Goal: Task Accomplishment & Management: Manage account settings

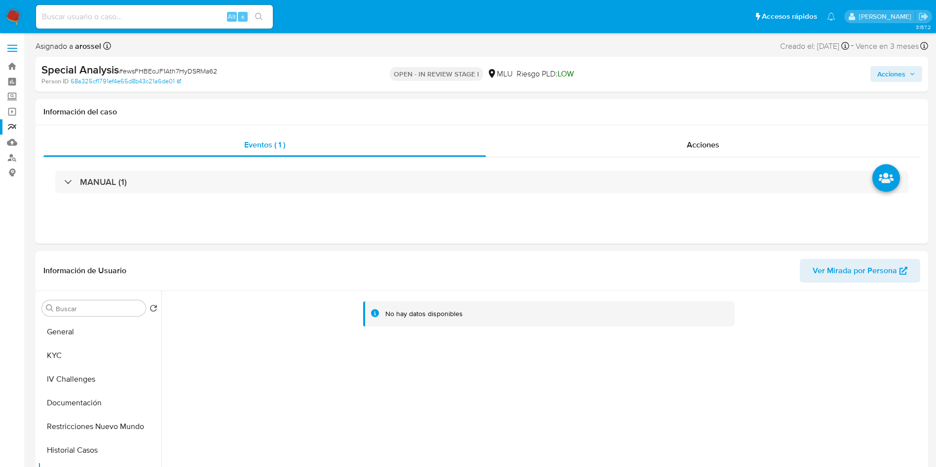
select select "10"
click at [88, 351] on button "KYC" at bounding box center [99, 356] width 123 height 24
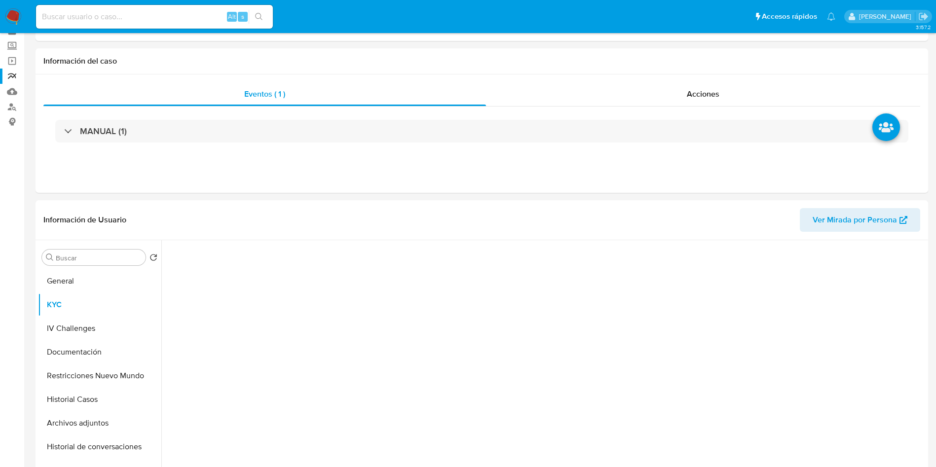
scroll to position [74, 0]
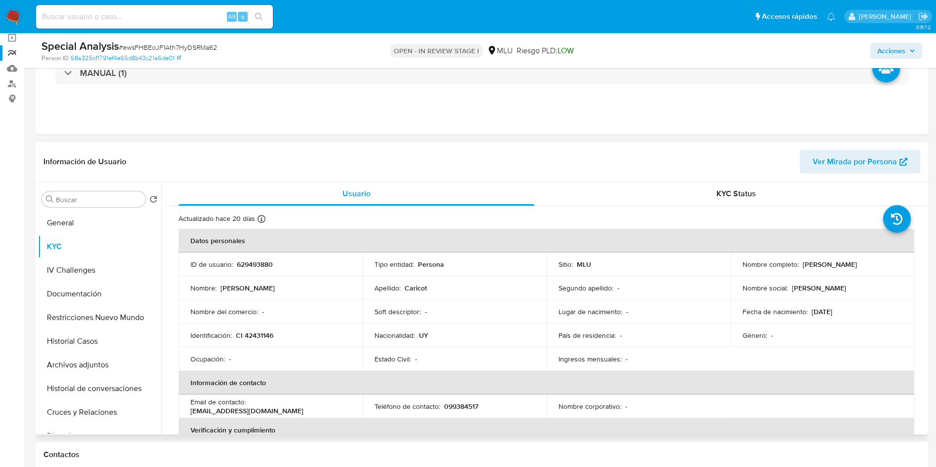
click at [266, 332] on p "CI 42431146" at bounding box center [254, 335] width 37 height 9
copy p "42431146"
click at [256, 268] on p "629493880" at bounding box center [255, 264] width 36 height 9
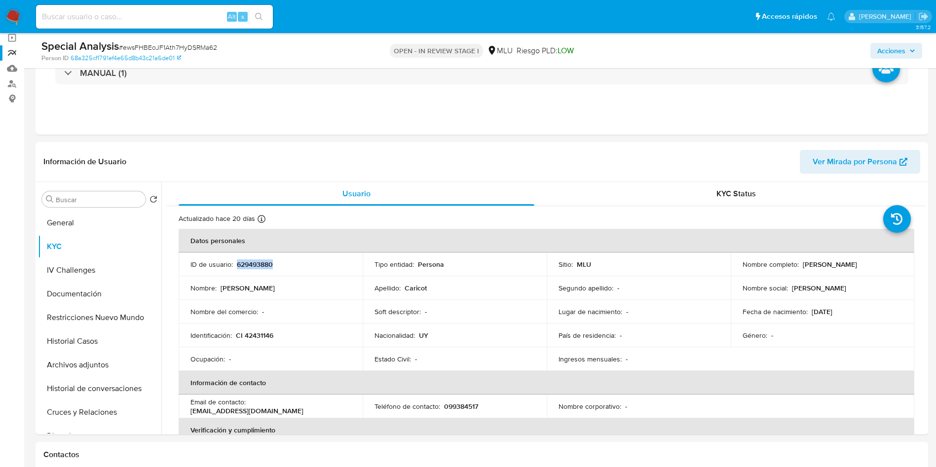
copy p "629493880"
drag, startPoint x: 799, startPoint y: 264, endPoint x: 871, endPoint y: 264, distance: 72.0
click at [871, 264] on div "Nombre completo : Martin Andres Caricot" at bounding box center [822, 264] width 160 height 9
copy p "Martin Andres Caricot"
click at [434, 325] on td "Nacionalidad : UY" at bounding box center [454, 336] width 184 height 24
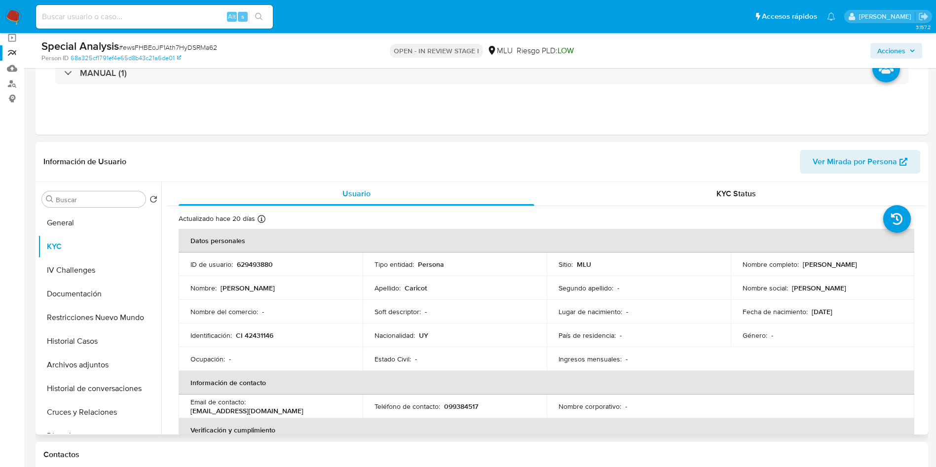
click at [263, 337] on p "CI 42431146" at bounding box center [254, 335] width 37 height 9
copy p "42431146"
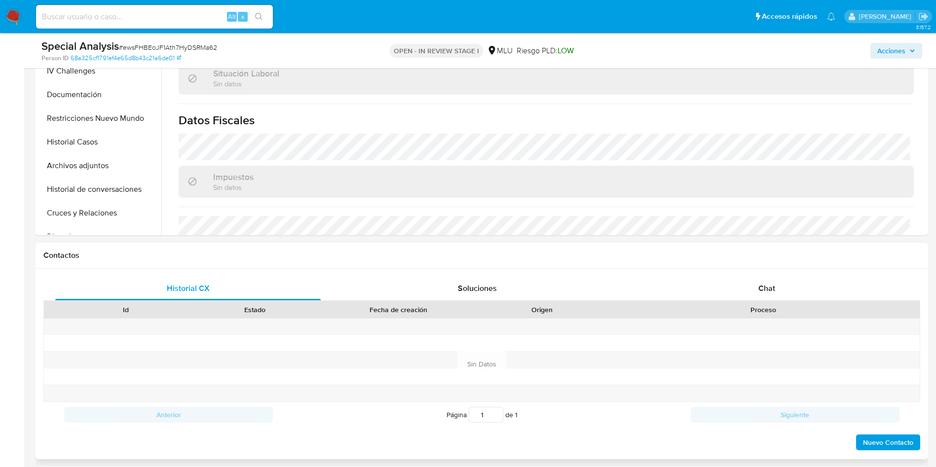
scroll to position [222, 0]
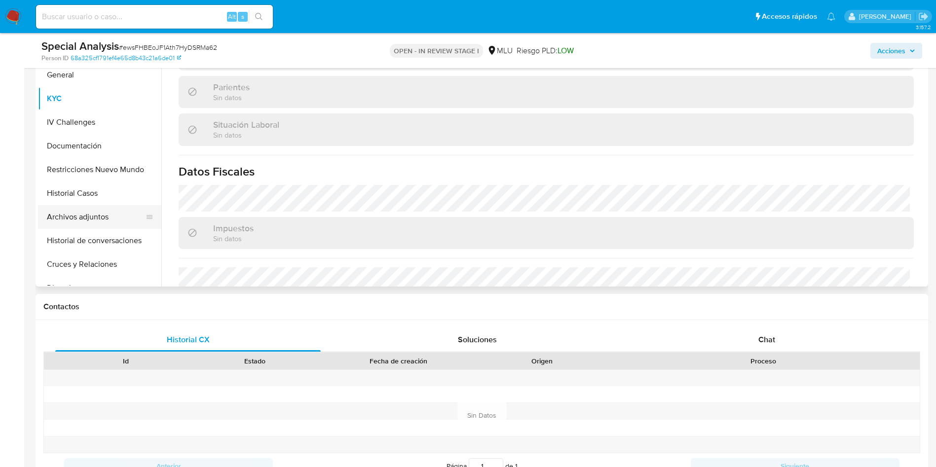
click at [93, 213] on button "Archivos adjuntos" at bounding box center [95, 217] width 115 height 24
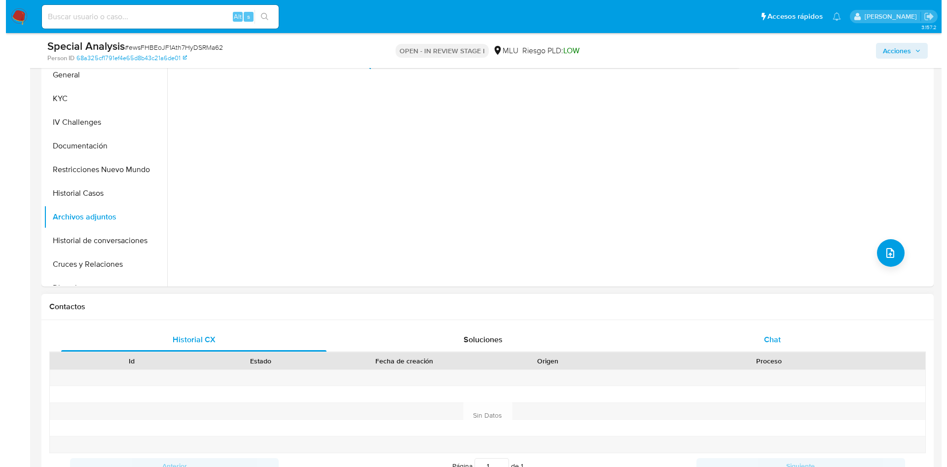
scroll to position [148, 0]
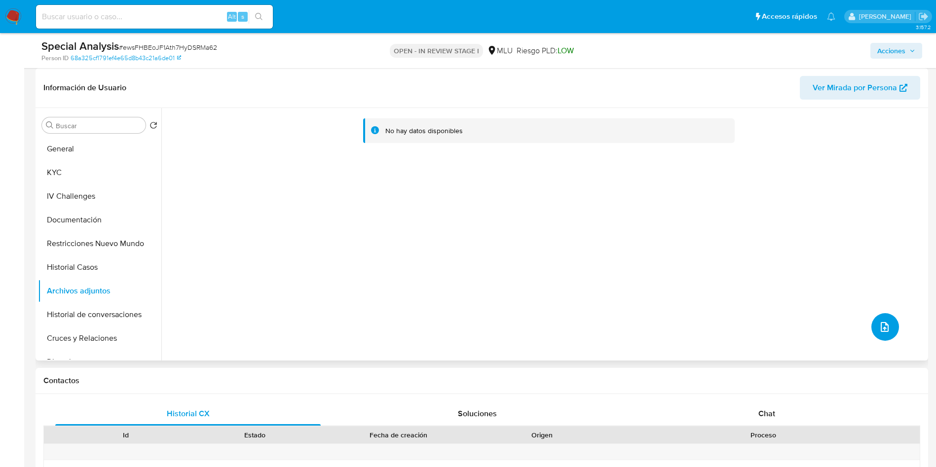
click at [880, 337] on button "upload-file" at bounding box center [885, 327] width 28 height 28
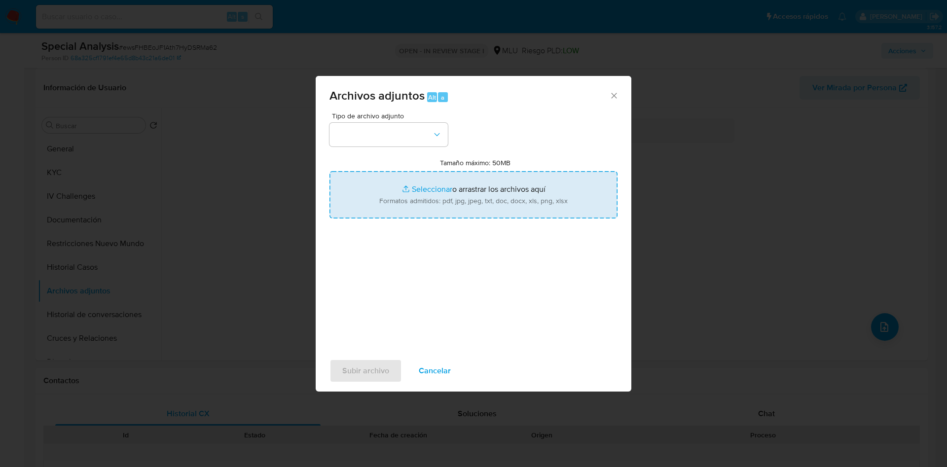
click at [421, 185] on input "Tamaño máximo: 50MB Seleccionar archivos" at bounding box center [473, 194] width 288 height 47
type input "C:\fakepath\Análisis de Pedido de información - 7560.pdf"
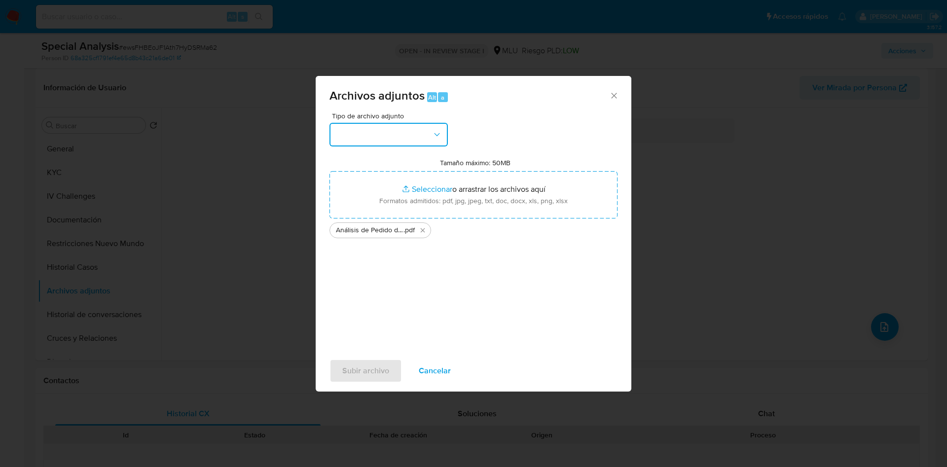
click at [417, 137] on button "button" at bounding box center [388, 135] width 118 height 24
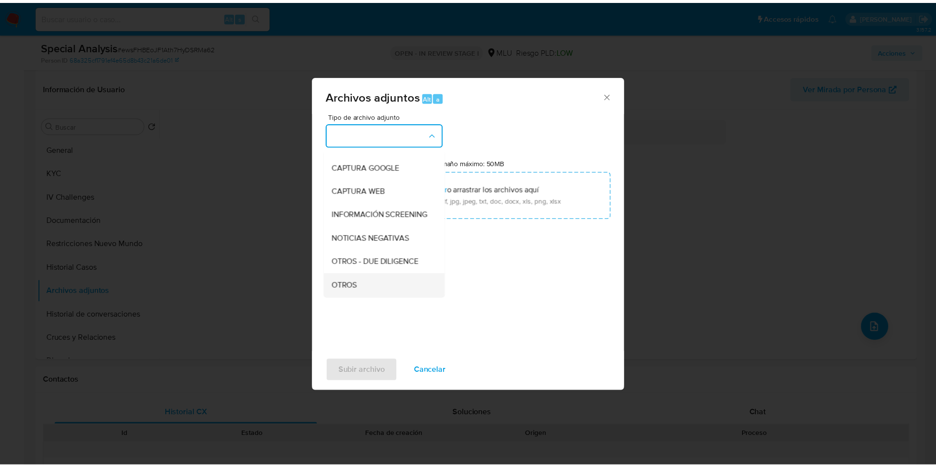
scroll to position [74, 0]
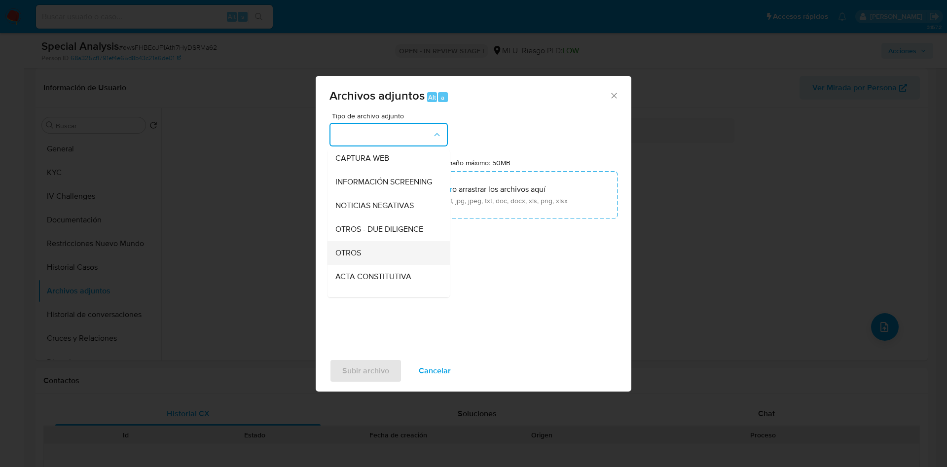
click at [385, 257] on div "OTROS" at bounding box center [385, 253] width 101 height 24
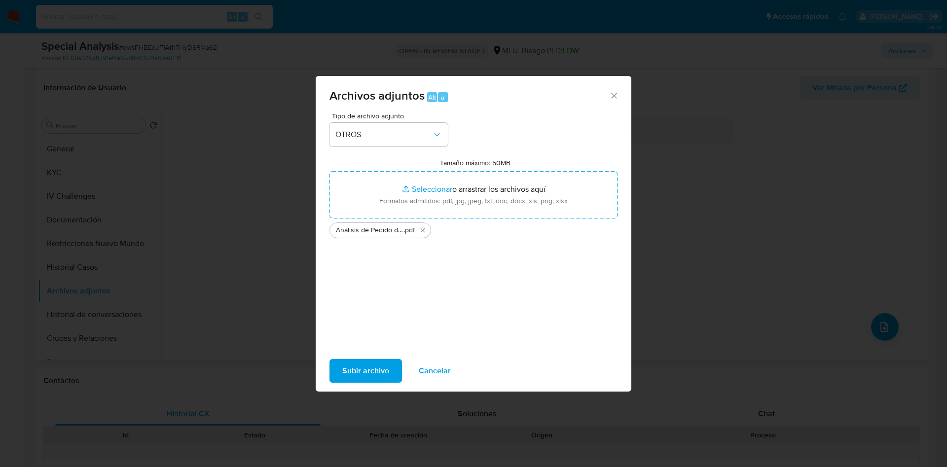
click at [380, 386] on div "Subir archivo Cancelar" at bounding box center [474, 370] width 316 height 37
click at [374, 367] on span "Subir archivo" at bounding box center [365, 371] width 47 height 22
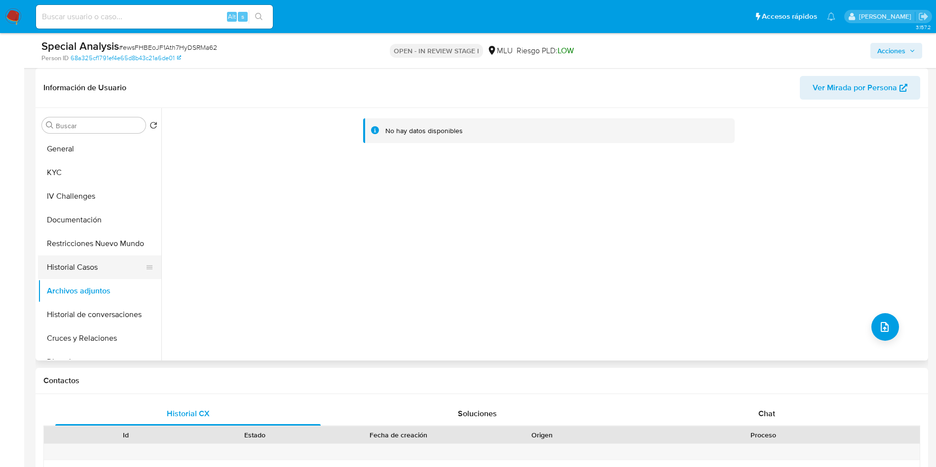
click at [94, 262] on button "Historial Casos" at bounding box center [95, 267] width 115 height 24
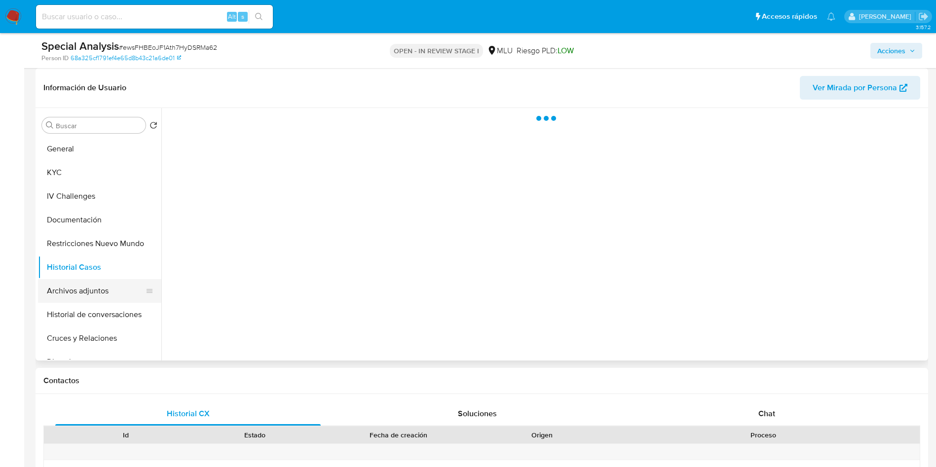
click at [102, 279] on button "Archivos adjuntos" at bounding box center [95, 291] width 115 height 24
drag, startPoint x: 903, startPoint y: 52, endPoint x: 671, endPoint y: 59, distance: 232.4
click at [902, 52] on span "Acciones" at bounding box center [891, 51] width 28 height 16
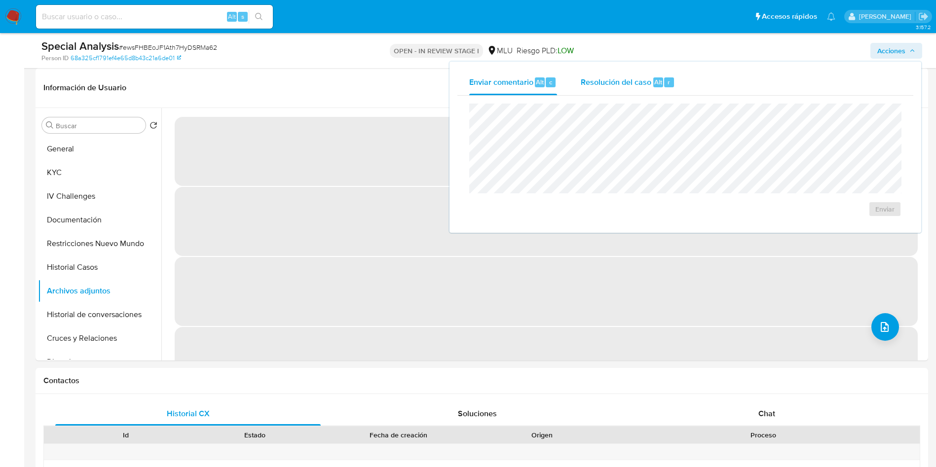
drag, startPoint x: 633, startPoint y: 75, endPoint x: 636, endPoint y: 84, distance: 9.4
click at [633, 76] on span "Resolución del caso" at bounding box center [615, 81] width 71 height 11
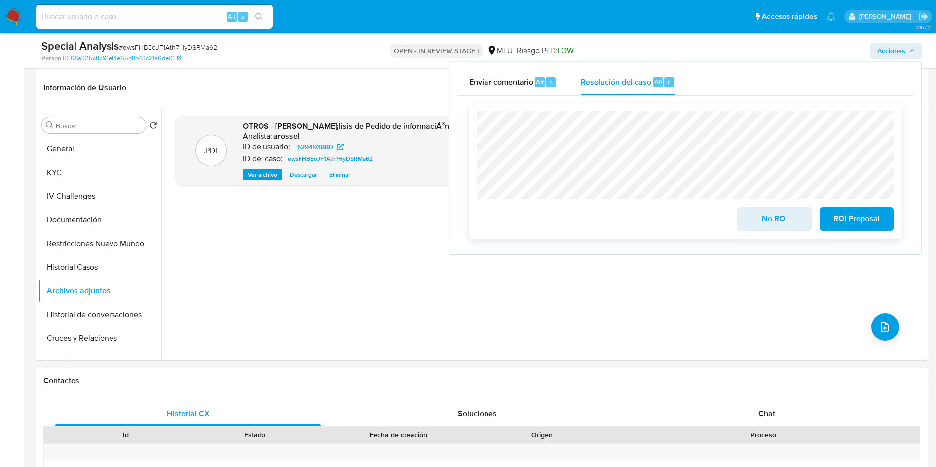
click at [753, 224] on span "No ROI" at bounding box center [774, 219] width 48 height 22
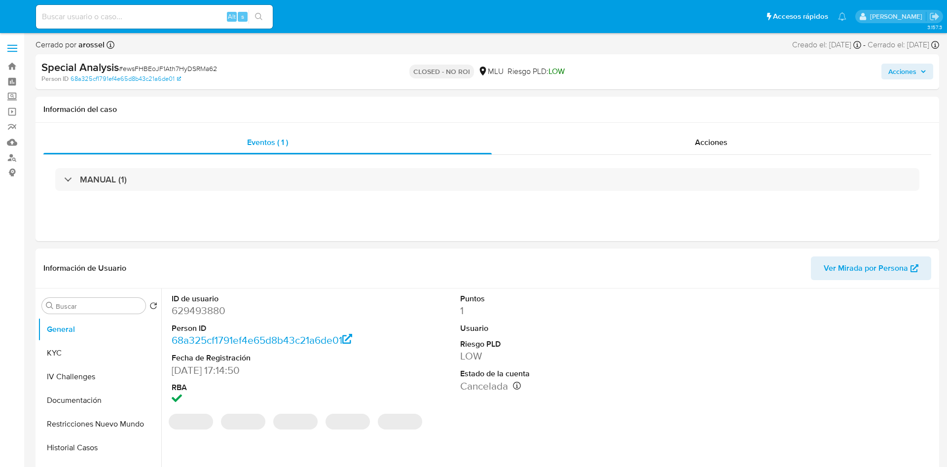
select select "10"
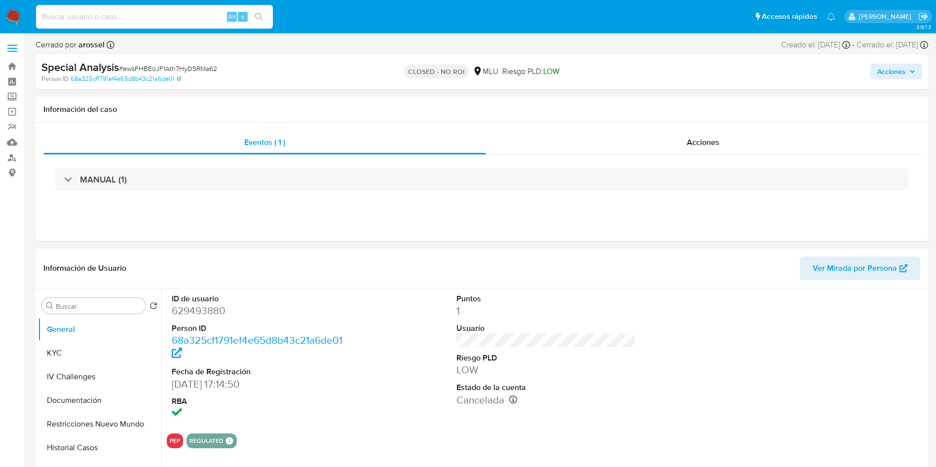
click at [143, 19] on input at bounding box center [154, 16] width 237 height 13
paste input "B0O3tEQKcJtcqkmIWHGzL88j"
type input "B0O3tEQKcJtcqkmIWHGzL88j"
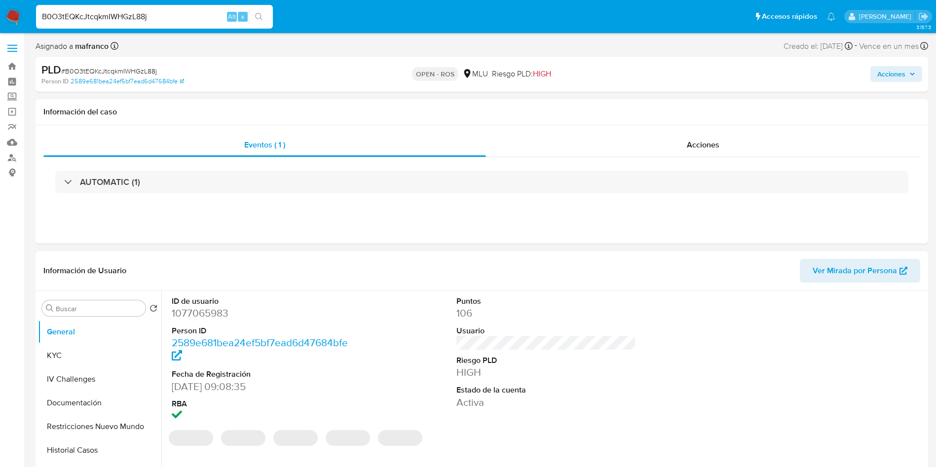
select select "10"
click at [218, 312] on dd "1077065983" at bounding box center [262, 313] width 180 height 14
click at [218, 310] on dd "1077065983" at bounding box center [262, 313] width 180 height 14
click at [209, 308] on dd "1077065983" at bounding box center [262, 313] width 180 height 14
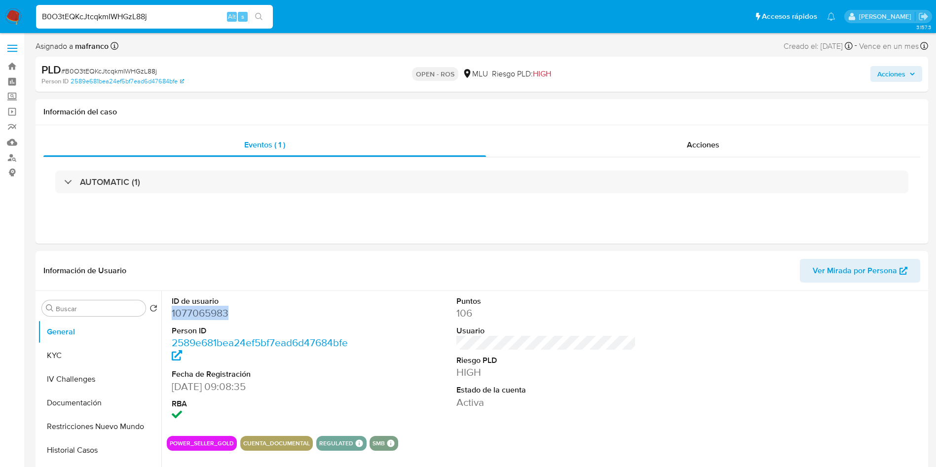
copy dd "1077065983"
click at [110, 344] on button "KYC" at bounding box center [95, 356] width 115 height 24
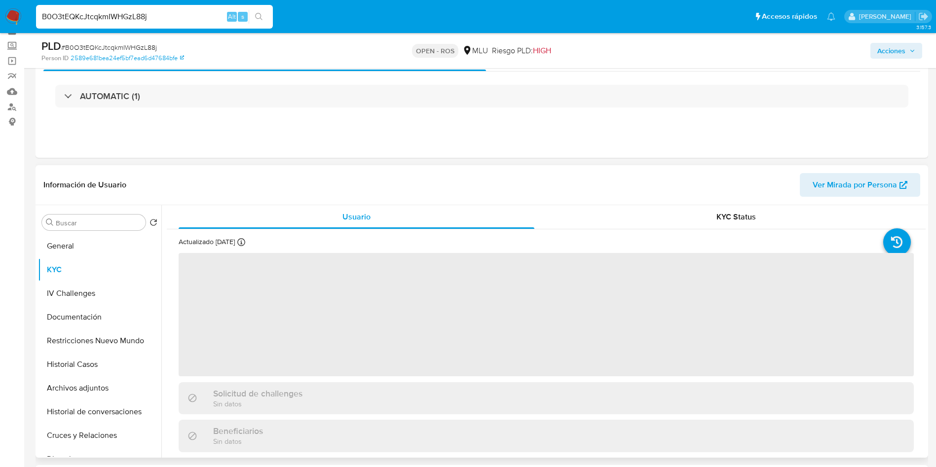
scroll to position [74, 0]
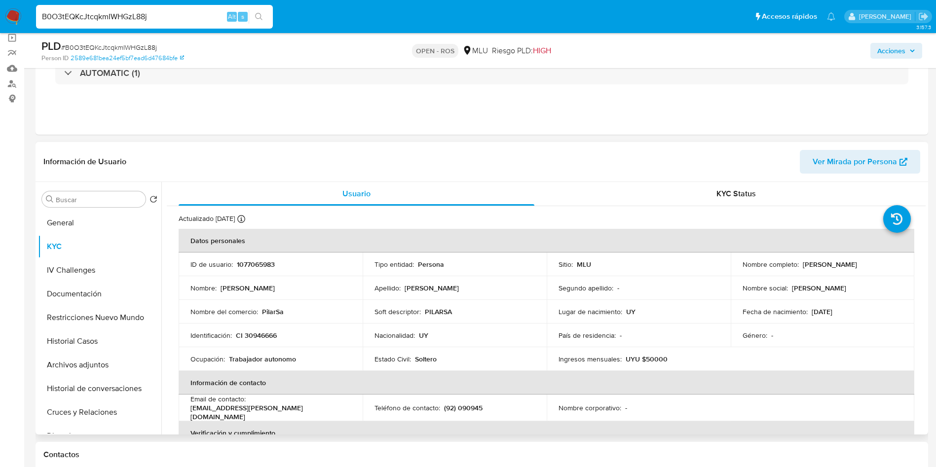
click at [270, 336] on p "CI 30946666" at bounding box center [256, 335] width 41 height 9
copy p "30946666"
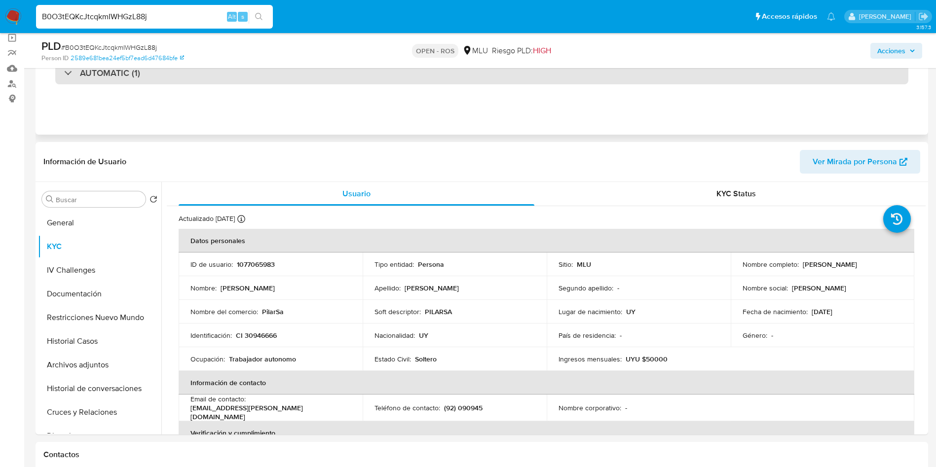
click at [163, 78] on div "AUTOMATIC (1)" at bounding box center [481, 73] width 853 height 23
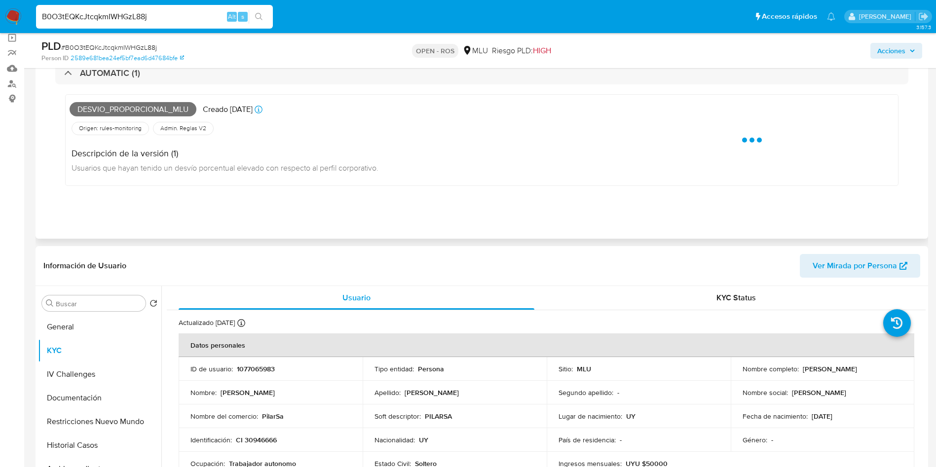
click at [137, 112] on span "Desvio_proporcional_mlu" at bounding box center [133, 109] width 127 height 15
click at [136, 110] on span "Desvio_proporcional_mlu" at bounding box center [133, 109] width 127 height 15
copy span "Desvio_proporcional_mlu"
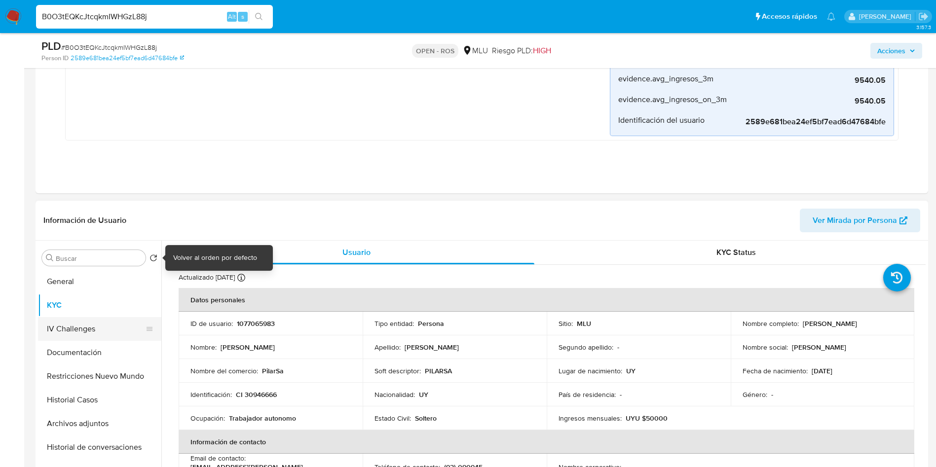
scroll to position [370, 0]
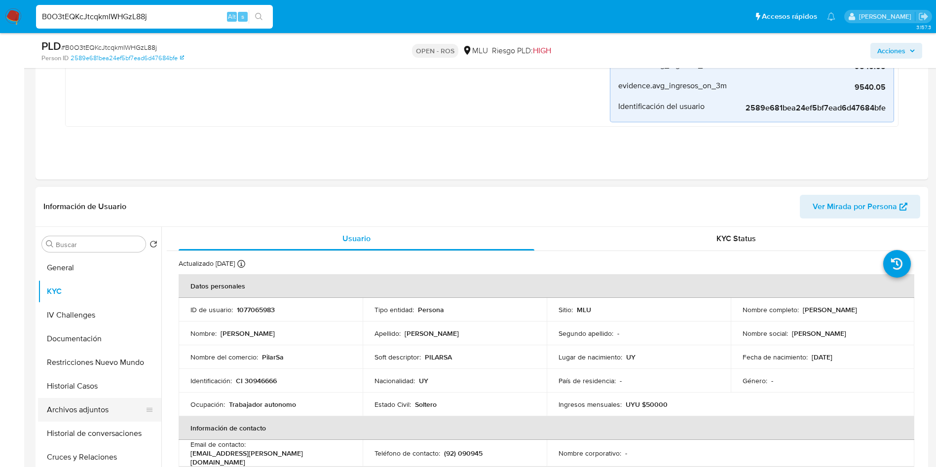
click at [91, 399] on button "Archivos adjuntos" at bounding box center [95, 410] width 115 height 24
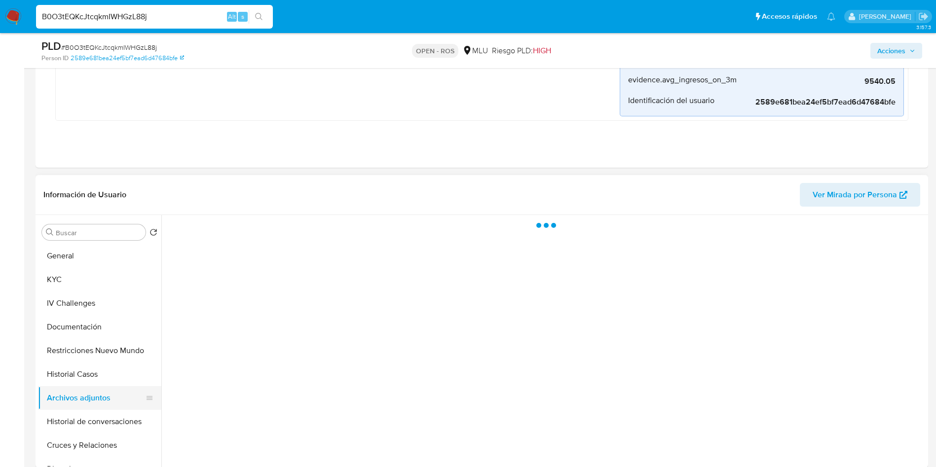
click at [90, 394] on button "Archivos adjuntos" at bounding box center [95, 398] width 115 height 24
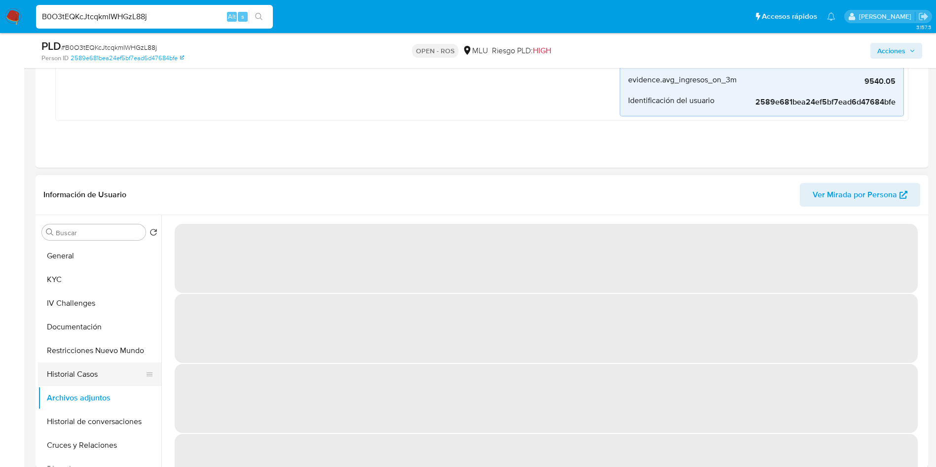
click at [100, 367] on button "Historial Casos" at bounding box center [95, 374] width 115 height 24
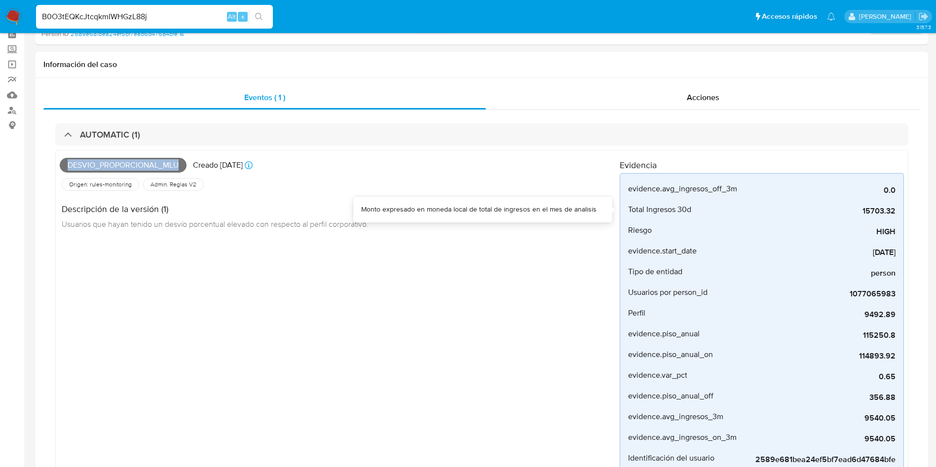
scroll to position [0, 0]
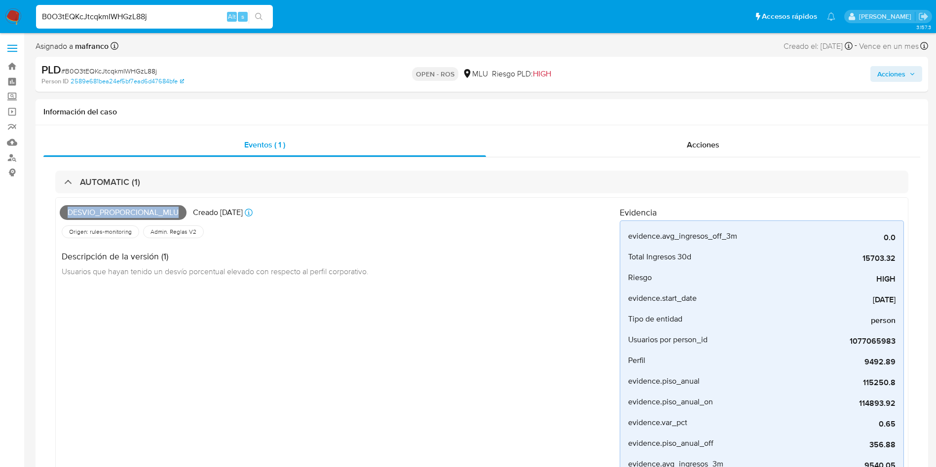
drag, startPoint x: 802, startPoint y: 44, endPoint x: 842, endPoint y: 49, distance: 39.8
click at [842, 49] on div "Creado el: 12/07/2025 Creado el: 12/07/2025 06:32:43" at bounding box center [817, 45] width 69 height 13
copy div "12/07/2025"
click at [149, 10] on input "B0O3tEQKcJtcqkmIWHGzL88j" at bounding box center [154, 16] width 237 height 13
paste input "F1my1LgxQFz5HQiz0CGA1QzM"
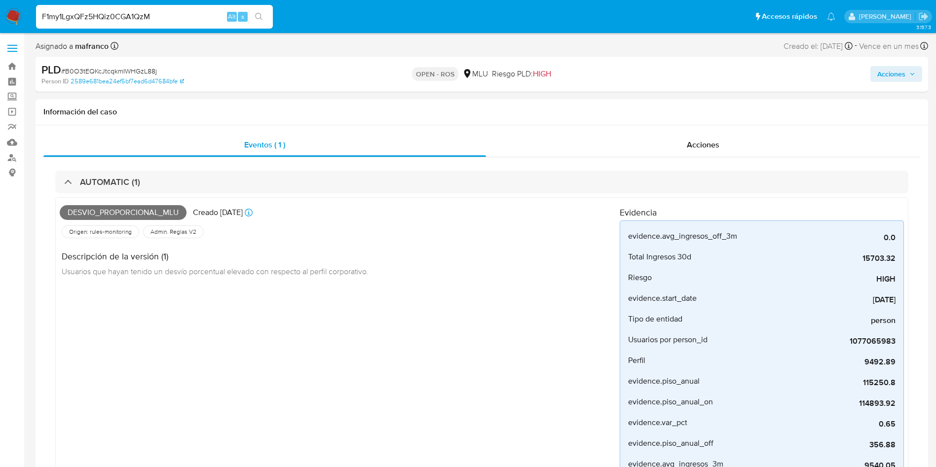
type input "F1my1LgxQFz5HQiz0CGA1QzM"
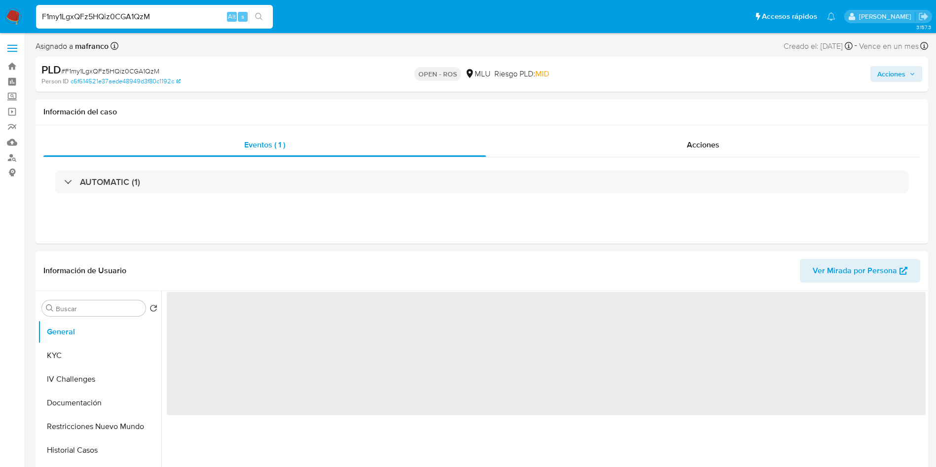
select select "10"
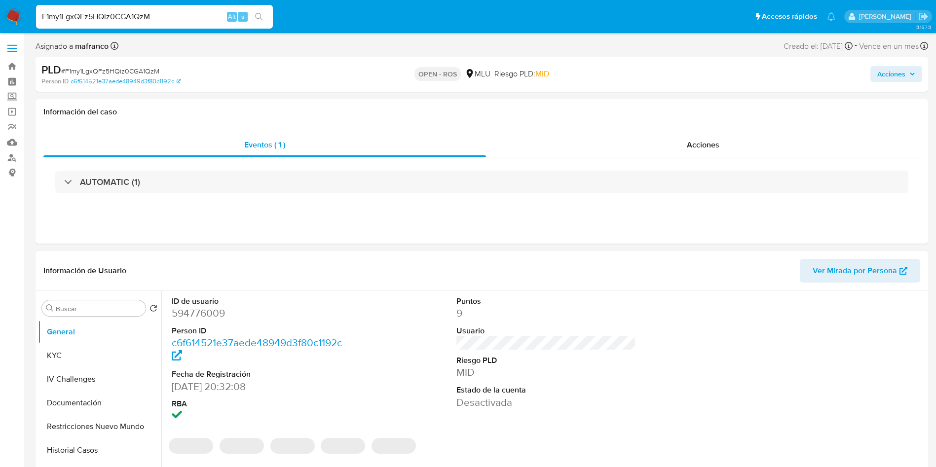
click at [197, 313] on dd "594776009" at bounding box center [262, 313] width 180 height 14
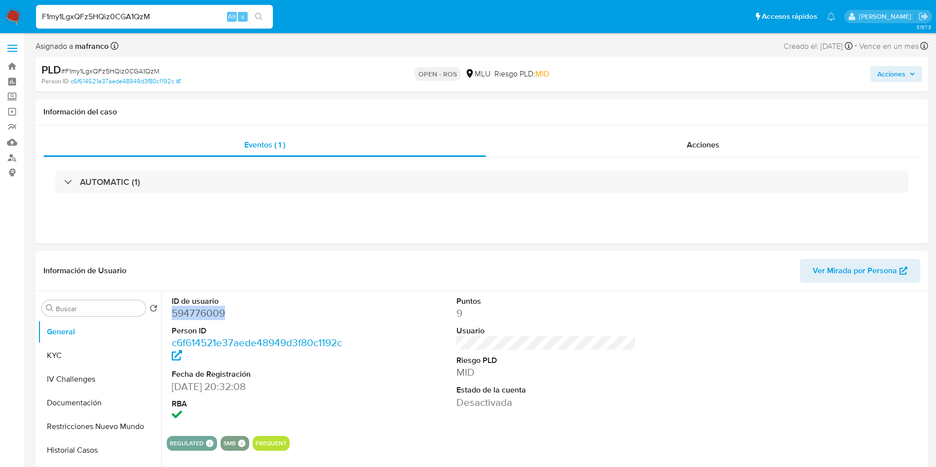
copy dd "594776009"
click at [104, 364] on button "KYC" at bounding box center [95, 356] width 115 height 24
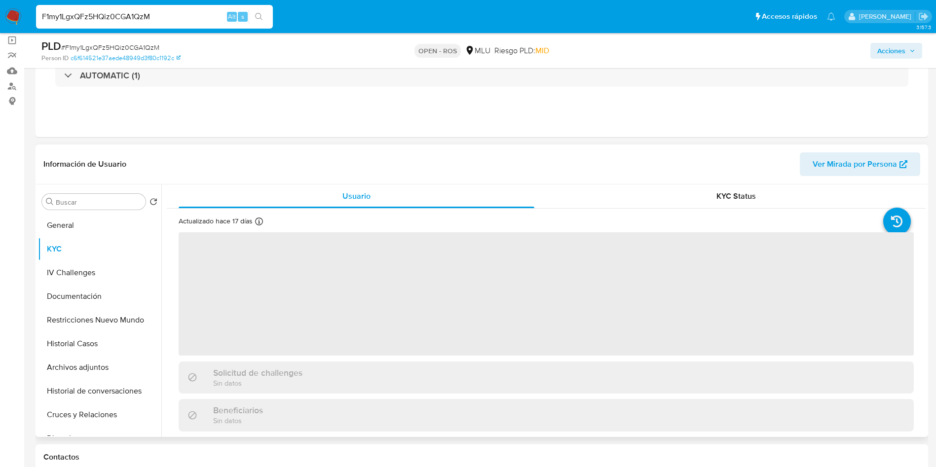
scroll to position [74, 0]
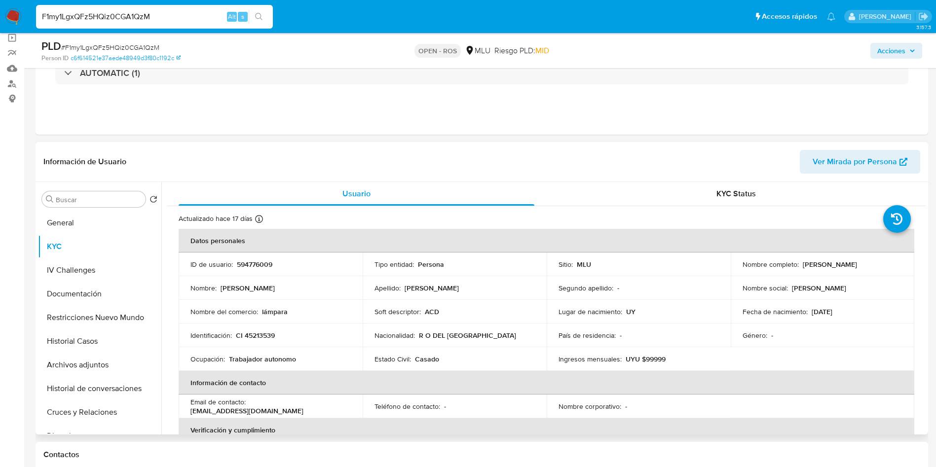
click at [263, 333] on p "CI 45213539" at bounding box center [255, 335] width 39 height 9
copy p "45213539"
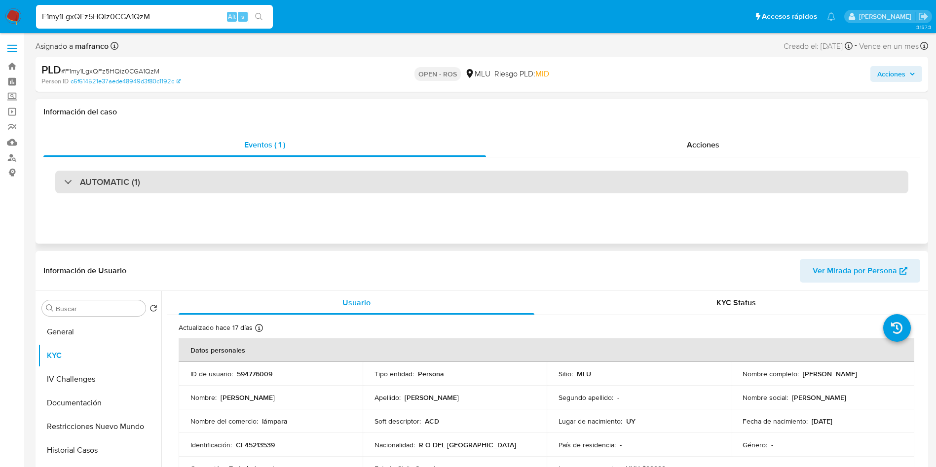
drag, startPoint x: 145, startPoint y: 180, endPoint x: 144, endPoint y: 187, distance: 7.0
click at [144, 180] on div "AUTOMATIC (1)" at bounding box center [481, 182] width 853 height 23
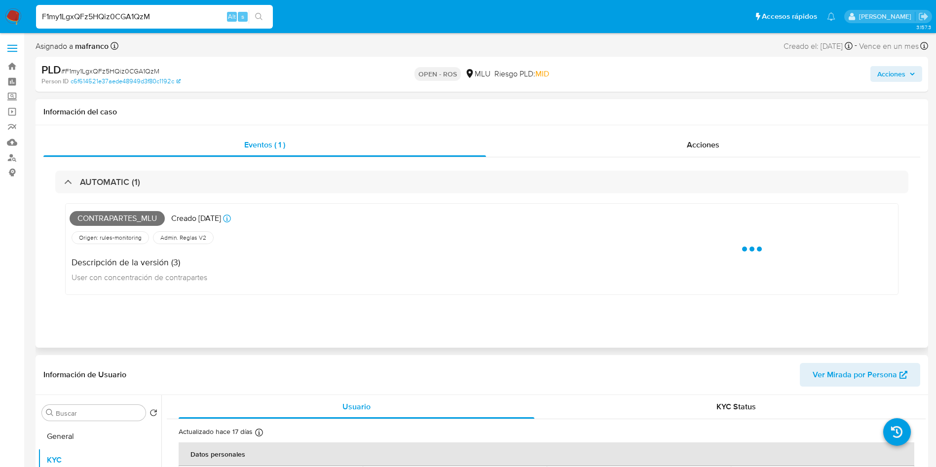
click at [125, 216] on span "Contrapartes_mlu" at bounding box center [117, 218] width 95 height 15
copy span "Contrapartes_mlu"
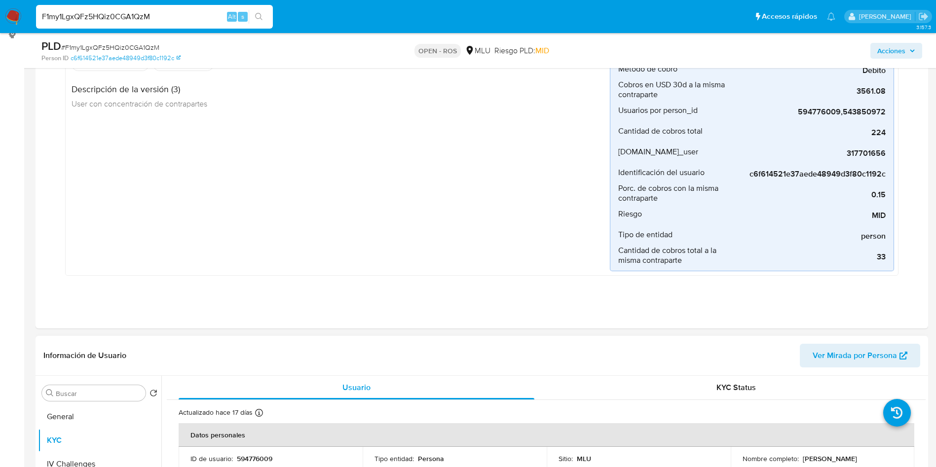
scroll to position [370, 0]
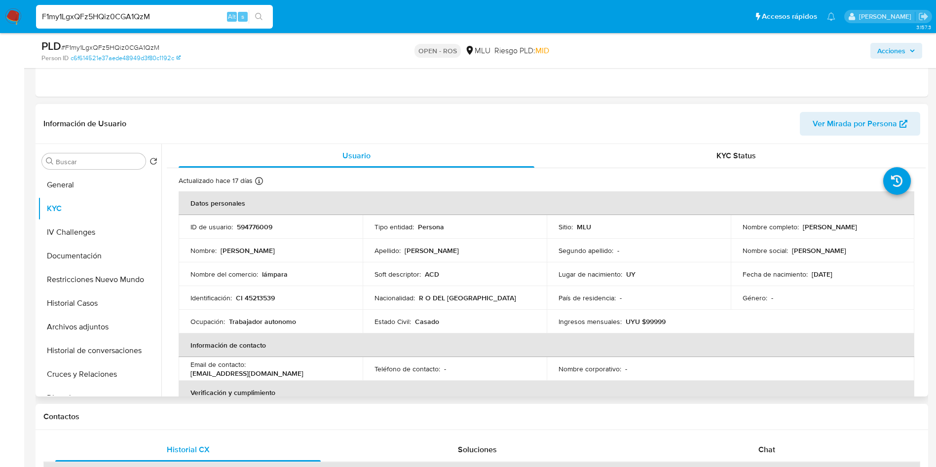
drag, startPoint x: 799, startPoint y: 228, endPoint x: 898, endPoint y: 229, distance: 99.1
click at [898, 229] on div "Nombre completo : Maria Jose Martinez Delgado" at bounding box center [822, 226] width 160 height 9
copy p "Maria Jose Martinez Delgado"
click at [259, 220] on td "ID de usuario : 594776009" at bounding box center [271, 227] width 184 height 24
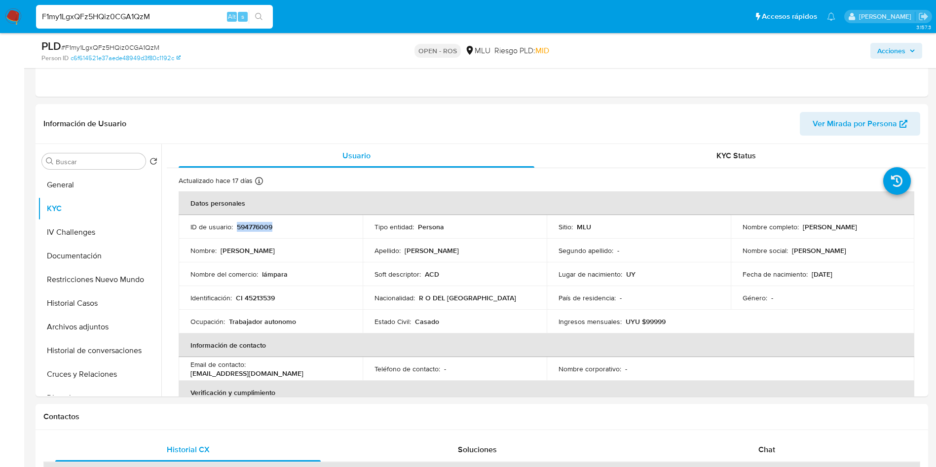
copy p "594776009"
click at [91, 260] on button "Documentación" at bounding box center [95, 256] width 115 height 24
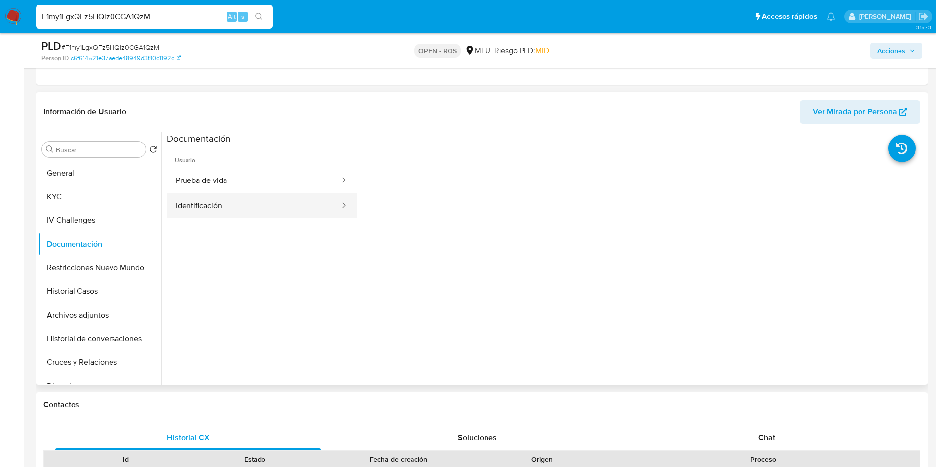
click at [254, 206] on button "Identificación" at bounding box center [254, 205] width 174 height 25
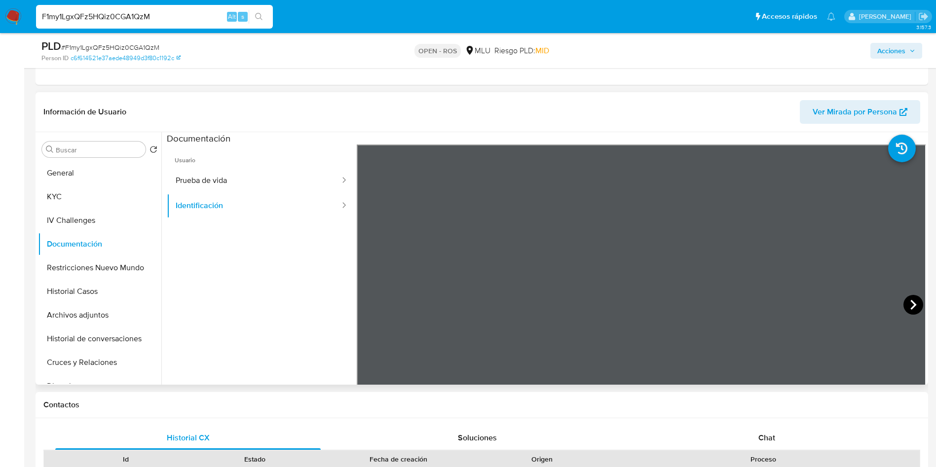
click at [911, 304] on icon at bounding box center [913, 305] width 6 height 10
click at [215, 170] on button "Prueba de vida" at bounding box center [254, 180] width 174 height 25
click at [77, 201] on button "KYC" at bounding box center [95, 197] width 115 height 24
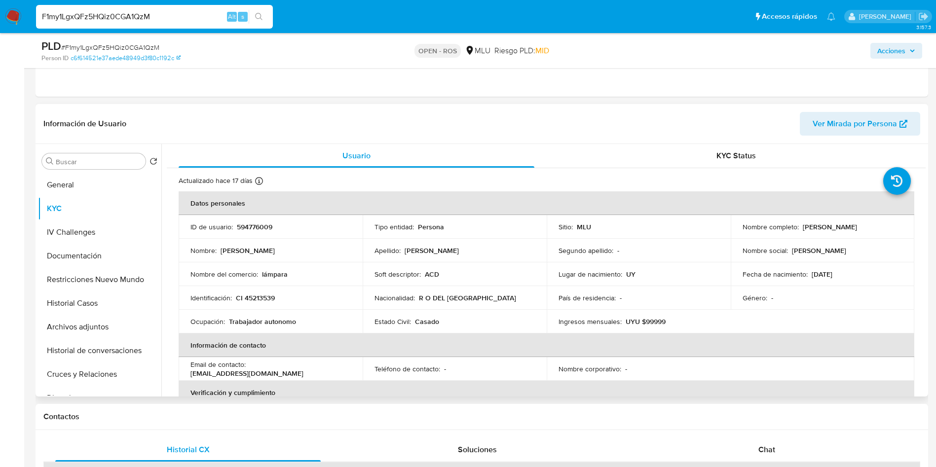
click at [803, 227] on p "Maria Jose Martinez Delgado" at bounding box center [829, 226] width 54 height 9
drag, startPoint x: 801, startPoint y: 227, endPoint x: 893, endPoint y: 222, distance: 92.4
click at [893, 222] on div "Nombre completo : Maria Jose Martinez Delgado" at bounding box center [822, 226] width 160 height 9
copy p "Maria Jose Martinez Delgado"
click at [842, 330] on table "Datos personales ID de usuario : 594776009 Tipo entidad : Persona Sitio : MLU N…" at bounding box center [546, 368] width 735 height 355
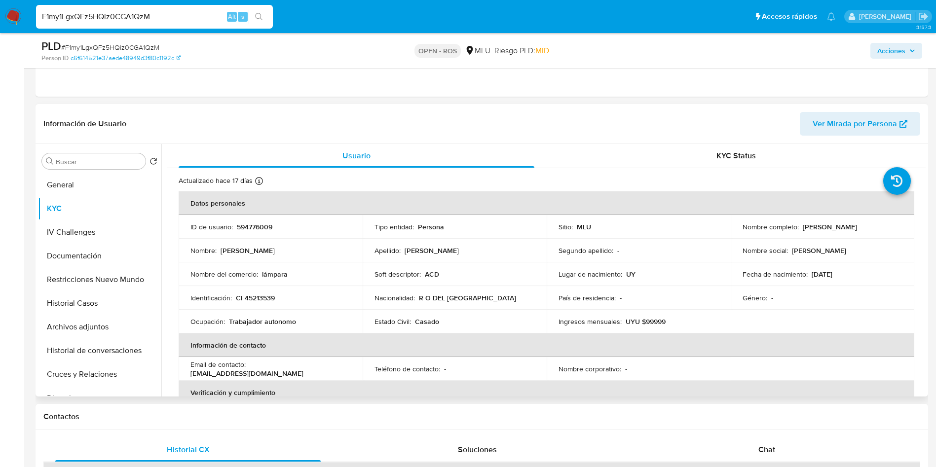
click at [269, 300] on p "CI 45213539" at bounding box center [255, 297] width 39 height 9
drag, startPoint x: 799, startPoint y: 226, endPoint x: 902, endPoint y: 229, distance: 102.6
click at [902, 230] on td "Nombre completo : Maria Jose Martinez Delgado" at bounding box center [822, 227] width 184 height 24
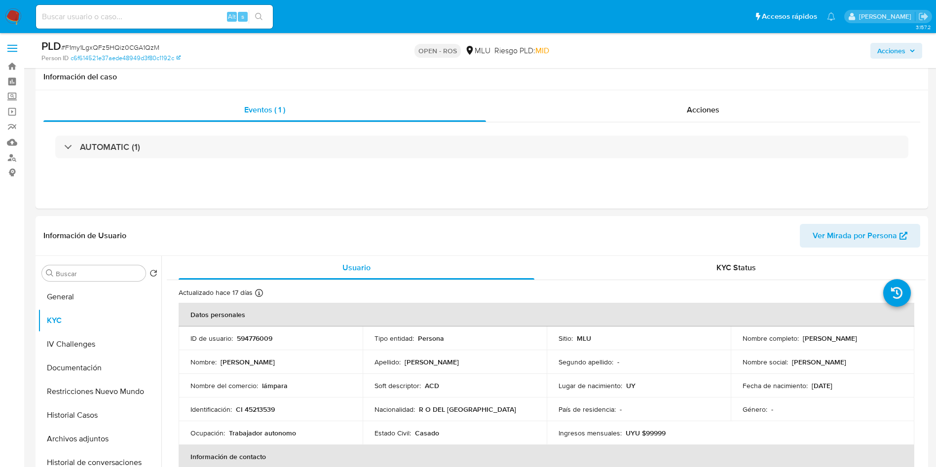
select select "10"
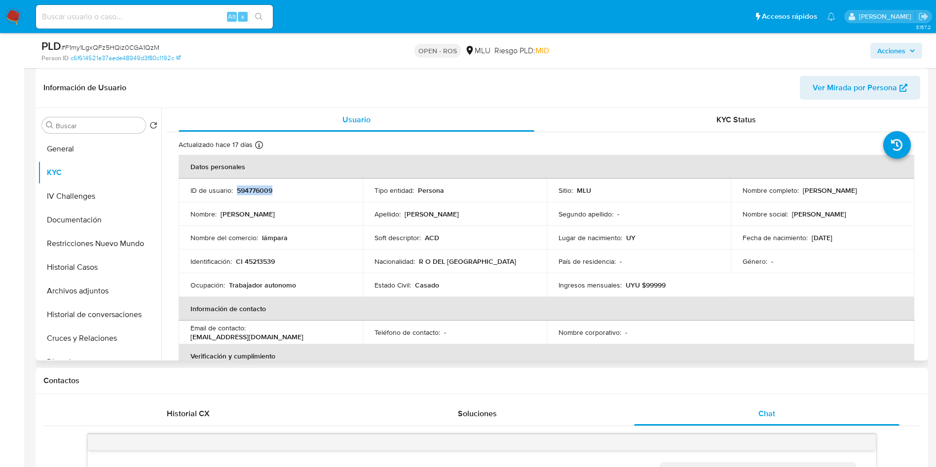
scroll to position [75, 0]
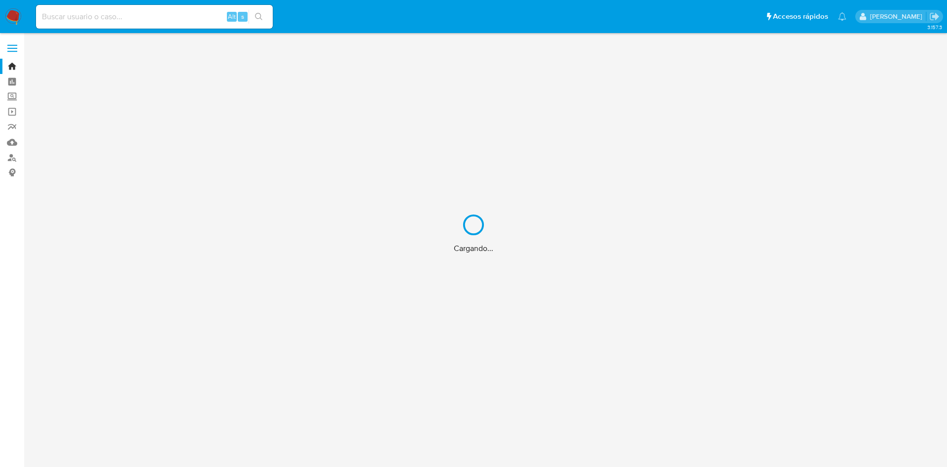
click at [141, 10] on div "Cargando..." at bounding box center [473, 233] width 947 height 467
click at [138, 18] on div "Cargando..." at bounding box center [473, 233] width 947 height 467
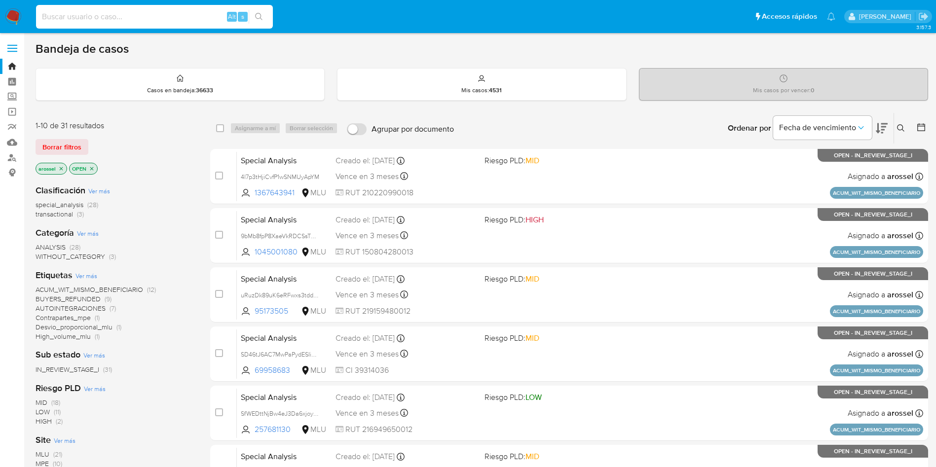
click at [115, 17] on input at bounding box center [154, 16] width 237 height 13
paste input "d9038JstEYW0eRLklmFg9f6N"
type input "d9038JstEYW0eRLklmFg9f6N"
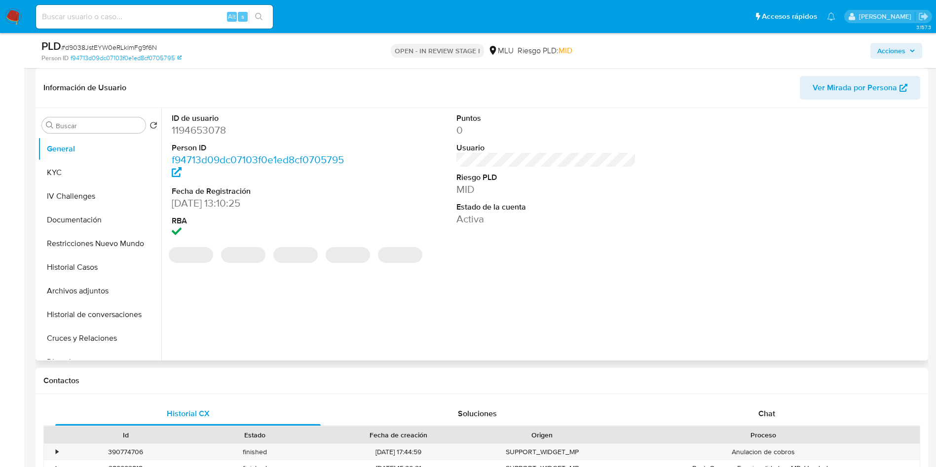
scroll to position [74, 0]
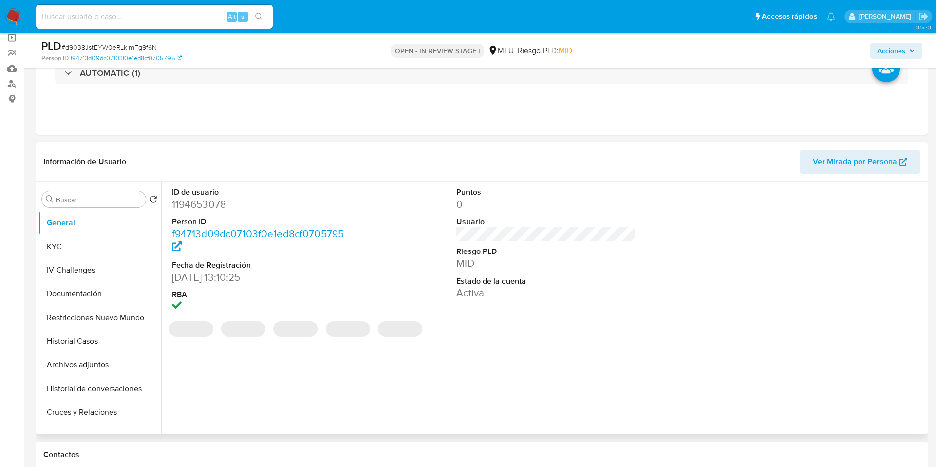
select select "10"
click at [848, 171] on span "Ver Mirada por Persona" at bounding box center [854, 162] width 84 height 24
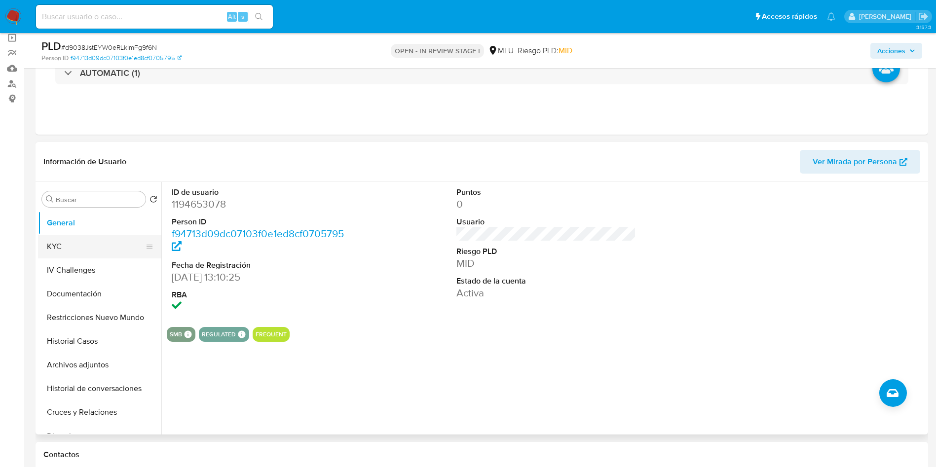
click at [72, 243] on button "KYC" at bounding box center [95, 247] width 115 height 24
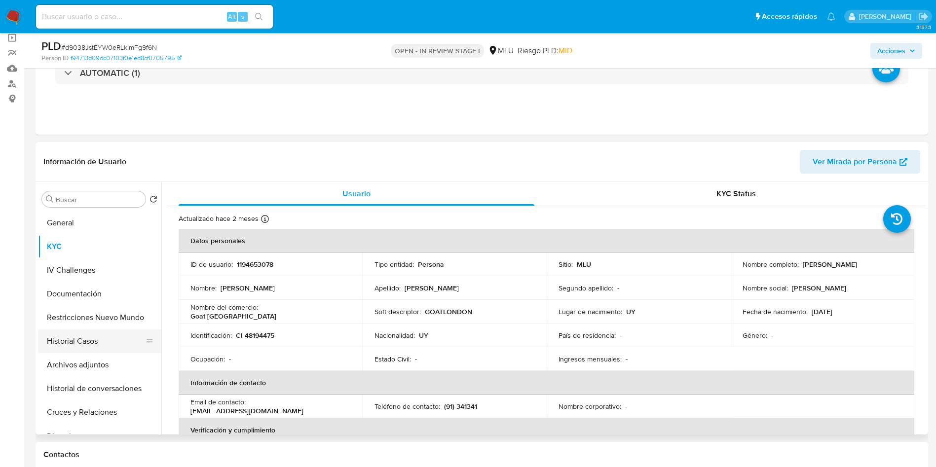
click at [94, 334] on button "Historial Casos" at bounding box center [95, 341] width 115 height 24
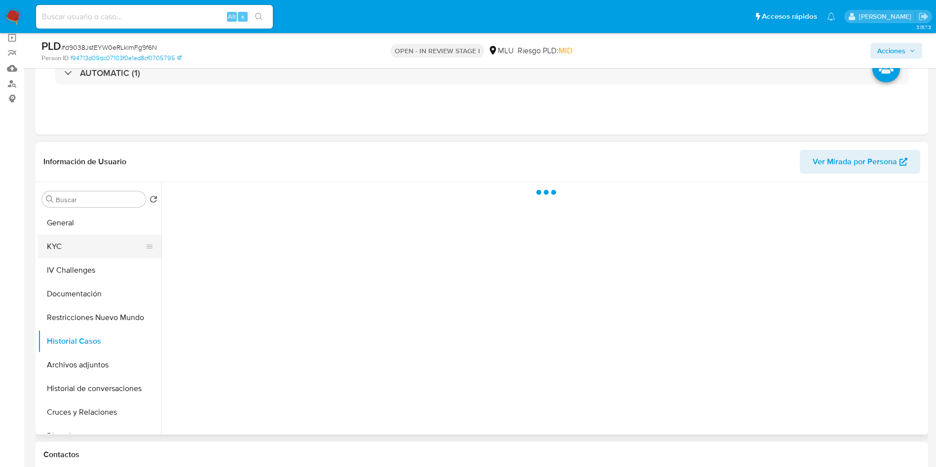
click at [74, 247] on button "KYC" at bounding box center [95, 247] width 115 height 24
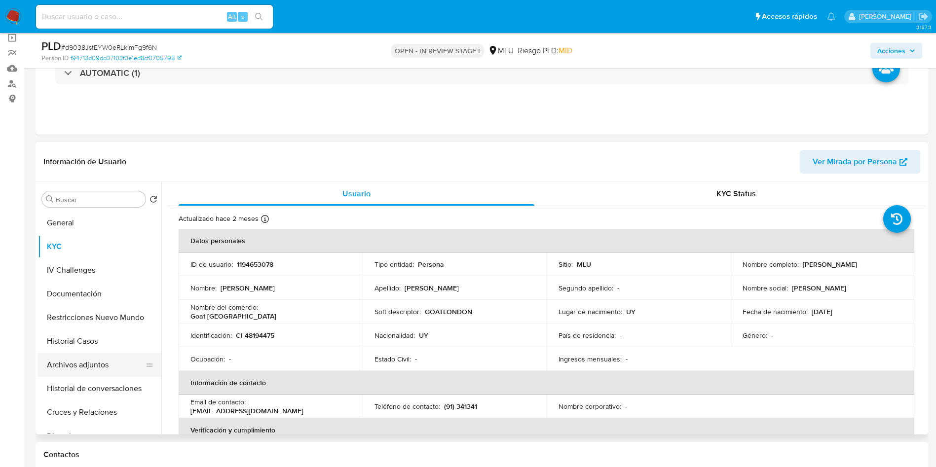
click at [100, 360] on button "Archivos adjuntos" at bounding box center [95, 365] width 115 height 24
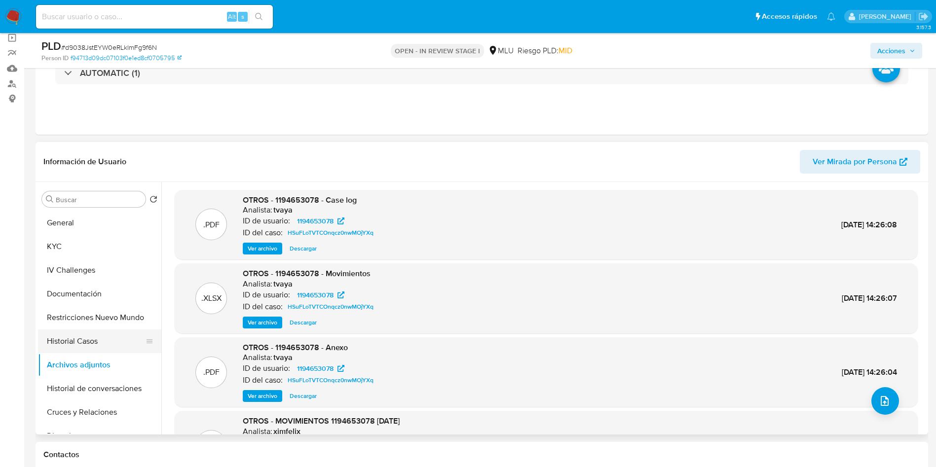
click at [99, 339] on button "Historial Casos" at bounding box center [95, 341] width 115 height 24
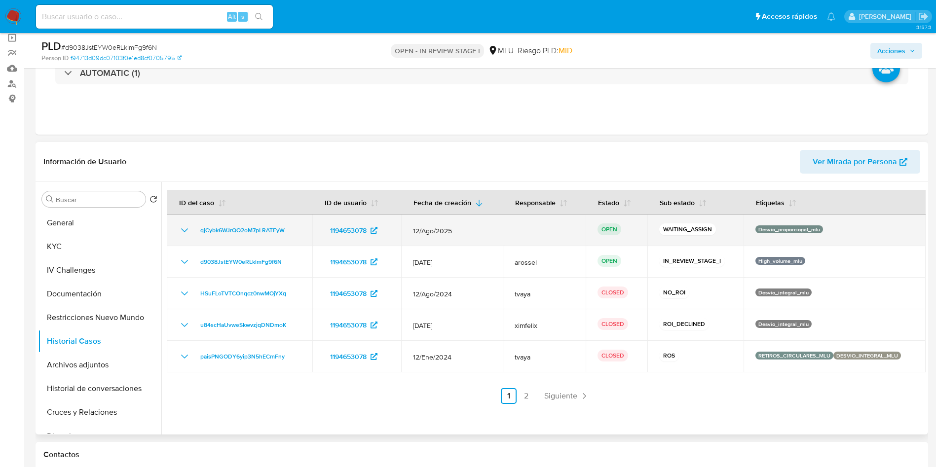
drag, startPoint x: 301, startPoint y: 223, endPoint x: 194, endPoint y: 230, distance: 106.7
click at [194, 230] on td "qjCybk6WJrQQ2oM7pLRATFyW" at bounding box center [239, 231] width 145 height 32
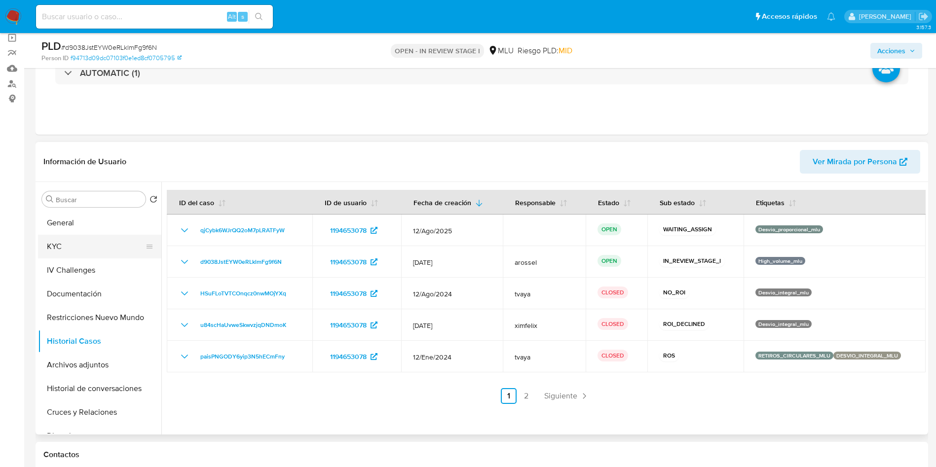
click at [81, 249] on button "KYC" at bounding box center [95, 247] width 115 height 24
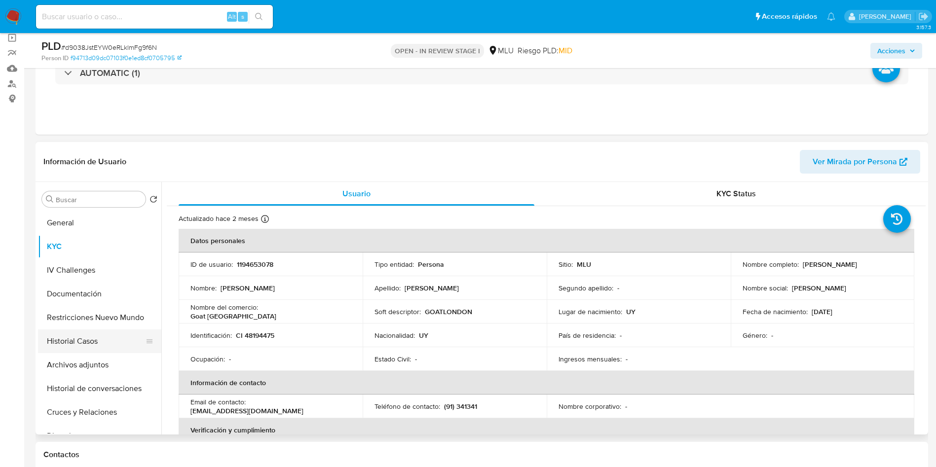
click at [108, 345] on button "Historial Casos" at bounding box center [95, 341] width 115 height 24
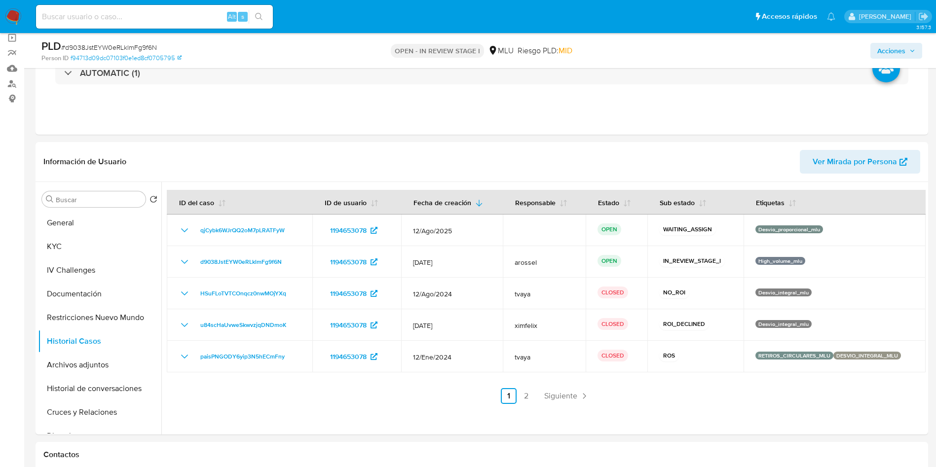
click at [134, 47] on span "# d9038JstEYW0eRLklmFg9f6N" at bounding box center [109, 47] width 96 height 10
copy span "d9038JstEYW0eRLklmFg9f6N"
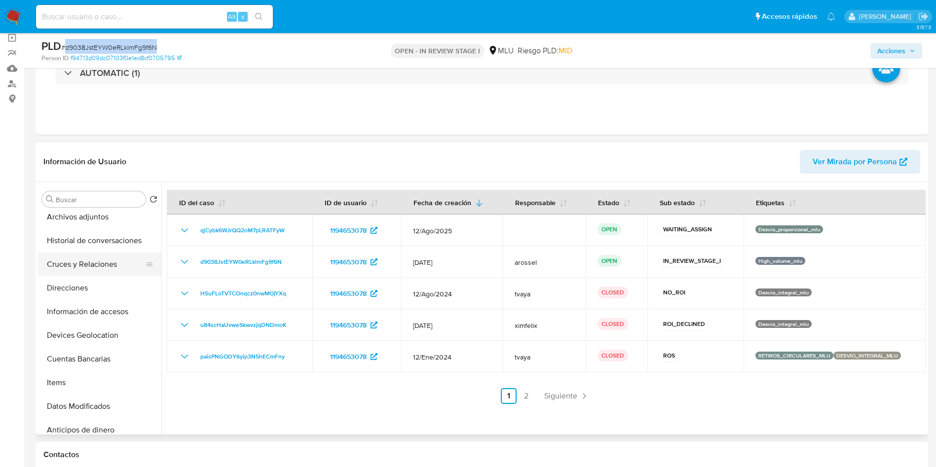
click at [114, 264] on button "Cruces y Relaciones" at bounding box center [95, 265] width 115 height 24
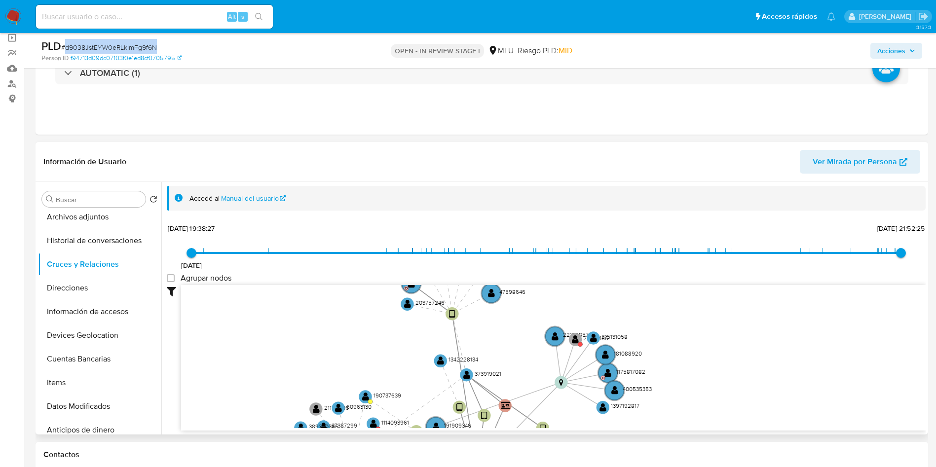
scroll to position [1, 0]
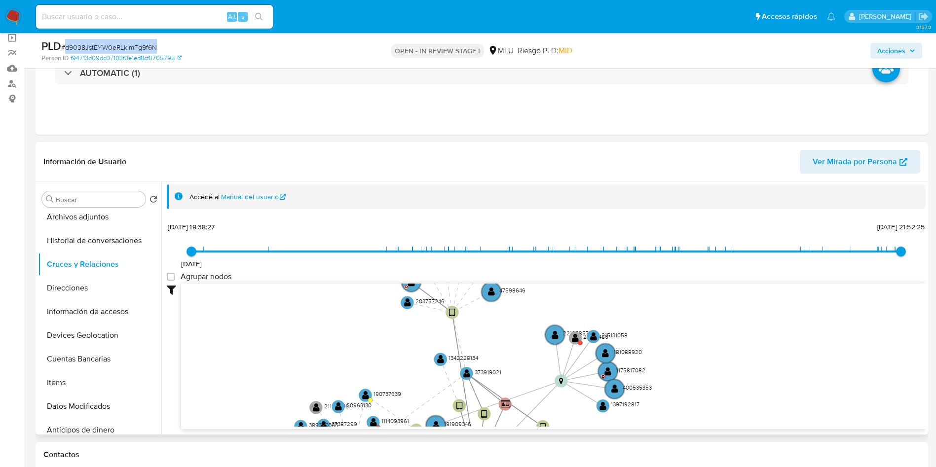
drag, startPoint x: 804, startPoint y: 301, endPoint x: 607, endPoint y: 430, distance: 235.7
click at [607, 433] on div "Accedé al Manual del usuario 2/6/2021 2/6/2021, 19:38:27 25/6/2025, 21:52:25 Ag…" at bounding box center [543, 308] width 764 height 253
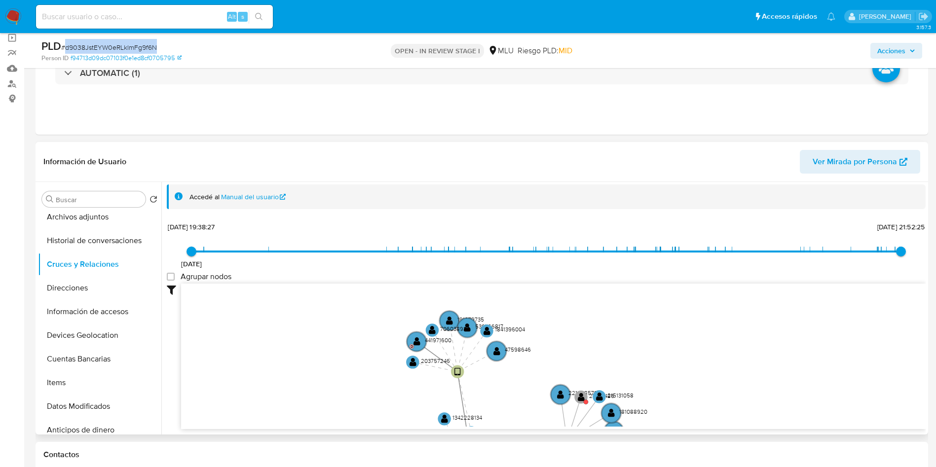
drag, startPoint x: 603, startPoint y: 336, endPoint x: 600, endPoint y: 319, distance: 17.0
click at [600, 319] on icon "device-65c589dc3e396827ad5b20c8  user-1194653078  1194653078 device-669c3730f…" at bounding box center [553, 355] width 744 height 143
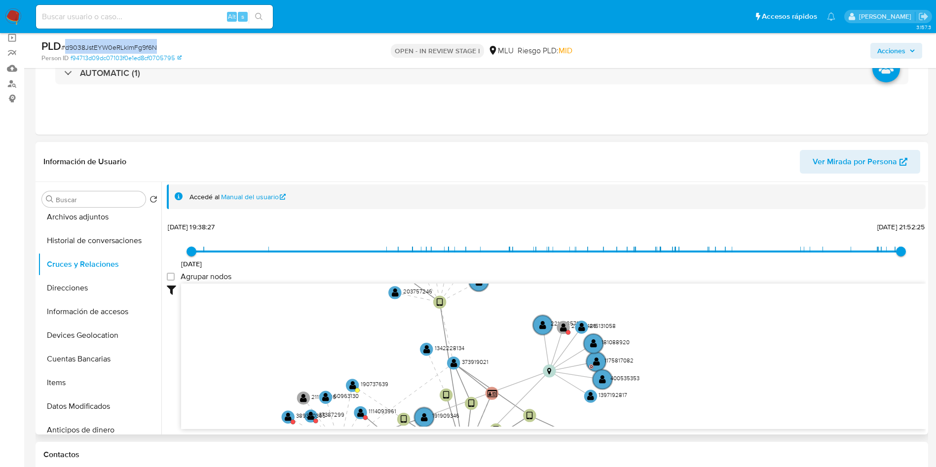
drag, startPoint x: 598, startPoint y: 315, endPoint x: 588, endPoint y: 303, distance: 15.8
click at [593, 304] on icon "device-65c589dc3e396827ad5b20c8  user-1194653078  1194653078 device-669c3730f…" at bounding box center [553, 355] width 744 height 143
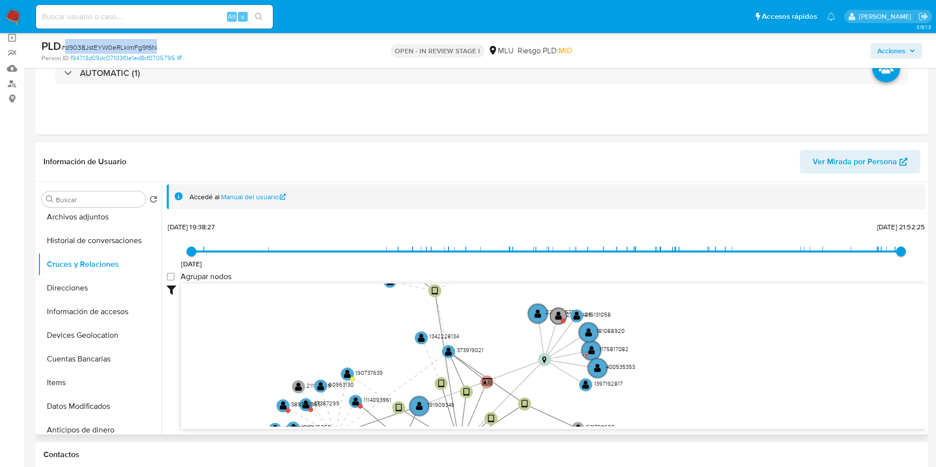
click at [562, 315] on circle at bounding box center [558, 316] width 16 height 16
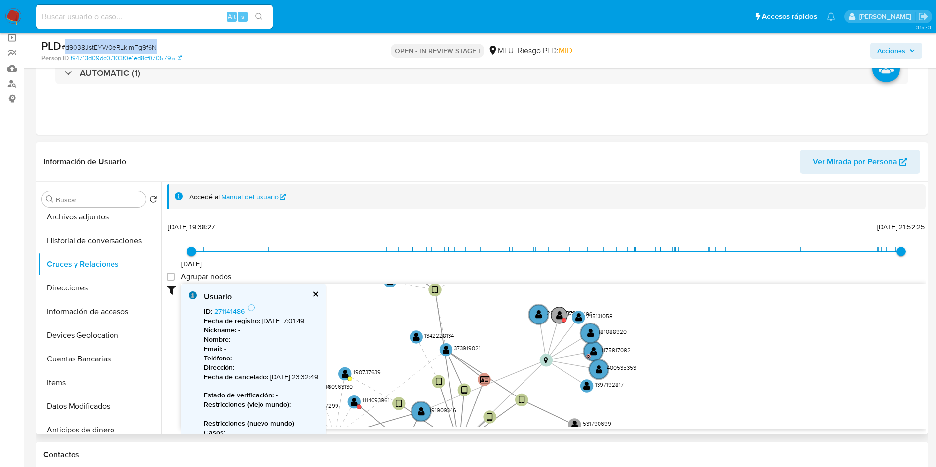
click at [562, 315] on text "" at bounding box center [559, 315] width 7 height 9
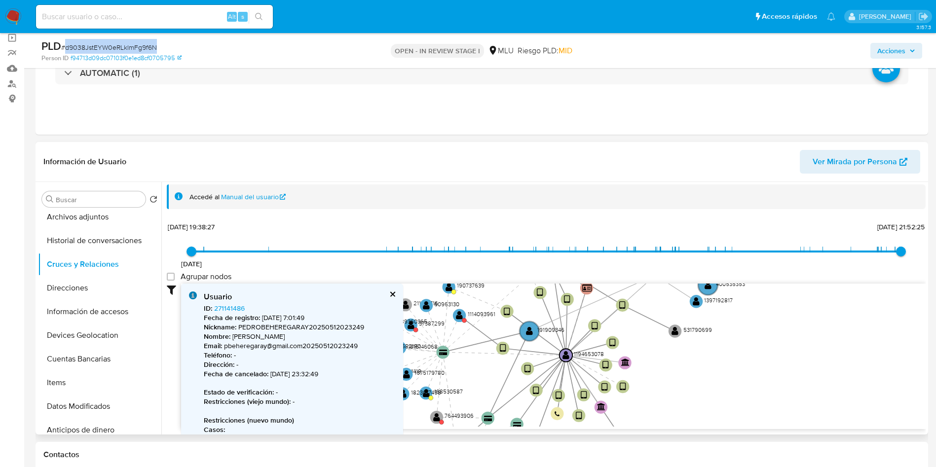
drag, startPoint x: 673, startPoint y: 329, endPoint x: 800, endPoint y: 236, distance: 158.1
click at [799, 237] on div "2/6/2021 2/6/2021, 19:38:27 25/6/2025, 21:52:25 Agrupar nodos Filtros Confianza…" at bounding box center [546, 324] width 758 height 210
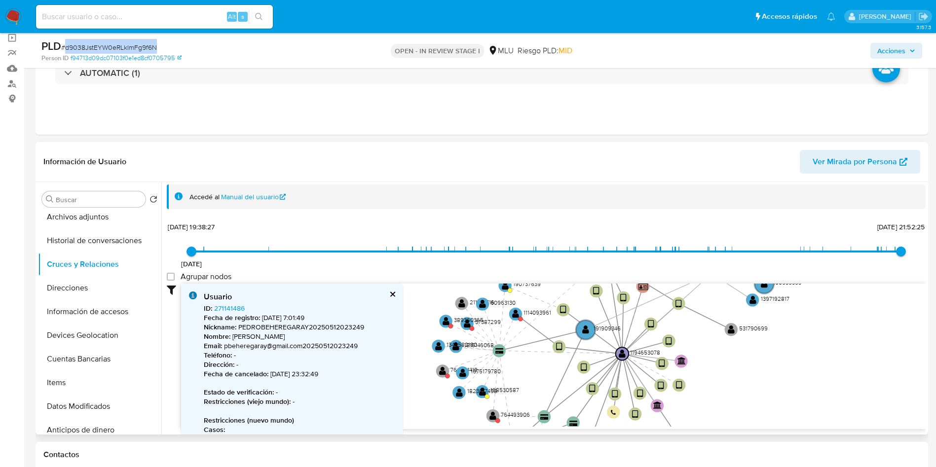
drag, startPoint x: 501, startPoint y: 385, endPoint x: 535, endPoint y: 395, distance: 35.6
click at [535, 395] on icon "device-65c589dc3e396827ad5b20c8  user-1194653078  1194653078 device-669c3730f…" at bounding box center [553, 355] width 744 height 143
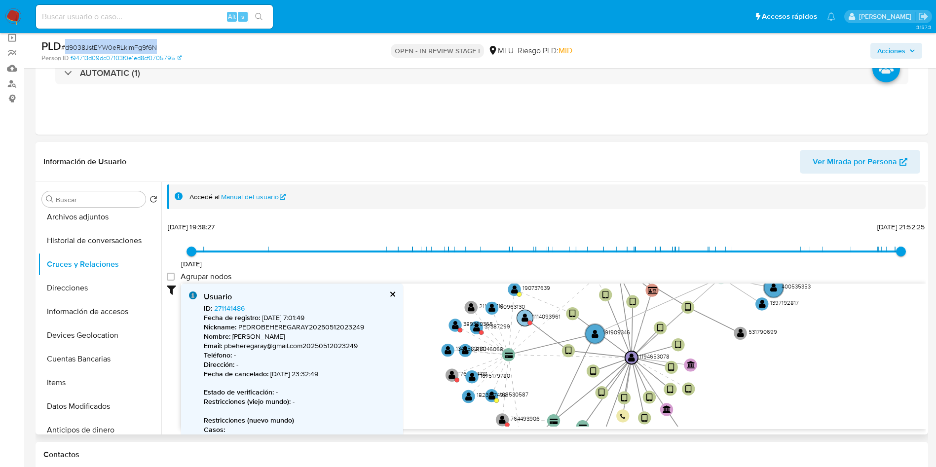
click at [524, 320] on text "" at bounding box center [524, 317] width 7 height 9
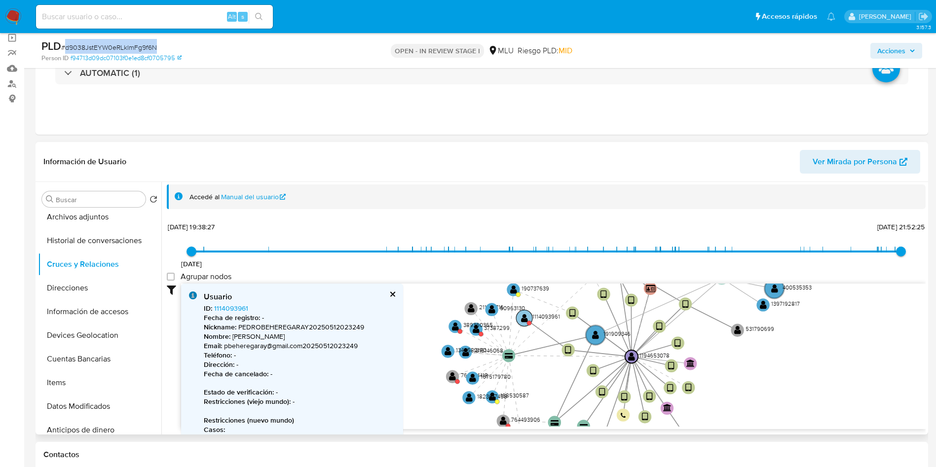
click at [524, 320] on text "" at bounding box center [524, 317] width 7 height 9
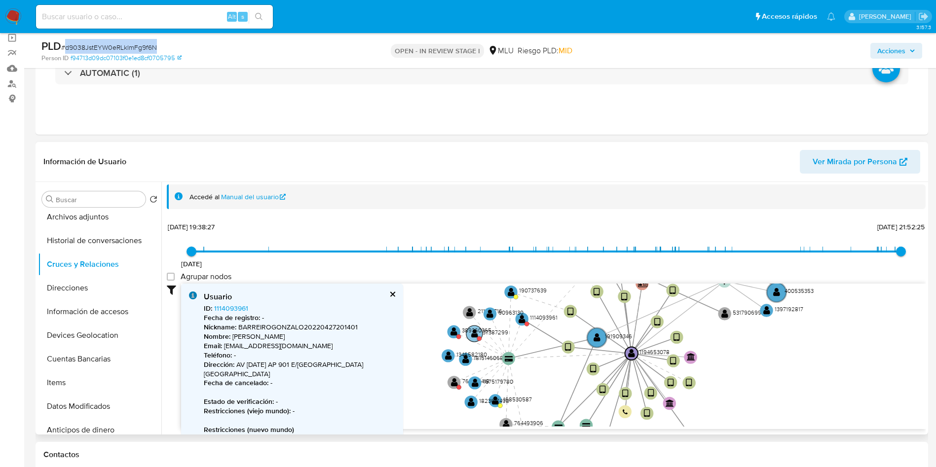
click at [472, 335] on text "" at bounding box center [474, 333] width 7 height 9
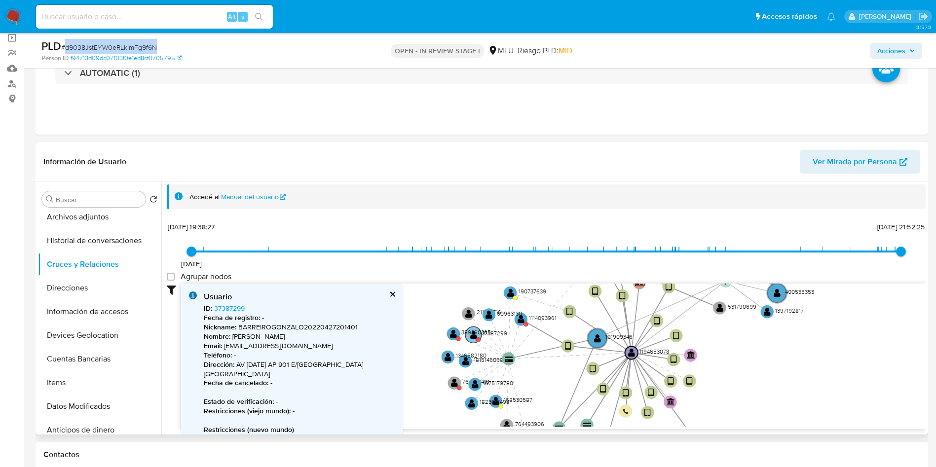
click at [472, 338] on text "" at bounding box center [473, 334] width 7 height 9
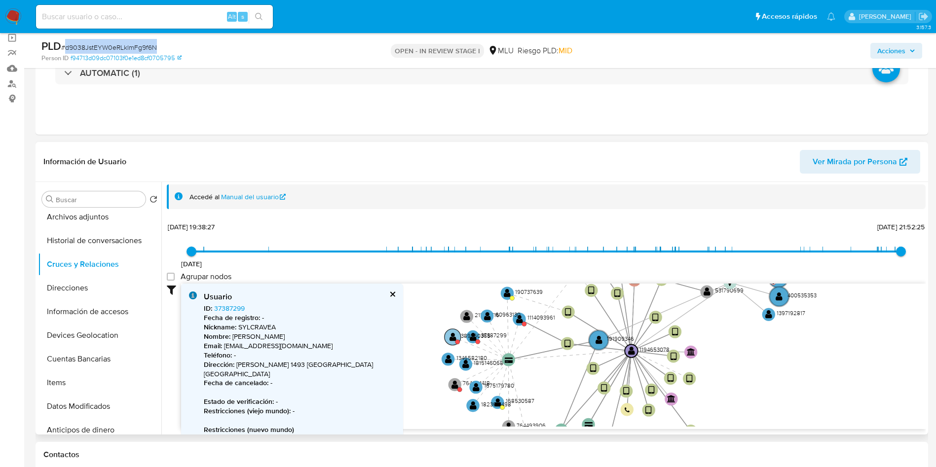
click at [454, 339] on text "" at bounding box center [452, 336] width 7 height 9
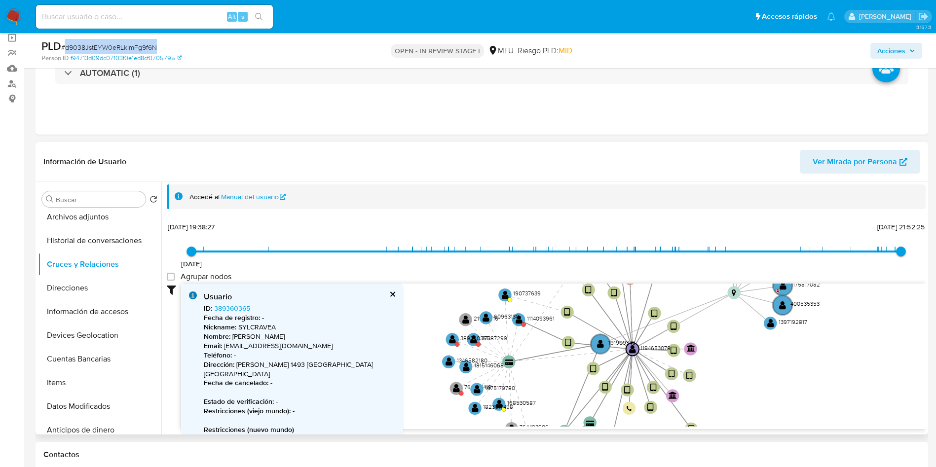
scroll to position [148, 0]
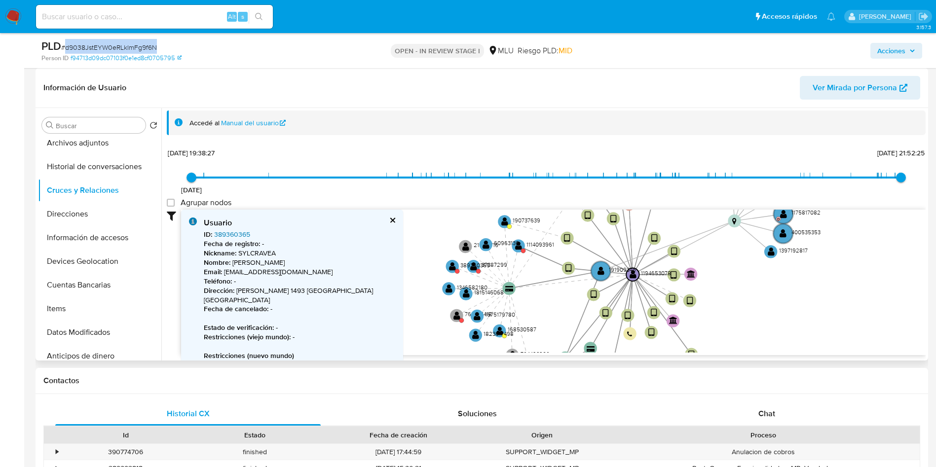
click at [242, 234] on link "389360365" at bounding box center [232, 234] width 36 height 10
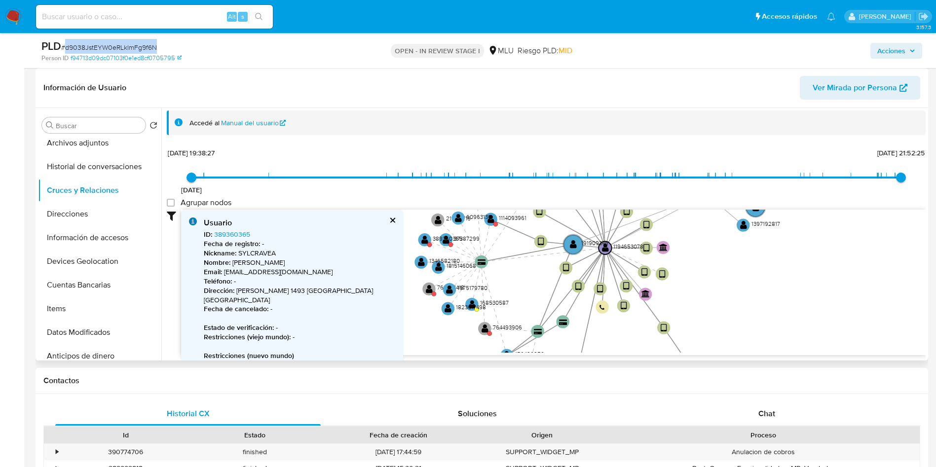
drag, startPoint x: 429, startPoint y: 280, endPoint x: 403, endPoint y: 254, distance: 36.3
click at [403, 254] on icon "device-65c589dc3e396827ad5b20c8  user-1194653078  1194653078 device-669c3730f…" at bounding box center [553, 281] width 744 height 143
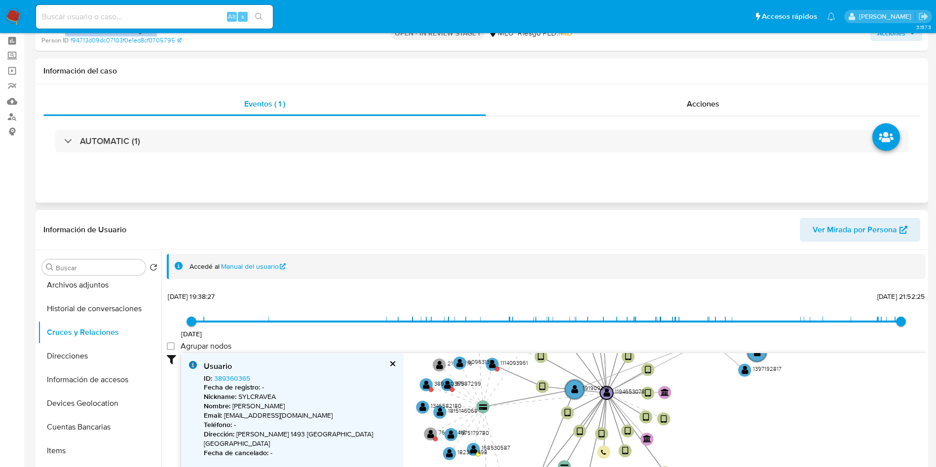
scroll to position [0, 0]
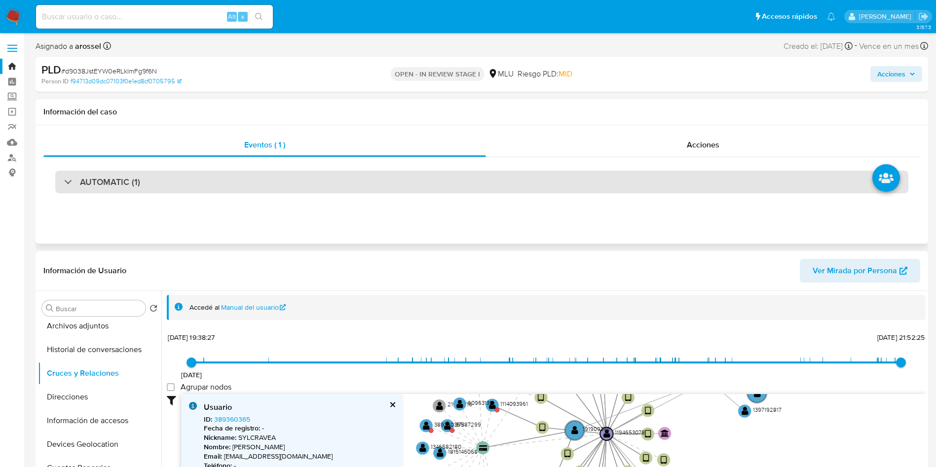
click at [128, 179] on h3 "AUTOMATIC (1)" at bounding box center [110, 182] width 60 height 11
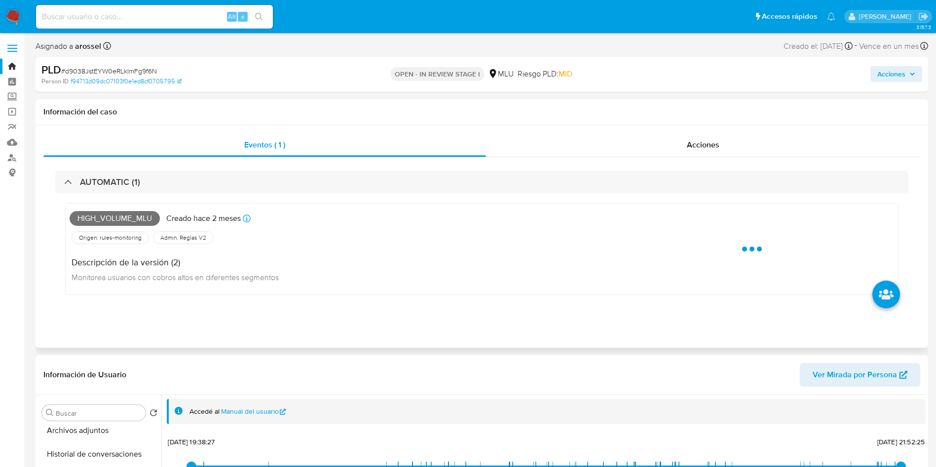
click at [116, 220] on span "High_volume_mlu" at bounding box center [115, 218] width 90 height 15
copy span "High_volume_mlu"
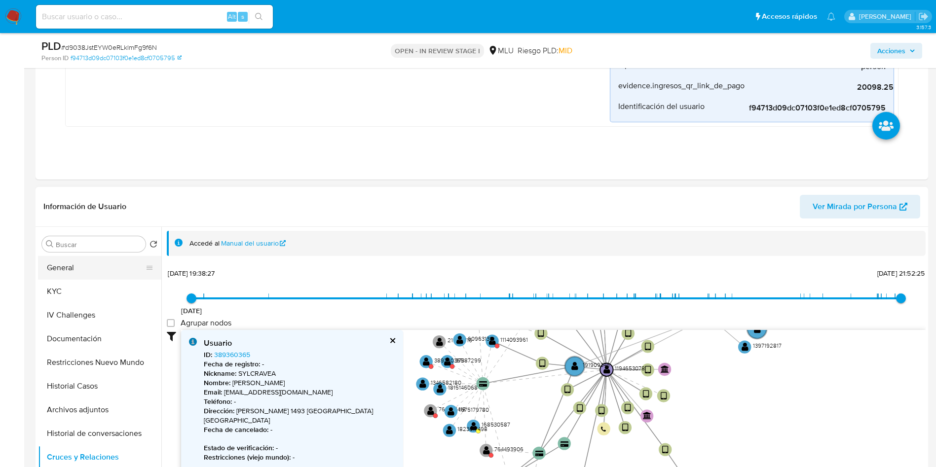
click at [84, 268] on button "General" at bounding box center [95, 268] width 115 height 24
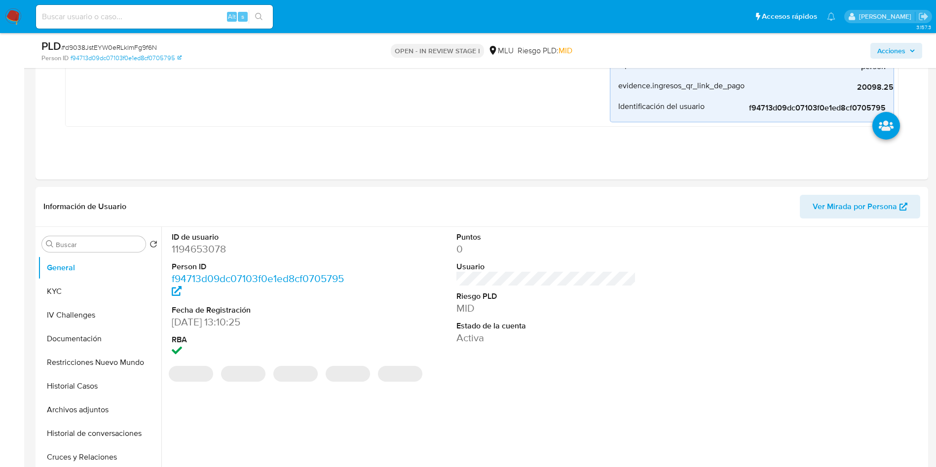
click at [212, 240] on dt "ID de usuario" at bounding box center [262, 237] width 180 height 11
click at [206, 246] on dd "1194653078" at bounding box center [262, 249] width 180 height 14
copy dd "1194653078"
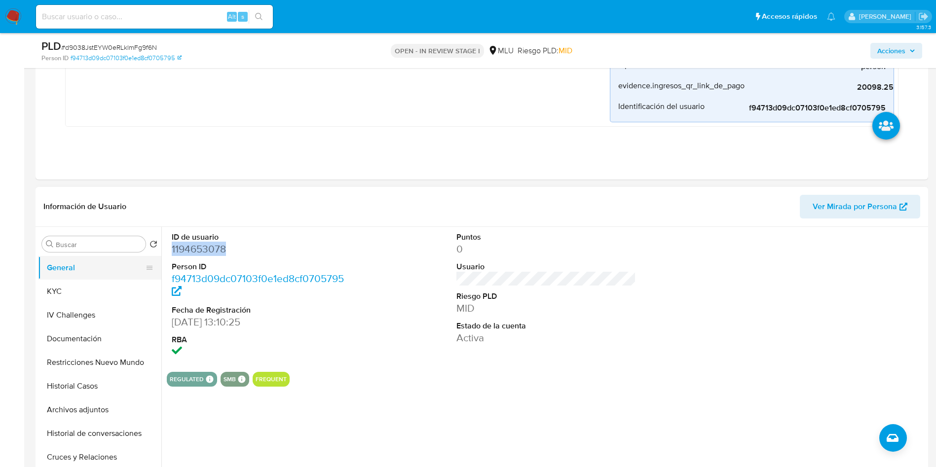
click at [89, 266] on button "General" at bounding box center [95, 268] width 115 height 24
click at [110, 300] on button "KYC" at bounding box center [95, 292] width 115 height 24
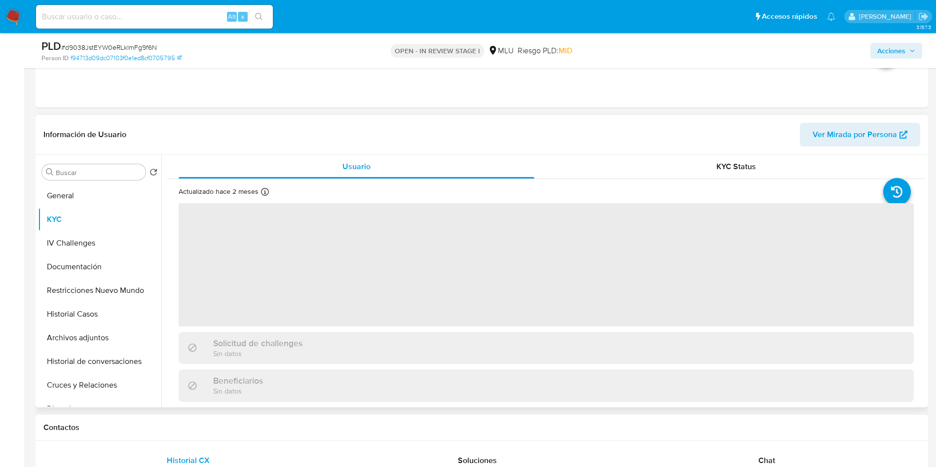
scroll to position [444, 0]
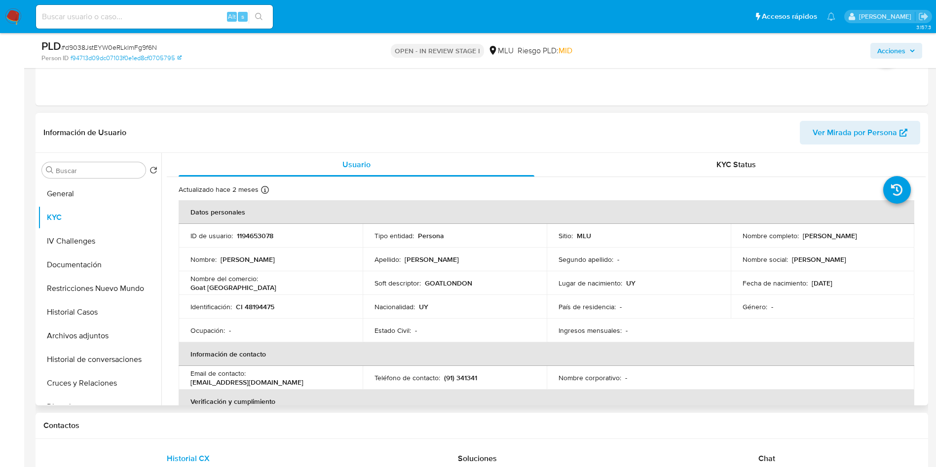
click at [293, 315] on td "Identificación : CI 48194475" at bounding box center [271, 307] width 184 height 24
click at [251, 304] on p "CI 48194475" at bounding box center [255, 306] width 38 height 9
click at [252, 304] on p "CI 48194475" at bounding box center [255, 306] width 38 height 9
copy p "48194475"
click at [265, 338] on td "Ocupación : -" at bounding box center [271, 331] width 184 height 24
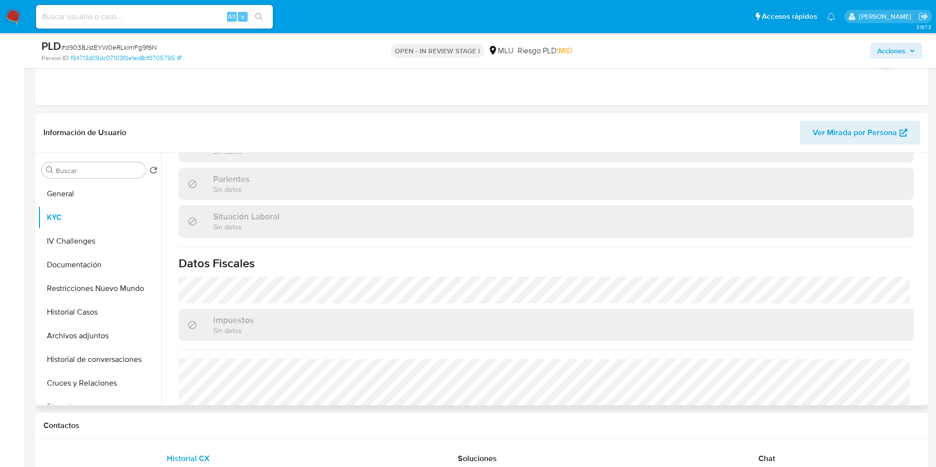
scroll to position [486, 0]
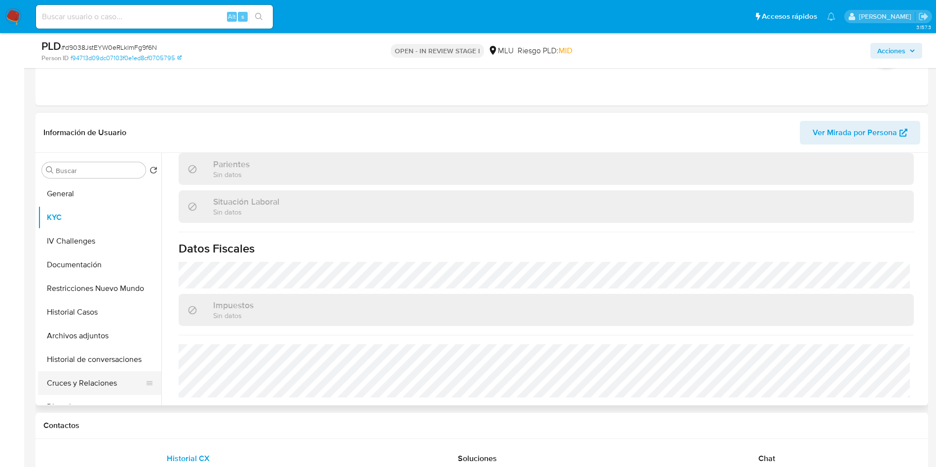
click at [104, 367] on button "Historial de conversaciones" at bounding box center [99, 360] width 123 height 24
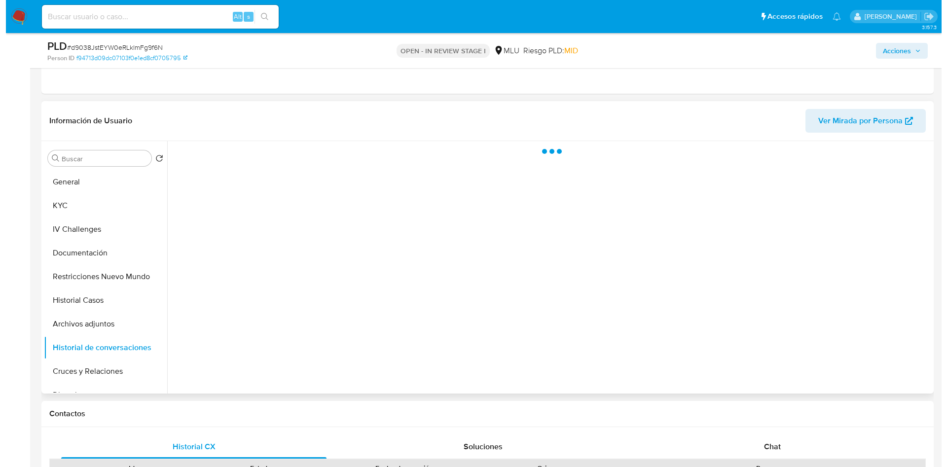
scroll to position [0, 0]
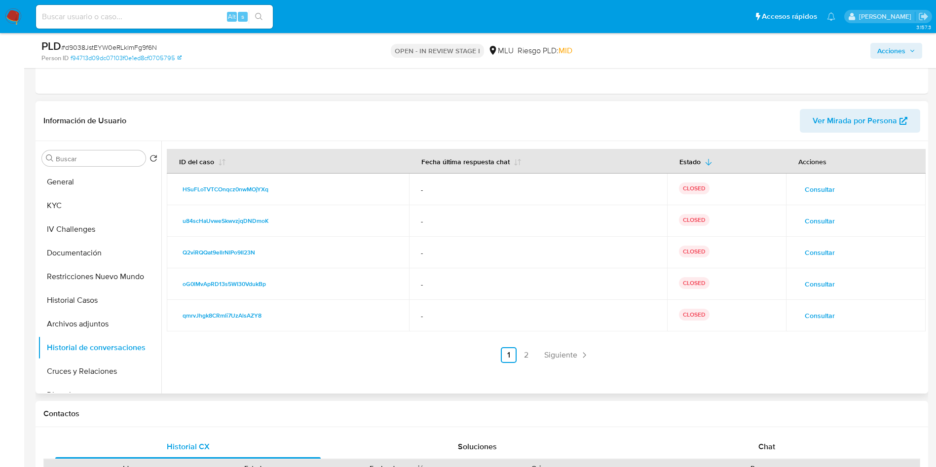
click at [462, 178] on td "-" at bounding box center [537, 190] width 257 height 32
click at [453, 217] on span "-" at bounding box center [538, 221] width 234 height 9
click at [445, 169] on button "Fecha última respuesta chat" at bounding box center [471, 161] width 124 height 24
click at [822, 185] on span "Consultar" at bounding box center [819, 189] width 30 height 14
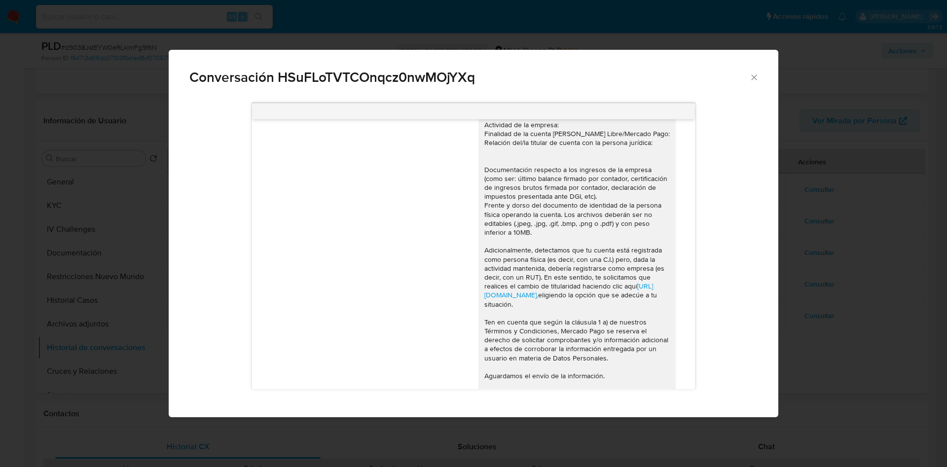
scroll to position [42, 0]
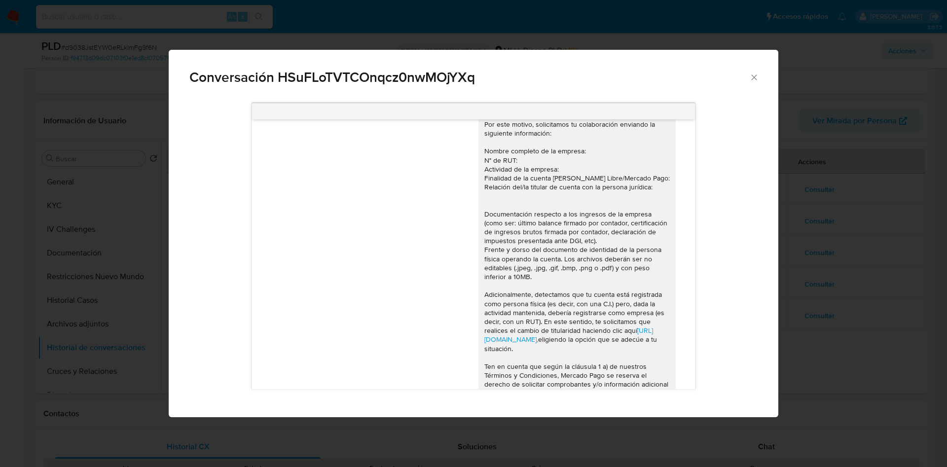
click at [836, 185] on div "Conversación HSuFLoTVTCOnqcz0nwMOjYXq [URL][DOMAIN_NAME], eligiendo la opción q…" at bounding box center [473, 233] width 947 height 467
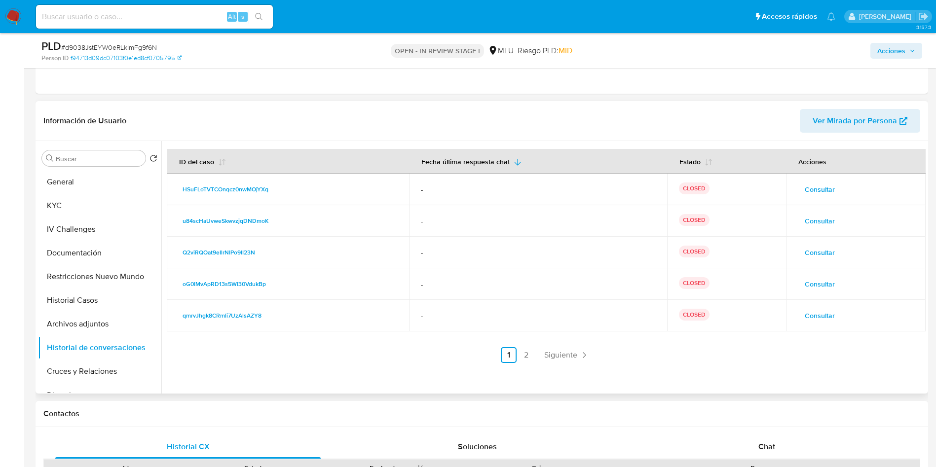
click at [828, 227] on span "Consultar" at bounding box center [819, 221] width 30 height 14
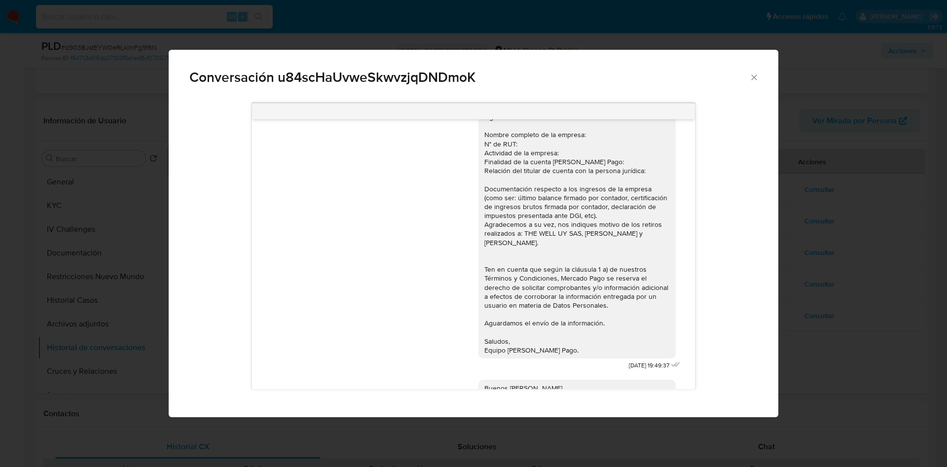
scroll to position [25, 0]
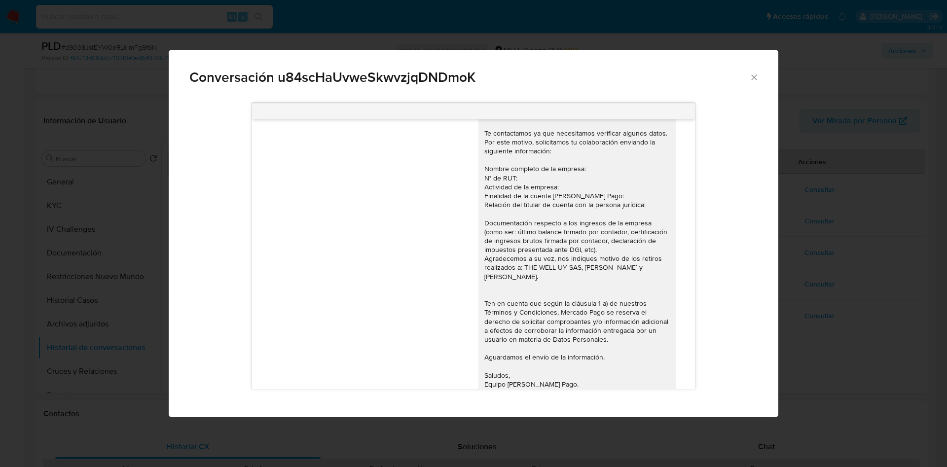
click at [823, 216] on div "Conversación u84scHaUvweSkwvzjqDNDmoK [DATE] 19:49:37 Buenos [PERSON_NAME]. Te …" at bounding box center [473, 233] width 947 height 467
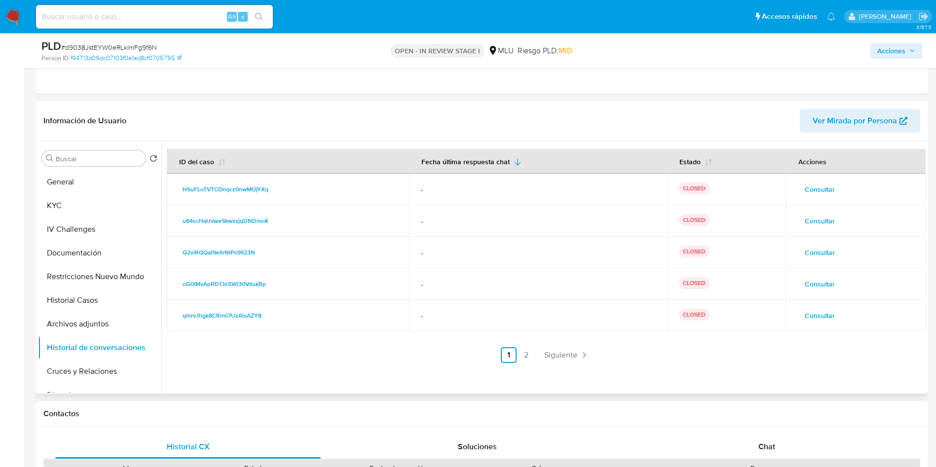
click at [814, 253] on span "Consultar" at bounding box center [819, 253] width 30 height 14
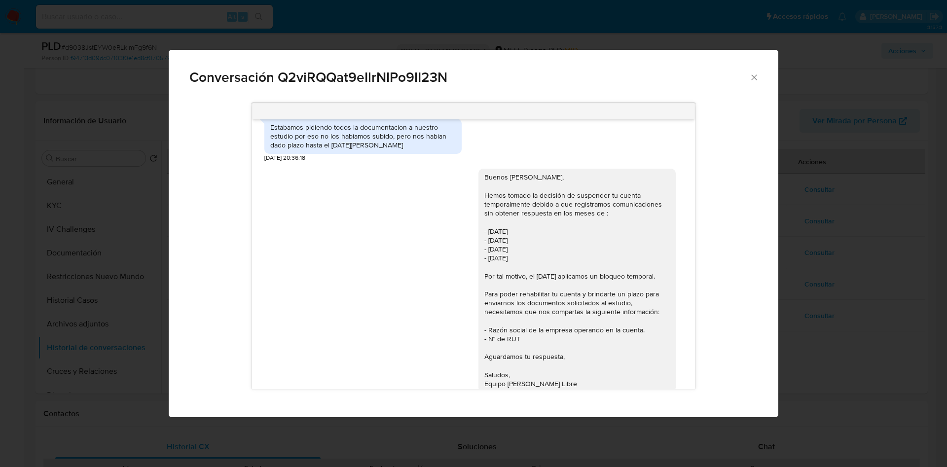
scroll to position [895, 0]
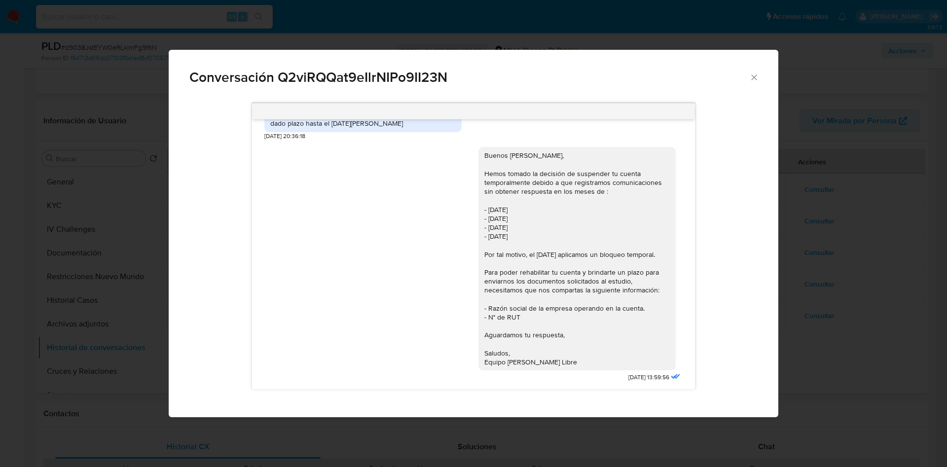
click at [868, 233] on div "Conversación Q2viRQQat9eIlrNIPo9II23N 18/01/2024 19:23:23 Buen día Joaquín, Te …" at bounding box center [473, 233] width 947 height 467
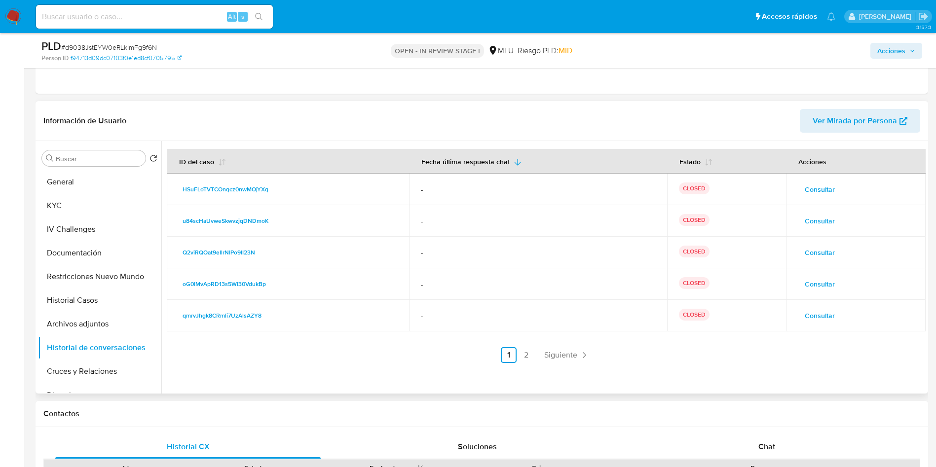
click at [813, 311] on span "Consultar" at bounding box center [819, 316] width 30 height 14
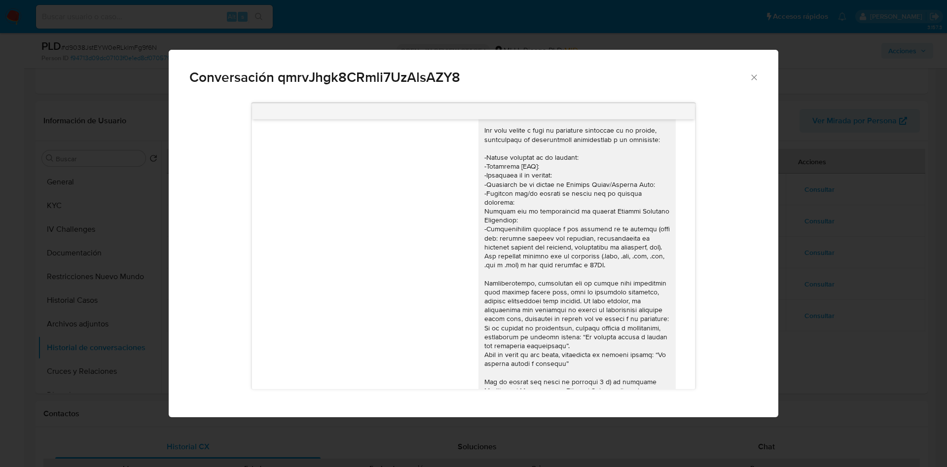
scroll to position [0, 0]
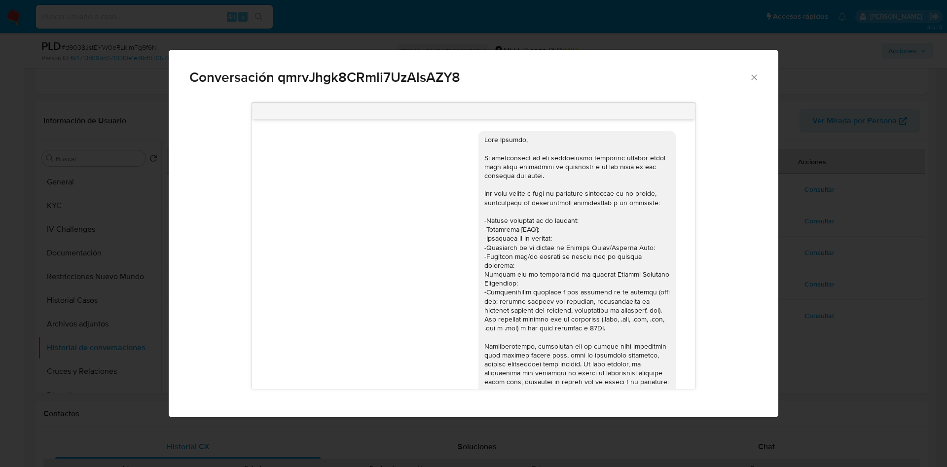
click at [832, 273] on div "Conversación qmrvJhgk8CRmli7UzAlsAZY8 04/08/2023 15:00:19 Hola Joaquín, Te cons…" at bounding box center [473, 233] width 947 height 467
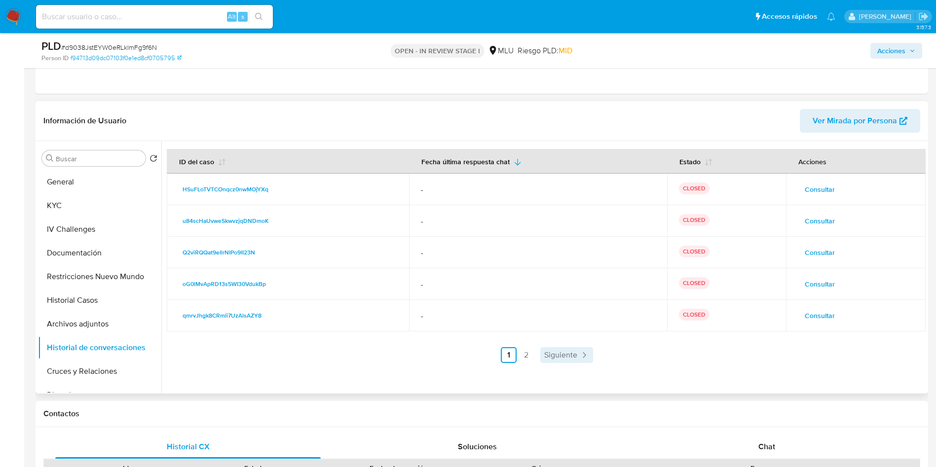
click at [548, 357] on span "Siguiente" at bounding box center [560, 355] width 33 height 8
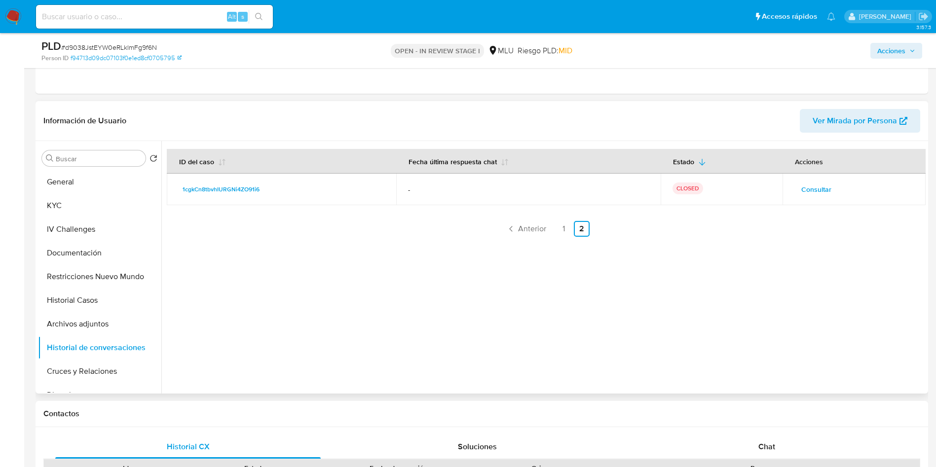
click at [817, 196] on span "Consultar" at bounding box center [816, 189] width 30 height 14
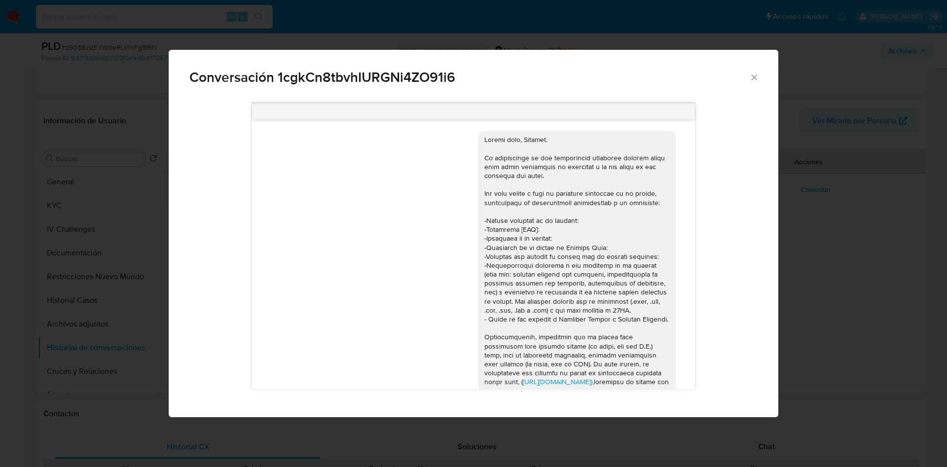
click at [826, 267] on div "Conversación 1cgkCn8tbvhIURGNi4ZO91i6 https://www.mercadolibre.com.uy/ayuda/Tra…" at bounding box center [473, 233] width 947 height 467
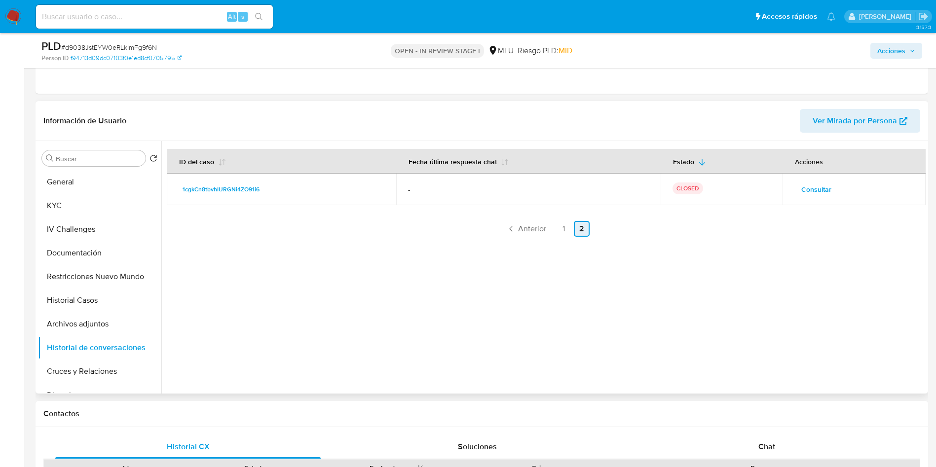
click at [521, 227] on span "Anterior" at bounding box center [532, 229] width 28 height 8
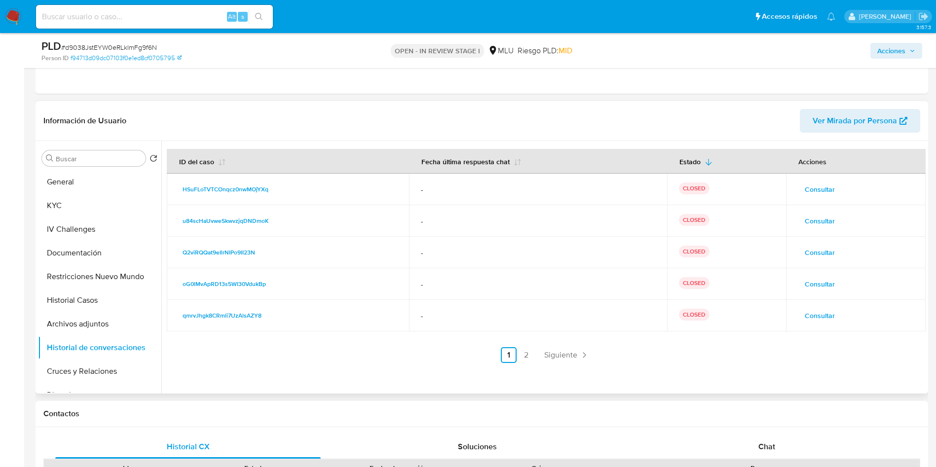
click at [817, 309] on span "Consultar" at bounding box center [819, 316] width 30 height 14
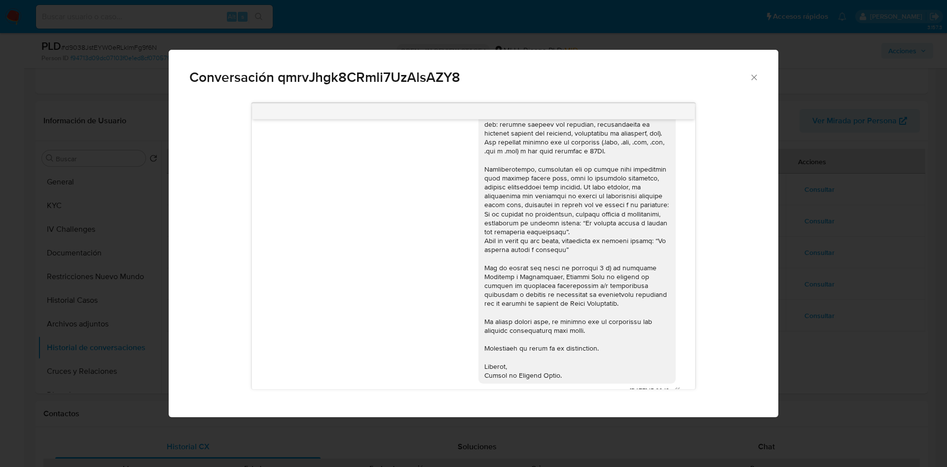
scroll to position [96, 0]
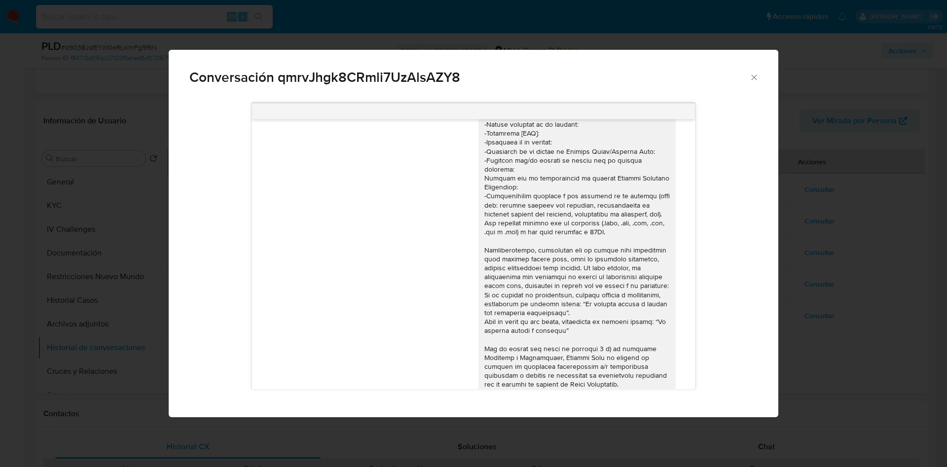
click at [837, 253] on div "Conversación qmrvJhgk8CRmli7UzAlsAZY8 04/08/2023 15:00:19 Hola Joaquín, Te cons…" at bounding box center [473, 233] width 947 height 467
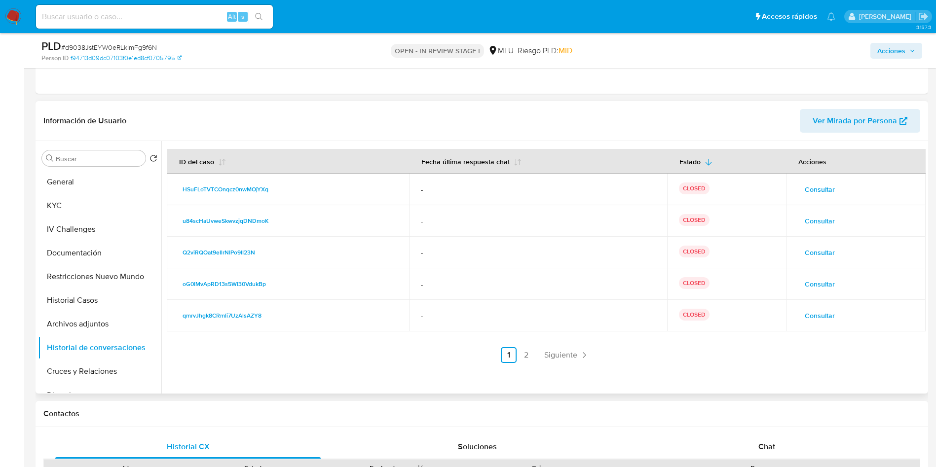
click at [818, 281] on span "Consultar" at bounding box center [819, 284] width 30 height 14
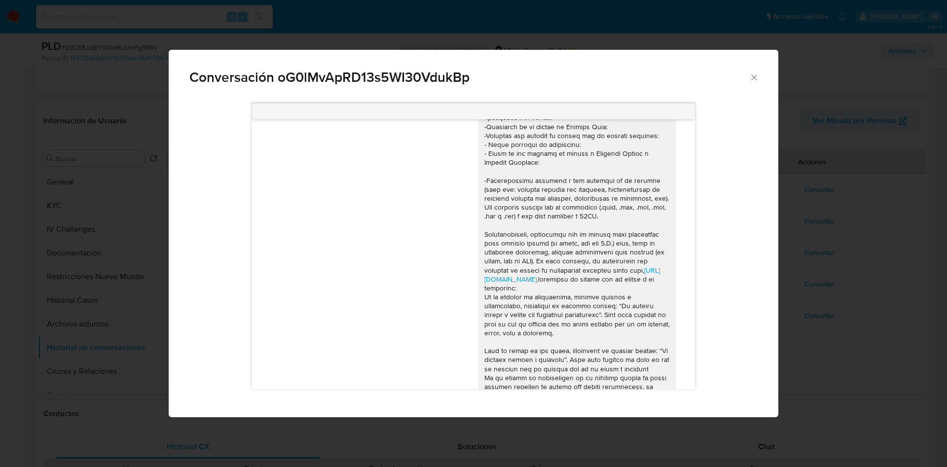
scroll to position [47, 0]
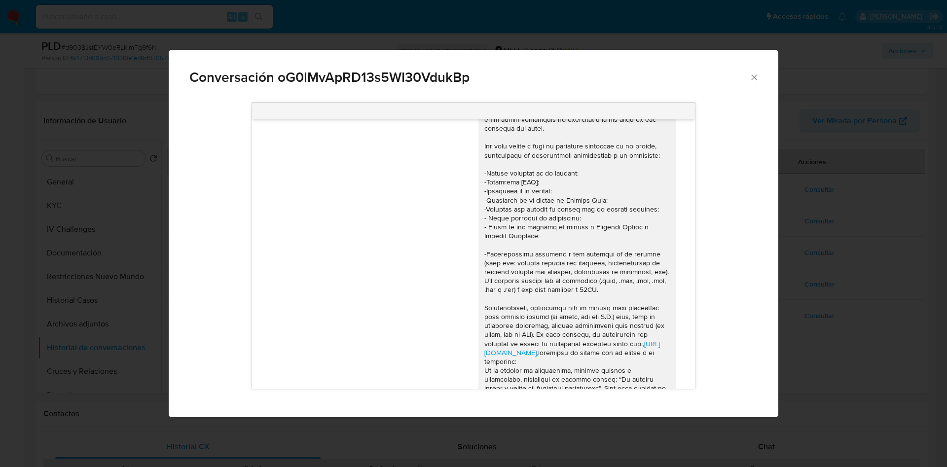
click at [822, 243] on div "Conversación oG0lMvApRD13s5WI30VdukBp https://www.mercadolibre.com.uy/ayuda/Tra…" at bounding box center [473, 233] width 947 height 467
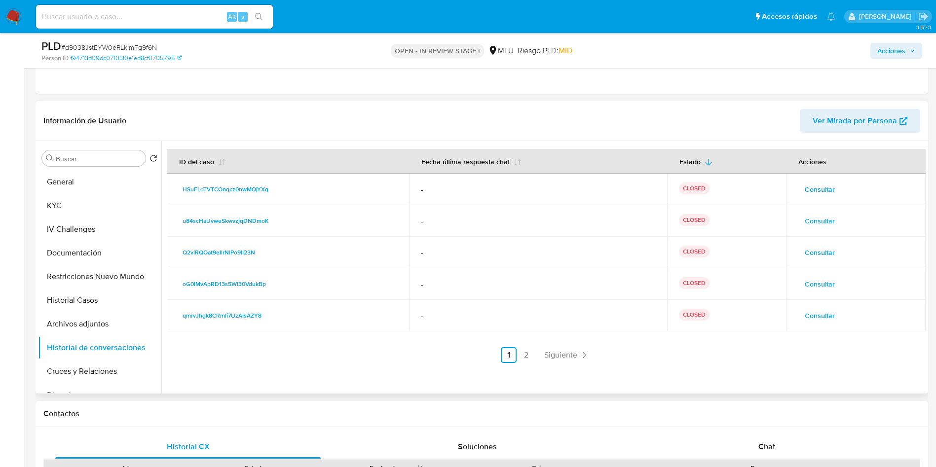
click at [813, 252] on span "Consultar" at bounding box center [819, 253] width 30 height 14
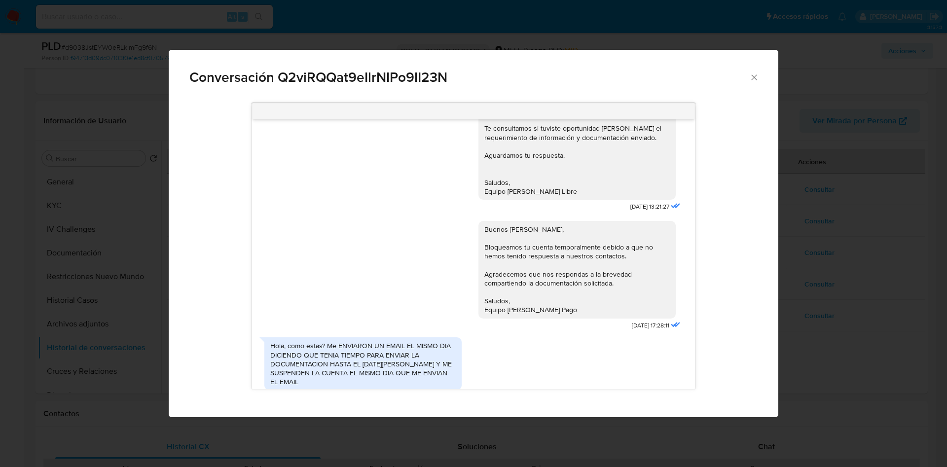
scroll to position [518, 0]
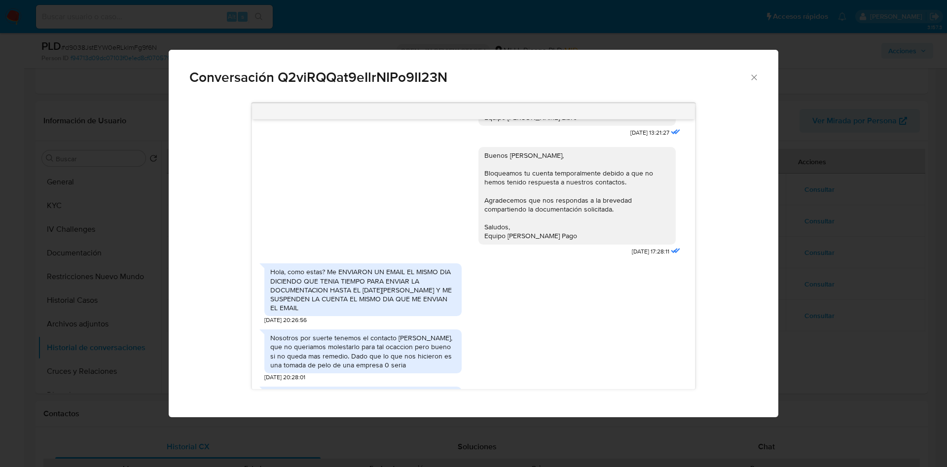
click at [405, 279] on div "Hola, como estas? Me ENVIARON UN EMAIL EL MISMO DIA DICIENDO QUE TENIA TIEMPO P…" at bounding box center [362, 289] width 185 height 45
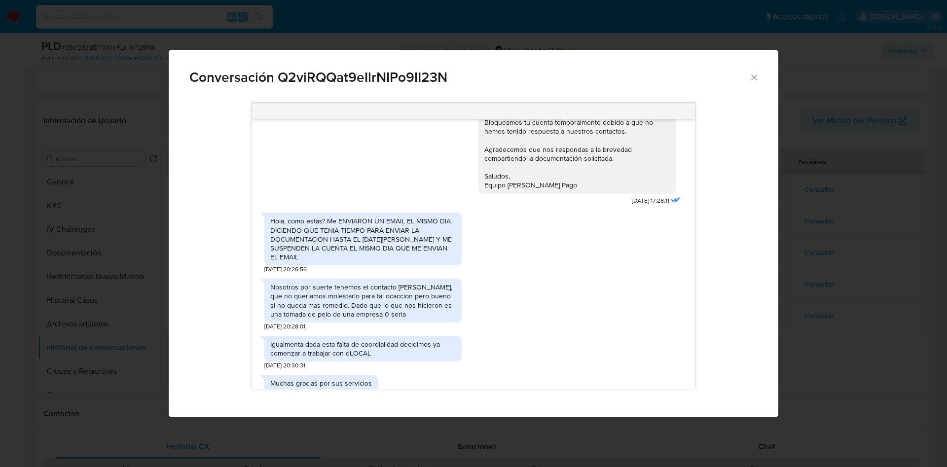
scroll to position [592, 0]
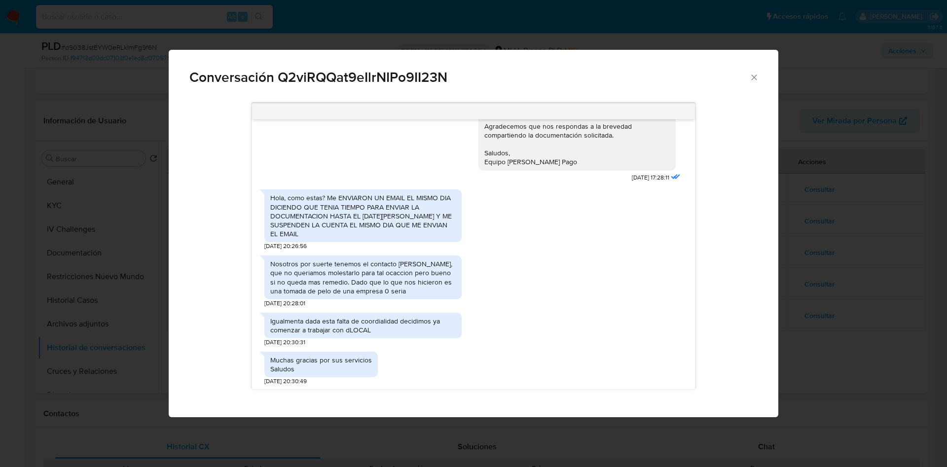
click at [381, 285] on div "Nosotros por suerte tenemos el contacto de Marcos, que no queriamos molestarlo …" at bounding box center [362, 277] width 185 height 36
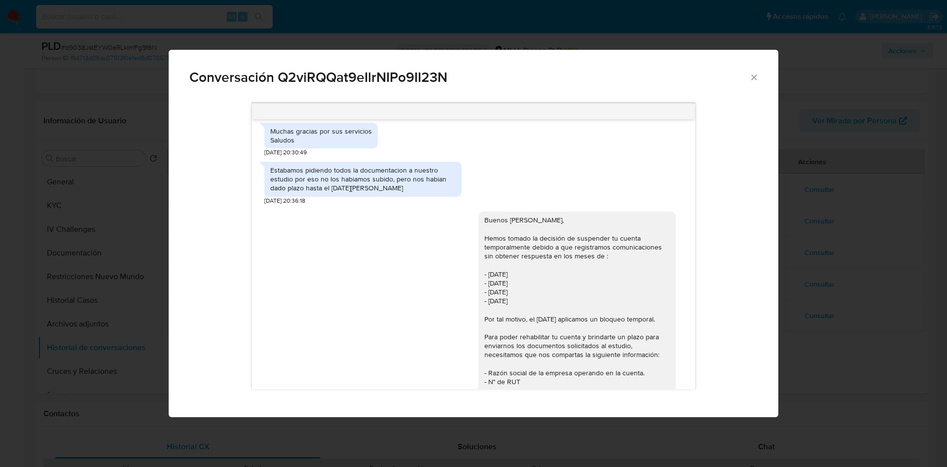
scroll to position [895, 0]
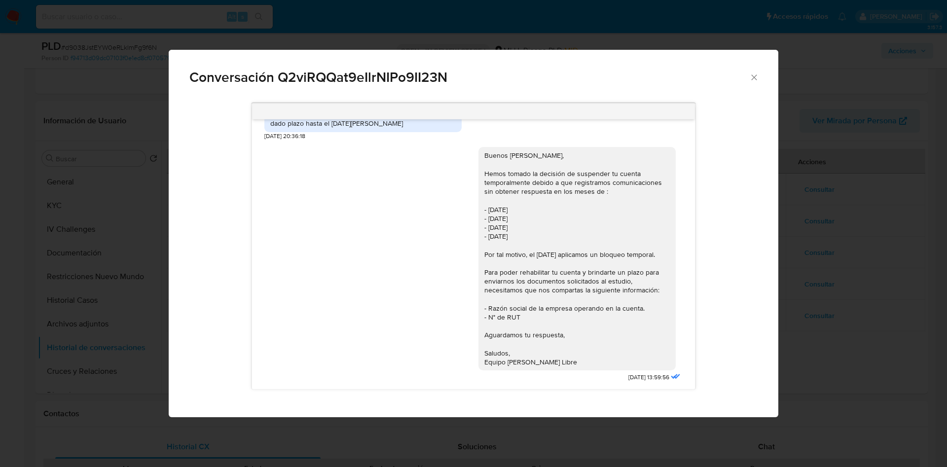
click at [832, 167] on div "Conversación Q2viRQQat9eIlrNIPo9II23N 18/01/2024 19:23:23 Buen día Joaquín, Te …" at bounding box center [473, 233] width 947 height 467
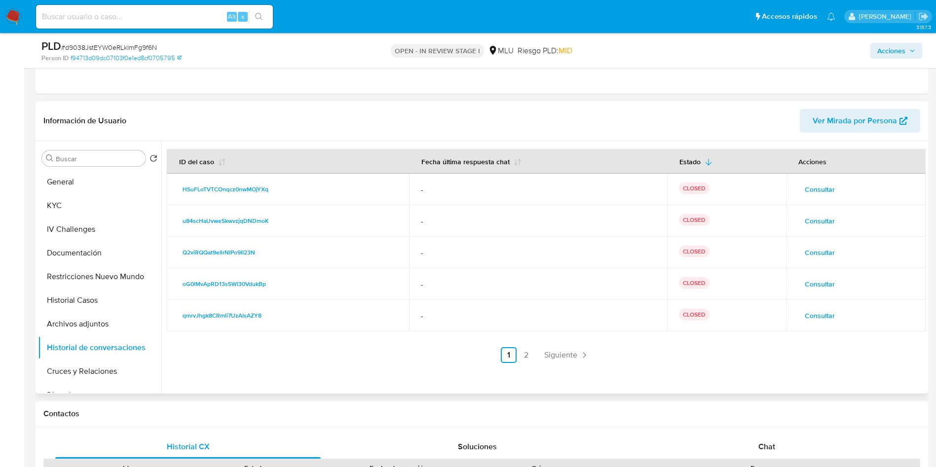
click at [817, 221] on span "Consultar" at bounding box center [819, 221] width 30 height 14
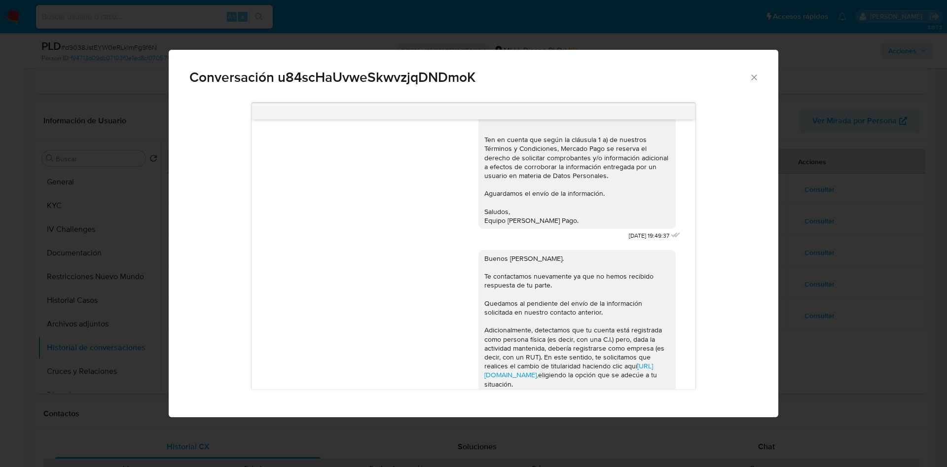
scroll to position [247, 0]
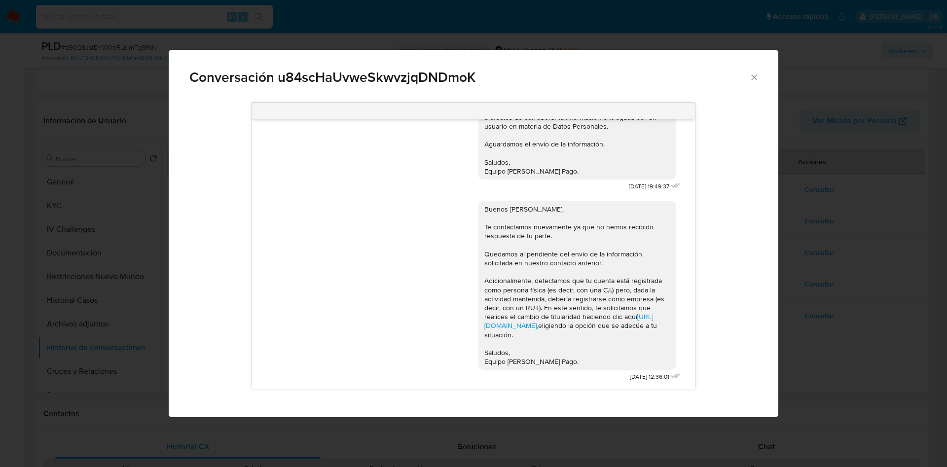
click at [806, 223] on div "Conversación u84scHaUvweSkwvzjqDNDmoK 09/08/2024 19:49:37 Buenos días, Joaquín.…" at bounding box center [473, 233] width 947 height 467
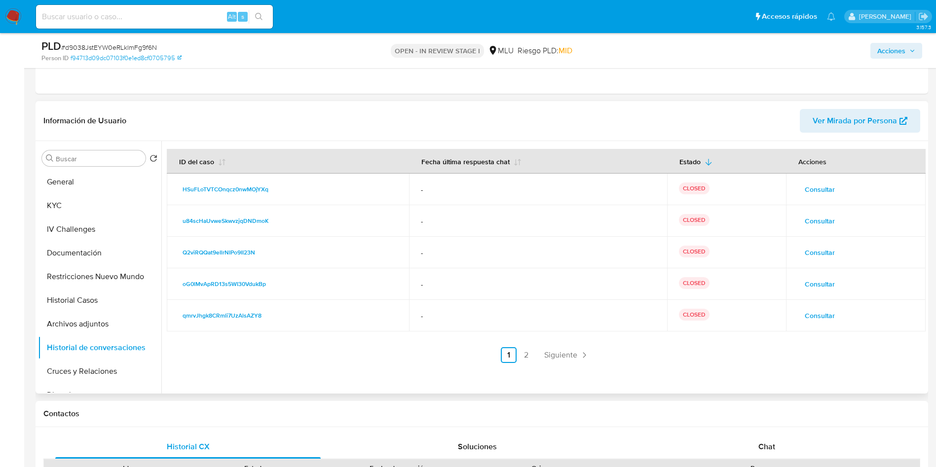
click at [808, 190] on span "Consultar" at bounding box center [819, 189] width 30 height 14
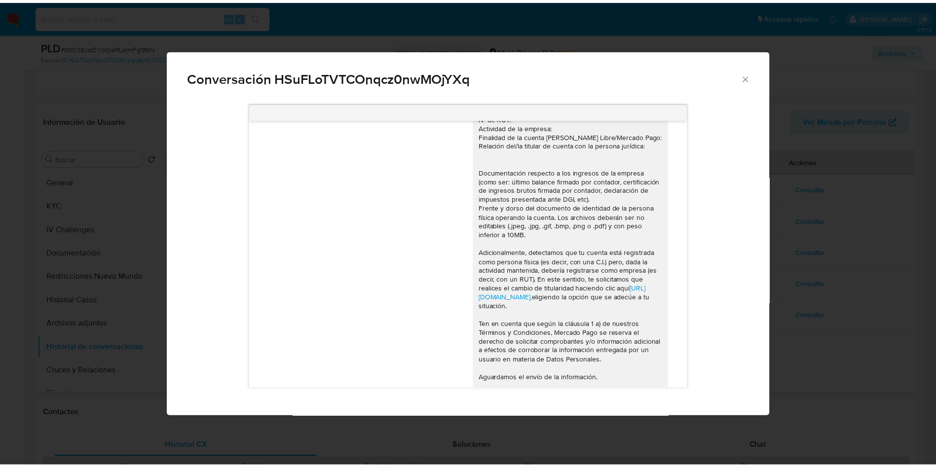
scroll to position [0, 0]
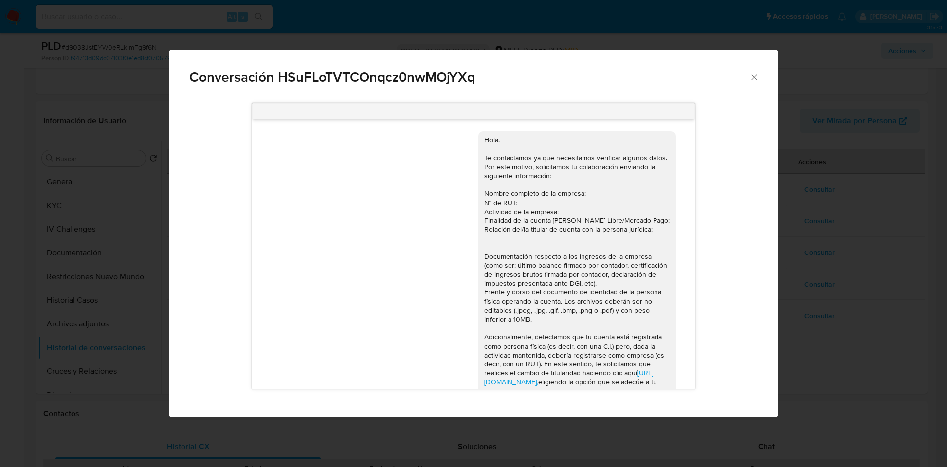
click at [809, 224] on div "Conversación HSuFLoTVTCOnqcz0nwMOjYXq https://www.mercadolibre.com.uy/ayuda/Tra…" at bounding box center [473, 233] width 947 height 467
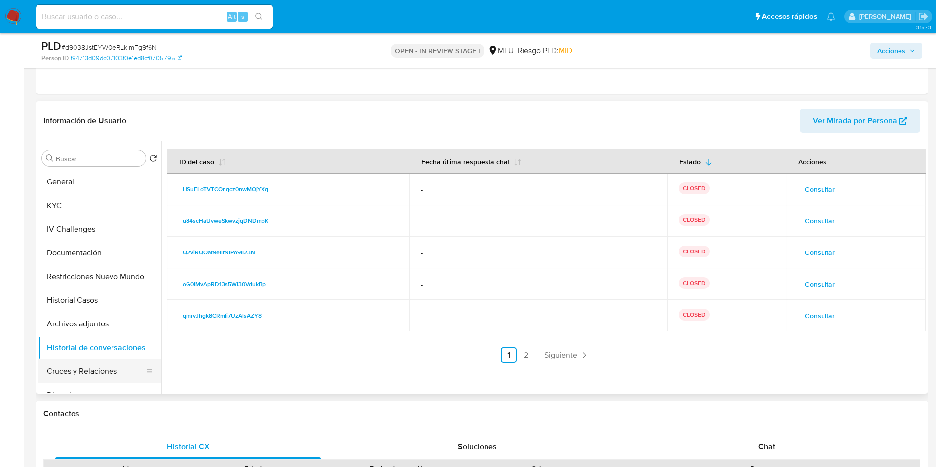
click at [109, 371] on button "Cruces y Relaciones" at bounding box center [95, 372] width 115 height 24
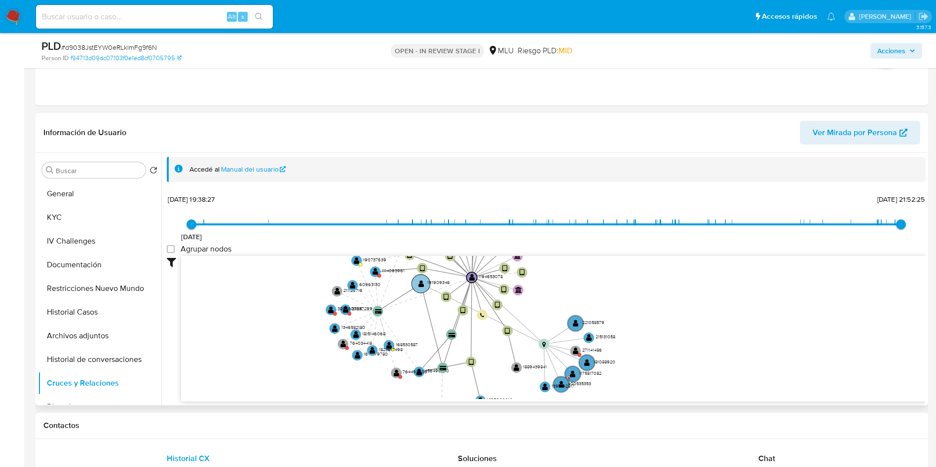
drag, startPoint x: 453, startPoint y: 278, endPoint x: 420, endPoint y: 282, distance: 33.2
click at [420, 285] on text "" at bounding box center [421, 283] width 6 height 7
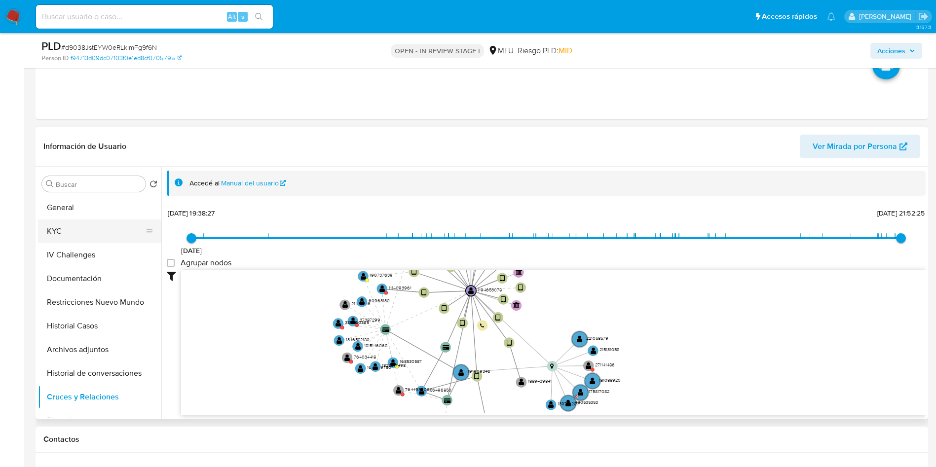
scroll to position [444, 0]
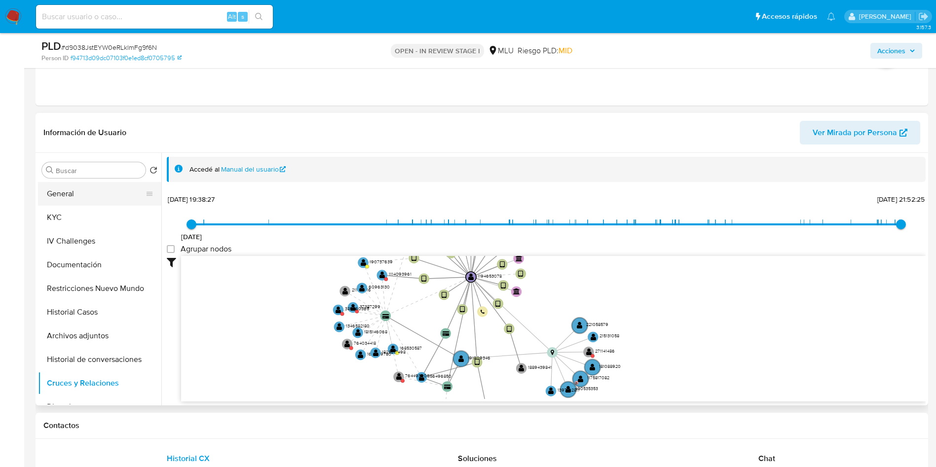
click at [69, 201] on button "General" at bounding box center [95, 194] width 115 height 24
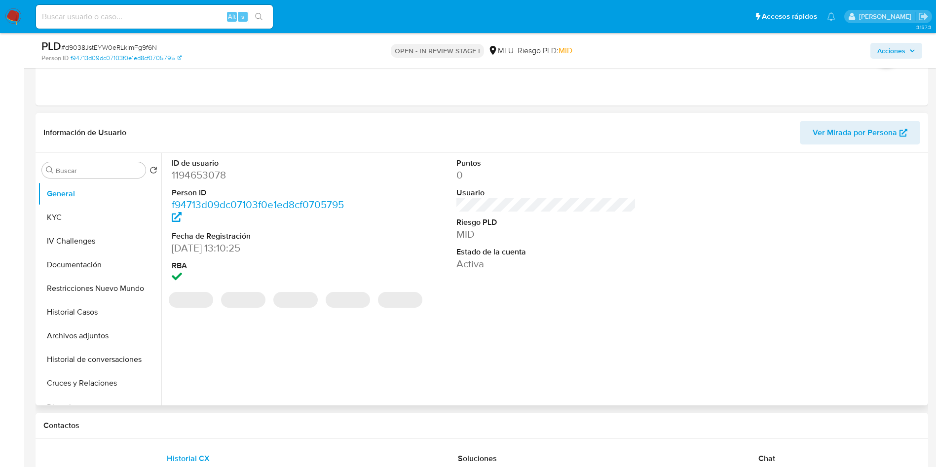
click at [204, 161] on dt "ID de usuario" at bounding box center [262, 163] width 180 height 11
click at [204, 179] on dd "1194653078" at bounding box center [262, 175] width 180 height 14
copy dd "1194653078"
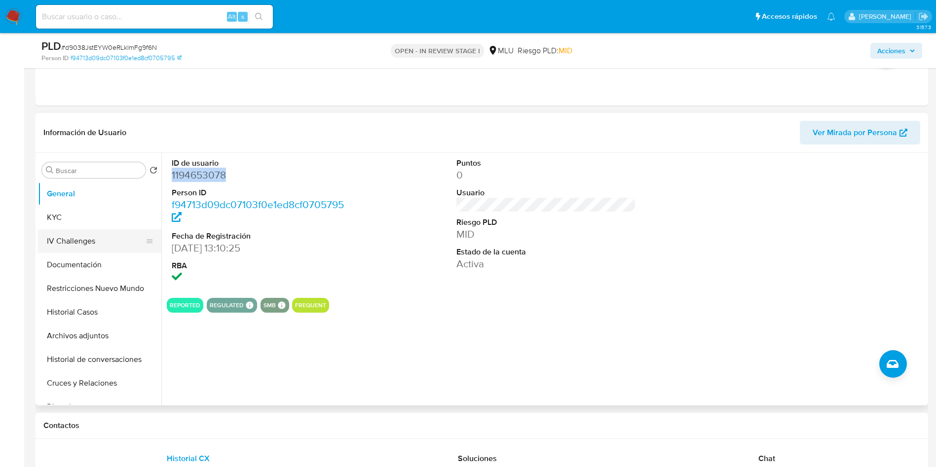
drag, startPoint x: 96, startPoint y: 213, endPoint x: 107, endPoint y: 228, distance: 18.3
click at [95, 213] on button "KYC" at bounding box center [99, 218] width 123 height 24
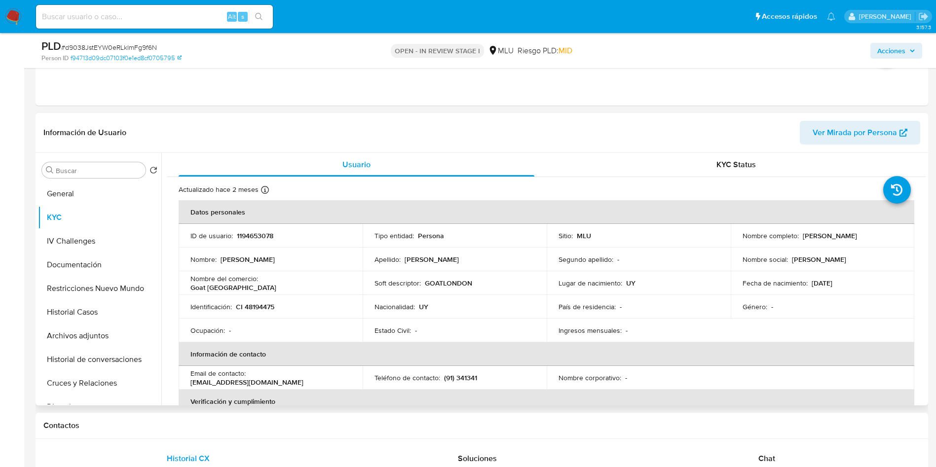
drag, startPoint x: 798, startPoint y: 235, endPoint x: 872, endPoint y: 231, distance: 74.1
click at [872, 231] on div "Nombre completo : [PERSON_NAME]" at bounding box center [822, 235] width 160 height 9
copy div "[PERSON_NAME]"
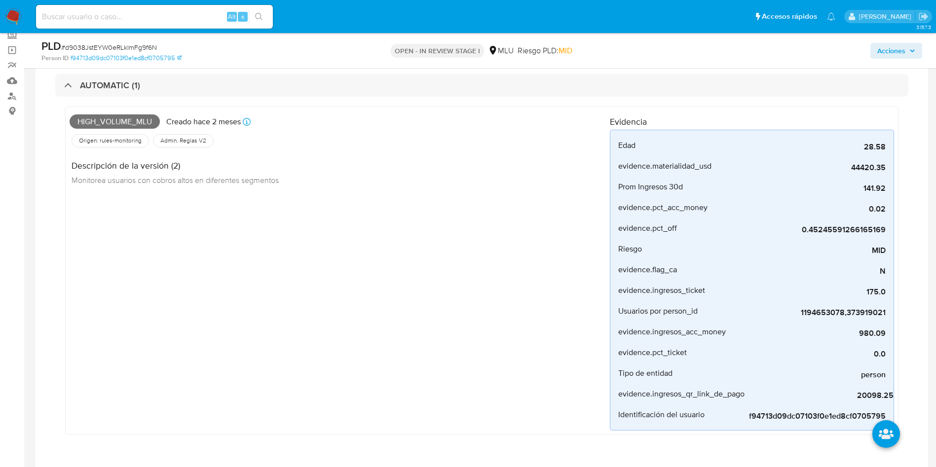
scroll to position [0, 0]
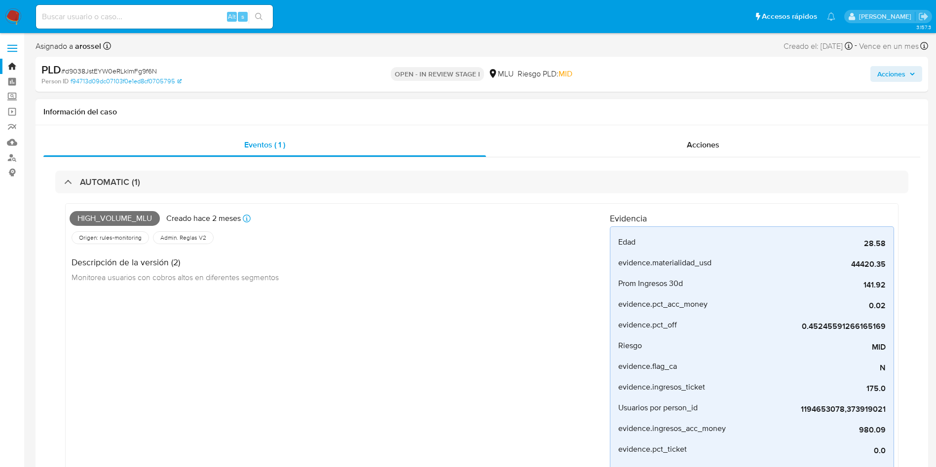
click at [131, 221] on span "High_volume_mlu" at bounding box center [115, 218] width 90 height 15
click at [119, 222] on span "High_volume_mlu" at bounding box center [115, 218] width 90 height 15
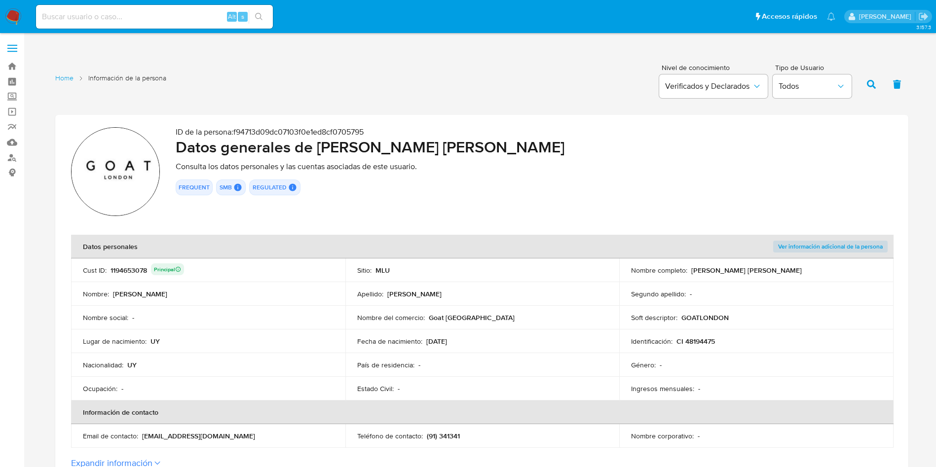
click at [452, 205] on div "ID de la persona : f94713d09dc07103f0e1ed8cf0705795 Datos generales de [PERSON_…" at bounding box center [534, 173] width 717 height 92
click at [433, 232] on section "ID de la persona : f94713d09dc07103f0e1ed8cf0705795 Datos generales de [PERSON_…" at bounding box center [481, 298] width 853 height 366
drag, startPoint x: 266, startPoint y: 251, endPoint x: 271, endPoint y: 254, distance: 6.4
click at [271, 254] on th "Datos personales" at bounding box center [345, 247] width 548 height 24
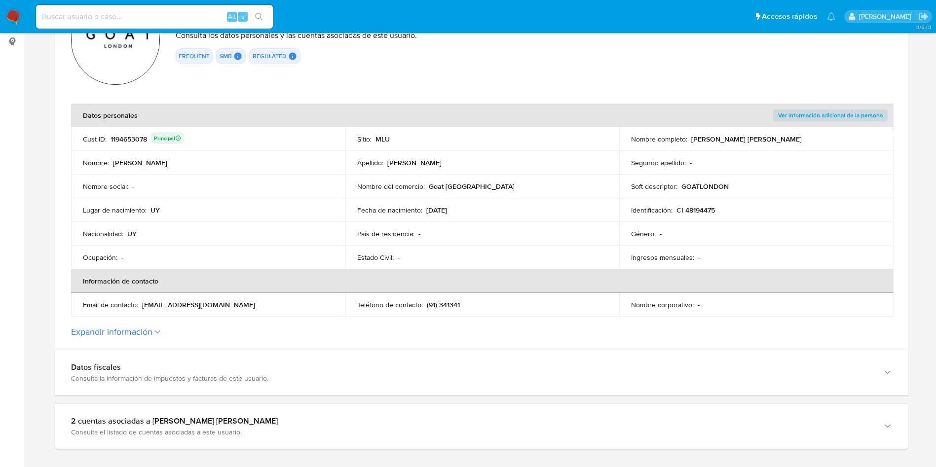
scroll to position [148, 0]
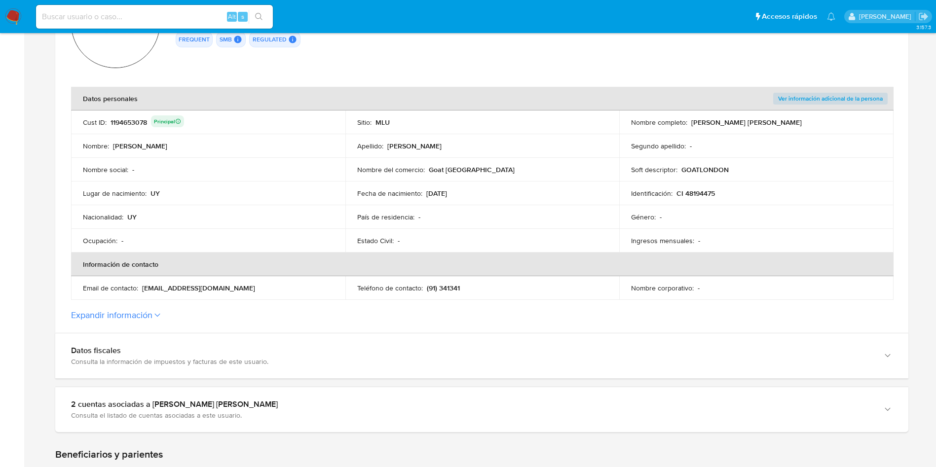
click at [137, 319] on button "Expandir información" at bounding box center [111, 315] width 81 height 11
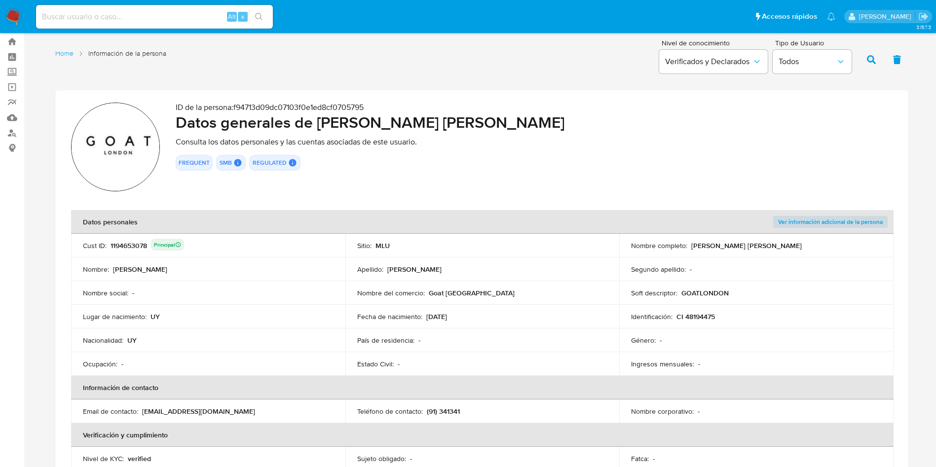
scroll to position [0, 0]
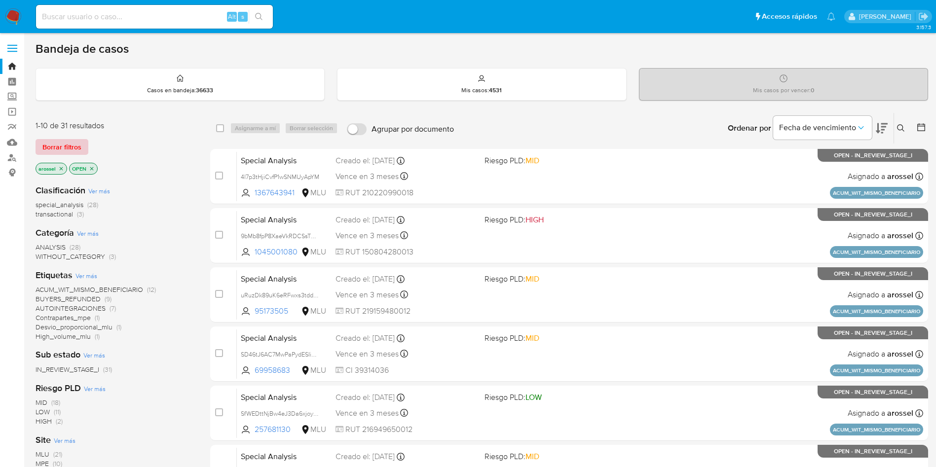
click at [72, 143] on span "Borrar filtros" at bounding box center [61, 147] width 39 height 14
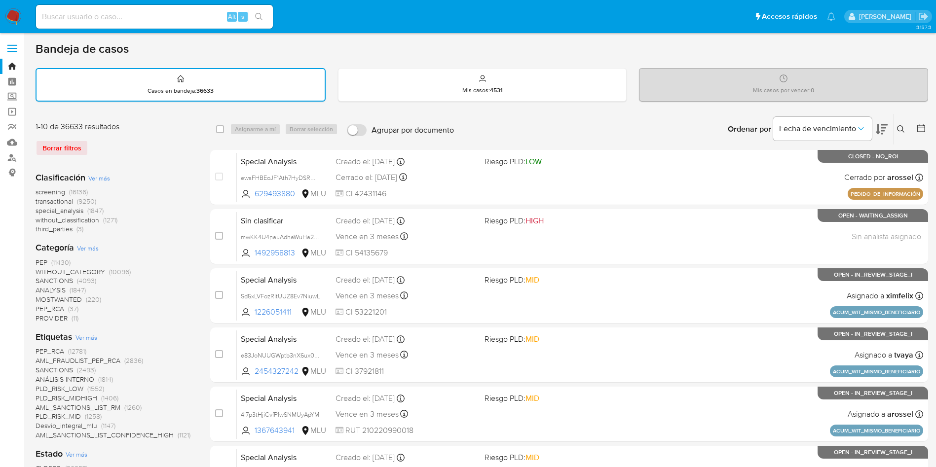
click at [903, 133] on icon at bounding box center [901, 129] width 8 height 8
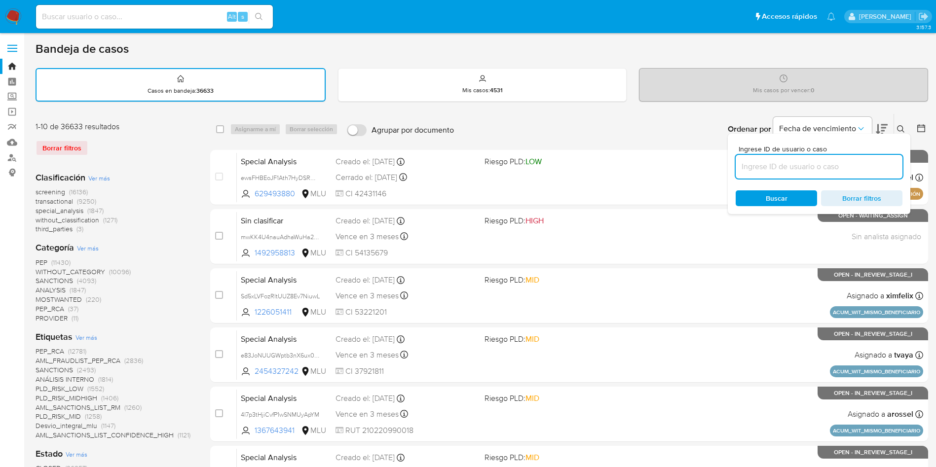
click at [796, 172] on input at bounding box center [818, 166] width 167 height 13
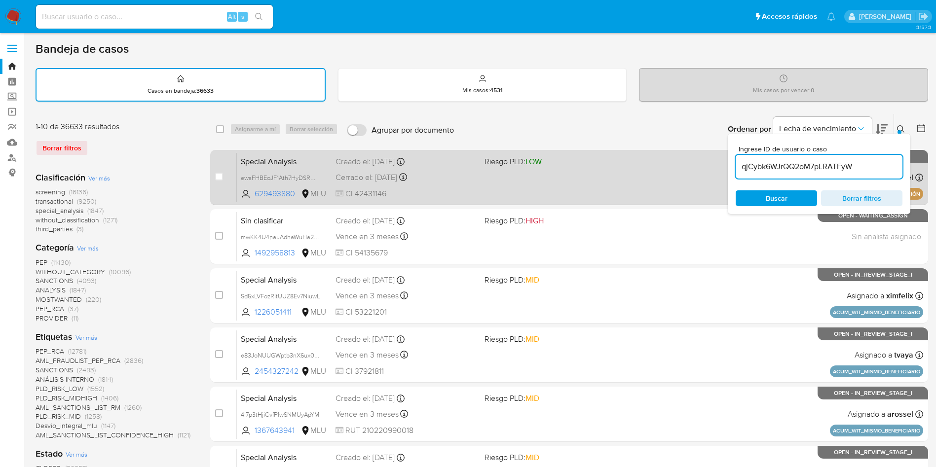
type input "qjCybk6WJrQQ2oM7pLRATFyW"
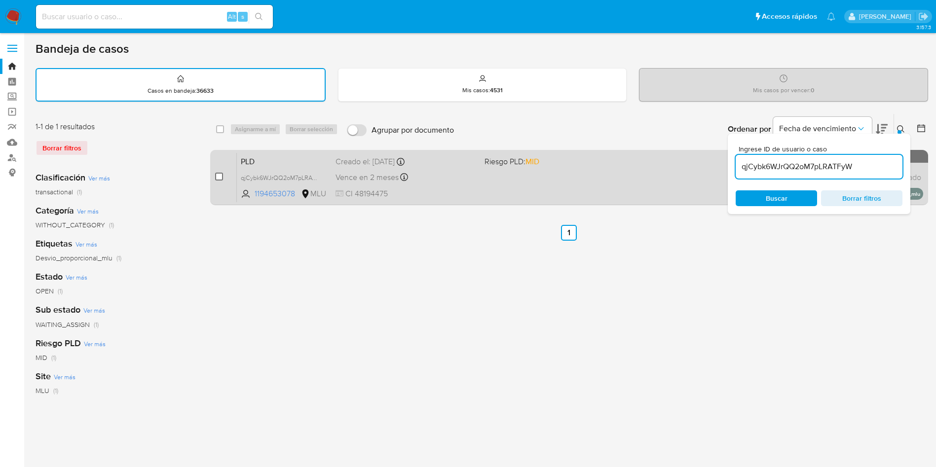
click at [221, 175] on input "checkbox" at bounding box center [219, 177] width 8 height 8
checkbox input "true"
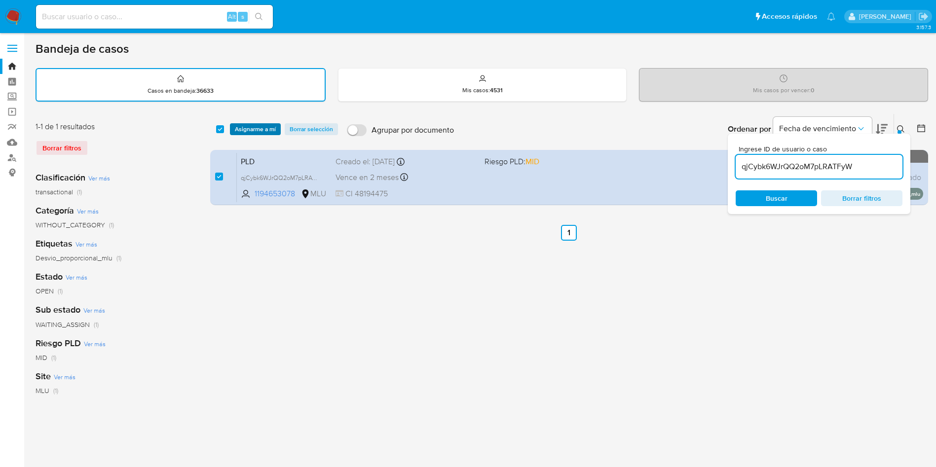
click at [251, 134] on span "Asignarme a mí" at bounding box center [255, 129] width 41 height 10
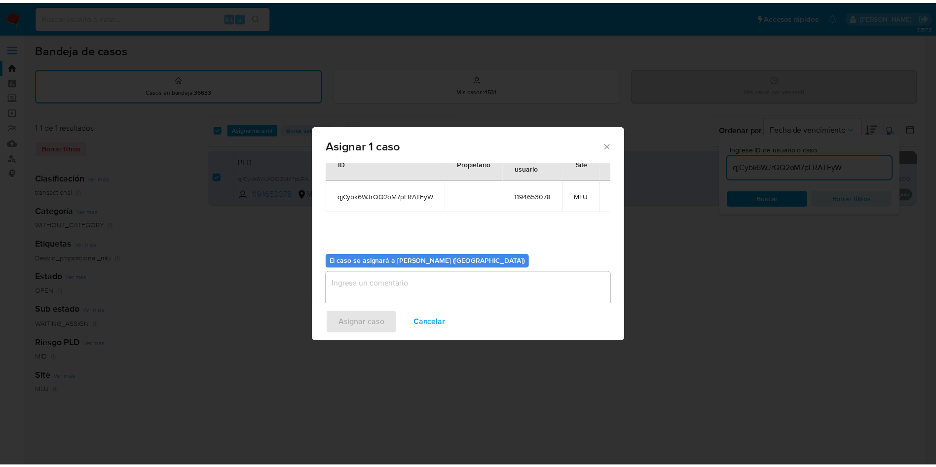
scroll to position [51, 0]
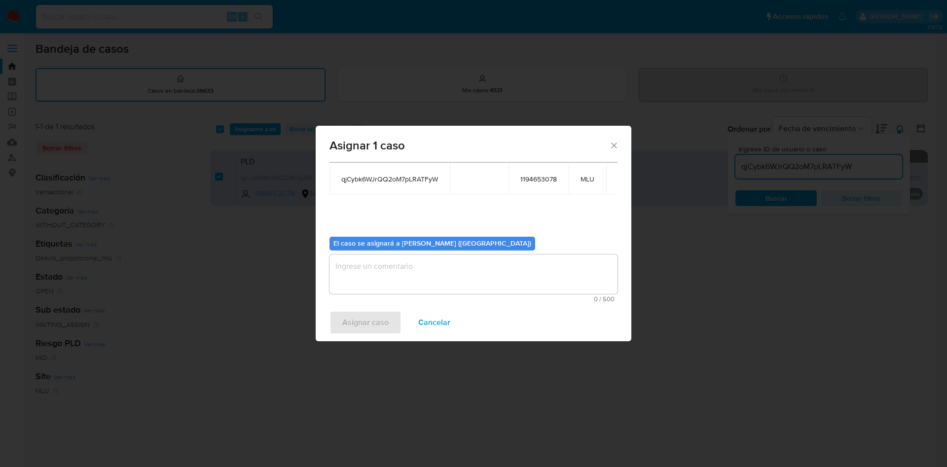
click at [454, 289] on textarea "assign-modal" at bounding box center [473, 273] width 288 height 39
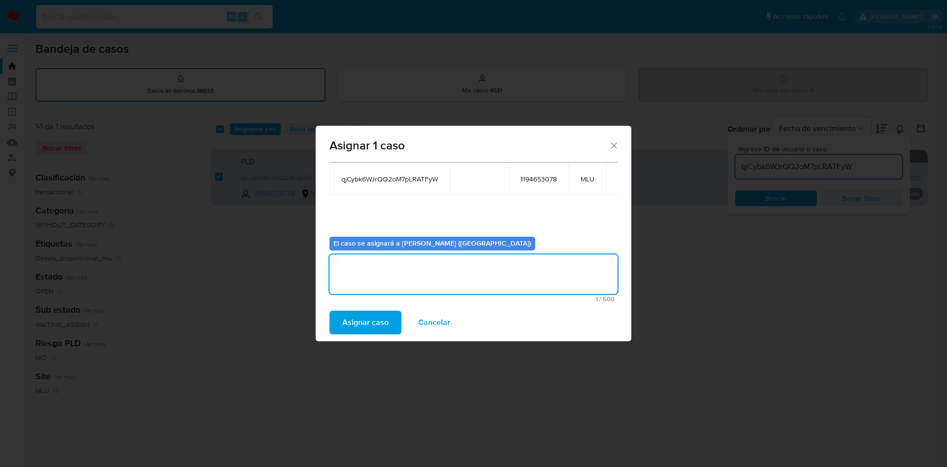
click at [394, 315] on button "Asignar caso" at bounding box center [365, 323] width 72 height 24
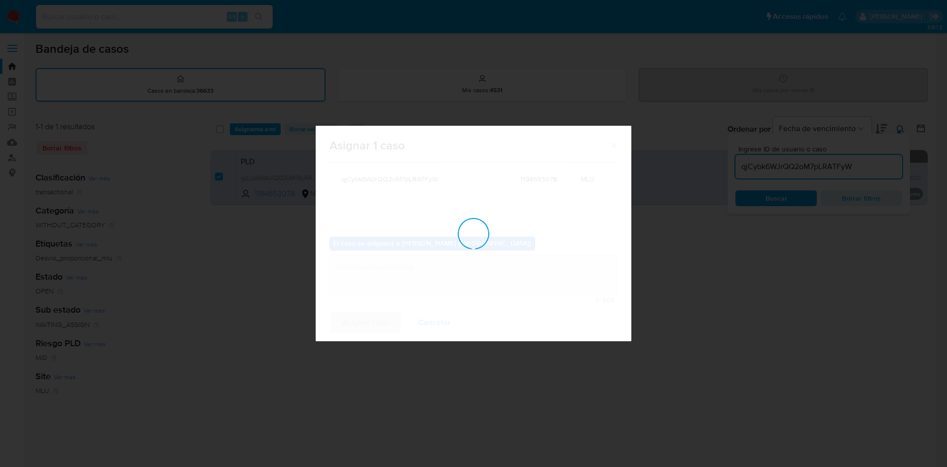
checkbox input "false"
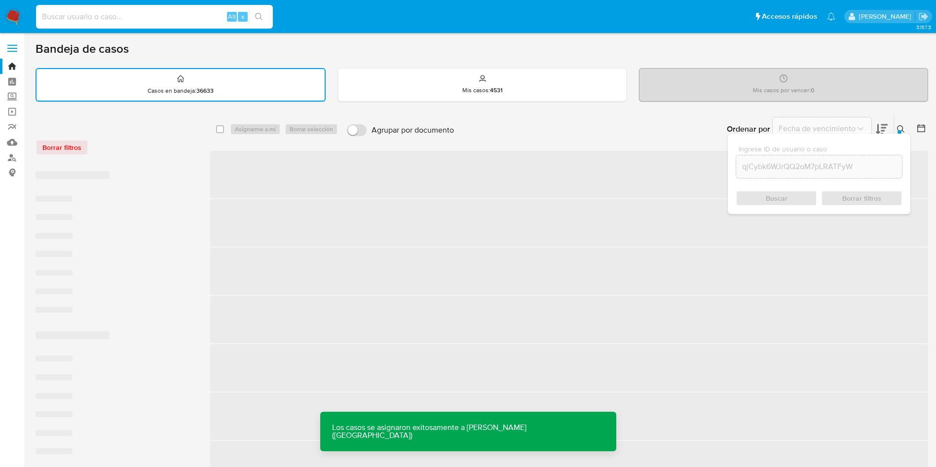
click at [173, 12] on input at bounding box center [154, 16] width 237 height 13
paste input "qjCybk6WJrQQ2oM7pLRATFyW"
type input "qjCybk6WJrQQ2oM7pLRATFyW"
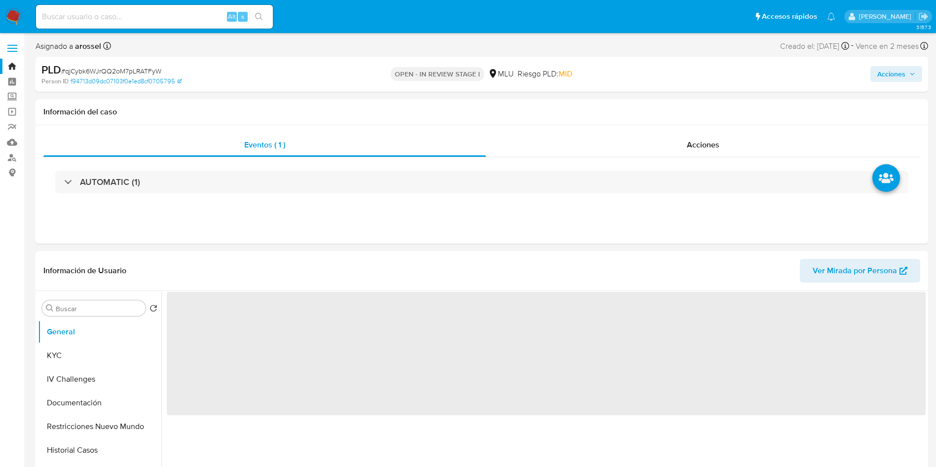
select select "10"
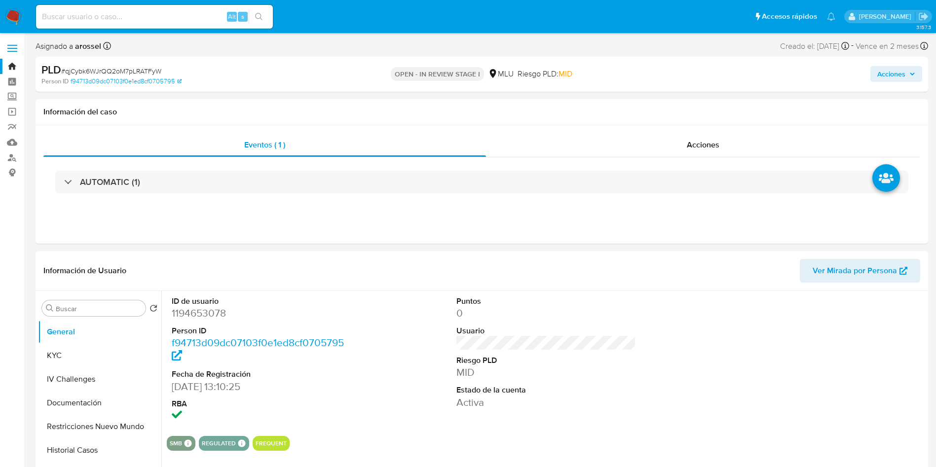
click at [438, 253] on div "Información de Usuario Ver Mirada por Persona" at bounding box center [482, 271] width 892 height 40
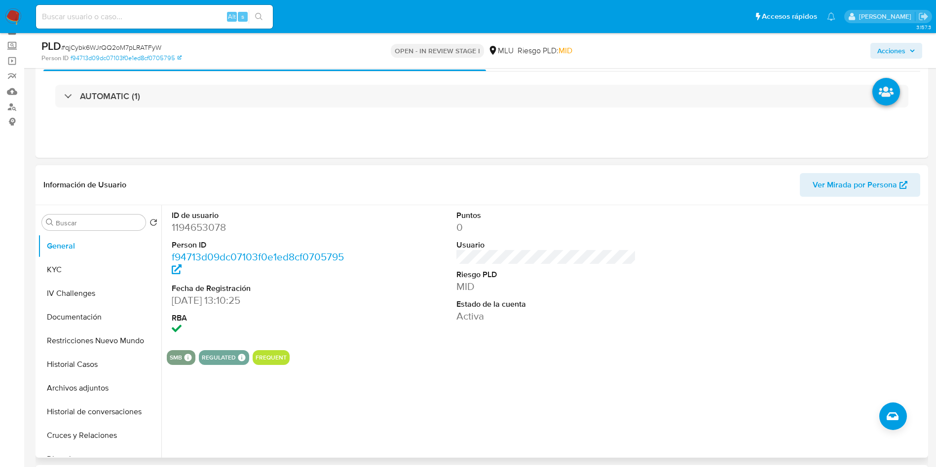
scroll to position [74, 0]
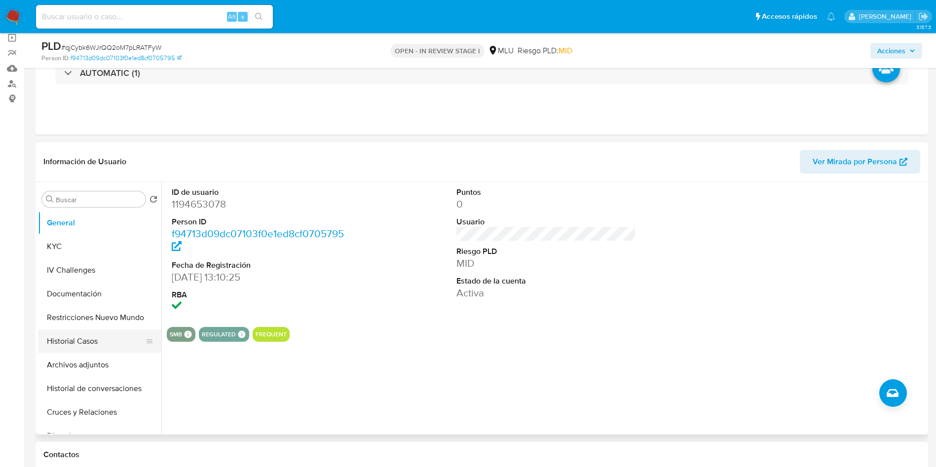
click at [80, 336] on button "Historial Casos" at bounding box center [95, 341] width 115 height 24
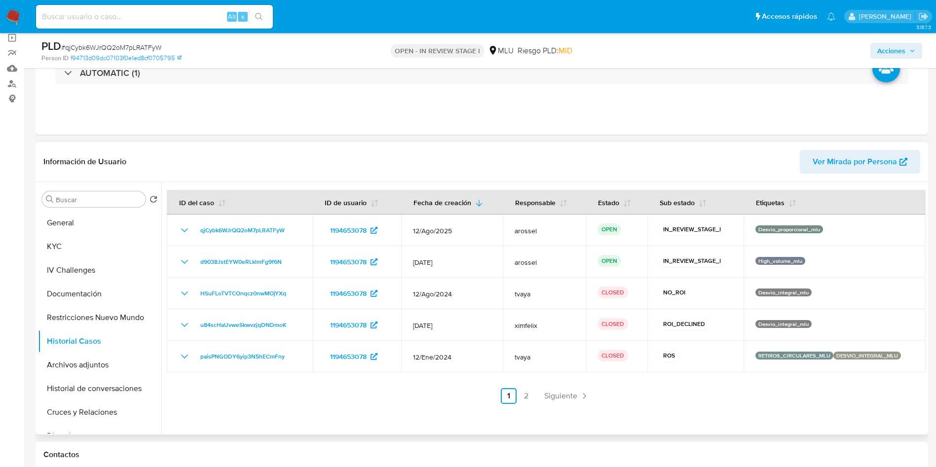
click at [527, 400] on link "2" at bounding box center [526, 396] width 16 height 16
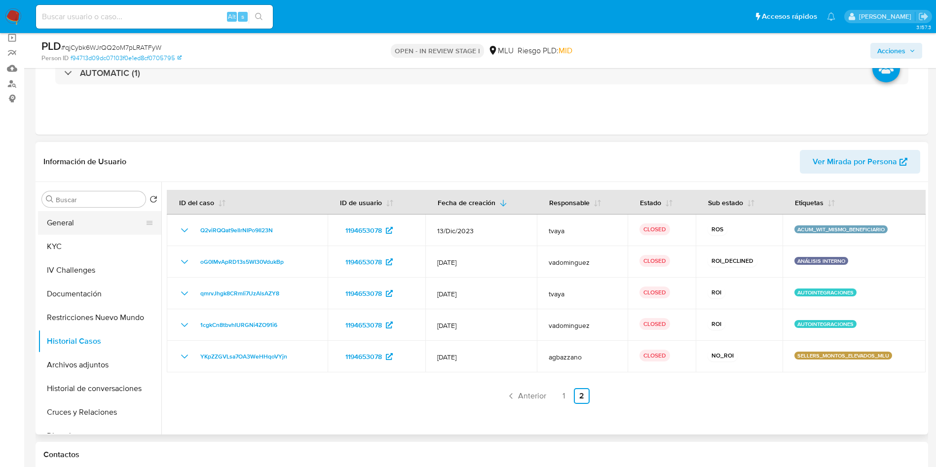
click at [87, 227] on button "General" at bounding box center [95, 223] width 115 height 24
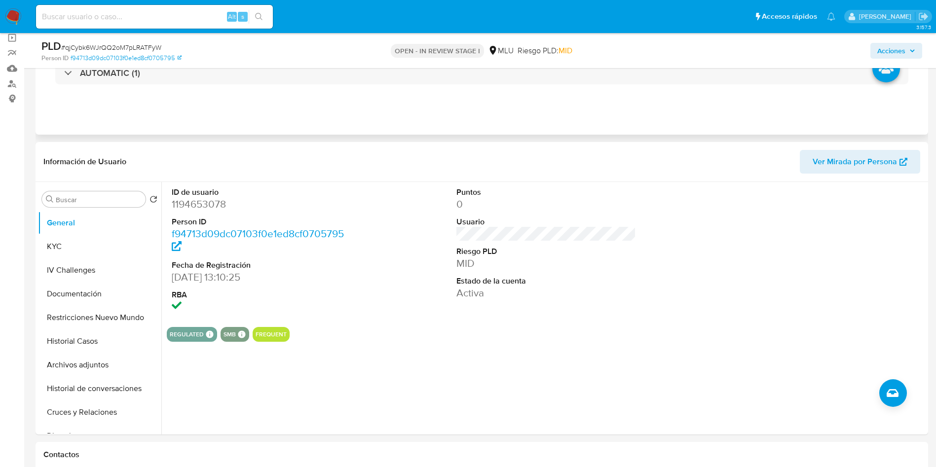
drag, startPoint x: 808, startPoint y: 101, endPoint x: 602, endPoint y: 126, distance: 207.1
click at [808, 101] on div "Eventos ( 1 ) Acciones AUTOMATIC (1)" at bounding box center [482, 75] width 892 height 118
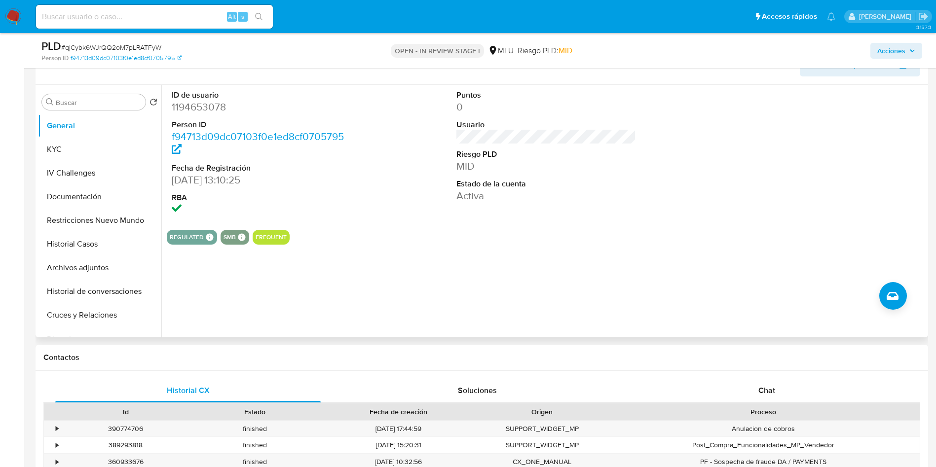
scroll to position [148, 0]
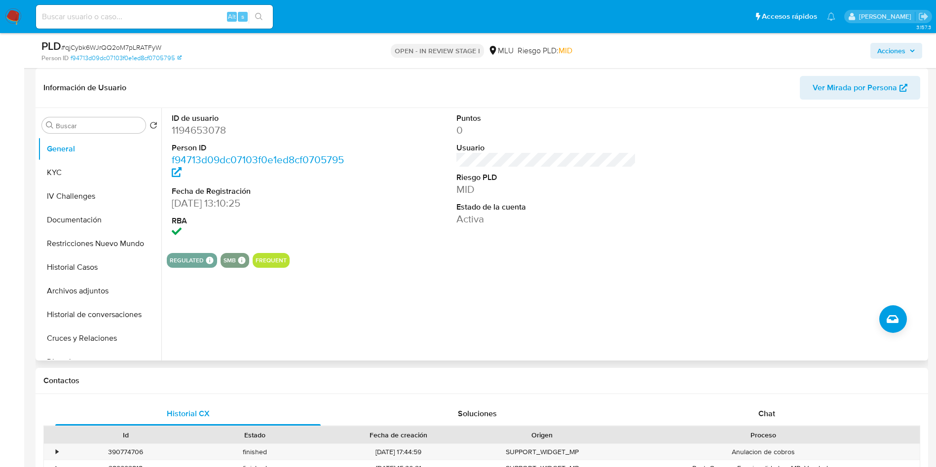
click at [879, 97] on span "Ver Mirada por Persona" at bounding box center [854, 88] width 84 height 24
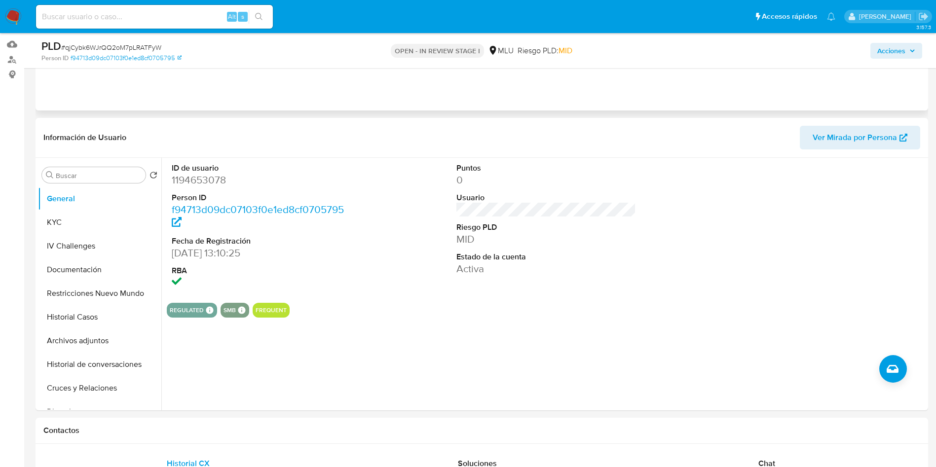
scroll to position [0, 0]
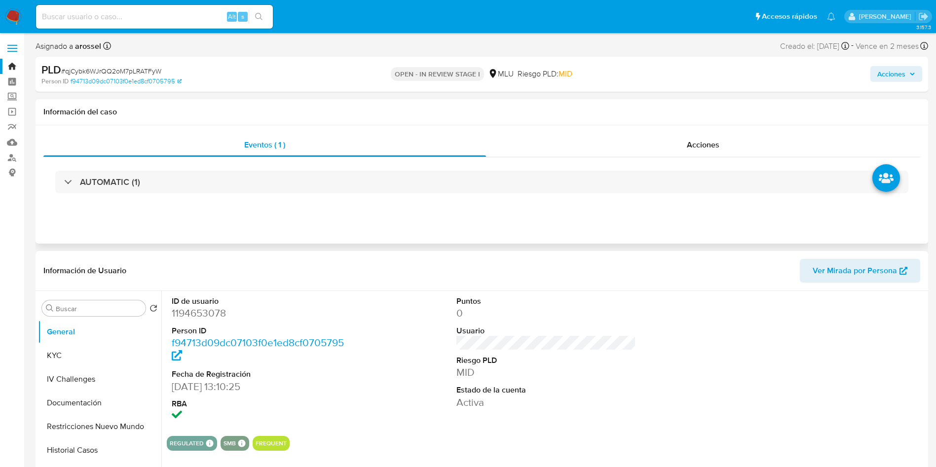
click at [174, 197] on div "AUTOMATIC (1)" at bounding box center [481, 181] width 876 height 49
click at [210, 309] on dd "1194653078" at bounding box center [262, 313] width 180 height 14
copy dd "1194653078"
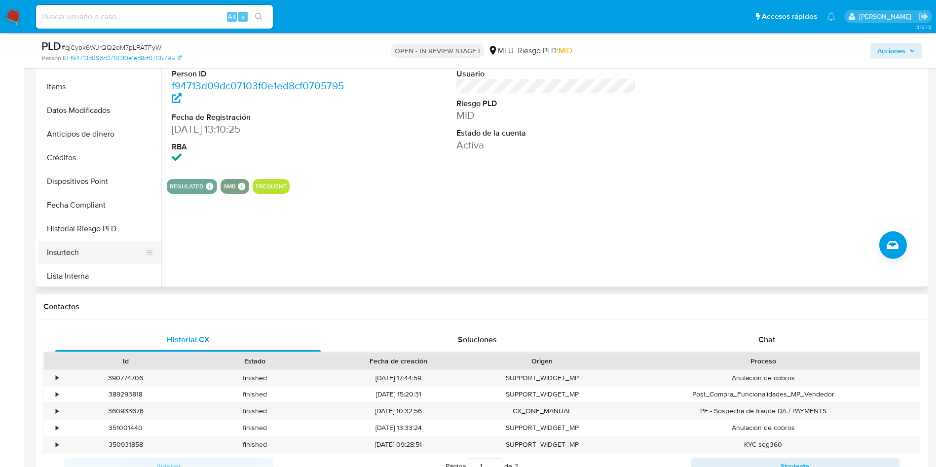
scroll to position [370, 0]
click at [92, 205] on button "Lista Interna" at bounding box center [95, 202] width 115 height 24
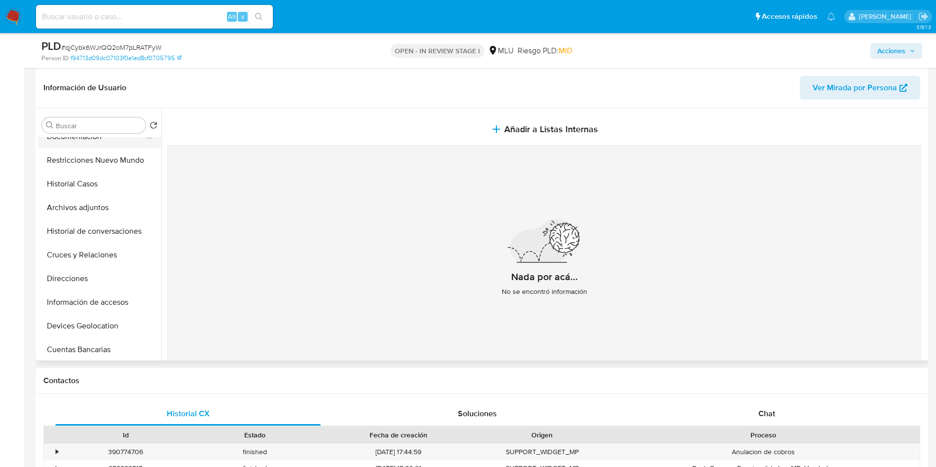
scroll to position [0, 0]
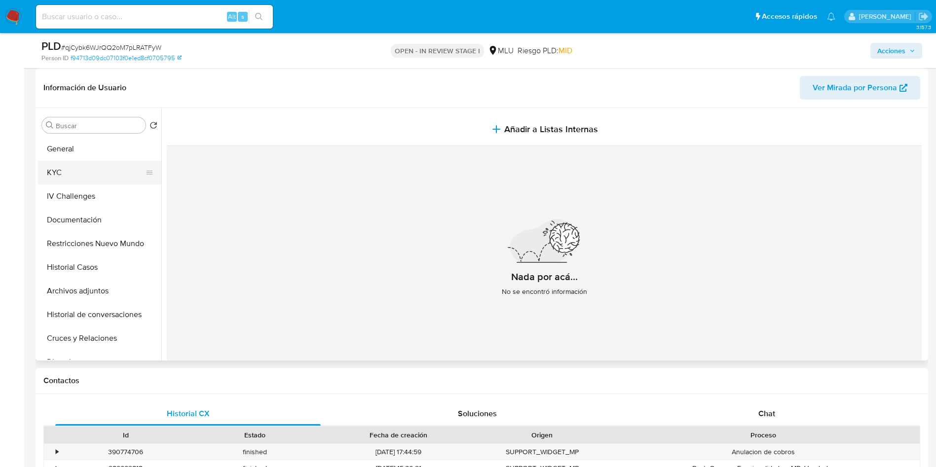
click at [87, 175] on button "KYC" at bounding box center [95, 173] width 115 height 24
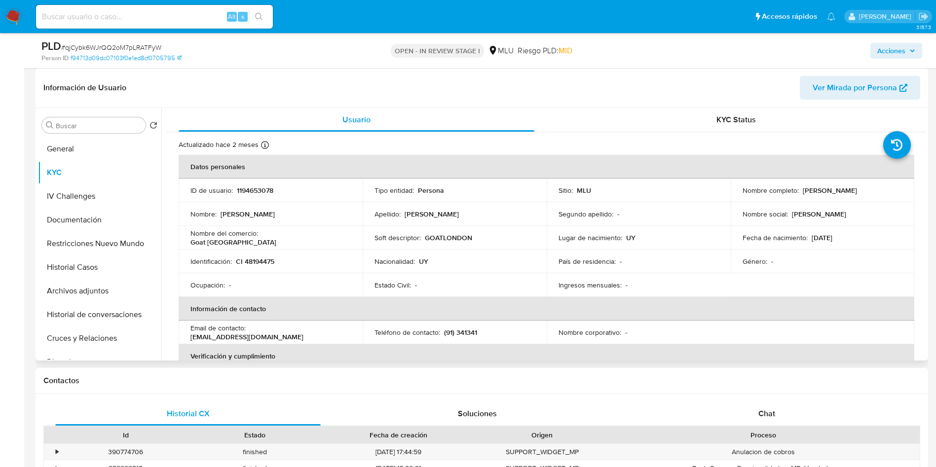
click at [629, 255] on td "País de residencia : -" at bounding box center [638, 262] width 184 height 24
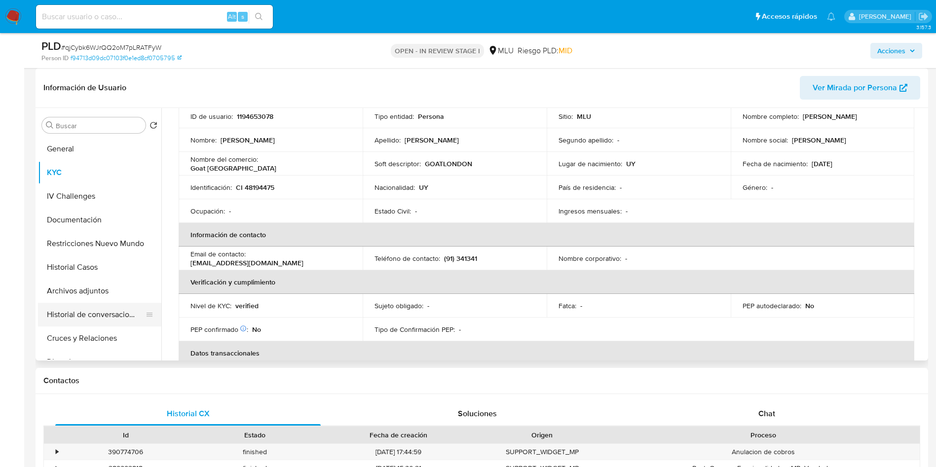
scroll to position [74, 0]
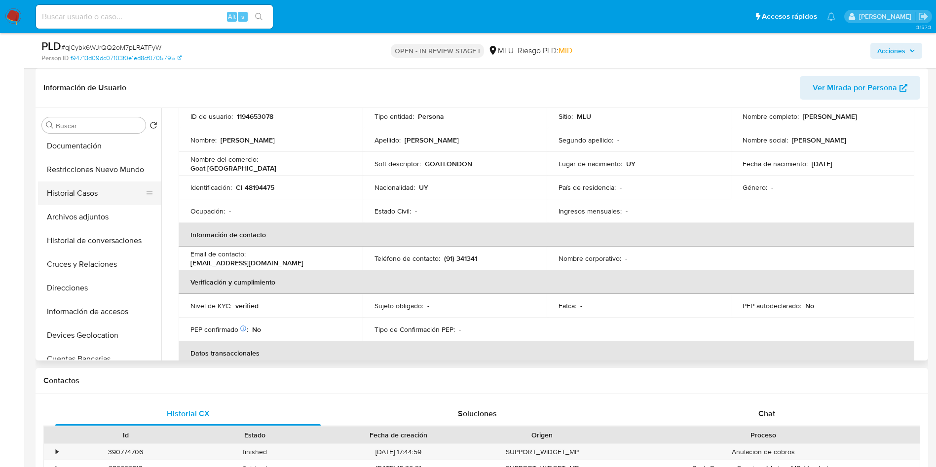
click at [95, 196] on button "Historial Casos" at bounding box center [95, 193] width 115 height 24
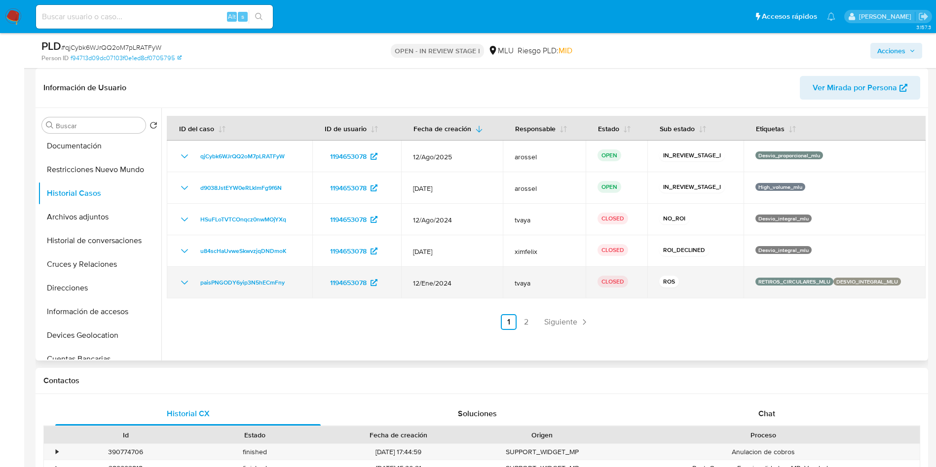
drag, startPoint x: 182, startPoint y: 280, endPoint x: 194, endPoint y: 280, distance: 11.3
click at [182, 280] on icon "Mostrar/Ocultar" at bounding box center [185, 283] width 12 height 12
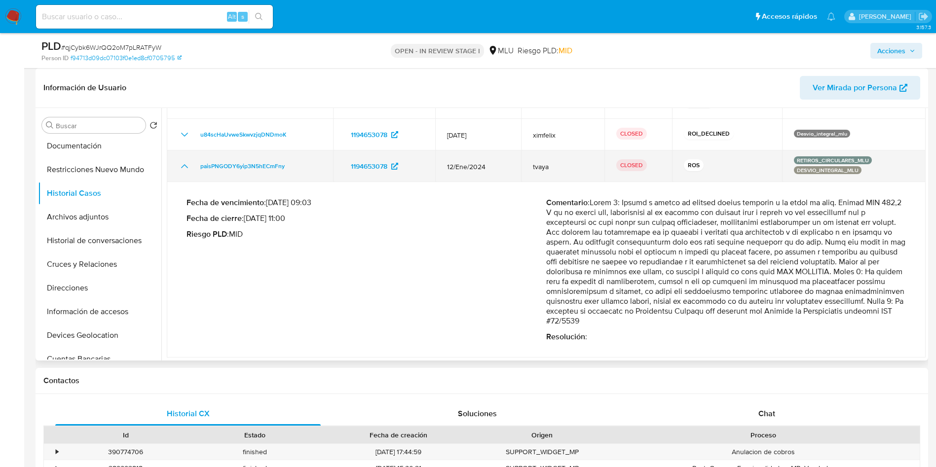
scroll to position [148, 0]
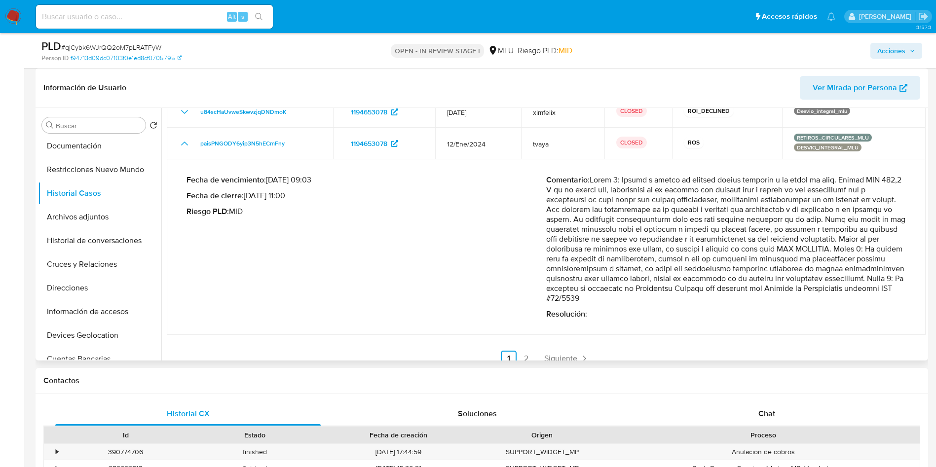
drag, startPoint x: 878, startPoint y: 288, endPoint x: 859, endPoint y: 300, distance: 23.0
click at [859, 300] on p "Comentario :" at bounding box center [726, 239] width 360 height 128
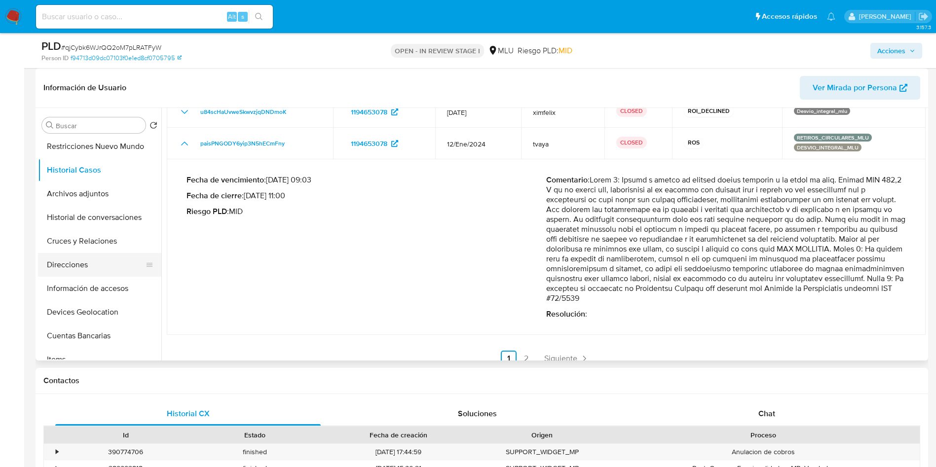
scroll to position [74, 0]
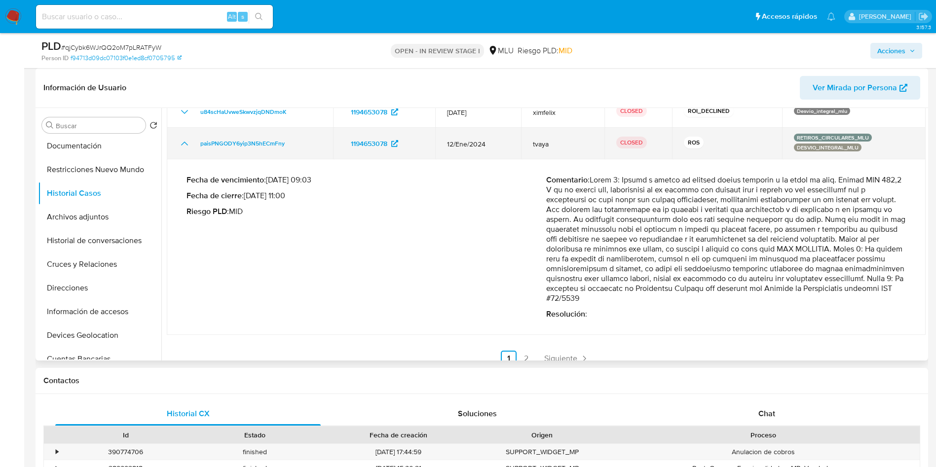
click at [267, 149] on td "paisPNGODY6yip3N5hECmFny" at bounding box center [250, 144] width 166 height 32
click at [278, 142] on span "paisPNGODY6yip3N5hECmFny" at bounding box center [242, 144] width 84 height 12
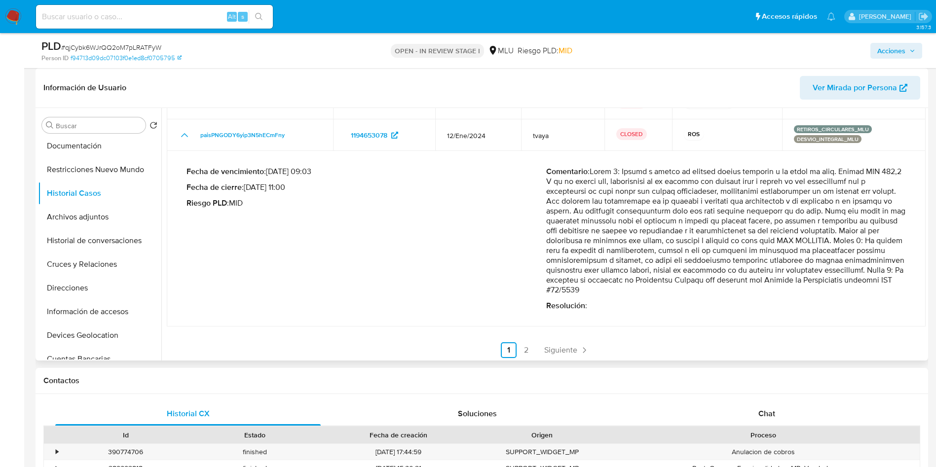
scroll to position [159, 0]
click at [527, 345] on link "2" at bounding box center [526, 348] width 16 height 16
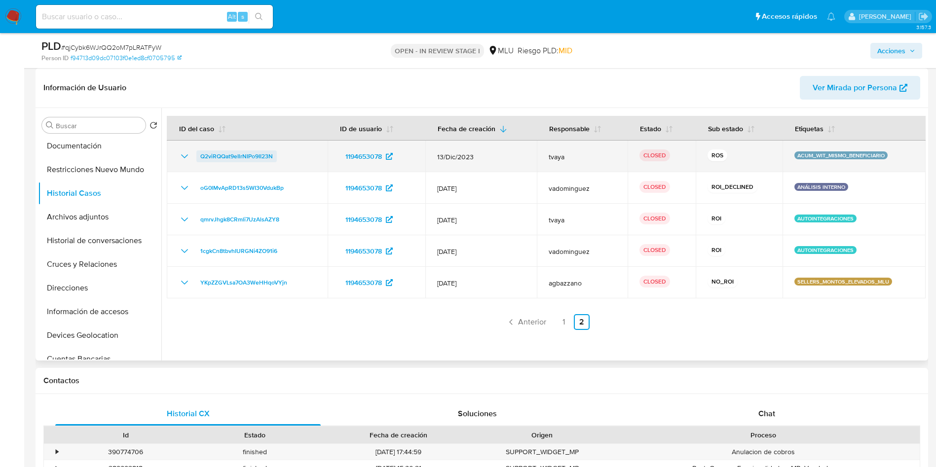
click at [222, 155] on span "Q2viRQQat9eIlrNIPo9II23N" at bounding box center [236, 156] width 72 height 12
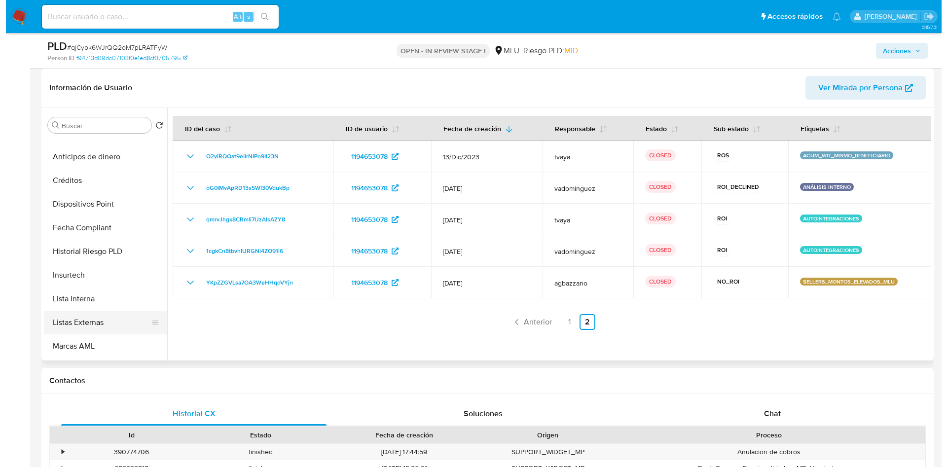
scroll to position [370, 0]
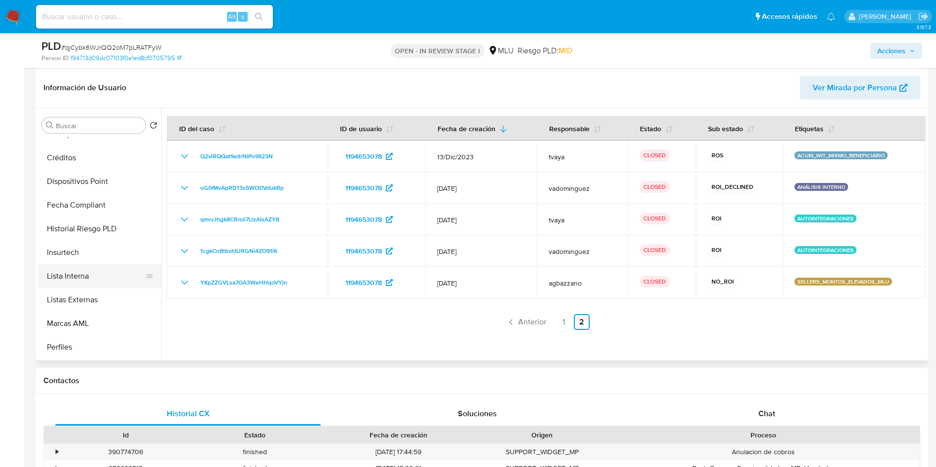
click at [94, 285] on button "Lista Interna" at bounding box center [95, 276] width 115 height 24
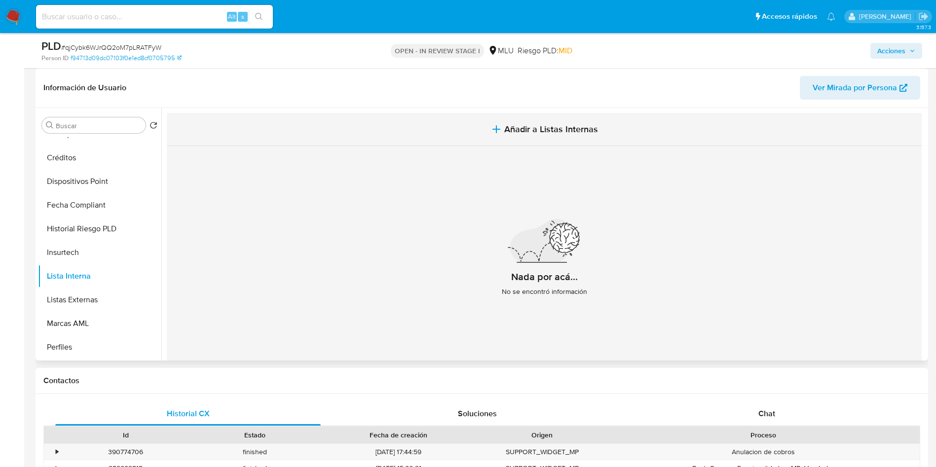
click at [550, 125] on span "Añadir a Listas Internas" at bounding box center [551, 129] width 94 height 11
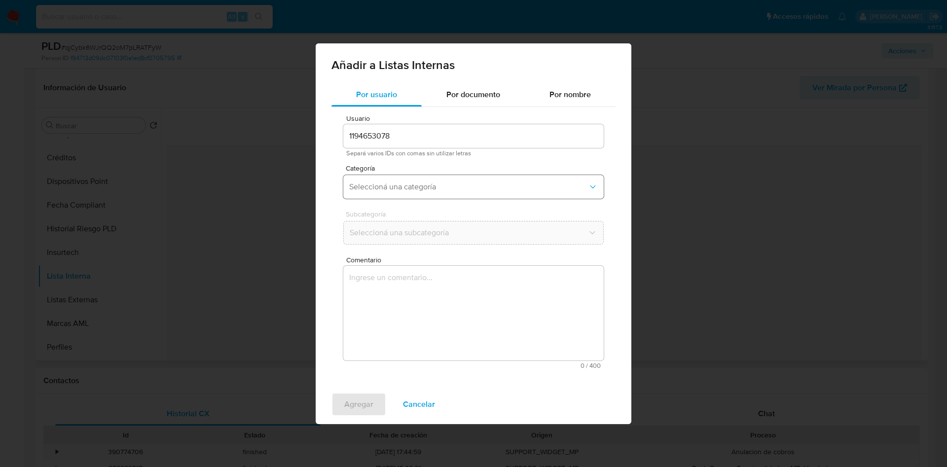
click at [434, 187] on span "Seleccioná una categoría" at bounding box center [468, 187] width 239 height 10
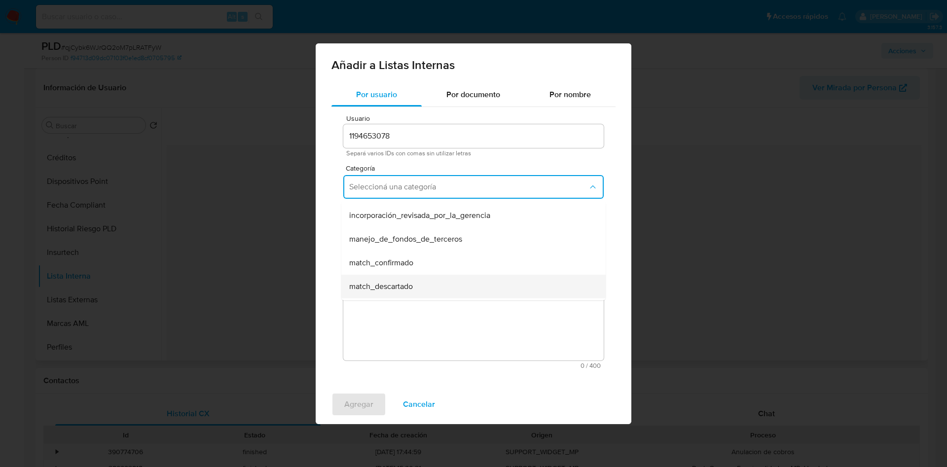
scroll to position [0, 0]
click at [524, 157] on div "Usuario 1194653078 Separá varios IDs con comas sin utilizar letras Categoría Se…" at bounding box center [473, 242] width 284 height 270
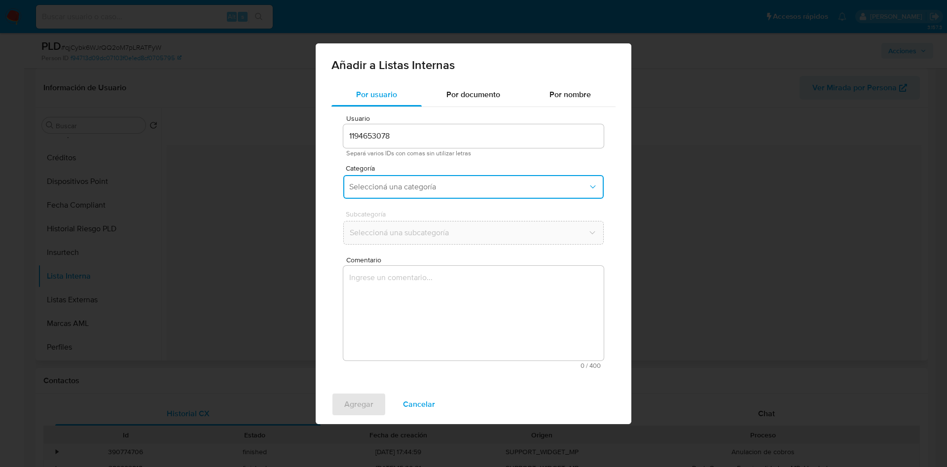
click at [440, 177] on button "Seleccioná una categoría" at bounding box center [473, 187] width 260 height 24
click at [495, 70] on span "Añadir a Listas Internas" at bounding box center [473, 65] width 284 height 12
click at [517, 188] on span "Seleccioná una categoría" at bounding box center [468, 187] width 239 height 10
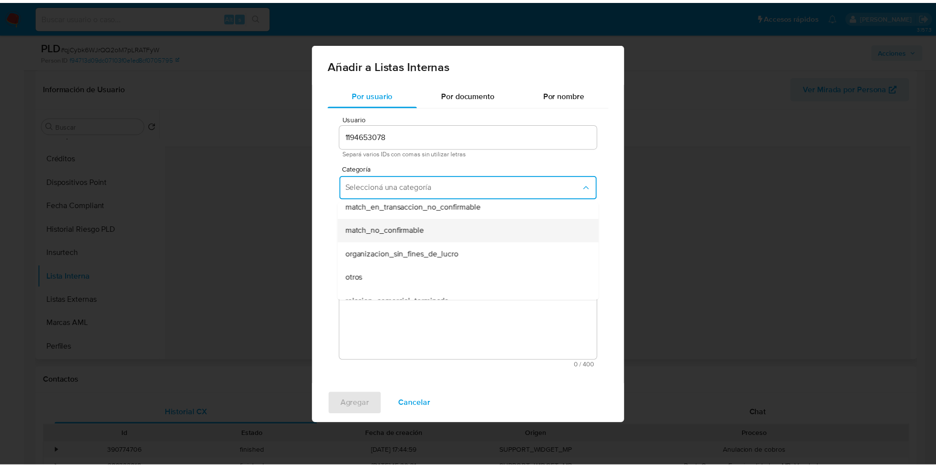
scroll to position [256, 0]
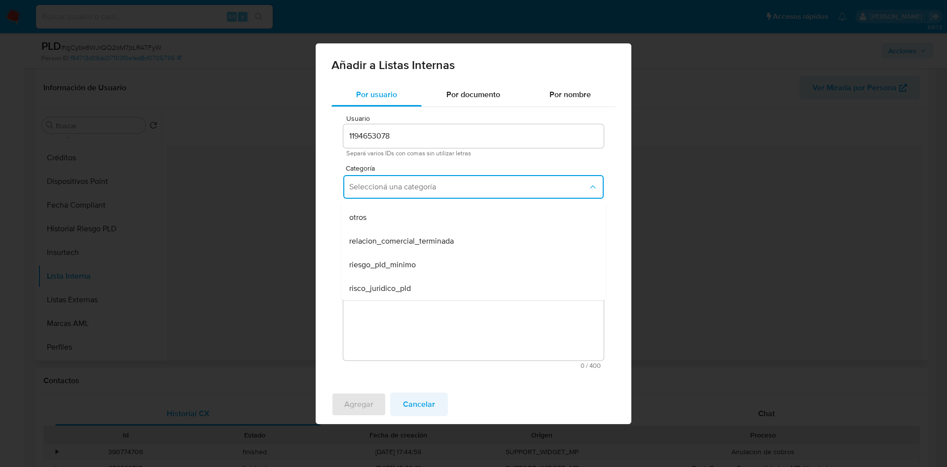
click at [430, 403] on span "Cancelar" at bounding box center [419, 405] width 32 height 22
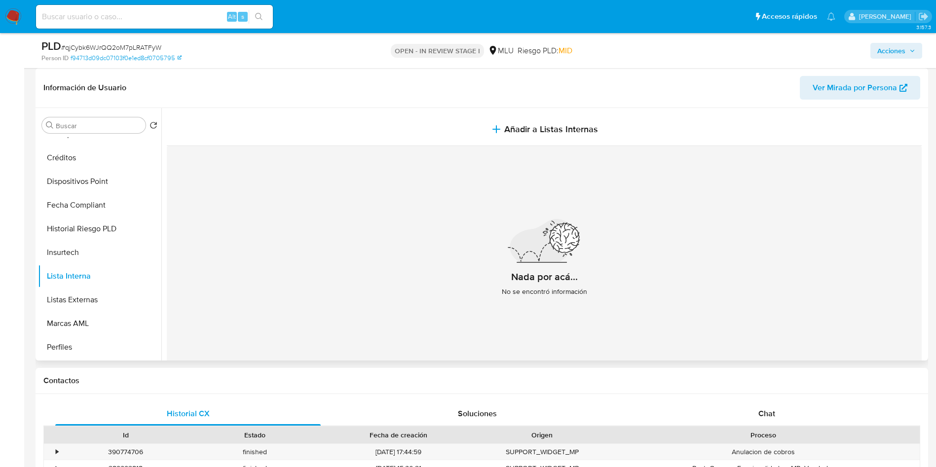
click at [133, 42] on span "# qjCybk6WJrQQ2oM7pLRATFyW" at bounding box center [111, 47] width 100 height 10
copy span "qjCybk6WJrQQ2oM7pLRATFyW"
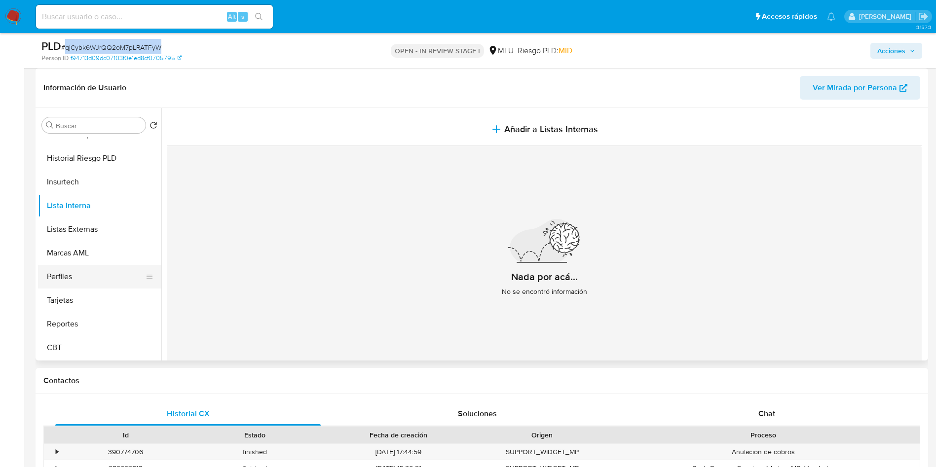
scroll to position [292, 0]
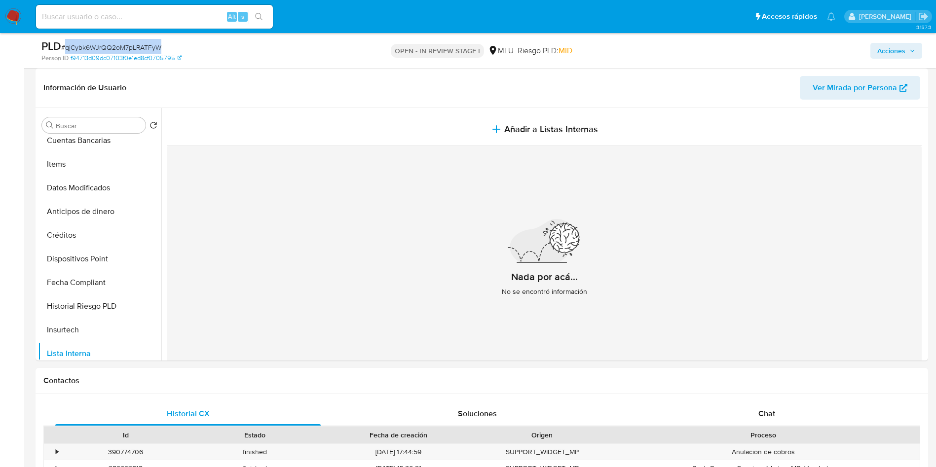
click at [227, 52] on div "PLD # qjCybk6WJrQQ2oM7pLRATFyW" at bounding box center [186, 46] width 290 height 15
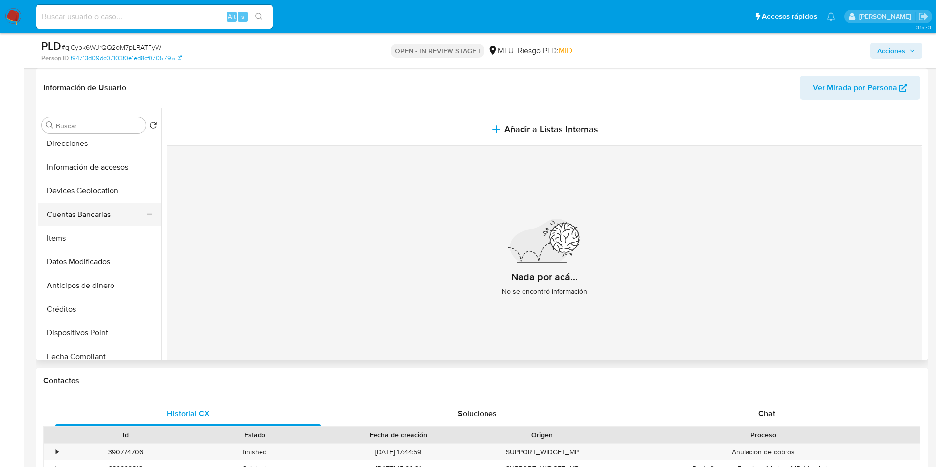
scroll to position [144, 0]
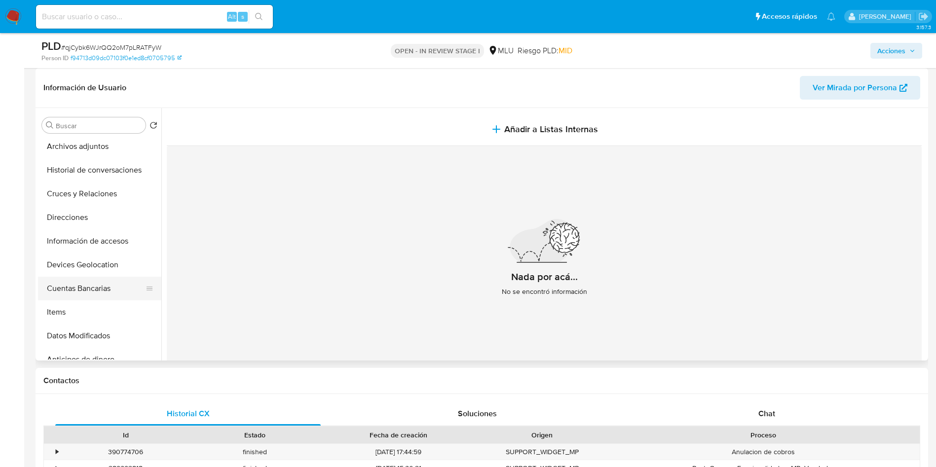
click at [112, 286] on button "Cuentas Bancarias" at bounding box center [95, 289] width 115 height 24
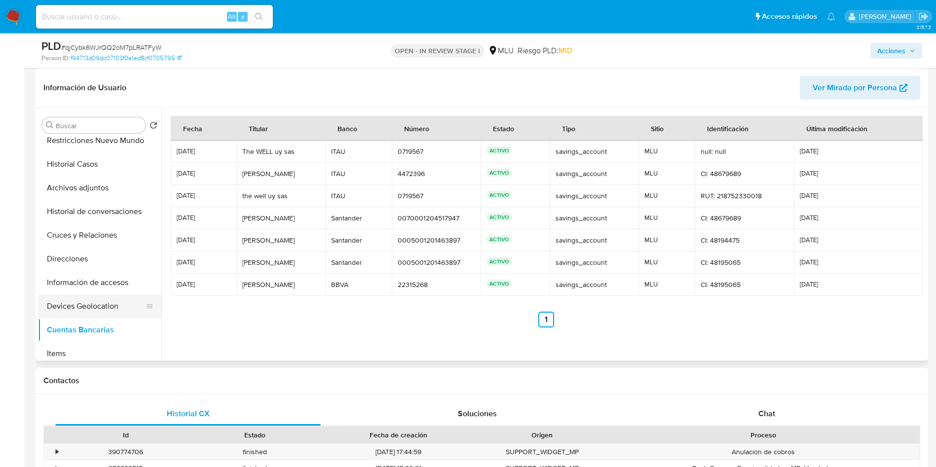
scroll to position [71, 0]
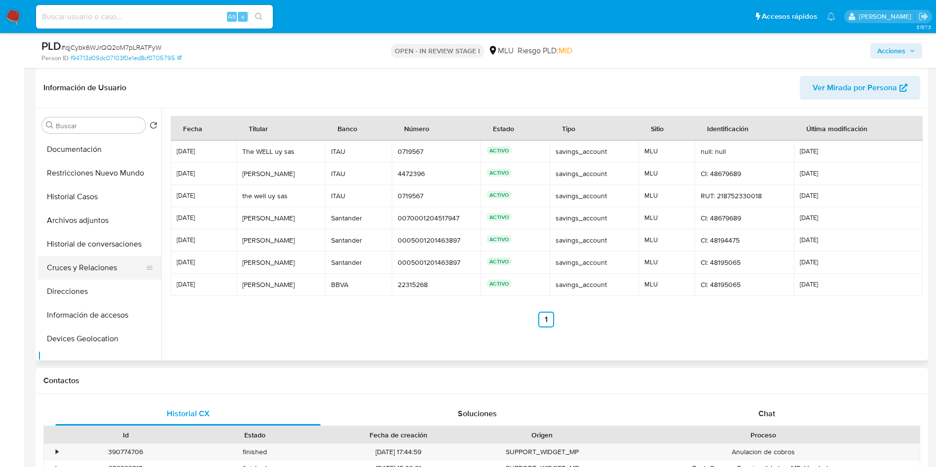
click at [96, 267] on button "Cruces y Relaciones" at bounding box center [95, 268] width 115 height 24
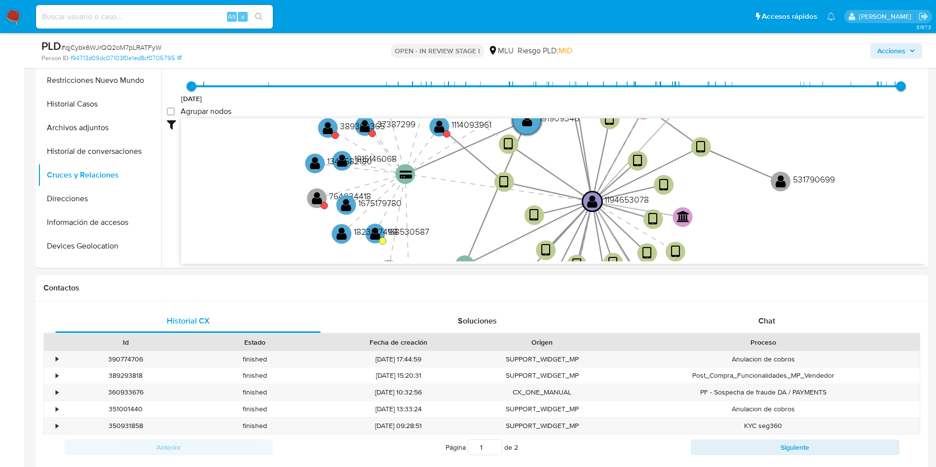
scroll to position [148, 0]
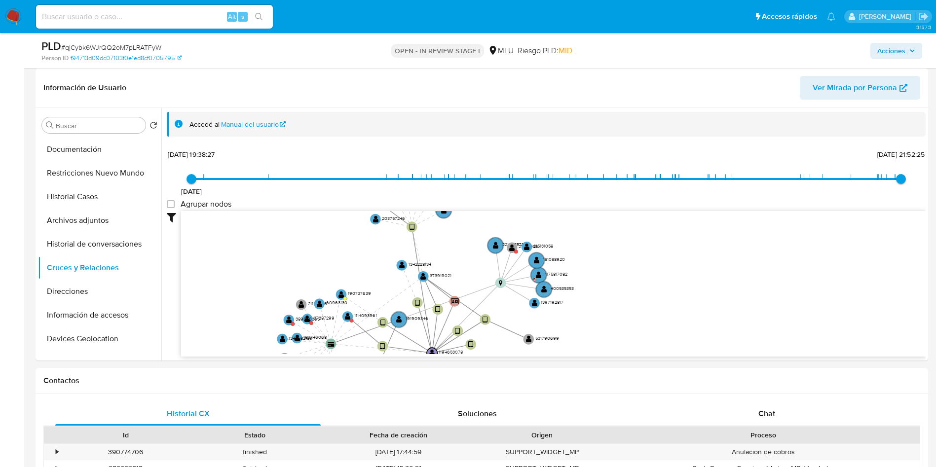
drag, startPoint x: 299, startPoint y: 263, endPoint x: 287, endPoint y: 308, distance: 46.5
click at [268, 327] on icon "device-65c589dc3e396827ad5b20c8  user-1194653078  1194653078 device-669c3730f…" at bounding box center [553, 282] width 744 height 143
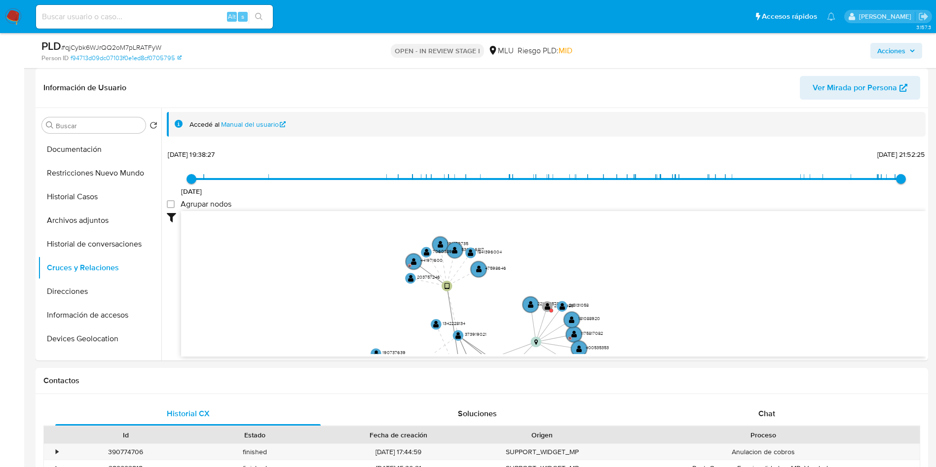
drag, startPoint x: 573, startPoint y: 256, endPoint x: 595, endPoint y: 304, distance: 52.5
click at [595, 304] on icon "device-65c589dc3e396827ad5b20c8  user-1194653078  1194653078 device-669c3730f…" at bounding box center [553, 282] width 744 height 143
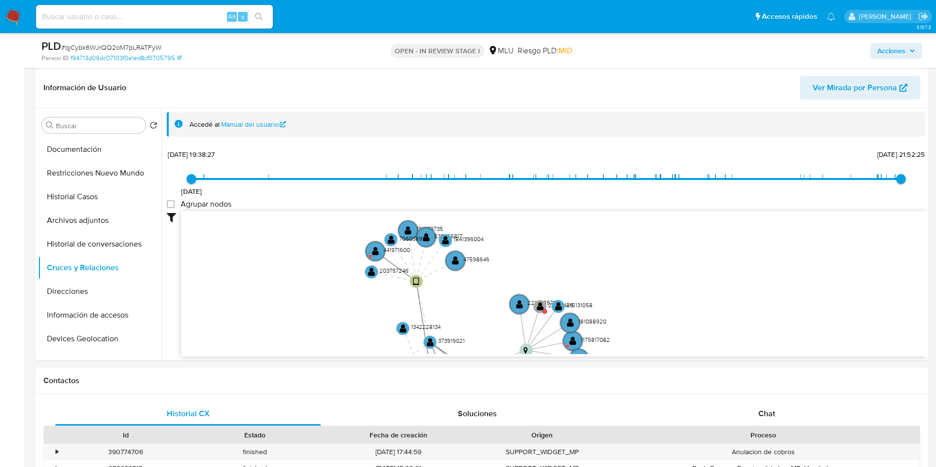
drag, startPoint x: 590, startPoint y: 253, endPoint x: 592, endPoint y: 219, distance: 33.1
click at [592, 219] on icon "device-65c589dc3e396827ad5b20c8  user-1194653078  1194653078 device-669c3730f…" at bounding box center [553, 282] width 744 height 143
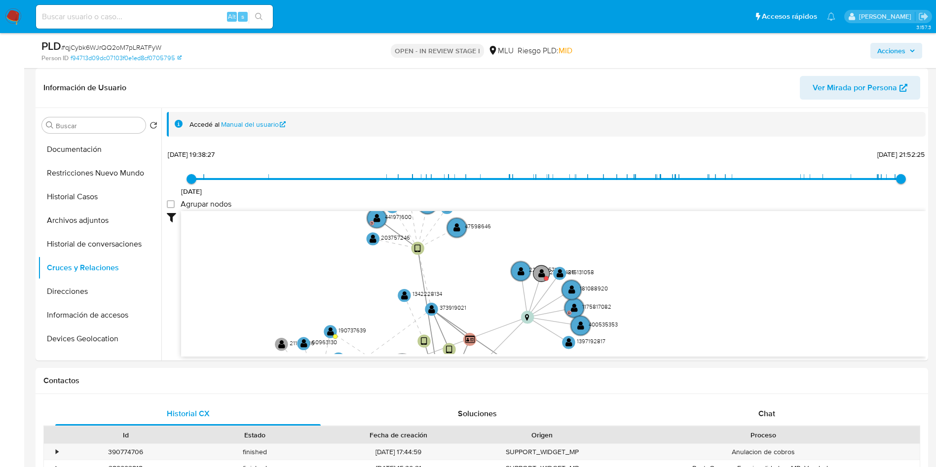
click at [542, 271] on text "" at bounding box center [541, 273] width 7 height 9
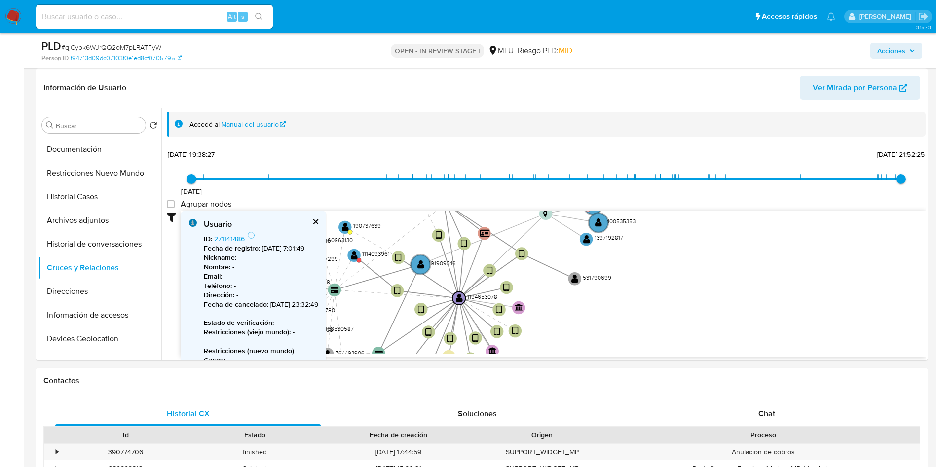
drag, startPoint x: 745, startPoint y: 283, endPoint x: 762, endPoint y: 179, distance: 105.4
click at [762, 179] on div "2/6/2021 2/6/2021, 19:38:27 25/6/2025, 21:52:25 Agrupar nodos Filtros Confianza…" at bounding box center [546, 252] width 758 height 210
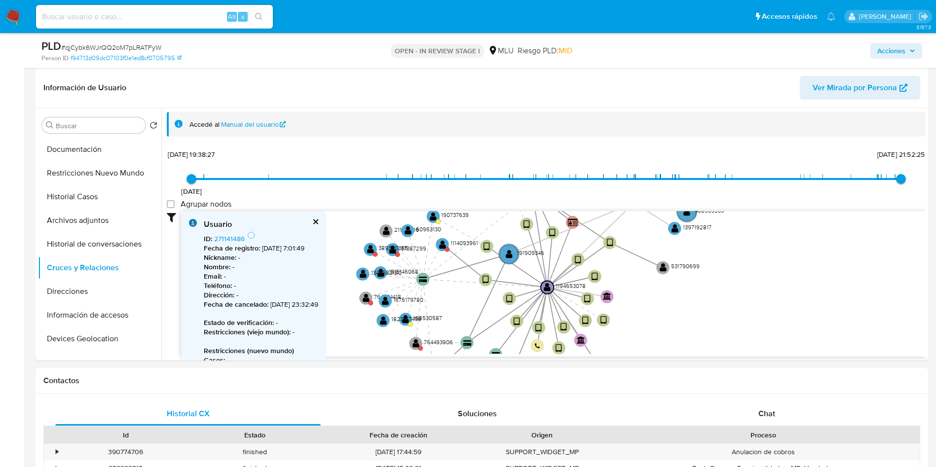
drag, startPoint x: 597, startPoint y: 288, endPoint x: 685, endPoint y: 277, distance: 88.9
click at [685, 277] on icon "device-65c589dc3e396827ad5b20c8  user-1194653078  1194653078 device-669c3730f…" at bounding box center [553, 282] width 744 height 143
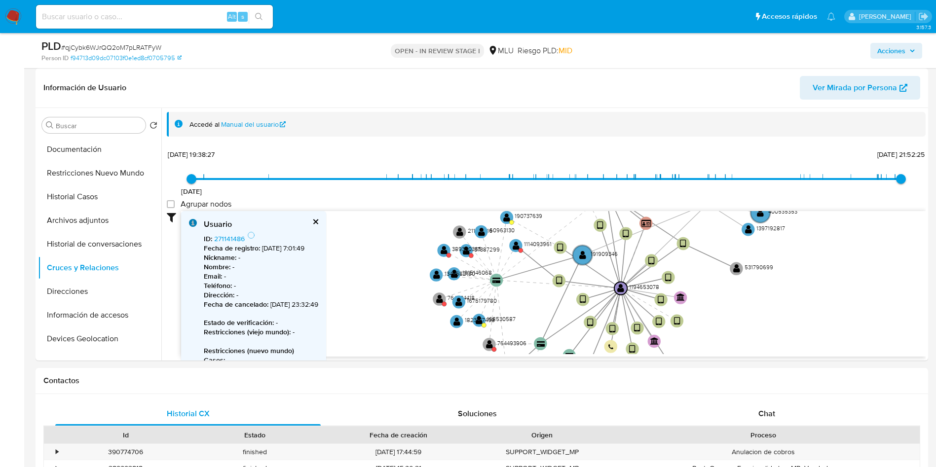
drag, startPoint x: 479, startPoint y: 296, endPoint x: 553, endPoint y: 297, distance: 73.5
click at [553, 297] on icon "device-65c589dc3e396827ad5b20c8  user-1194653078  1194653078 device-669c3730f…" at bounding box center [553, 282] width 744 height 143
click at [238, 234] on link "271141486" at bounding box center [229, 239] width 31 height 10
click at [469, 253] on text "" at bounding box center [466, 250] width 7 height 9
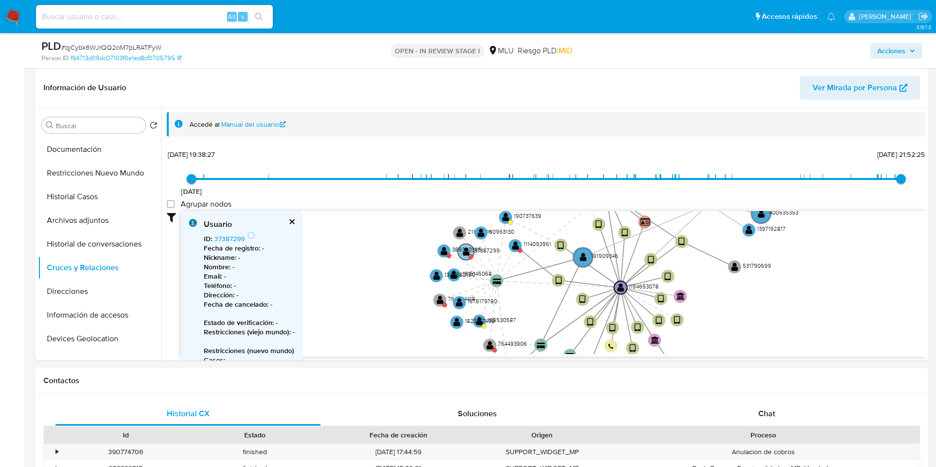
click at [469, 253] on text "" at bounding box center [466, 251] width 7 height 9
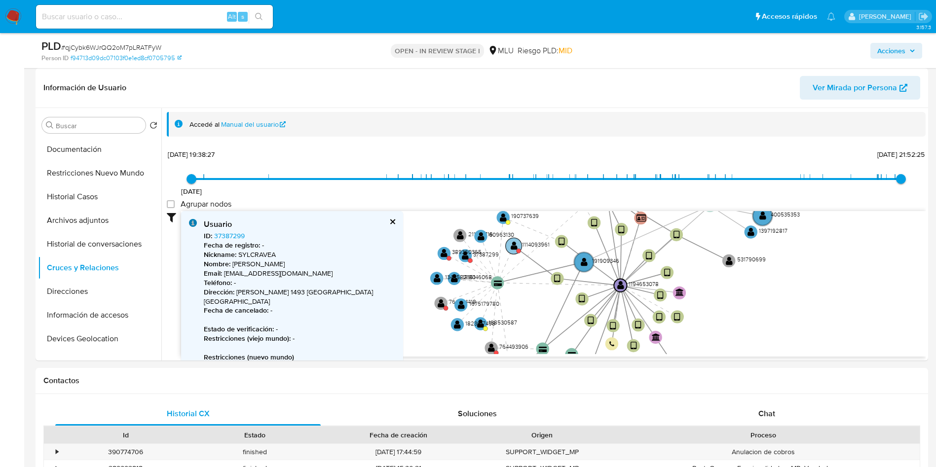
click at [513, 247] on text "" at bounding box center [513, 245] width 7 height 9
click at [511, 248] on text "" at bounding box center [512, 245] width 7 height 9
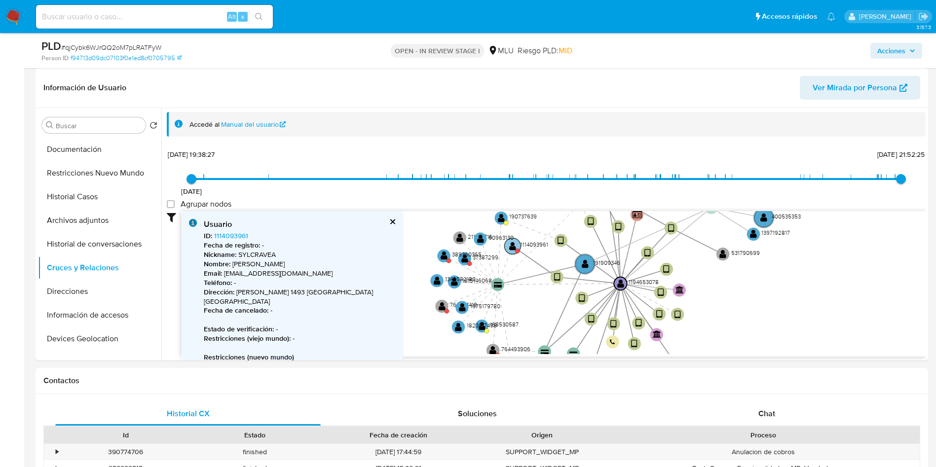
click at [509, 243] on text "" at bounding box center [512, 245] width 7 height 9
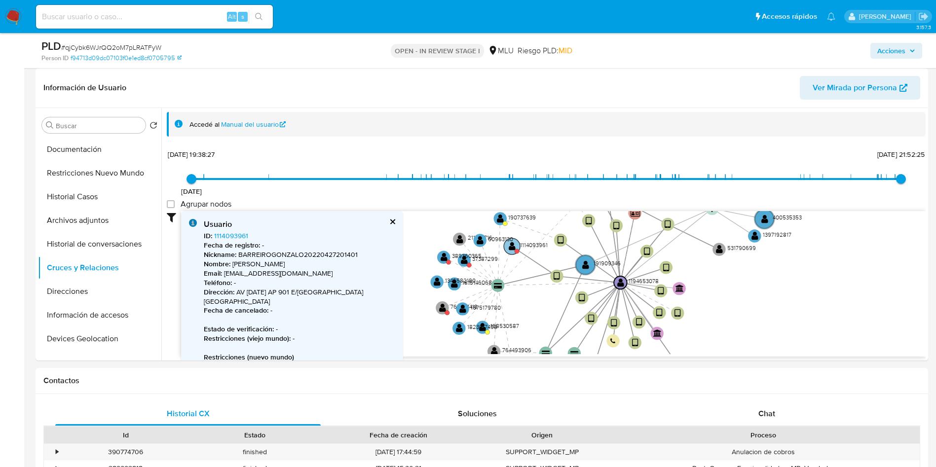
click at [509, 243] on text "" at bounding box center [511, 246] width 7 height 9
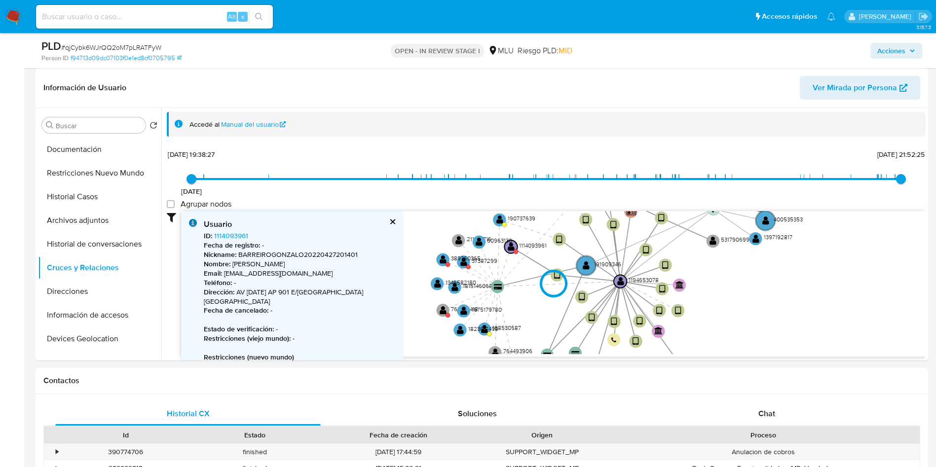
type input "1753615839000"
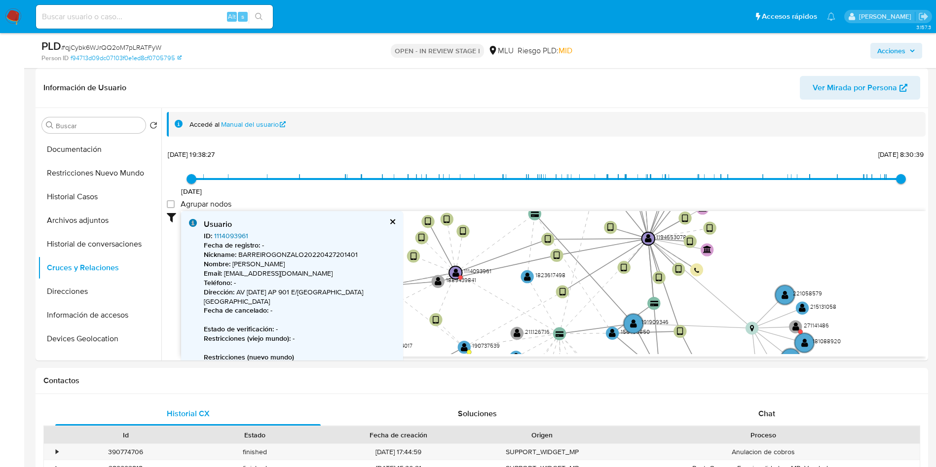
click at [234, 236] on link "1114093961" at bounding box center [231, 236] width 34 height 10
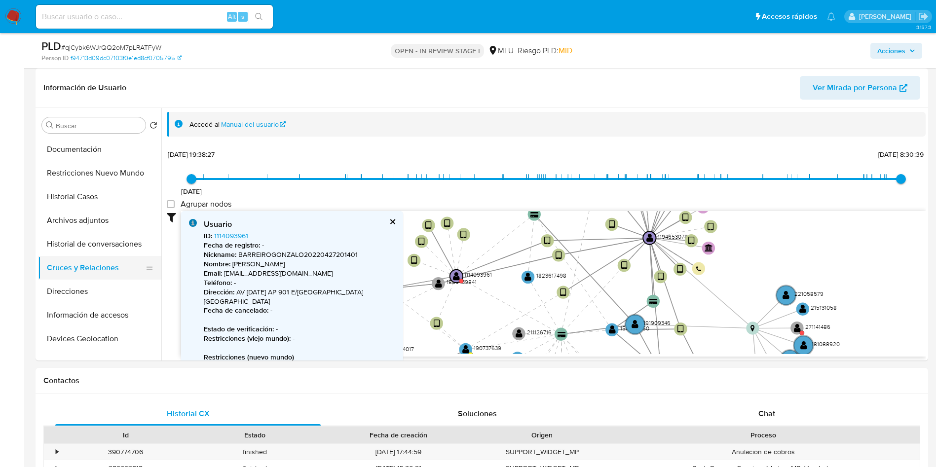
click at [100, 270] on button "Cruces y Relaciones" at bounding box center [95, 268] width 115 height 24
click at [106, 303] on button "Información de accesos" at bounding box center [95, 315] width 115 height 24
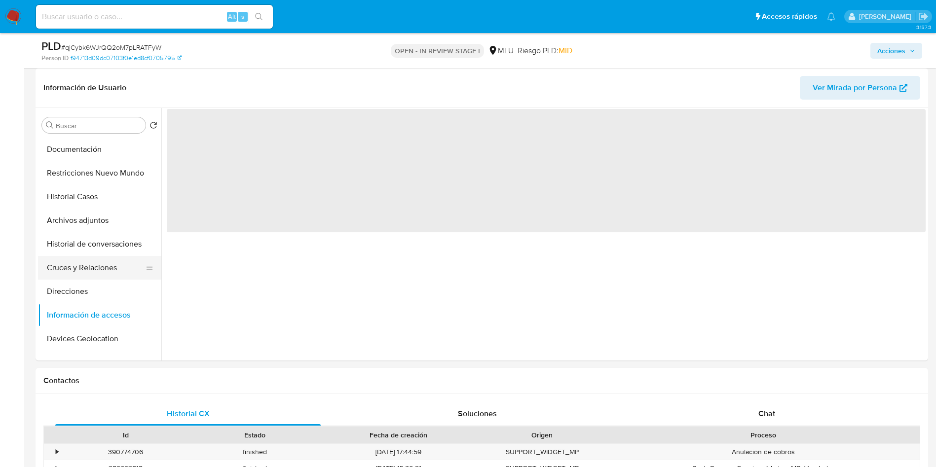
click at [104, 266] on button "Cruces y Relaciones" at bounding box center [95, 268] width 115 height 24
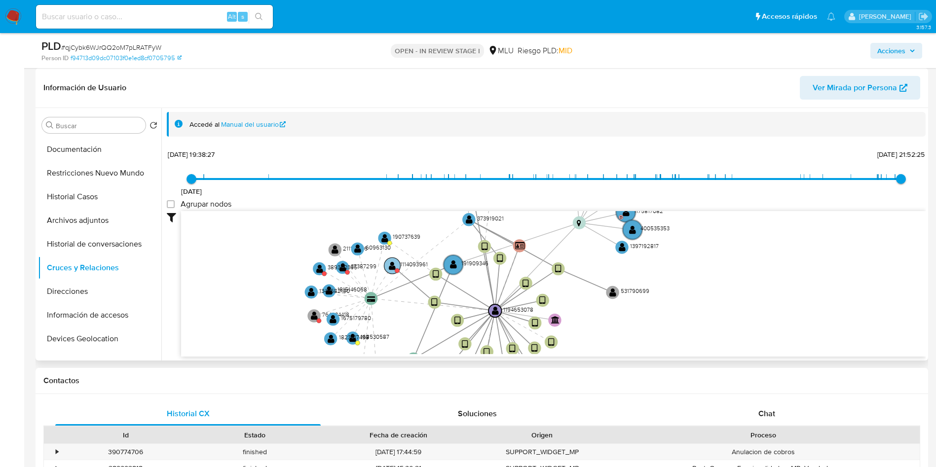
click at [393, 265] on text "" at bounding box center [392, 265] width 7 height 9
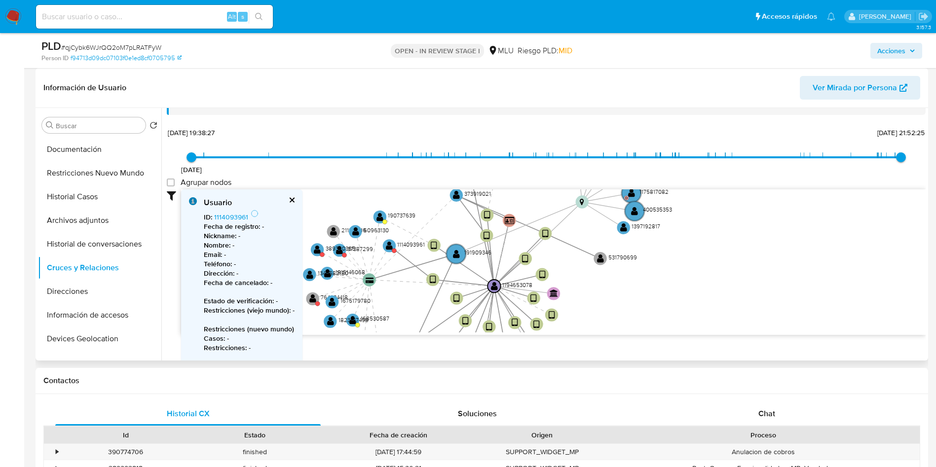
scroll to position [0, 0]
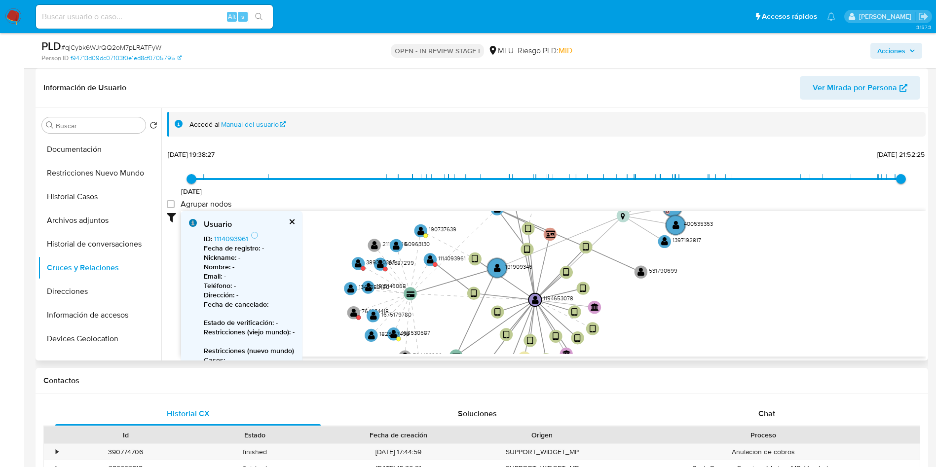
drag, startPoint x: 433, startPoint y: 277, endPoint x: 477, endPoint y: 257, distance: 48.1
click at [477, 257] on icon "device-65c589dc3e396827ad5b20c8  user-1194653078  1194653078 device-669c3730f…" at bounding box center [553, 282] width 744 height 143
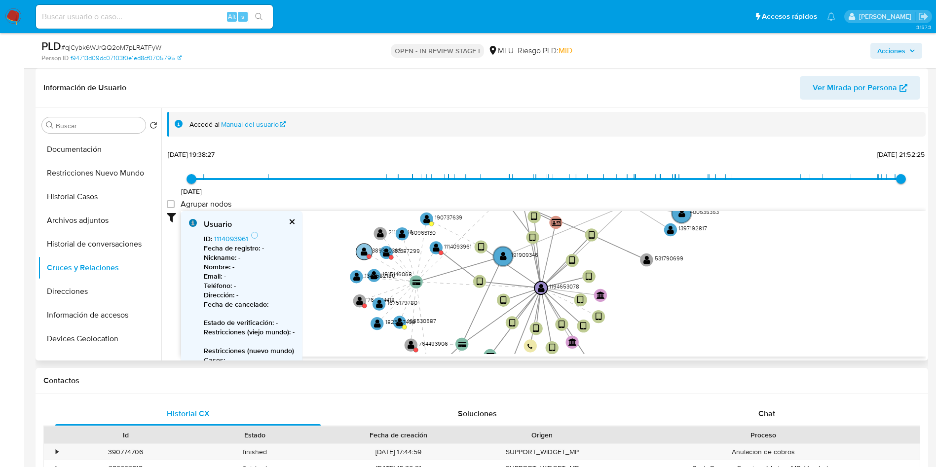
click at [367, 251] on text "" at bounding box center [364, 251] width 7 height 9
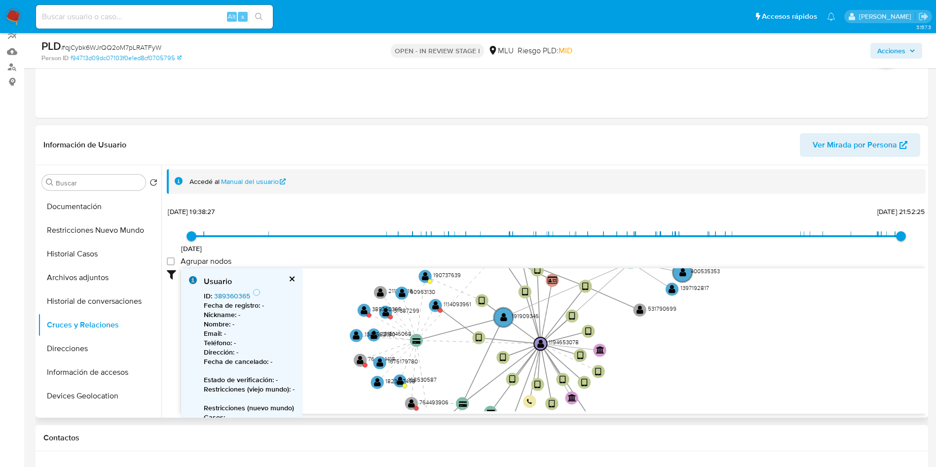
scroll to position [74, 0]
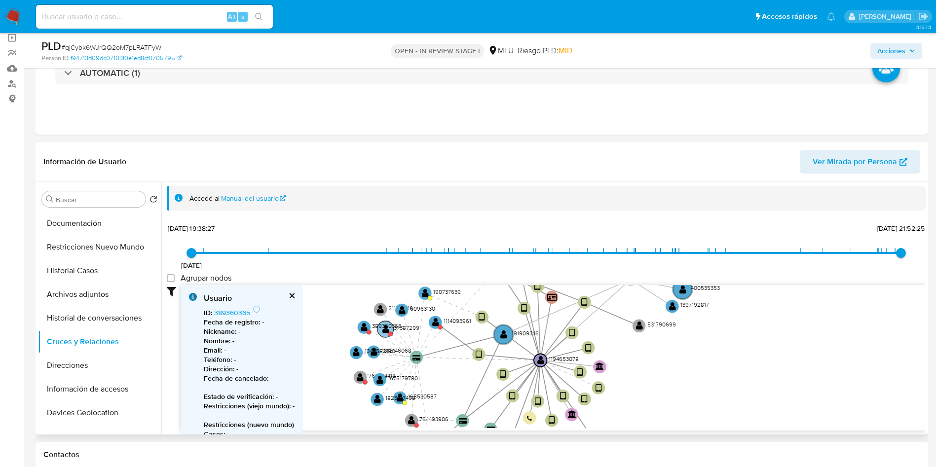
click at [384, 332] on text "" at bounding box center [385, 329] width 7 height 9
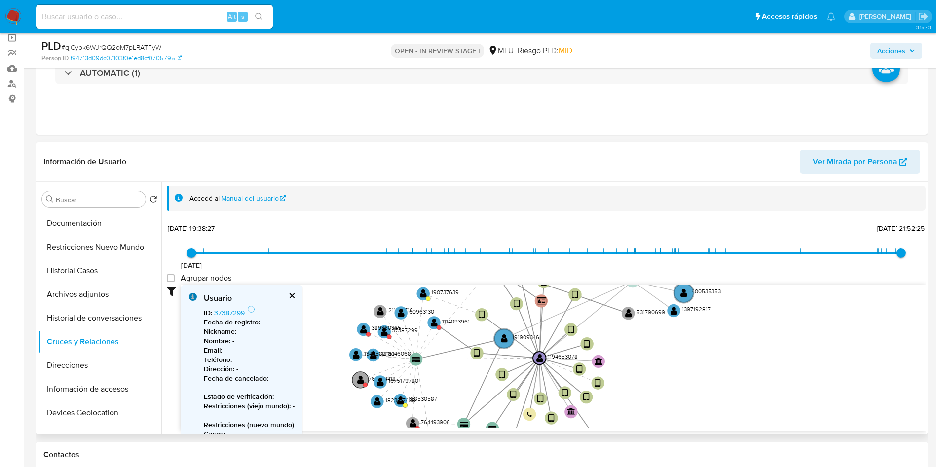
click at [359, 381] on text "" at bounding box center [360, 379] width 7 height 9
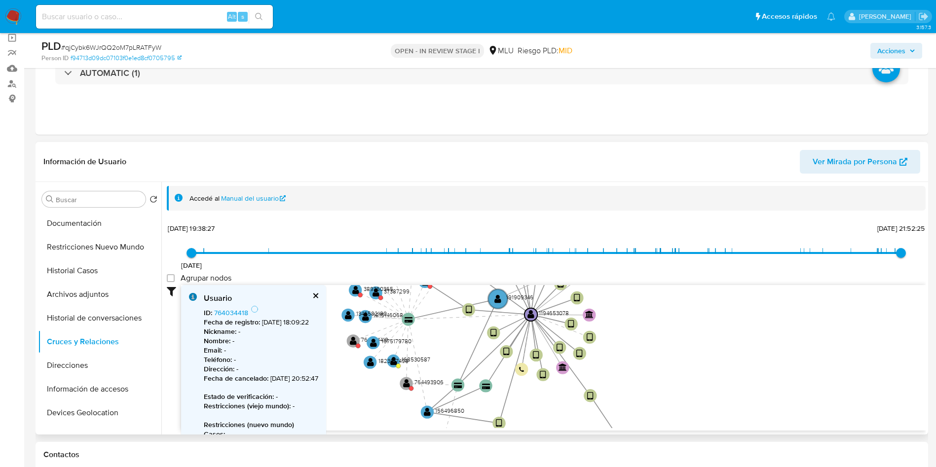
drag, startPoint x: 451, startPoint y: 387, endPoint x: 443, endPoint y: 345, distance: 42.6
click at [443, 345] on icon "device-65c589dc3e396827ad5b20c8  user-1194653078  1194653078 device-669c3730f…" at bounding box center [553, 356] width 744 height 143
click at [408, 385] on text "" at bounding box center [406, 383] width 7 height 9
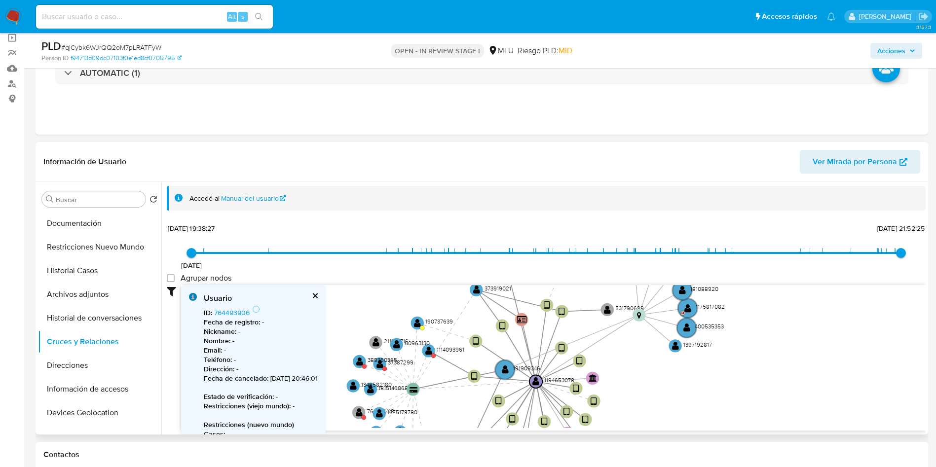
drag, startPoint x: 681, startPoint y: 365, endPoint x: 686, endPoint y: 434, distance: 68.7
click at [686, 434] on div "Accedé al Manual del usuario 2/6/2021 2/6/2021, 19:38:27 25/6/2025, 21:52:25 Ag…" at bounding box center [543, 308] width 764 height 253
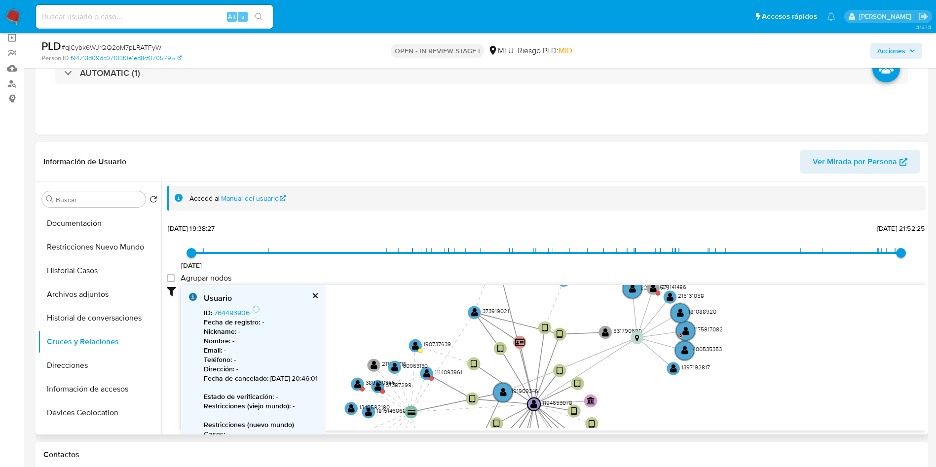
drag, startPoint x: 402, startPoint y: 303, endPoint x: 400, endPoint y: 329, distance: 26.2
click at [400, 329] on icon "device-65c589dc3e396827ad5b20c8  user-1194653078  1194653078 device-669c3730f…" at bounding box center [553, 356] width 744 height 143
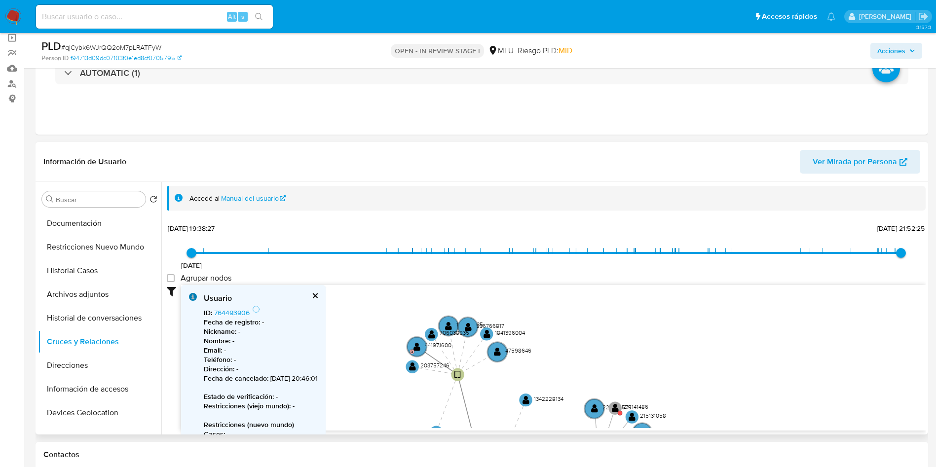
drag, startPoint x: 390, startPoint y: 395, endPoint x: 385, endPoint y: 415, distance: 21.3
click at [385, 415] on icon "device-65c589dc3e396827ad5b20c8  user-1194653078  1194653078 device-669c3730f…" at bounding box center [553, 356] width 744 height 143
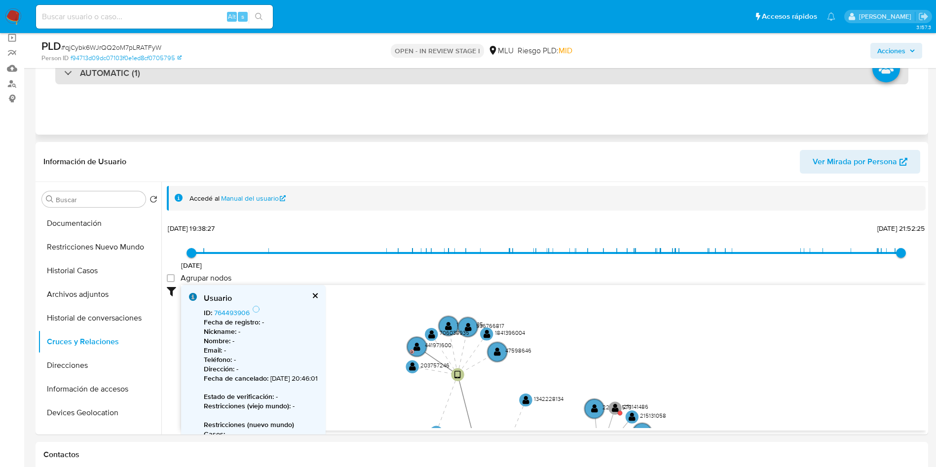
click at [139, 80] on div "AUTOMATIC (1)" at bounding box center [481, 73] width 853 height 23
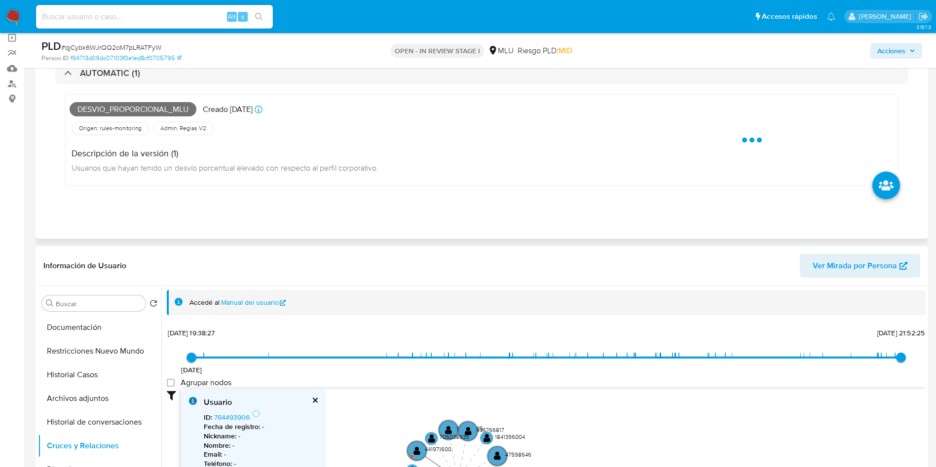
click at [136, 112] on span "Desvio_proporcional_mlu" at bounding box center [133, 109] width 127 height 15
copy span "Desvio_proporcional_mlu"
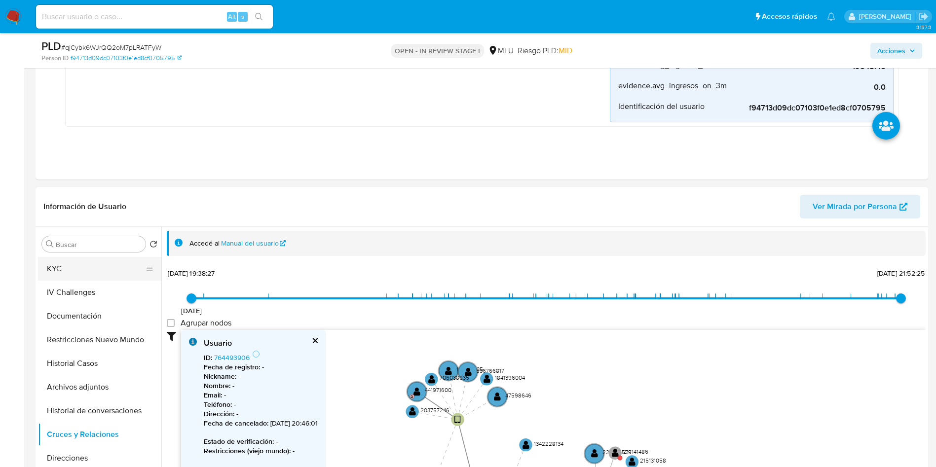
scroll to position [0, 0]
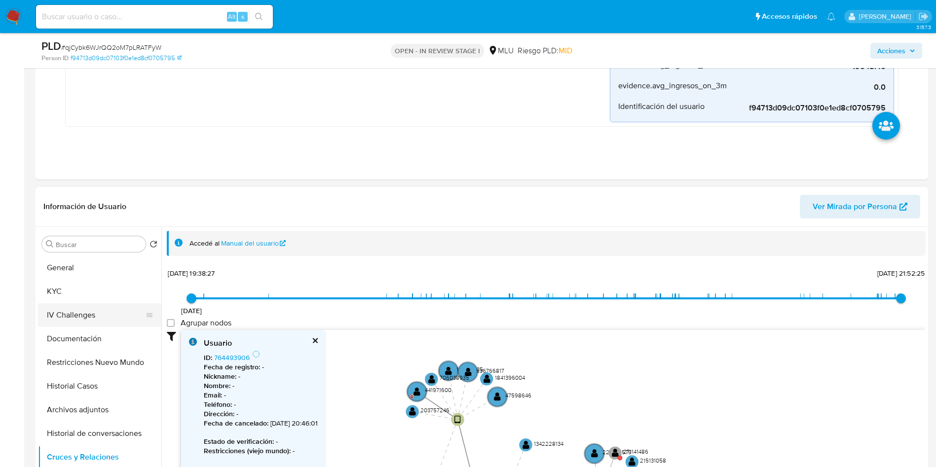
click at [90, 300] on button "KYC" at bounding box center [99, 292] width 123 height 24
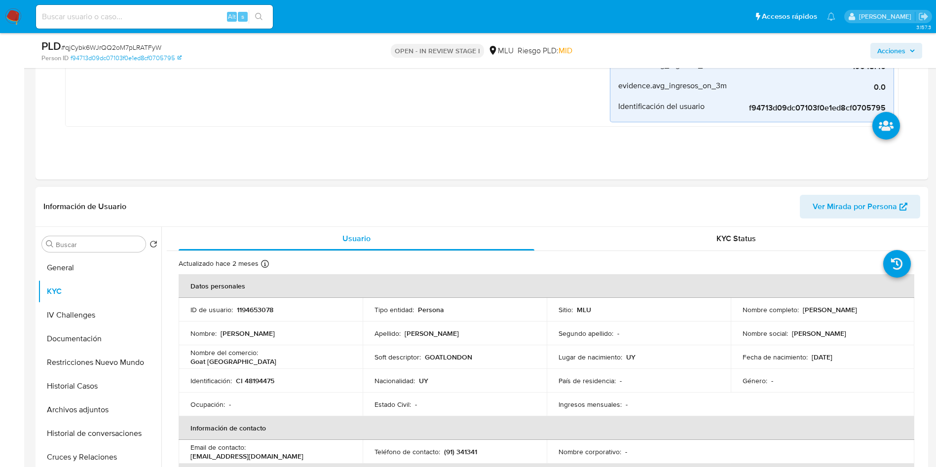
drag, startPoint x: 798, startPoint y: 312, endPoint x: 877, endPoint y: 315, distance: 78.5
click at [877, 315] on td "Nombre completo : [PERSON_NAME]" at bounding box center [822, 310] width 184 height 24
copy p "[PERSON_NAME]"
click at [272, 370] on td "Identificación : CI 48194475" at bounding box center [271, 381] width 184 height 24
click at [268, 386] on td "Identificación : CI 48194475" at bounding box center [271, 381] width 184 height 24
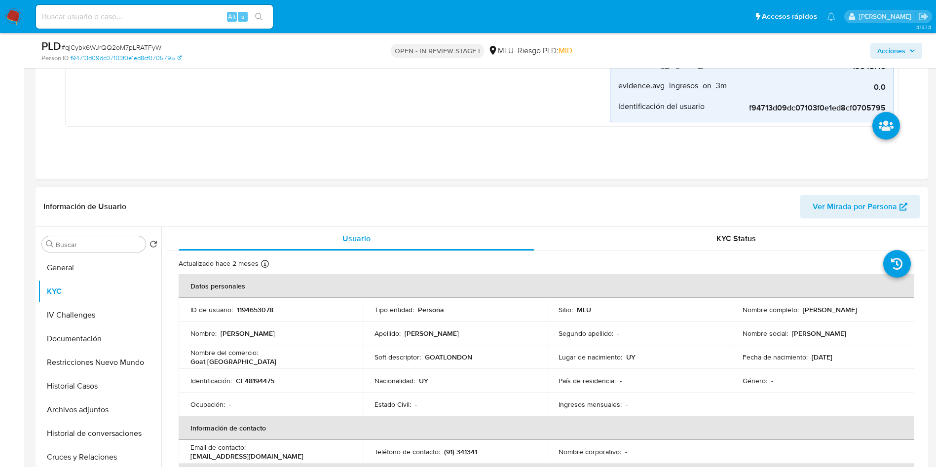
click at [267, 386] on td "Identificación : CI 48194475" at bounding box center [271, 381] width 184 height 24
click at [261, 381] on p "CI 48194475" at bounding box center [255, 380] width 38 height 9
copy p "48194475"
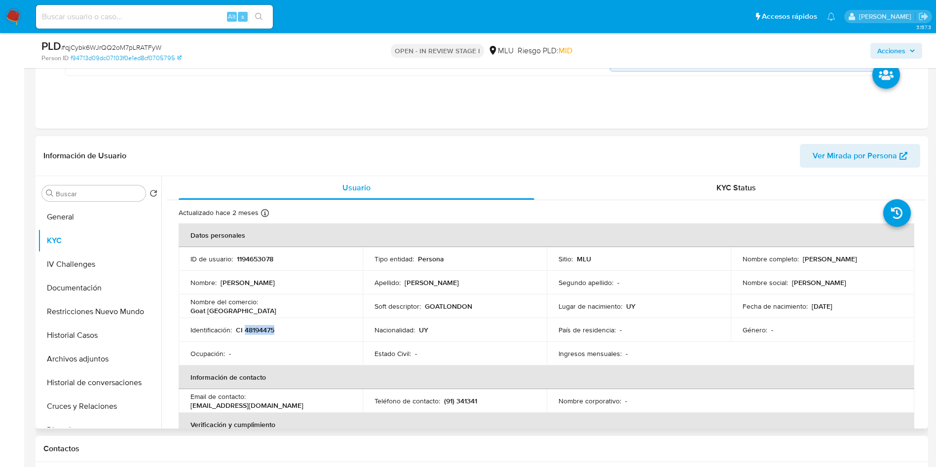
scroll to position [444, 0]
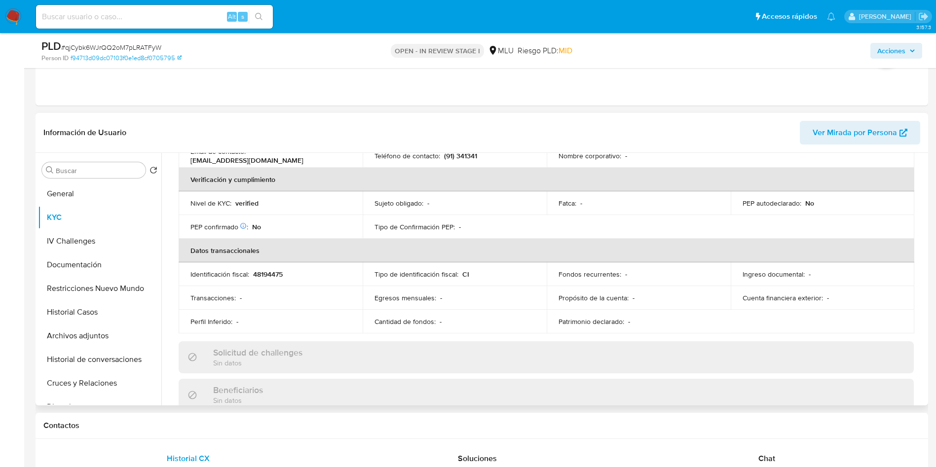
click at [374, 278] on p "Tipo de identificación fiscal :" at bounding box center [416, 274] width 84 height 9
drag, startPoint x: 356, startPoint y: 231, endPoint x: 356, endPoint y: 284, distance: 53.3
click at [355, 230] on td "PEP confirmado Obtenido de listas internas : No" at bounding box center [271, 227] width 184 height 24
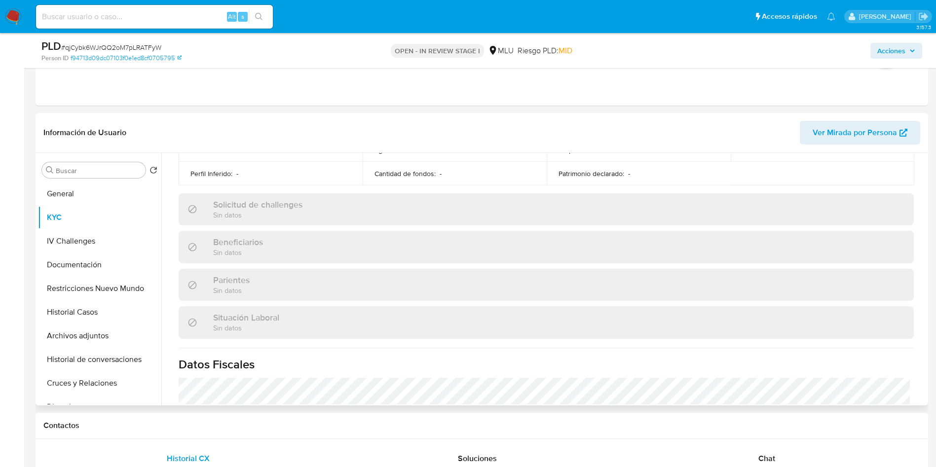
click at [368, 273] on div "Parientes Sin datos" at bounding box center [546, 285] width 735 height 32
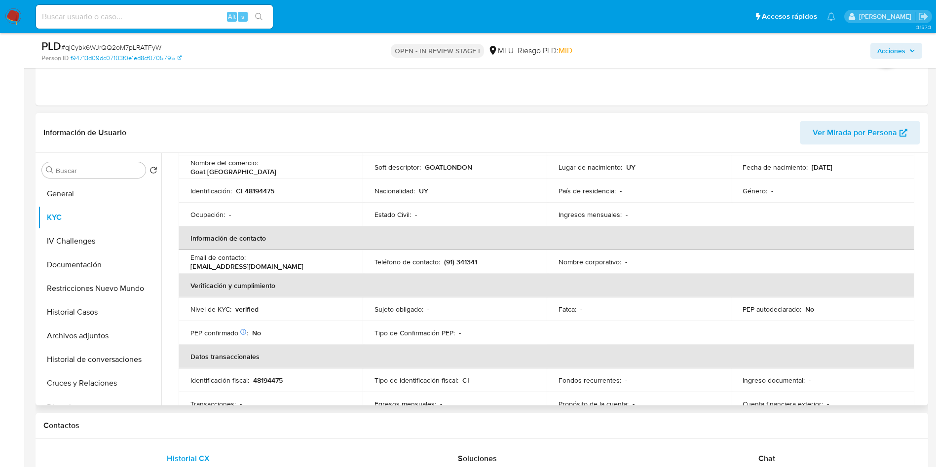
scroll to position [0, 0]
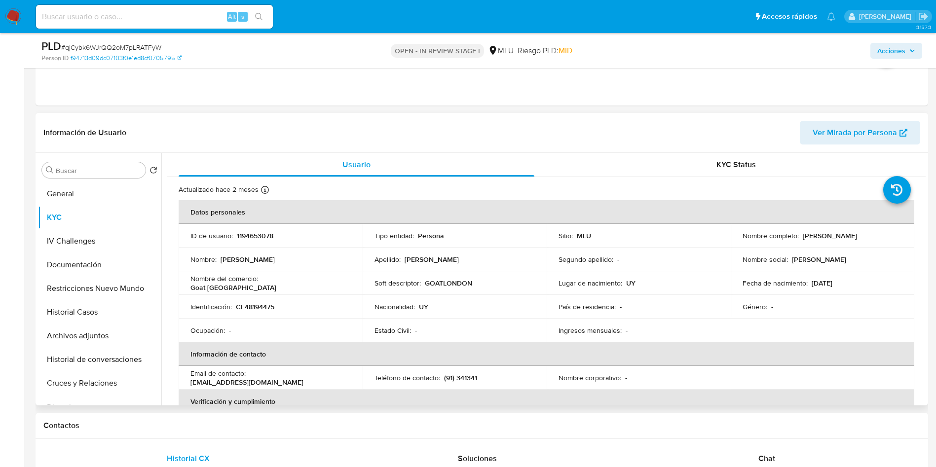
click at [251, 226] on td "ID de usuario : 1194653078" at bounding box center [271, 236] width 184 height 24
click at [252, 237] on p "1194653078" at bounding box center [255, 235] width 36 height 9
copy p "1194653078"
click at [623, 191] on div "Actualizado hace 2 meses Creado: 09/09/2022 13:49:15 Actualizado: 03/07/2025 21…" at bounding box center [534, 191] width 710 height 13
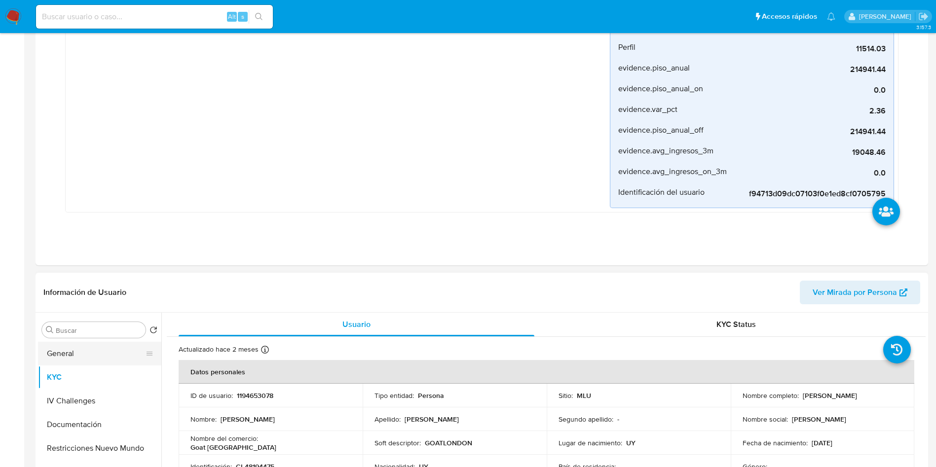
scroll to position [370, 0]
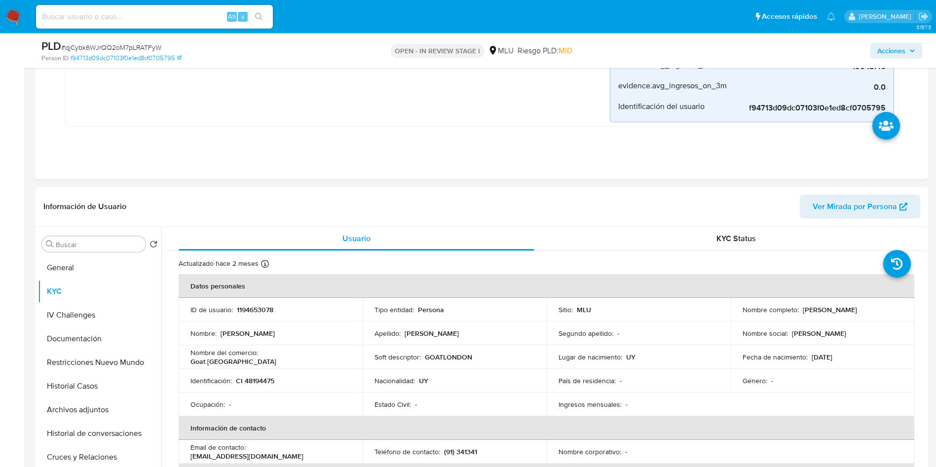
drag, startPoint x: 799, startPoint y: 311, endPoint x: 669, endPoint y: 54, distance: 287.6
click at [892, 309] on div "Nombre completo : Joaquin Garcia Cravea" at bounding box center [822, 309] width 160 height 9
copy p "[PERSON_NAME] [PERSON_NAME]"
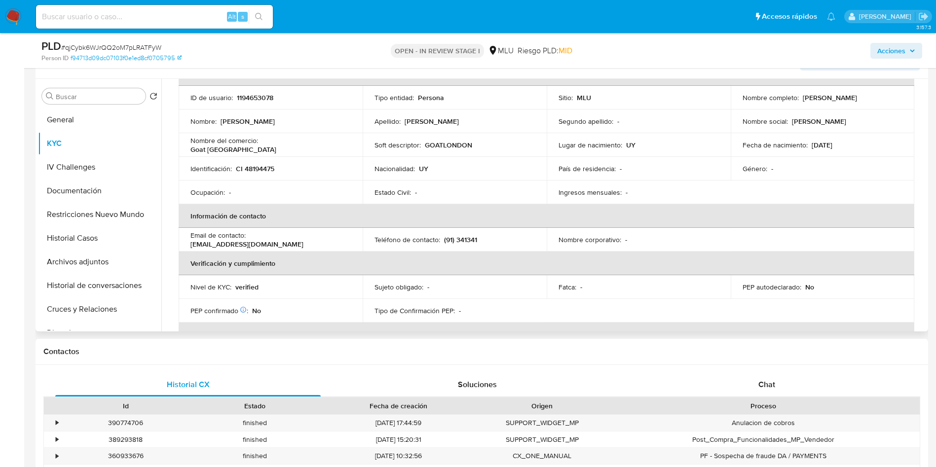
scroll to position [42, 0]
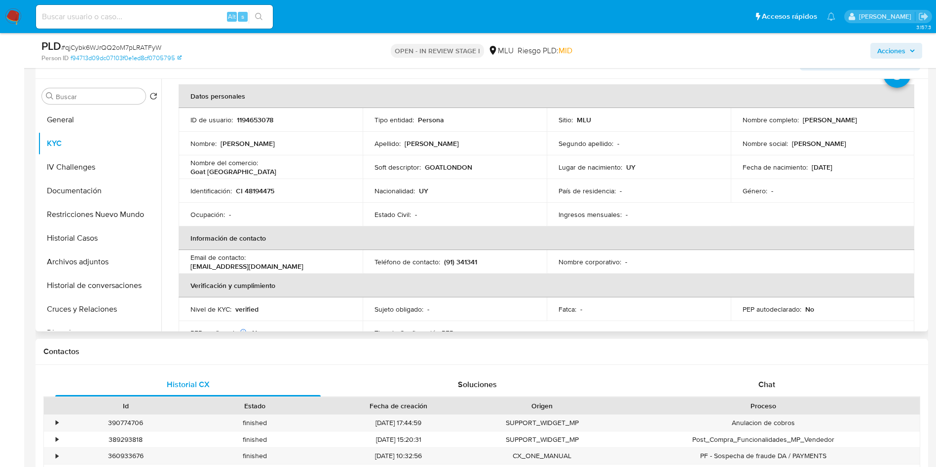
click at [643, 277] on th "Verificación y cumplimiento" at bounding box center [546, 286] width 735 height 24
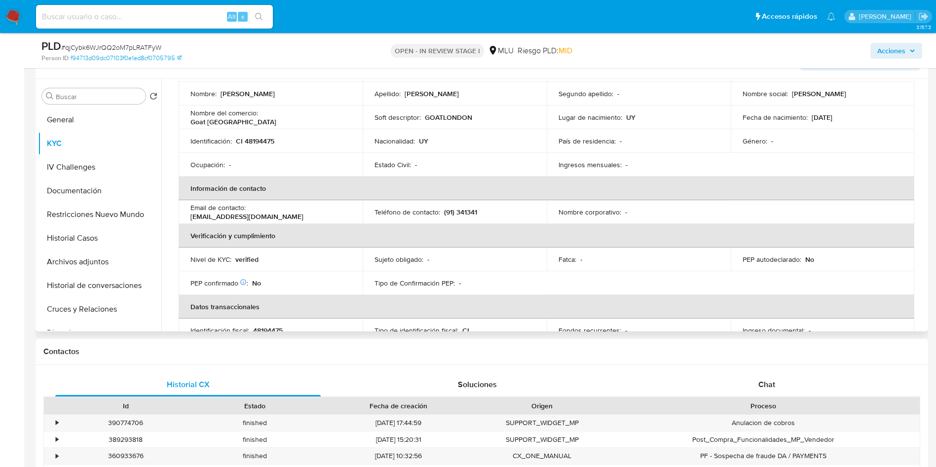
scroll to position [0, 0]
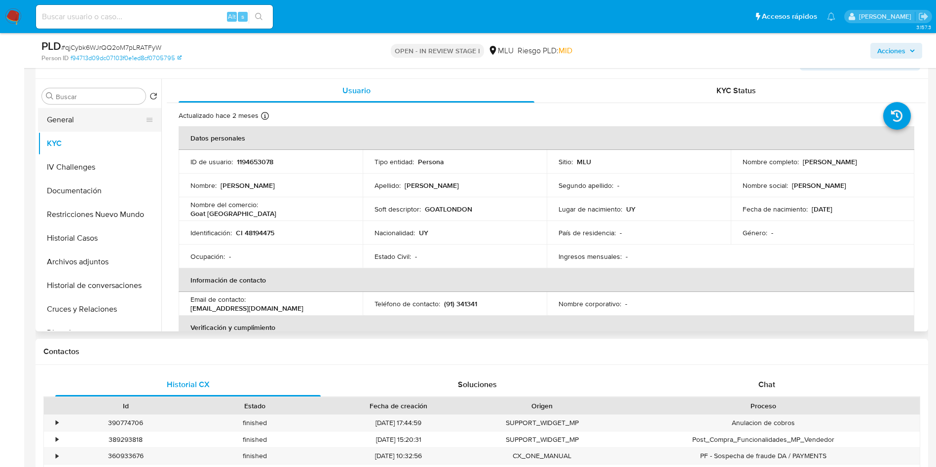
click at [103, 123] on button "General" at bounding box center [95, 120] width 115 height 24
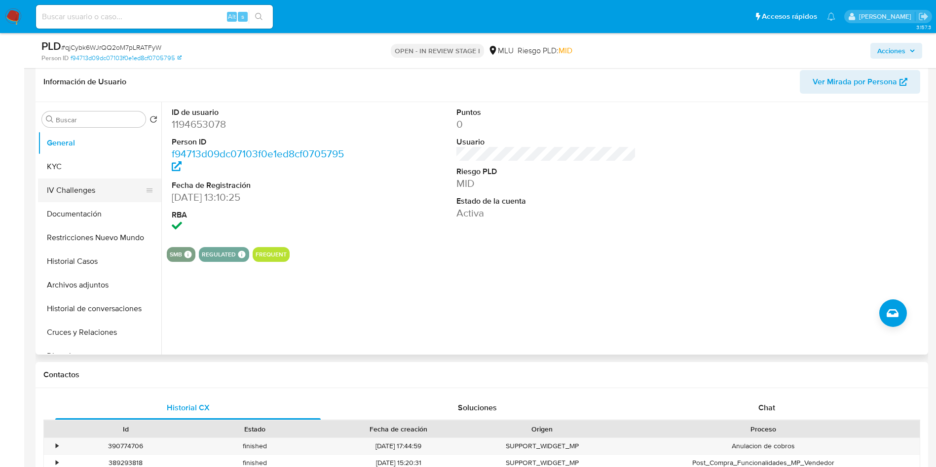
scroll to position [518, 0]
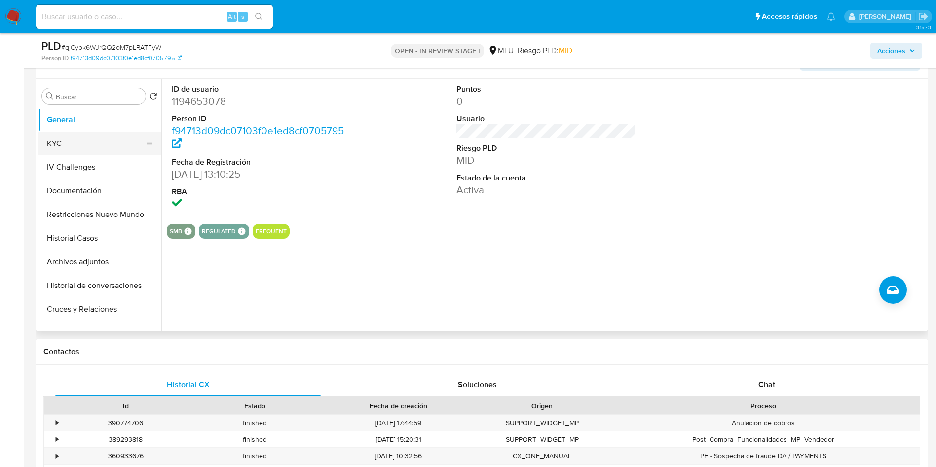
click at [88, 154] on button "KYC" at bounding box center [95, 144] width 115 height 24
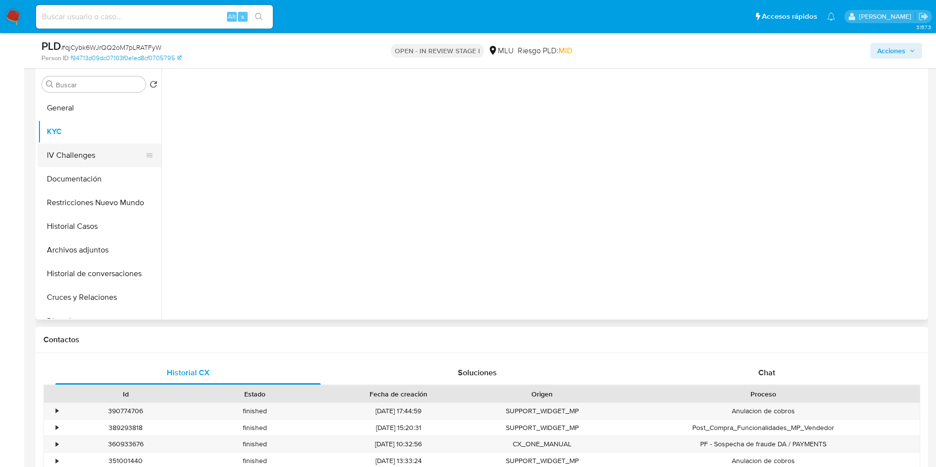
click at [92, 148] on button "IV Challenges" at bounding box center [95, 156] width 115 height 24
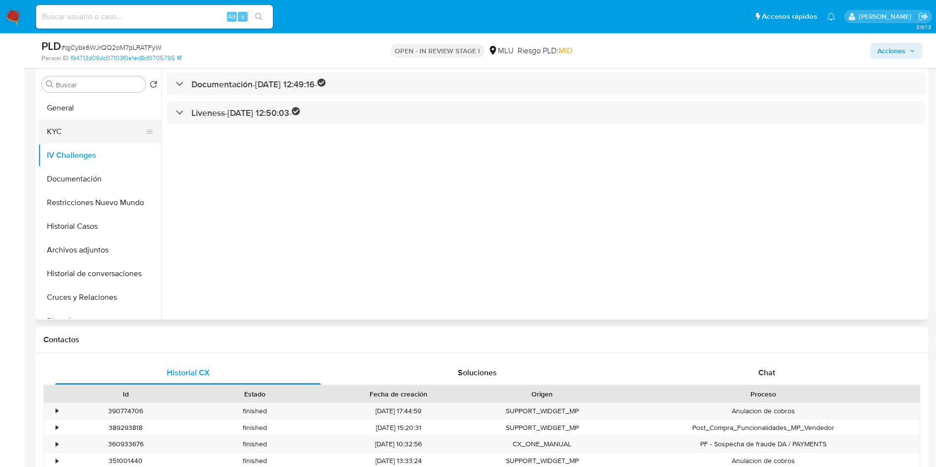
click at [109, 135] on button "KYC" at bounding box center [95, 132] width 115 height 24
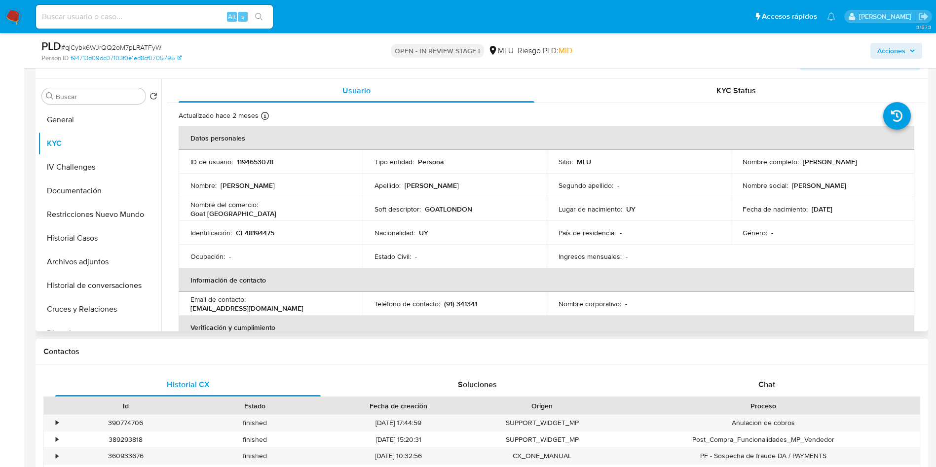
click at [577, 233] on p "País de residencia :" at bounding box center [586, 232] width 57 height 9
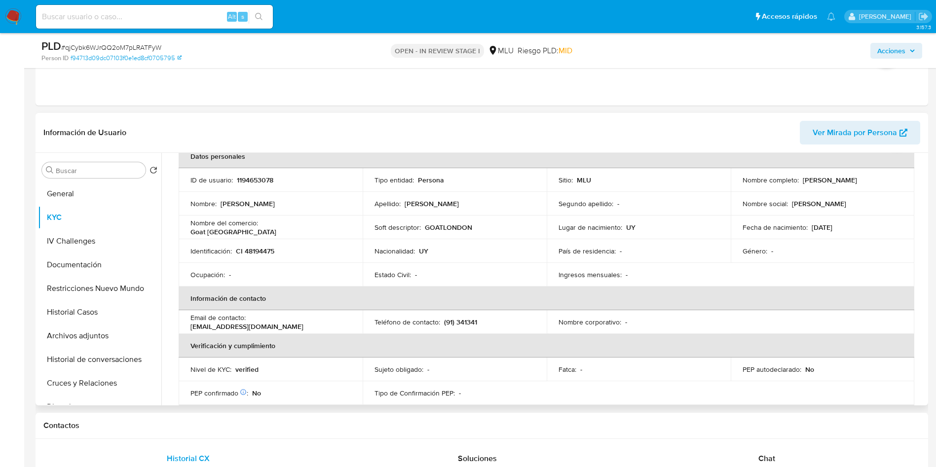
scroll to position [0, 0]
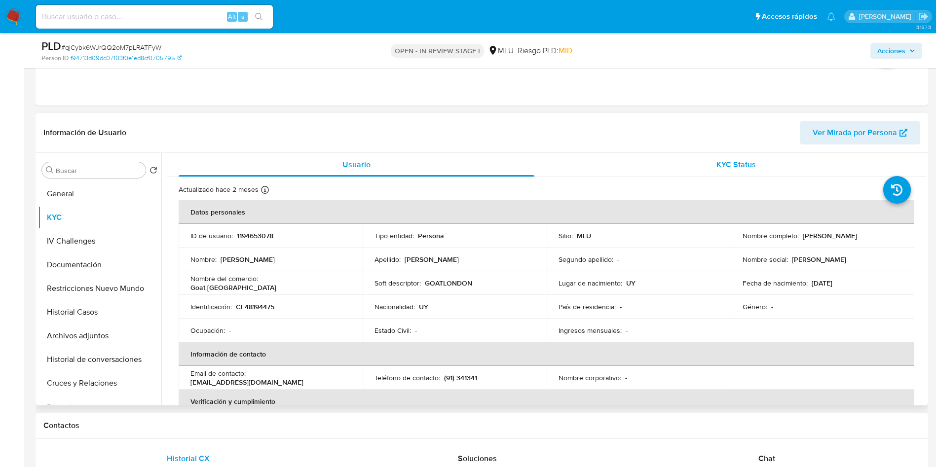
click at [671, 161] on div "KYC Status" at bounding box center [736, 165] width 356 height 24
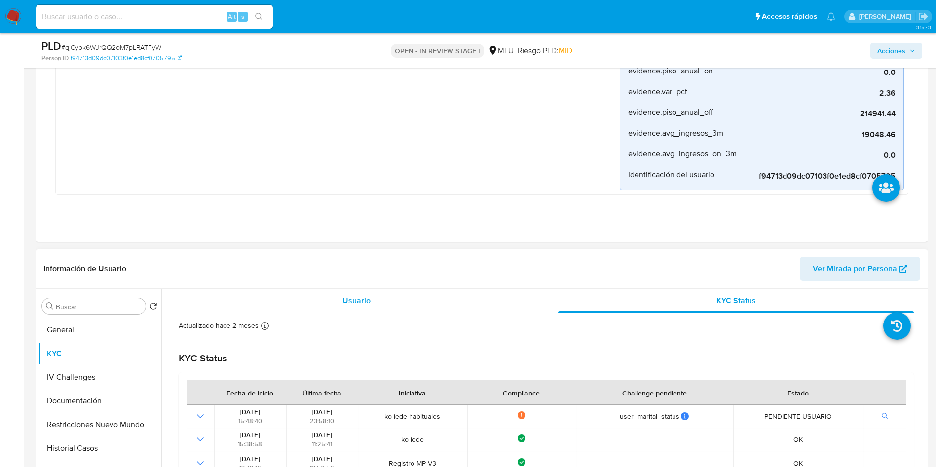
click at [337, 300] on div "Usuario" at bounding box center [357, 301] width 356 height 24
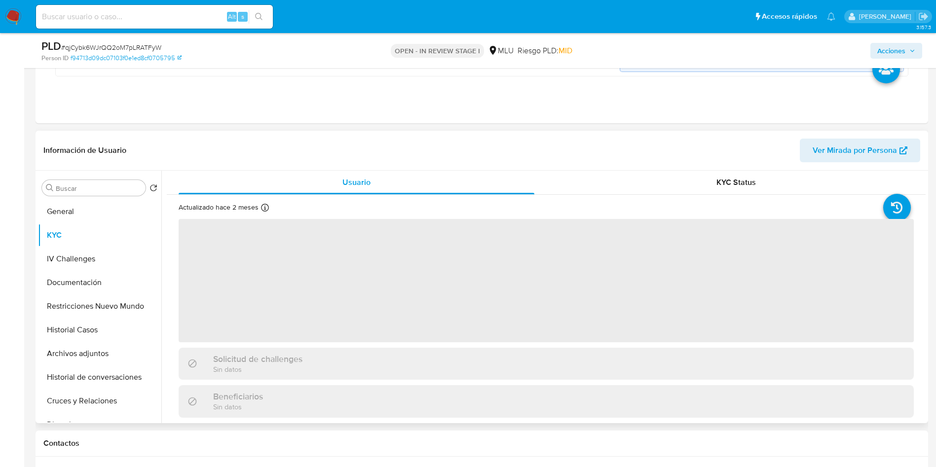
scroll to position [518, 0]
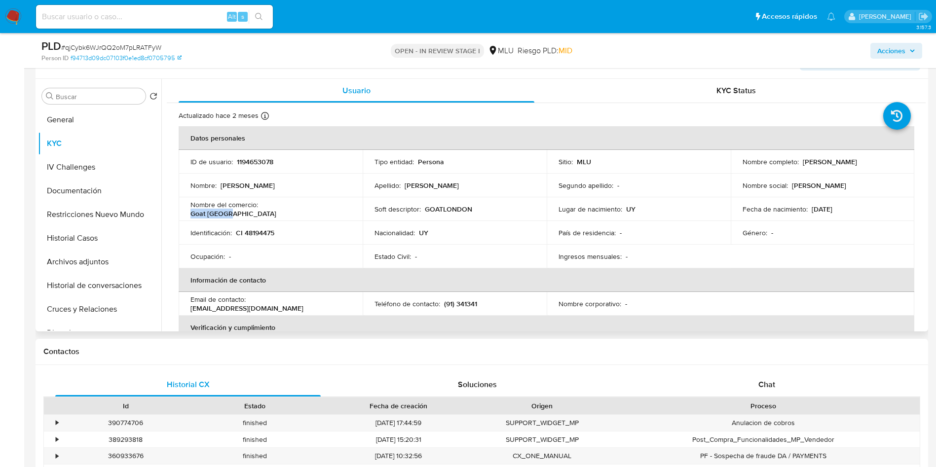
drag, startPoint x: 330, startPoint y: 206, endPoint x: 262, endPoint y: 208, distance: 68.1
click at [262, 208] on div "Nombre del comercio : Goat London" at bounding box center [270, 209] width 160 height 18
copy p "Goat London"
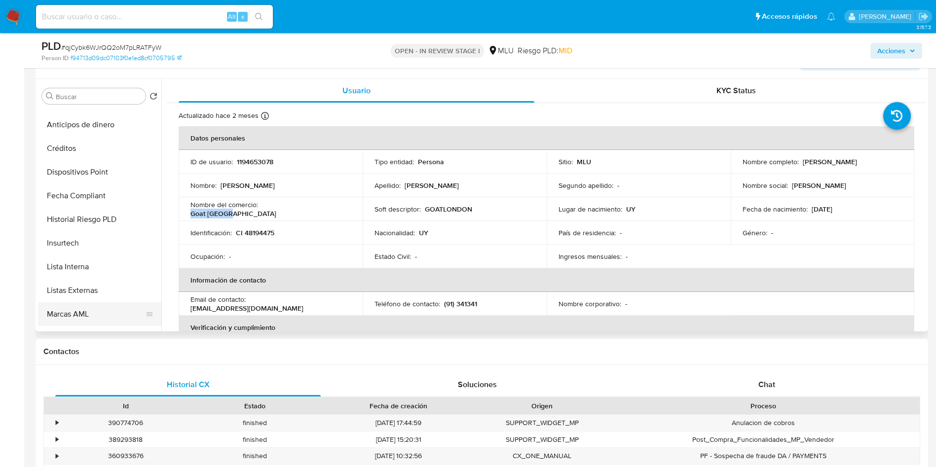
scroll to position [370, 0]
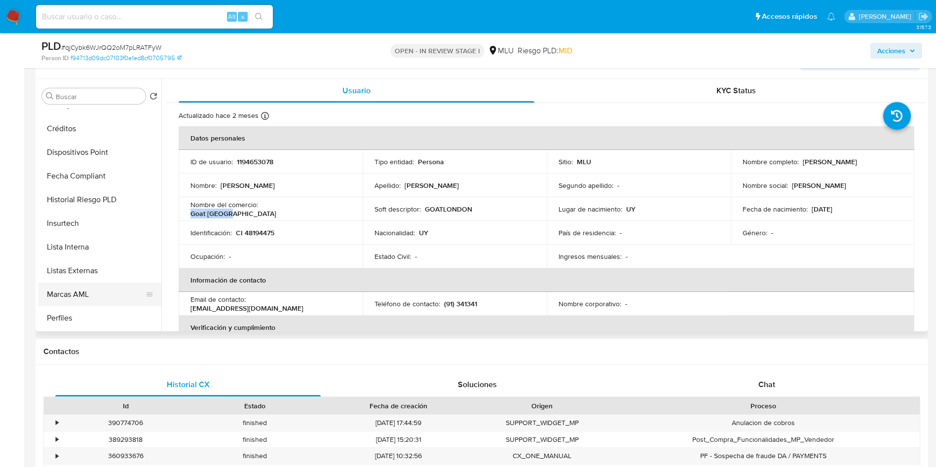
click at [95, 288] on button "Marcas AML" at bounding box center [95, 295] width 115 height 24
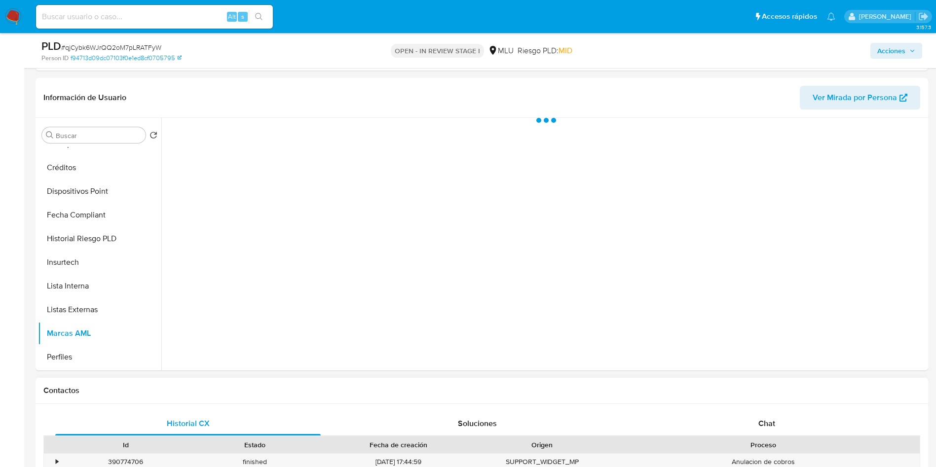
scroll to position [444, 0]
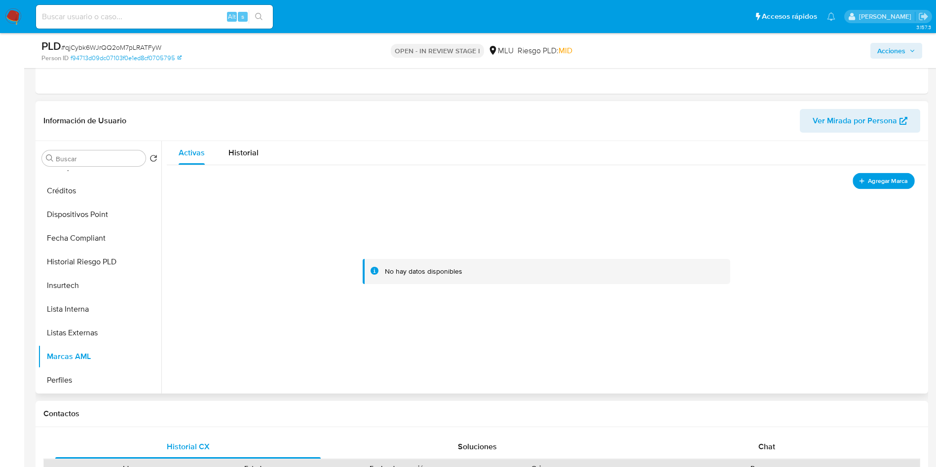
click at [867, 181] on span "Agregar Marca" at bounding box center [886, 181] width 39 height 12
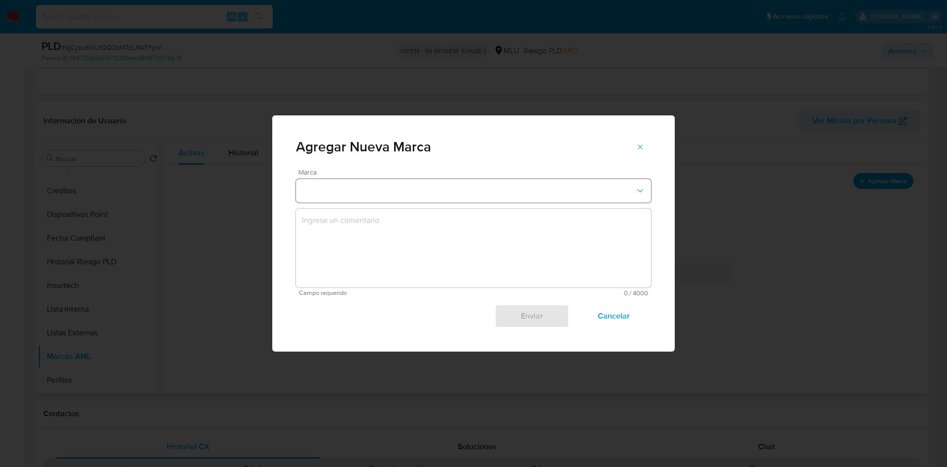
click at [424, 188] on button "marks-modal" at bounding box center [473, 191] width 355 height 24
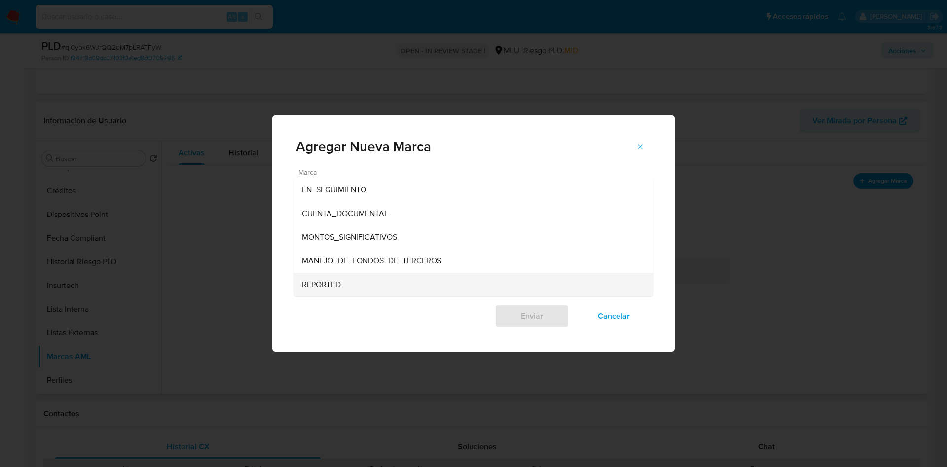
click at [399, 286] on div "REPORTED" at bounding box center [470, 285] width 337 height 24
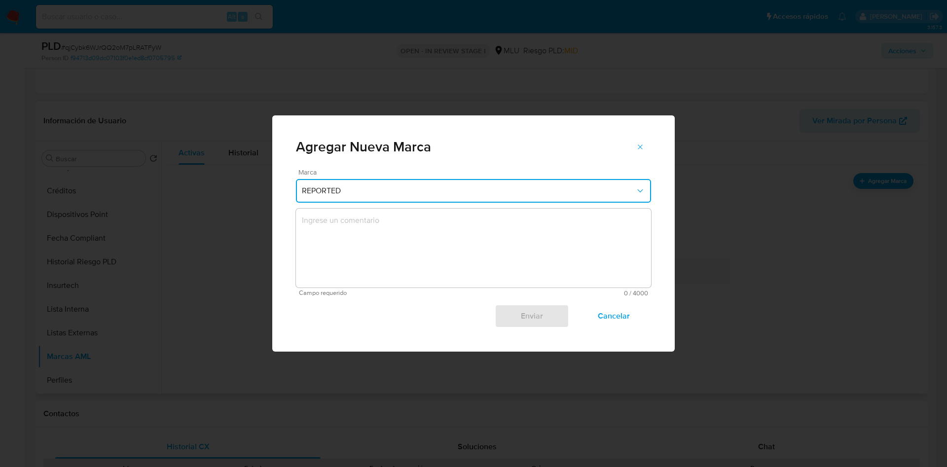
click at [408, 245] on textarea "marks-modal" at bounding box center [473, 248] width 355 height 79
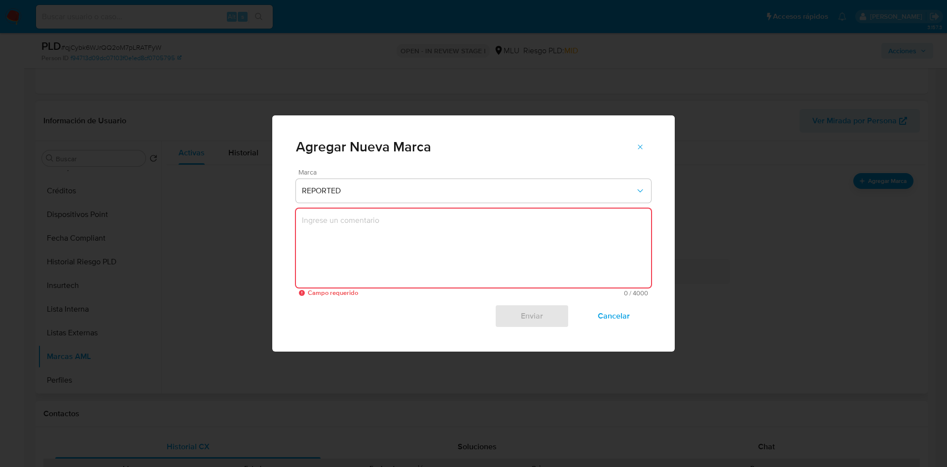
click at [354, 240] on textarea "marks-modal" at bounding box center [473, 248] width 355 height 79
paste textarea "218352630014"
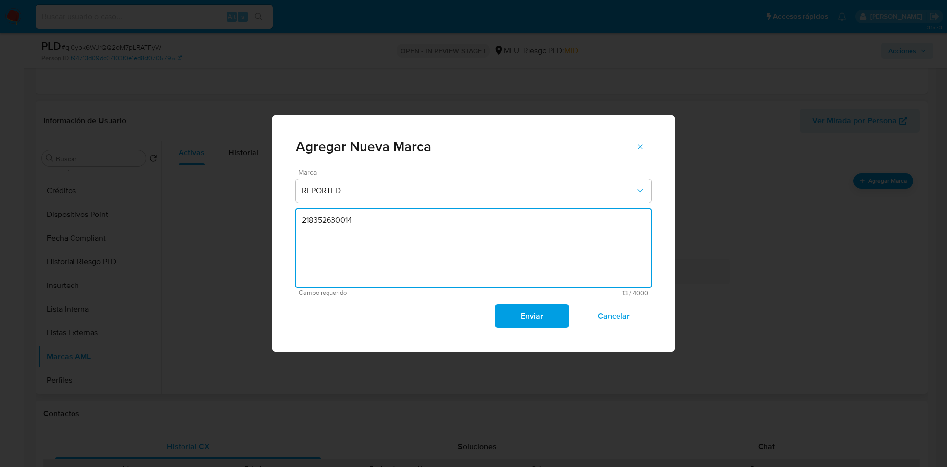
click at [384, 223] on textarea "218352630014" at bounding box center [473, 248] width 355 height 79
paste textarea "ROS #16/2024"
type textarea "Titular de ROS #16/2024"
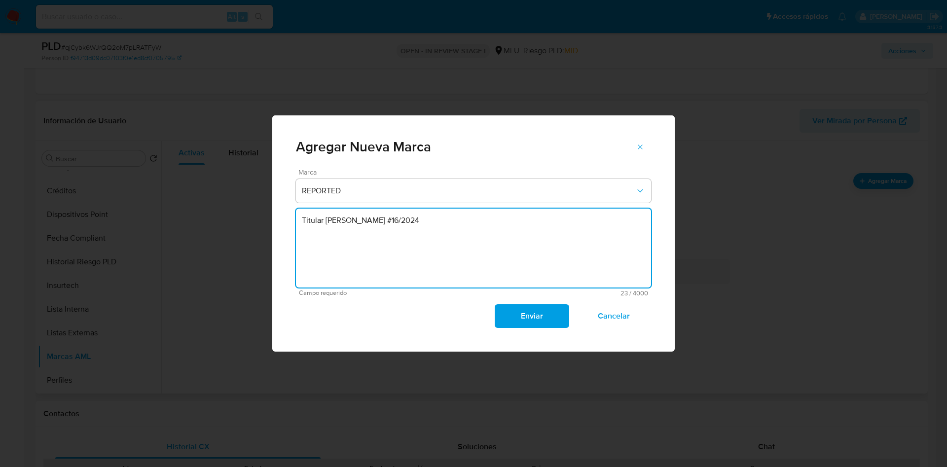
drag, startPoint x: 523, startPoint y: 314, endPoint x: 516, endPoint y: 320, distance: 9.4
click at [521, 313] on span "Enviar" at bounding box center [531, 316] width 48 height 22
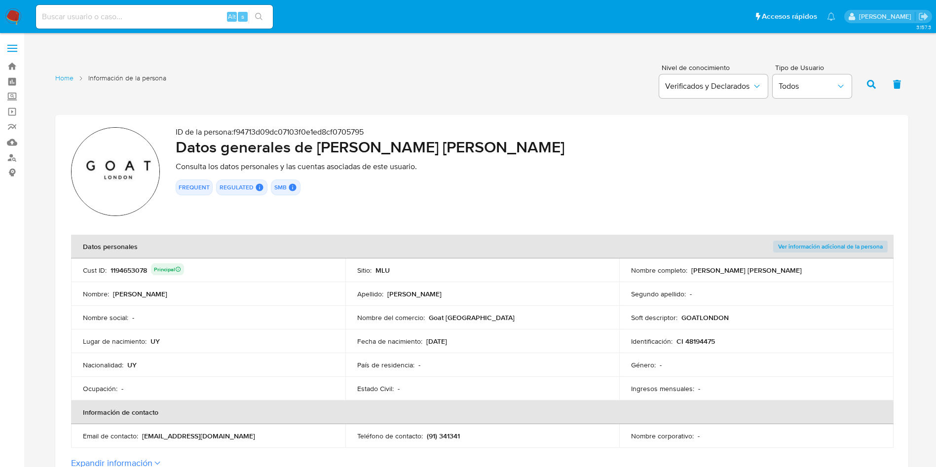
click at [392, 192] on div "FREQUENT REGULATED REGULATED MLU PASARELA User Id 1194653078 Principal Evaluati…" at bounding box center [534, 188] width 717 height 16
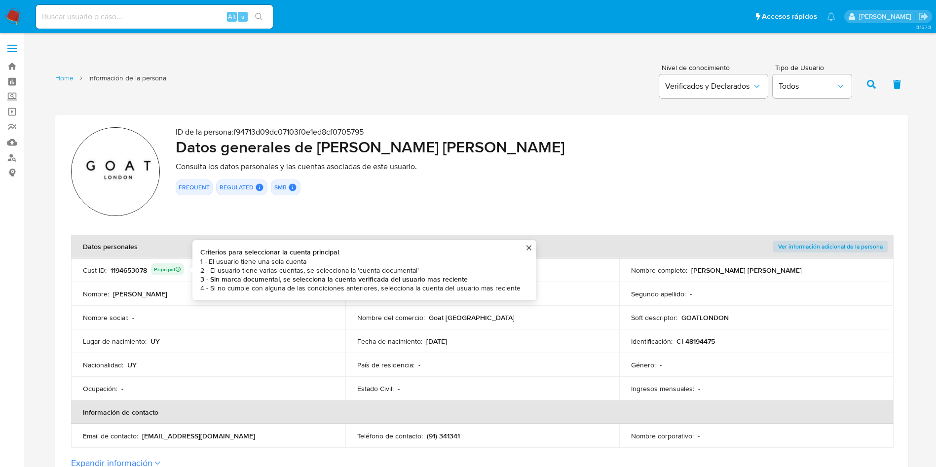
click at [133, 272] on div "1194653078 Principal Criterios para seleccionar la cuenta principal 1 - El usua…" at bounding box center [146, 270] width 73 height 14
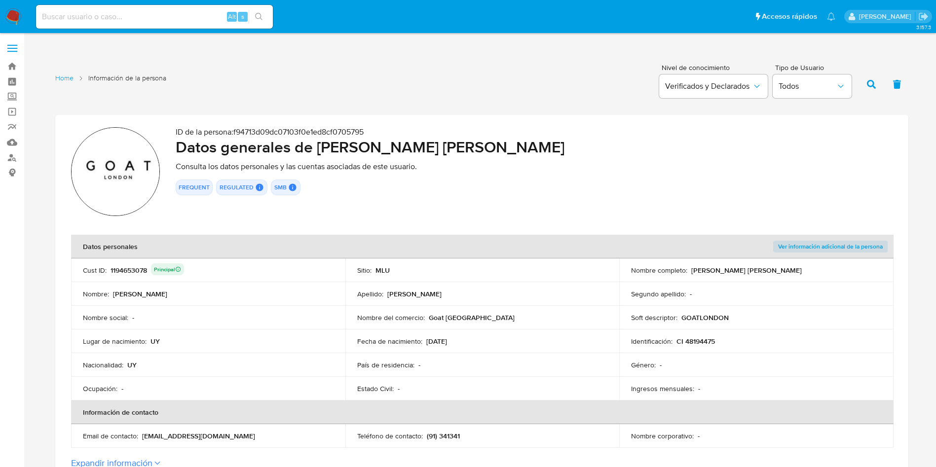
click at [133, 272] on div "1194653078 Principal" at bounding box center [146, 270] width 73 height 14
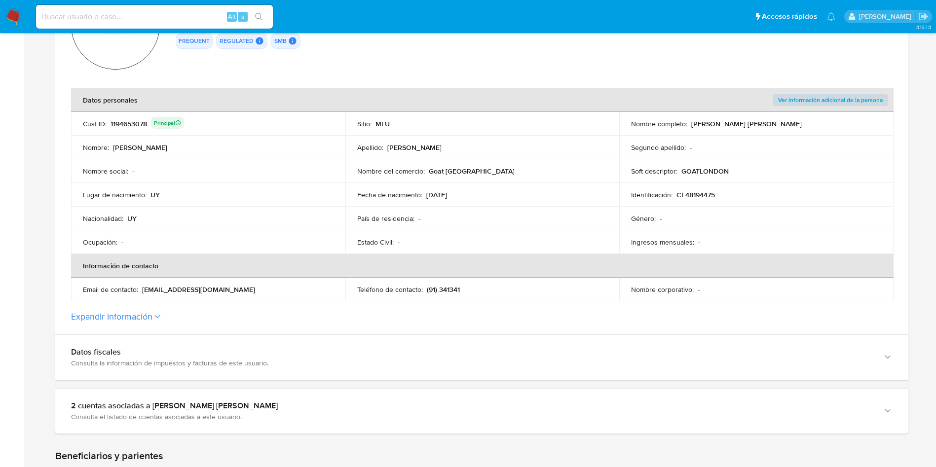
scroll to position [148, 0]
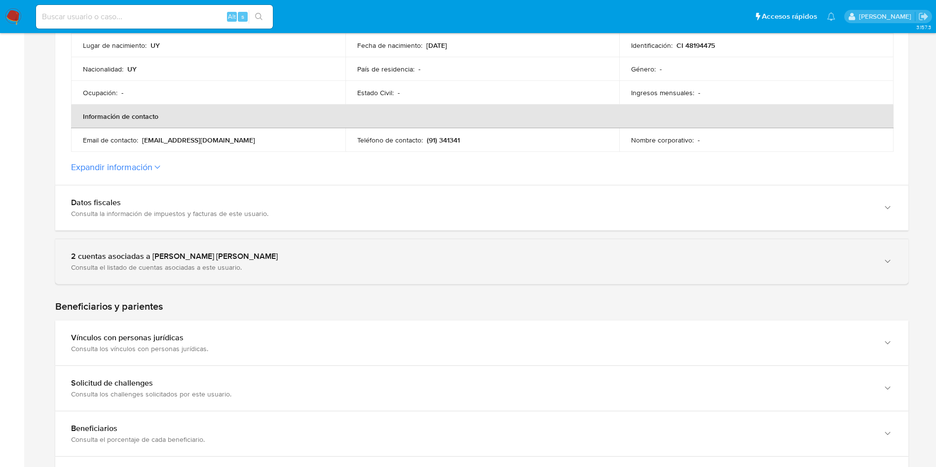
click at [197, 269] on div "Consulta el listado de cuentas asociadas a este usuario." at bounding box center [471, 267] width 801 height 9
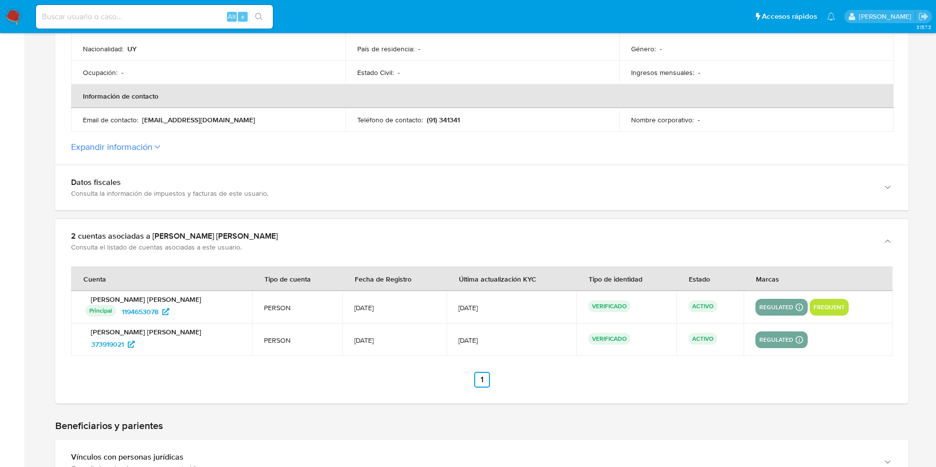
scroll to position [370, 0]
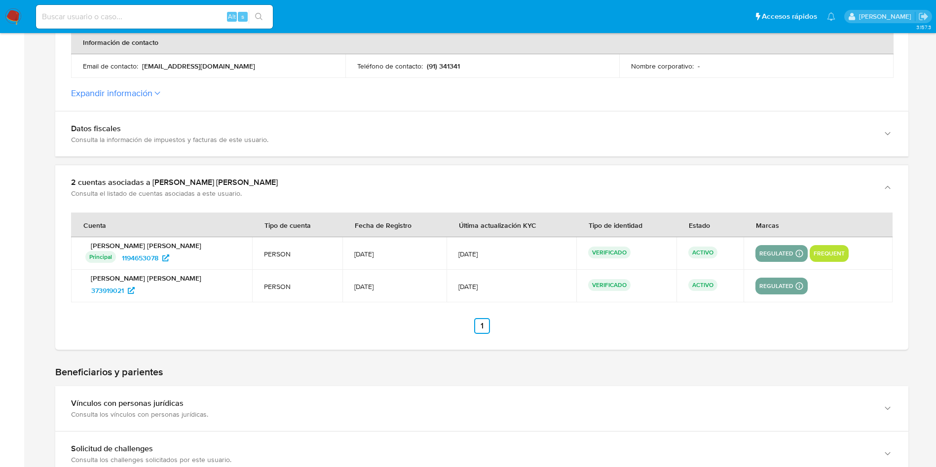
drag, startPoint x: 153, startPoint y: 291, endPoint x: 74, endPoint y: 291, distance: 78.4
click at [74, 291] on td "[PERSON_NAME] [PERSON_NAME] 373919021" at bounding box center [161, 286] width 181 height 33
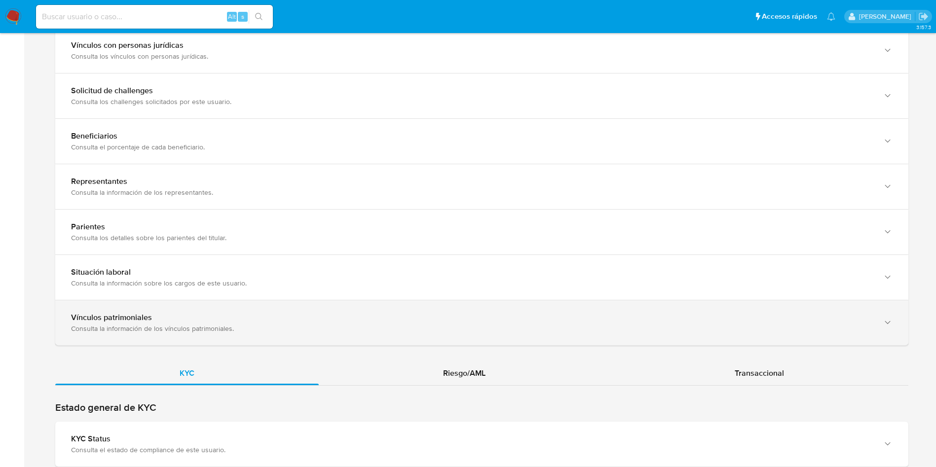
scroll to position [814, 0]
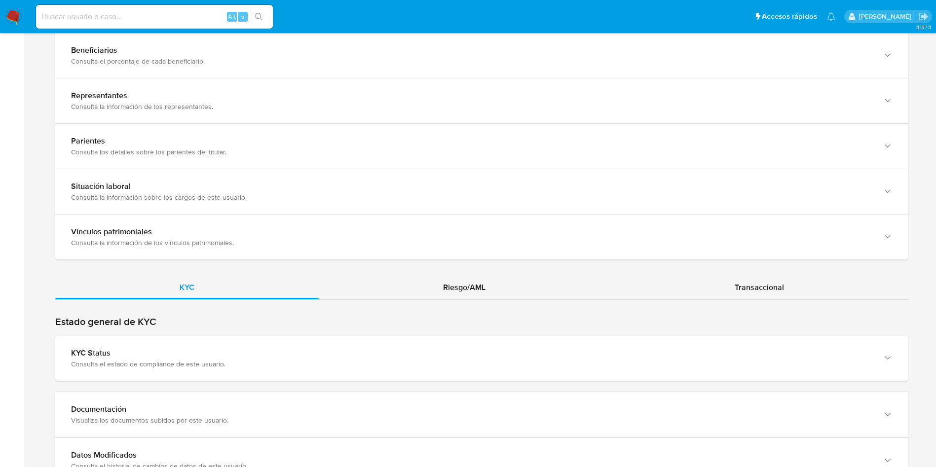
click at [279, 381] on div "Estado general de KYC KYC Status Consulta el estado de compliance de este usuar…" at bounding box center [481, 446] width 853 height 260
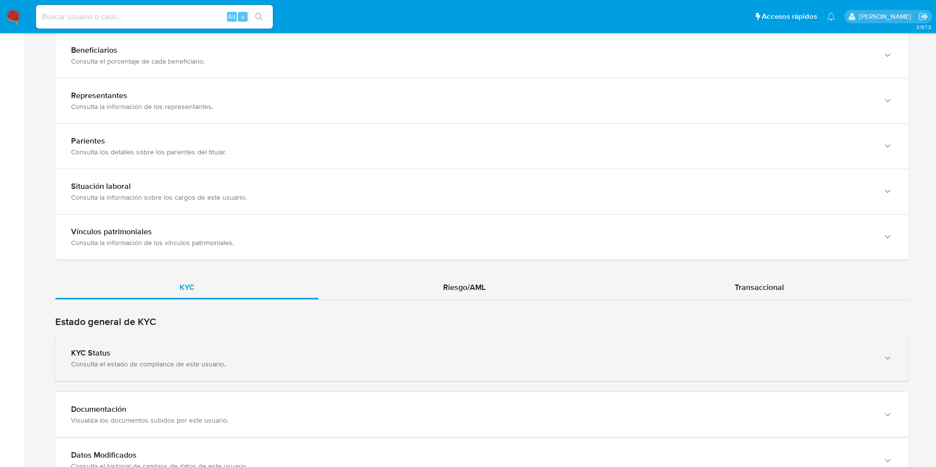
click at [286, 363] on div "Consulta el estado de compliance de este usuario." at bounding box center [471, 364] width 801 height 9
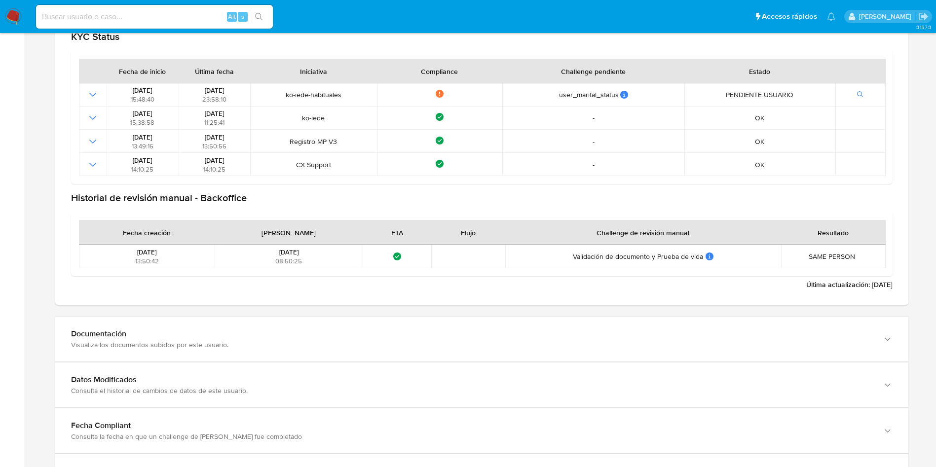
scroll to position [1184, 0]
drag, startPoint x: 203, startPoint y: 329, endPoint x: 236, endPoint y: 296, distance: 46.7
click at [205, 329] on div "Documentación" at bounding box center [471, 332] width 801 height 10
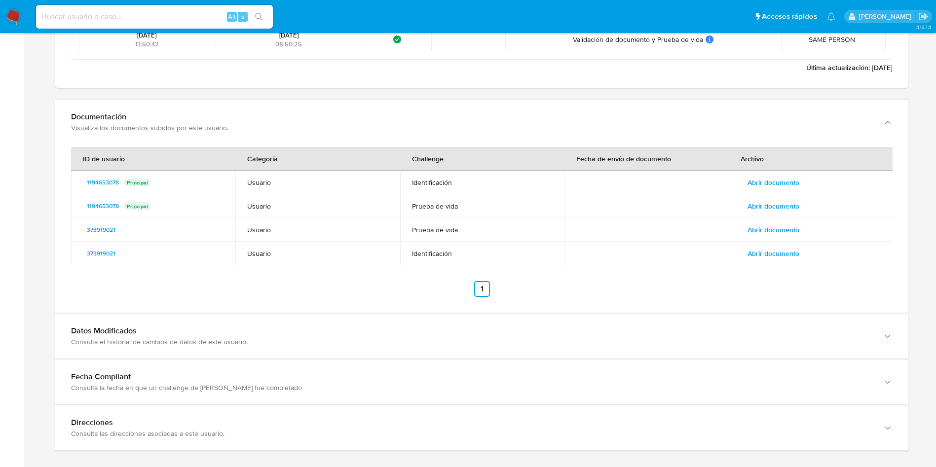
scroll to position [1406, 0]
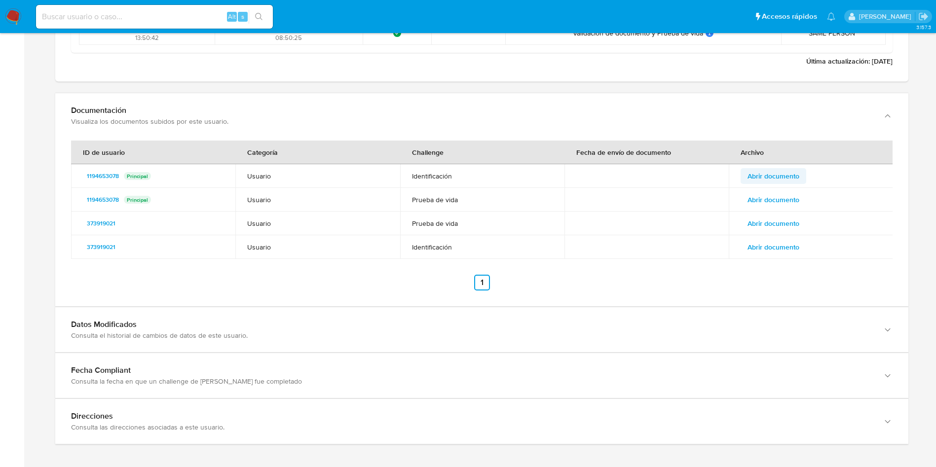
click at [781, 177] on span "Abrir documento" at bounding box center [773, 176] width 52 height 14
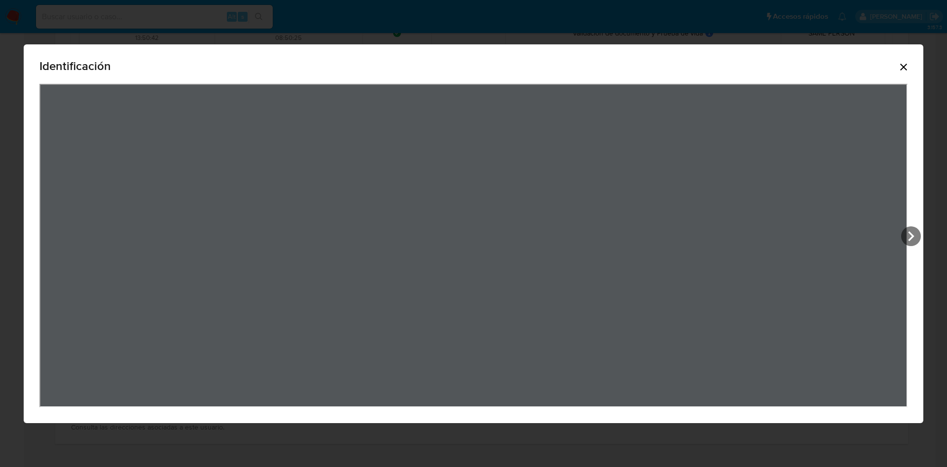
click at [902, 61] on icon "Cerrar" at bounding box center [904, 67] width 12 height 12
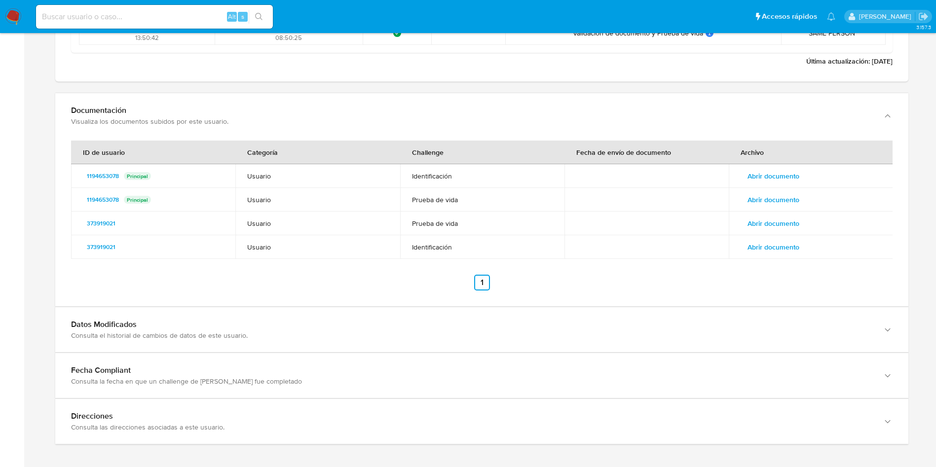
click at [788, 197] on span "Abrir documento" at bounding box center [773, 200] width 52 height 14
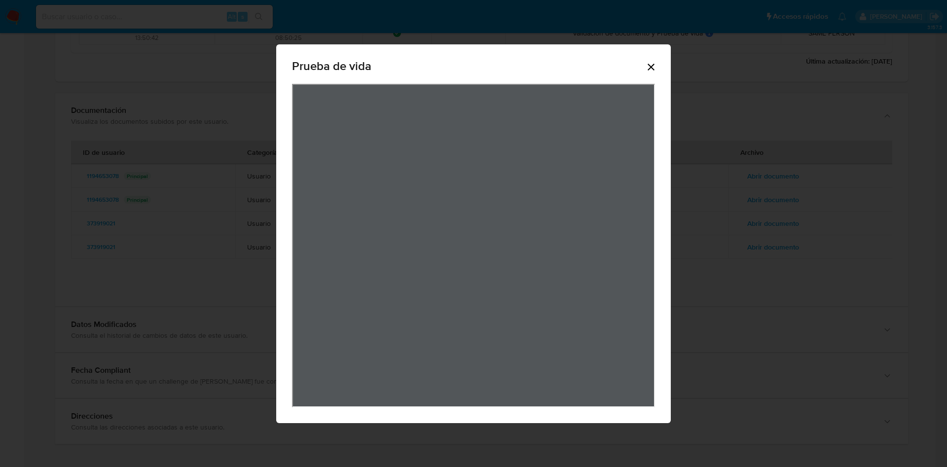
click at [654, 70] on icon "Cerrar" at bounding box center [651, 67] width 12 height 12
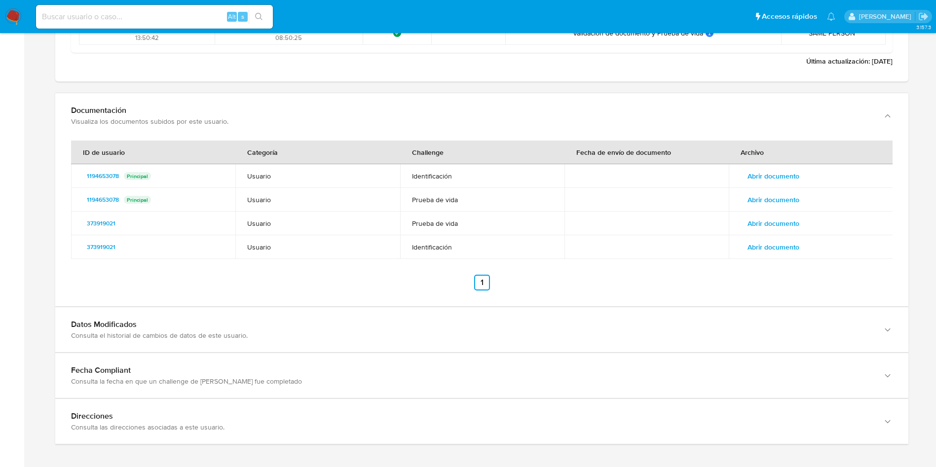
click at [766, 219] on span "Abrir documento" at bounding box center [773, 223] width 52 height 14
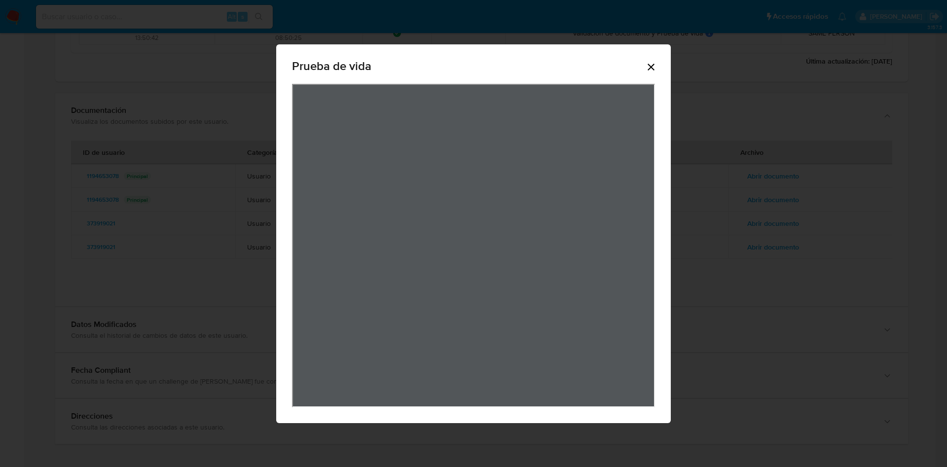
click at [653, 65] on icon "Cerrar" at bounding box center [651, 67] width 12 height 12
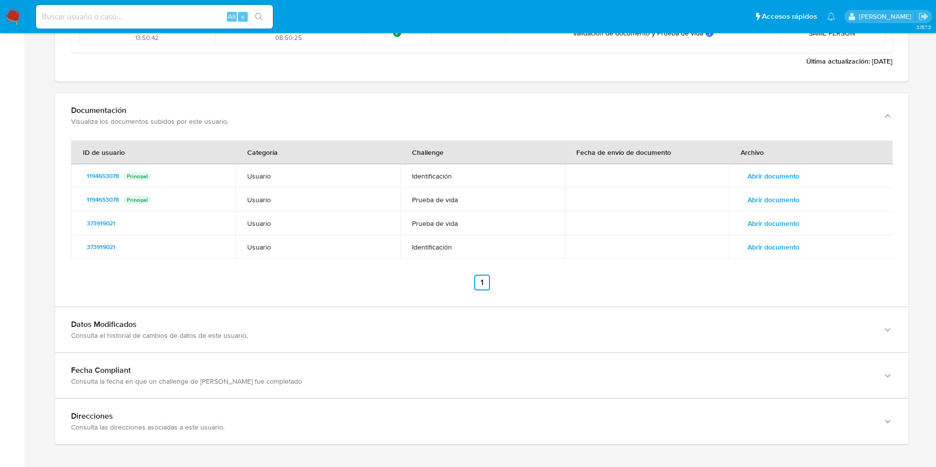
click at [794, 249] on span "Abrir documento" at bounding box center [773, 247] width 52 height 14
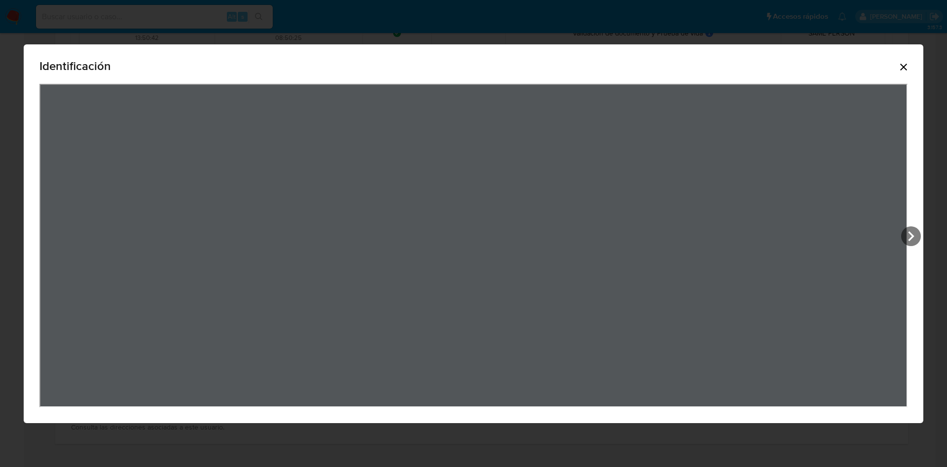
drag, startPoint x: 905, startPoint y: 71, endPoint x: 544, endPoint y: 119, distance: 363.7
click at [904, 69] on icon "Cerrar" at bounding box center [904, 67] width 12 height 12
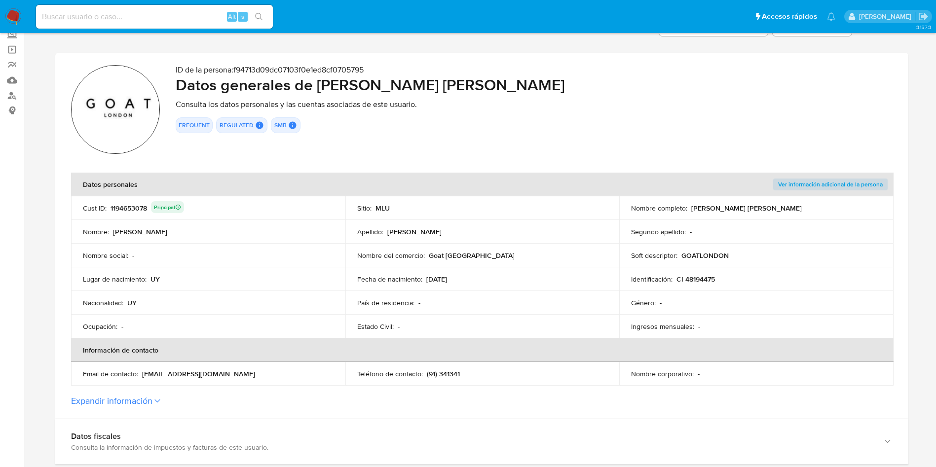
scroll to position [0, 0]
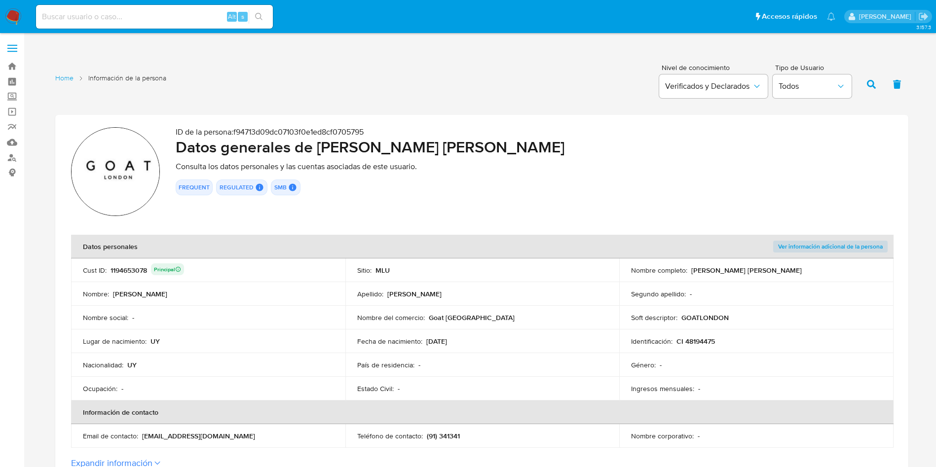
click at [143, 272] on div "1194653078 Principal" at bounding box center [146, 270] width 73 height 14
click at [188, 13] on input at bounding box center [154, 16] width 237 height 13
paste input "191909346"
type input "191909346"
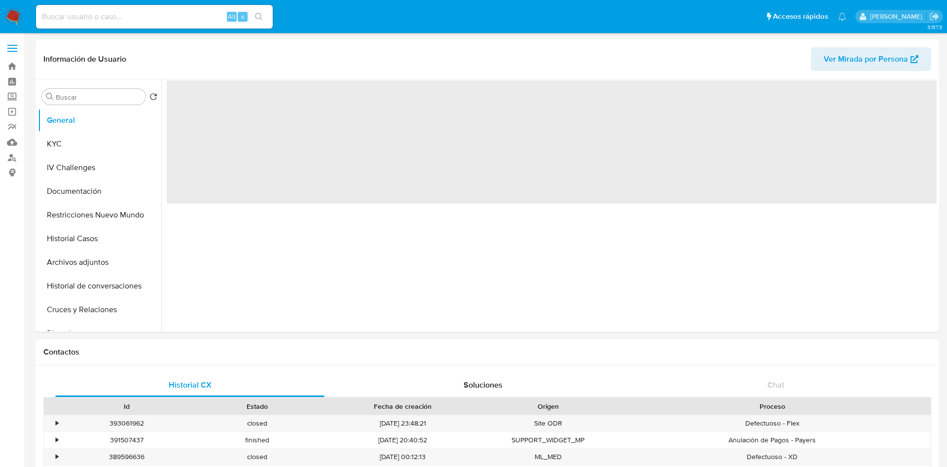
select select "10"
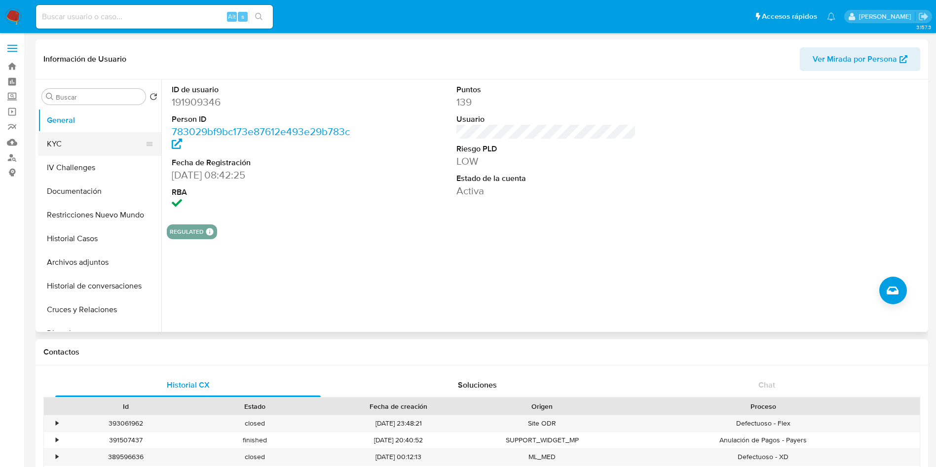
click at [75, 139] on button "KYC" at bounding box center [95, 144] width 115 height 24
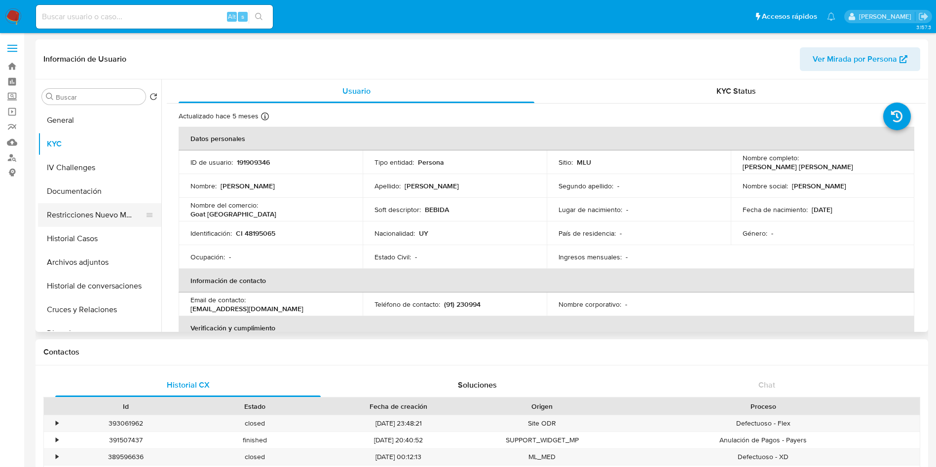
click at [111, 220] on button "Restricciones Nuevo Mundo" at bounding box center [95, 215] width 115 height 24
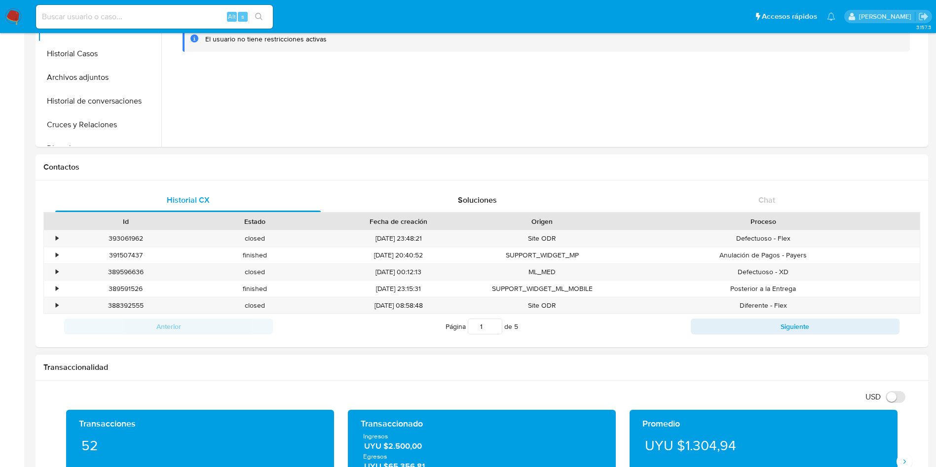
scroll to position [370, 0]
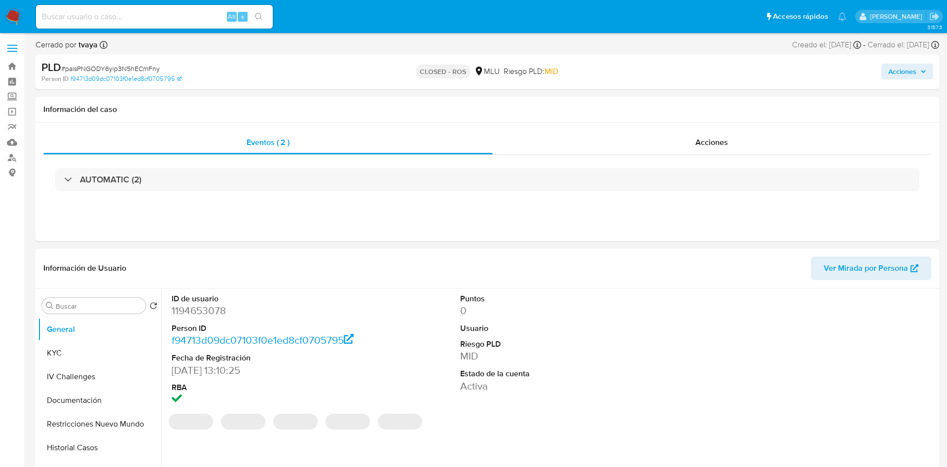
select select "10"
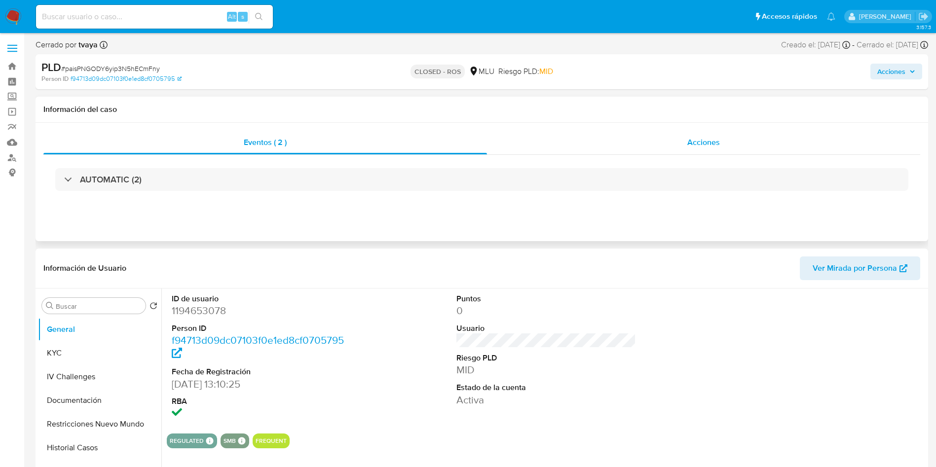
drag, startPoint x: 717, startPoint y: 132, endPoint x: 709, endPoint y: 140, distance: 11.5
click at [717, 131] on div "Acciones" at bounding box center [703, 143] width 433 height 24
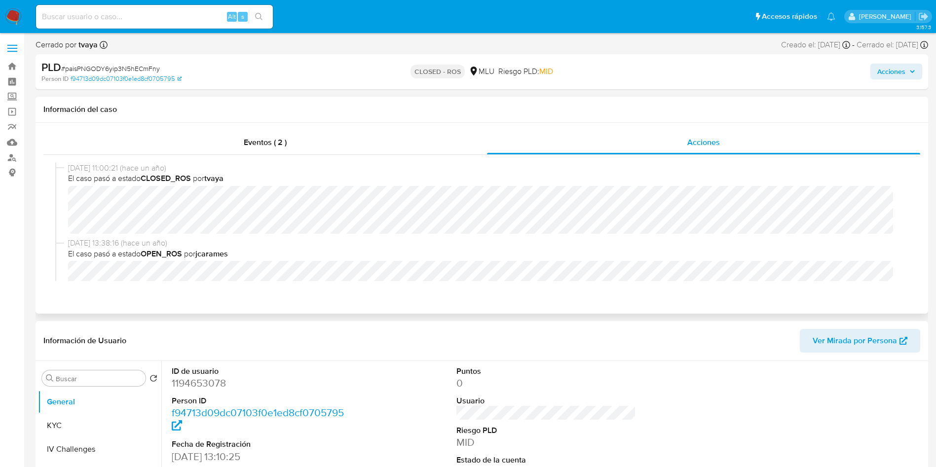
scroll to position [74, 0]
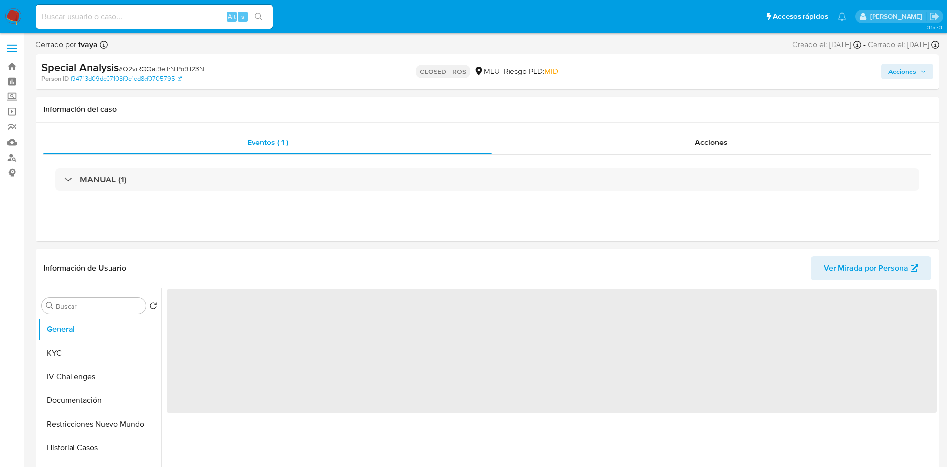
select select "10"
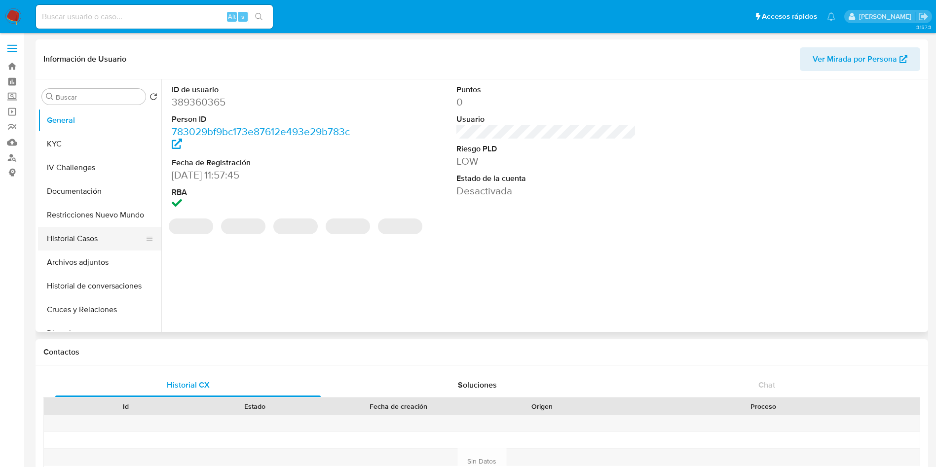
select select "10"
click at [107, 242] on button "Historial Casos" at bounding box center [95, 239] width 115 height 24
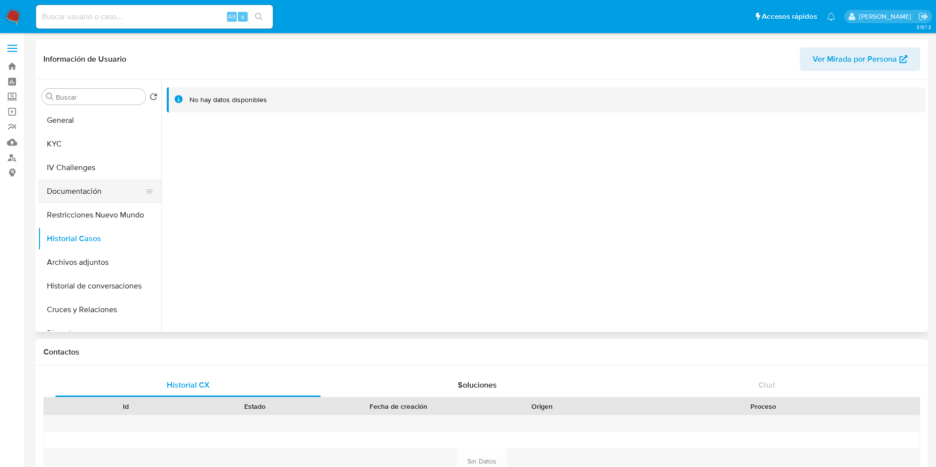
drag, startPoint x: 98, startPoint y: 152, endPoint x: 94, endPoint y: 196, distance: 44.1
click at [96, 153] on button "KYC" at bounding box center [99, 144] width 123 height 24
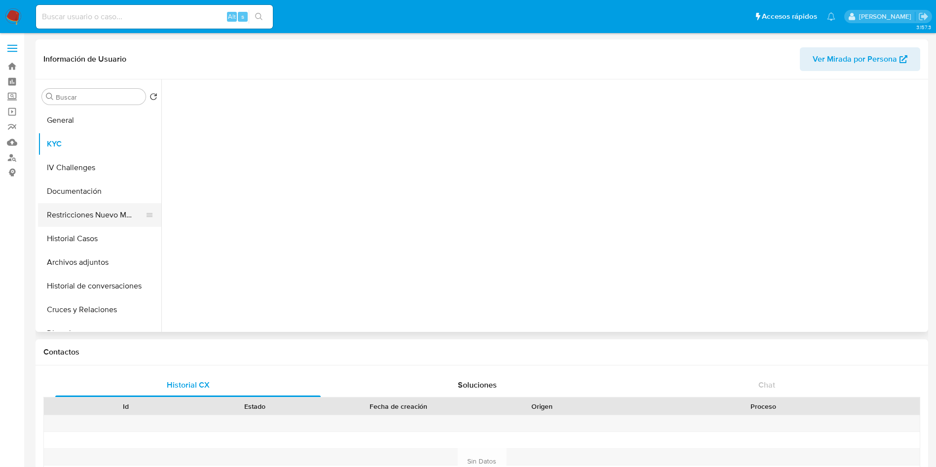
click at [95, 209] on button "Restricciones Nuevo Mundo" at bounding box center [95, 215] width 115 height 24
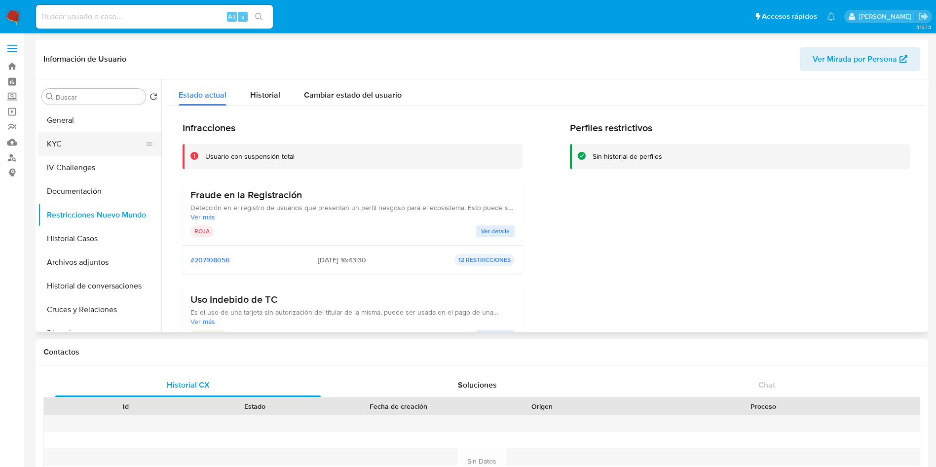
click at [59, 138] on button "KYC" at bounding box center [95, 144] width 115 height 24
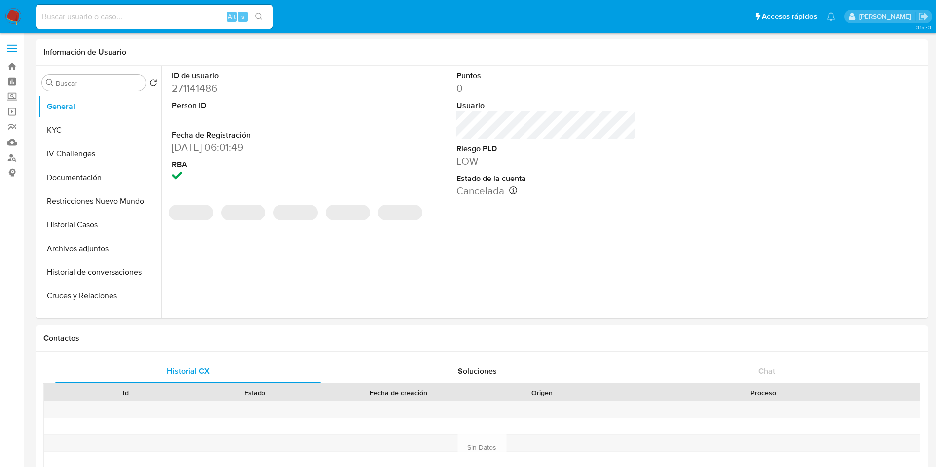
select select "10"
click at [101, 190] on button "Restricciones Nuevo Mundo" at bounding box center [95, 201] width 115 height 24
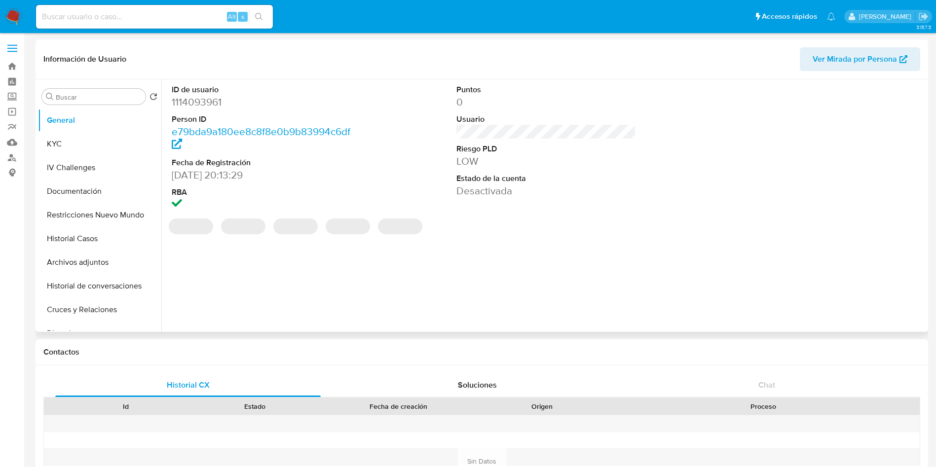
select select "10"
click at [108, 216] on button "Restricciones Nuevo Mundo" at bounding box center [95, 215] width 115 height 24
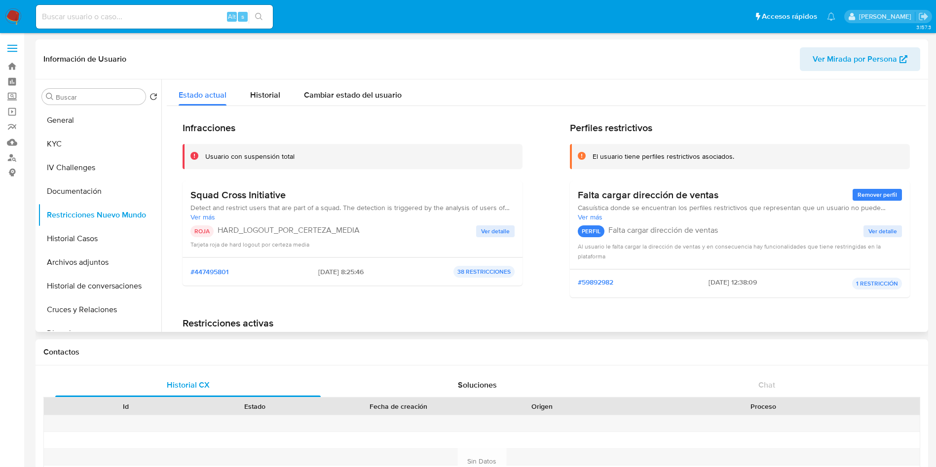
click at [214, 215] on span "Ver más" at bounding box center [352, 217] width 324 height 9
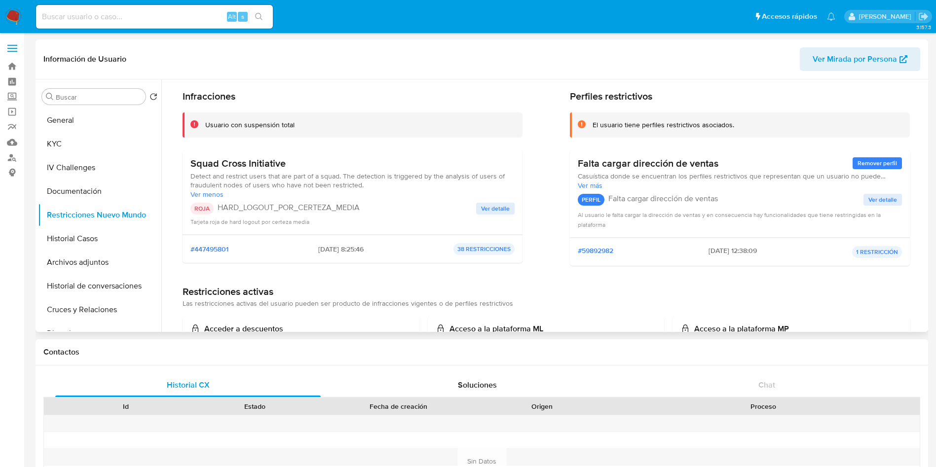
scroll to position [74, 0]
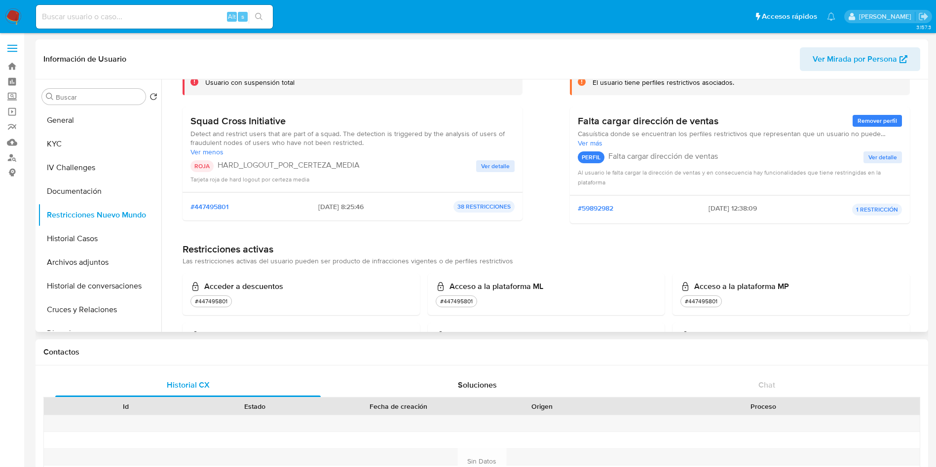
click at [495, 161] on span "Ver detalle" at bounding box center [495, 166] width 29 height 10
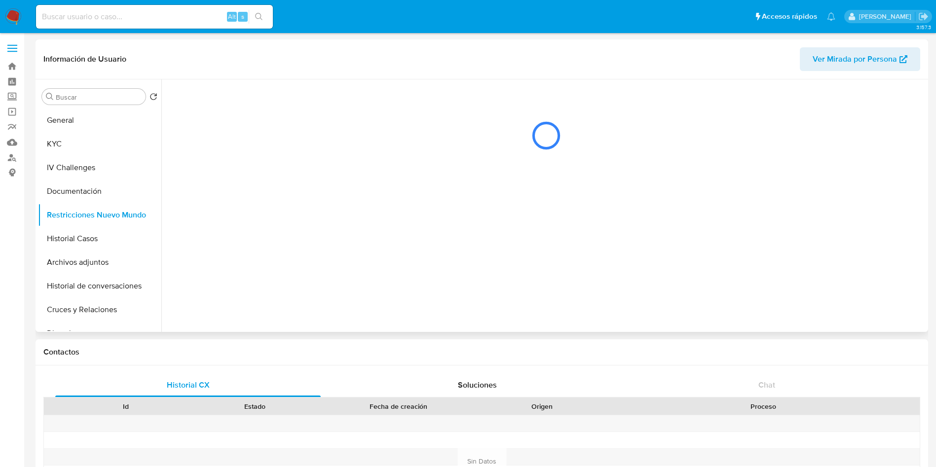
scroll to position [0, 0]
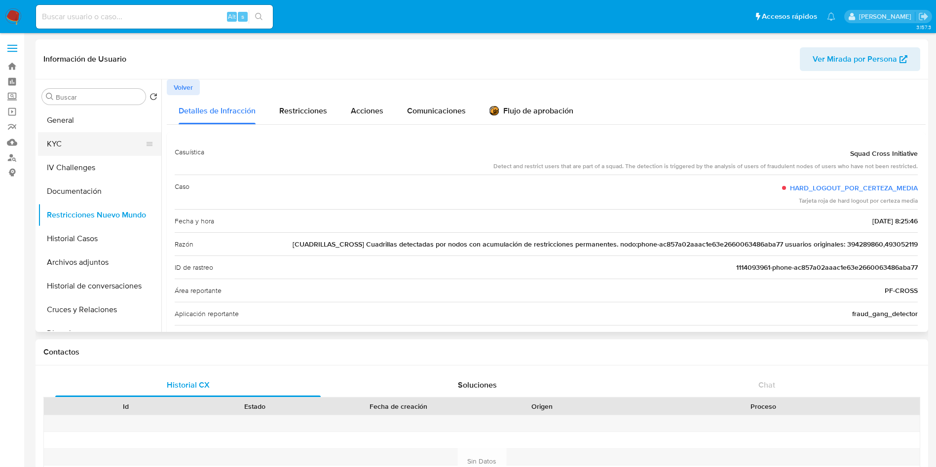
click at [56, 136] on button "KYC" at bounding box center [95, 144] width 115 height 24
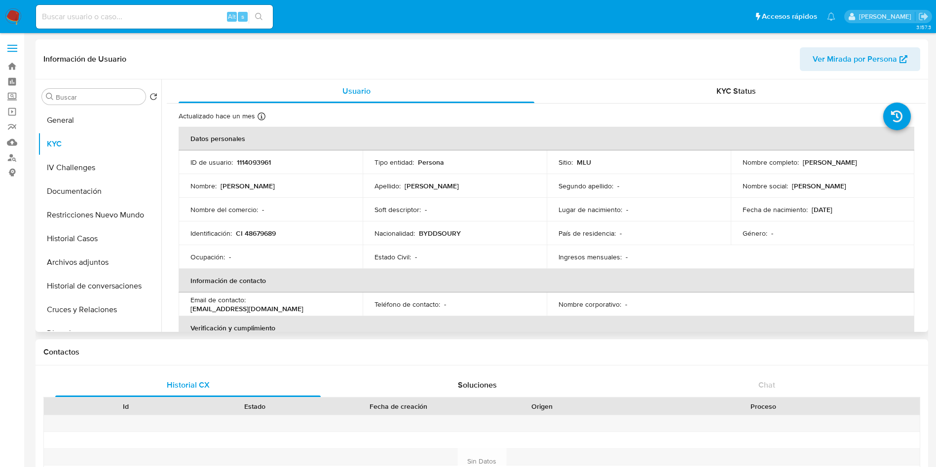
drag, startPoint x: 799, startPoint y: 165, endPoint x: 897, endPoint y: 162, distance: 97.7
click at [897, 162] on div "Nombre completo : Gonzalo Barreiro Jachmanian" at bounding box center [822, 162] width 160 height 9
copy p "Gonzalo Barreiro Jachmanian"
click at [268, 229] on p "CI 48679689" at bounding box center [256, 233] width 40 height 9
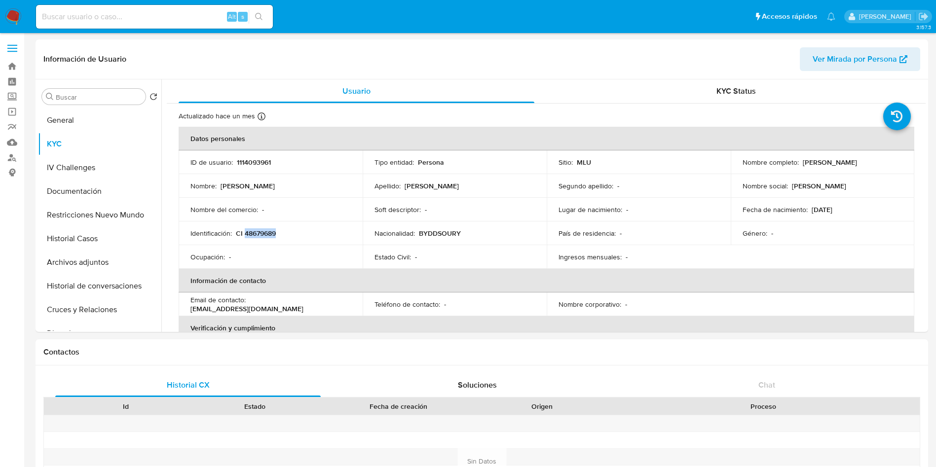
copy p "48679689"
click at [90, 197] on button "Documentación" at bounding box center [95, 192] width 115 height 24
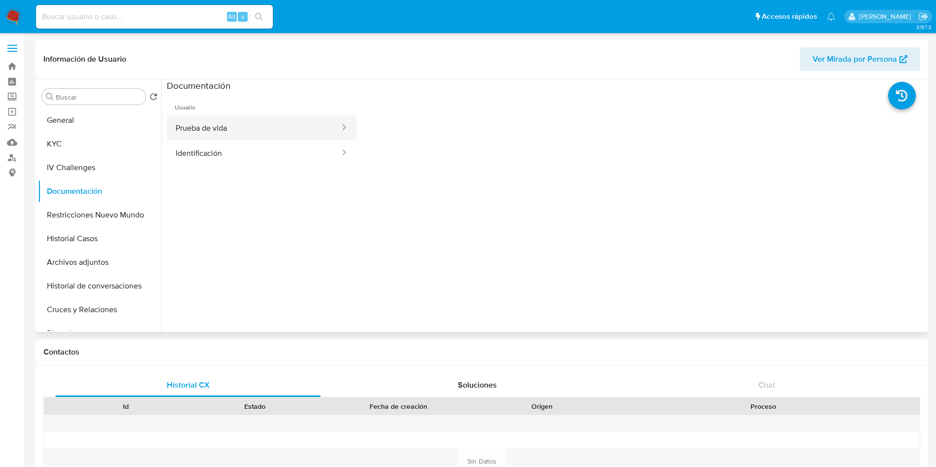
click at [249, 132] on button "Prueba de vida" at bounding box center [254, 127] width 174 height 25
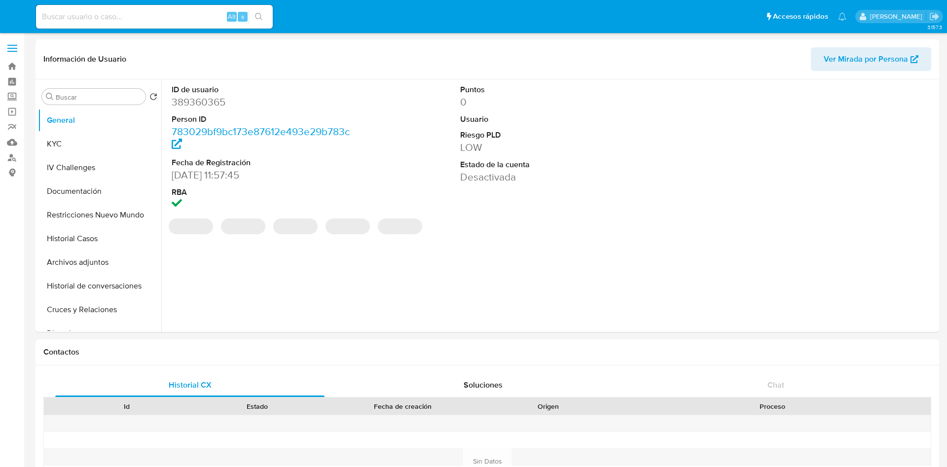
select select "10"
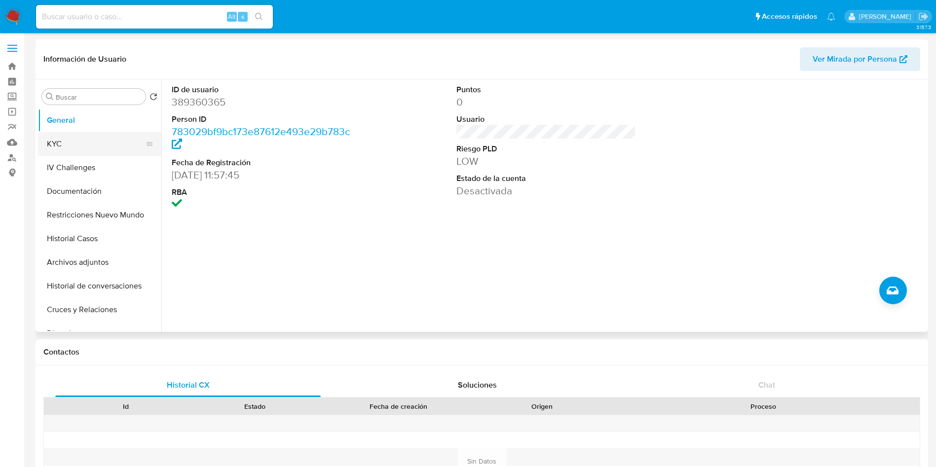
click at [76, 150] on button "KYC" at bounding box center [95, 144] width 115 height 24
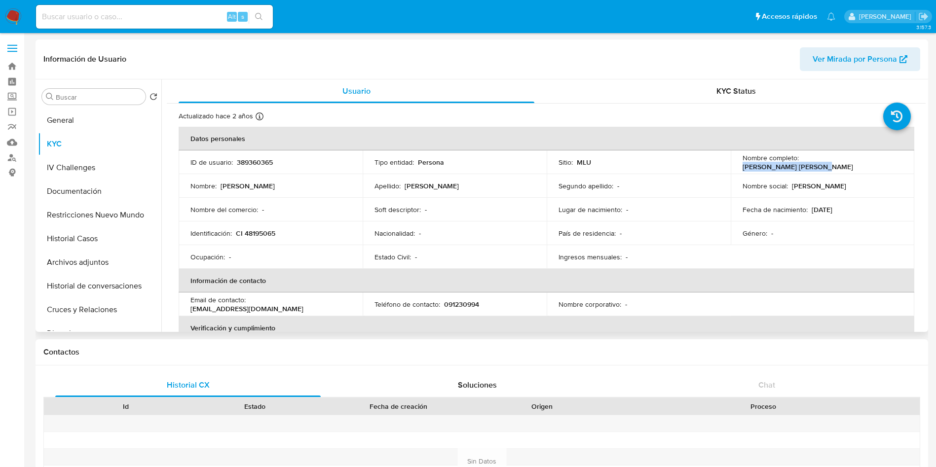
drag, startPoint x: 798, startPoint y: 159, endPoint x: 876, endPoint y: 159, distance: 77.9
click at [876, 159] on div "Nombre completo : Federico Garcia Cravea" at bounding box center [822, 162] width 160 height 18
copy p "Federico Garcia Cravea"
click at [275, 233] on p "CI 48195065" at bounding box center [255, 233] width 39 height 9
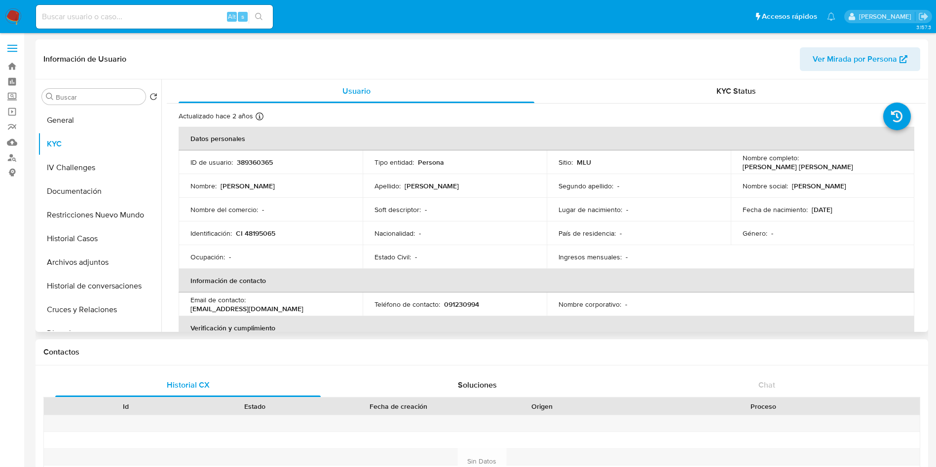
click at [262, 235] on p "CI 48195065" at bounding box center [255, 233] width 39 height 9
click at [261, 235] on p "CI 48195065" at bounding box center [255, 233] width 39 height 9
copy p "48195065"
click at [102, 191] on button "Documentación" at bounding box center [95, 192] width 115 height 24
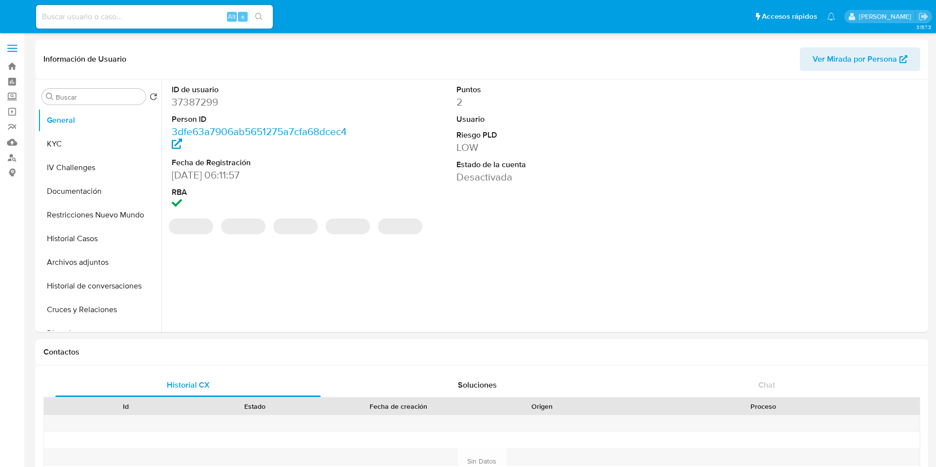
select select "10"
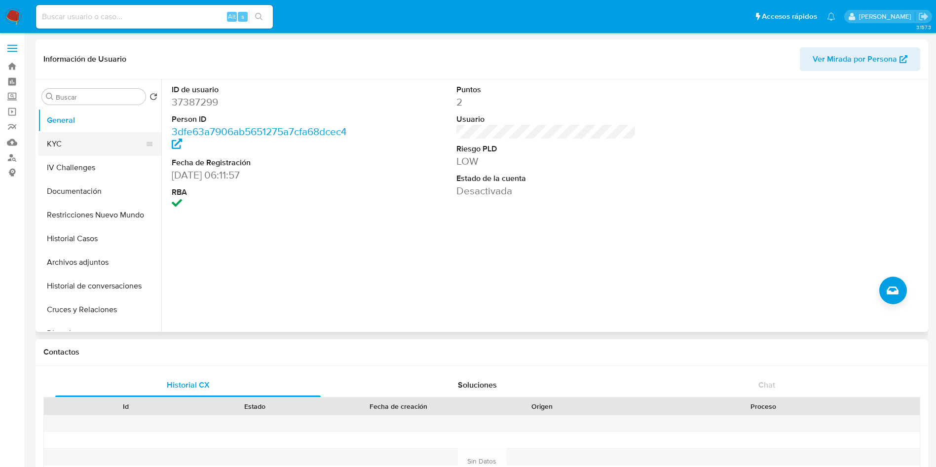
click at [93, 143] on button "KYC" at bounding box center [95, 144] width 115 height 24
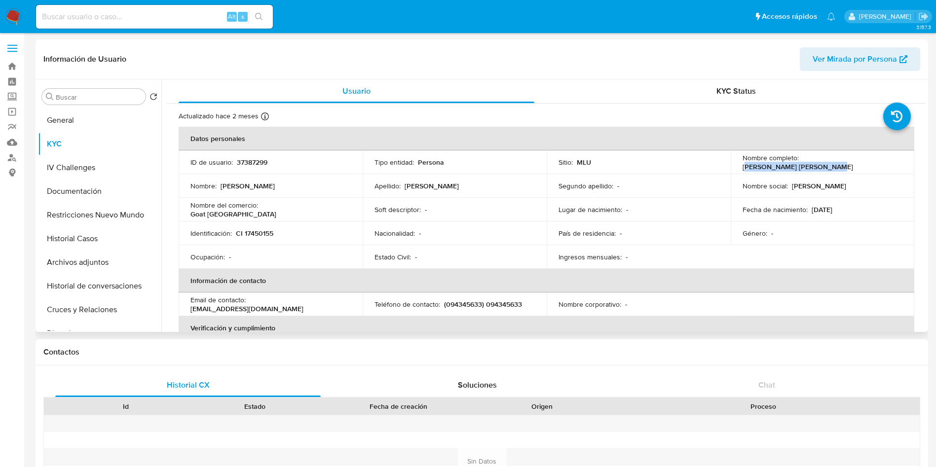
drag, startPoint x: 801, startPoint y: 165, endPoint x: 888, endPoint y: 158, distance: 87.1
click at [888, 158] on div "Nombre completo : [PERSON_NAME] [PERSON_NAME]" at bounding box center [822, 162] width 160 height 18
copy p "ylvia [PERSON_NAME]"
click at [253, 235] on p "CI 17450155" at bounding box center [254, 233] width 37 height 9
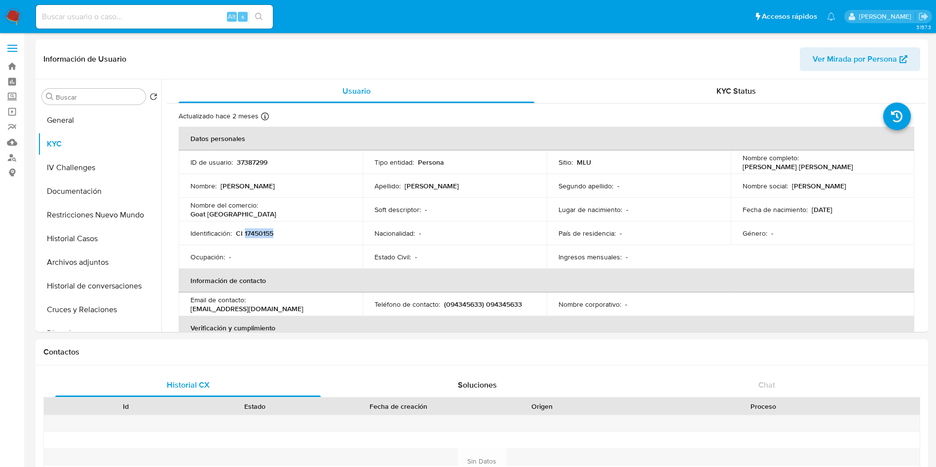
copy p "17450155"
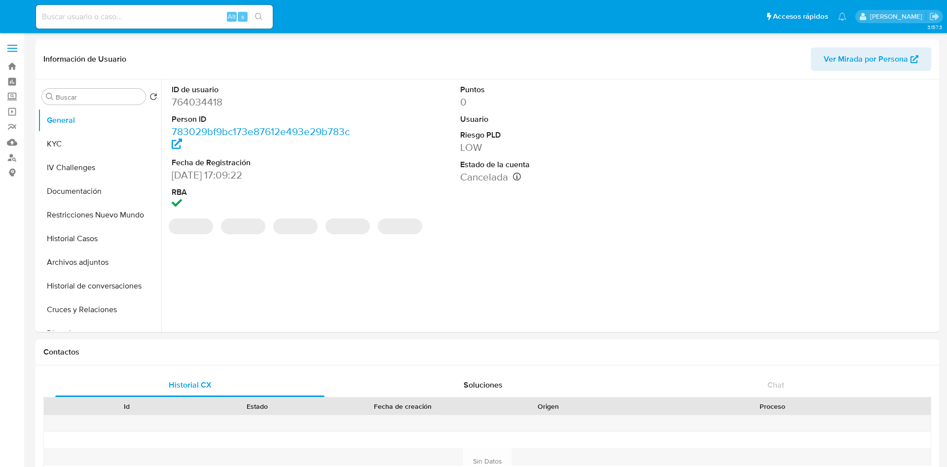
select select "10"
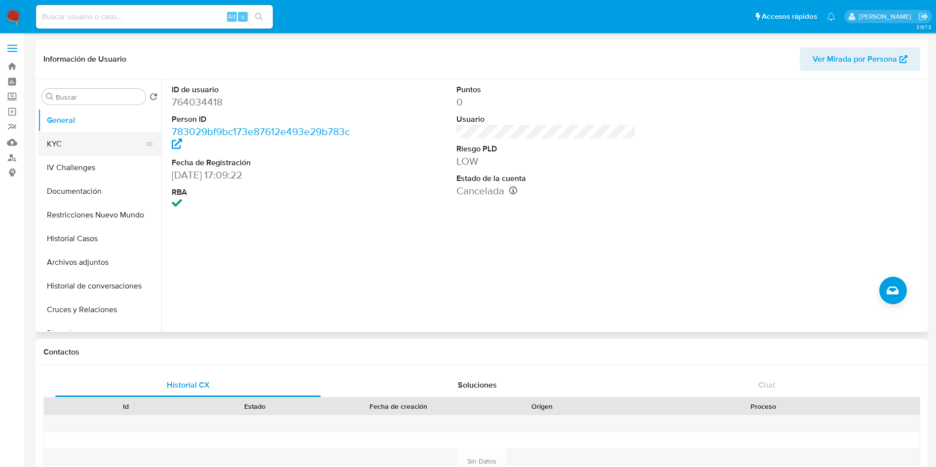
click at [79, 135] on button "KYC" at bounding box center [95, 144] width 115 height 24
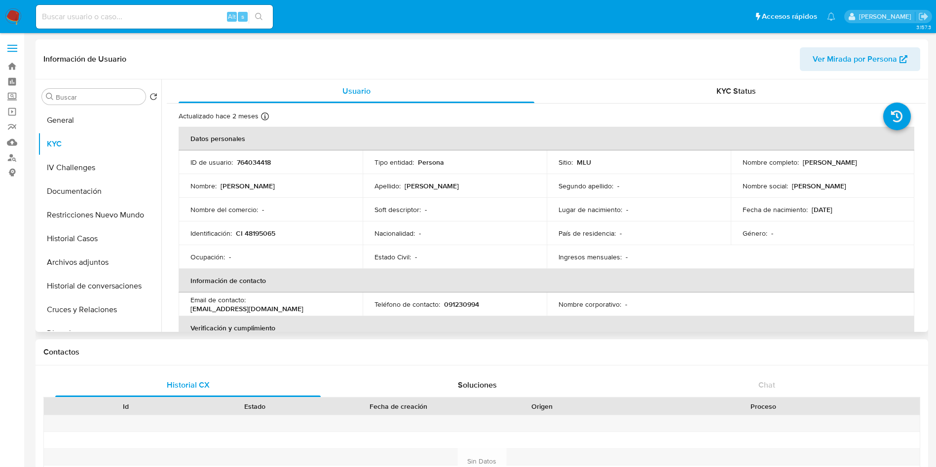
drag, startPoint x: 798, startPoint y: 163, endPoint x: 888, endPoint y: 165, distance: 89.8
click at [888, 165] on div "Nombre completo : [PERSON_NAME]" at bounding box center [822, 162] width 160 height 9
copy div "[PERSON_NAME]"
click at [105, 178] on button "IV Challenges" at bounding box center [99, 168] width 123 height 24
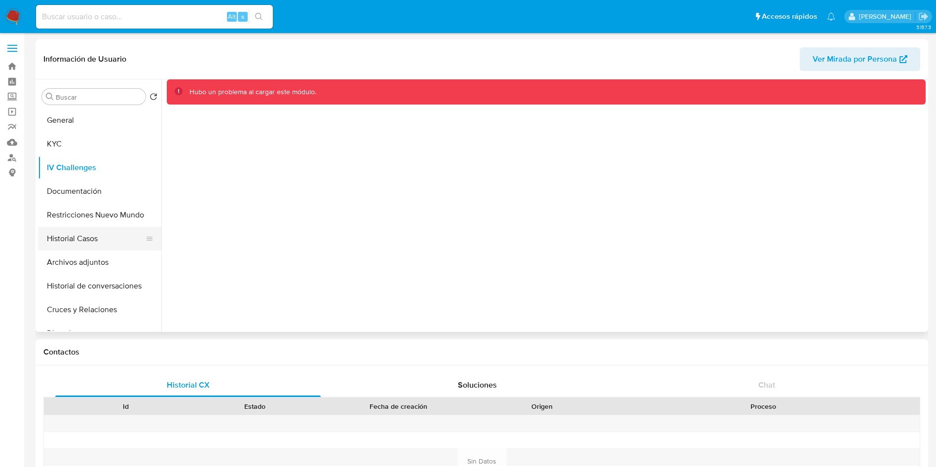
click at [103, 227] on button "Historial Casos" at bounding box center [95, 239] width 115 height 24
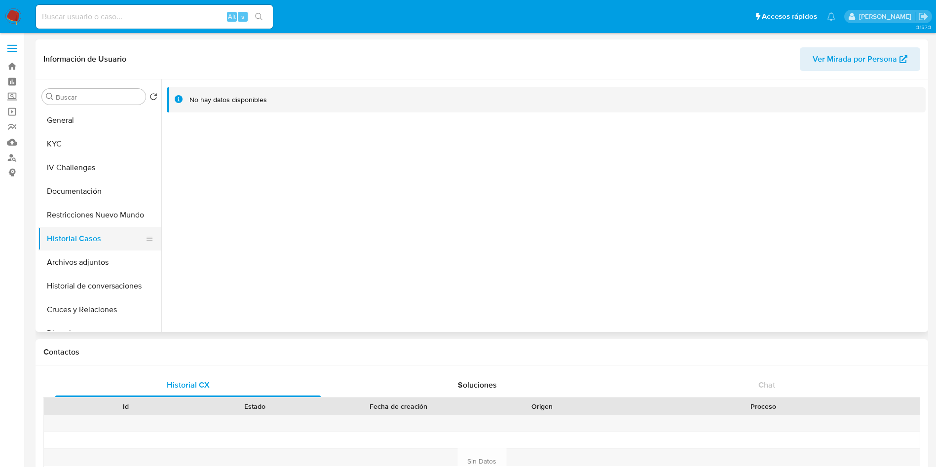
click at [72, 232] on button "Historial Casos" at bounding box center [95, 239] width 115 height 24
click at [72, 216] on button "Restricciones Nuevo Mundo" at bounding box center [95, 215] width 115 height 24
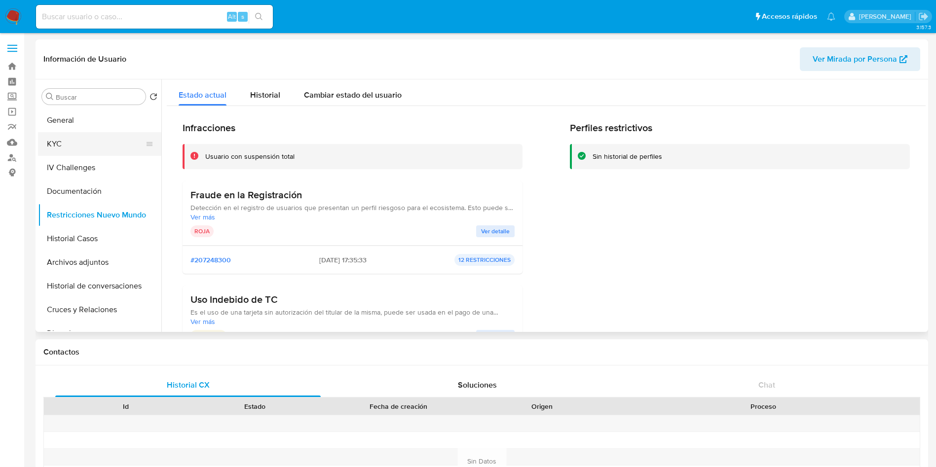
click at [108, 144] on button "KYC" at bounding box center [95, 144] width 115 height 24
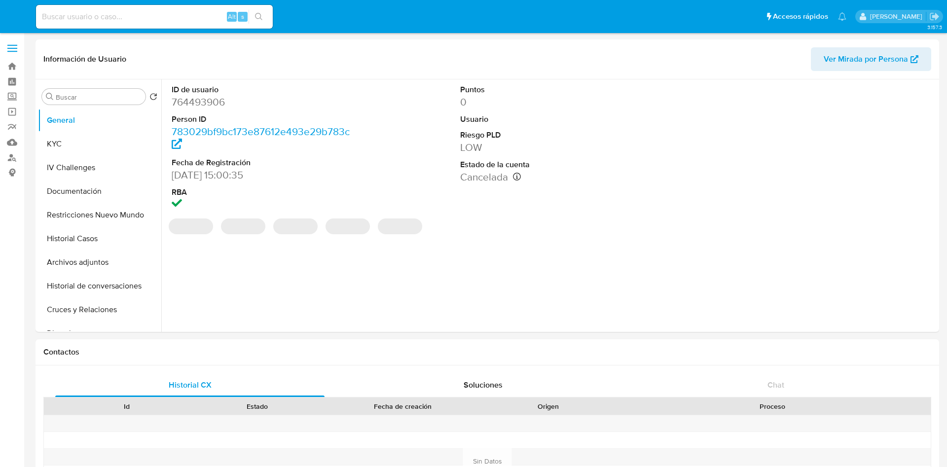
select select "10"
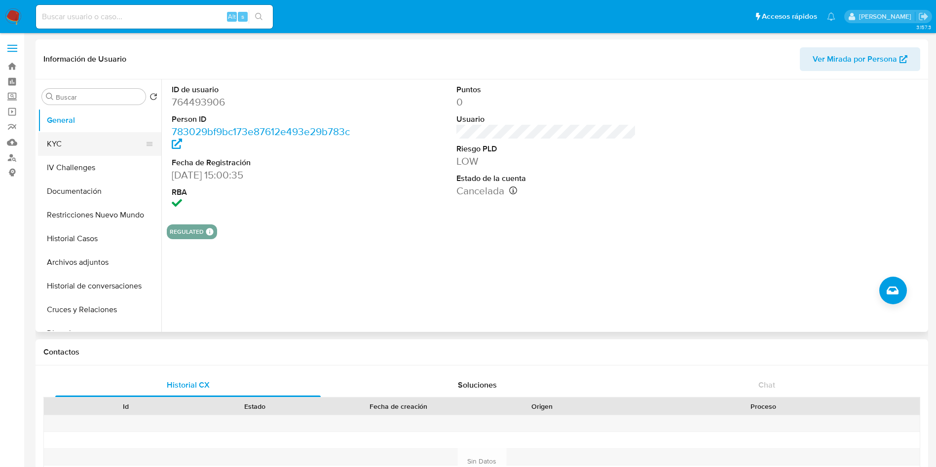
click at [74, 135] on button "KYC" at bounding box center [95, 144] width 115 height 24
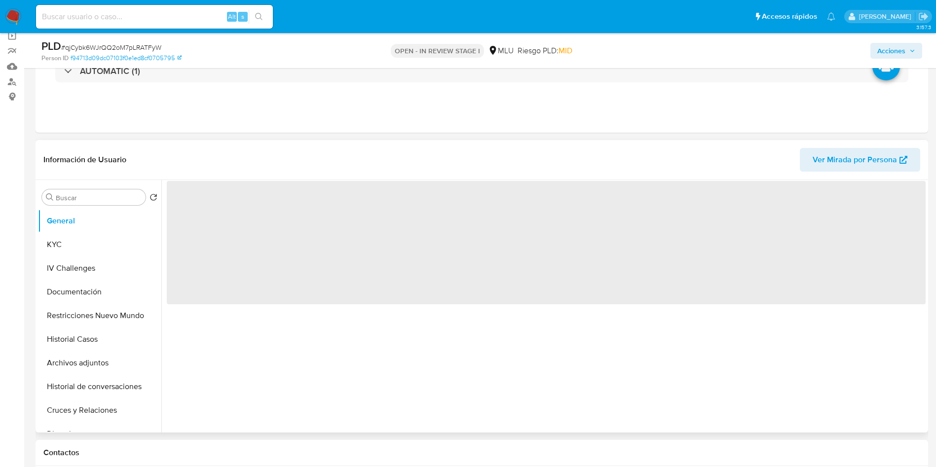
scroll to position [148, 0]
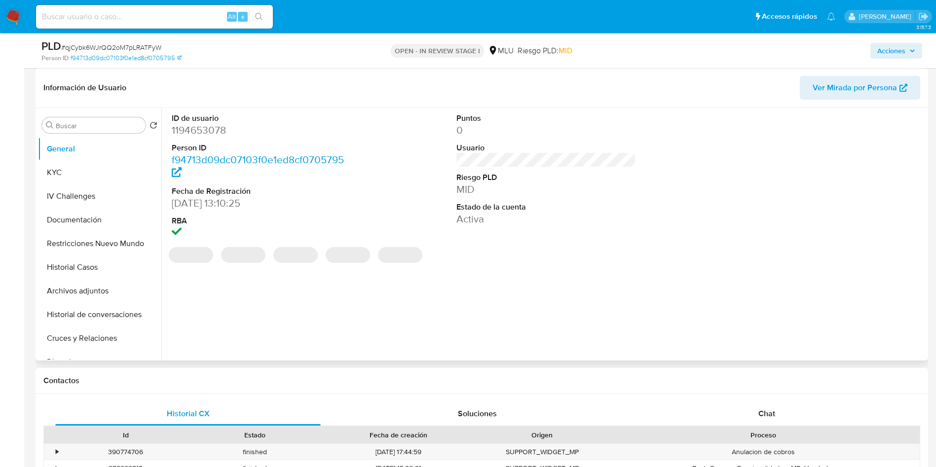
select select "10"
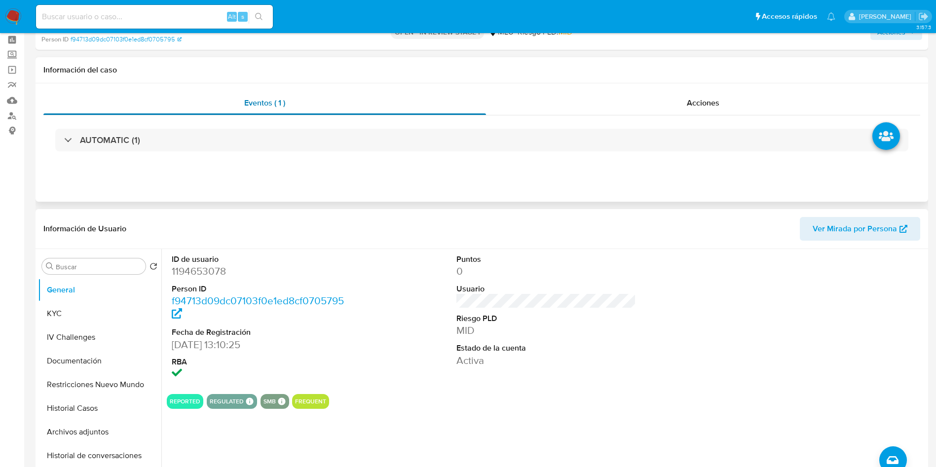
scroll to position [0, 0]
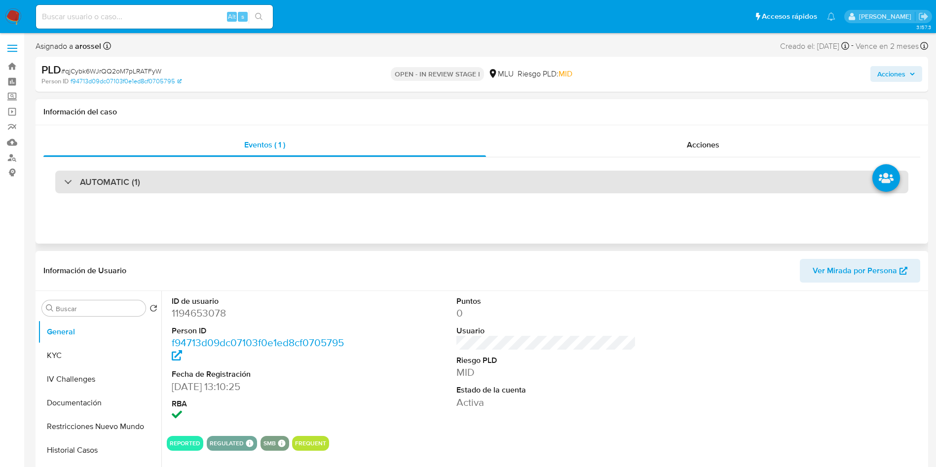
click at [197, 186] on div "AUTOMATIC (1)" at bounding box center [481, 182] width 853 height 23
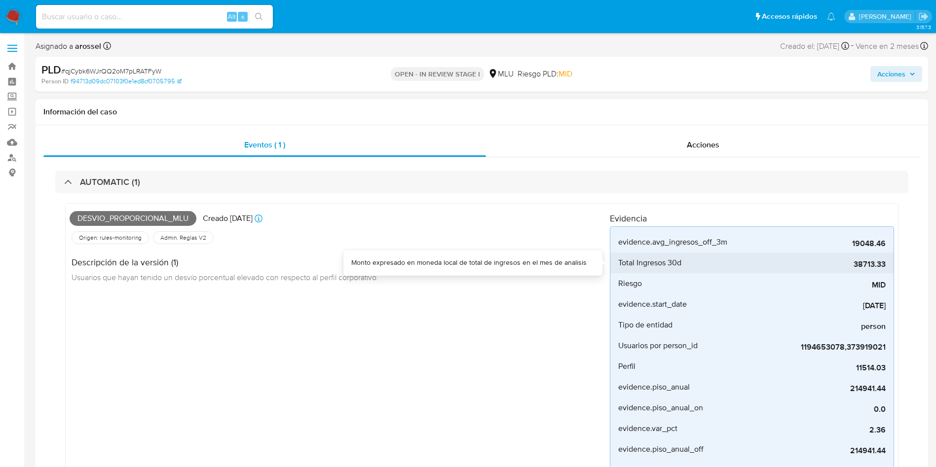
drag, startPoint x: 852, startPoint y: 265, endPoint x: 885, endPoint y: 264, distance: 32.6
click at [885, 264] on span "38713.33" at bounding box center [811, 264] width 148 height 10
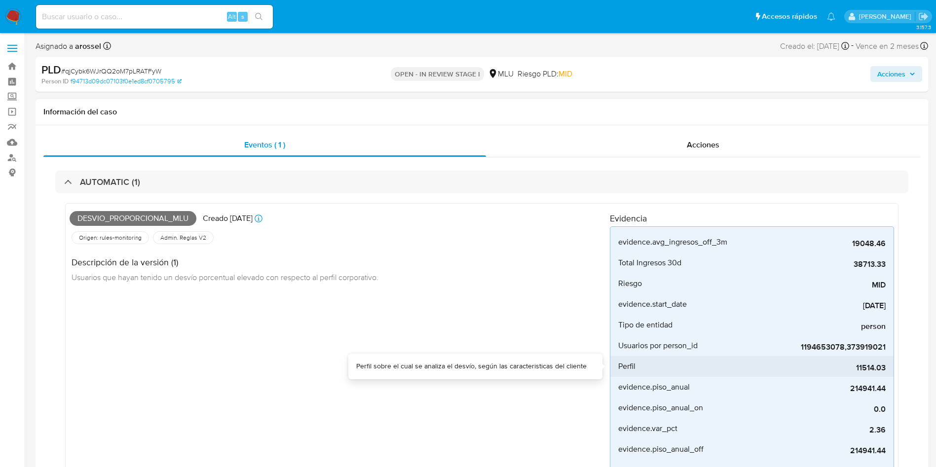
drag, startPoint x: 848, startPoint y: 371, endPoint x: 892, endPoint y: 371, distance: 43.9
click at [892, 371] on li "Perfil 11514.03" at bounding box center [751, 366] width 283 height 21
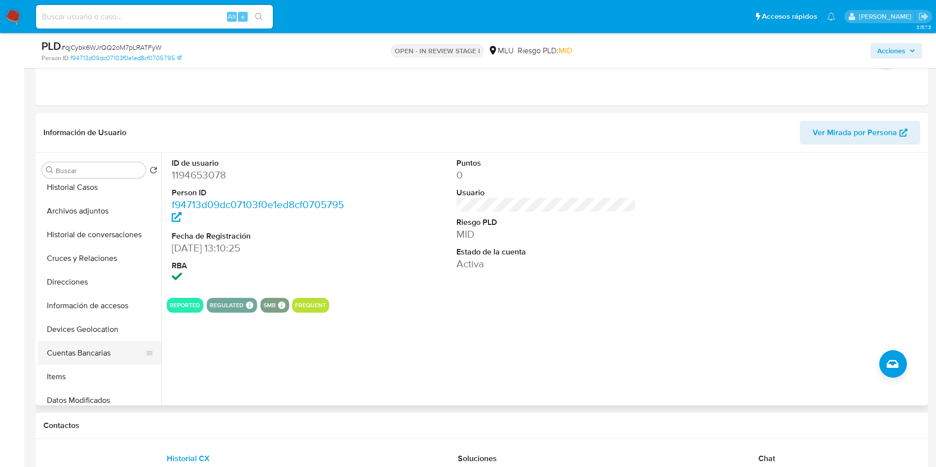
scroll to position [148, 0]
click at [101, 327] on button "Cuentas Bancarias" at bounding box center [95, 330] width 115 height 24
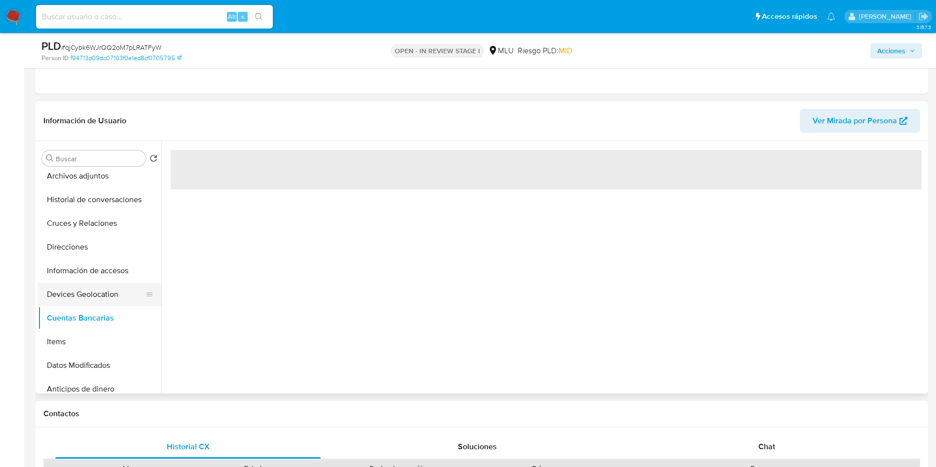
click at [95, 289] on button "Devices Geolocation" at bounding box center [95, 295] width 115 height 24
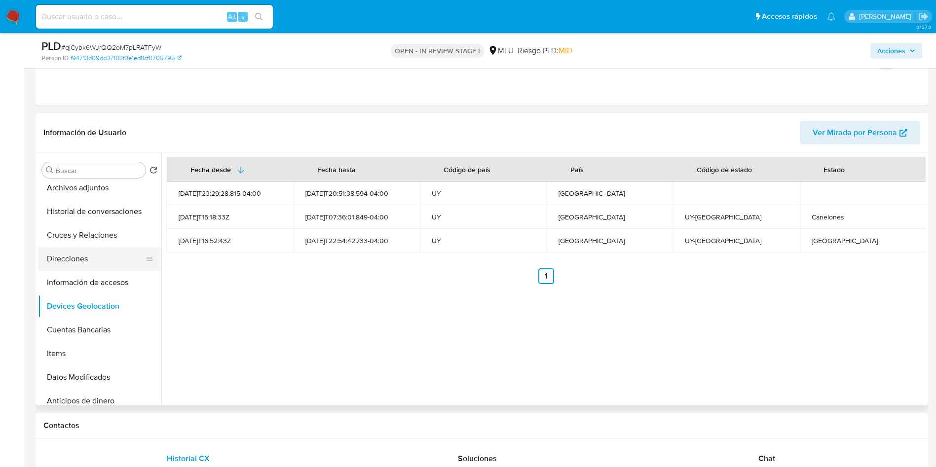
click at [93, 255] on button "Direcciones" at bounding box center [95, 259] width 115 height 24
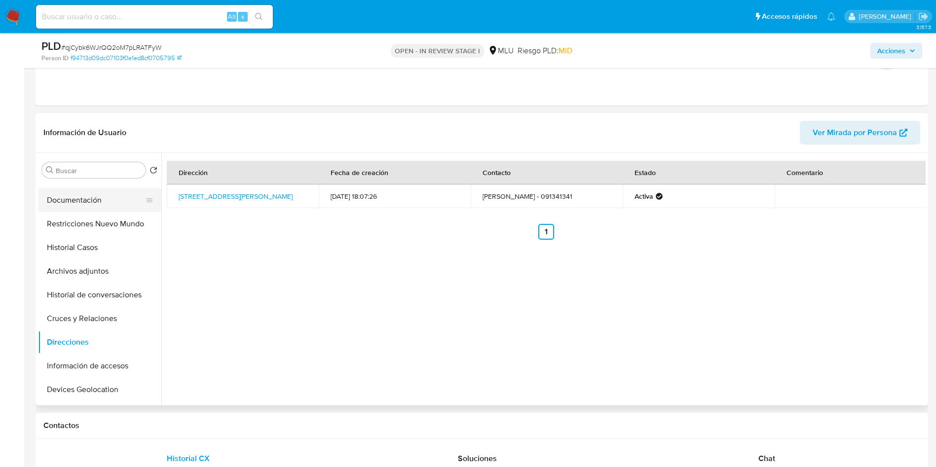
scroll to position [0, 0]
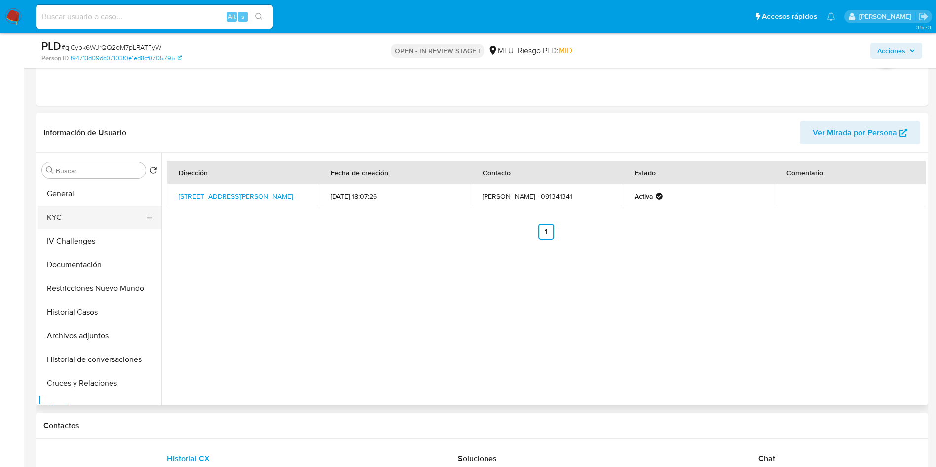
click at [103, 222] on button "KYC" at bounding box center [95, 218] width 115 height 24
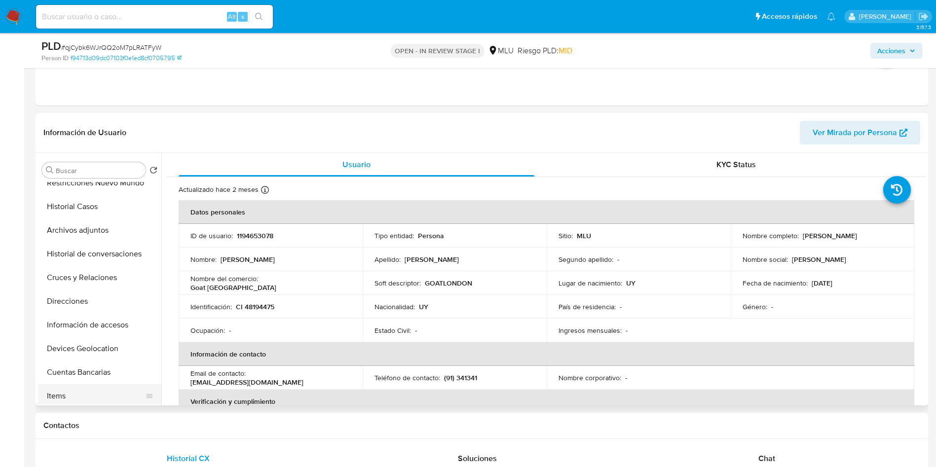
scroll to position [148, 0]
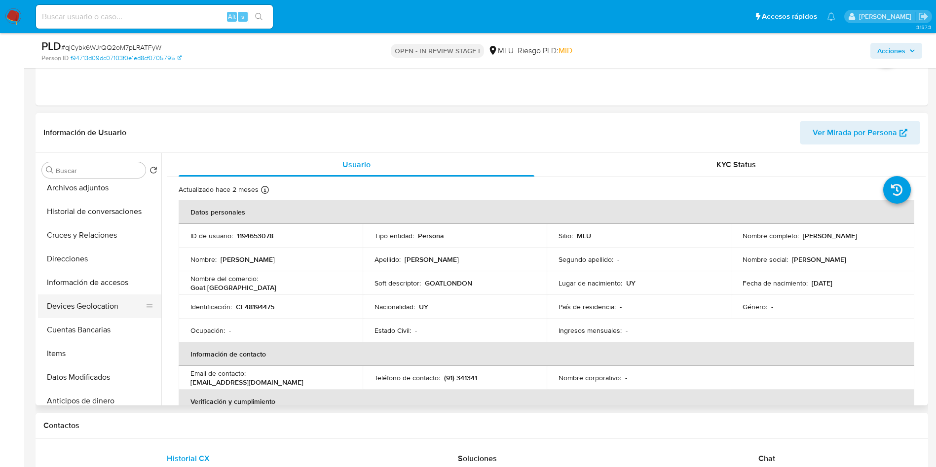
click at [101, 310] on button "Devices Geolocation" at bounding box center [95, 306] width 115 height 24
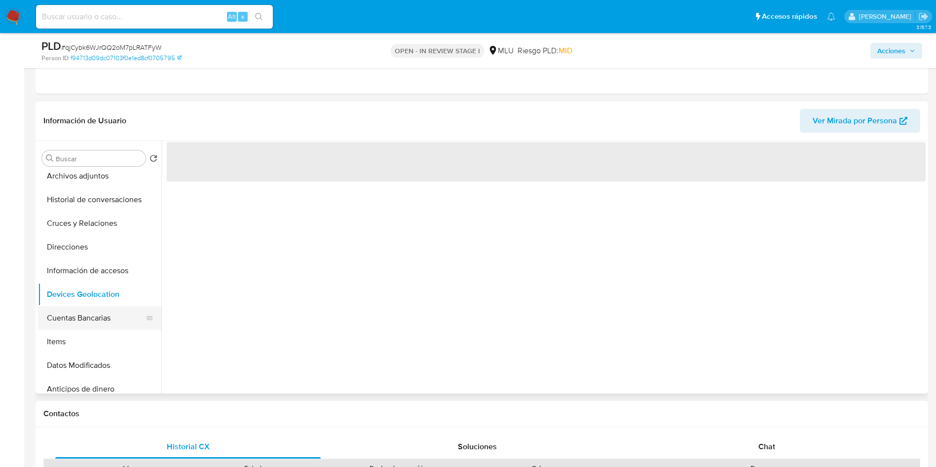
drag, startPoint x: 98, startPoint y: 321, endPoint x: 102, endPoint y: 327, distance: 7.3
click at [99, 321] on button "Cuentas Bancarias" at bounding box center [95, 318] width 115 height 24
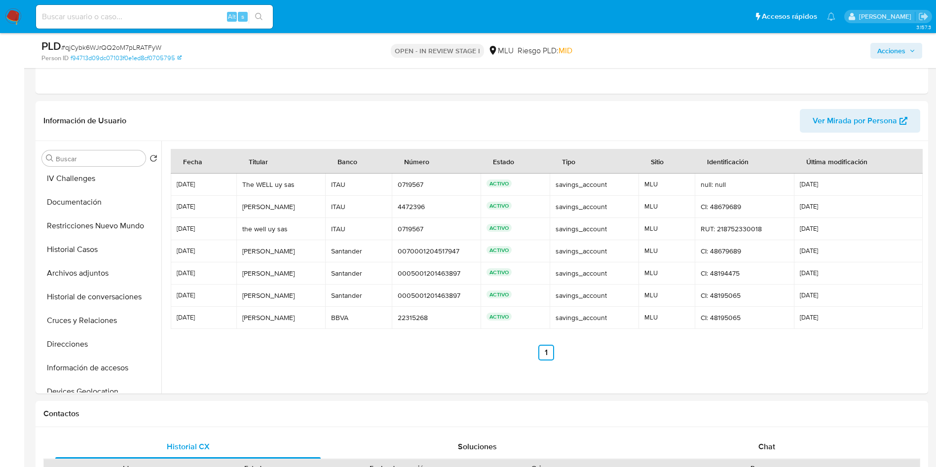
scroll to position [0, 0]
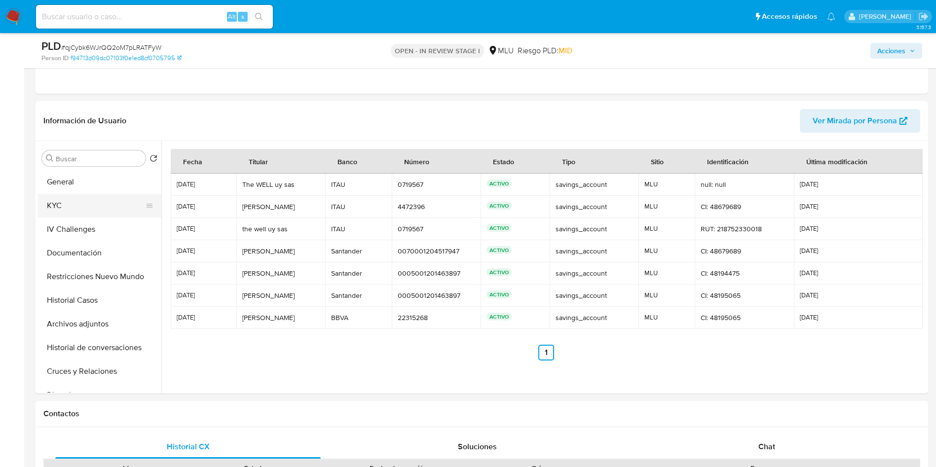
click at [106, 200] on button "KYC" at bounding box center [95, 206] width 115 height 24
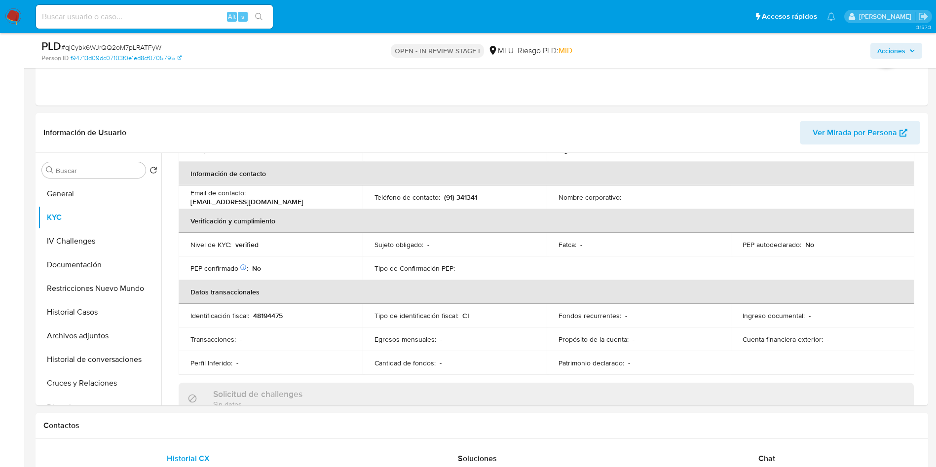
scroll to position [116, 0]
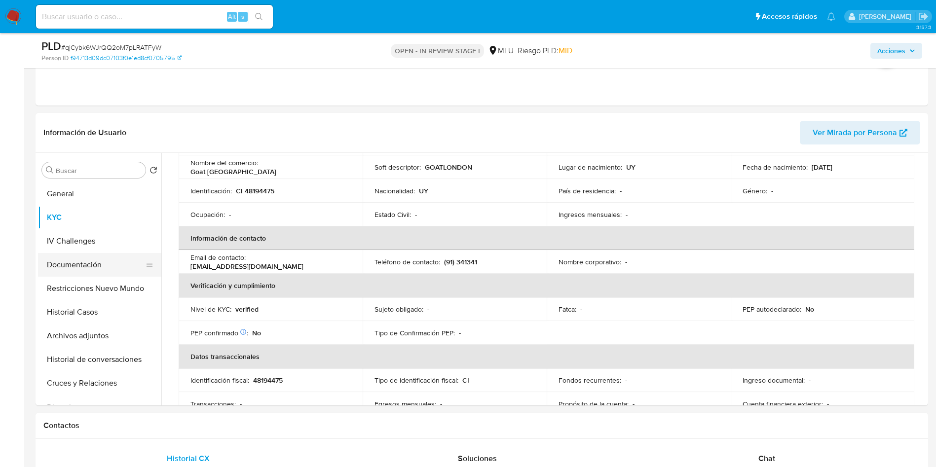
click at [92, 256] on button "Documentación" at bounding box center [95, 265] width 115 height 24
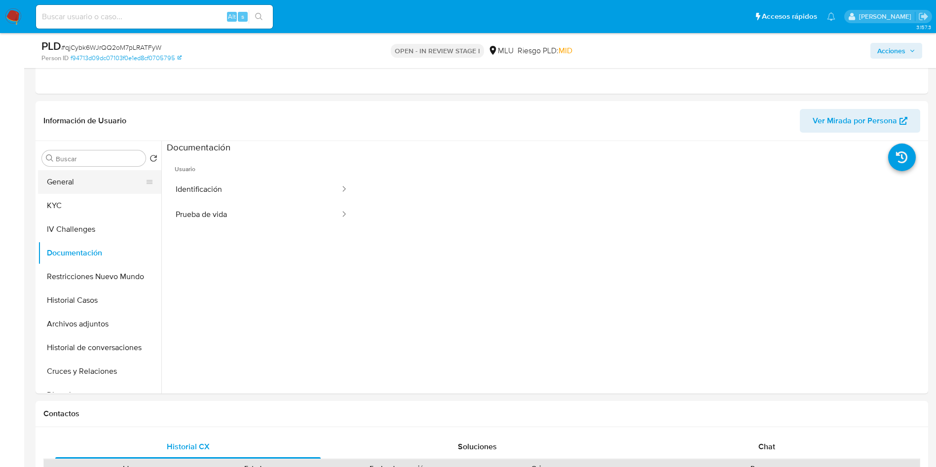
click at [97, 191] on button "General" at bounding box center [95, 182] width 115 height 24
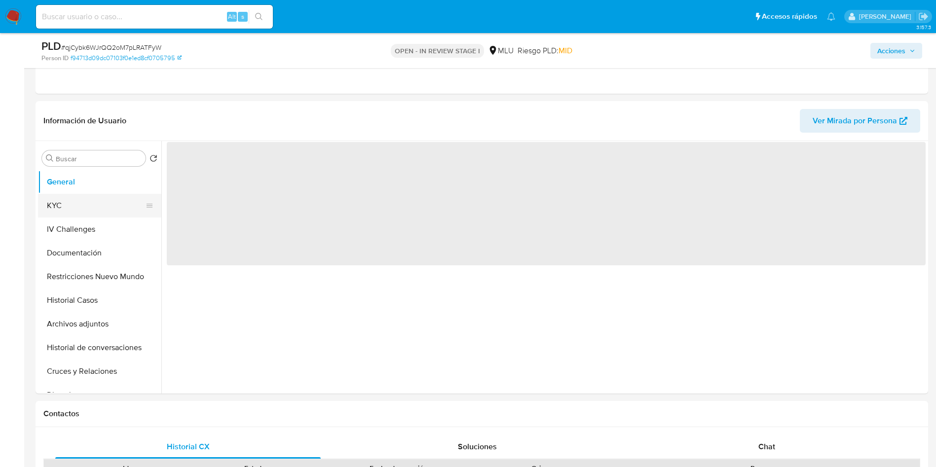
click at [100, 198] on button "KYC" at bounding box center [95, 206] width 115 height 24
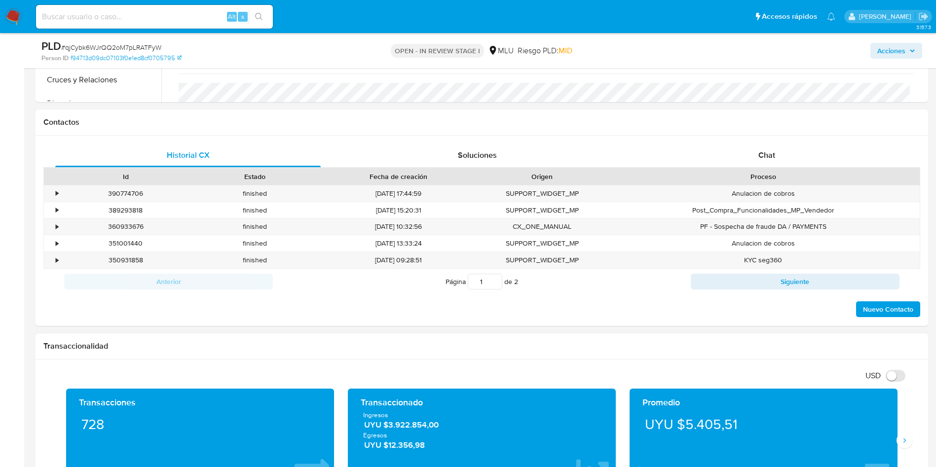
scroll to position [814, 0]
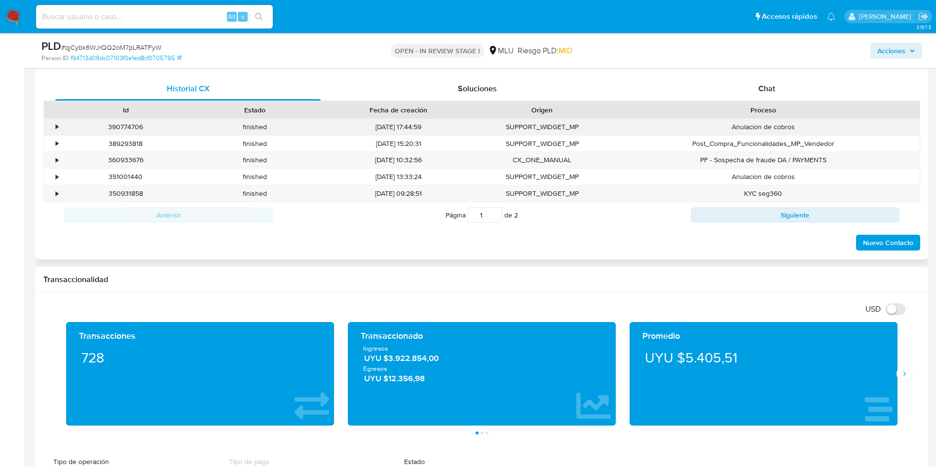
click at [58, 128] on div "•" at bounding box center [57, 126] width 2 height 9
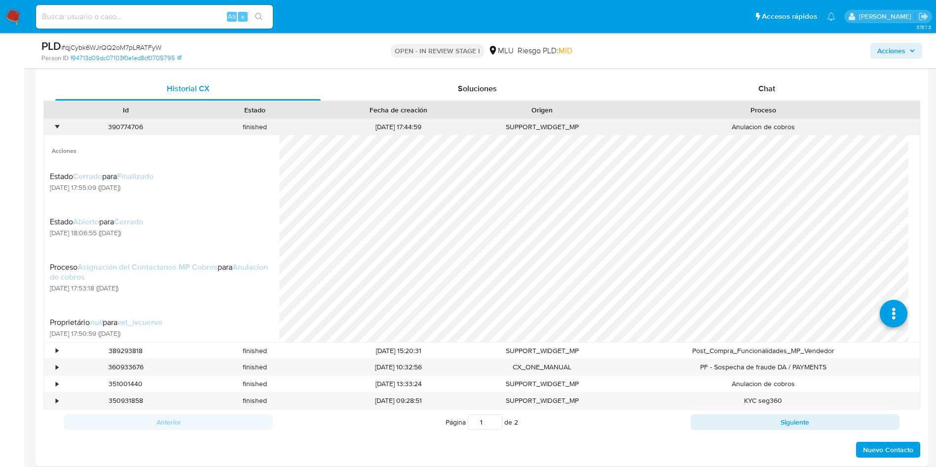
click at [58, 128] on div "•" at bounding box center [57, 126] width 2 height 9
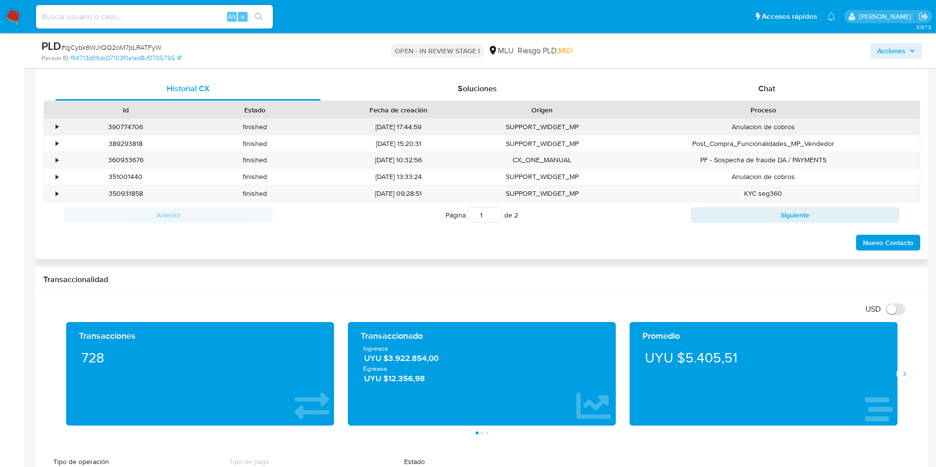
click at [58, 128] on div "•" at bounding box center [57, 126] width 2 height 9
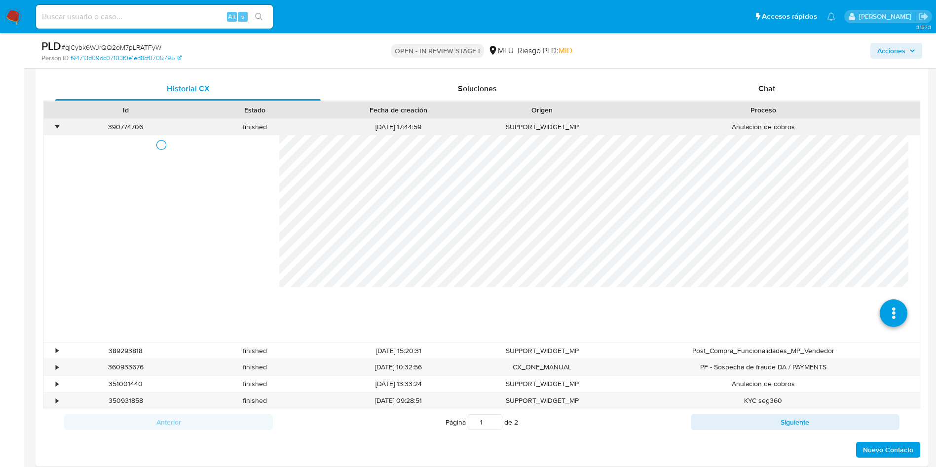
click at [58, 128] on div "•" at bounding box center [57, 126] width 2 height 9
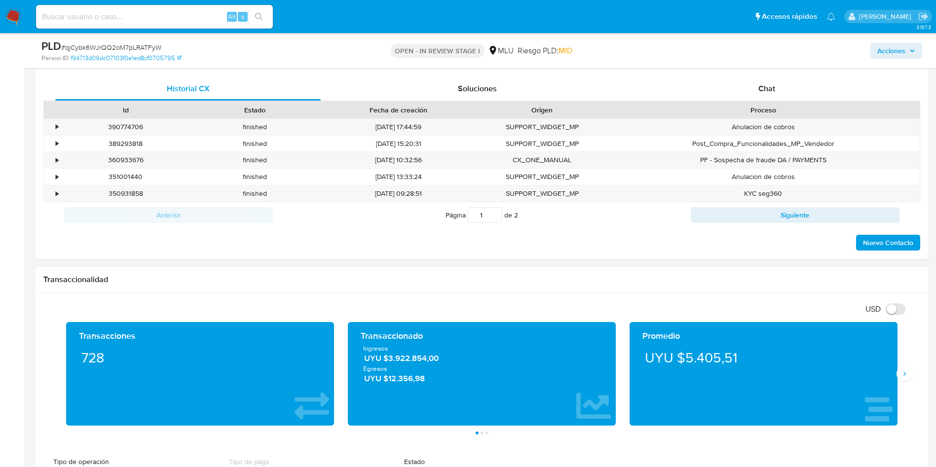
click at [909, 382] on div "Transacciones 728 Transaccionado Ingresos UYU $3.922.854,00 Egresos UYU $12.356…" at bounding box center [481, 378] width 876 height 112
click at [904, 382] on div "Transacciones 728 Transaccionado Ingresos UYU $3.922.854,00 Egresos UYU $12.356…" at bounding box center [481, 378] width 876 height 112
click at [903, 374] on icon "Siguiente" at bounding box center [904, 374] width 8 height 8
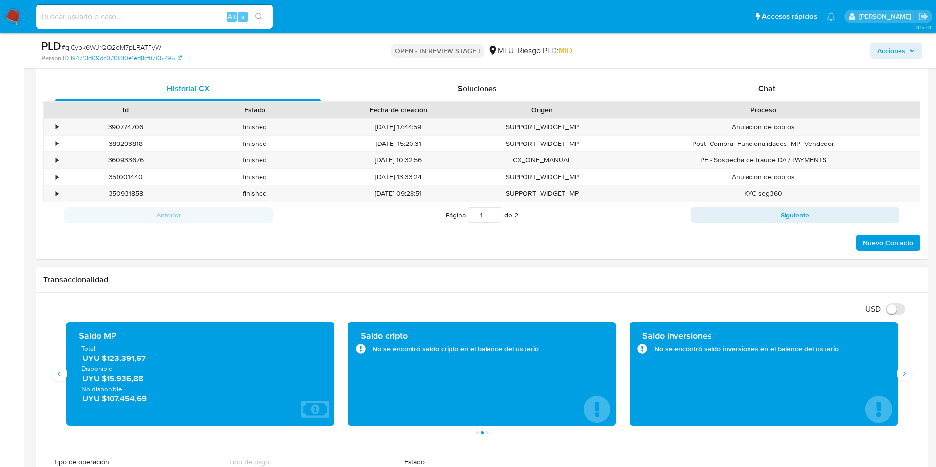
drag, startPoint x: 160, startPoint y: 358, endPoint x: 106, endPoint y: 357, distance: 54.3
click at [106, 357] on span "UYU $123.391,57" at bounding box center [200, 358] width 236 height 11
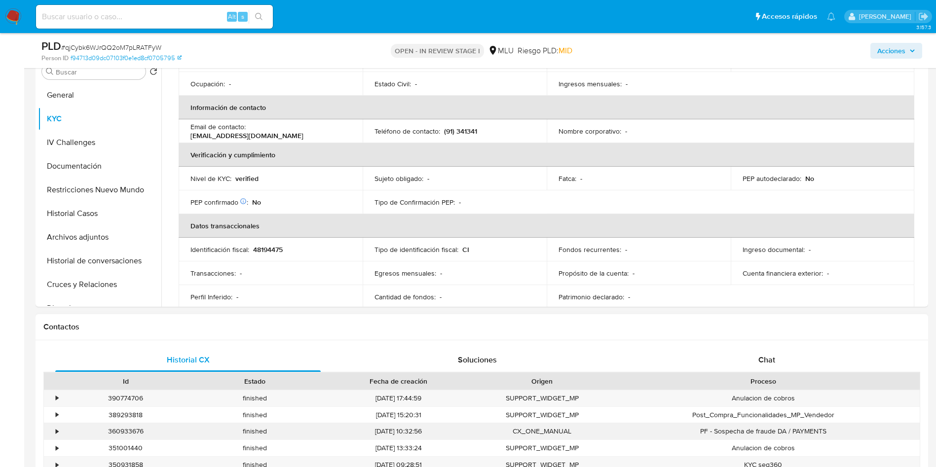
scroll to position [592, 0]
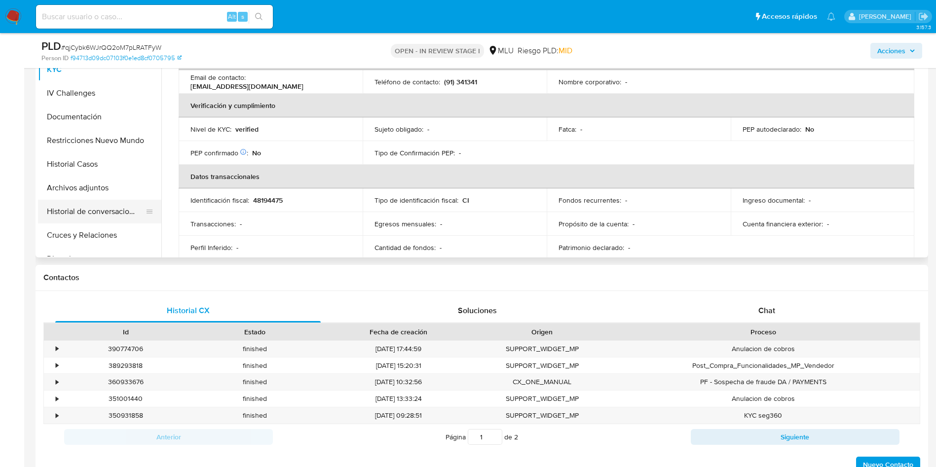
click at [98, 210] on button "Historial de conversaciones" at bounding box center [95, 212] width 115 height 24
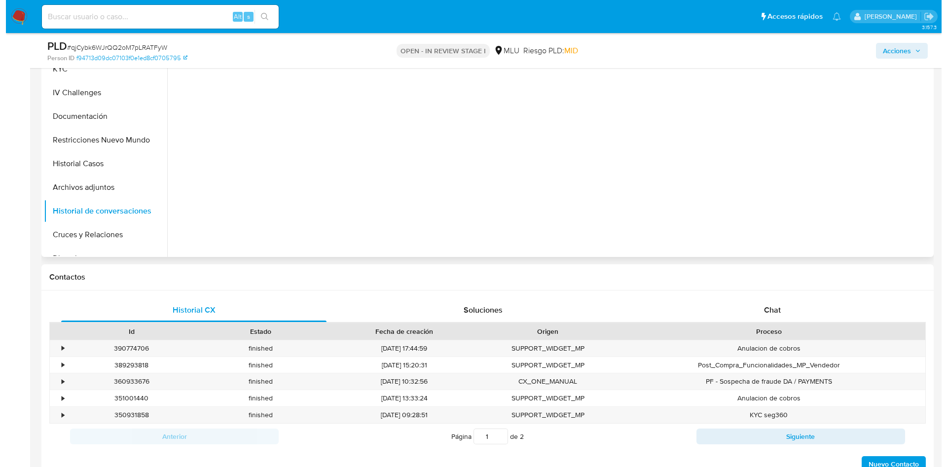
scroll to position [444, 0]
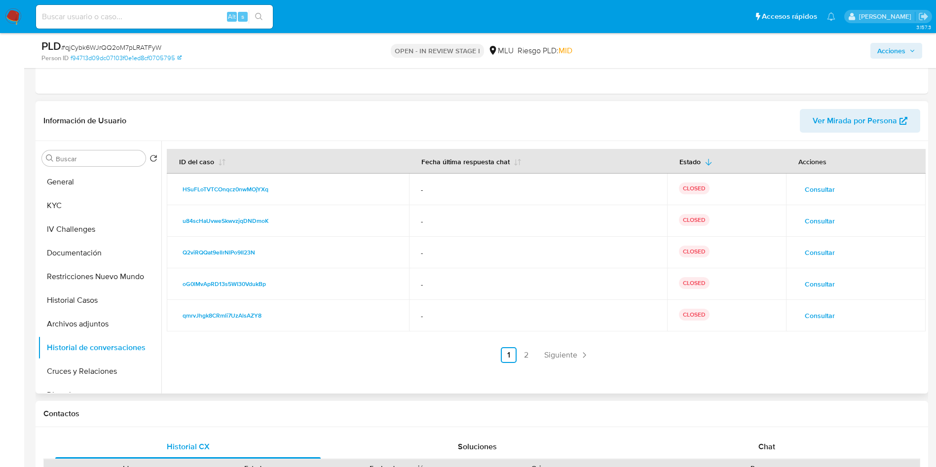
click at [807, 197] on td "Consultar" at bounding box center [856, 190] width 140 height 32
click at [816, 185] on span "Consultar" at bounding box center [819, 189] width 30 height 14
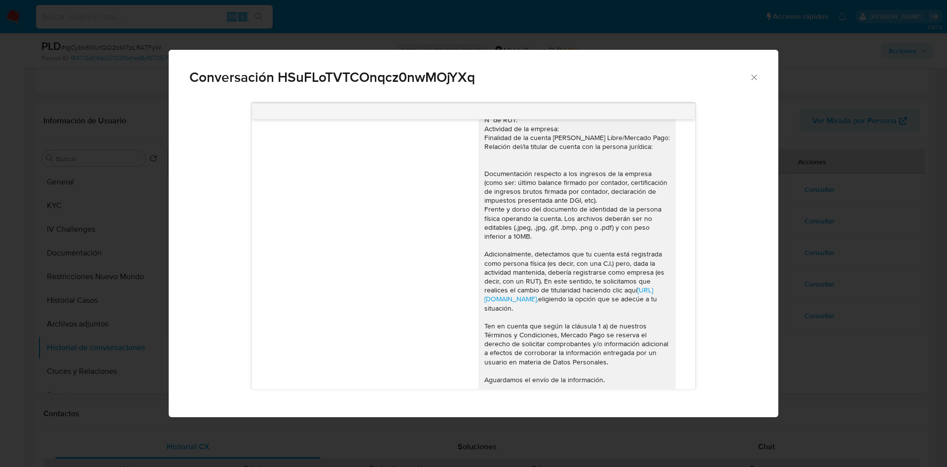
scroll to position [0, 0]
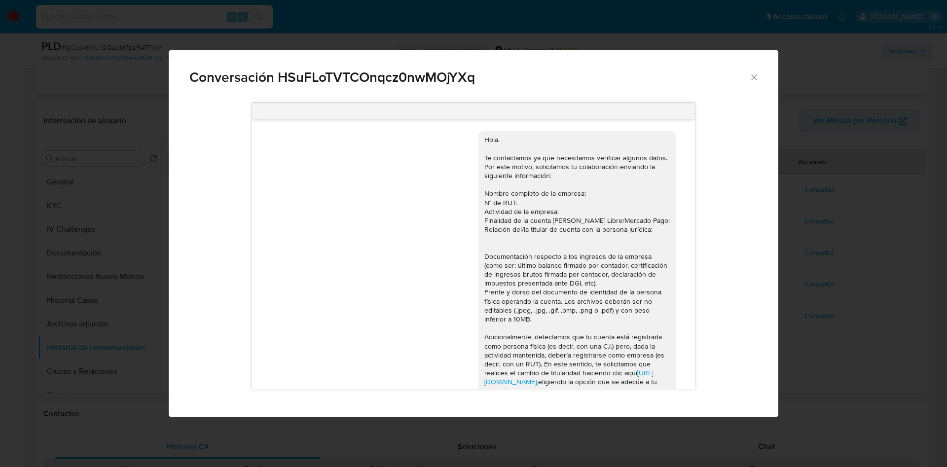
click at [814, 249] on div "Conversación HSuFLoTVTCOnqcz0nwMOjYXq [URL][DOMAIN_NAME], eligiendo la opción q…" at bounding box center [473, 233] width 947 height 467
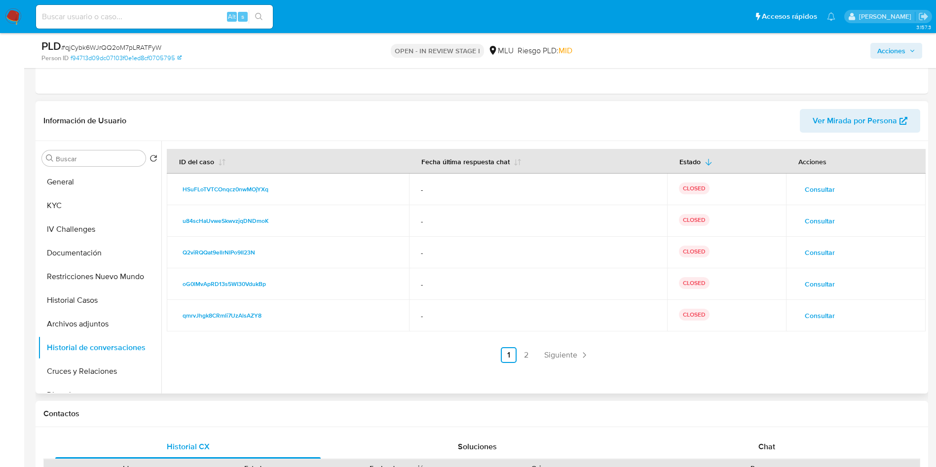
click at [822, 218] on span "Consultar" at bounding box center [819, 221] width 30 height 14
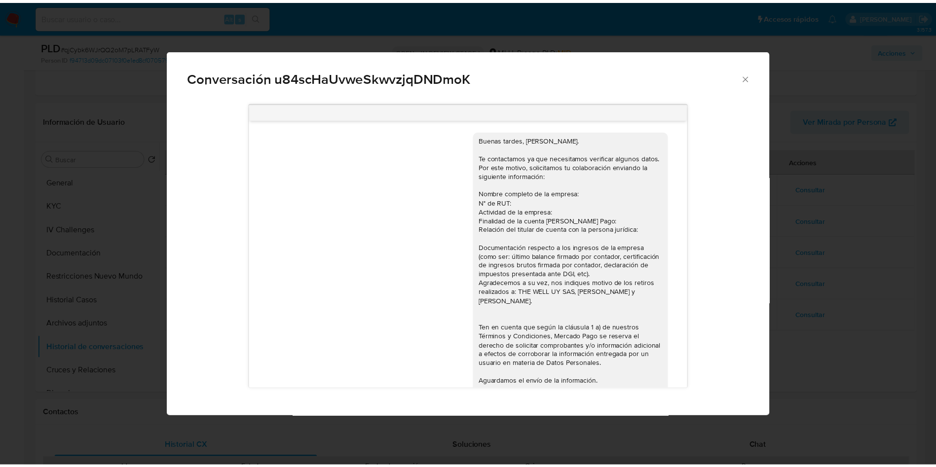
scroll to position [247, 0]
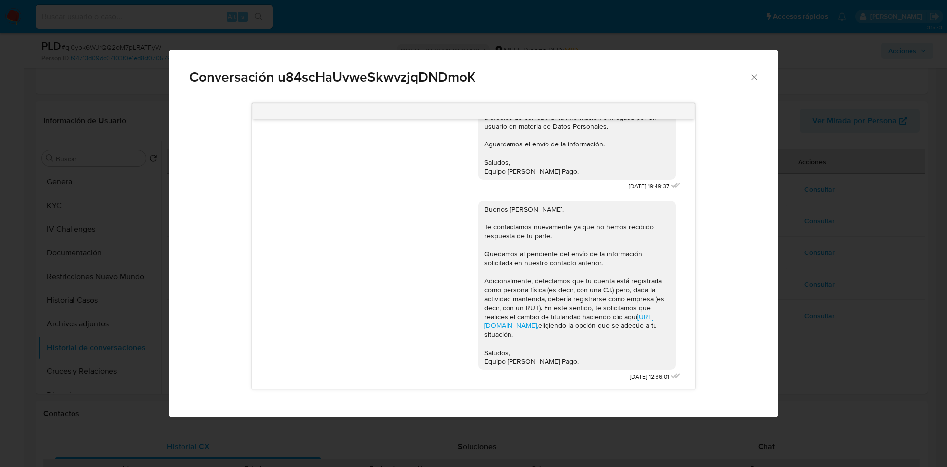
click at [846, 210] on div "Conversación u84scHaUvweSkwvzjqDNDmoK 09/08/2024 19:49:37 Buenos días, Joaquín.…" at bounding box center [473, 233] width 947 height 467
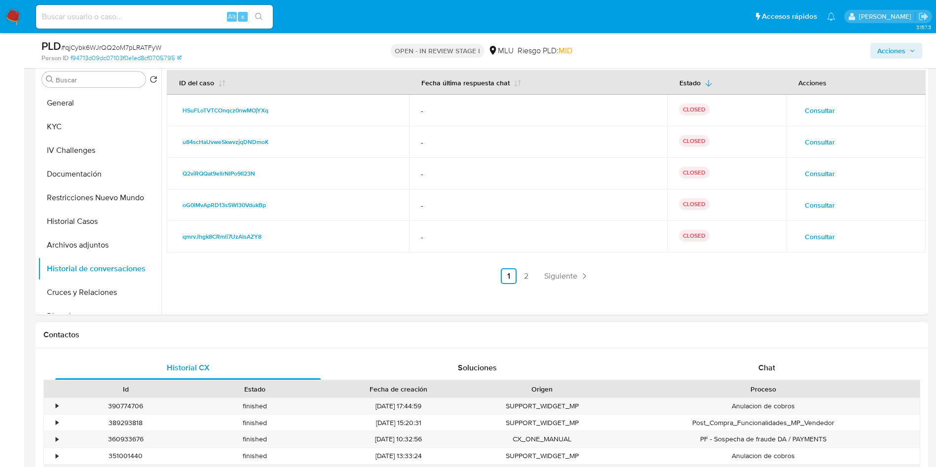
scroll to position [666, 0]
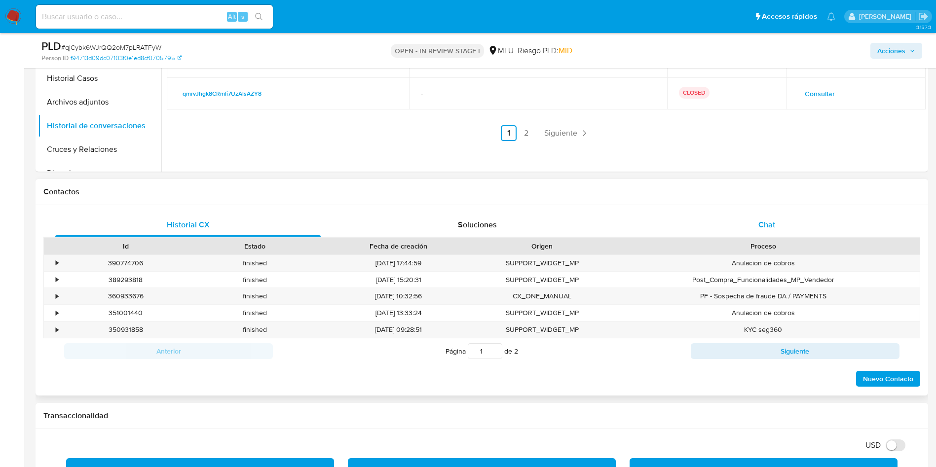
click at [797, 217] on div "Chat" at bounding box center [766, 225] width 265 height 24
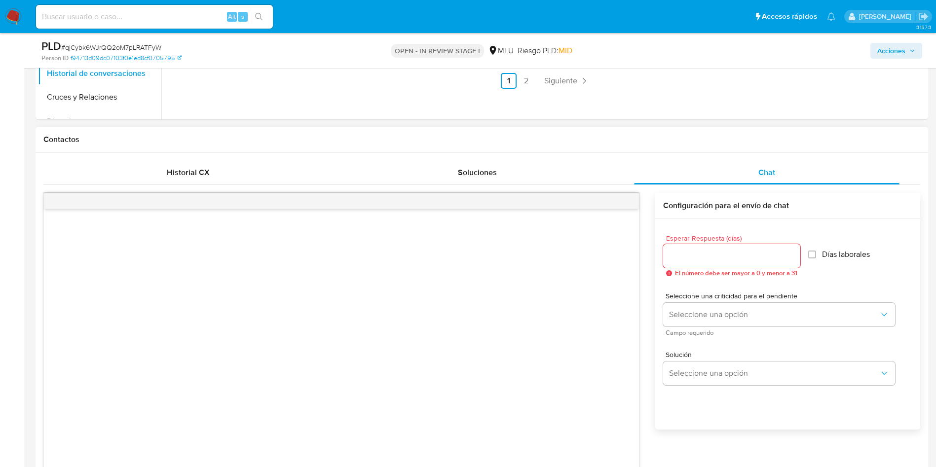
scroll to position [814, 0]
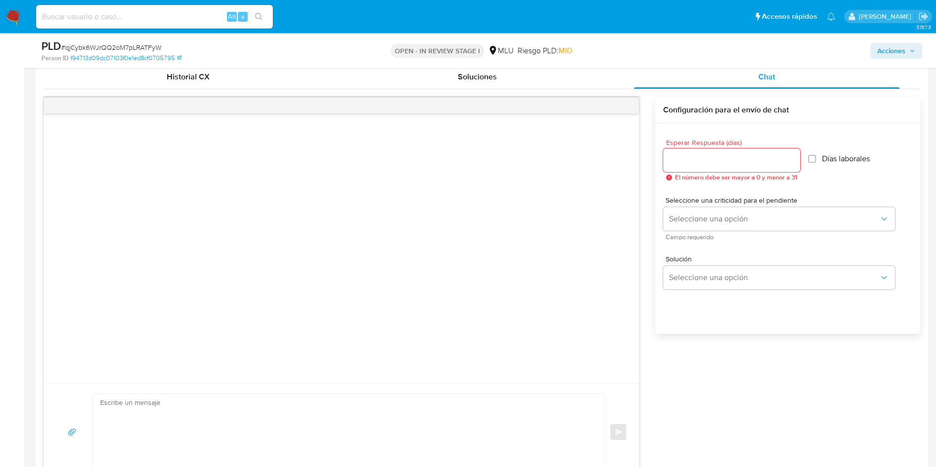
click at [441, 410] on textarea at bounding box center [345, 432] width 491 height 76
type textarea "B"
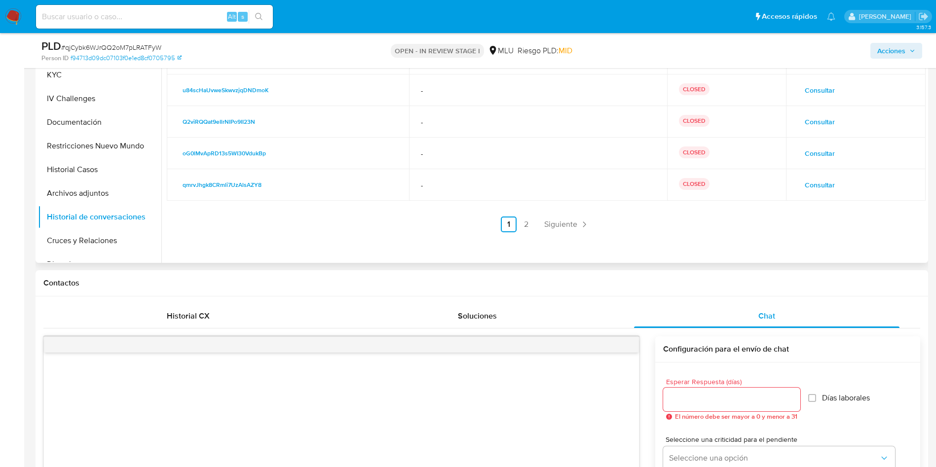
scroll to position [518, 0]
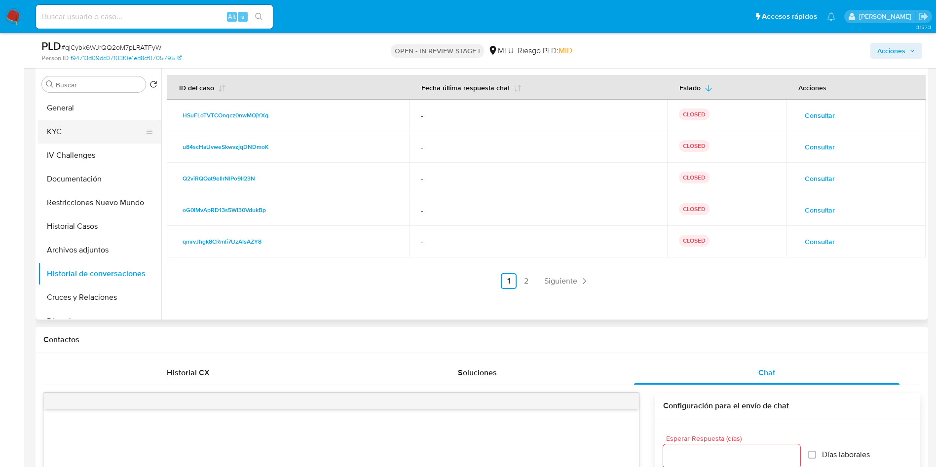
click at [70, 136] on button "KYC" at bounding box center [95, 132] width 115 height 24
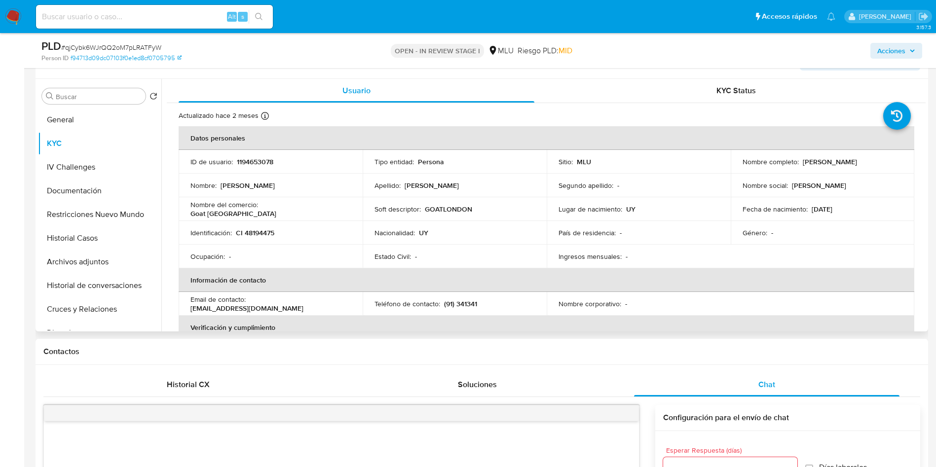
click at [812, 161] on p "[PERSON_NAME]" at bounding box center [829, 161] width 54 height 9
copy p "[PERSON_NAME]"
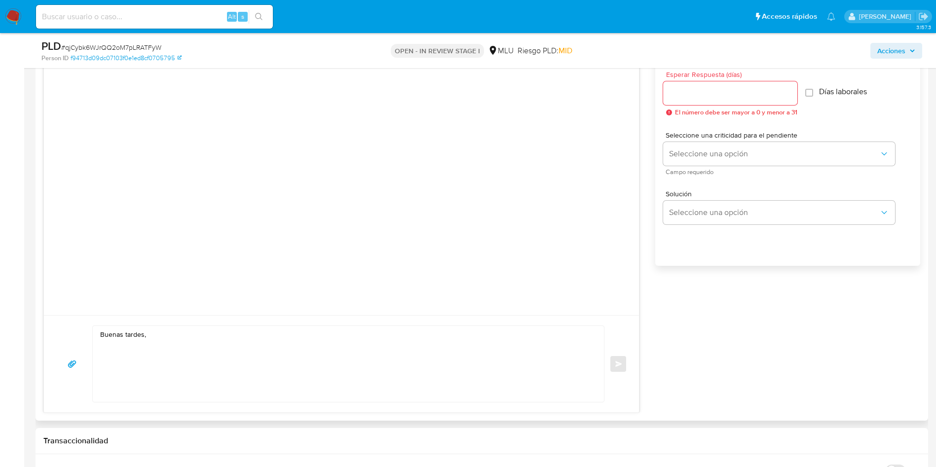
scroll to position [962, 0]
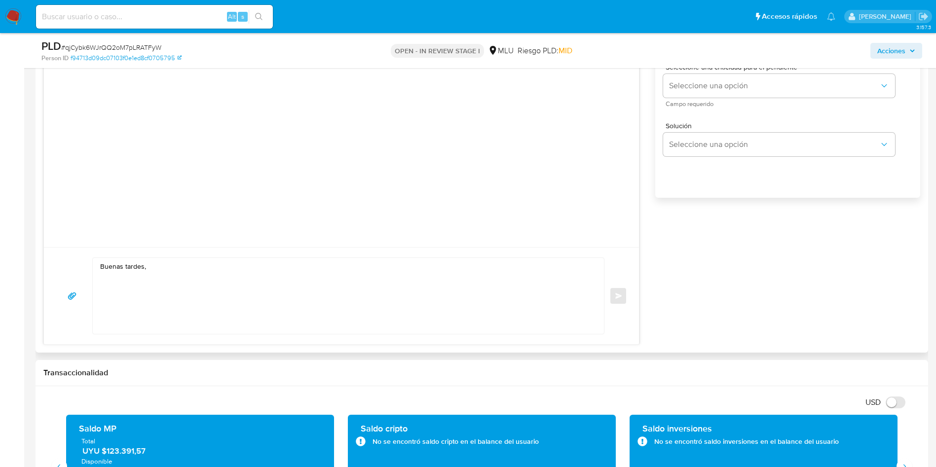
click at [195, 272] on textarea "Buenas tardes," at bounding box center [345, 296] width 491 height 76
paste textarea "[PERSON_NAME]"
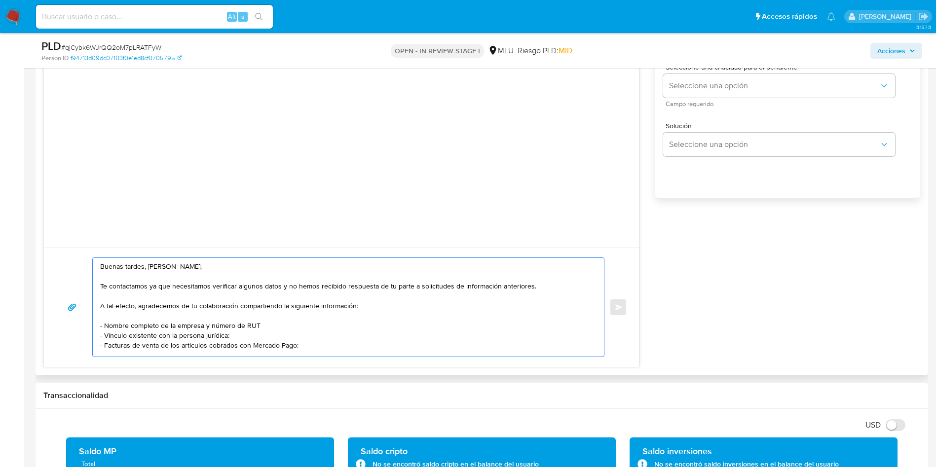
scroll to position [3, 0]
paste textarea "Documentación respecto a los ingresos brutos de la empresa (como ser: último ba…"
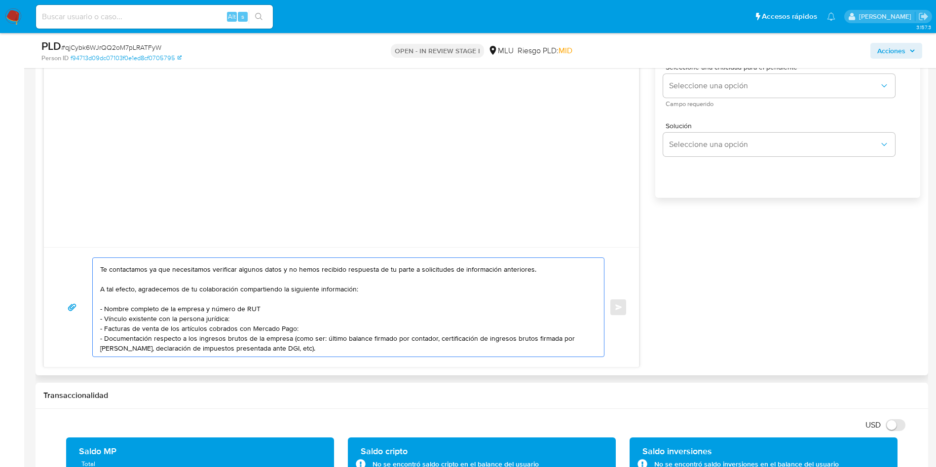
scroll to position [33, 0]
paste textarea "Ten en cuenta que según la cláusula 1 a) de nuestros Términos y Condiciones, Me…"
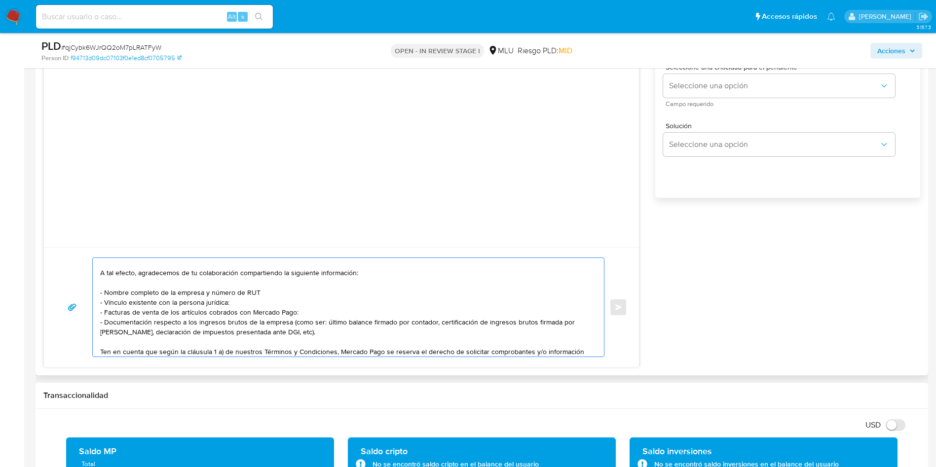
scroll to position [106, 0]
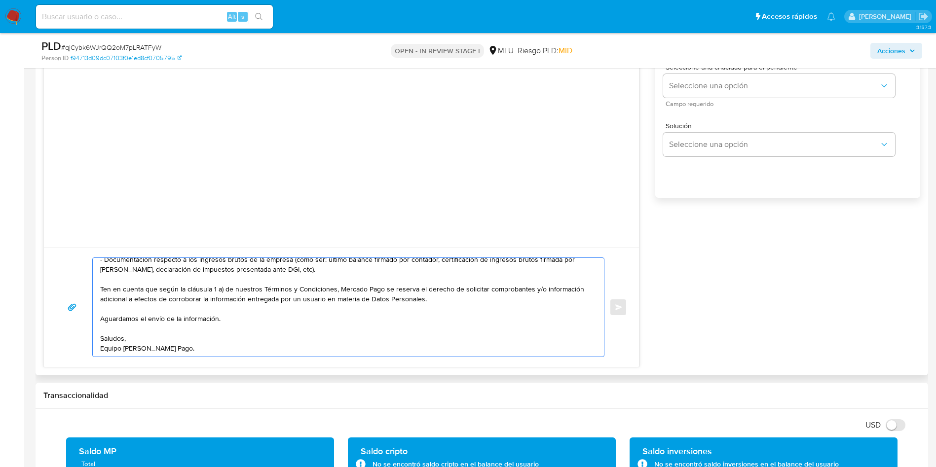
click at [246, 342] on textarea "Buenas tardes, Joaquin. Te contactamos ya que necesitamos verificar algunos dat…" at bounding box center [345, 307] width 491 height 99
drag, startPoint x: 331, startPoint y: 315, endPoint x: 332, endPoint y: 321, distance: 6.6
click at [331, 315] on textarea "Buenas tardes, Joaquin. Te contactamos ya que necesitamos verificar algunos dat…" at bounding box center [345, 307] width 491 height 99
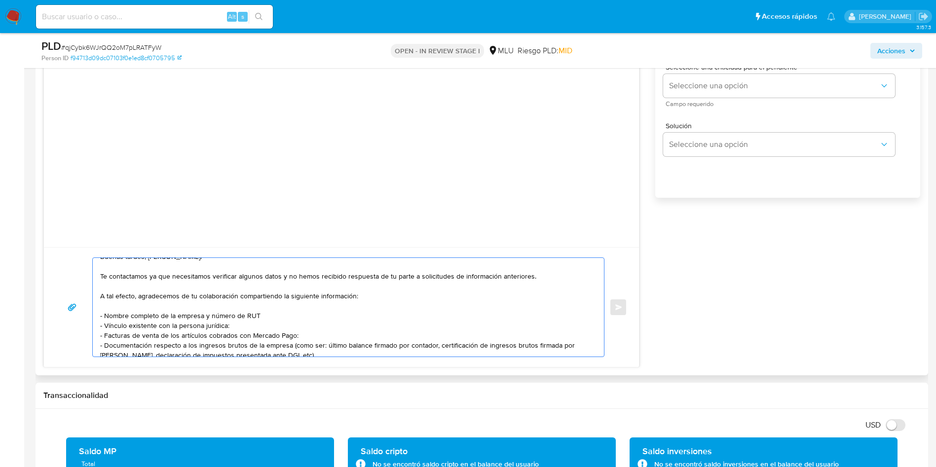
scroll to position [0, 0]
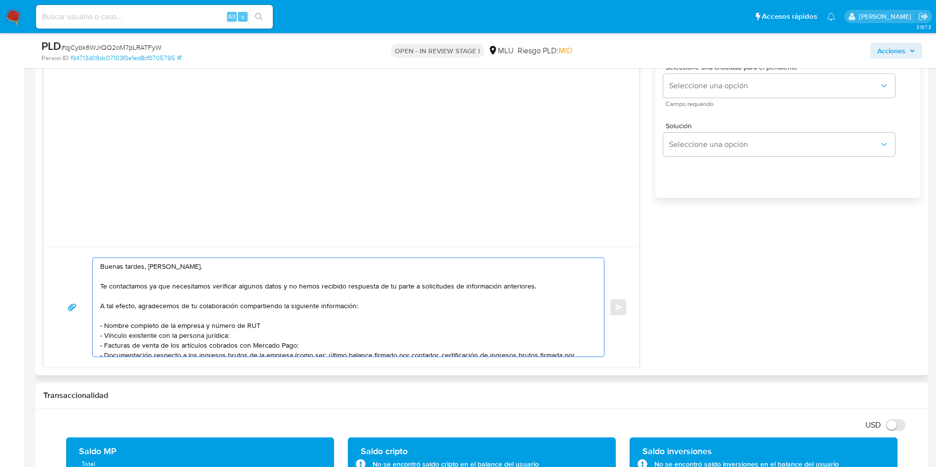
click at [185, 284] on textarea "Buenas tardes, Joaquin. Te contactamos ya que necesitamos verificar algunos dat…" at bounding box center [345, 307] width 491 height 99
click at [278, 286] on textarea "Buenas tardes, Joaquin. Te contactamos ya que necesitamos verificar algunos dat…" at bounding box center [345, 307] width 491 height 99
click at [456, 291] on textarea "Buenas tardes, Joaquin. Te contactamos ya que necesitamos verificar algunos dat…" at bounding box center [345, 307] width 491 height 99
click at [317, 309] on textarea "Buenas tardes, Joaquin. Te contactamos ya que necesitamos verificar algunos dat…" at bounding box center [345, 307] width 491 height 99
click at [317, 326] on textarea "Buenas tardes, Joaquin. Te contactamos ya que necesitamos verificar algunos dat…" at bounding box center [345, 307] width 491 height 99
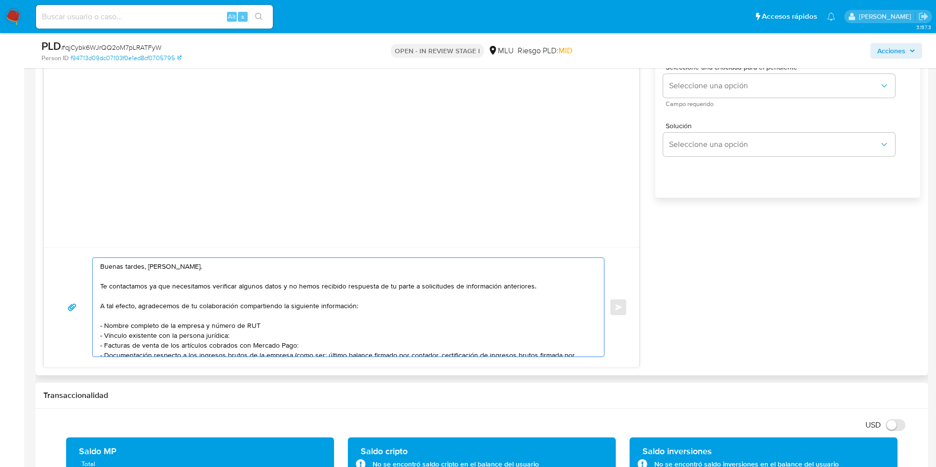
click at [257, 329] on textarea "Buenas tardes, Joaquin. Te contactamos ya que necesitamos verificar algunos dat…" at bounding box center [345, 307] width 491 height 99
click at [289, 333] on textarea "Buenas tardes, Joaquin. Te contactamos ya que necesitamos verificar algunos dat…" at bounding box center [345, 307] width 491 height 99
type textarea "Buenas tardes, Joaquin. Te contactamos ya que necesitamos verificar algunos dat…"
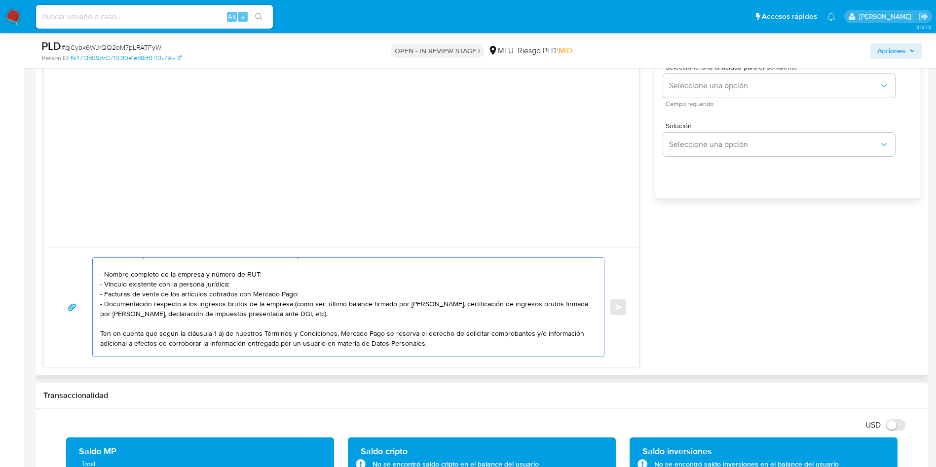
scroll to position [74, 0]
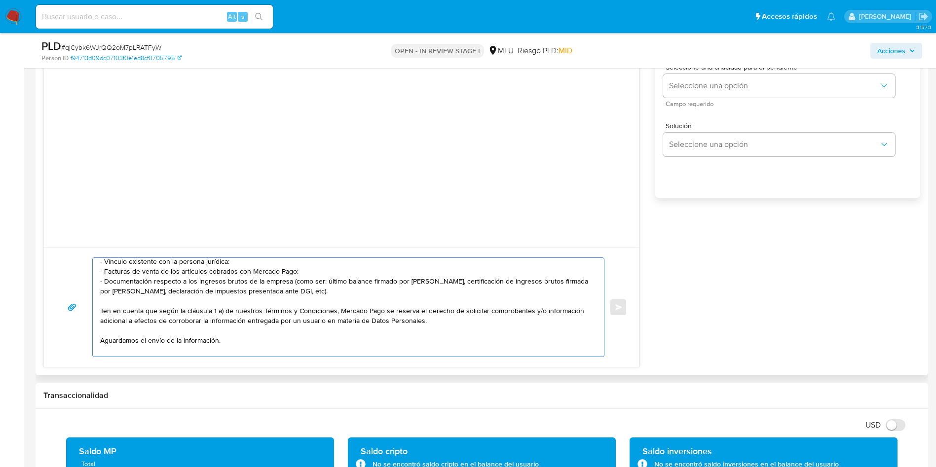
click at [301, 285] on textarea "Buenas tardes, Joaquin. Te contactamos ya que necesitamos verificar algunos dat…" at bounding box center [345, 307] width 491 height 99
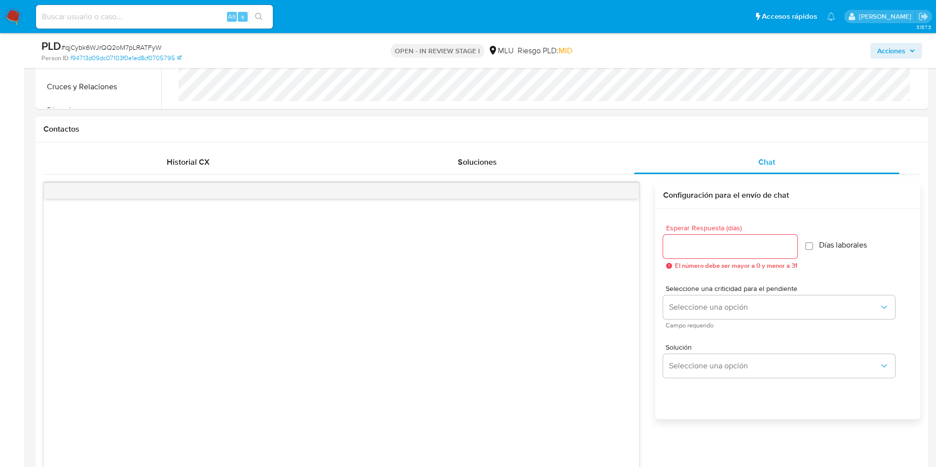
scroll to position [740, 0]
click at [702, 245] on input "Esperar Respuesta (días)" at bounding box center [730, 247] width 134 height 13
type input "3"
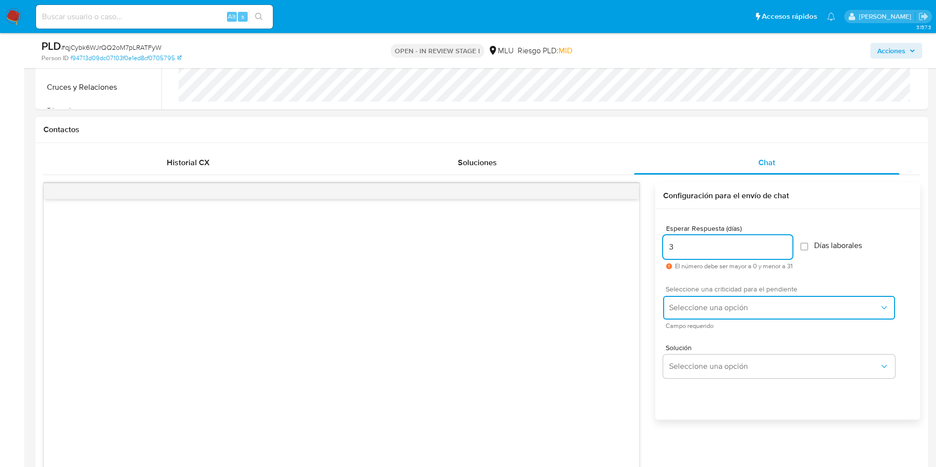
click at [691, 301] on button "Seleccione una opción" at bounding box center [779, 308] width 232 height 24
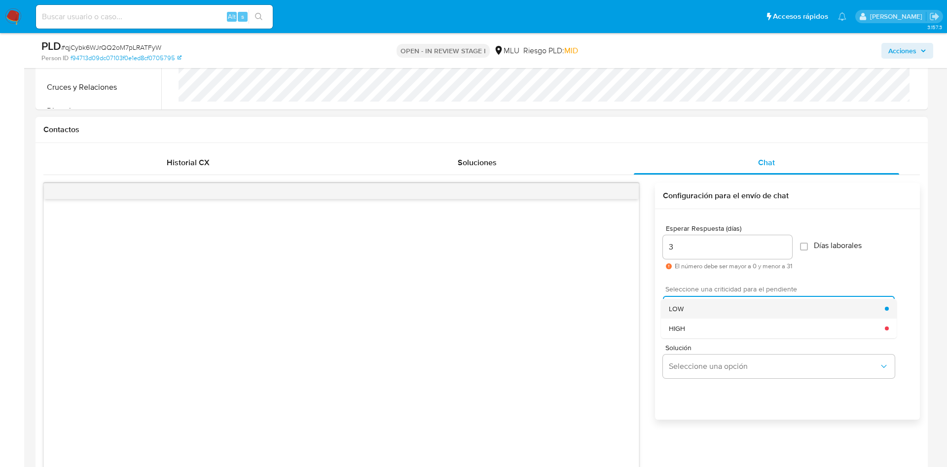
click at [686, 305] on div "LOW" at bounding box center [777, 309] width 216 height 20
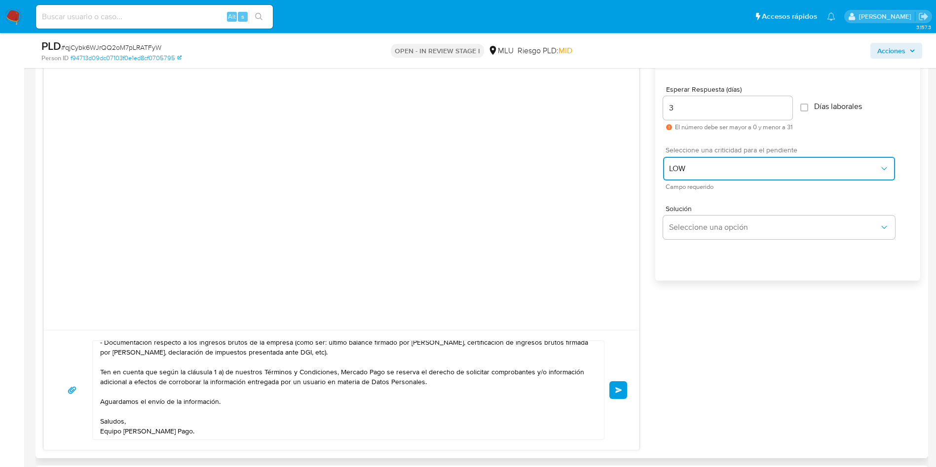
scroll to position [962, 0]
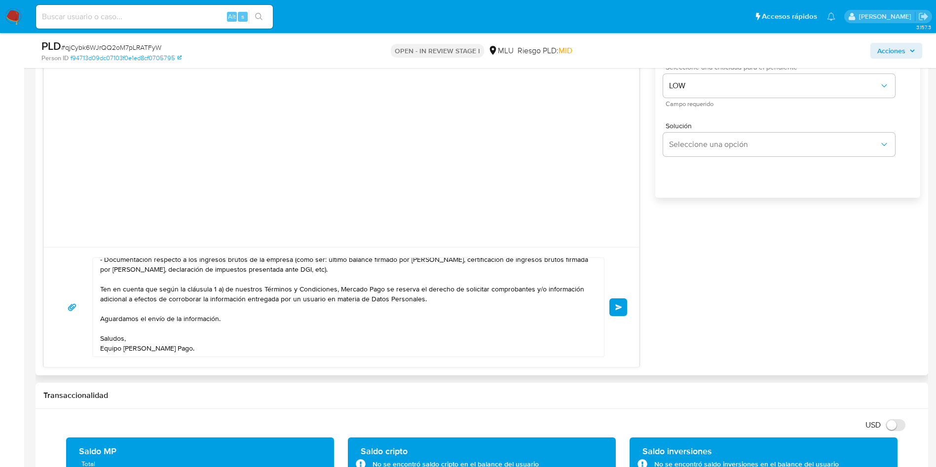
click at [616, 309] on span "Enviar" at bounding box center [618, 307] width 7 height 6
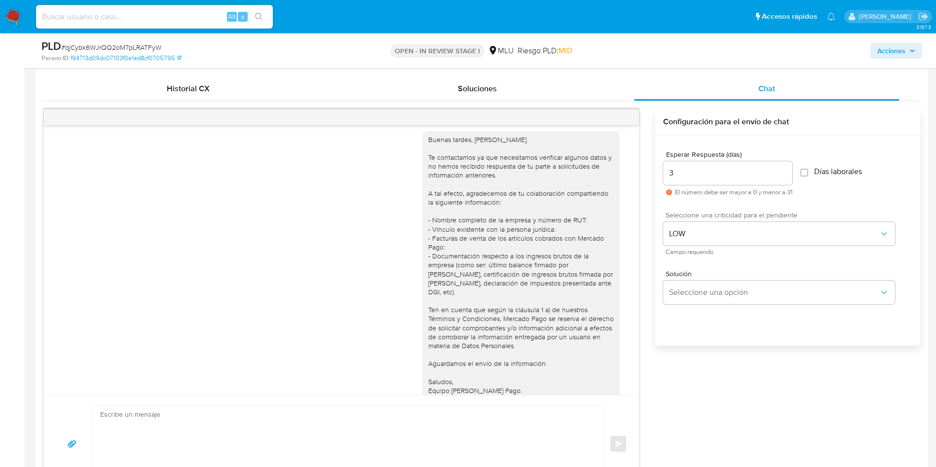
scroll to position [0, 0]
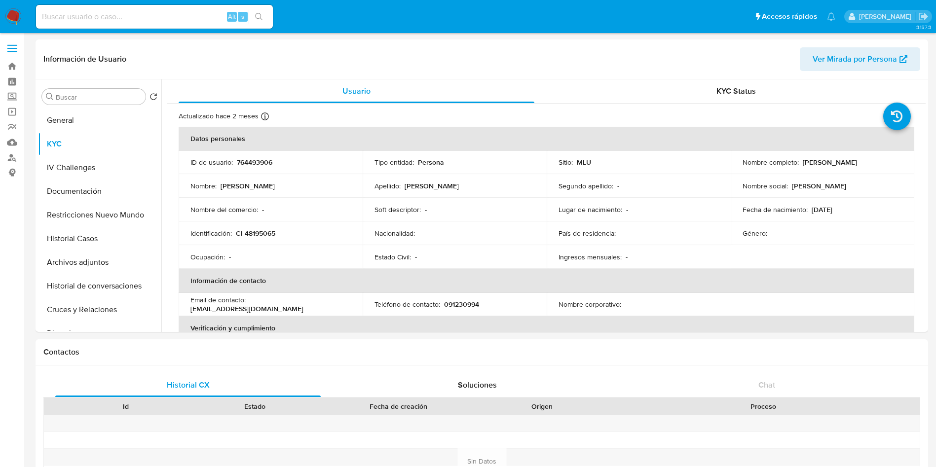
select select "10"
drag, startPoint x: 800, startPoint y: 161, endPoint x: 887, endPoint y: 161, distance: 86.8
click at [887, 161] on div "Nombre completo : [PERSON_NAME]" at bounding box center [822, 162] width 160 height 9
copy p "[PERSON_NAME]"
click at [270, 232] on p "CI 48195065" at bounding box center [255, 233] width 39 height 9
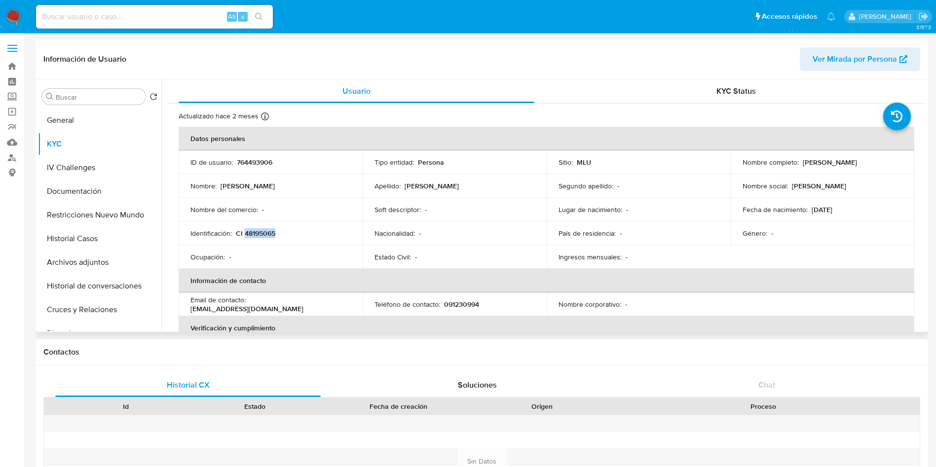
click at [270, 232] on p "CI 48195065" at bounding box center [255, 233] width 39 height 9
copy p "48195065"
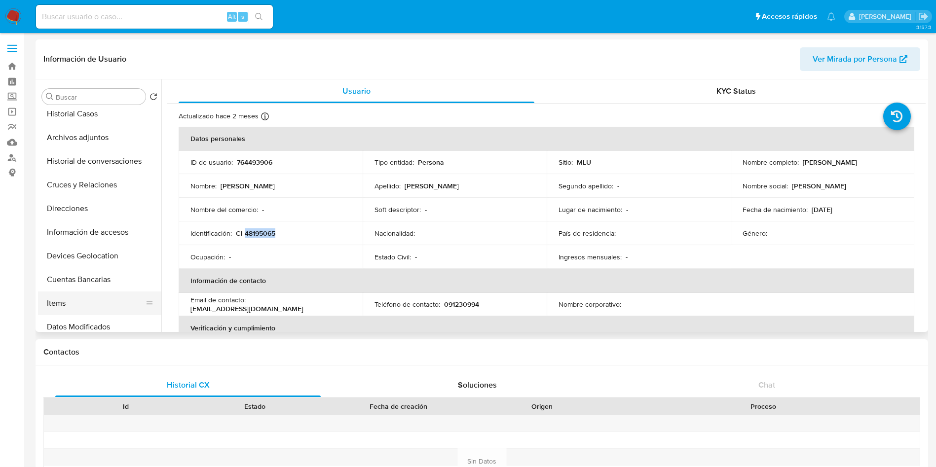
scroll to position [148, 0]
click at [96, 260] on button "Cuentas Bancarias" at bounding box center [95, 257] width 115 height 24
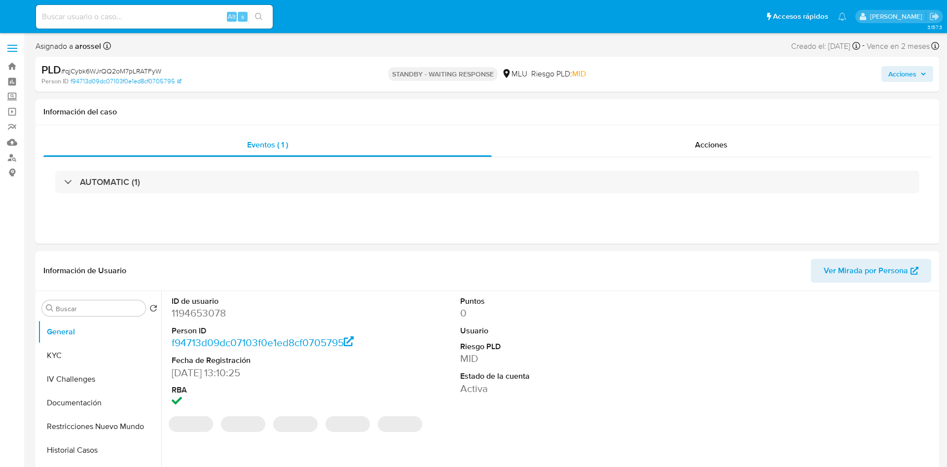
select select "10"
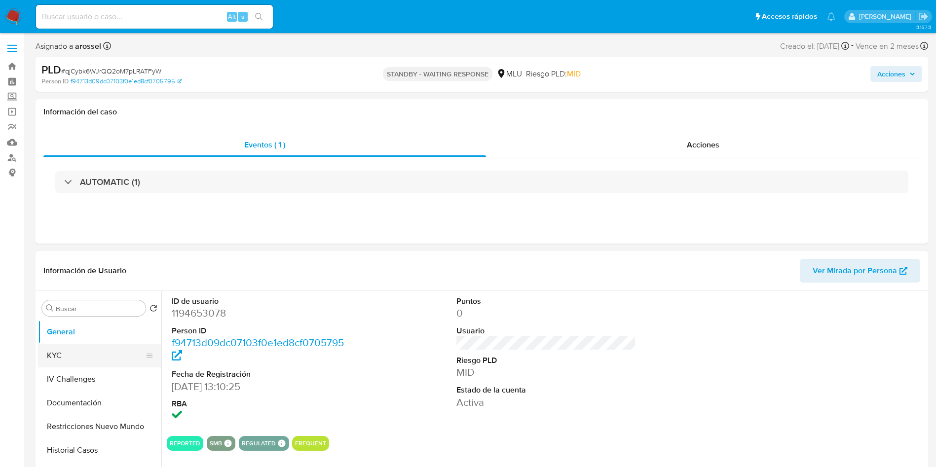
click at [92, 352] on button "KYC" at bounding box center [95, 356] width 115 height 24
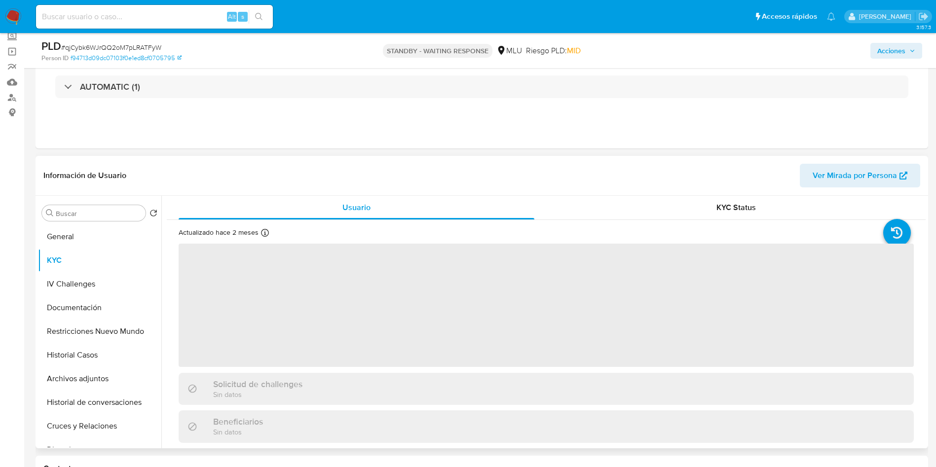
scroll to position [74, 0]
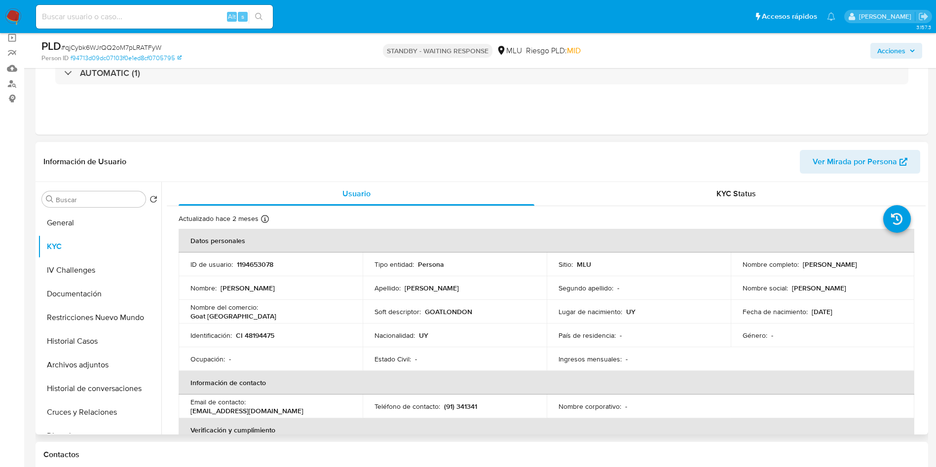
drag, startPoint x: 797, startPoint y: 266, endPoint x: 896, endPoint y: 266, distance: 98.1
click at [896, 266] on div "Nombre completo : [PERSON_NAME]" at bounding box center [822, 264] width 160 height 9
copy div "[PERSON_NAME]"
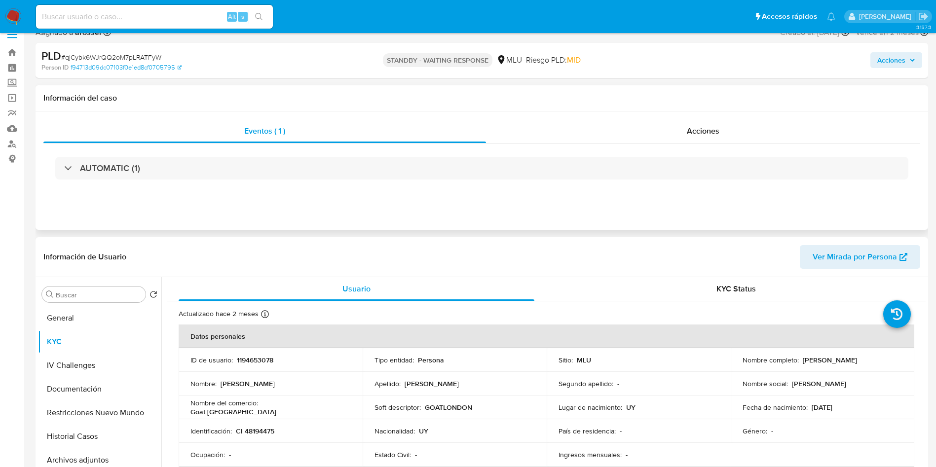
scroll to position [0, 0]
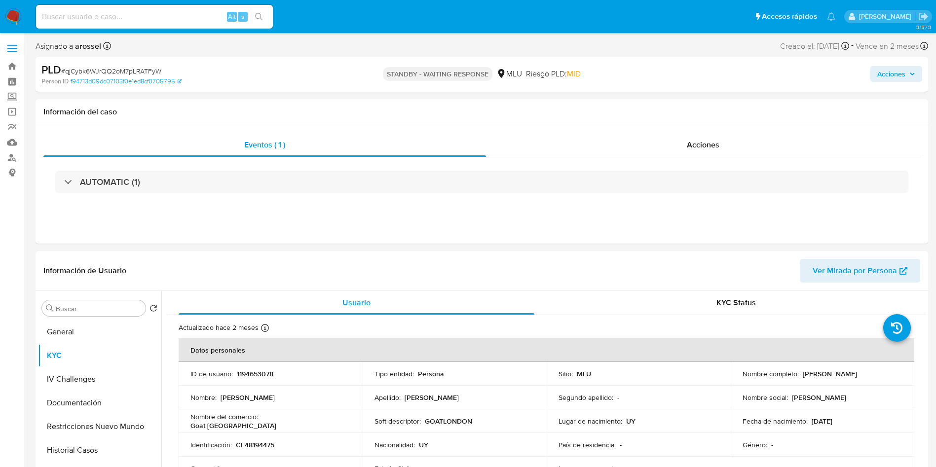
click at [150, 69] on span "# qjCybk6WJrQQ2oM7pLRATFyW" at bounding box center [111, 71] width 100 height 10
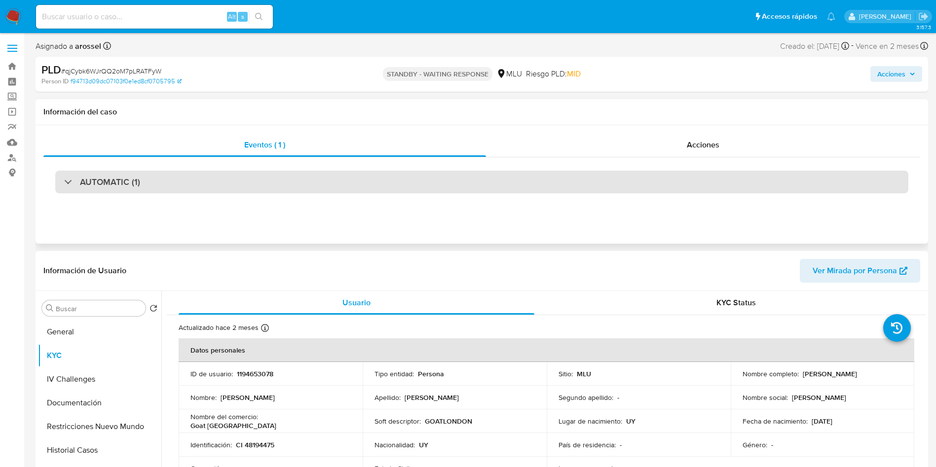
click at [137, 172] on div "AUTOMATIC (1)" at bounding box center [481, 182] width 853 height 23
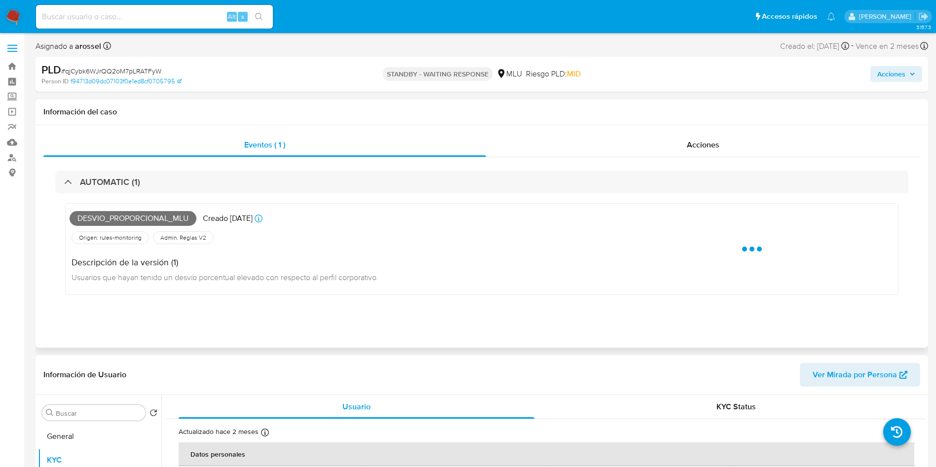
click at [132, 222] on span "Desvio_proporcional_mlu" at bounding box center [133, 218] width 127 height 15
copy span "Desvio_proporcional_mlu"
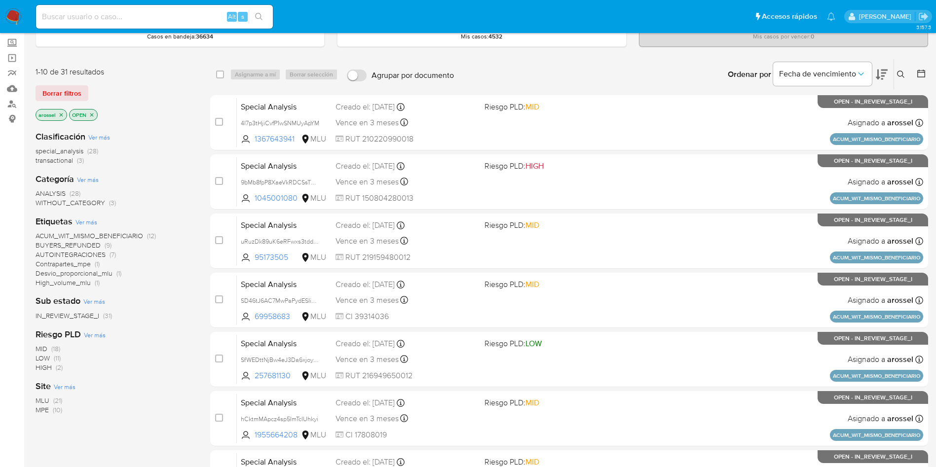
scroll to position [74, 0]
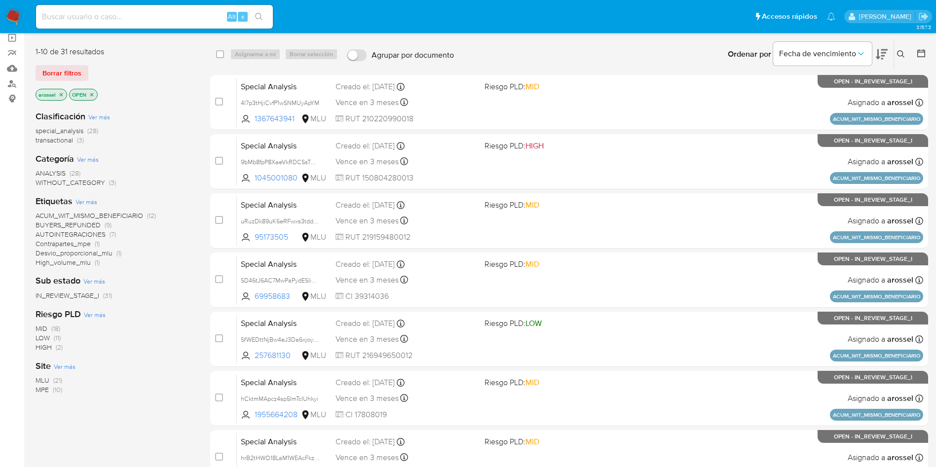
click at [44, 377] on span "MLU" at bounding box center [43, 380] width 14 height 10
drag, startPoint x: 879, startPoint y: 50, endPoint x: 866, endPoint y: 69, distance: 23.4
click at [879, 50] on icon at bounding box center [881, 54] width 12 height 12
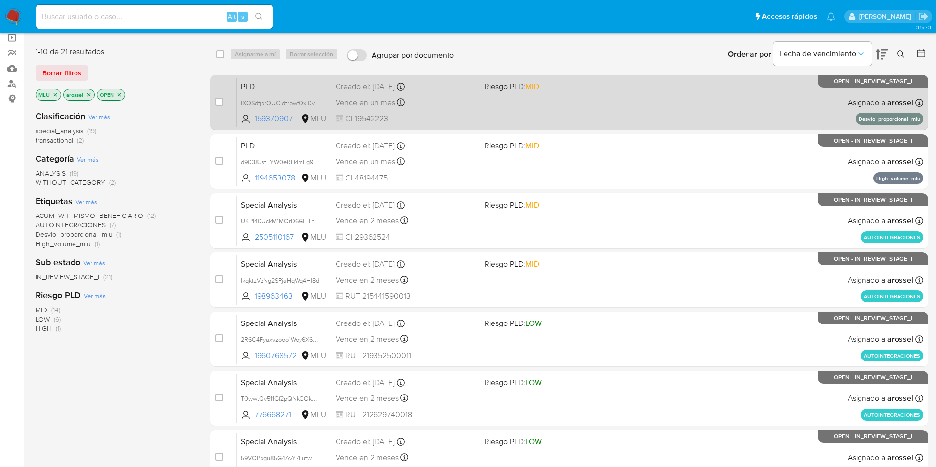
click at [458, 102] on div "Vence en un mes Vence el 10/10/2025 06:33:54" at bounding box center [405, 102] width 141 height 13
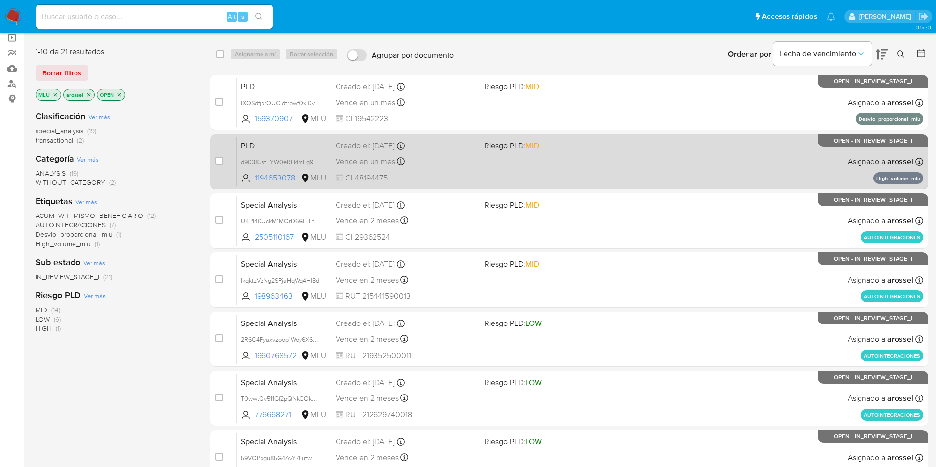
click at [430, 173] on span "CI 48194475" at bounding box center [405, 178] width 141 height 11
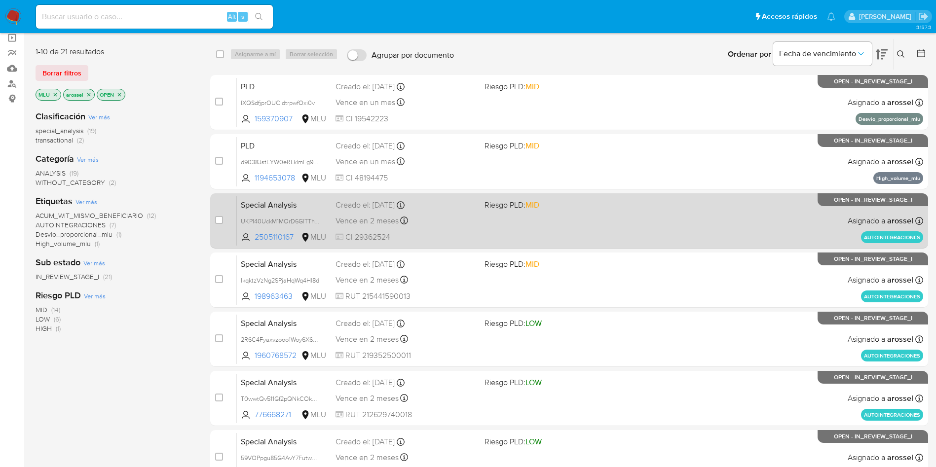
click at [467, 229] on div "Special Analysis UKPI40UckM1MOrD6GlTThVmU 2505110167 MLU Riesgo PLD: MID Creado…" at bounding box center [580, 221] width 686 height 50
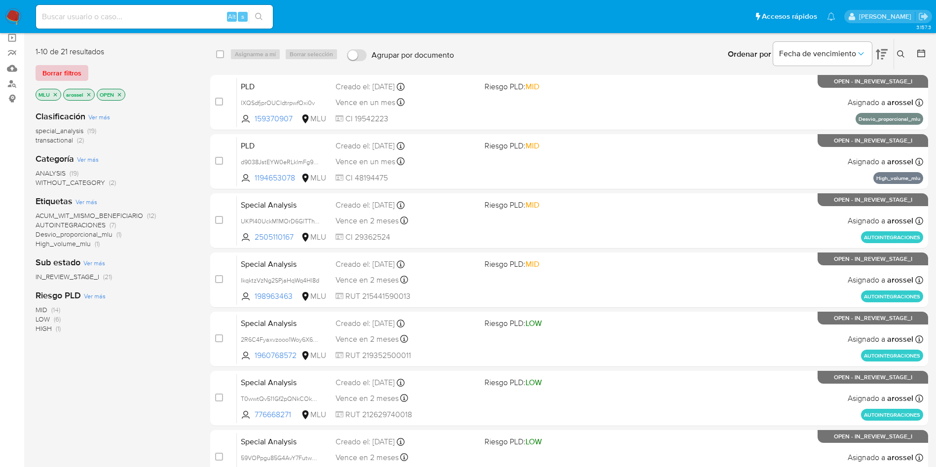
click at [65, 69] on span "Borrar filtros" at bounding box center [61, 73] width 39 height 14
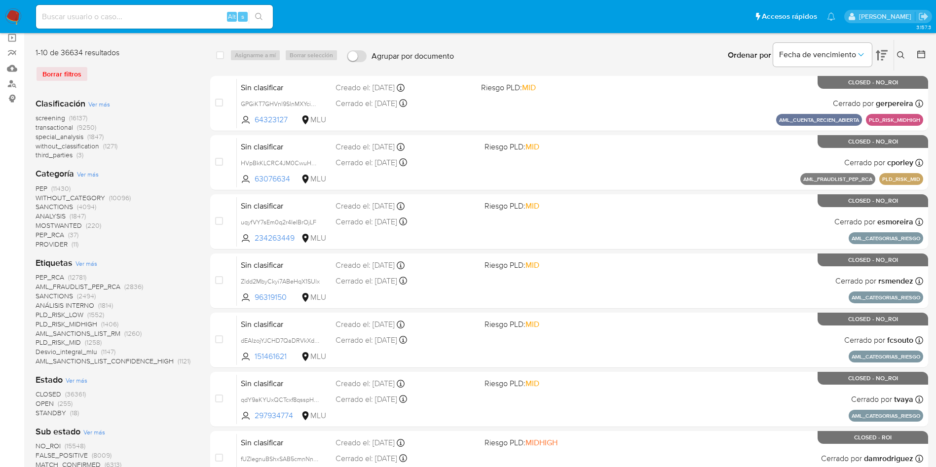
click at [67, 128] on span "transactional" at bounding box center [54, 127] width 37 height 10
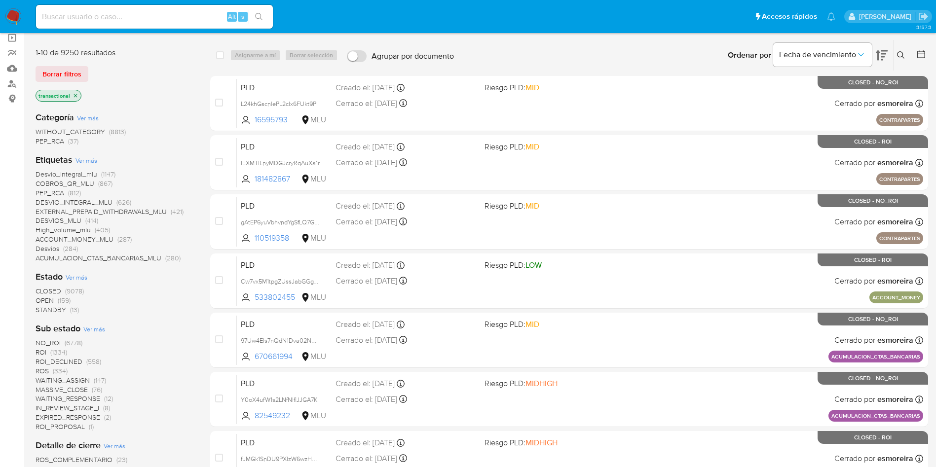
click at [45, 301] on span "OPEN" at bounding box center [45, 300] width 18 height 10
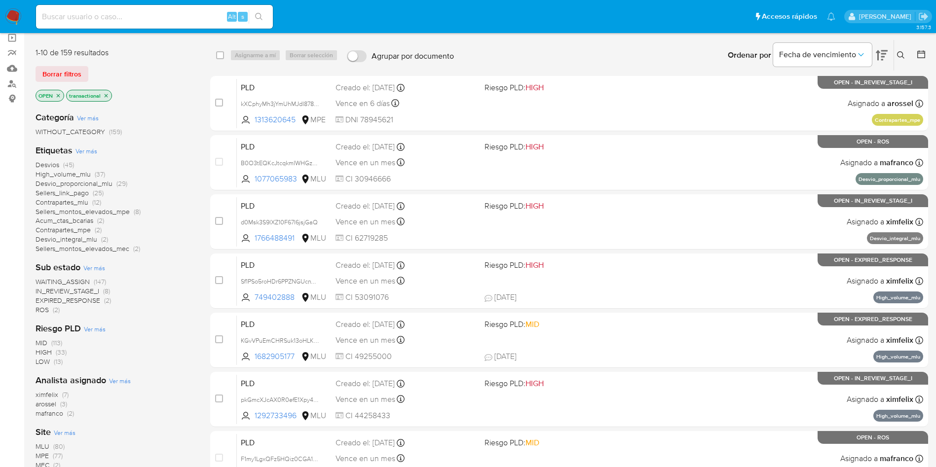
scroll to position [148, 0]
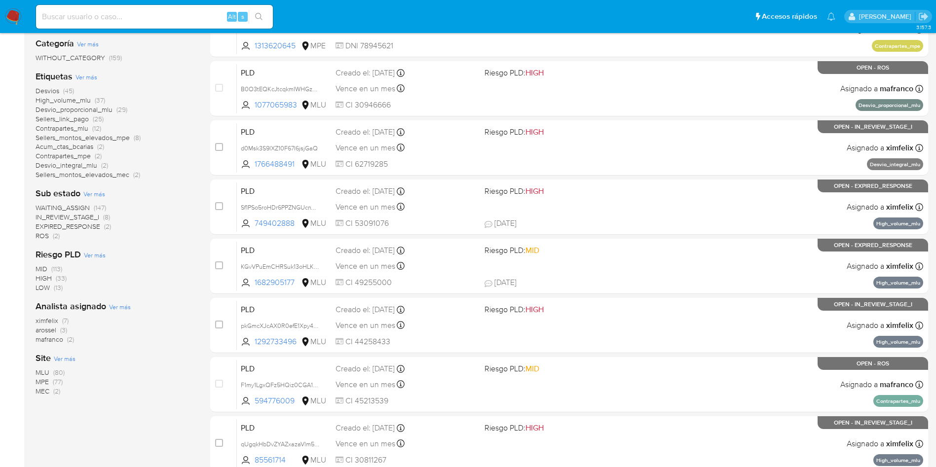
click at [44, 370] on span "MLU" at bounding box center [43, 372] width 14 height 10
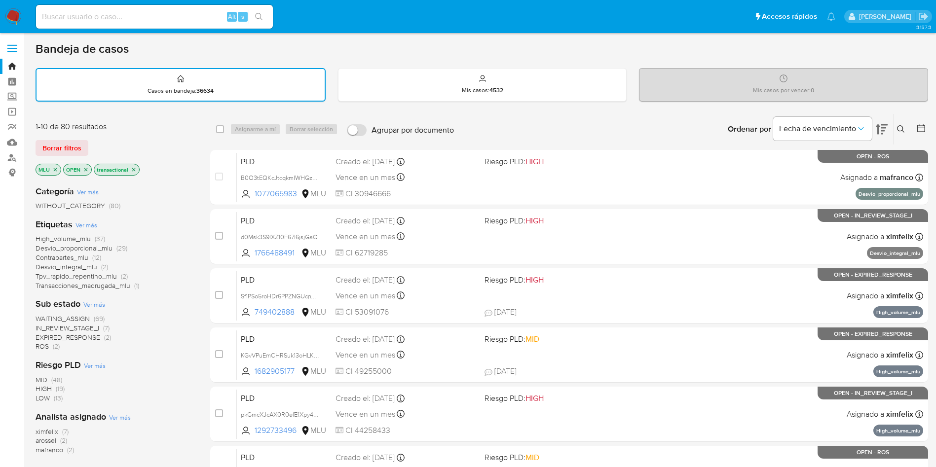
click at [81, 316] on span "WAITING_ASSIGN" at bounding box center [63, 319] width 54 height 10
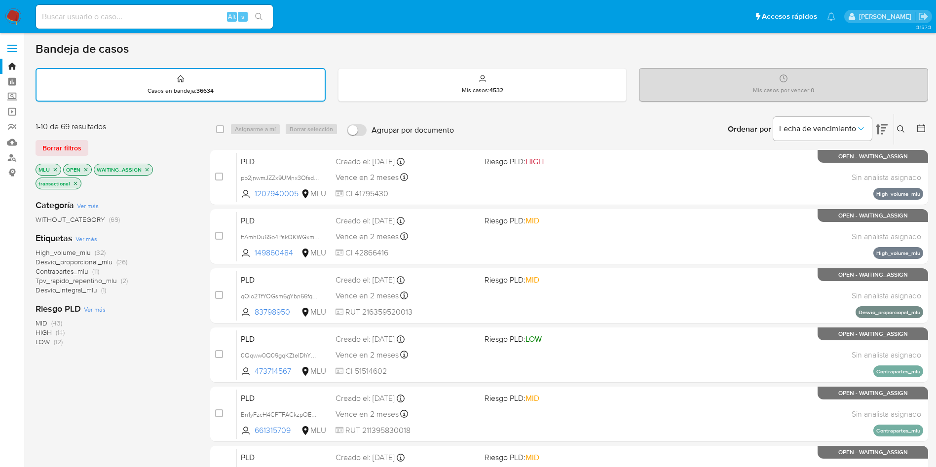
click at [44, 333] on span "HIGH" at bounding box center [44, 332] width 16 height 10
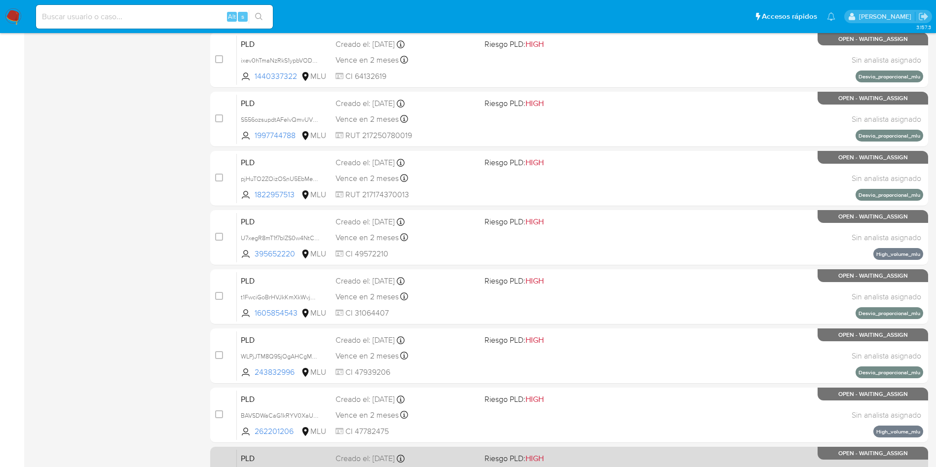
scroll to position [313, 0]
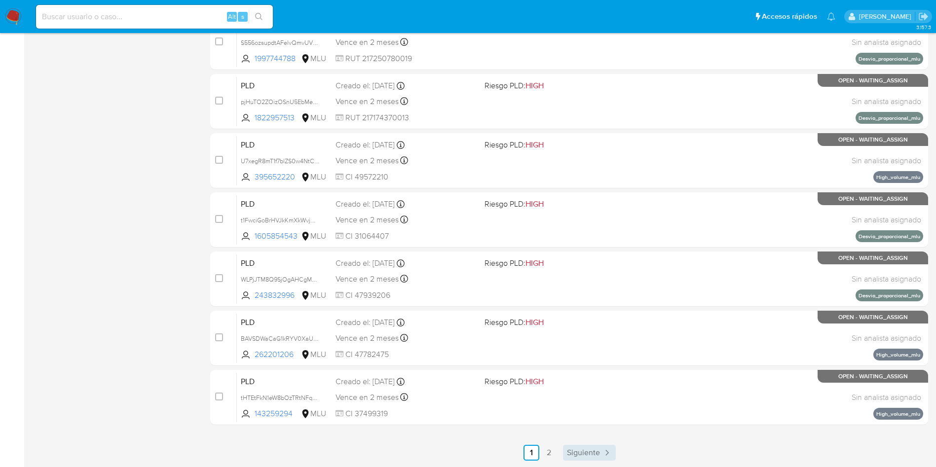
click at [586, 454] on span "Siguiente" at bounding box center [583, 453] width 33 height 8
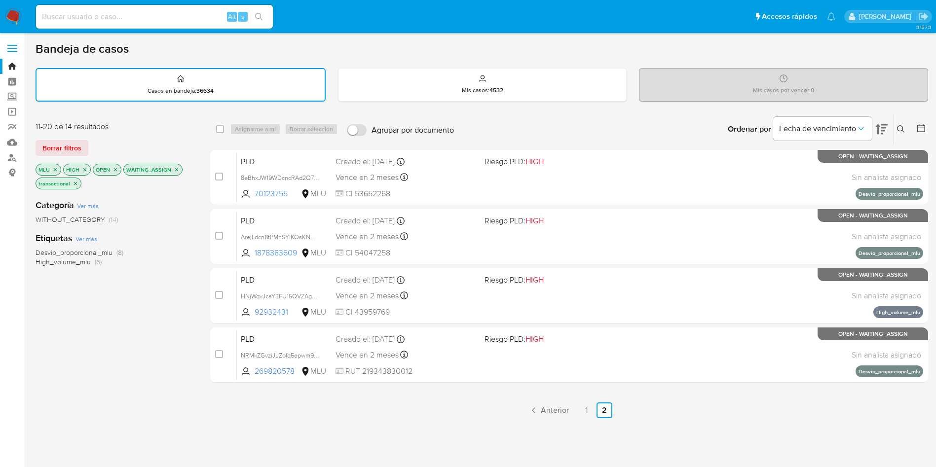
click at [508, 434] on div "select-all-cases-checkbox Asignarme a mí Borrar selección Agrupar por documento…" at bounding box center [569, 343] width 718 height 461
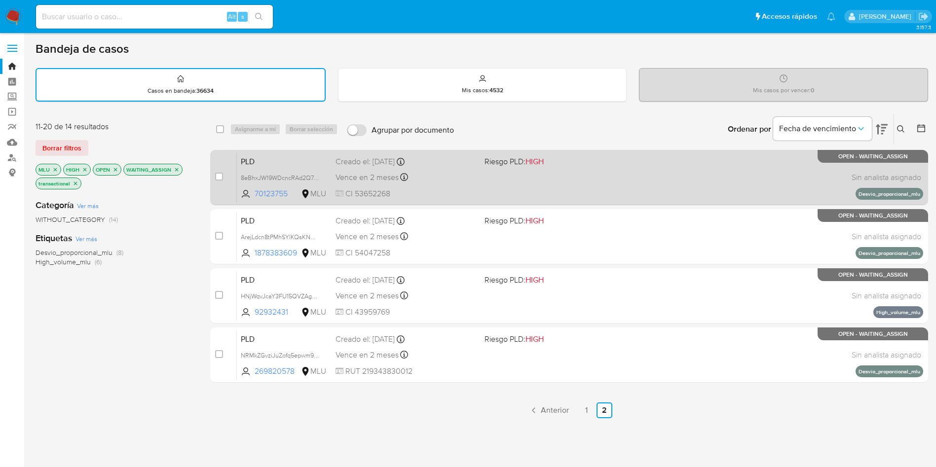
click at [511, 183] on div "PLD 8eBhxJW19WDcncRAd2Q7T2UJ 70123755 MLU Riesgo PLD: HIGH Creado el: 12/08/202…" at bounding box center [580, 177] width 686 height 50
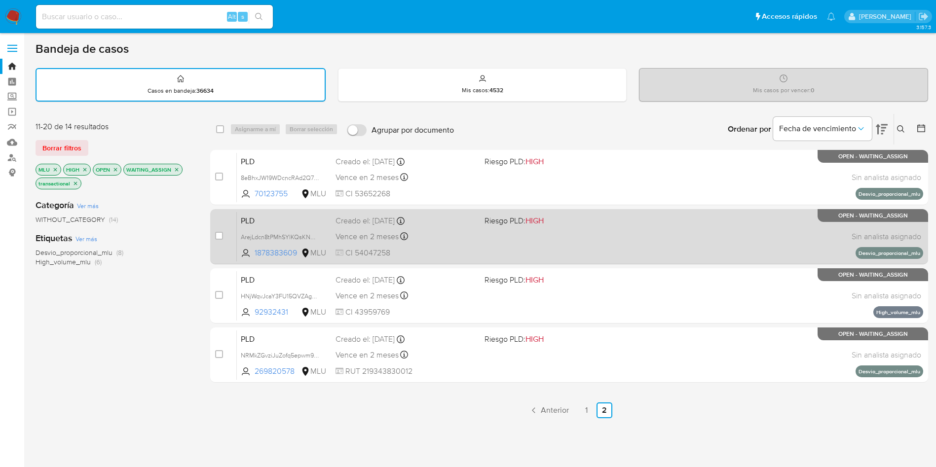
click at [549, 230] on div "PLD ArejLdcn8tPMhSYlKQsKNUW3 1878383609 MLU Riesgo PLD: HIGH Creado el: 12/08/2…" at bounding box center [580, 237] width 686 height 50
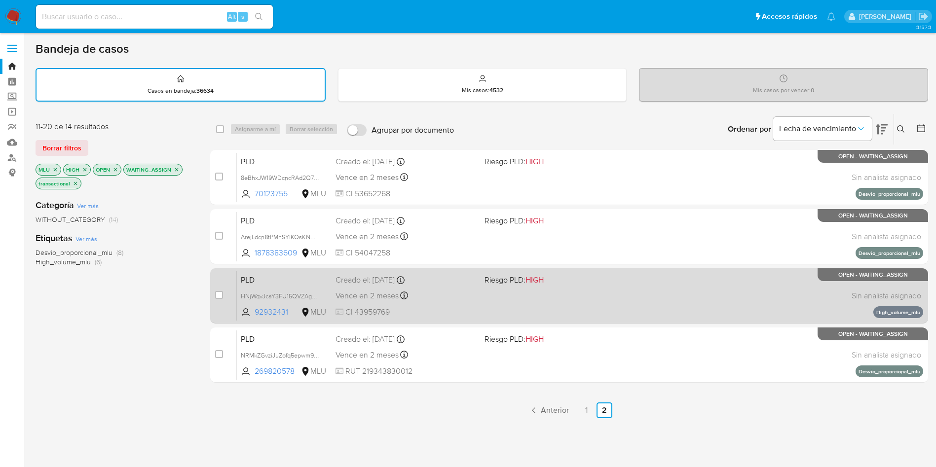
click at [550, 284] on span "Riesgo PLD: HIGH" at bounding box center [554, 279] width 141 height 13
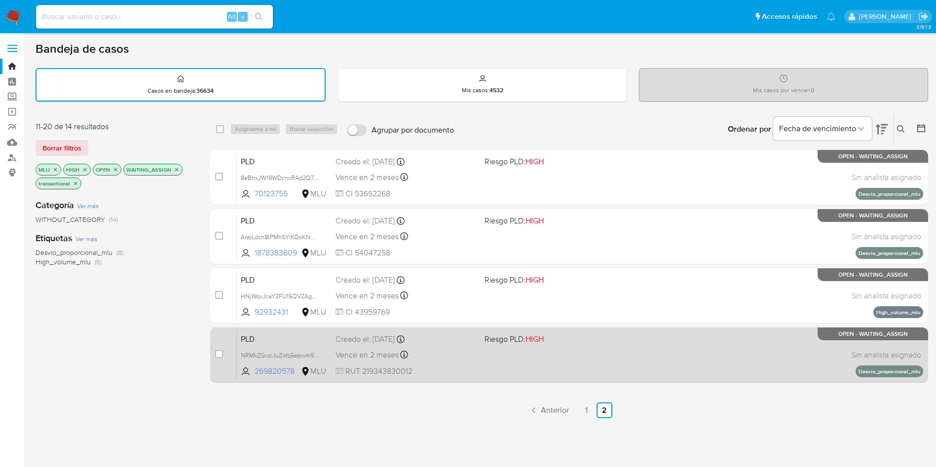
click at [548, 369] on div "PLD NRMkZGvziJuZofq5epwm9BXC 269820578 MLU Riesgo PLD: HIGH Creado el: 12/08/20…" at bounding box center [580, 355] width 686 height 50
click at [217, 353] on input "checkbox" at bounding box center [219, 354] width 8 height 8
checkbox input "true"
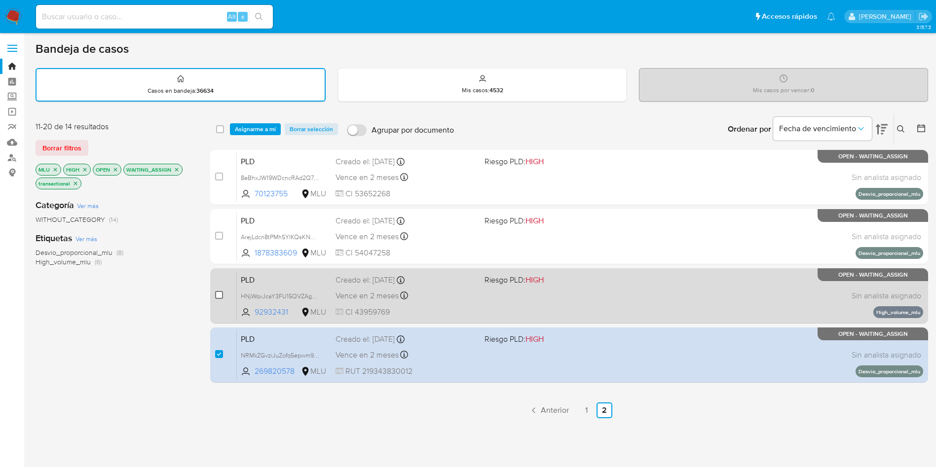
click at [216, 296] on input "checkbox" at bounding box center [219, 295] width 8 height 8
checkbox input "true"
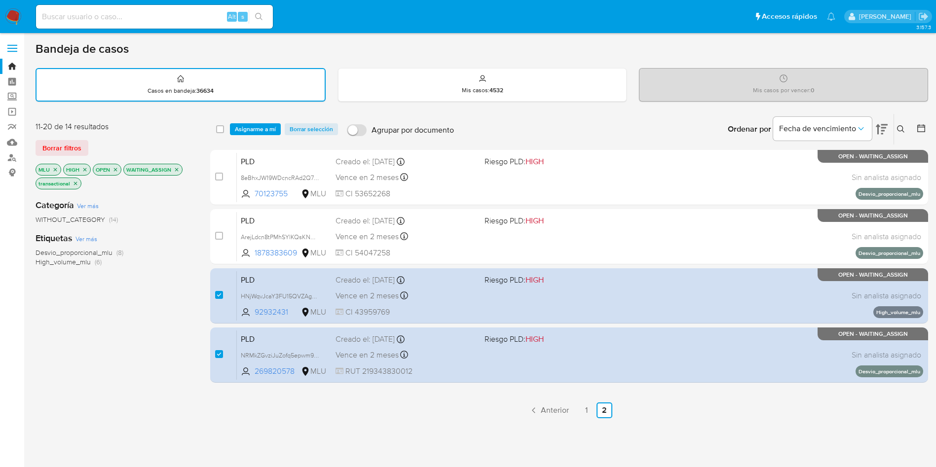
click at [559, 409] on span "Anterior" at bounding box center [555, 410] width 28 height 8
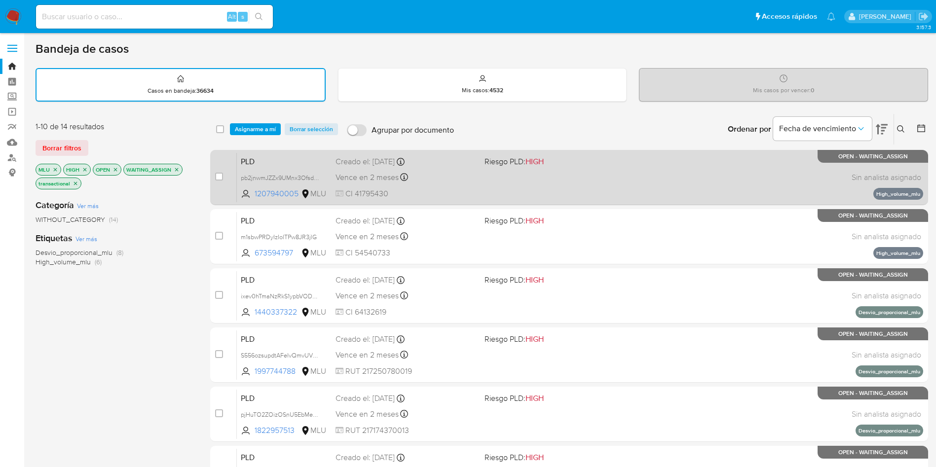
click at [534, 167] on span "HIGH" at bounding box center [534, 161] width 18 height 11
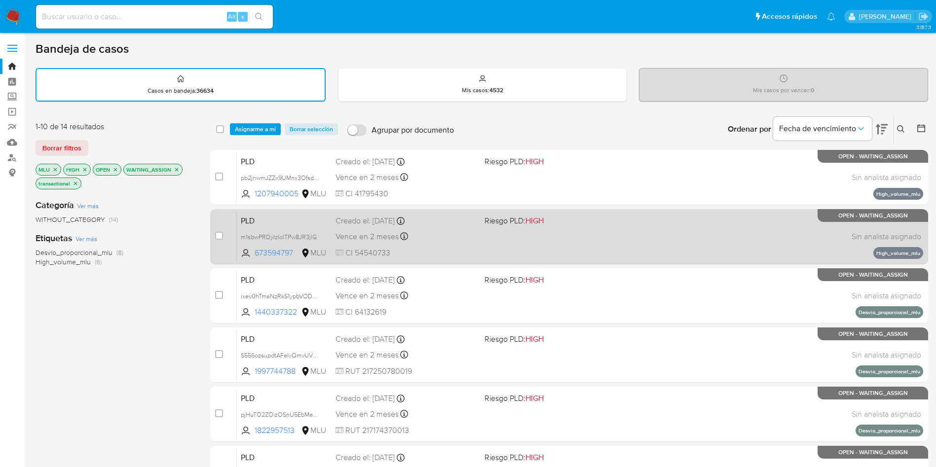
click at [570, 262] on div "case-item-checkbox No es posible asignar el caso PLD m1sbwPRDyIzIolTPw8JR3jlG 6…" at bounding box center [569, 236] width 718 height 55
click at [572, 235] on div "PLD m1sbwPRDyIzIolTPw8JR3jlG 673594797 MLU Riesgo PLD: HIGH Creado el: 12/08/20…" at bounding box center [580, 237] width 686 height 50
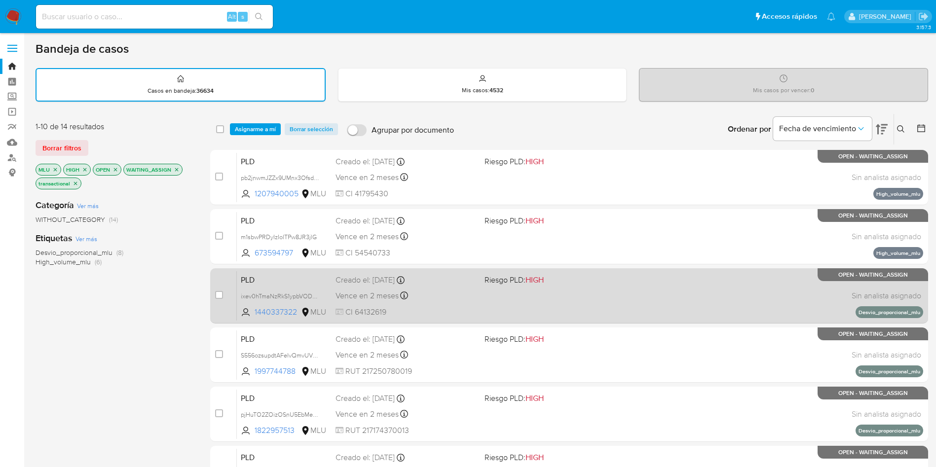
click at [636, 298] on div "PLD ixev0hTmaNzRkS1ypbVODwxi 1440337322 MLU Riesgo PLD: HIGH Creado el: 12/08/2…" at bounding box center [580, 296] width 686 height 50
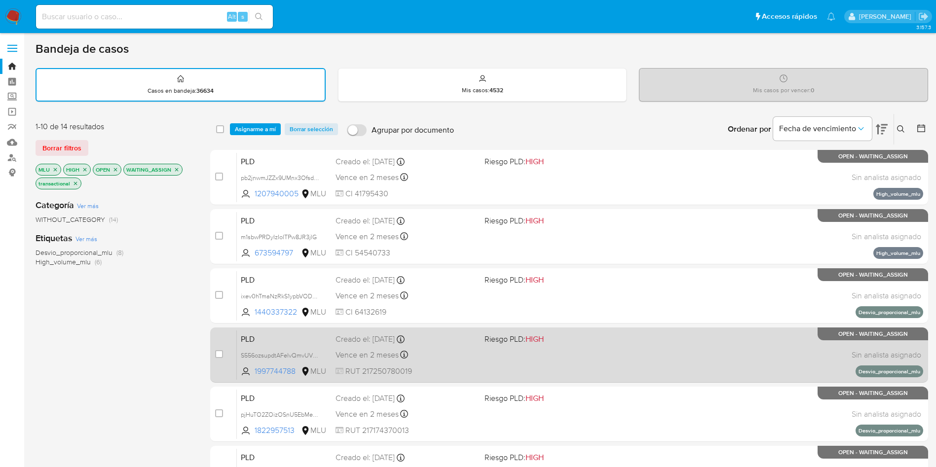
click at [638, 348] on div "PLD S556ozsupdtAFelvQmvUVCsa 1997744788 MLU Riesgo PLD: HIGH Creado el: 12/08/2…" at bounding box center [580, 355] width 686 height 50
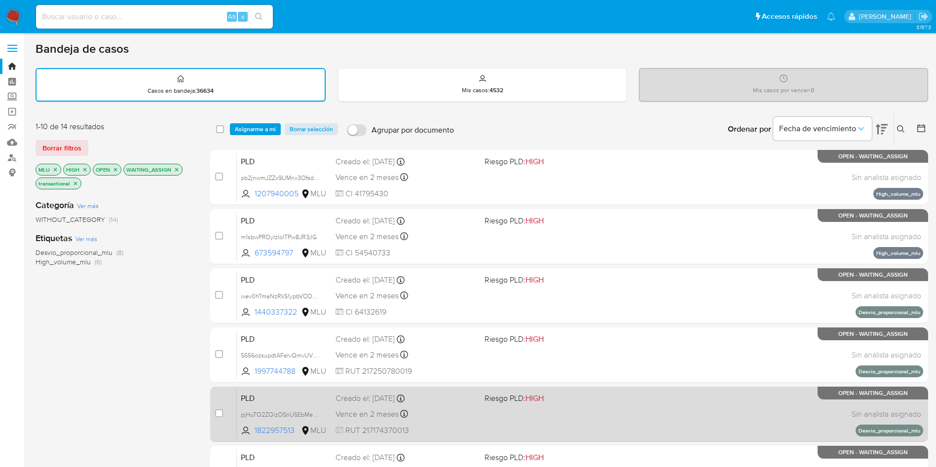
click at [613, 420] on div "PLD pjHuTO2ZOizOSnU5EbMebNoL 1822957513 MLU Riesgo PLD: HIGH Creado el: 12/08/2…" at bounding box center [580, 414] width 686 height 50
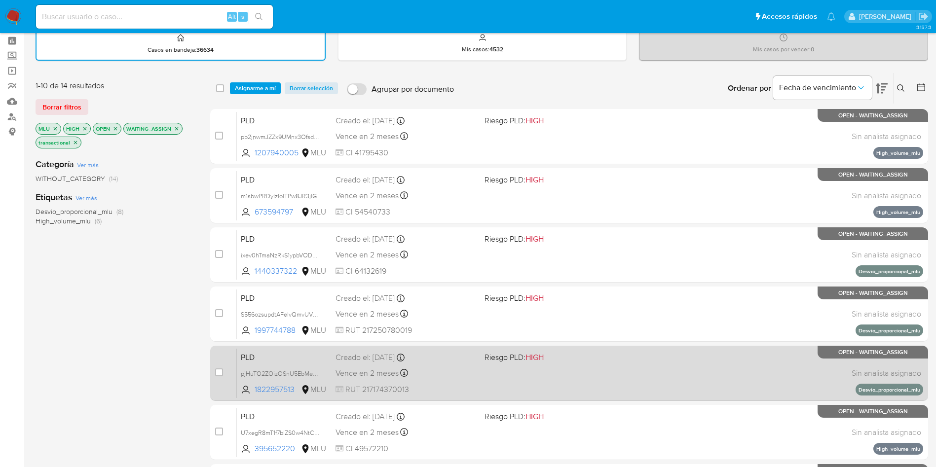
scroll to position [74, 0]
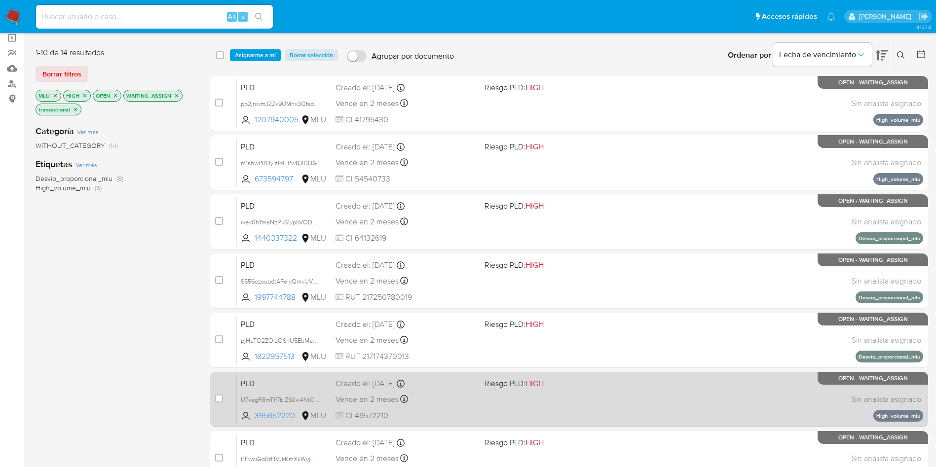
click at [630, 384] on div "PLD U7xegR8mT1f7blZS0w4NtCsU 395652220 MLU Riesgo PLD: HIGH Creado el: 12/08/20…" at bounding box center [580, 399] width 686 height 50
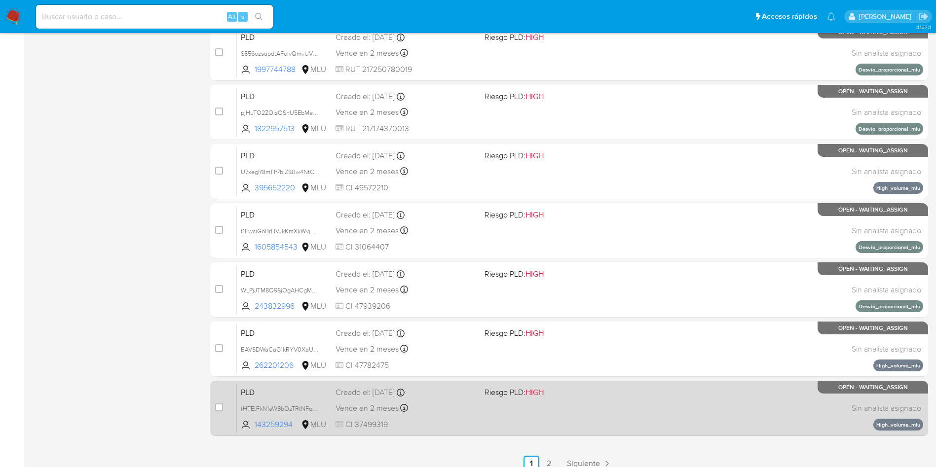
scroll to position [313, 0]
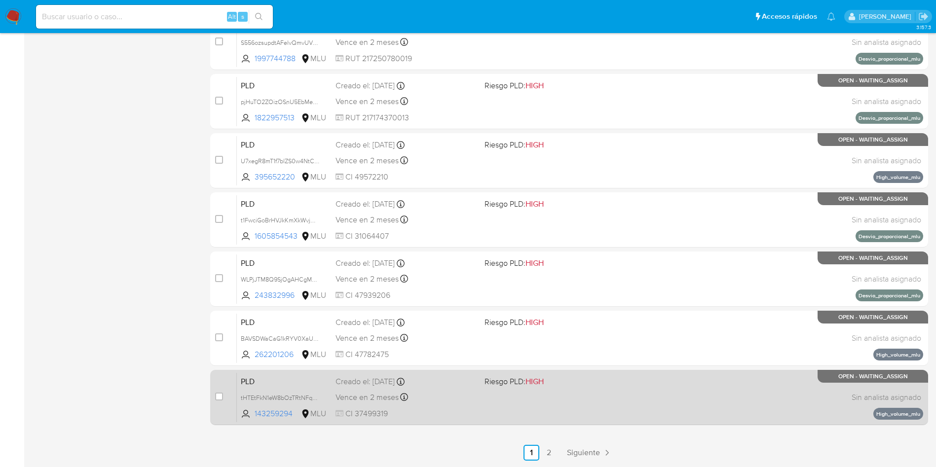
click at [593, 406] on div "PLD tHTEtFkN1eW8bOzTRtNFqp5f 143259294 MLU Riesgo PLD: HIGH Creado el: 12/08/20…" at bounding box center [580, 397] width 686 height 50
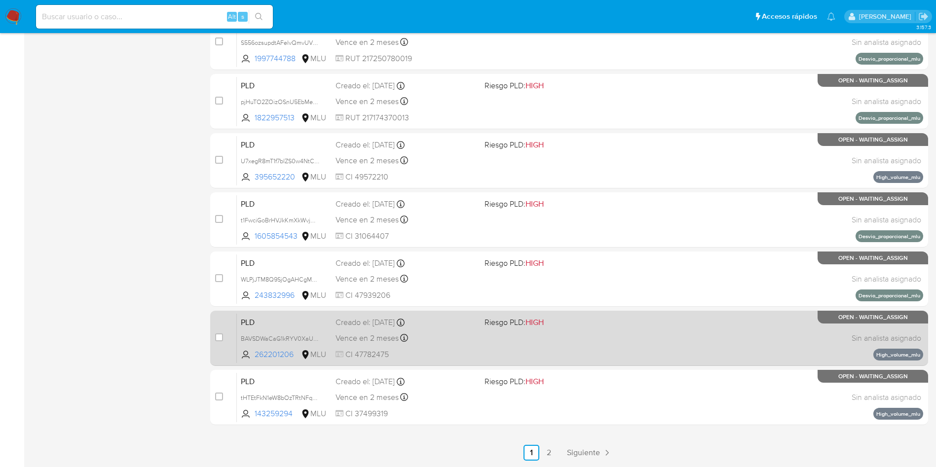
click at [657, 341] on div "PLD BAVSDWaCaG1kRYV0XaUnomEd 262201206 MLU Riesgo PLD: HIGH Creado el: 12/08/20…" at bounding box center [580, 338] width 686 height 50
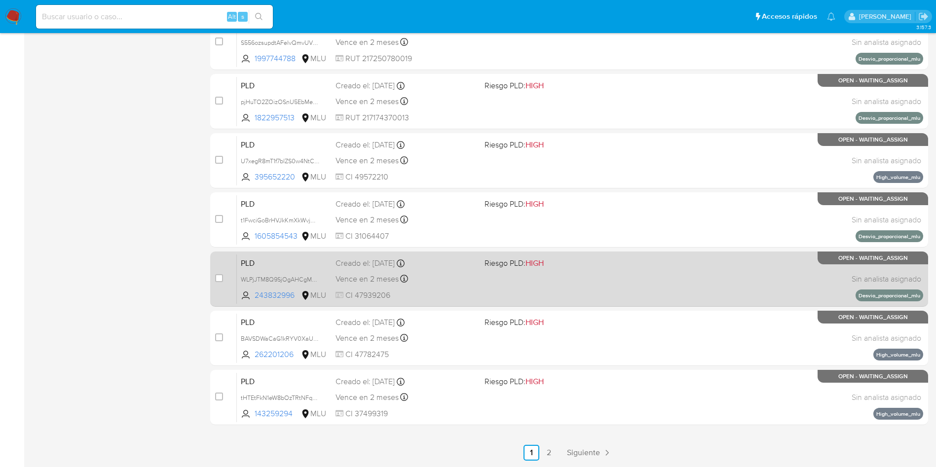
click at [658, 289] on div "PLD WLPjJTM8Q9SjOgAHCgMO7sol 243832996 MLU Riesgo PLD: HIGH Creado el: 12/08/20…" at bounding box center [580, 279] width 686 height 50
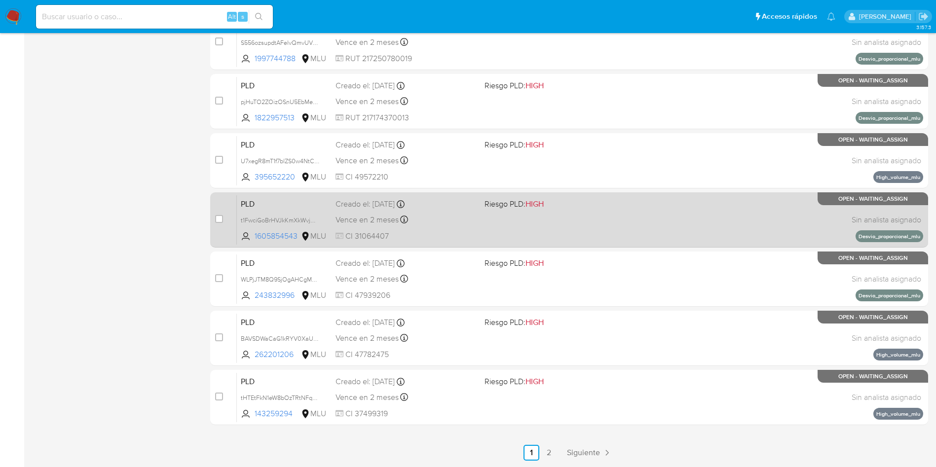
click at [613, 225] on div "PLD t1FwciGoBrHVJkKmXkWvjDMI 1605854543 MLU Riesgo PLD: HIGH Creado el: 12/08/2…" at bounding box center [580, 220] width 686 height 50
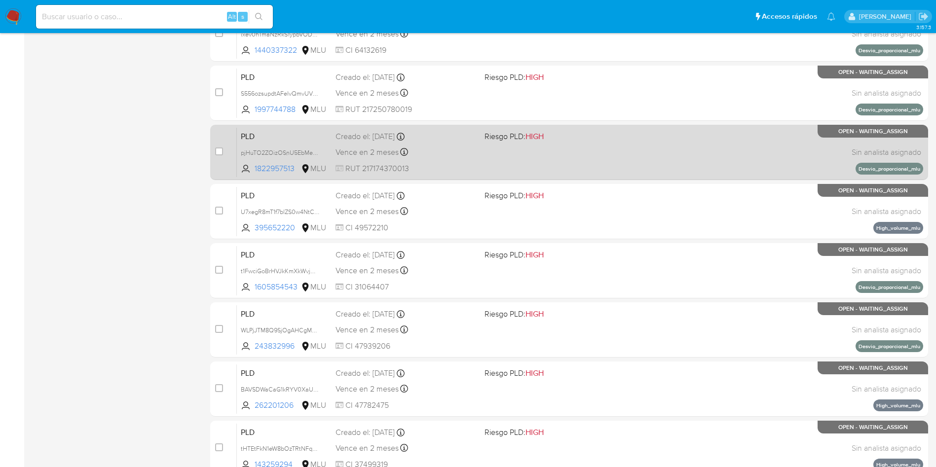
scroll to position [239, 0]
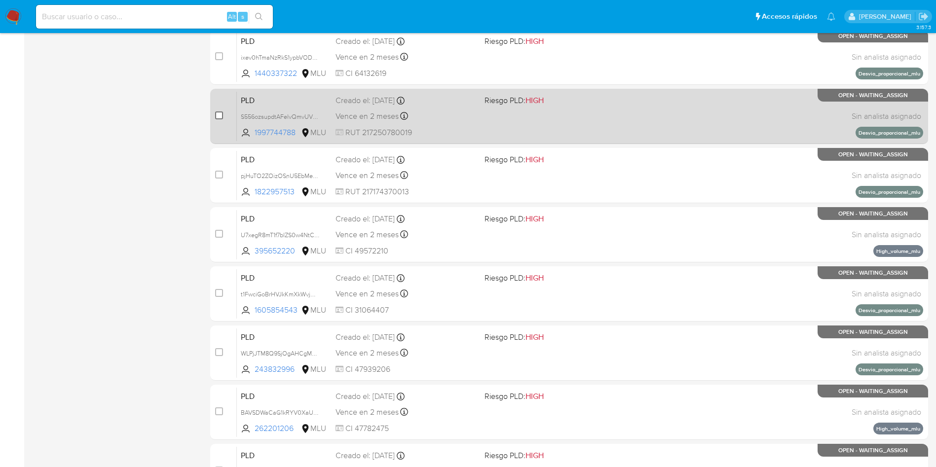
click at [218, 116] on input "checkbox" at bounding box center [219, 115] width 8 height 8
checkbox input "true"
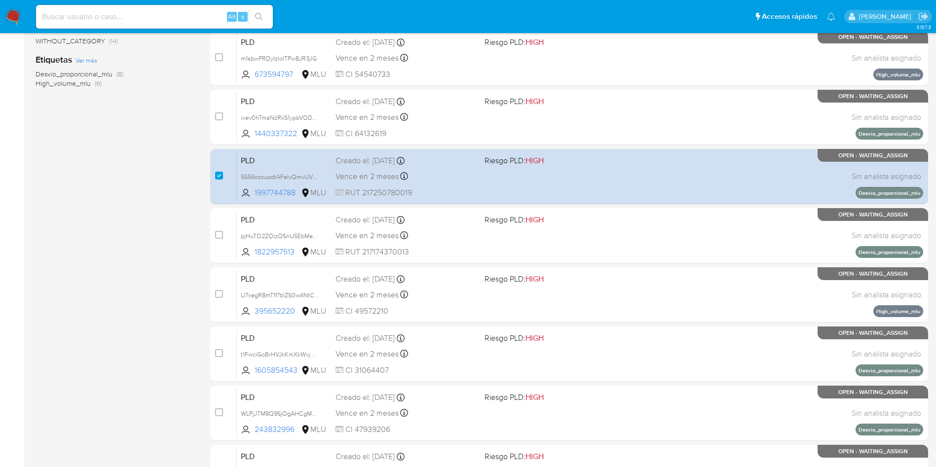
scroll to position [158, 0]
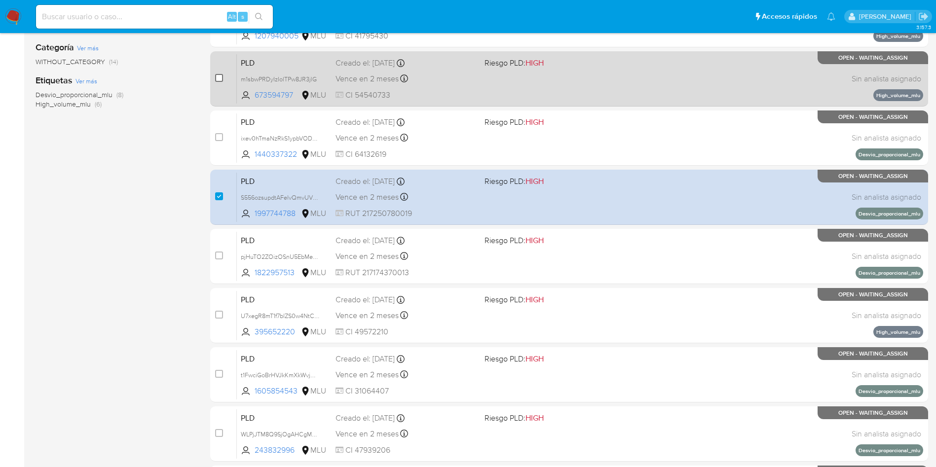
click at [218, 76] on input "checkbox" at bounding box center [219, 78] width 8 height 8
checkbox input "true"
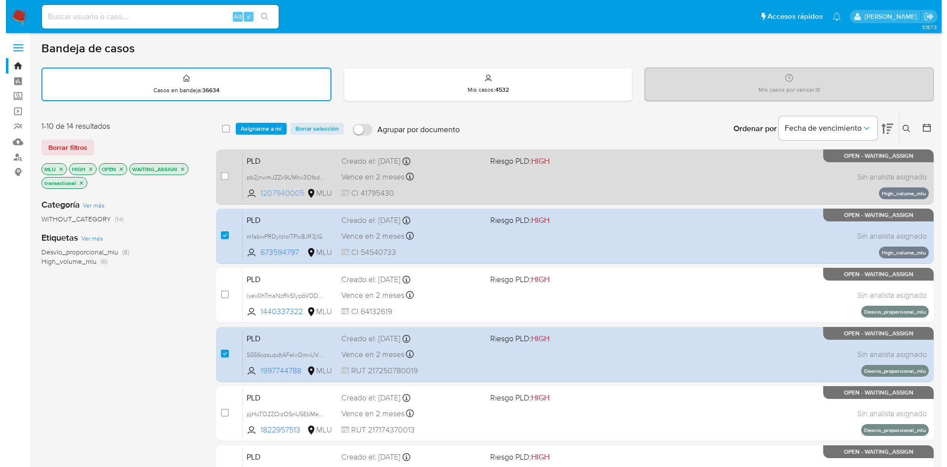
scroll to position [0, 0]
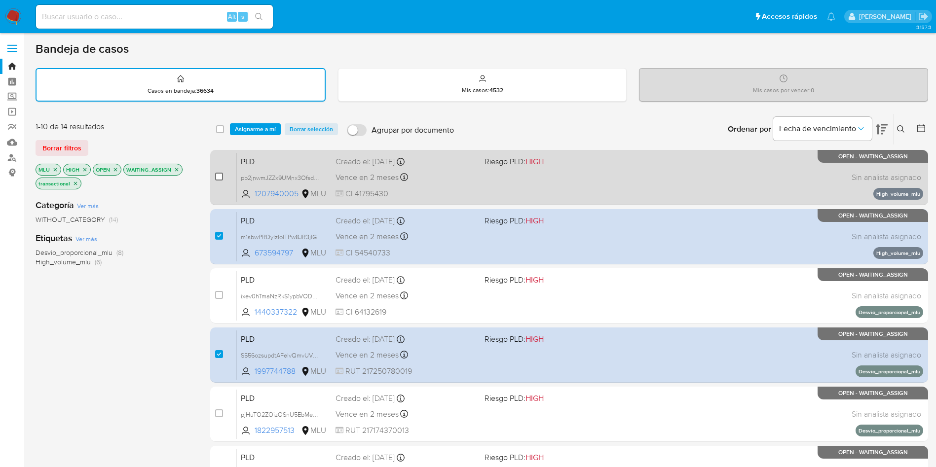
click at [219, 176] on input "checkbox" at bounding box center [219, 177] width 8 height 8
checkbox input "true"
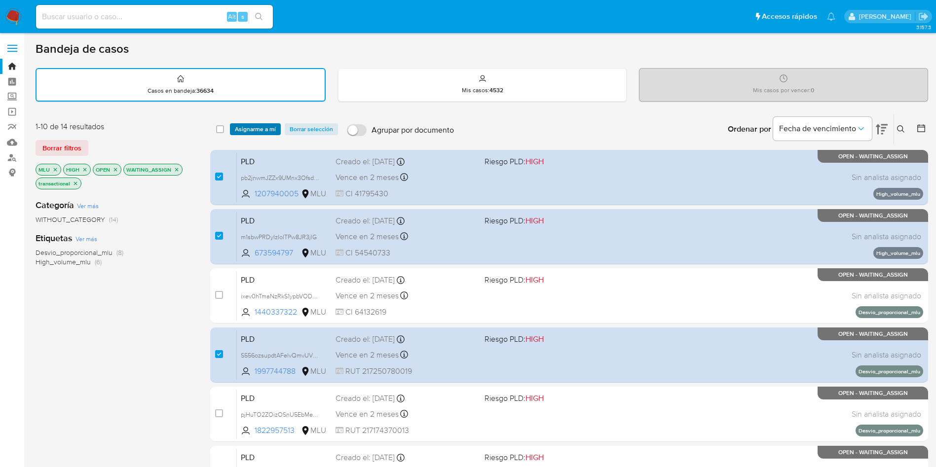
click at [263, 131] on span "Asignarme a mí" at bounding box center [255, 129] width 41 height 10
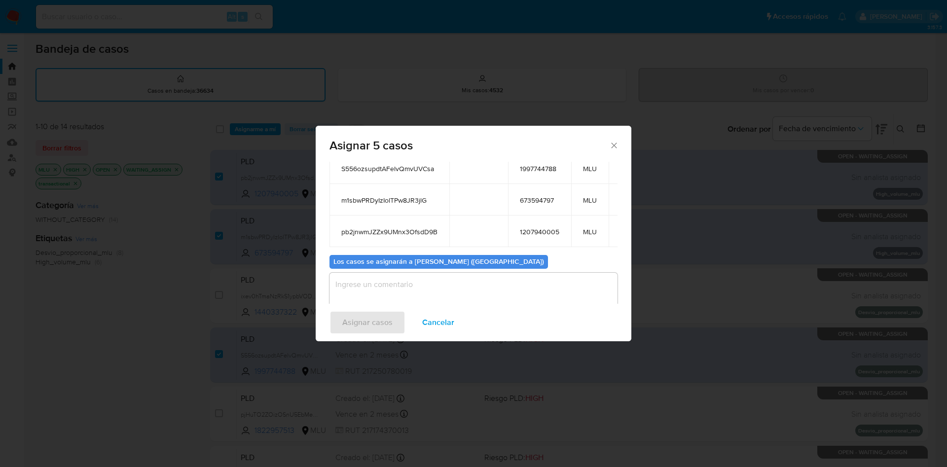
scroll to position [148, 0]
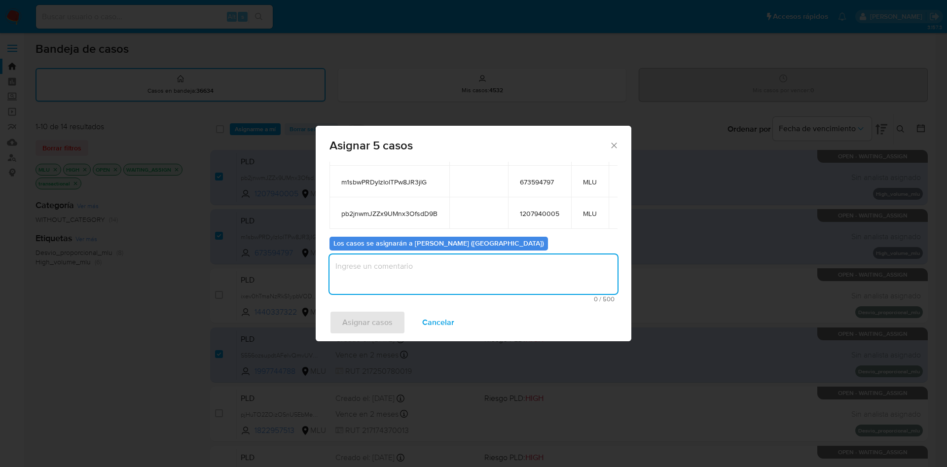
click at [431, 281] on textarea "assign-modal" at bounding box center [473, 273] width 288 height 39
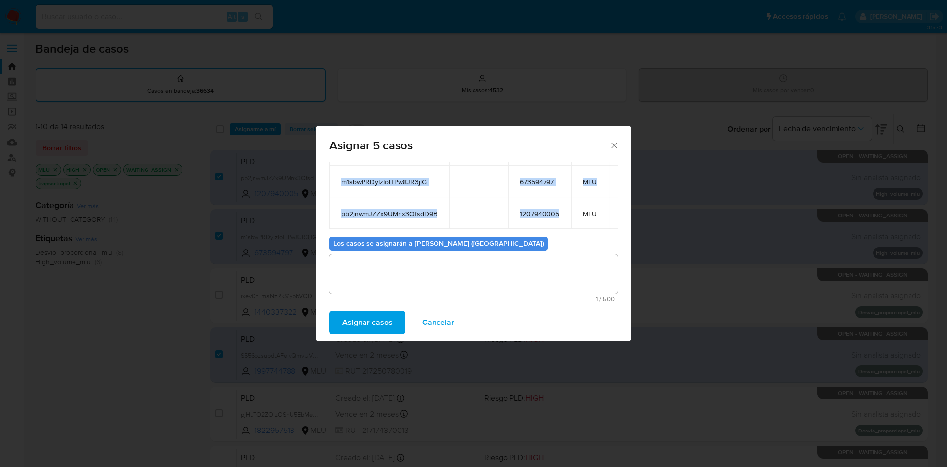
drag, startPoint x: 349, startPoint y: 205, endPoint x: 562, endPoint y: 217, distance: 213.4
click at [562, 217] on table "ID Propietario ID de usuario Site NRMkZGvziJuZofq5epwm9BXC 269820578 MLU HNjWqv…" at bounding box center [486, 132] width 315 height 191
copy table "ID Propietario ID de usuario Site NRMkZGvziJuZofq5epwm9BXC 269820578 MLU HNjWqv…"
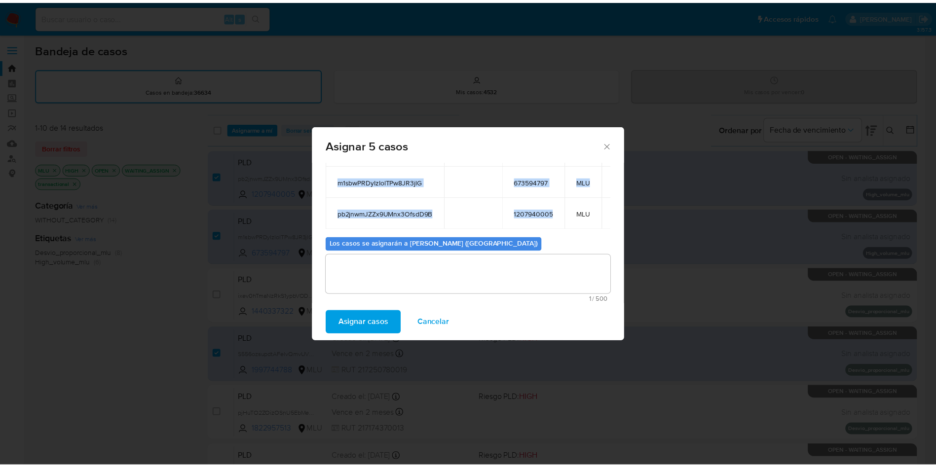
scroll to position [166, 0]
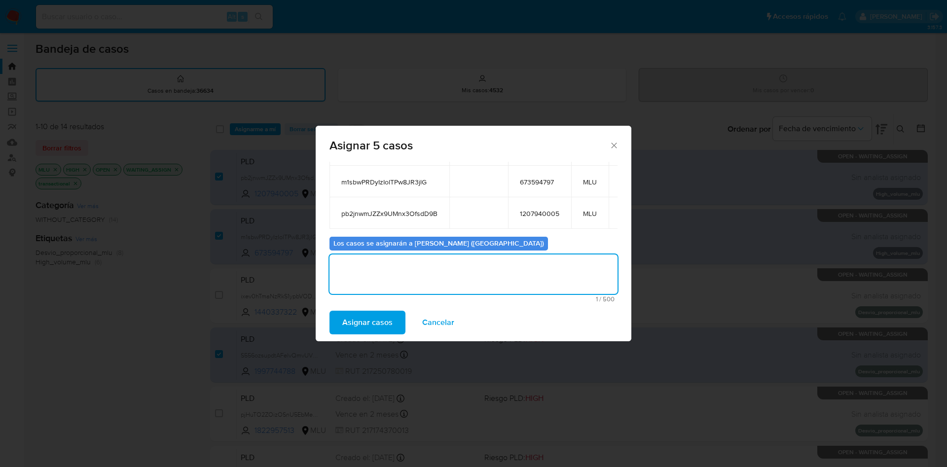
click at [435, 268] on textarea "assign-modal" at bounding box center [473, 273] width 288 height 39
click at [612, 145] on icon "Cerrar ventana" at bounding box center [614, 146] width 10 height 10
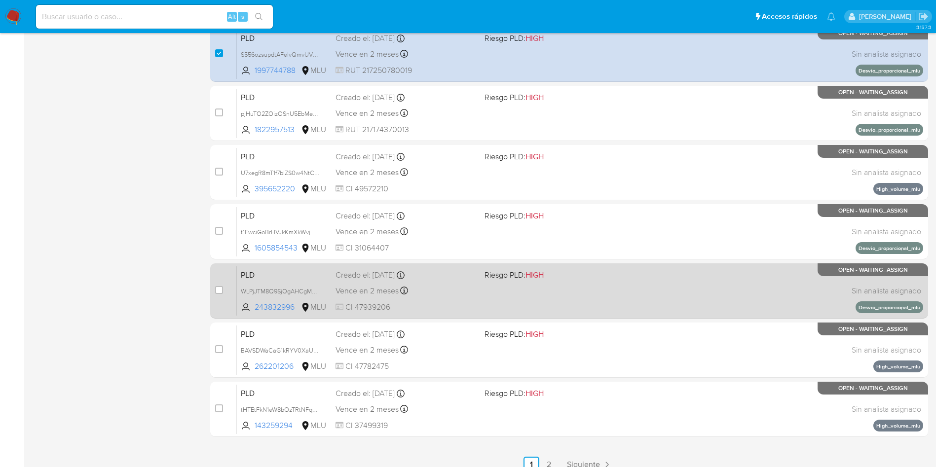
scroll to position [313, 0]
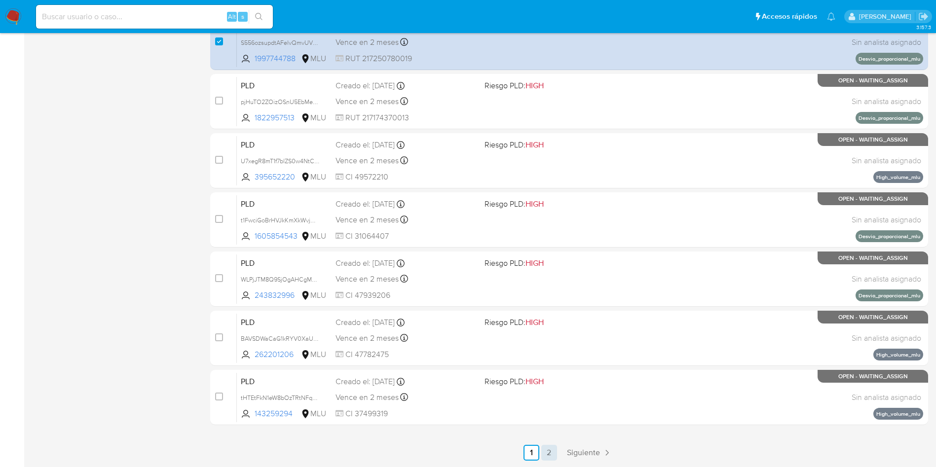
click at [552, 453] on link "2" at bounding box center [549, 453] width 16 height 16
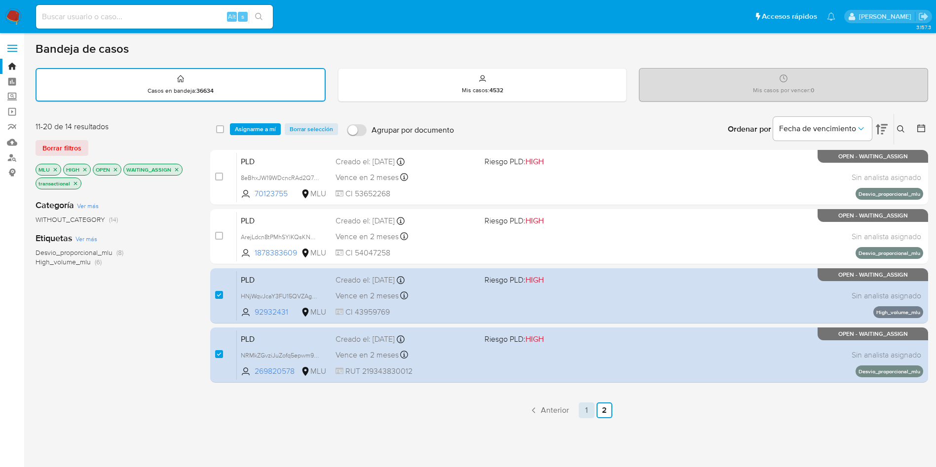
click at [587, 409] on link "1" at bounding box center [586, 410] width 16 height 16
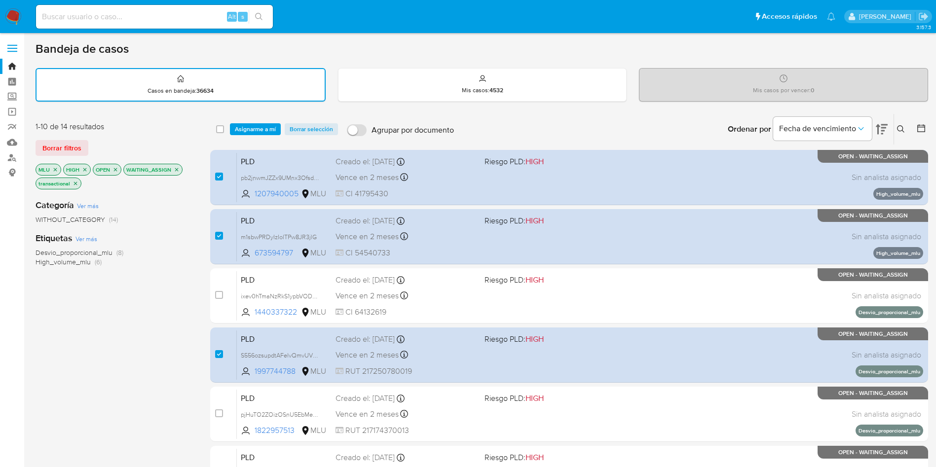
click at [249, 130] on span "Asignarme a mí" at bounding box center [255, 129] width 41 height 10
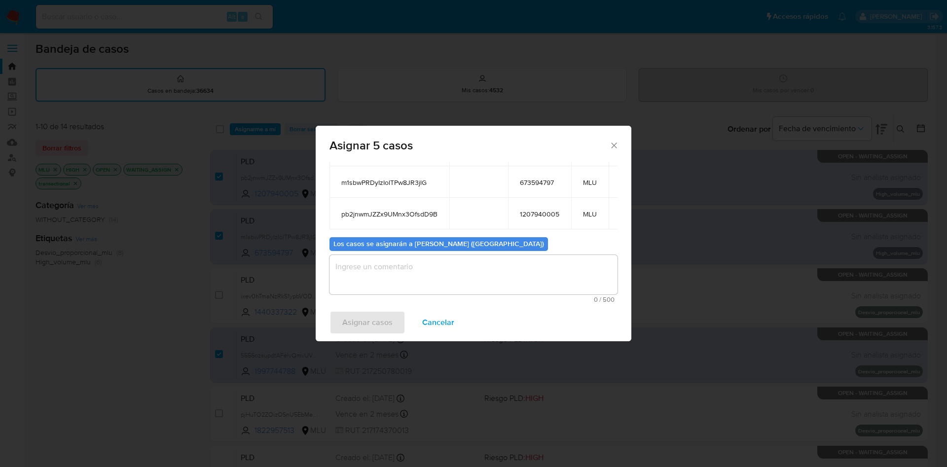
scroll to position [148, 0]
click at [408, 270] on textarea "assign-modal" at bounding box center [473, 273] width 288 height 39
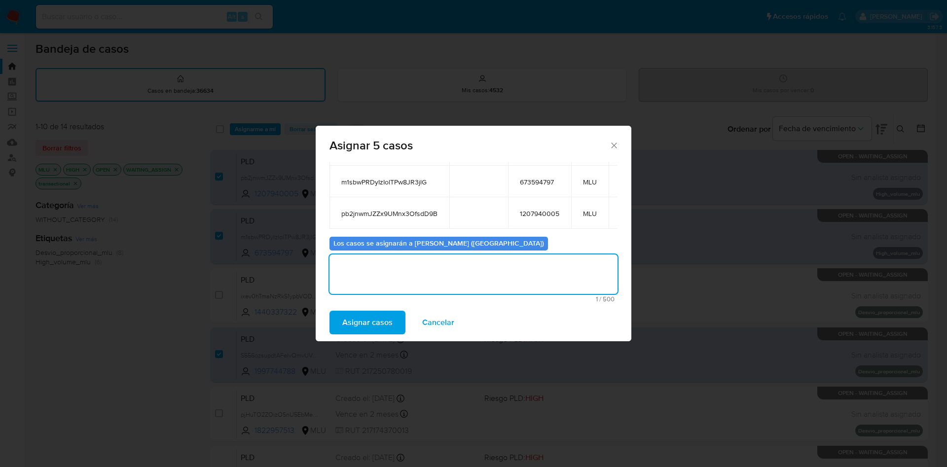
click at [375, 320] on span "Asignar casos" at bounding box center [367, 323] width 50 height 22
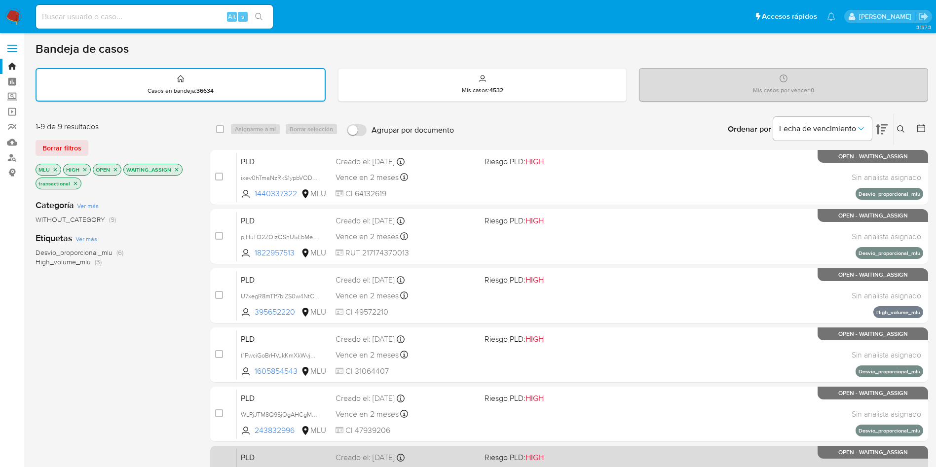
scroll to position [240, 0]
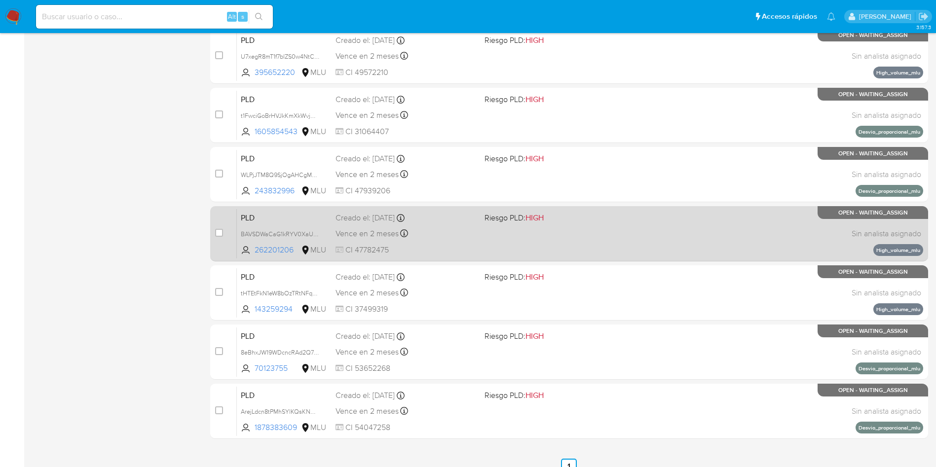
click at [599, 238] on div "PLD BAVSDWaCaG1kRYV0XaUnomEd 262201206 MLU Riesgo PLD: HIGH Creado el: 12/08/20…" at bounding box center [580, 234] width 686 height 50
click at [221, 233] on input "checkbox" at bounding box center [219, 233] width 8 height 8
checkbox input "true"
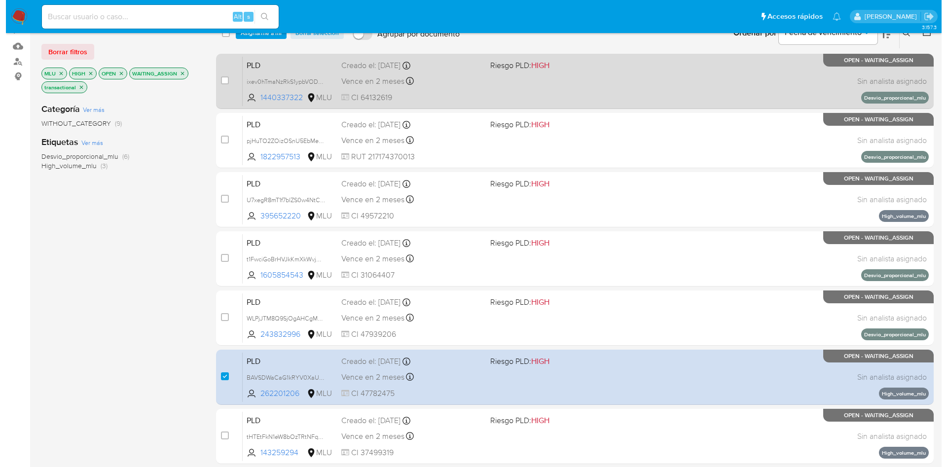
scroll to position [0, 0]
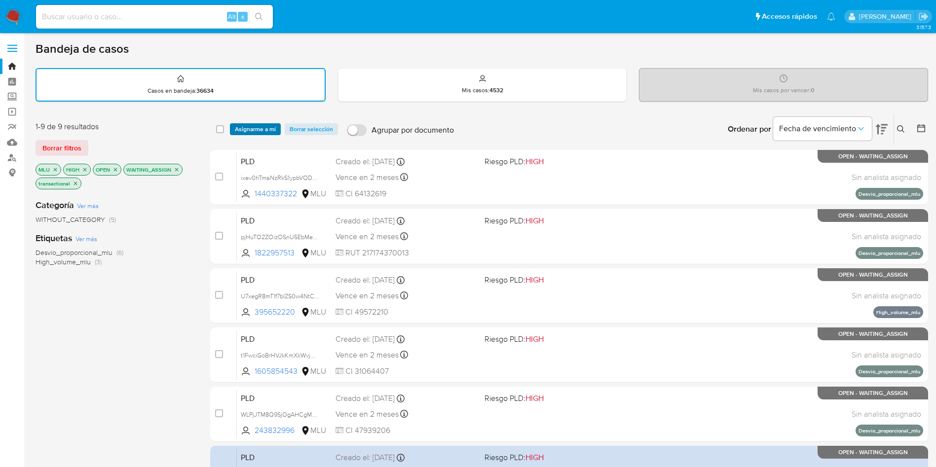
click at [247, 124] on span "Asignarme a mí" at bounding box center [255, 129] width 41 height 10
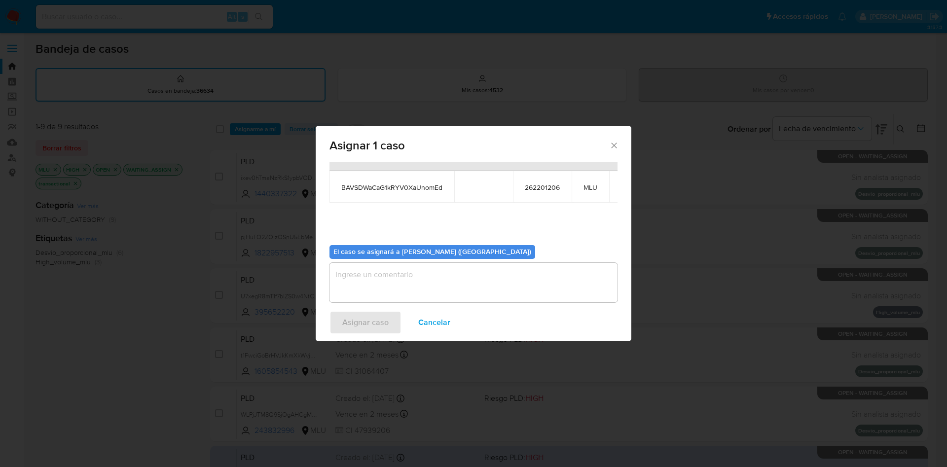
scroll to position [63, 0]
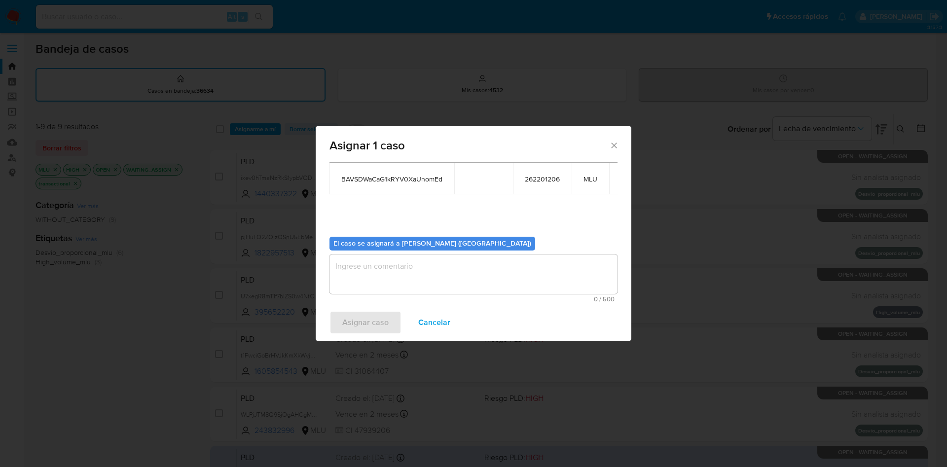
click at [455, 254] on textarea "assign-modal" at bounding box center [473, 273] width 288 height 39
click at [372, 322] on span "Asignar caso" at bounding box center [365, 323] width 46 height 22
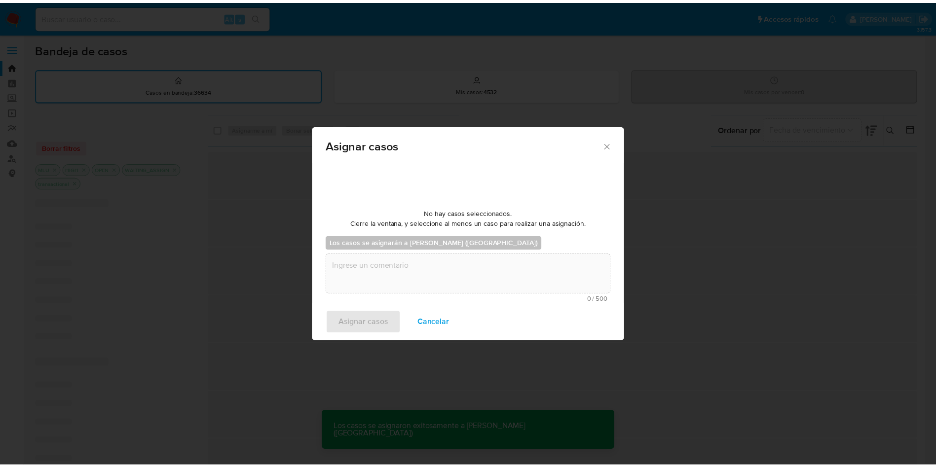
scroll to position [60, 0]
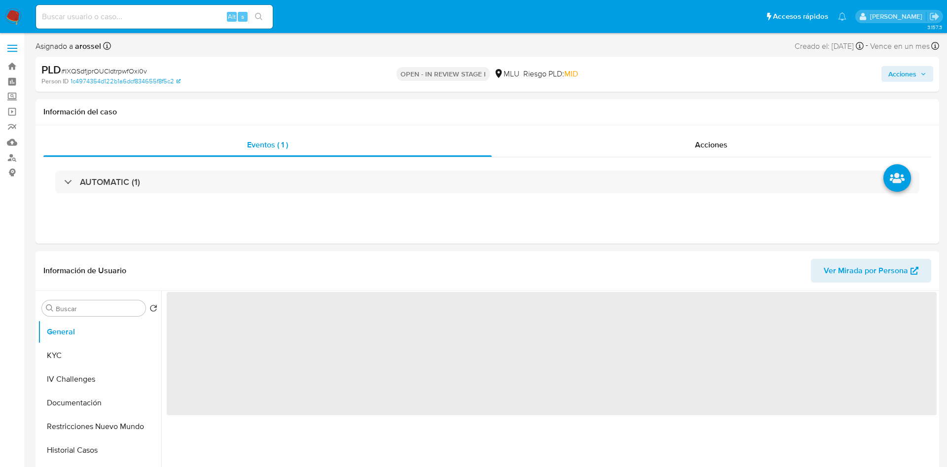
select select "10"
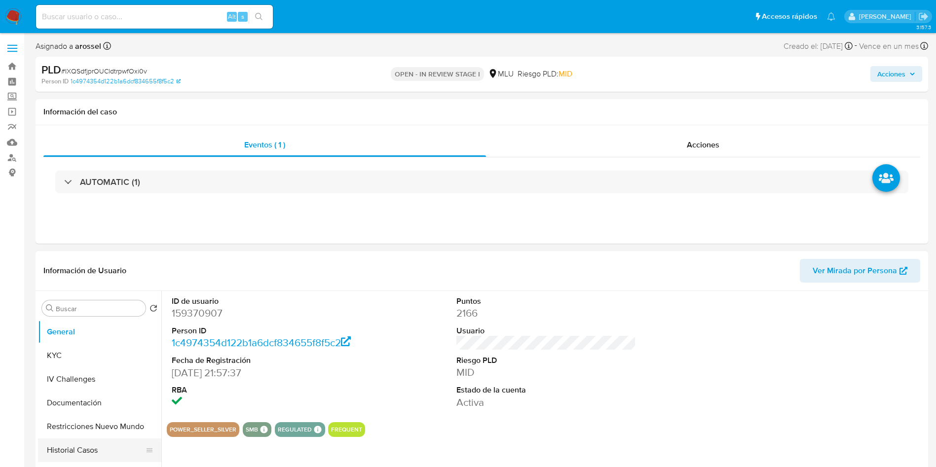
click at [79, 452] on button "Historial Casos" at bounding box center [95, 450] width 115 height 24
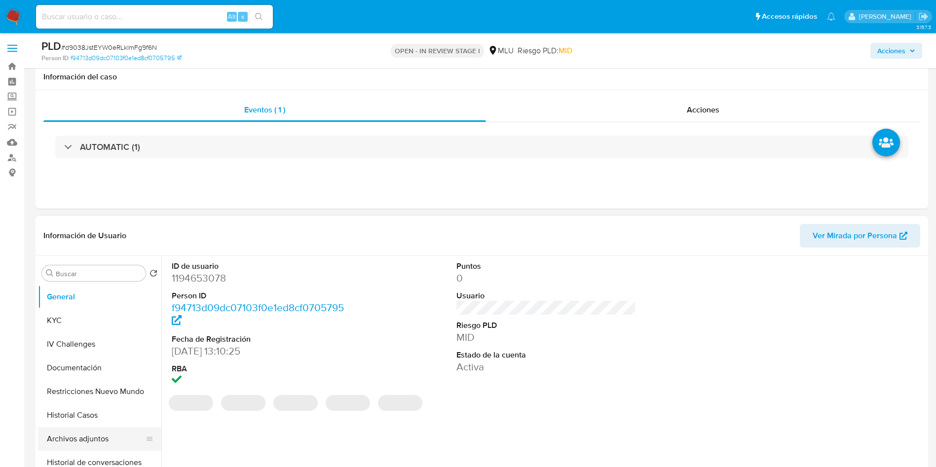
scroll to position [74, 0]
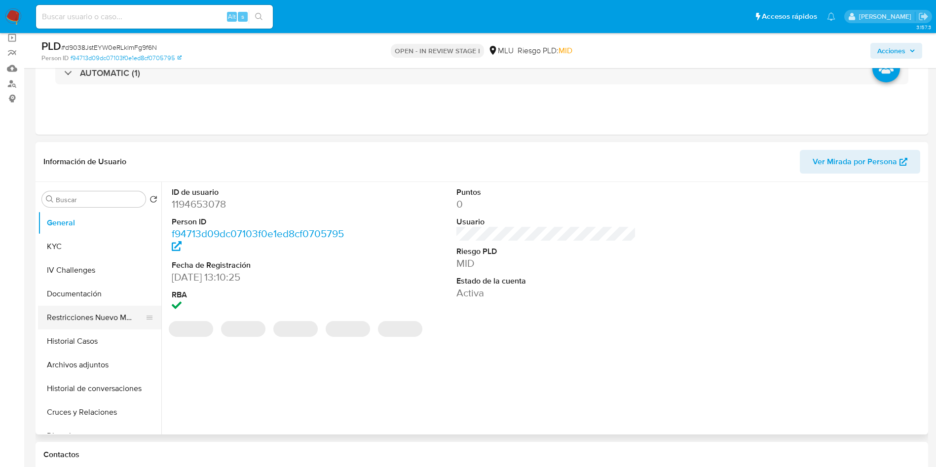
click at [98, 328] on button "Restricciones Nuevo Mundo" at bounding box center [95, 318] width 115 height 24
select select "10"
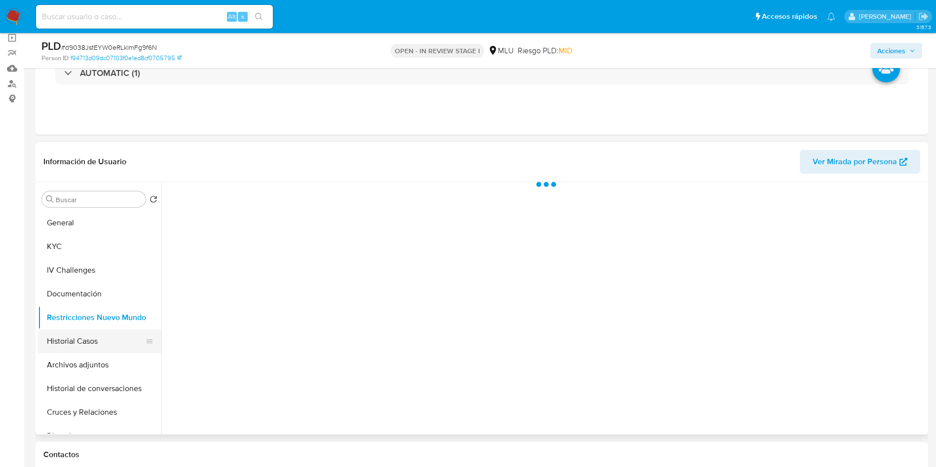
click at [90, 340] on button "Historial Casos" at bounding box center [95, 341] width 115 height 24
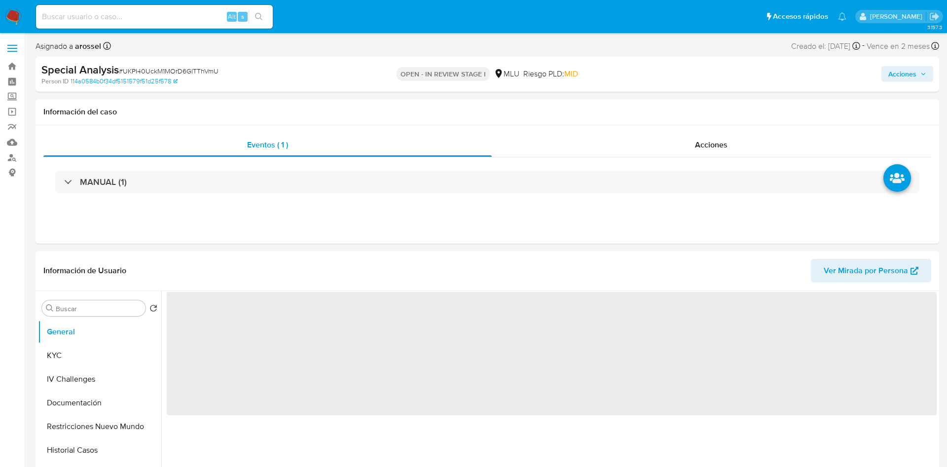
select select "10"
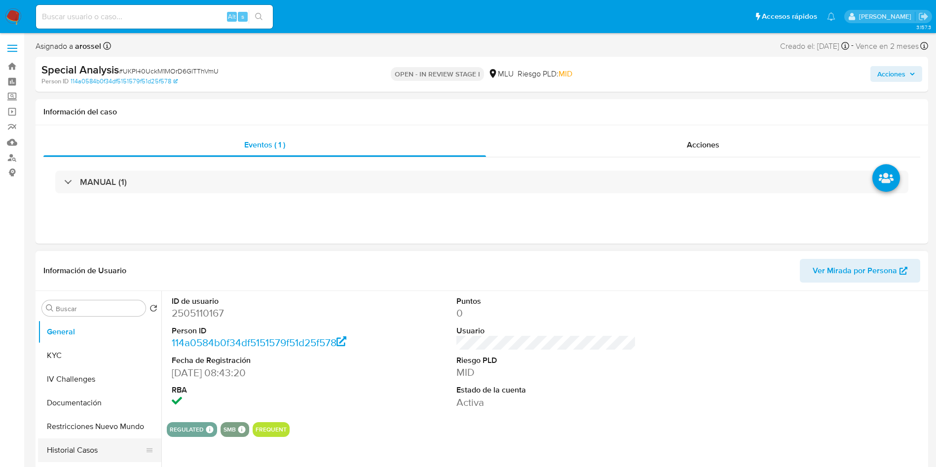
click at [89, 456] on button "Historial Casos" at bounding box center [95, 450] width 115 height 24
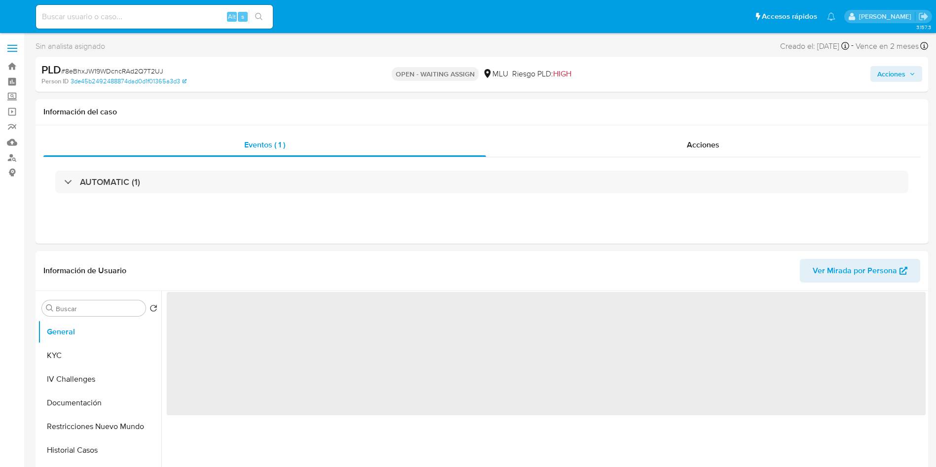
select select "10"
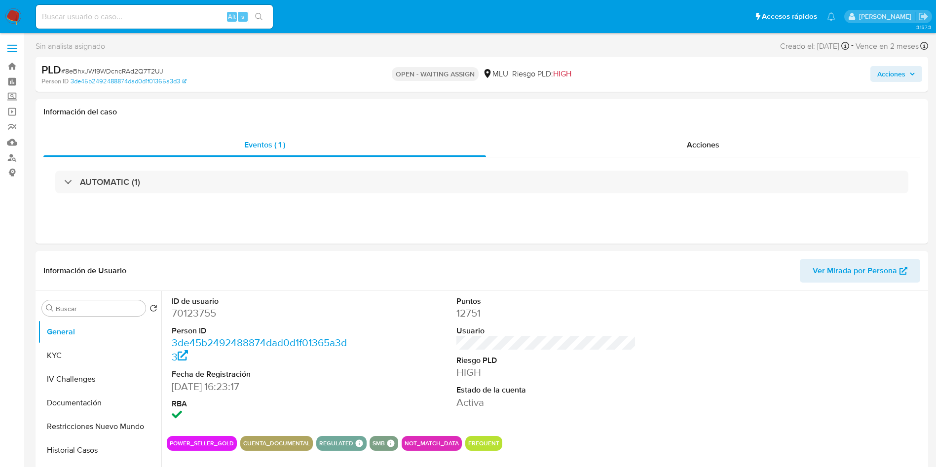
click at [145, 69] on span "# 8eBhxJW19WDcncRAd2Q7T2UJ" at bounding box center [112, 71] width 102 height 10
copy span "8eBhxJW19WDcncRAd2Q7T2UJ"
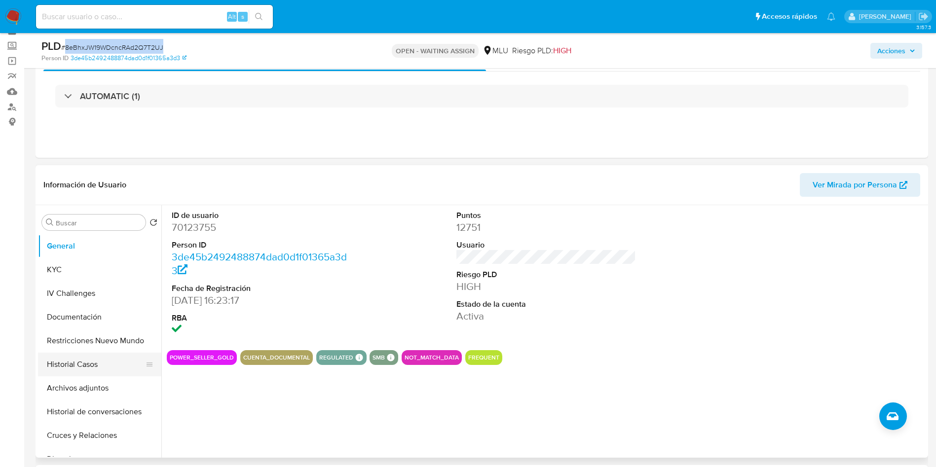
scroll to position [74, 0]
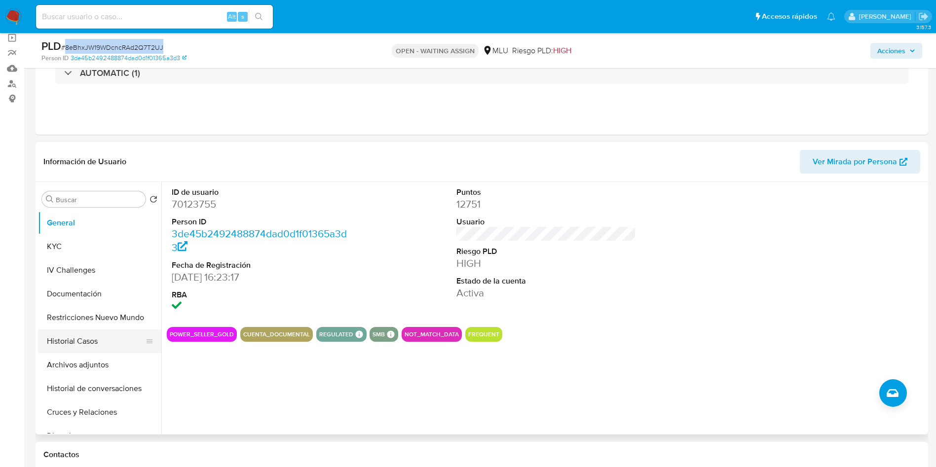
click at [81, 343] on button "Historial Casos" at bounding box center [95, 341] width 115 height 24
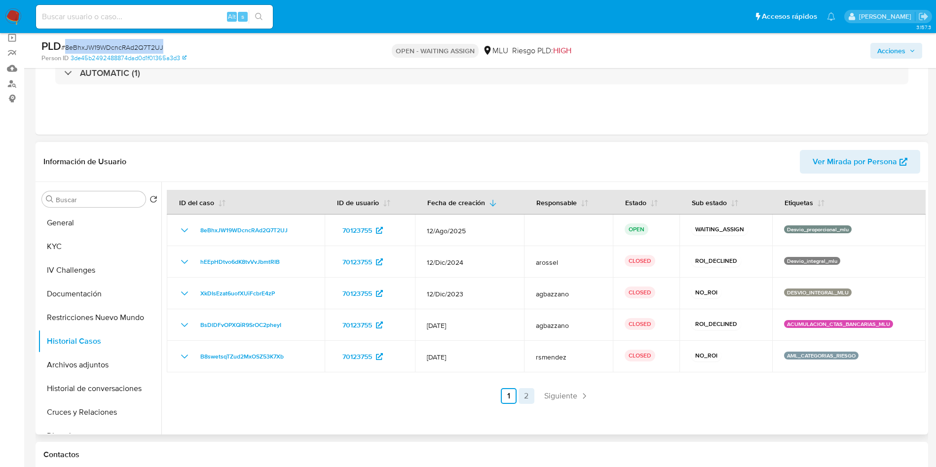
click at [526, 396] on link "2" at bounding box center [526, 396] width 16 height 16
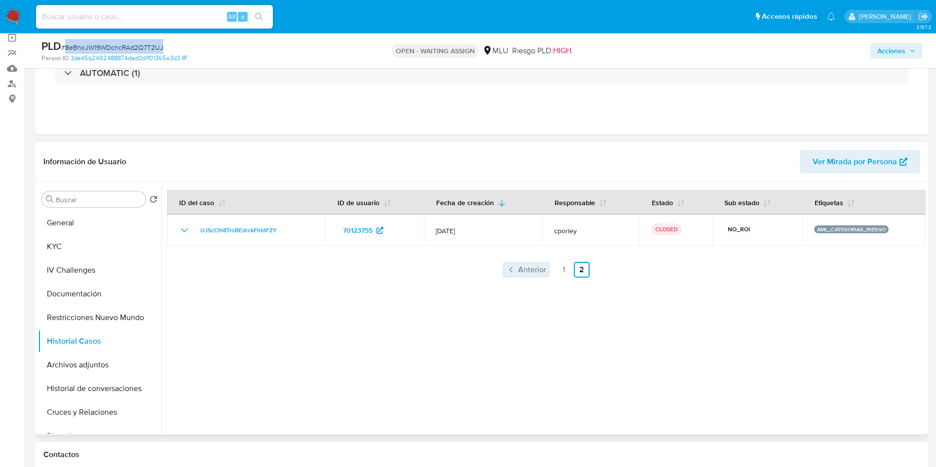
click at [526, 266] on span "Anterior" at bounding box center [532, 270] width 28 height 8
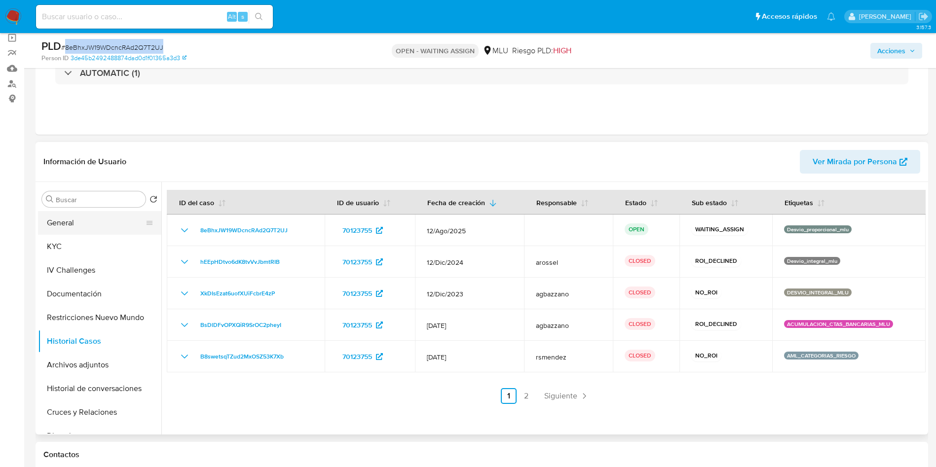
click at [65, 225] on button "General" at bounding box center [95, 223] width 115 height 24
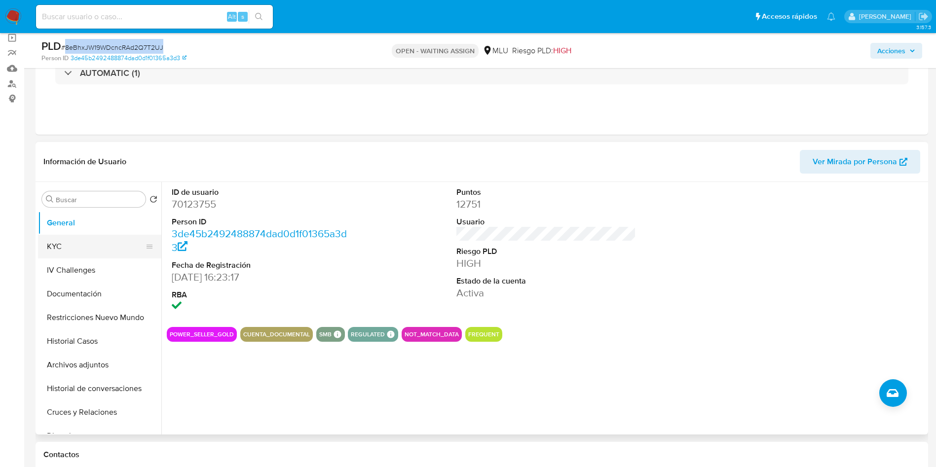
click at [98, 240] on button "KYC" at bounding box center [95, 247] width 115 height 24
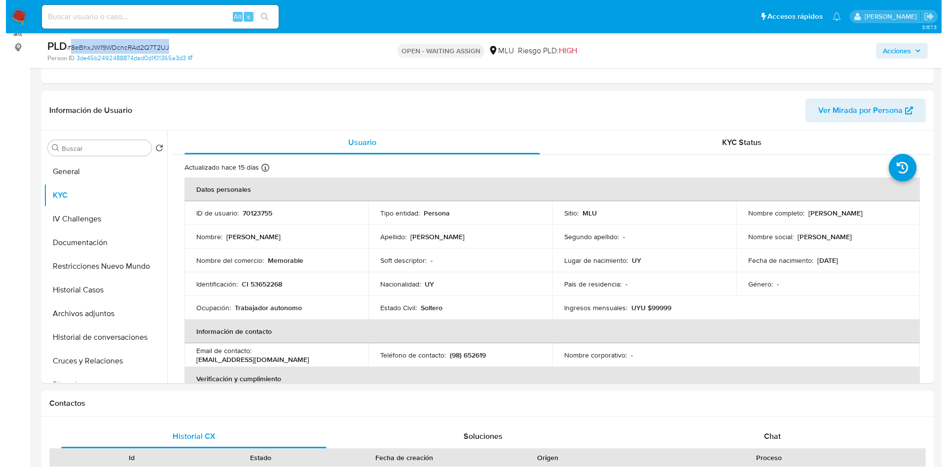
scroll to position [148, 0]
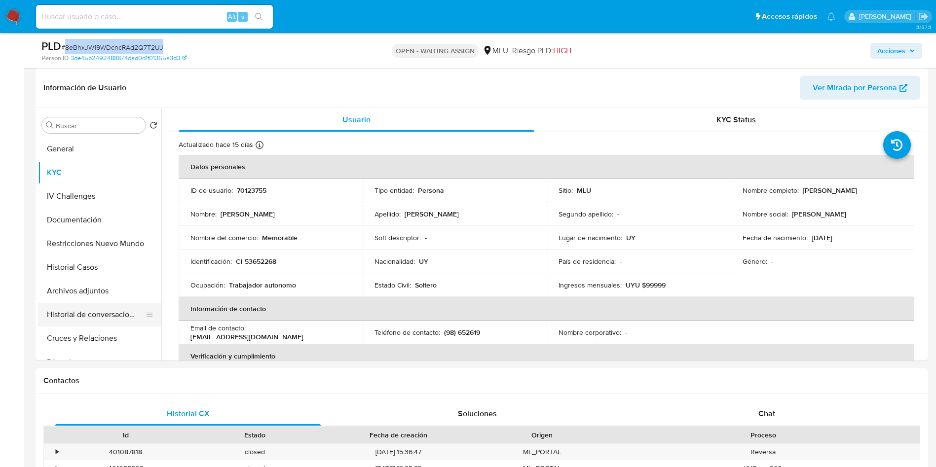
drag, startPoint x: 101, startPoint y: 319, endPoint x: 122, endPoint y: 351, distance: 38.4
click at [100, 319] on button "Historial de conversaciones" at bounding box center [99, 315] width 123 height 24
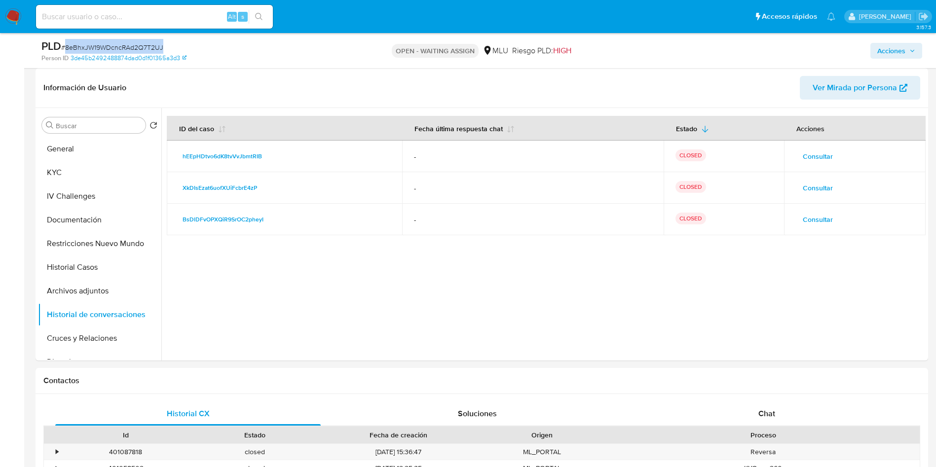
click at [818, 153] on span "Consultar" at bounding box center [817, 156] width 30 height 14
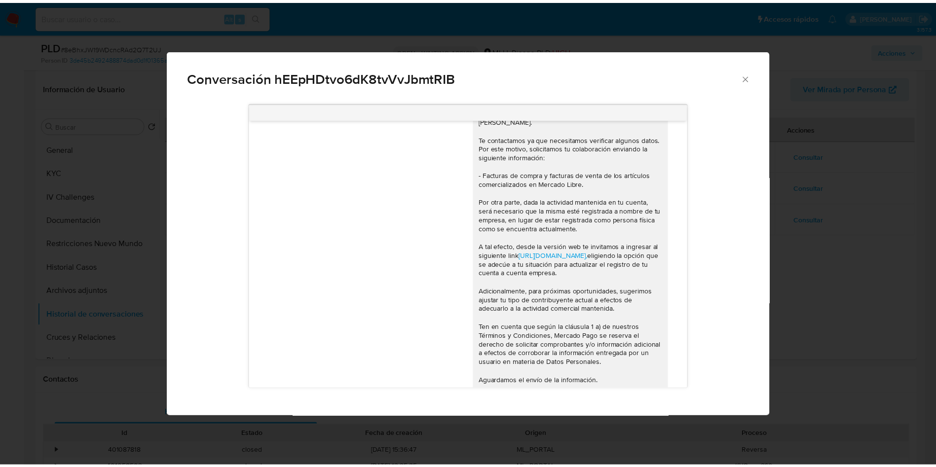
scroll to position [0, 0]
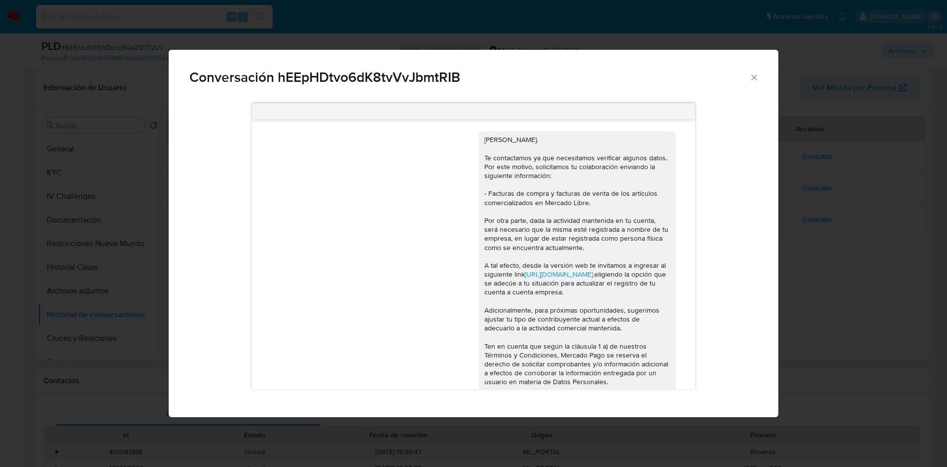
click at [847, 257] on div "Conversación hEEpHDtvo6dK8tvVvJbmtRIB Hola, Kevin. Te contactamos ya que necesi…" at bounding box center [473, 233] width 947 height 467
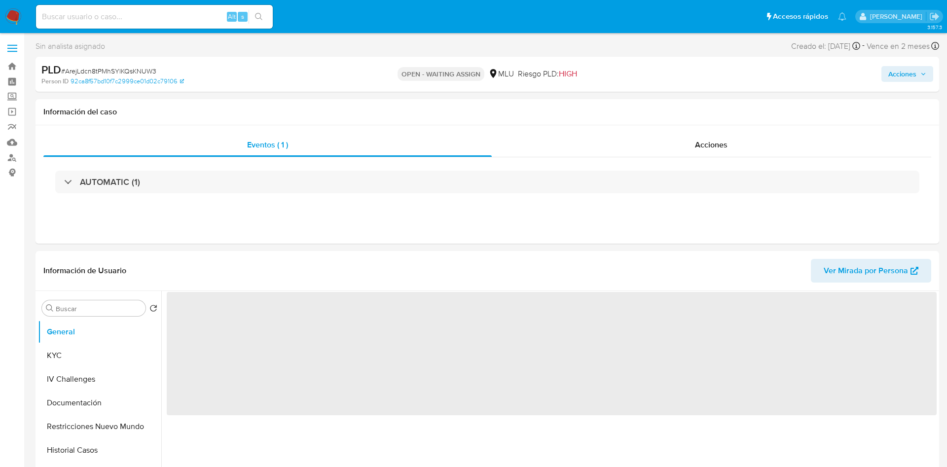
select select "10"
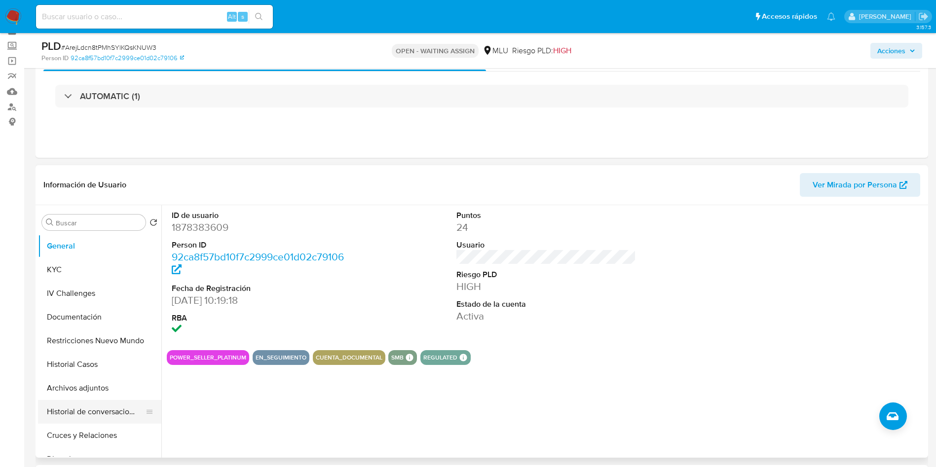
scroll to position [74, 0]
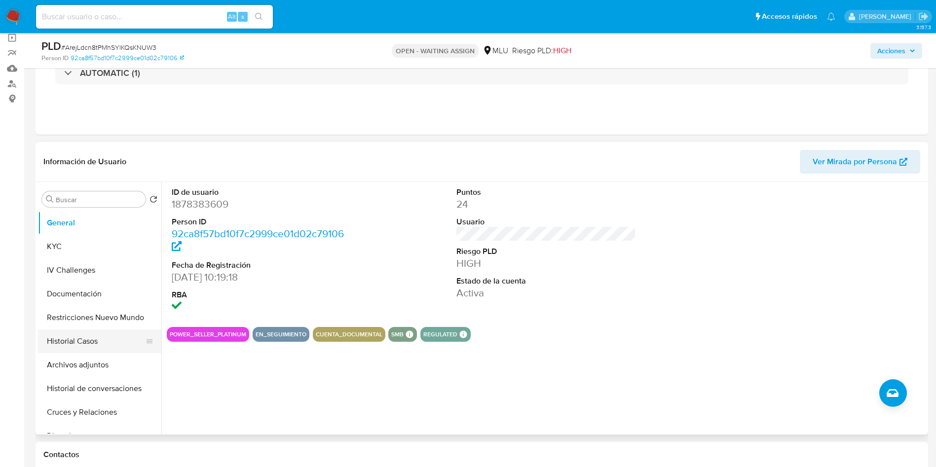
click at [85, 344] on button "Historial Casos" at bounding box center [95, 341] width 115 height 24
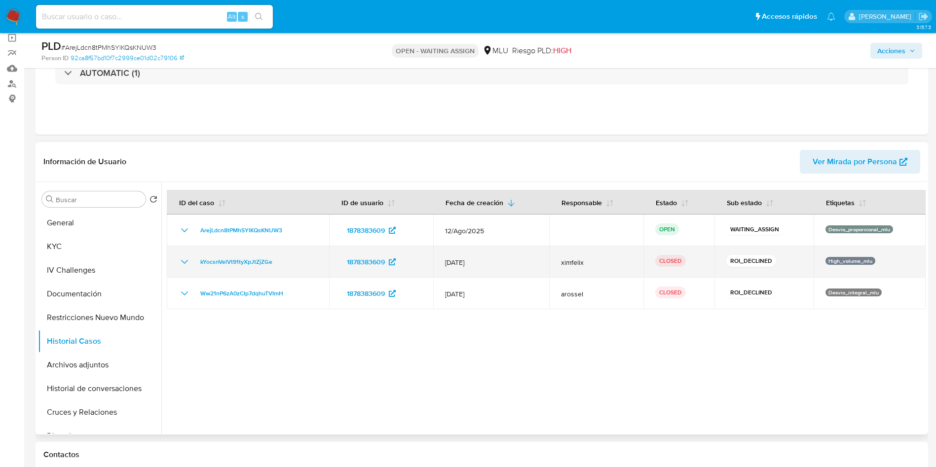
click at [192, 260] on div "kYocsnVelVt91tyXpJtZjZGe" at bounding box center [248, 262] width 139 height 12
click at [185, 262] on icon "Mostrar/Ocultar" at bounding box center [184, 262] width 7 height 4
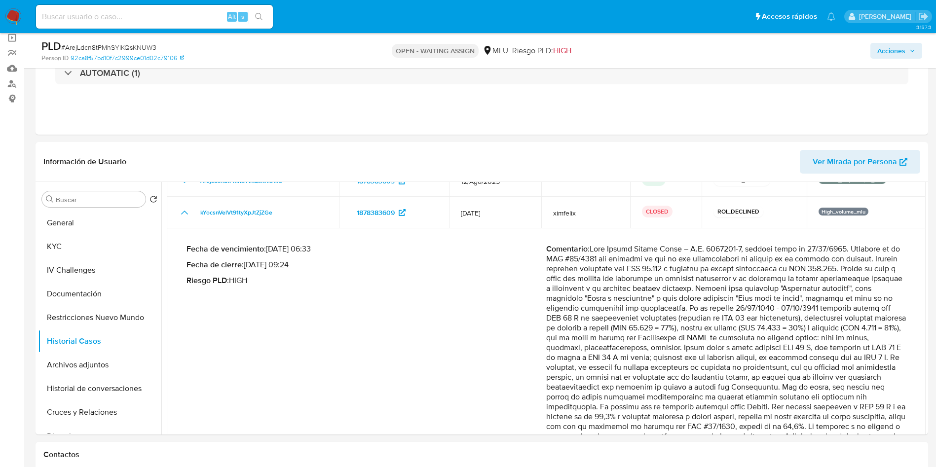
scroll to position [0, 0]
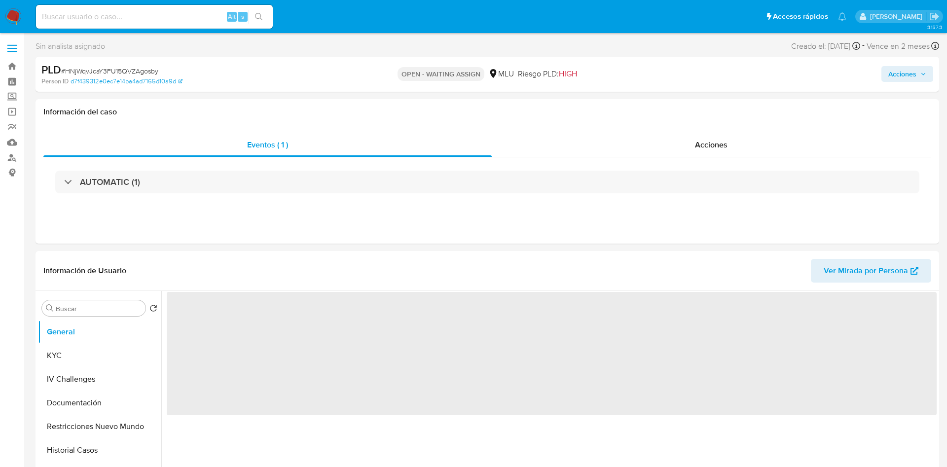
select select "10"
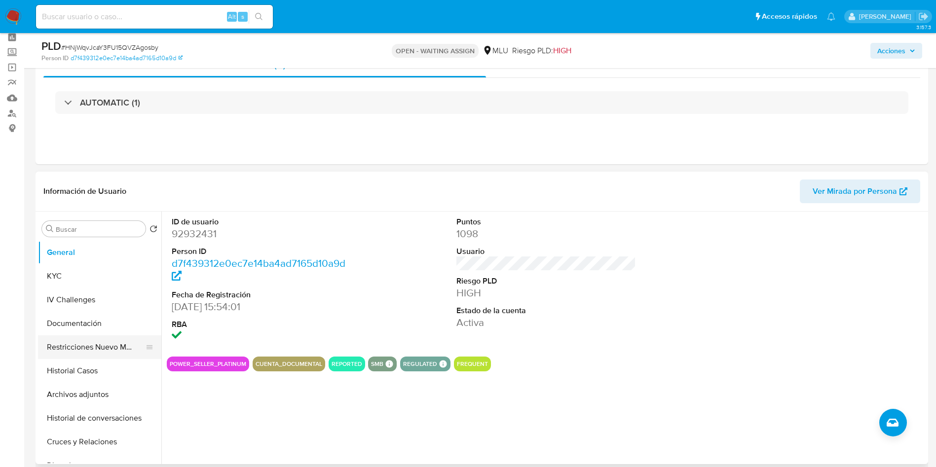
scroll to position [74, 0]
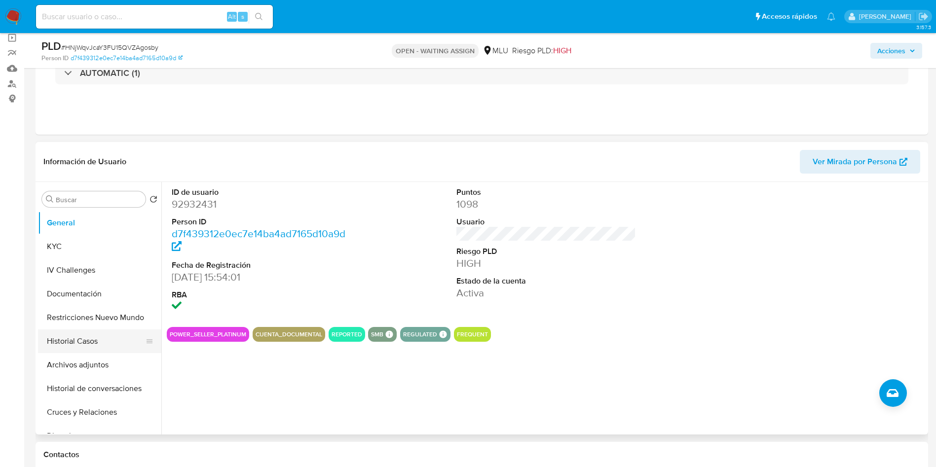
click at [96, 340] on button "Historial Casos" at bounding box center [95, 341] width 115 height 24
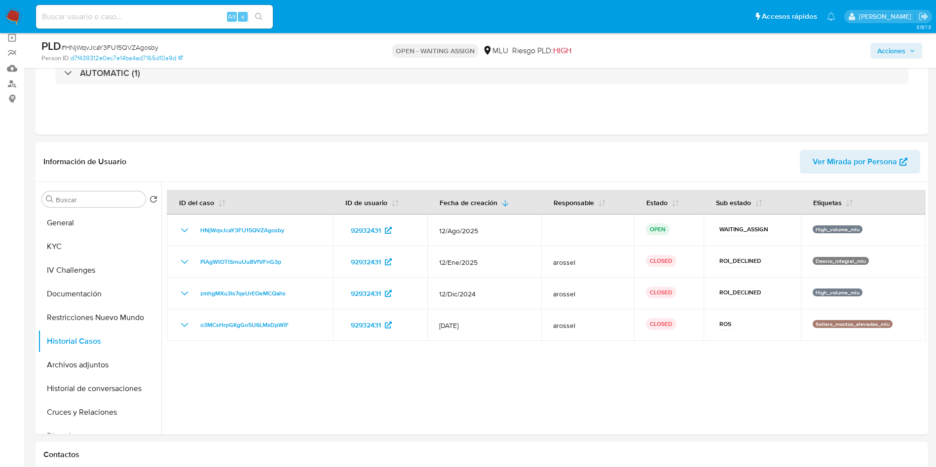
click at [140, 48] on span "# HNjWqvJcaY3FU15QVZAgosby" at bounding box center [109, 47] width 97 height 10
copy span "HNjWqvJcaY3FU15QVZAgosby"
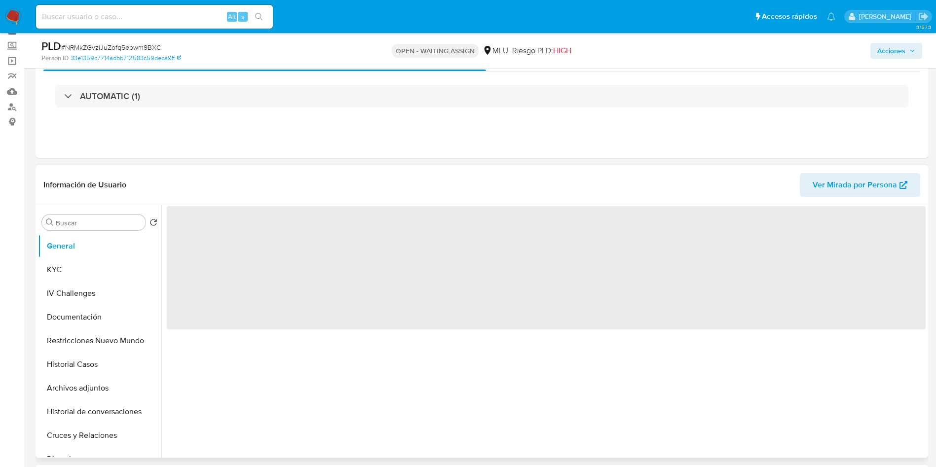
scroll to position [74, 0]
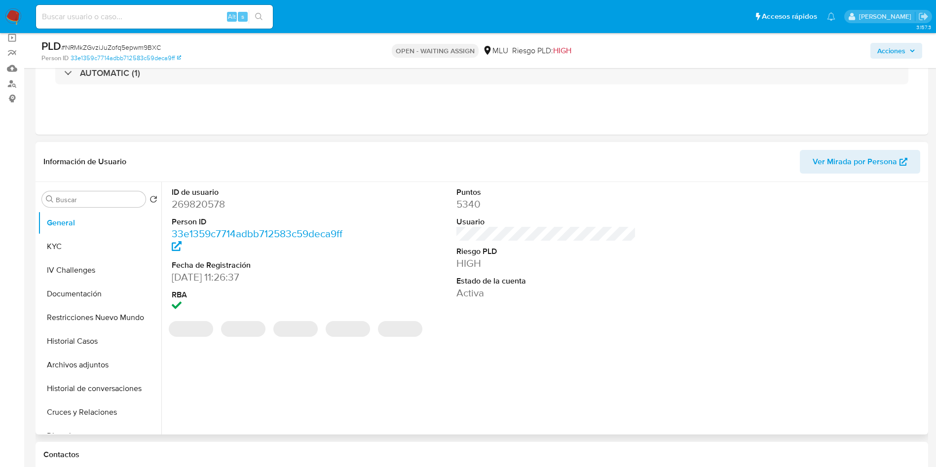
select select "10"
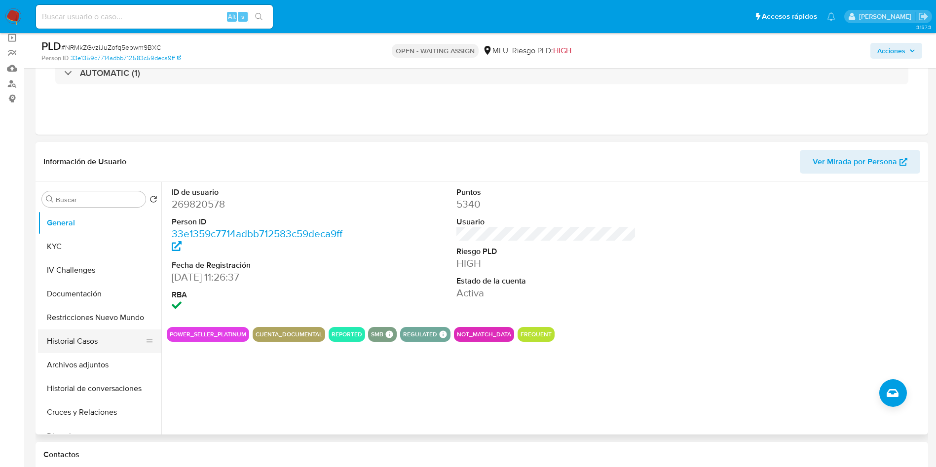
click at [96, 343] on button "Historial Casos" at bounding box center [95, 341] width 115 height 24
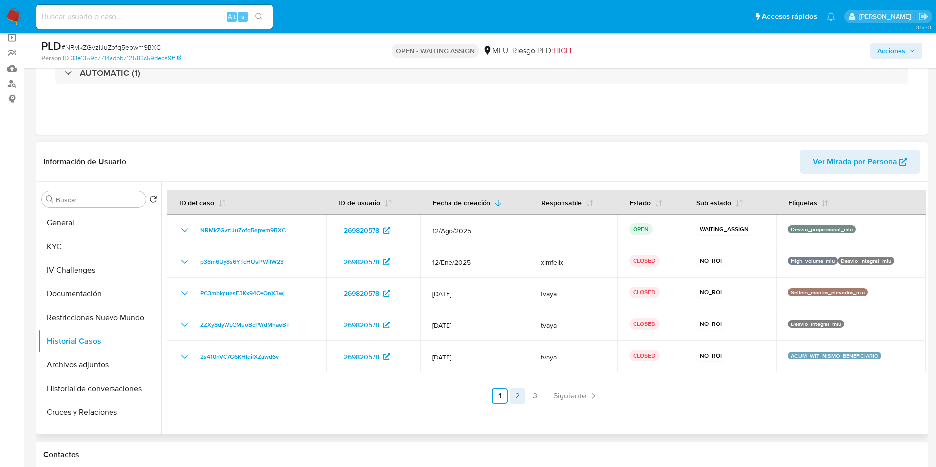
click at [517, 394] on link "2" at bounding box center [517, 396] width 16 height 16
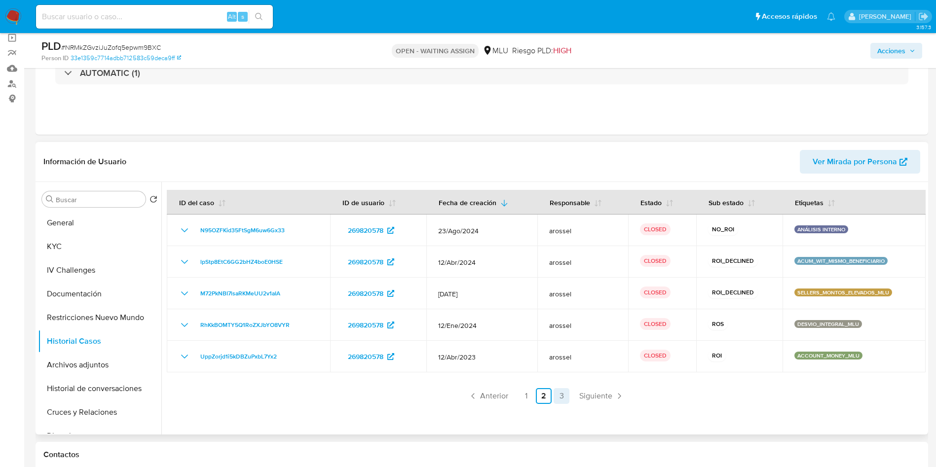
click at [563, 398] on link "3" at bounding box center [561, 396] width 16 height 16
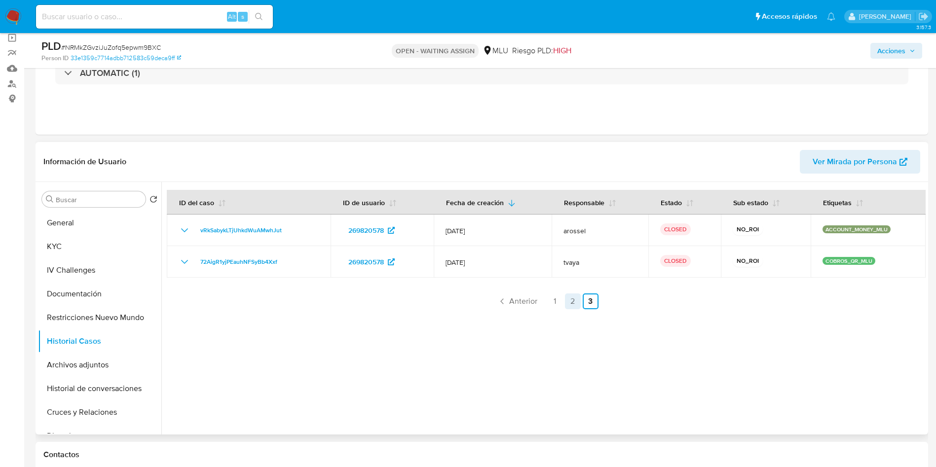
click at [568, 306] on link "2" at bounding box center [573, 301] width 16 height 16
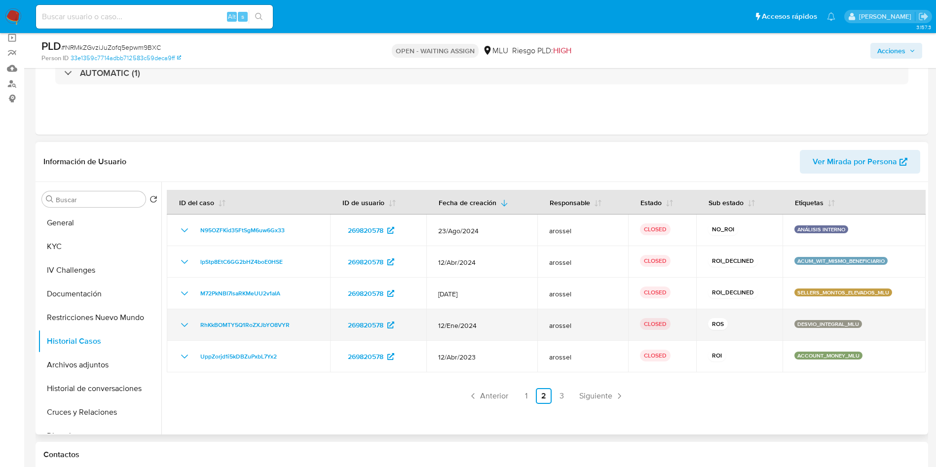
click at [185, 319] on icon "Mostrar/Ocultar" at bounding box center [185, 325] width 12 height 12
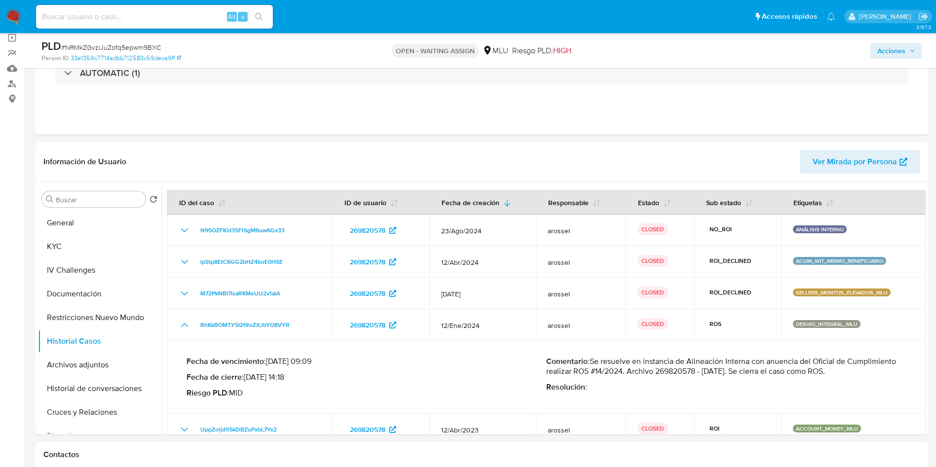
click at [149, 45] on span "# NRMkZGvziJuZofq5epwm9BXC" at bounding box center [111, 47] width 100 height 10
copy span "NRMkZGvziJuZofq5epwm9BXC"
drag, startPoint x: 235, startPoint y: 137, endPoint x: 220, endPoint y: 86, distance: 52.9
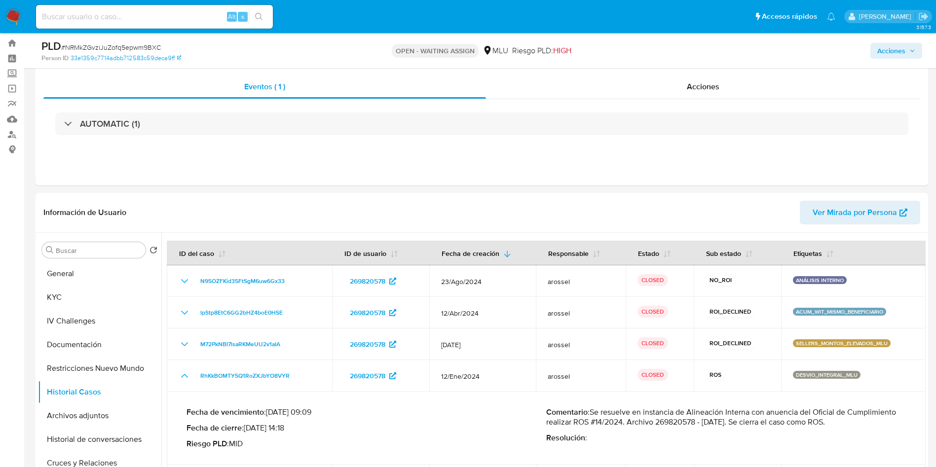
scroll to position [0, 0]
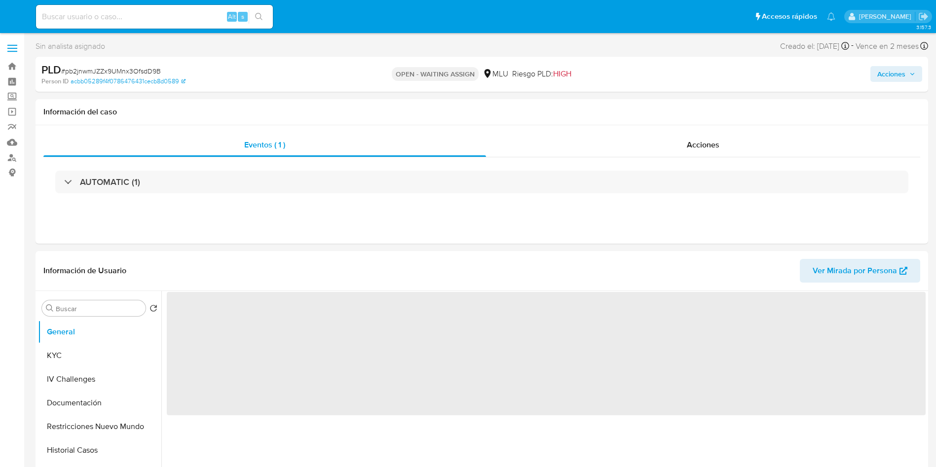
select select "10"
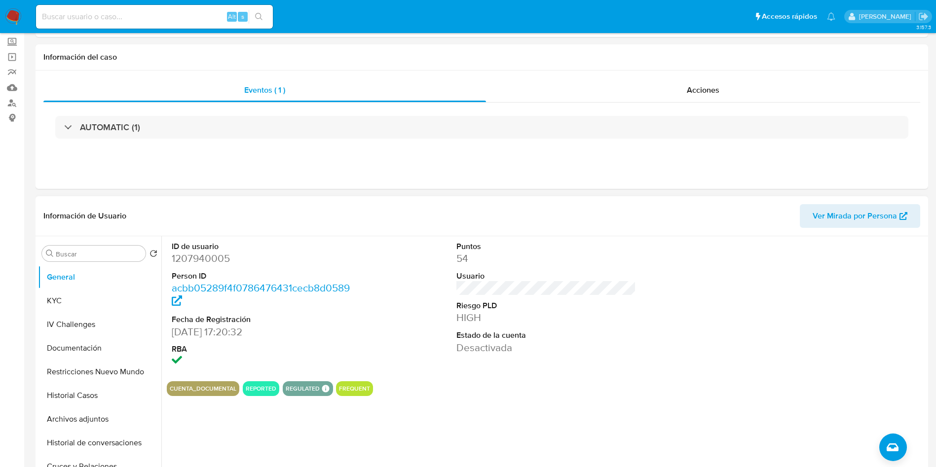
scroll to position [74, 0]
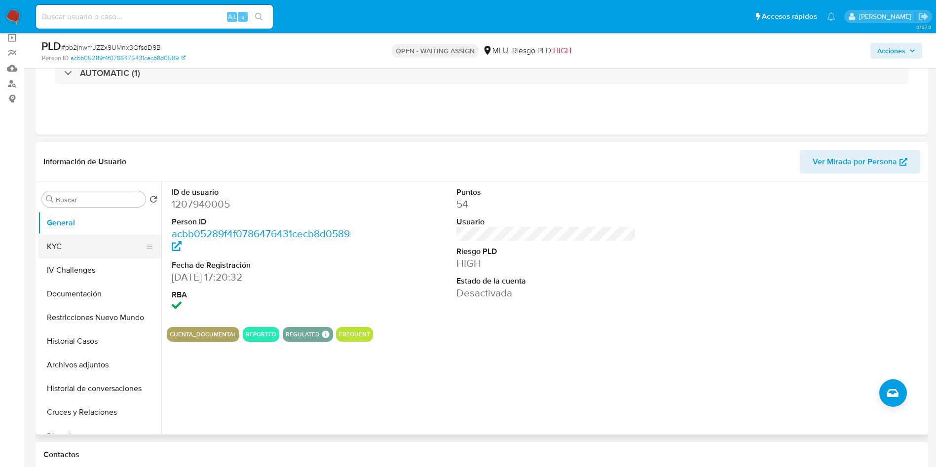
click at [78, 248] on button "KYC" at bounding box center [95, 247] width 115 height 24
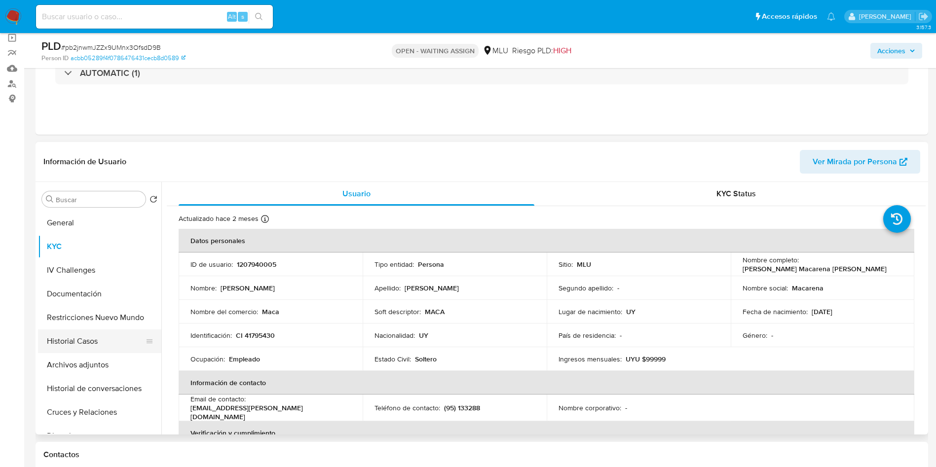
click at [95, 339] on button "Historial Casos" at bounding box center [95, 341] width 115 height 24
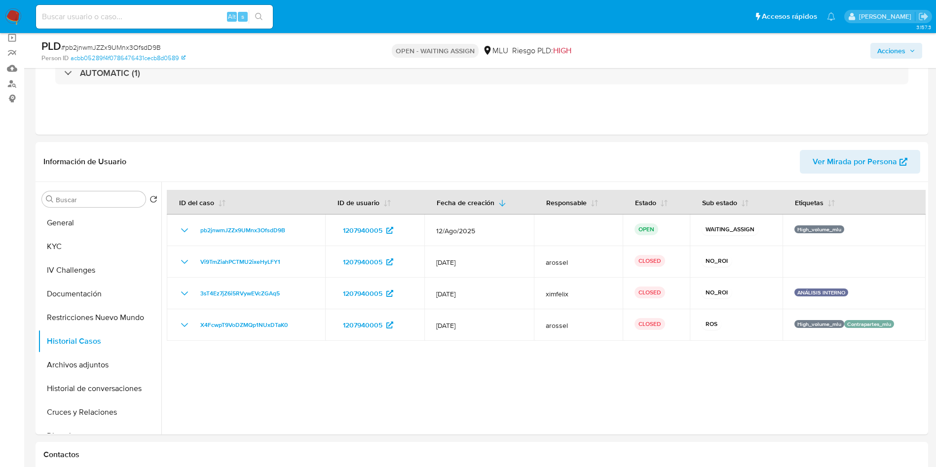
click at [147, 48] on span "# pb2jnwmJZZx9UMnx3OfsdD9B" at bounding box center [111, 47] width 100 height 10
copy span "pb2jnwmJZZx9UMnx3OfsdD9B"
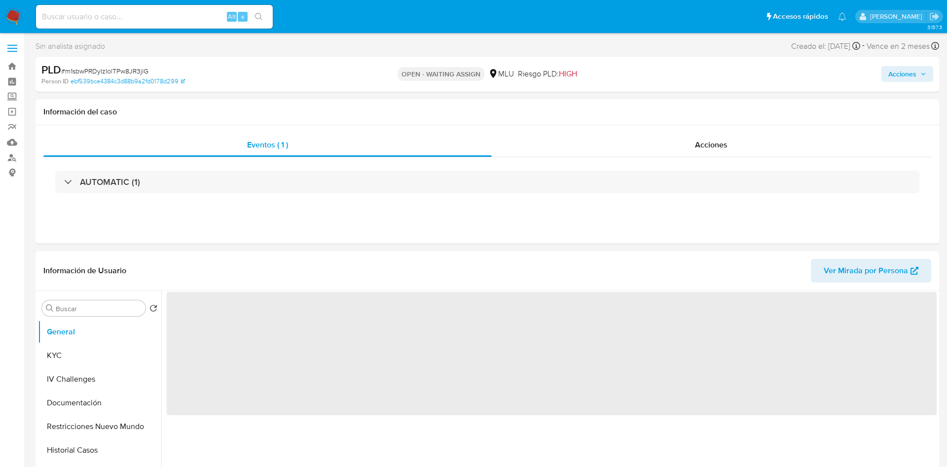
select select "10"
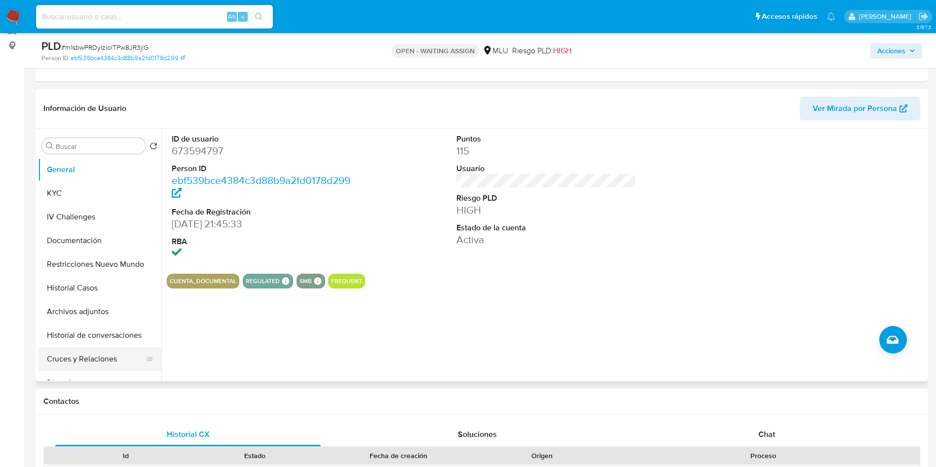
scroll to position [148, 0]
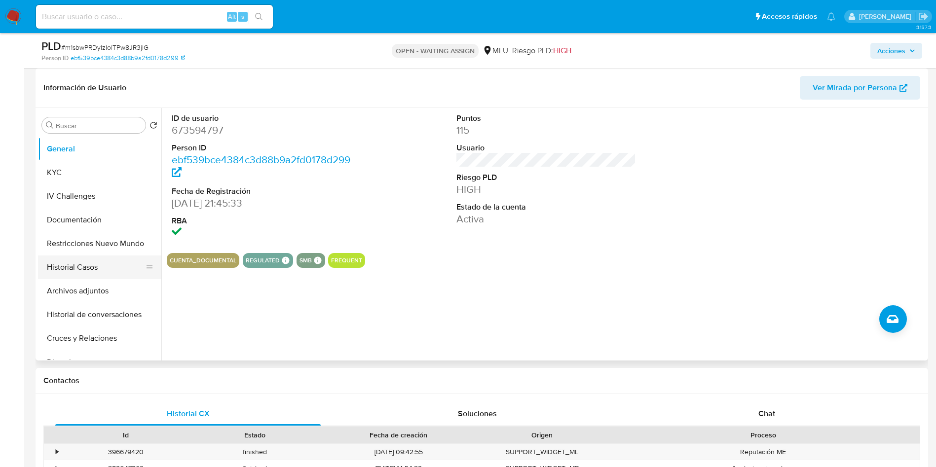
click at [76, 264] on button "Historial Casos" at bounding box center [95, 267] width 115 height 24
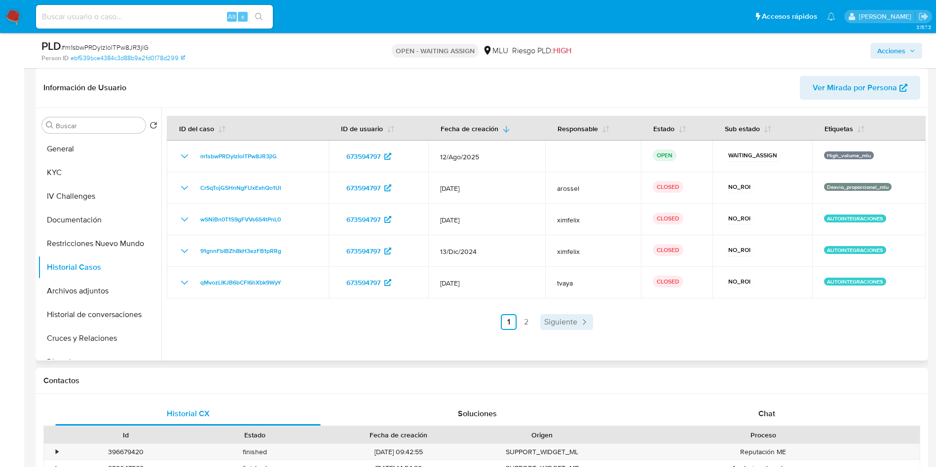
click at [546, 320] on span "Siguiente" at bounding box center [560, 322] width 33 height 8
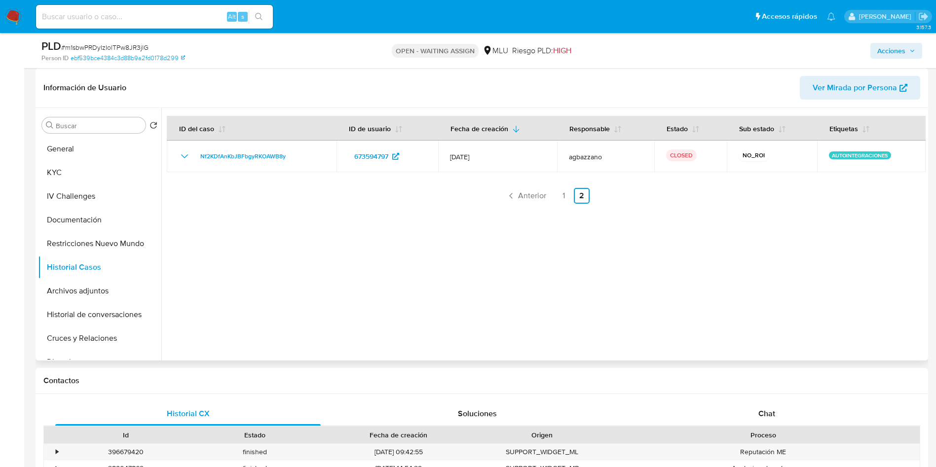
click at [521, 183] on div "ID del caso ID de usuario Fecha de creación Responsable Estado Sub estado Etiqu…" at bounding box center [546, 160] width 758 height 88
click at [138, 48] on span "# m1sbwPRDyIzIolTPw8JR3jlG" at bounding box center [104, 47] width 87 height 10
copy span "m1sbwPRDyIzIolTPw8JR3jlG"
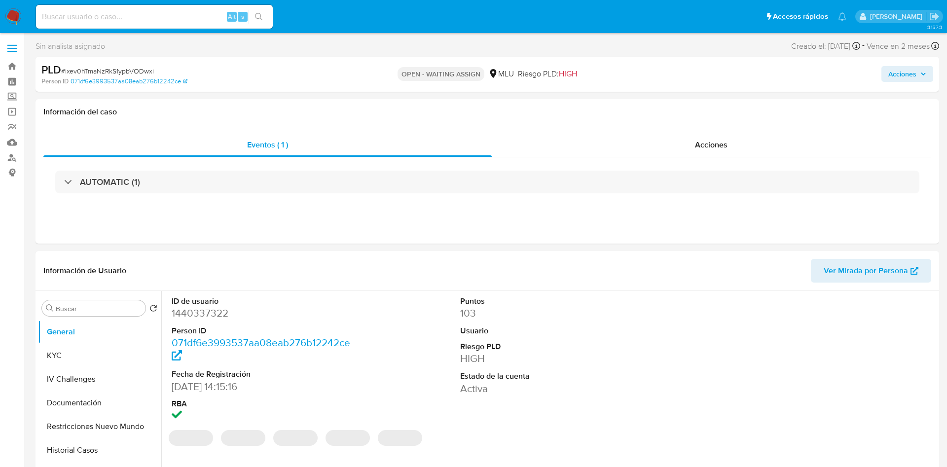
select select "10"
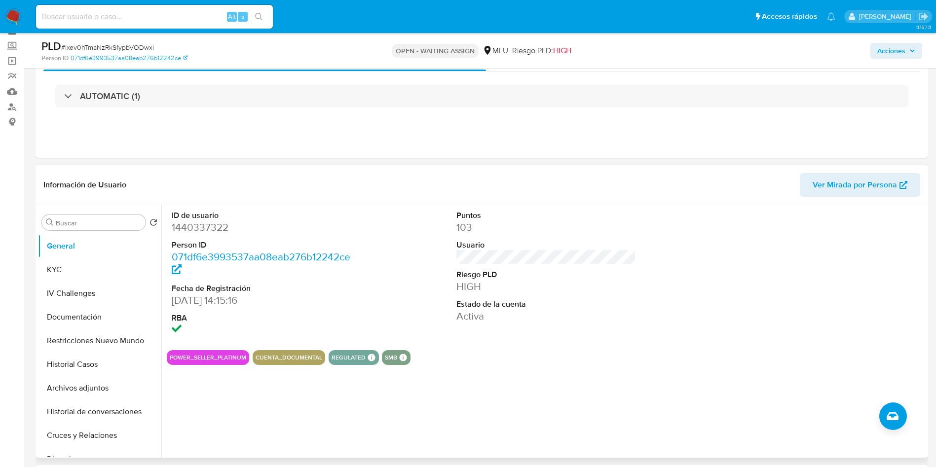
scroll to position [74, 0]
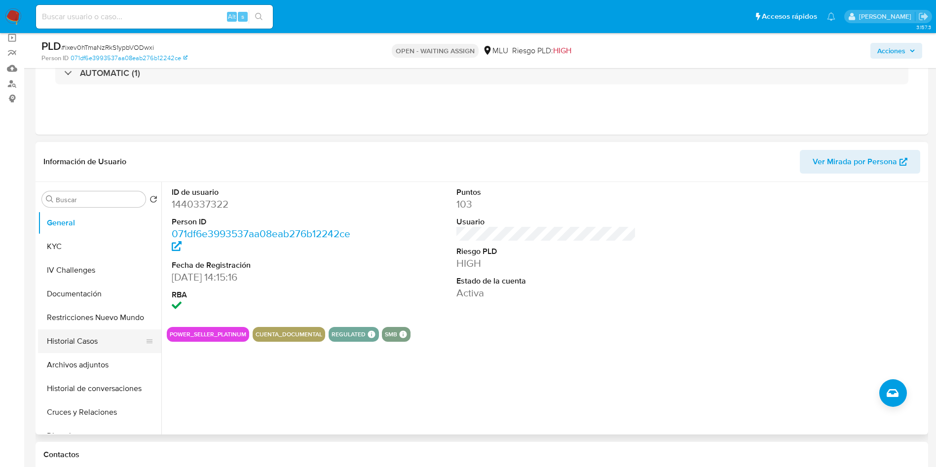
click at [97, 337] on button "Historial Casos" at bounding box center [95, 341] width 115 height 24
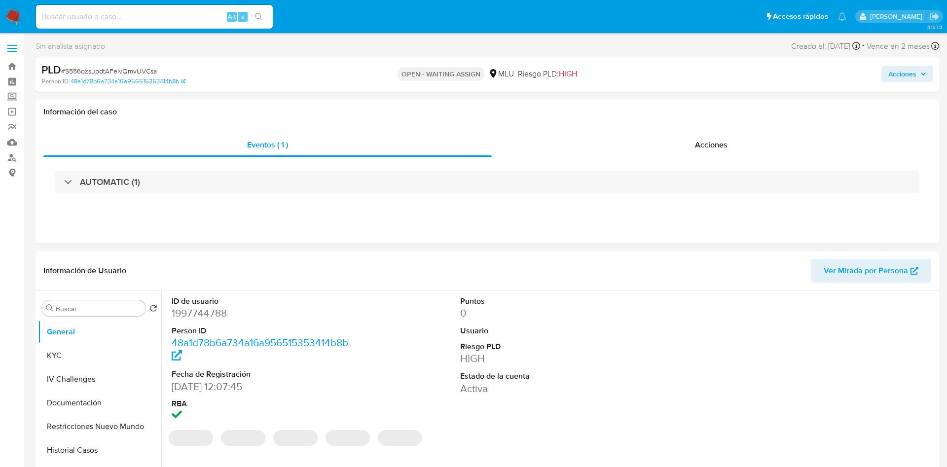
select select "10"
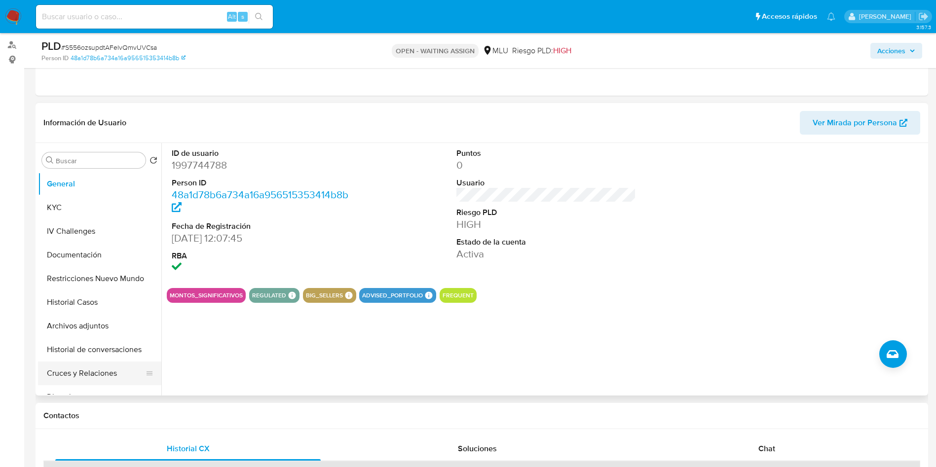
scroll to position [148, 0]
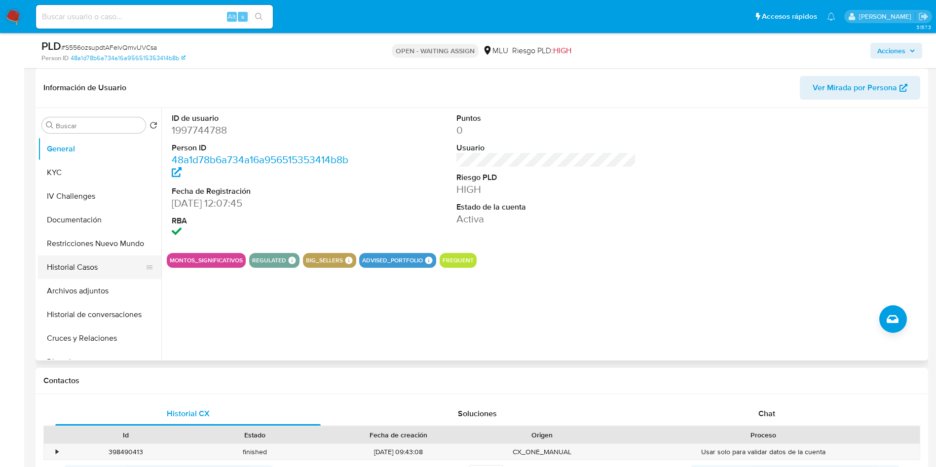
click at [93, 264] on button "Historial Casos" at bounding box center [95, 267] width 115 height 24
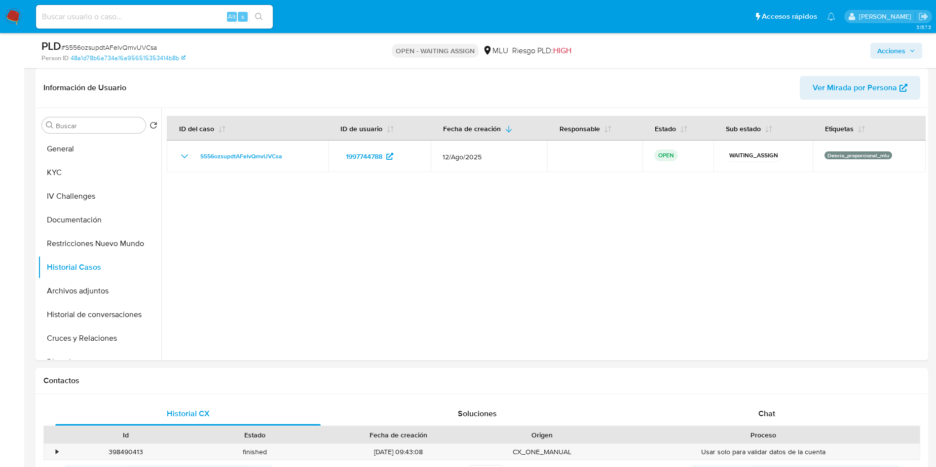
click at [137, 51] on span "# S556ozsupdtAFelvQmvUVCsa" at bounding box center [109, 47] width 96 height 10
copy span "S556ozsupdtAFelvQmvUVCsa"
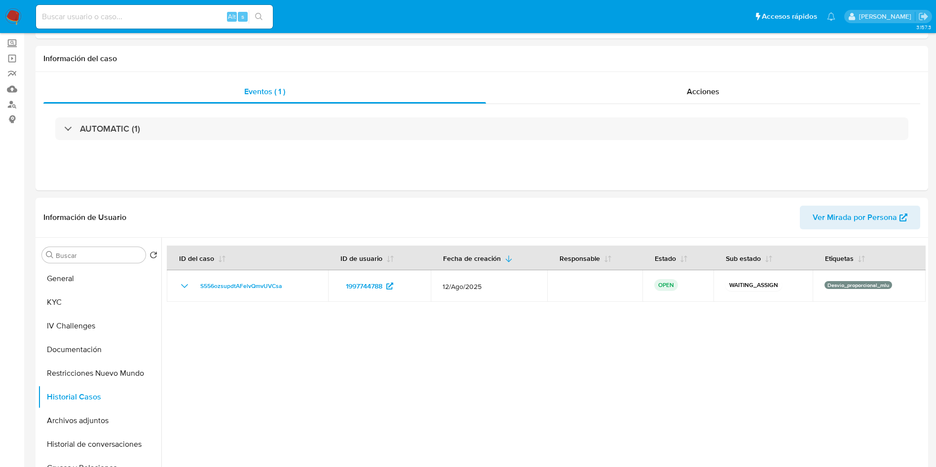
scroll to position [0, 0]
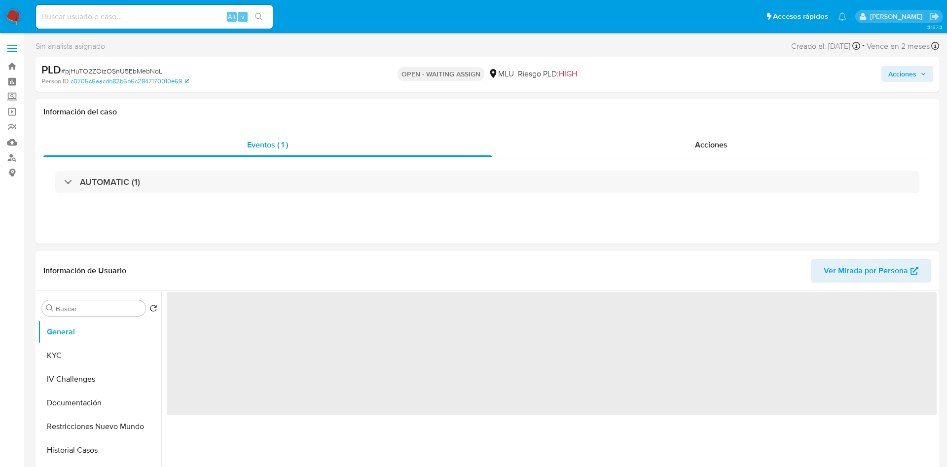
select select "10"
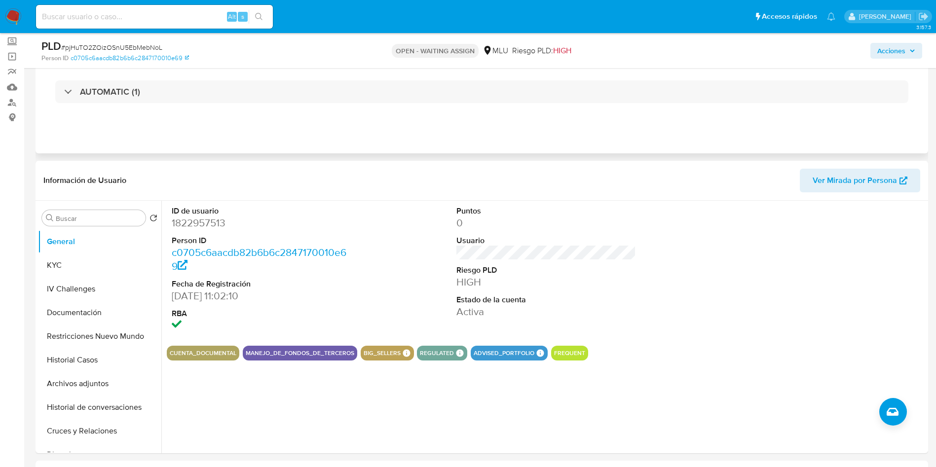
scroll to position [74, 0]
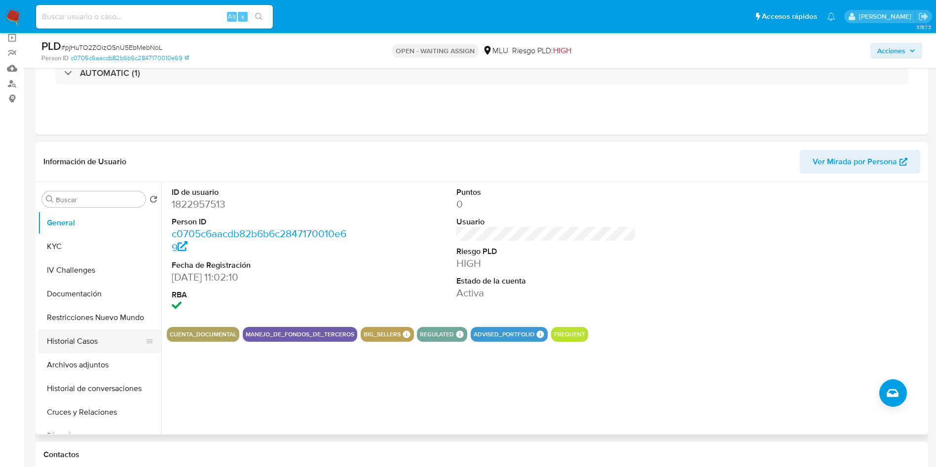
click at [88, 343] on button "Historial Casos" at bounding box center [95, 341] width 115 height 24
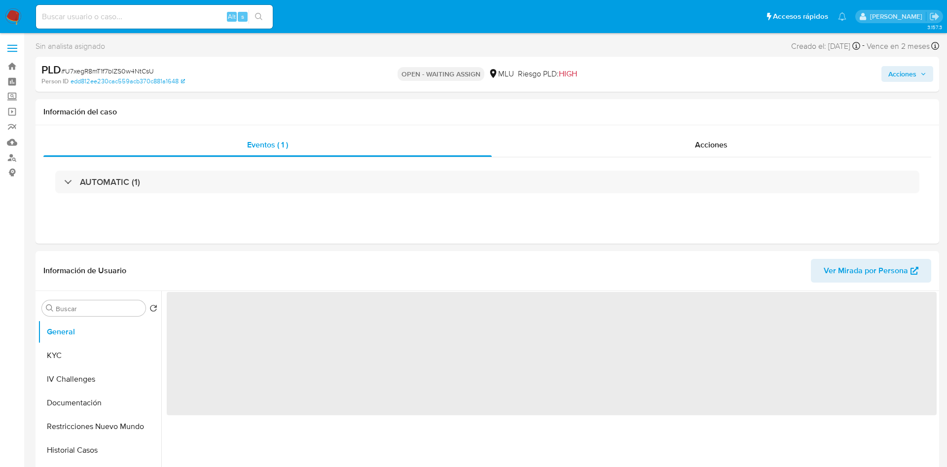
select select "10"
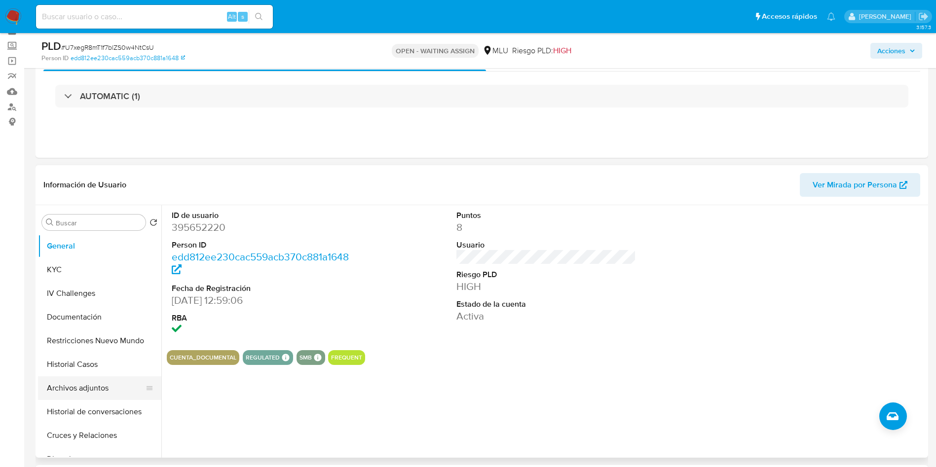
scroll to position [74, 0]
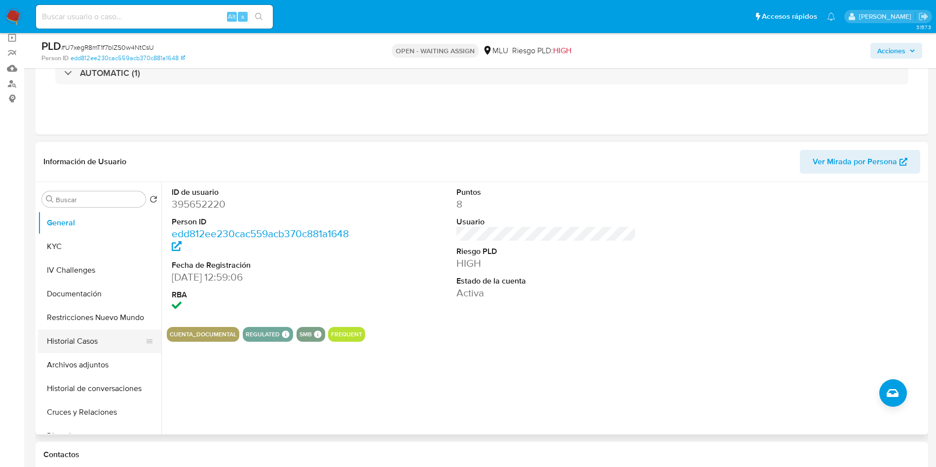
click at [100, 343] on button "Historial Casos" at bounding box center [95, 341] width 115 height 24
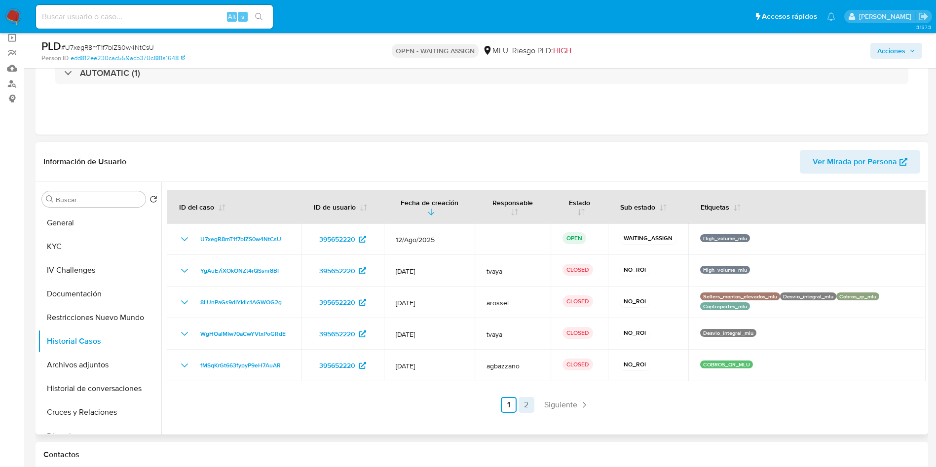
click at [530, 403] on link "2" at bounding box center [526, 405] width 16 height 16
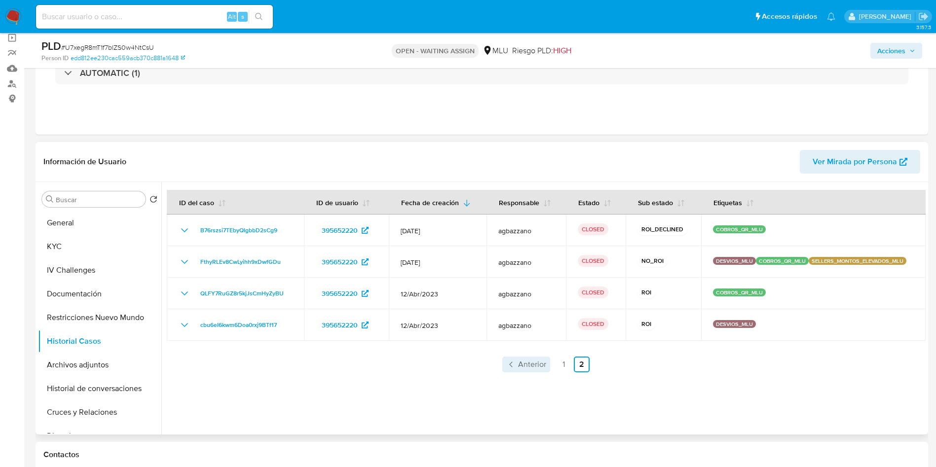
click at [540, 361] on span "Anterior" at bounding box center [532, 365] width 28 height 8
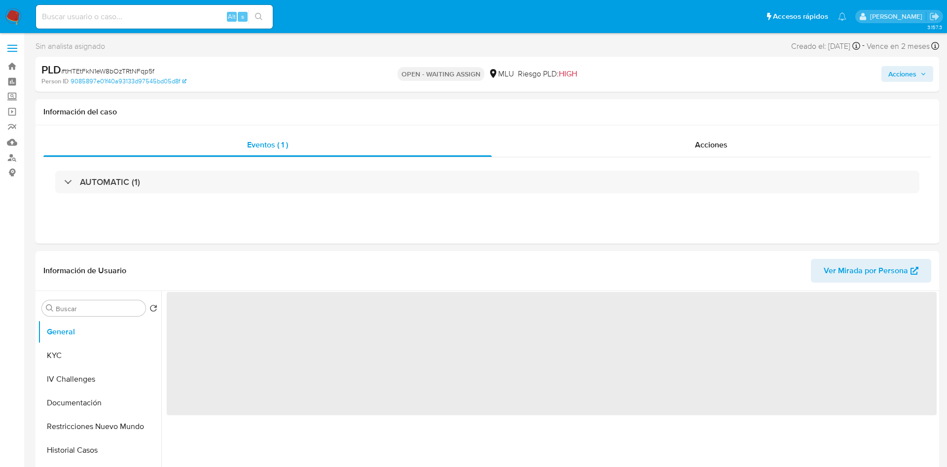
select select "10"
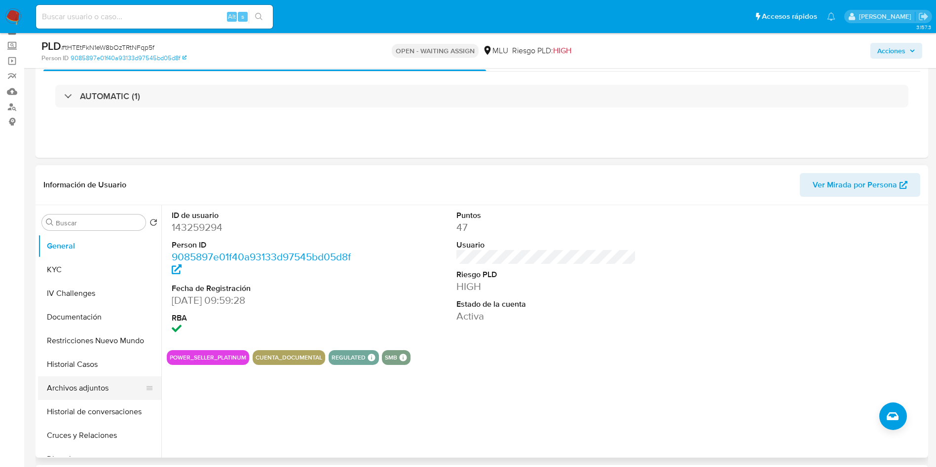
scroll to position [74, 0]
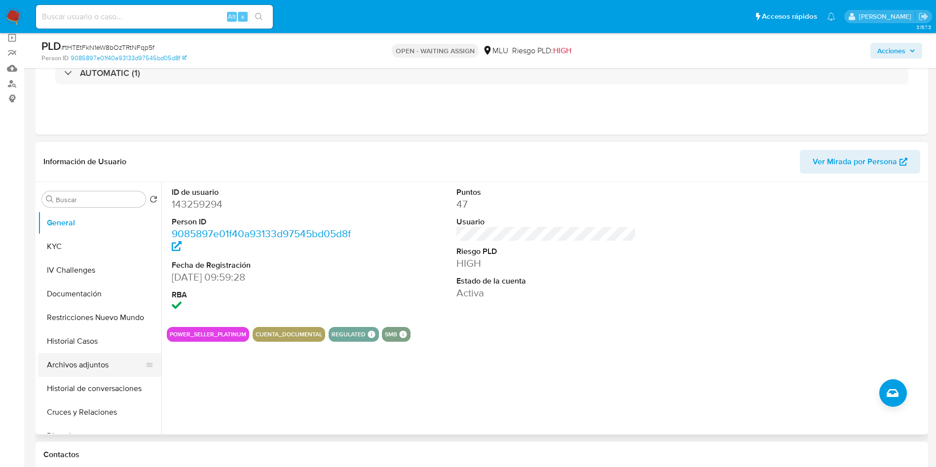
click at [100, 363] on button "Archivos adjuntos" at bounding box center [95, 365] width 115 height 24
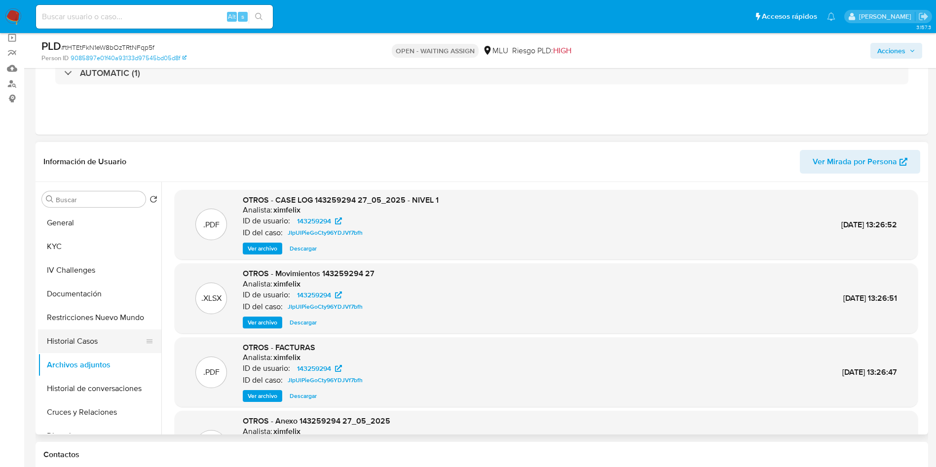
click at [69, 343] on button "Historial Casos" at bounding box center [95, 341] width 115 height 24
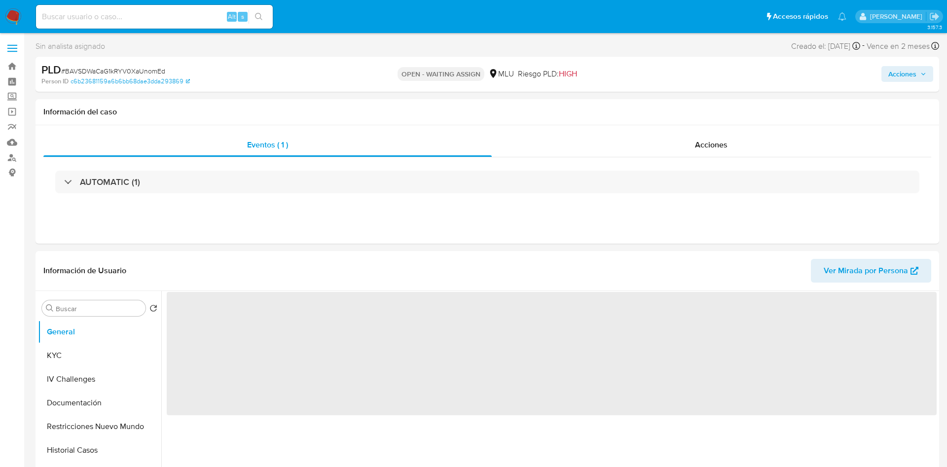
select select "10"
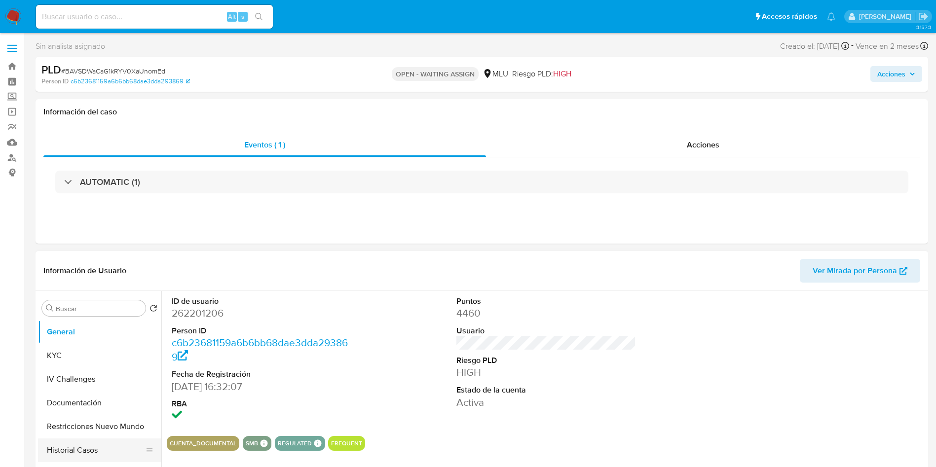
click at [99, 456] on button "Historial Casos" at bounding box center [95, 450] width 115 height 24
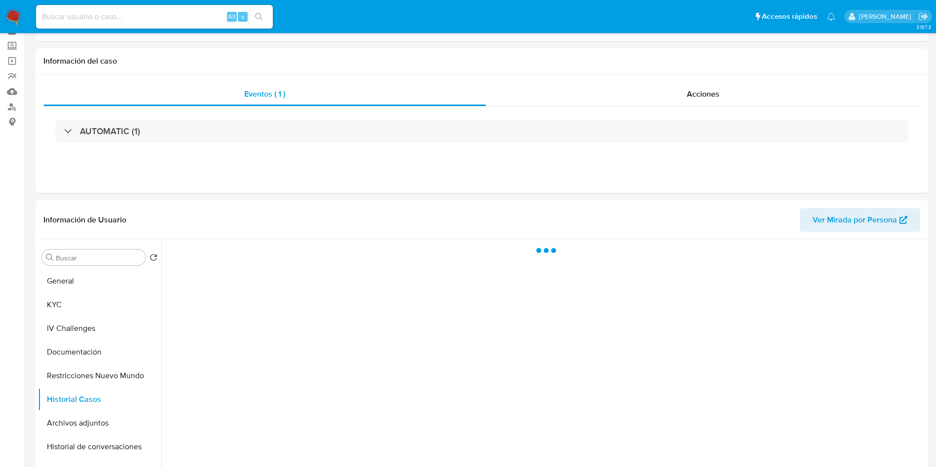
scroll to position [74, 0]
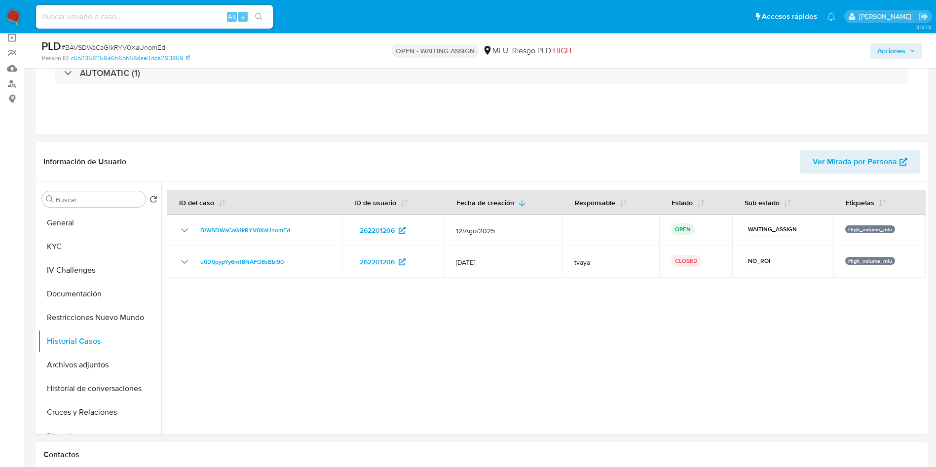
click at [139, 42] on span "# BAVSDWaCaG1kRYV0XaUnomEd" at bounding box center [113, 47] width 104 height 10
click at [142, 48] on span "# BAVSDWaCaG1kRYV0XaUnomEd" at bounding box center [113, 47] width 104 height 10
click at [91, 228] on button "General" at bounding box center [95, 223] width 115 height 24
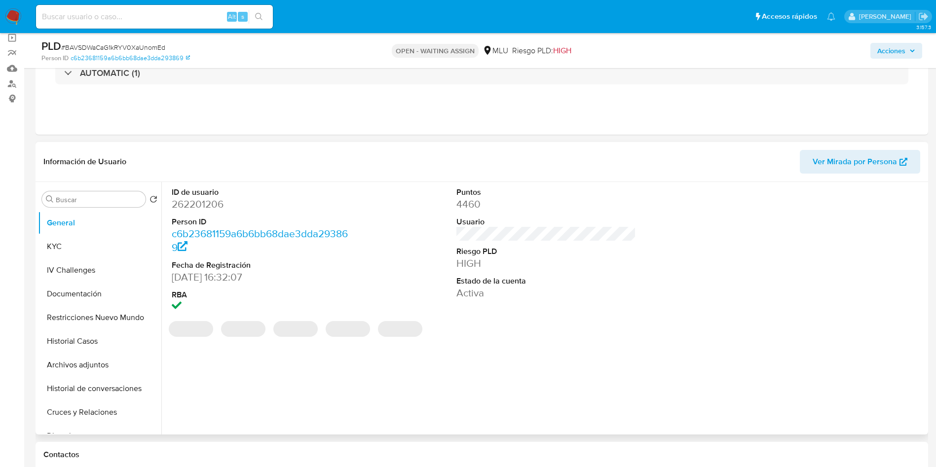
click at [207, 208] on dd "262201206" at bounding box center [262, 204] width 180 height 14
copy dd "262201206"
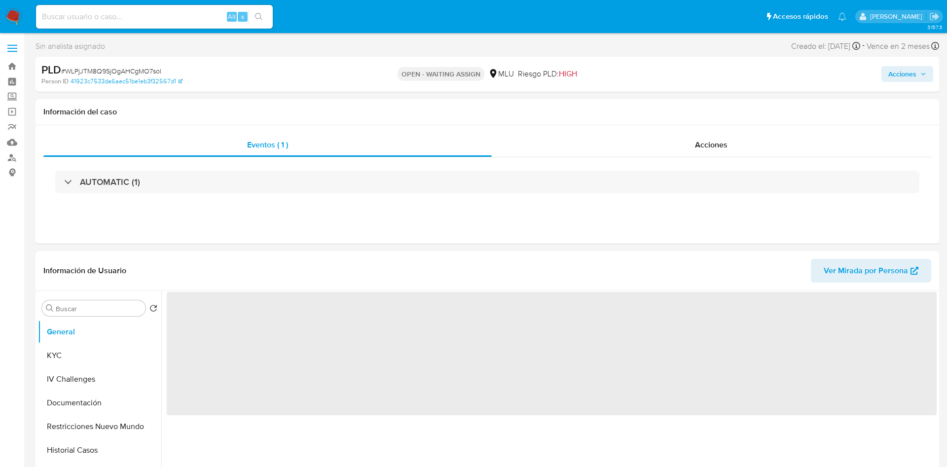
select select "10"
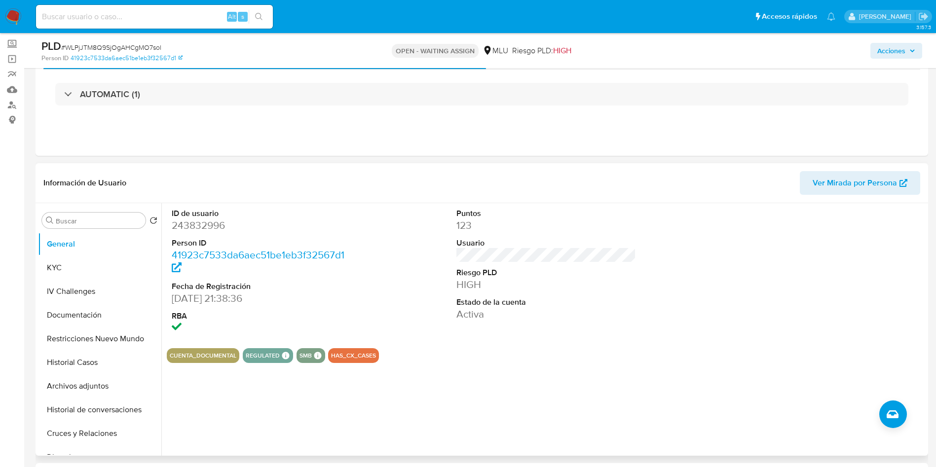
scroll to position [148, 0]
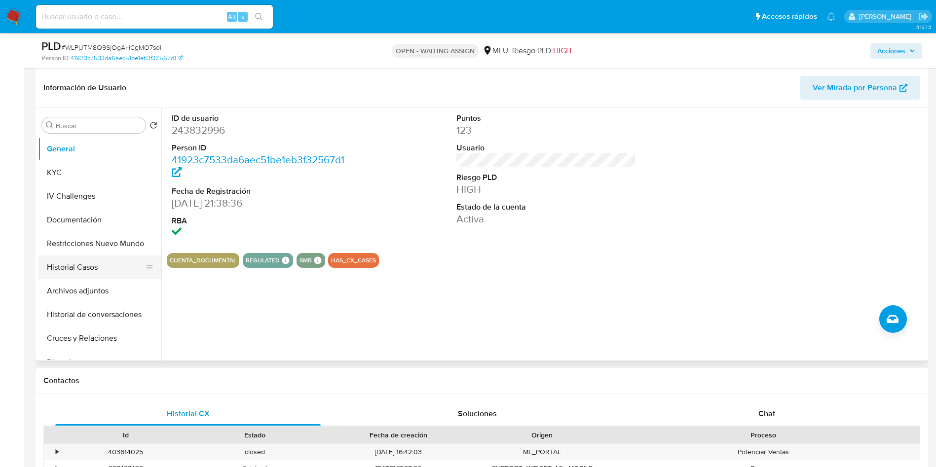
click at [84, 264] on button "Historial Casos" at bounding box center [95, 267] width 115 height 24
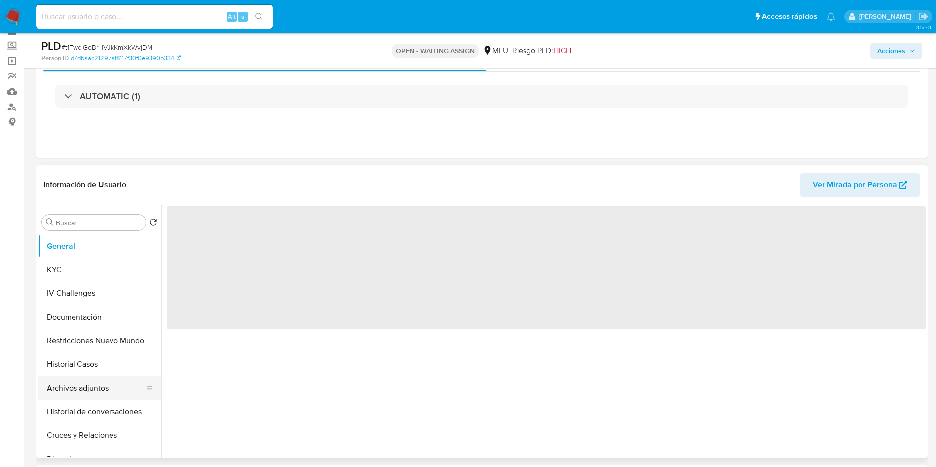
scroll to position [74, 0]
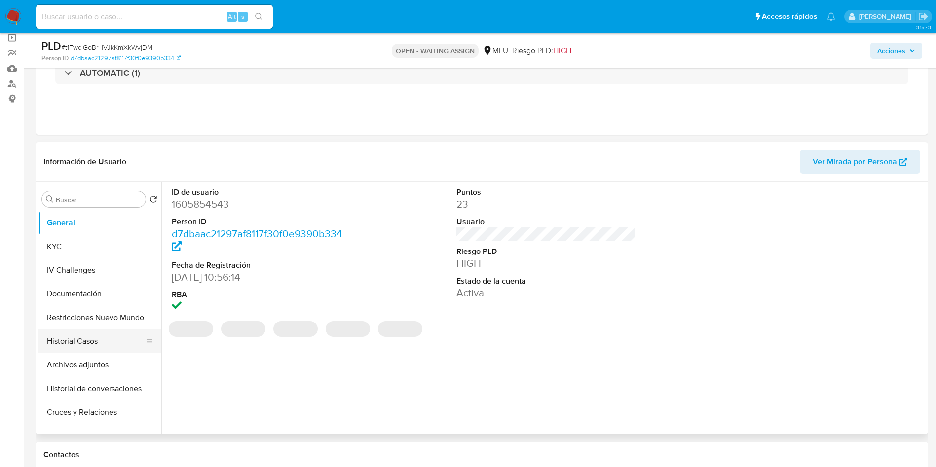
click at [89, 338] on button "Historial Casos" at bounding box center [95, 341] width 115 height 24
select select "10"
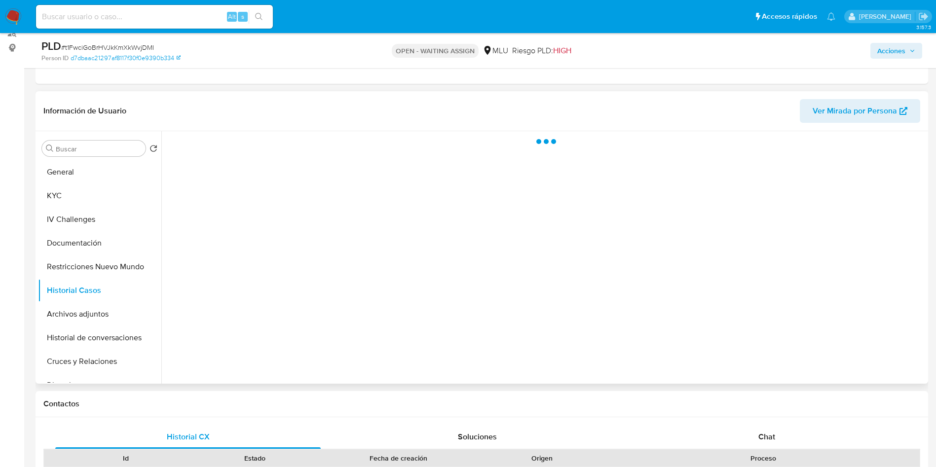
scroll to position [148, 0]
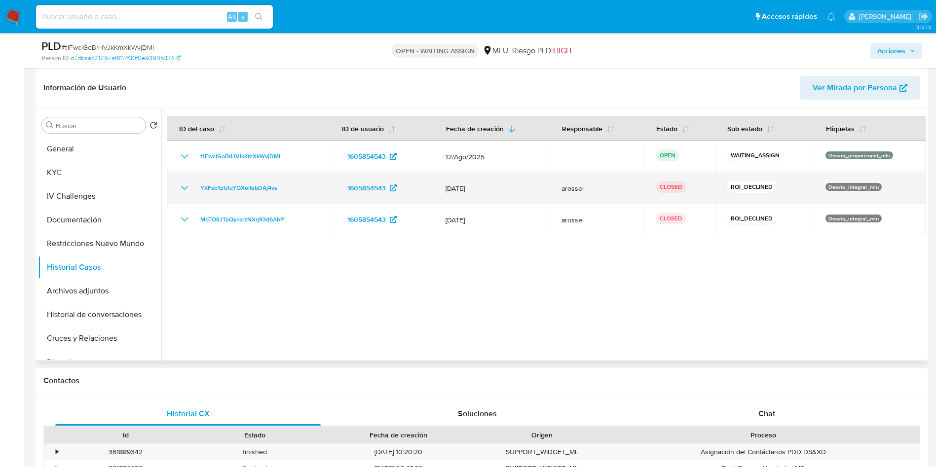
click at [186, 185] on icon "Mostrar/Ocultar" at bounding box center [185, 188] width 12 height 12
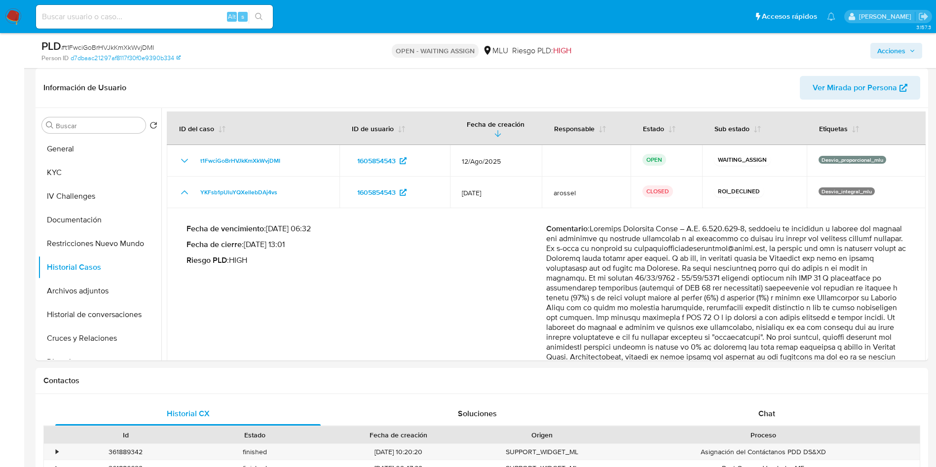
scroll to position [0, 0]
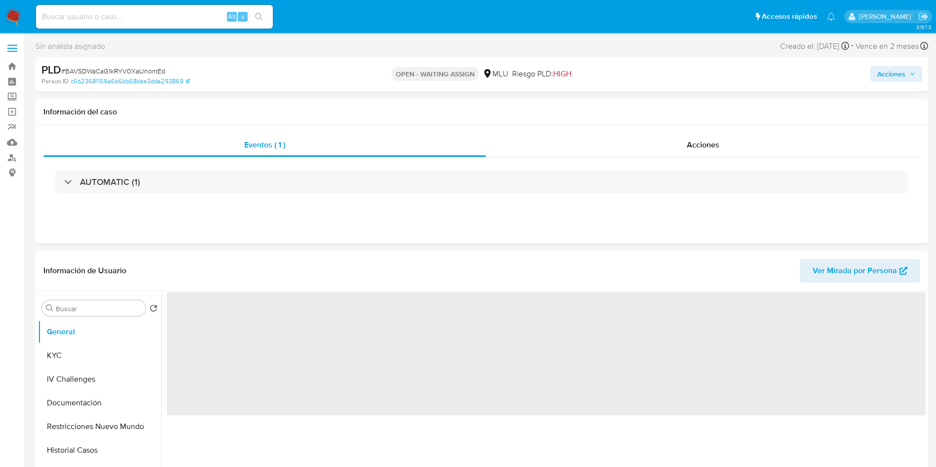
select select "10"
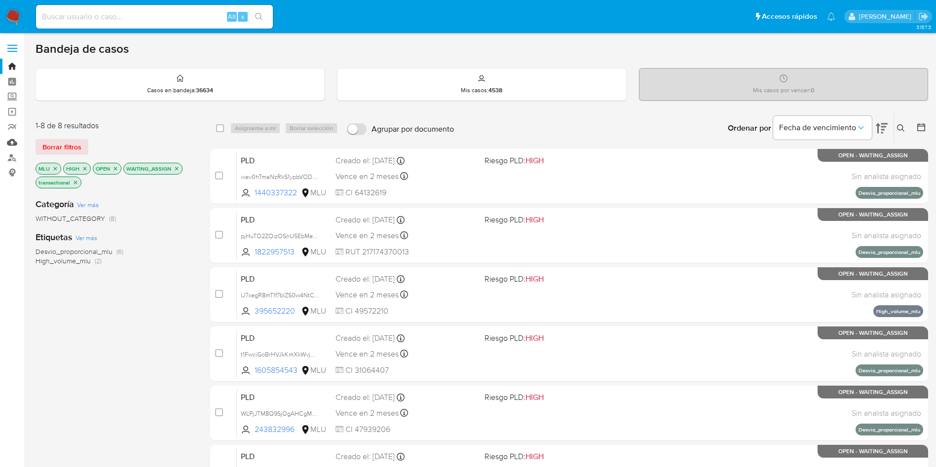
click at [13, 146] on link "Mulan" at bounding box center [58, 142] width 117 height 15
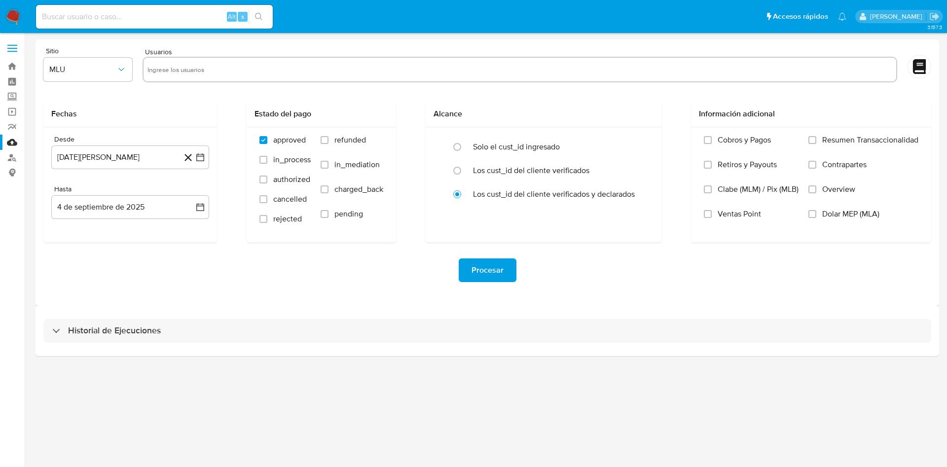
click at [207, 59] on div at bounding box center [520, 70] width 755 height 26
click at [209, 62] on div at bounding box center [520, 70] width 755 height 26
click at [210, 67] on input "text" at bounding box center [519, 70] width 745 height 16
paste input "269820578"
type input "269820578"
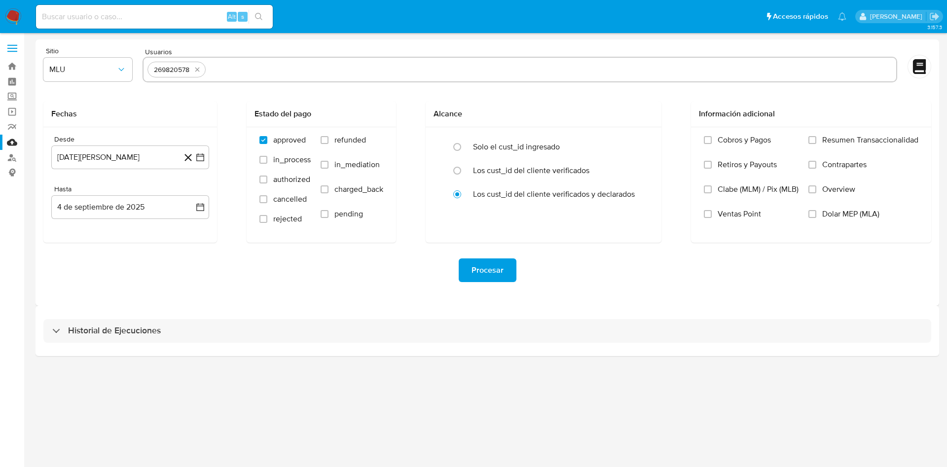
paste input "92932431"
type input "92932431"
paste input "1997744788"
type input "1997744788"
paste input "673594797"
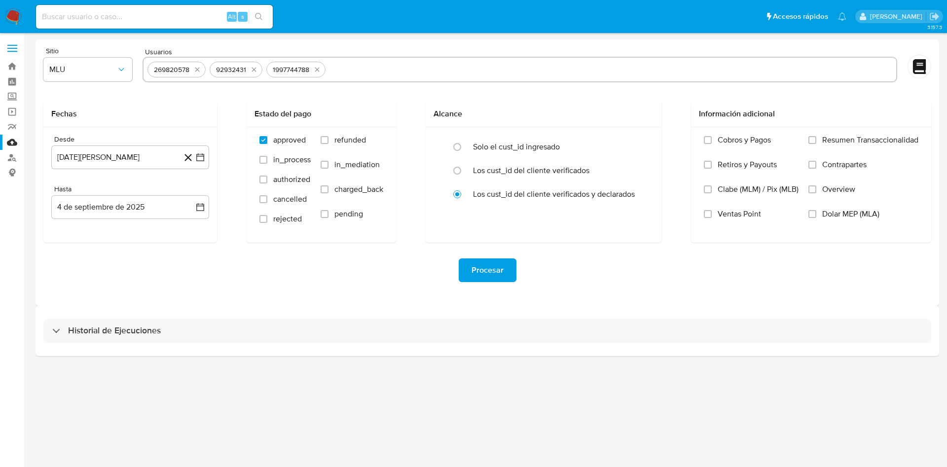
type input "673594797"
paste input "1207940005"
type input "1207940005"
paste input "262201206"
type input "262201206"
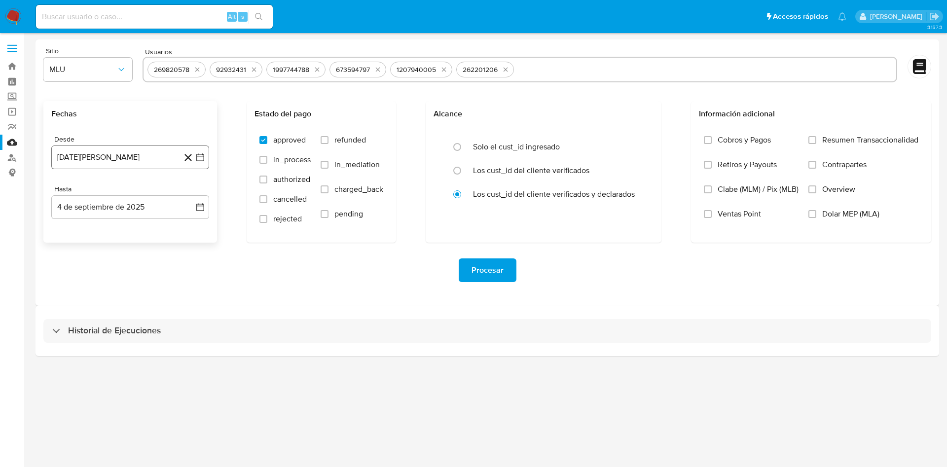
click at [205, 163] on button "4 de agosto de 2024" at bounding box center [130, 157] width 158 height 24
click at [193, 192] on icon "Mes siguiente" at bounding box center [191, 193] width 12 height 12
click at [110, 248] on button "4" at bounding box center [111, 249] width 16 height 16
click at [204, 216] on button "4 de septiembre de 2025" at bounding box center [130, 207] width 158 height 24
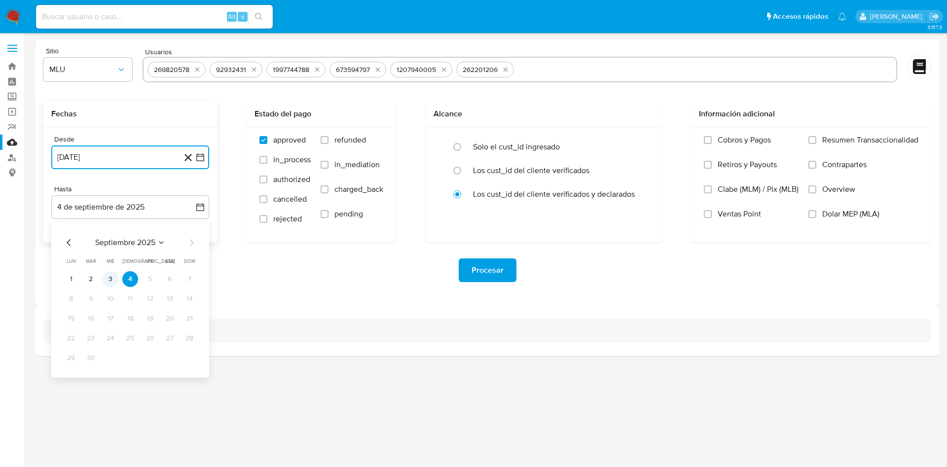
click at [114, 281] on button "3" at bounding box center [111, 279] width 16 height 16
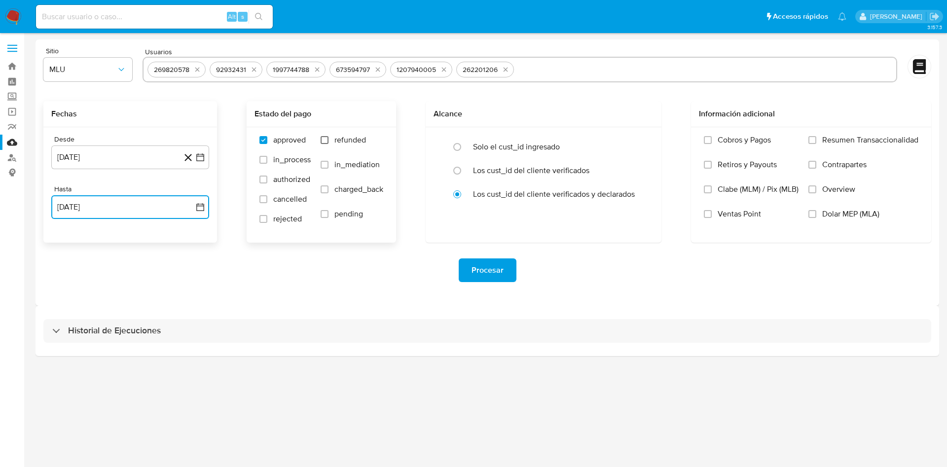
click at [326, 138] on input "refunded" at bounding box center [325, 140] width 8 height 8
checkbox input "true"
click at [328, 191] on input "charged_back" at bounding box center [325, 189] width 8 height 8
checkbox input "true"
click at [488, 271] on span "Procesar" at bounding box center [487, 270] width 32 height 22
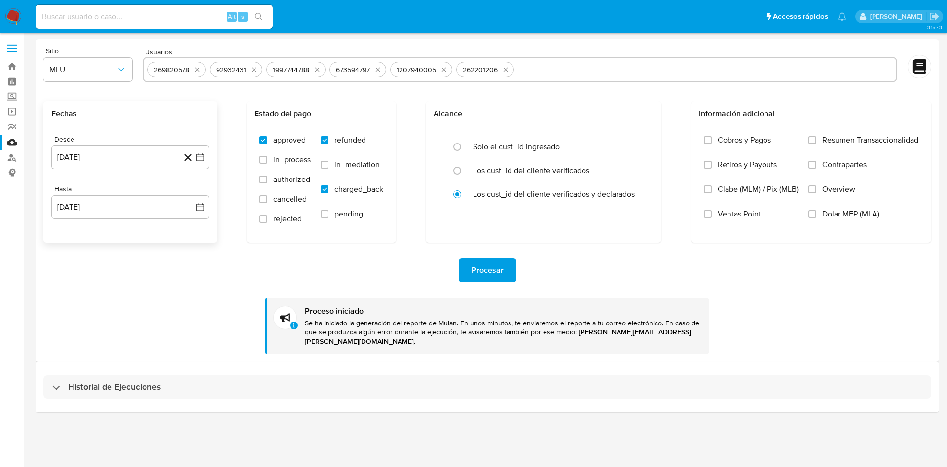
drag, startPoint x: 917, startPoint y: 300, endPoint x: 921, endPoint y: 309, distance: 9.3
click at [917, 300] on div "Procesar Proceso iniciado Se ha iniciado la generación del reporte de Mulan. En…" at bounding box center [487, 298] width 888 height 111
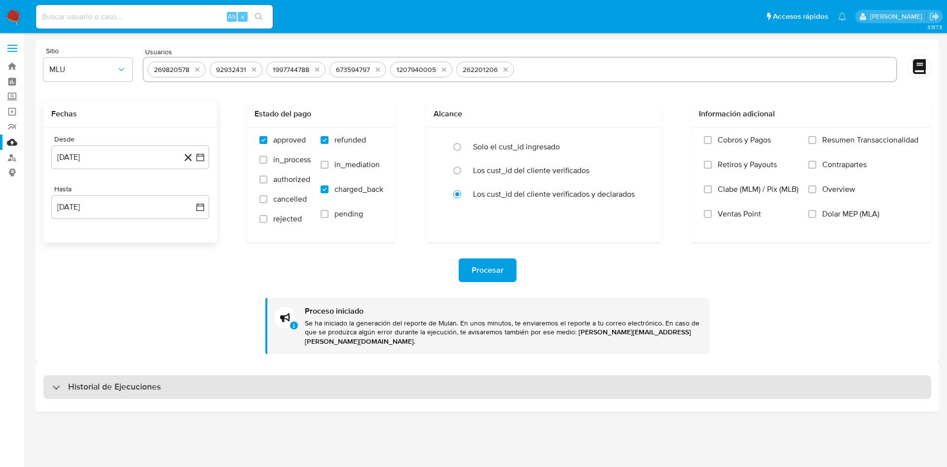
click at [126, 375] on div "Historial de Ejecuciones" at bounding box center [487, 387] width 888 height 24
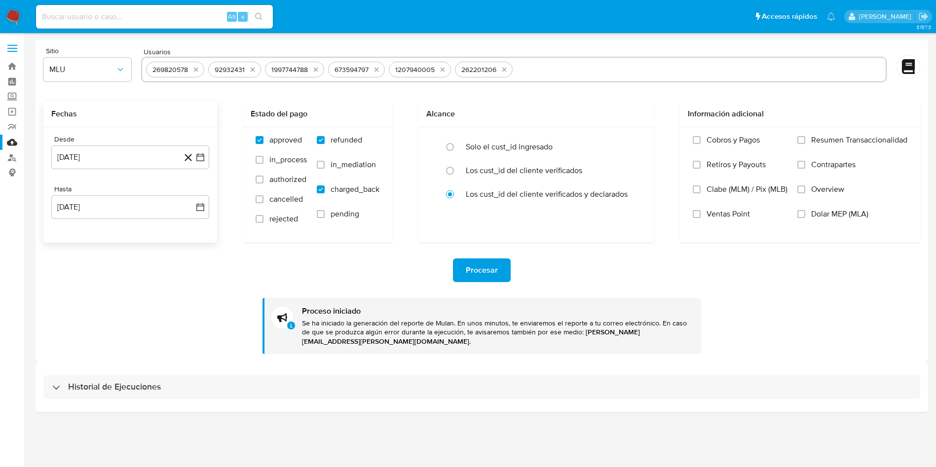
select select "10"
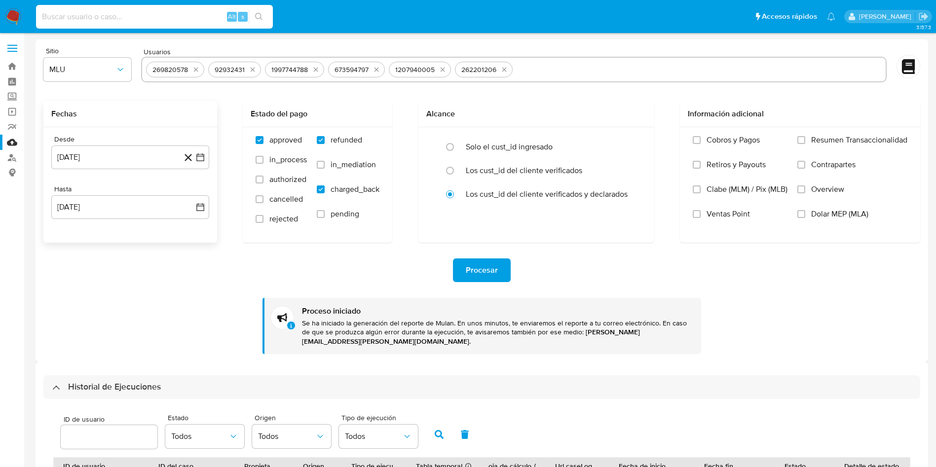
click at [150, 15] on input at bounding box center [154, 16] width 237 height 13
paste input "NRMkZGvziJuZofq5epwm9BXC"
type input "NRMkZGvziJuZofq5epwm9BXC"
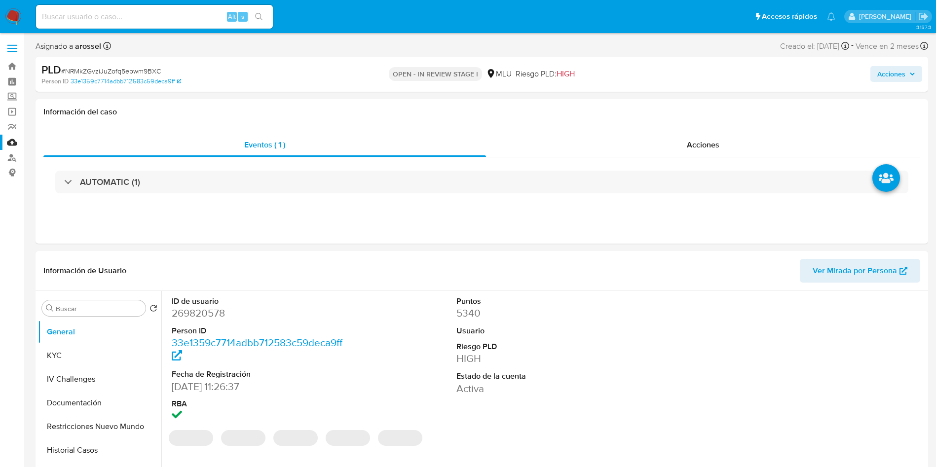
select select "10"
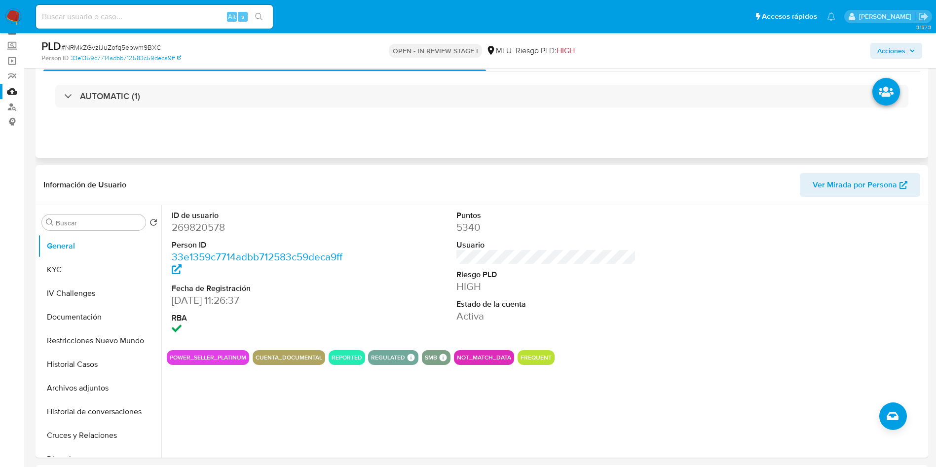
scroll to position [74, 0]
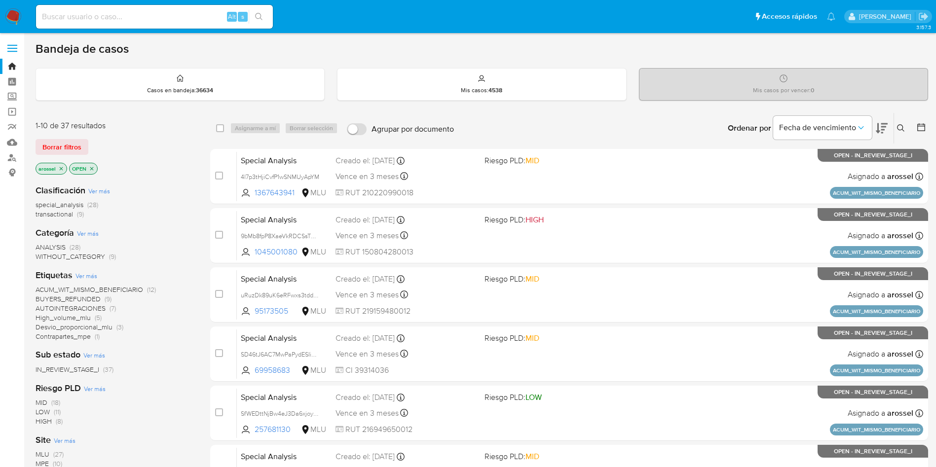
click at [160, 20] on input at bounding box center [154, 16] width 237 height 13
paste input "NRMkZGvziJuZofq5epwm9BXC"
type input "NRMkZGvziJuZofq5epwm9BXC"
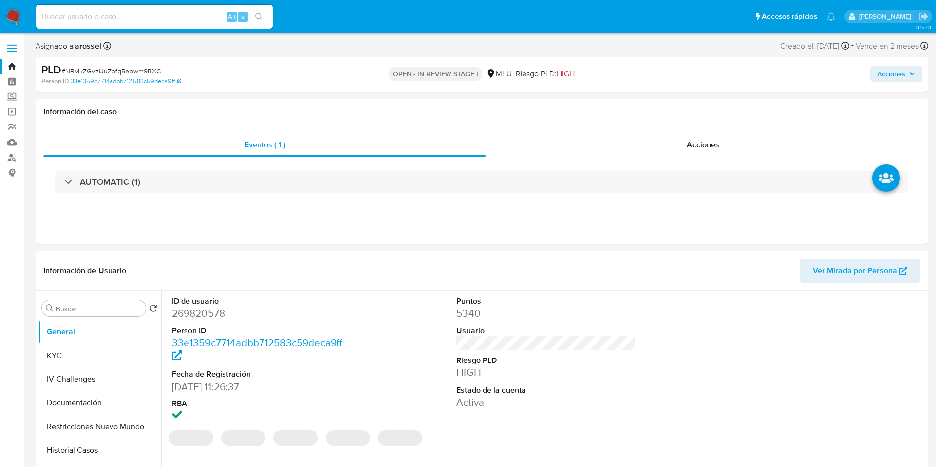
select select "10"
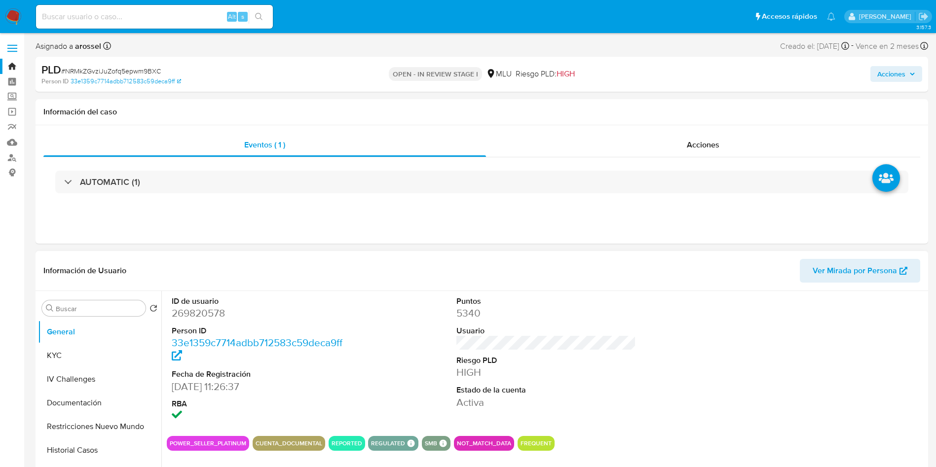
click at [843, 320] on div at bounding box center [831, 359] width 190 height 137
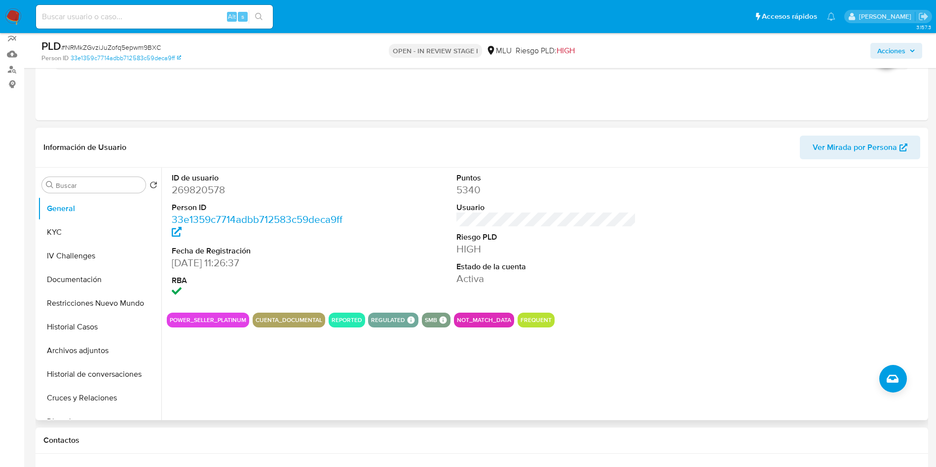
scroll to position [74, 0]
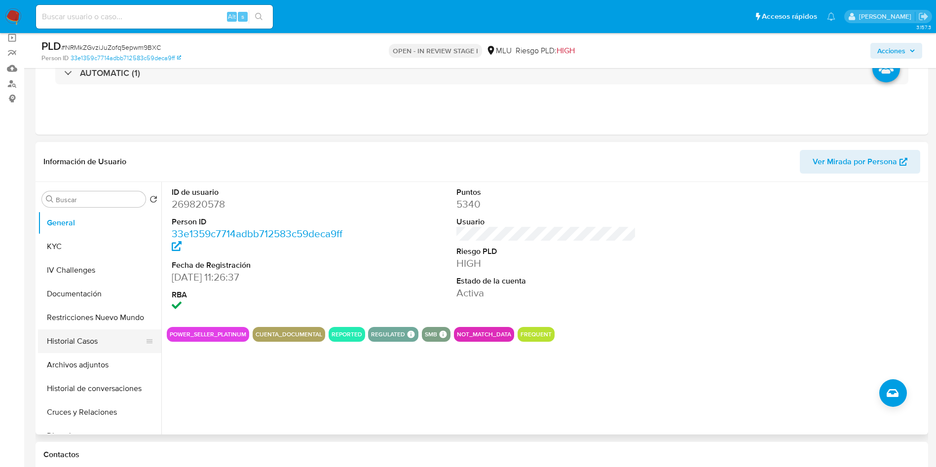
click at [103, 336] on button "Historial Casos" at bounding box center [95, 341] width 115 height 24
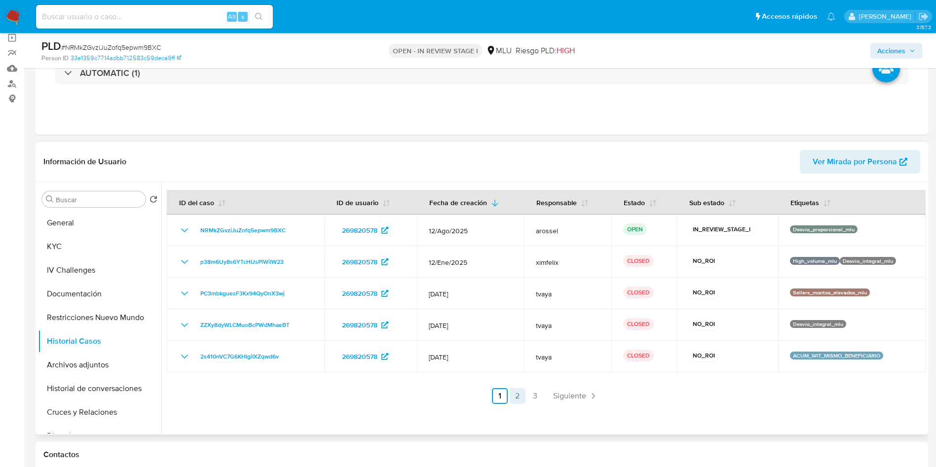
click at [519, 396] on link "2" at bounding box center [517, 396] width 16 height 16
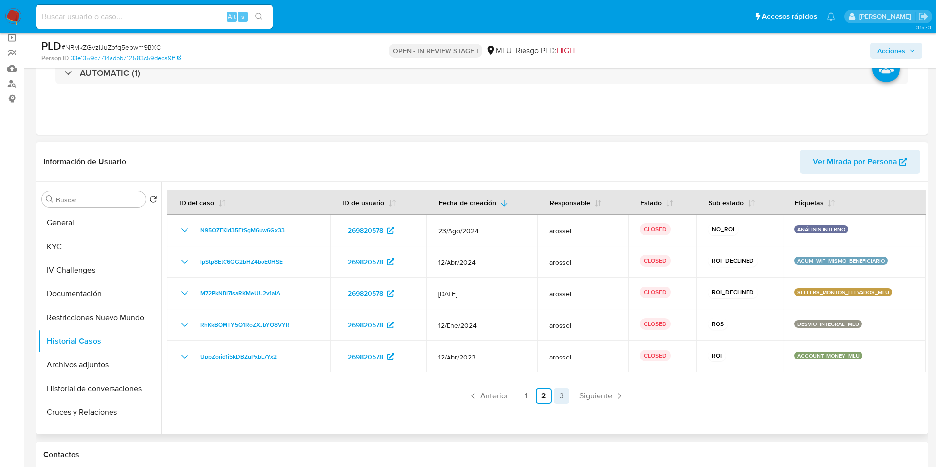
click at [564, 396] on link "3" at bounding box center [561, 396] width 16 height 16
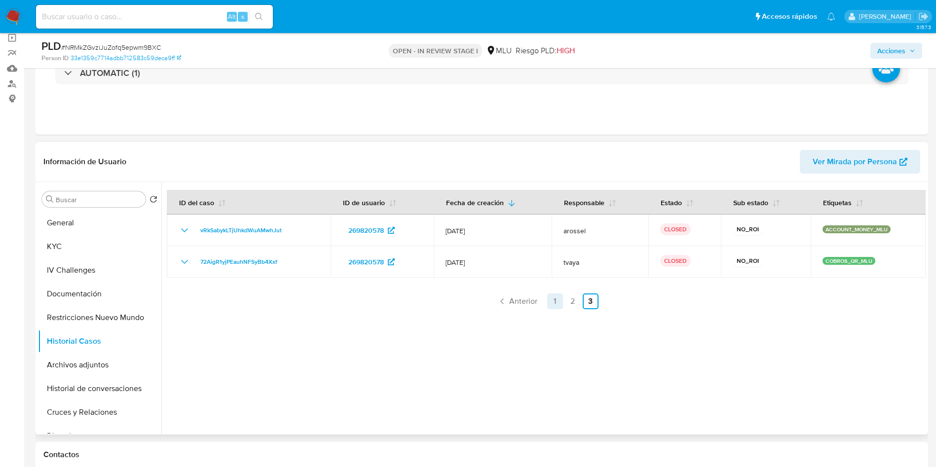
click at [553, 300] on link "1" at bounding box center [555, 301] width 16 height 16
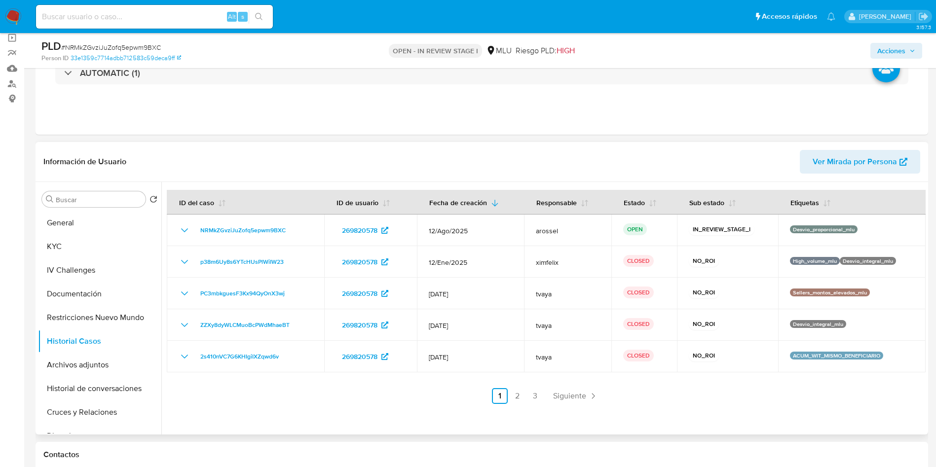
click at [821, 170] on span "Ver Mirada por Persona" at bounding box center [854, 162] width 84 height 24
click at [77, 244] on button "KYC" at bounding box center [95, 247] width 115 height 24
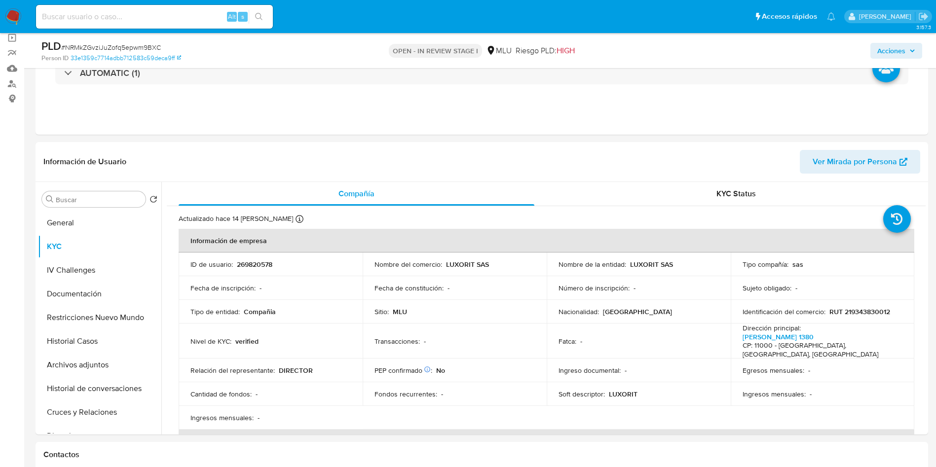
click at [257, 262] on p "269820578" at bounding box center [255, 264] width 36 height 9
copy p "269820578"
click at [106, 415] on button "Cruces y Relaciones" at bounding box center [95, 412] width 115 height 24
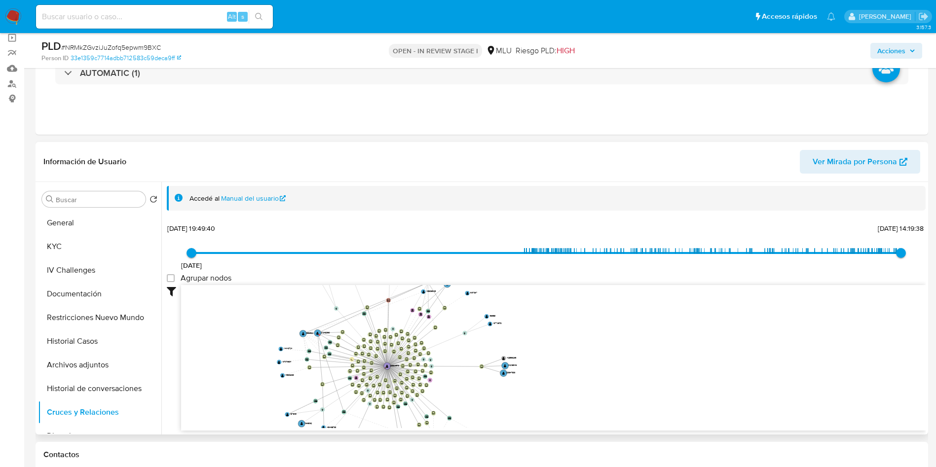
drag, startPoint x: 310, startPoint y: 338, endPoint x: 242, endPoint y: 218, distance: 138.1
click at [284, 322] on icon "device-664b60e1a8d75a36130704fd  user-269820578  269820578 D device-61b244000…" at bounding box center [553, 356] width 744 height 143
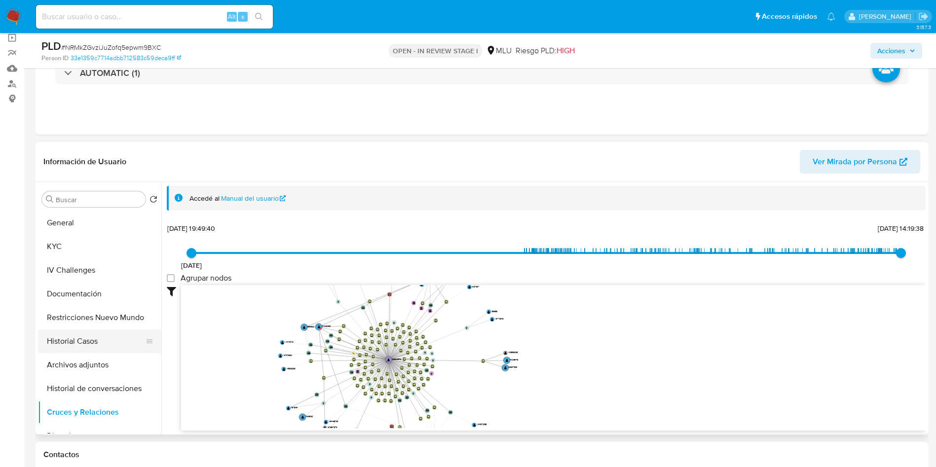
click at [96, 337] on button "Historial Casos" at bounding box center [95, 341] width 115 height 24
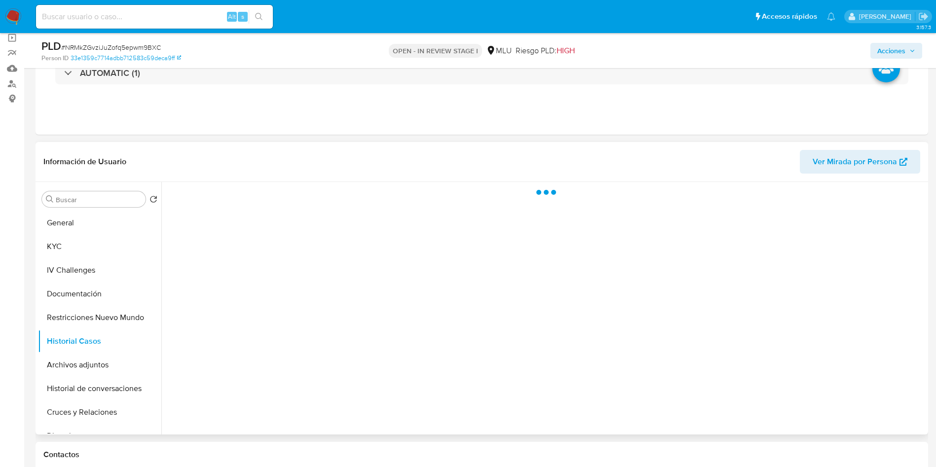
scroll to position [148, 0]
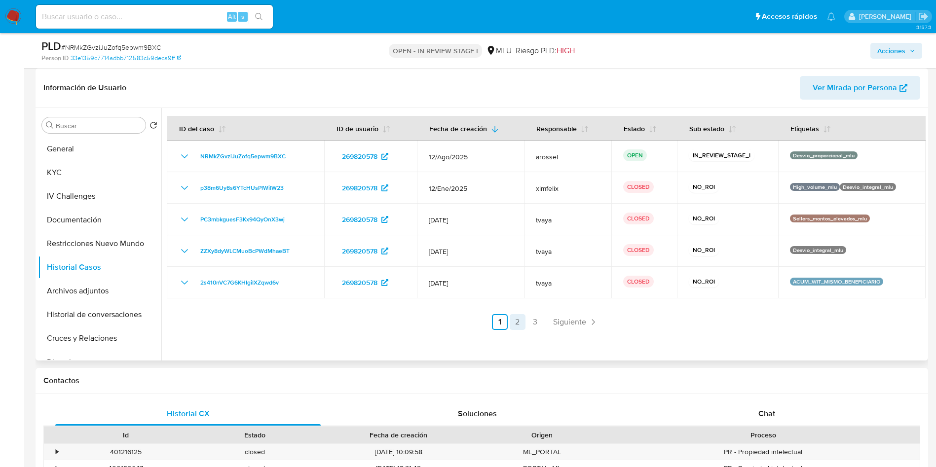
click at [518, 322] on link "2" at bounding box center [517, 322] width 16 height 16
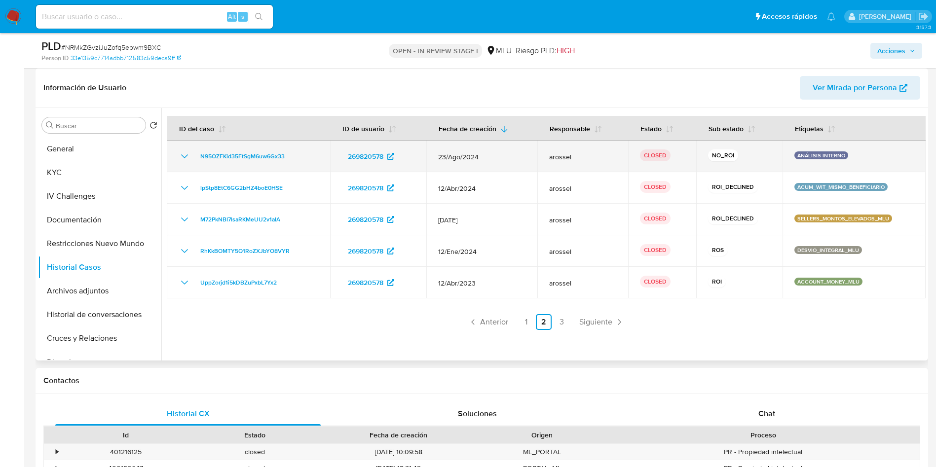
click at [186, 158] on icon "Mostrar/Ocultar" at bounding box center [185, 156] width 12 height 12
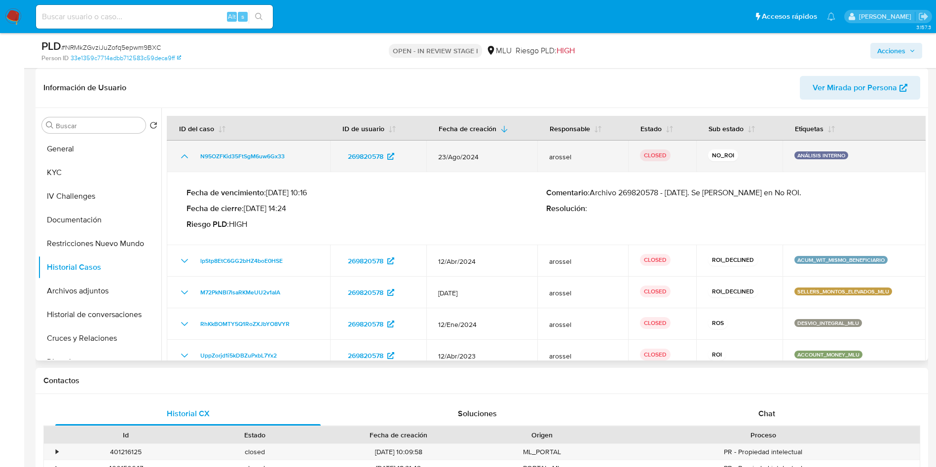
click at [186, 158] on icon "Mostrar/Ocultar" at bounding box center [185, 156] width 12 height 12
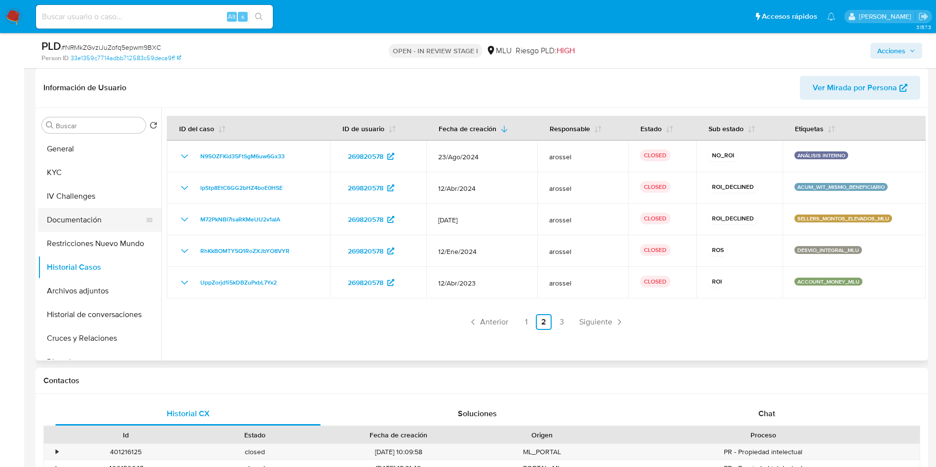
click at [114, 224] on button "Documentación" at bounding box center [95, 220] width 115 height 24
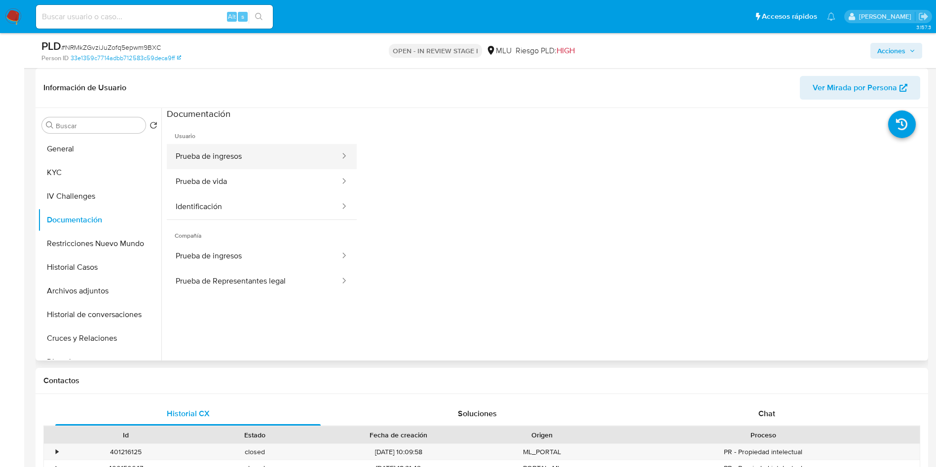
click at [271, 155] on button "Prueba de ingresos" at bounding box center [254, 156] width 174 height 25
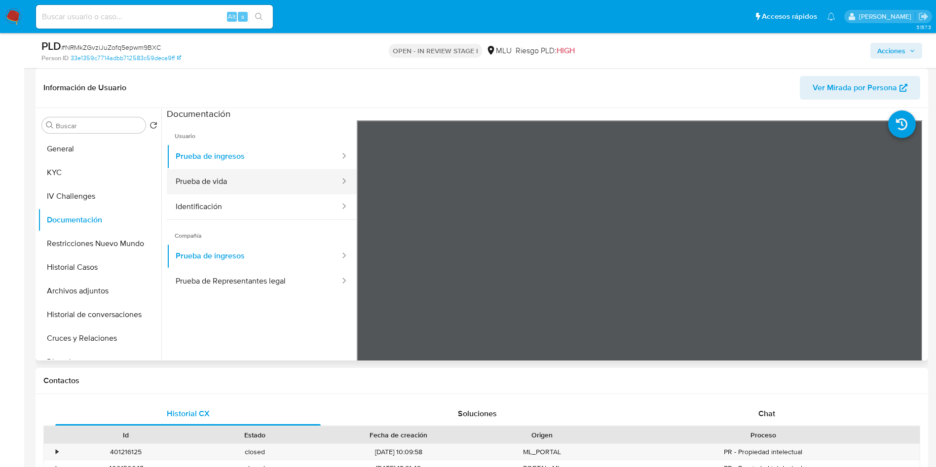
click at [269, 180] on button "Prueba de vida" at bounding box center [254, 181] width 174 height 25
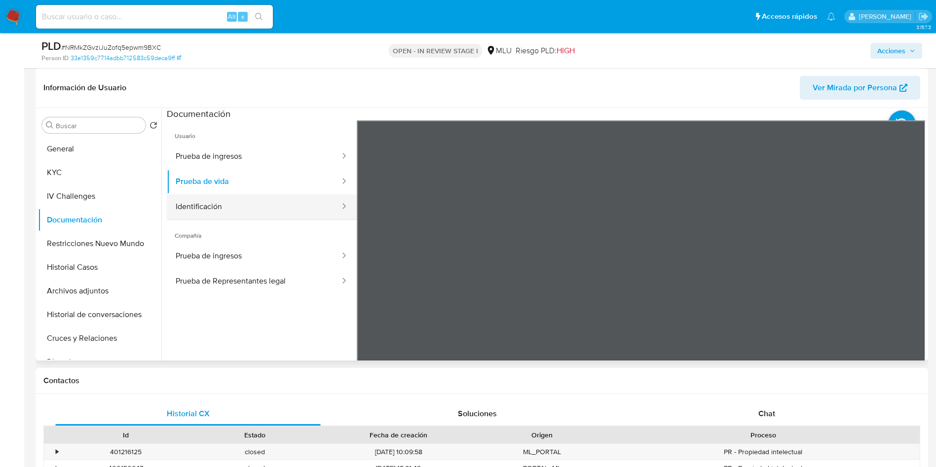
click at [288, 202] on button "Identificación" at bounding box center [254, 206] width 174 height 25
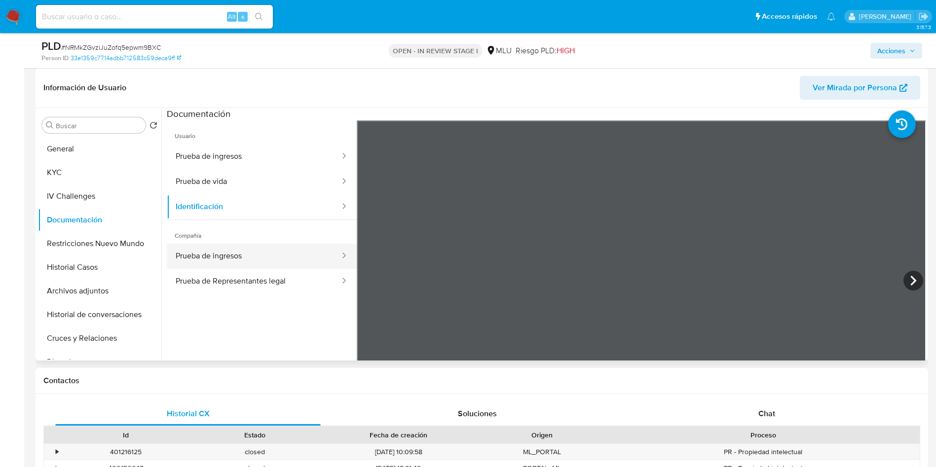
drag, startPoint x: 258, startPoint y: 254, endPoint x: 261, endPoint y: 268, distance: 14.0
click at [257, 253] on button "Prueba de ingresos" at bounding box center [254, 256] width 174 height 25
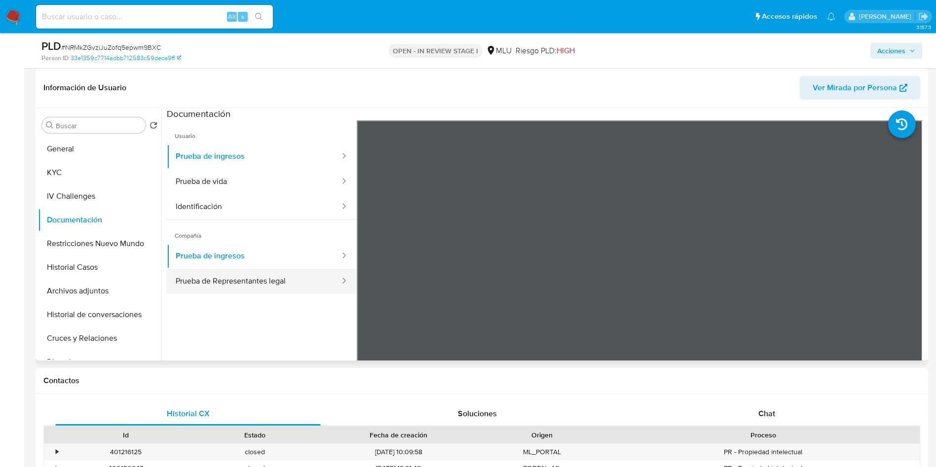
click at [263, 276] on button "Prueba de Representantes legal" at bounding box center [254, 281] width 174 height 25
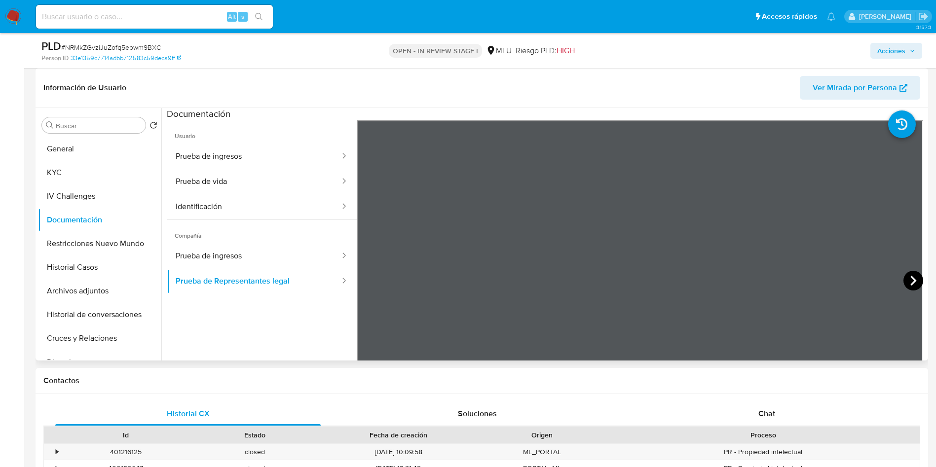
click at [904, 281] on icon at bounding box center [913, 281] width 20 height 20
click at [909, 281] on icon at bounding box center [913, 281] width 20 height 20
click at [89, 148] on button "General" at bounding box center [95, 149] width 115 height 24
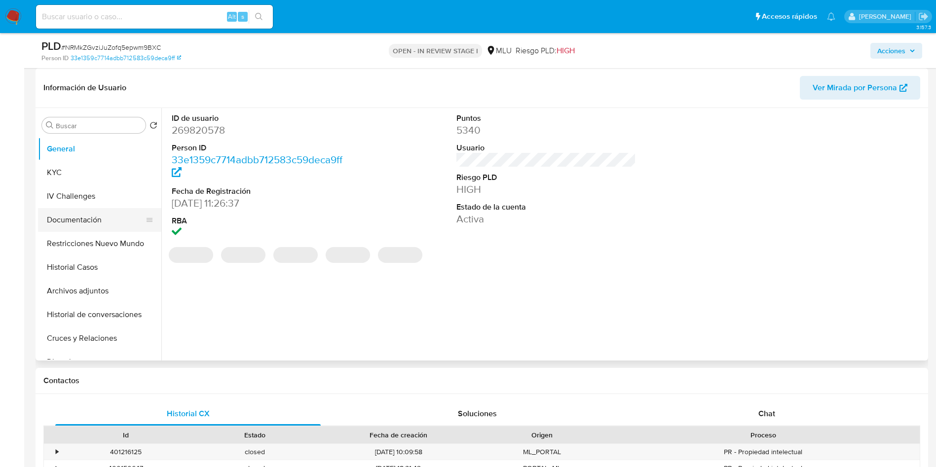
click at [101, 216] on button "Documentación" at bounding box center [95, 220] width 115 height 24
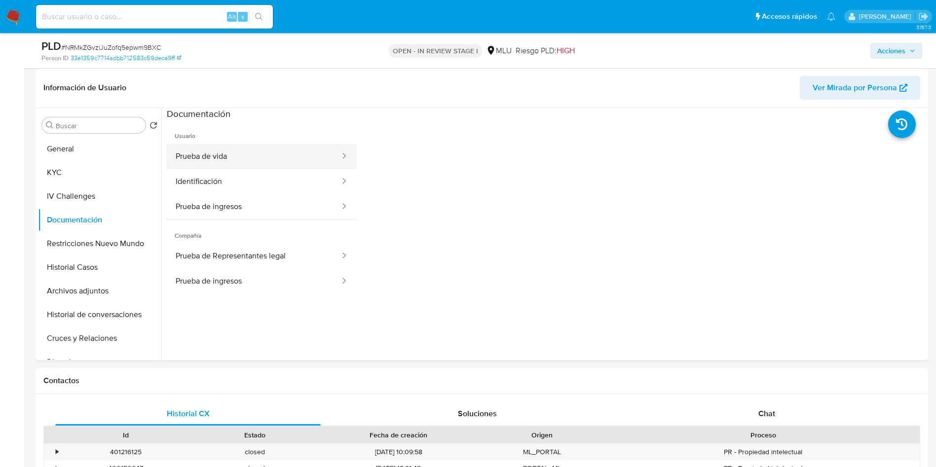
click at [240, 151] on button "Prueba de vida" at bounding box center [254, 156] width 174 height 25
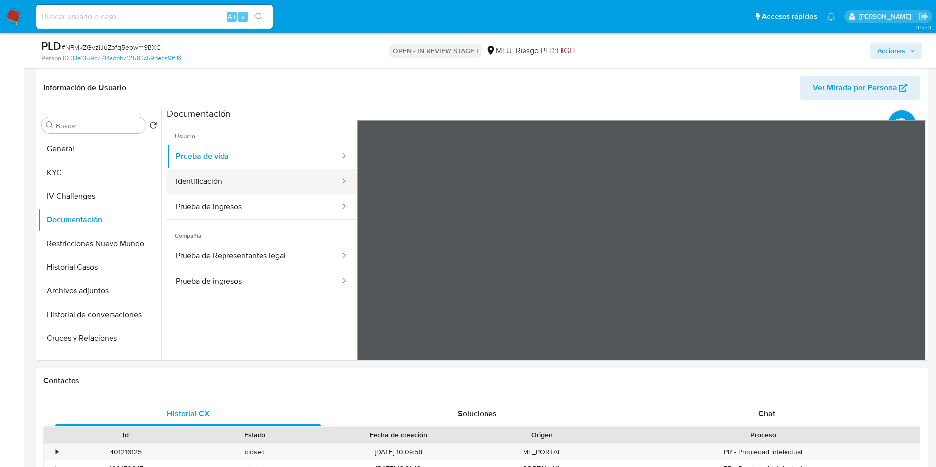
click at [180, 186] on button "Identificación" at bounding box center [254, 181] width 174 height 25
click at [245, 203] on button "Prueba de ingresos" at bounding box center [254, 206] width 174 height 25
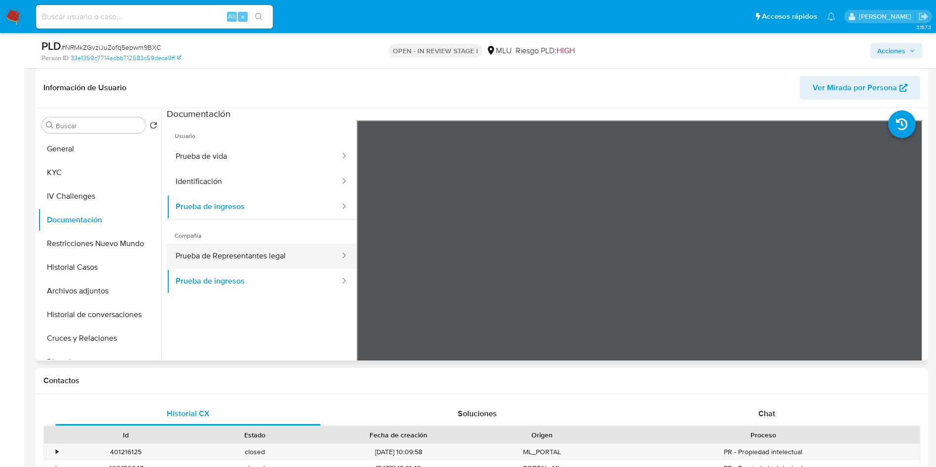
click at [272, 252] on button "Prueba de Representantes legal" at bounding box center [254, 256] width 174 height 25
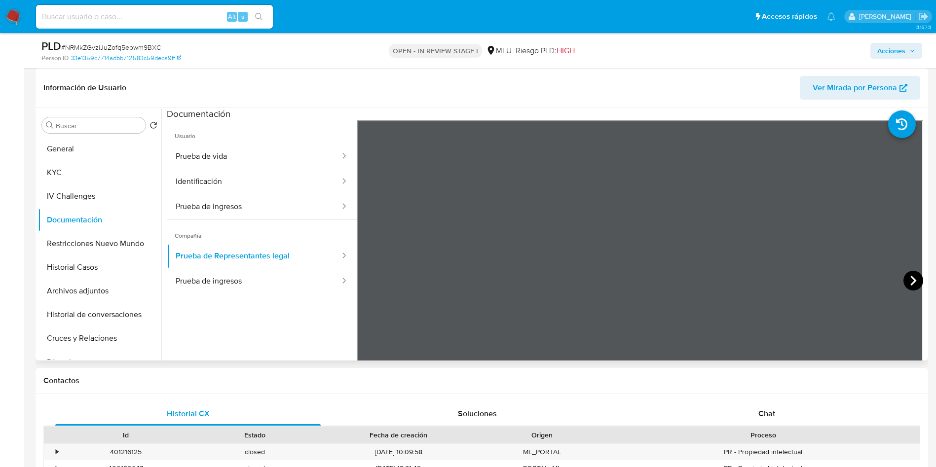
click at [911, 281] on icon at bounding box center [913, 281] width 6 height 10
click at [910, 279] on icon at bounding box center [913, 281] width 6 height 10
click at [149, 46] on span "# NRMkZGvziJuZofq5epwm9BXC" at bounding box center [111, 47] width 100 height 10
copy span "NRMkZGvziJuZofq5epwm9BXC"
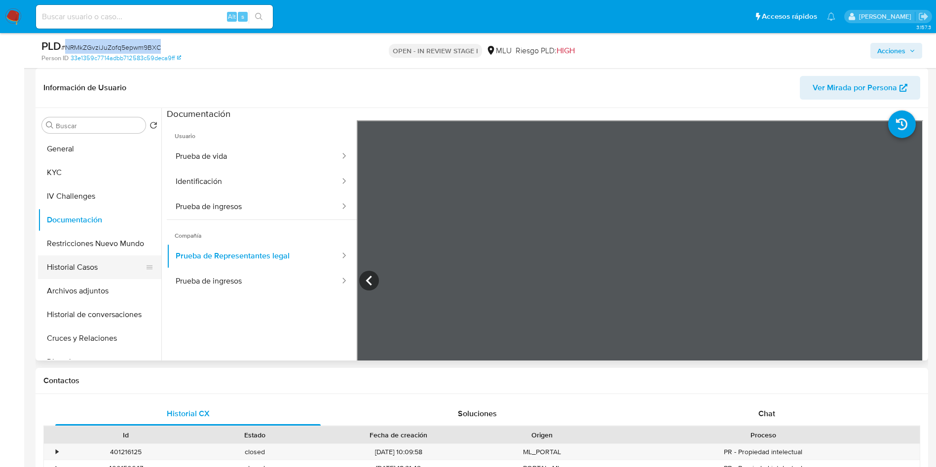
click at [105, 276] on button "Historial Casos" at bounding box center [95, 267] width 115 height 24
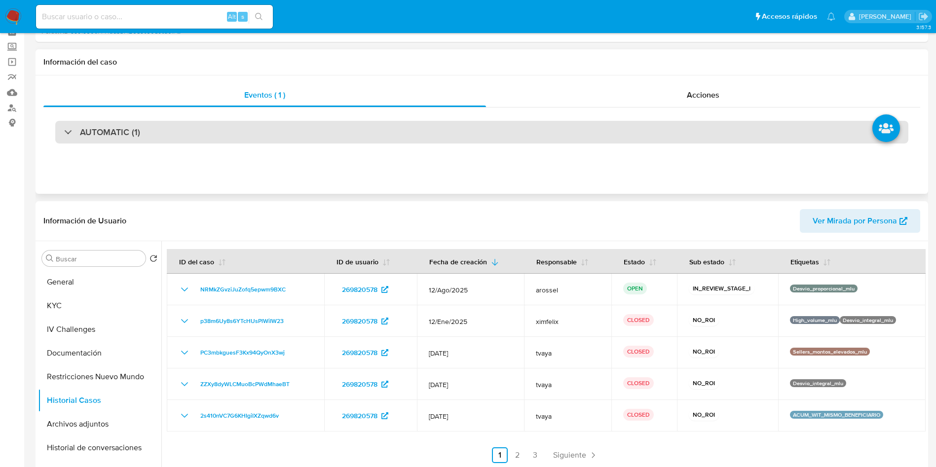
scroll to position [0, 0]
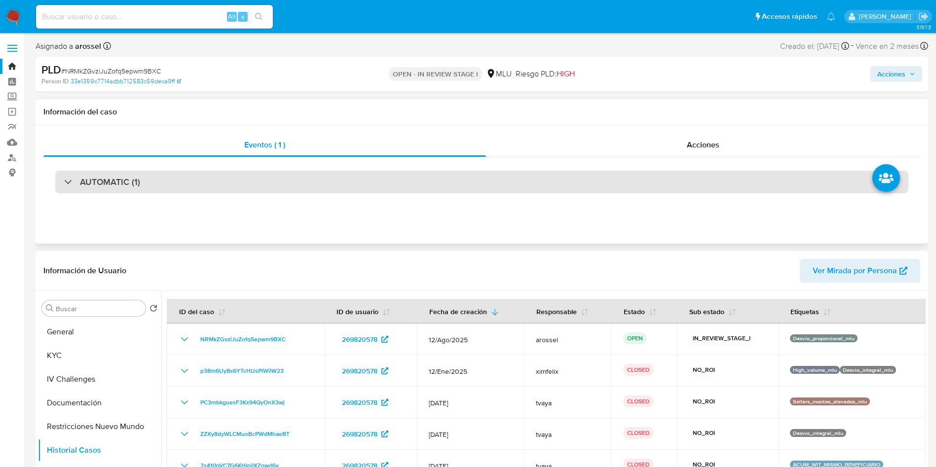
drag, startPoint x: 259, startPoint y: 185, endPoint x: 223, endPoint y: 190, distance: 36.9
click at [258, 185] on div "AUTOMATIC (1)" at bounding box center [481, 182] width 853 height 23
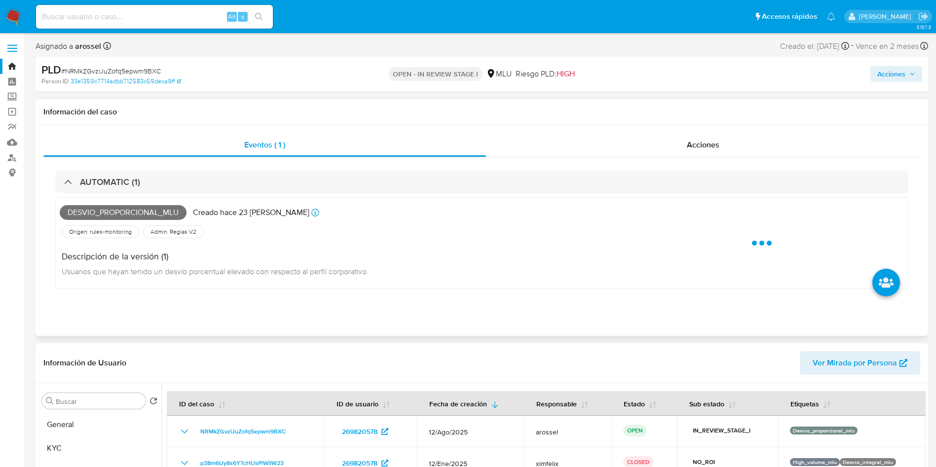
click at [147, 207] on span "Desvio_proporcional_mlu" at bounding box center [123, 212] width 127 height 15
copy span "Desvio_proporcional_mlu"
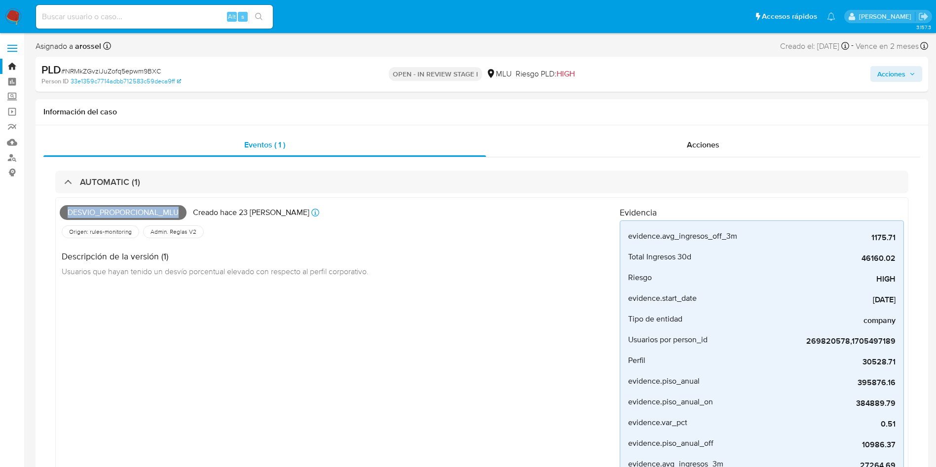
scroll to position [370, 0]
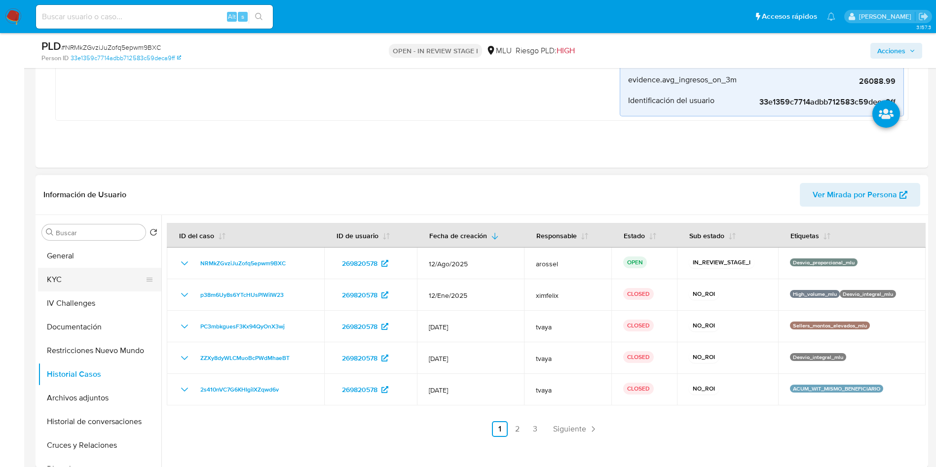
click at [99, 265] on button "General" at bounding box center [99, 256] width 123 height 24
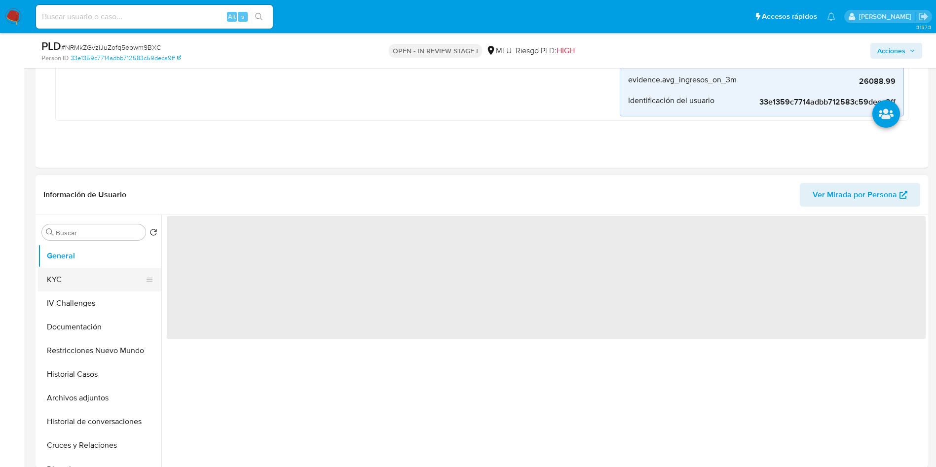
click at [98, 272] on button "KYC" at bounding box center [95, 280] width 115 height 24
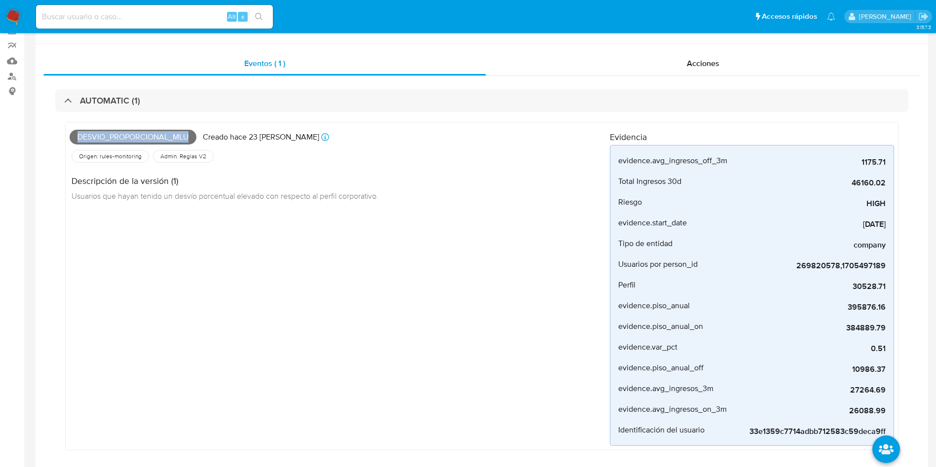
scroll to position [296, 0]
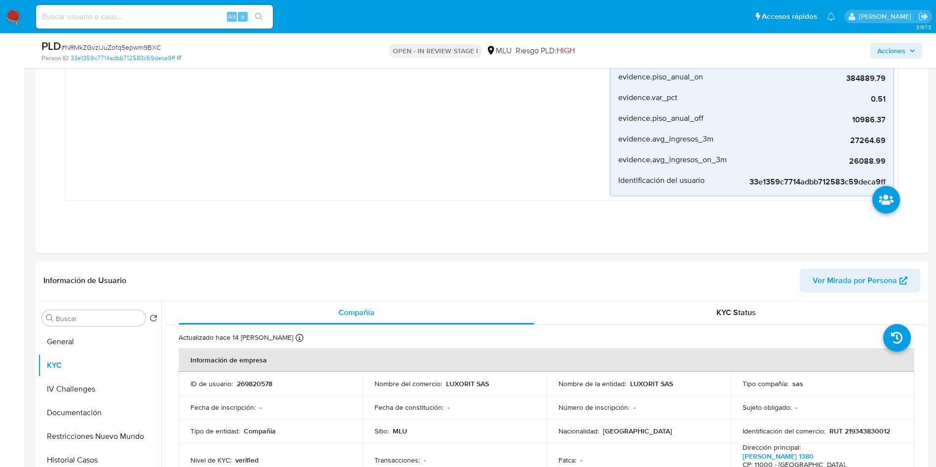
click at [262, 377] on td "ID de usuario : 269820578" at bounding box center [271, 384] width 184 height 24
copy p "269820578"
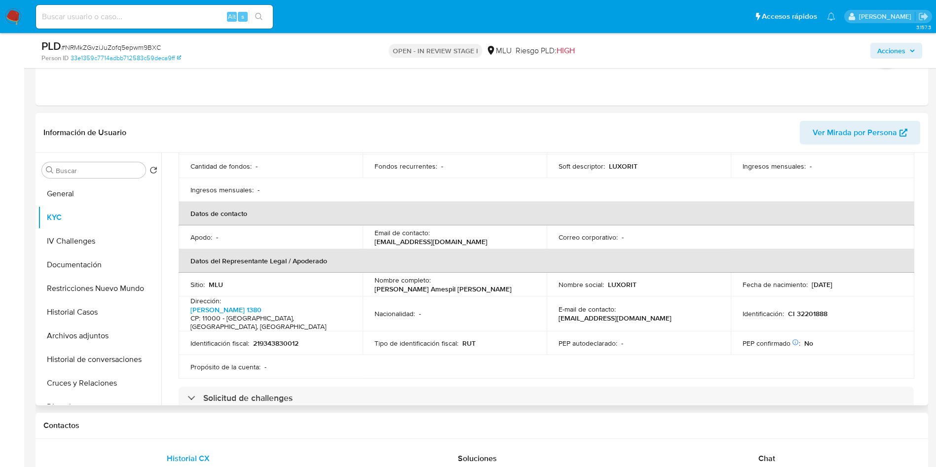
scroll to position [222, 0]
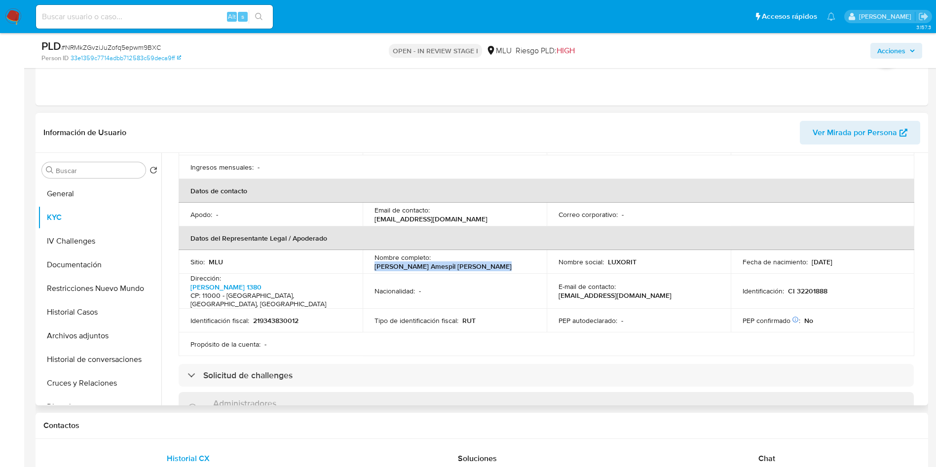
drag, startPoint x: 375, startPoint y: 259, endPoint x: 491, endPoint y: 260, distance: 116.4
click at [491, 260] on div "Nombre completo : Augusto Guillermo Amespil Rodriguez" at bounding box center [454, 262] width 160 height 18
copy p "Augusto Guillermo Amespil Rodriguez"
click at [819, 287] on p "CI 32201888" at bounding box center [807, 291] width 39 height 9
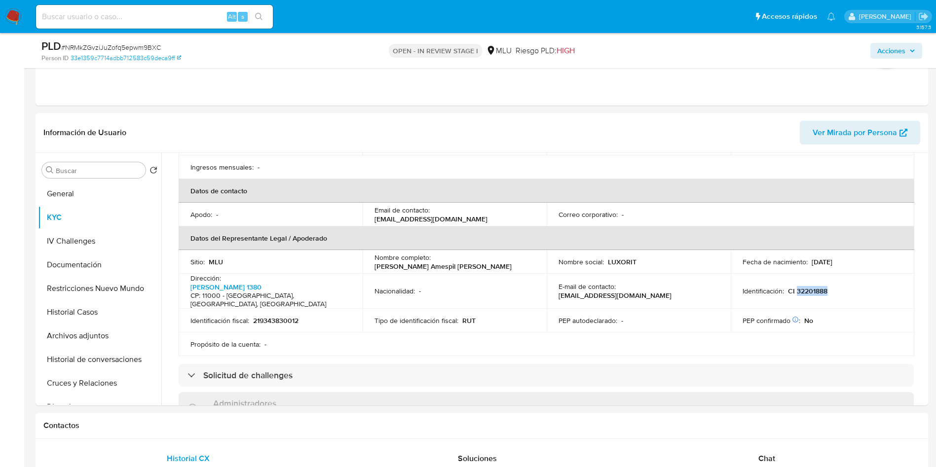
copy p "32201888"
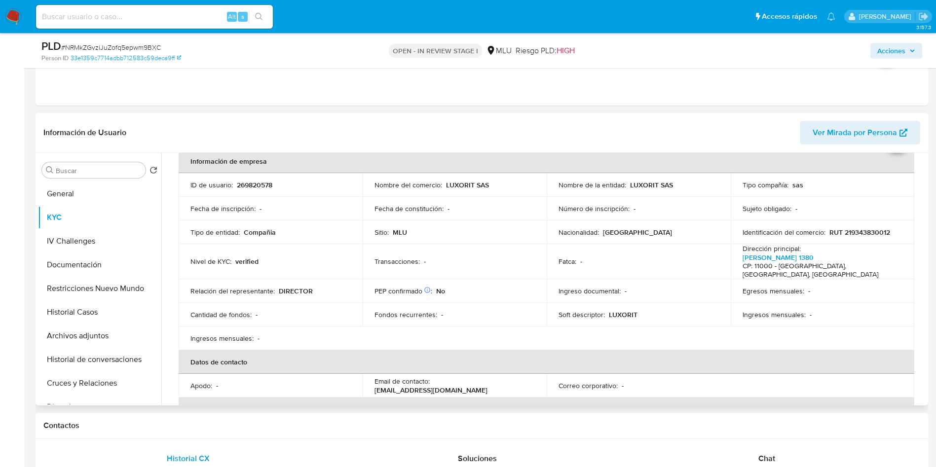
scroll to position [74, 0]
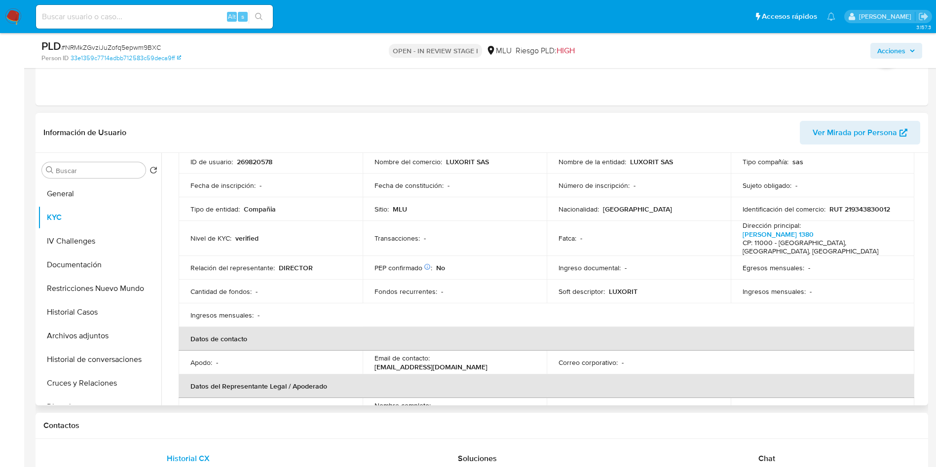
click at [402, 227] on td "Transacciones : -" at bounding box center [454, 238] width 184 height 35
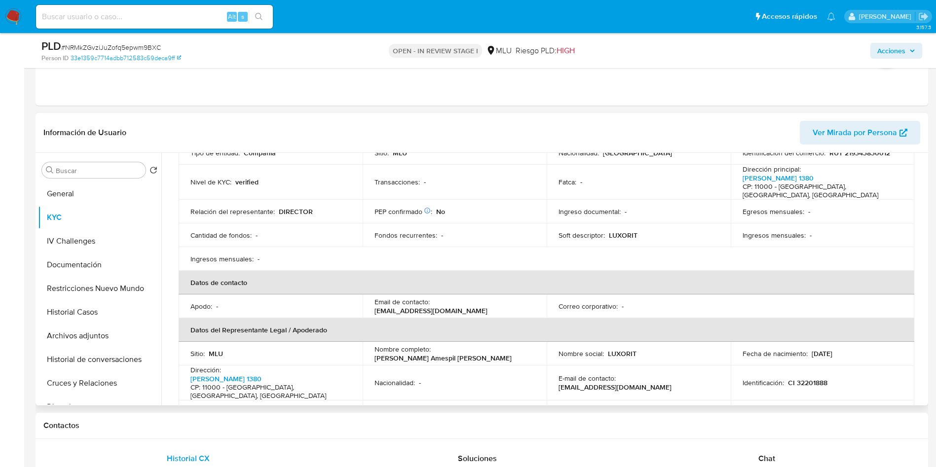
scroll to position [222, 0]
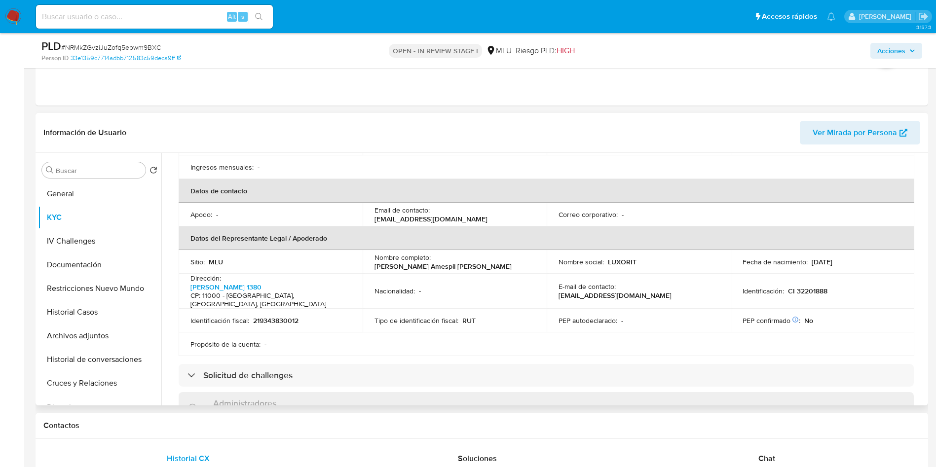
click at [615, 282] on div "E-mail de contacto : arimportuy@gmail.com" at bounding box center [638, 291] width 160 height 18
click at [788, 287] on p "CI 32201888" at bounding box center [807, 291] width 39 height 9
drag, startPoint x: 691, startPoint y: 271, endPoint x: 642, endPoint y: 275, distance: 49.9
click at [691, 274] on td "E-mail de contacto : arimportuy@gmail.com" at bounding box center [638, 291] width 184 height 35
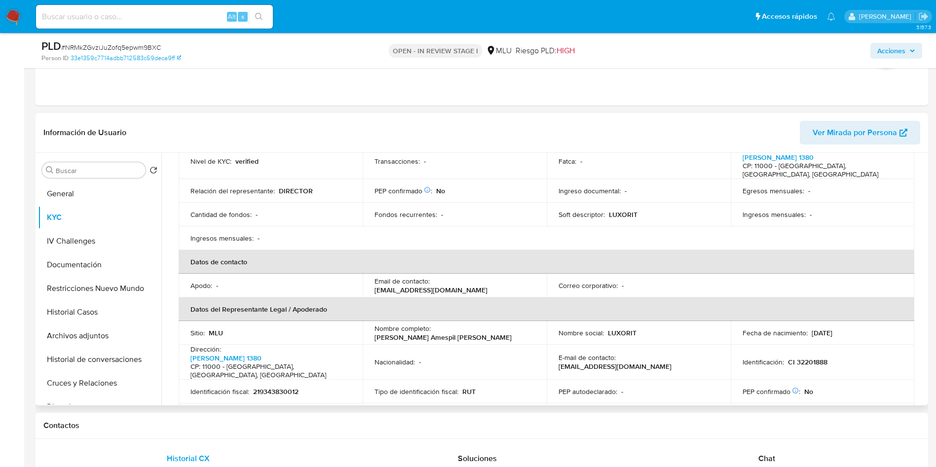
scroll to position [0, 0]
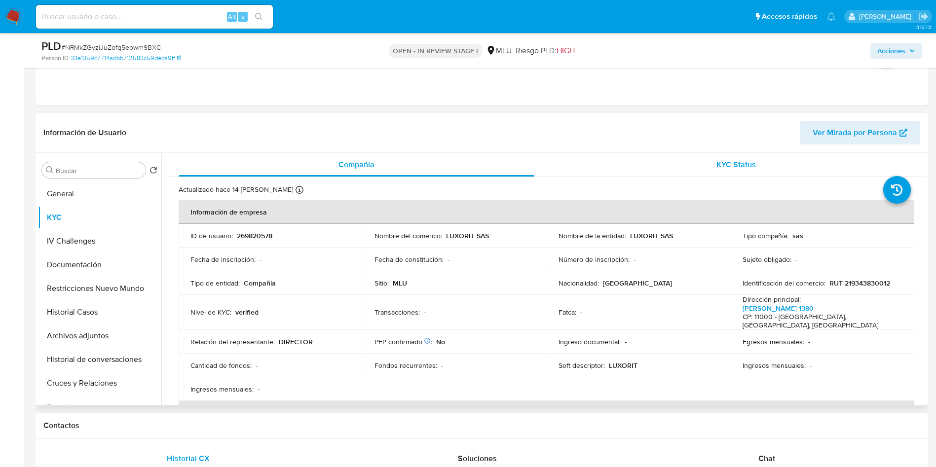
click at [723, 174] on div "KYC Status" at bounding box center [736, 165] width 356 height 24
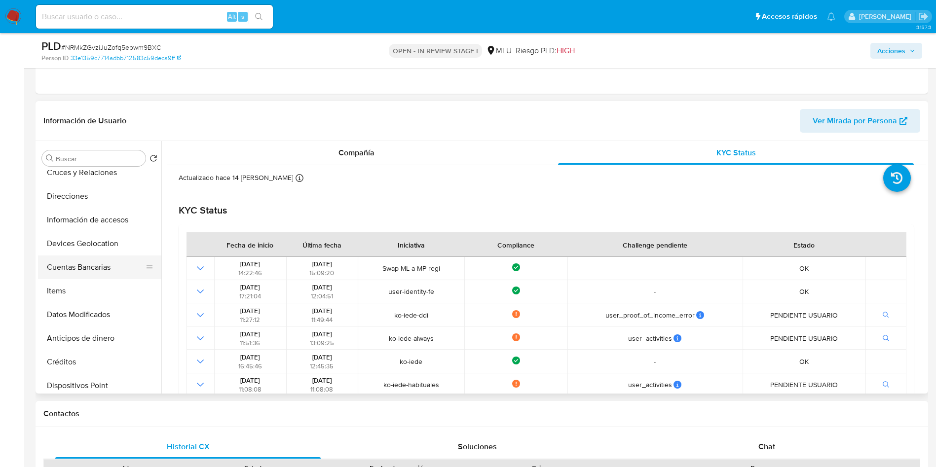
scroll to position [222, 0]
click at [101, 291] on button "Datos Modificados" at bounding box center [95, 292] width 115 height 24
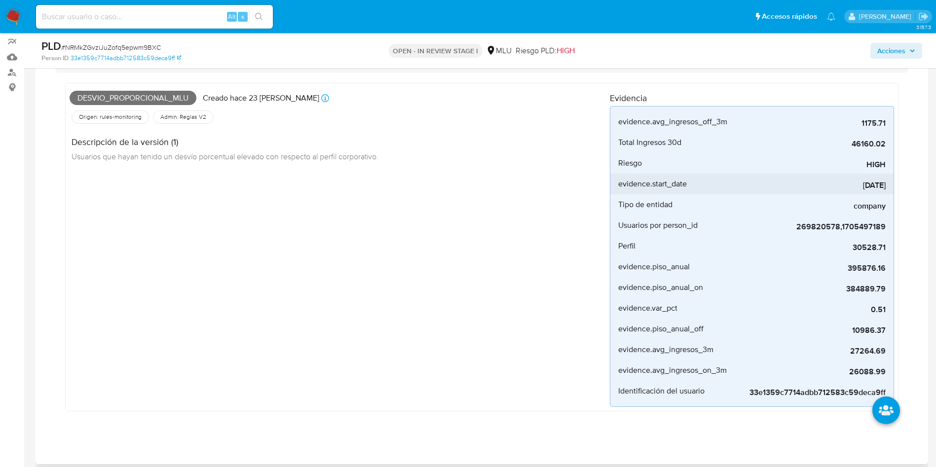
scroll to position [74, 0]
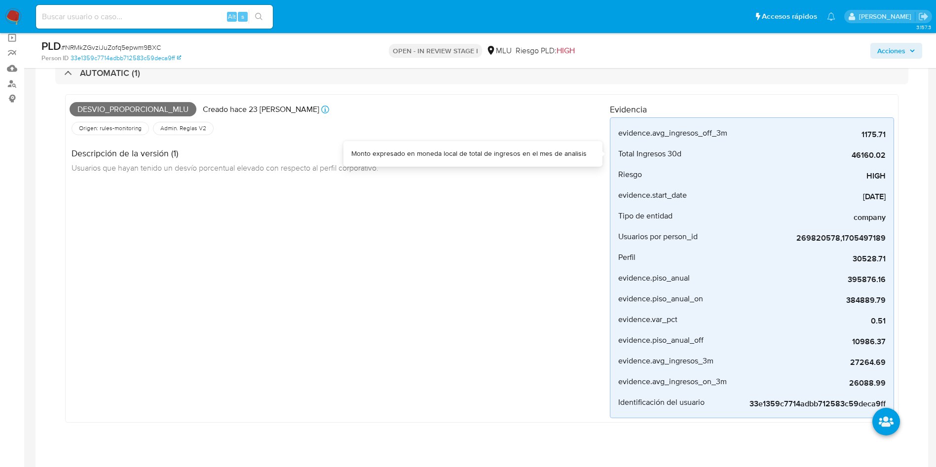
drag, startPoint x: 832, startPoint y: 152, endPoint x: 554, endPoint y: 64, distance: 291.8
click at [888, 151] on li "Total Ingresos 30d 46160.02" at bounding box center [751, 154] width 283 height 21
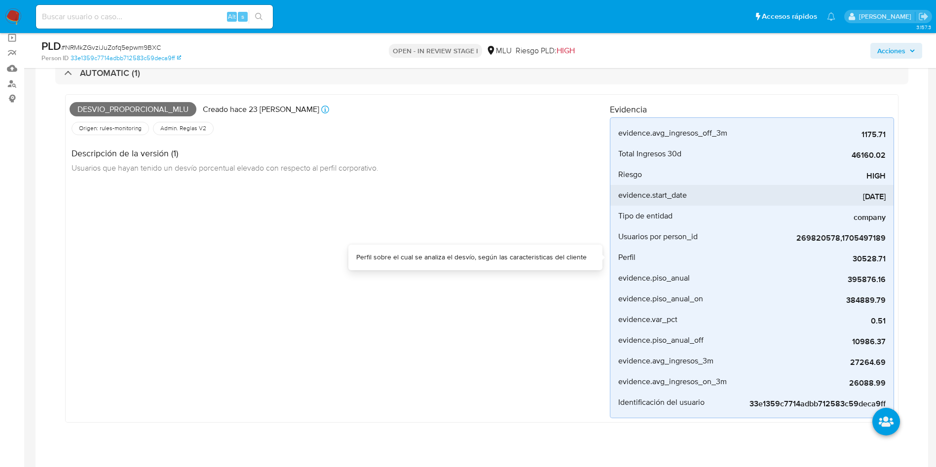
drag, startPoint x: 849, startPoint y: 261, endPoint x: 750, endPoint y: 203, distance: 115.2
click at [897, 259] on div "Desvio_proporcional_mlu Creado hace 23 días Creado: 12/08/2025 06:35:13 Origen:…" at bounding box center [481, 258] width 833 height 328
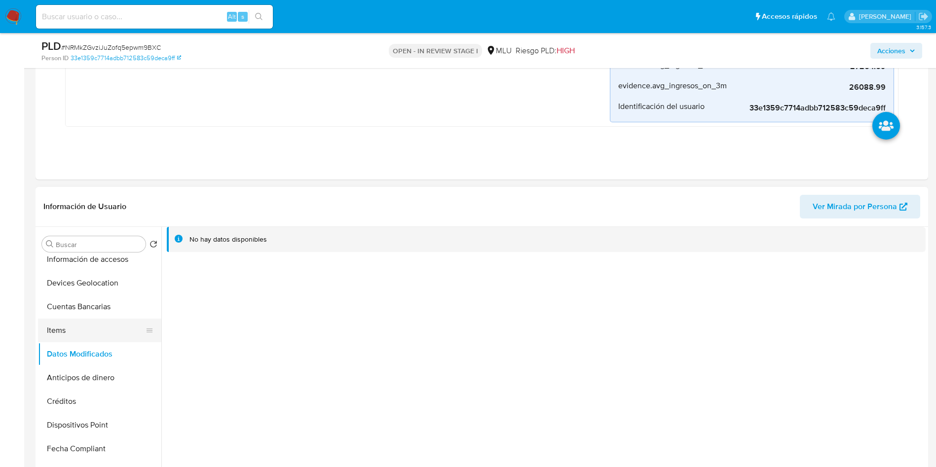
scroll to position [222, 0]
click at [92, 330] on button "Cuentas Bancarias" at bounding box center [99, 330] width 123 height 24
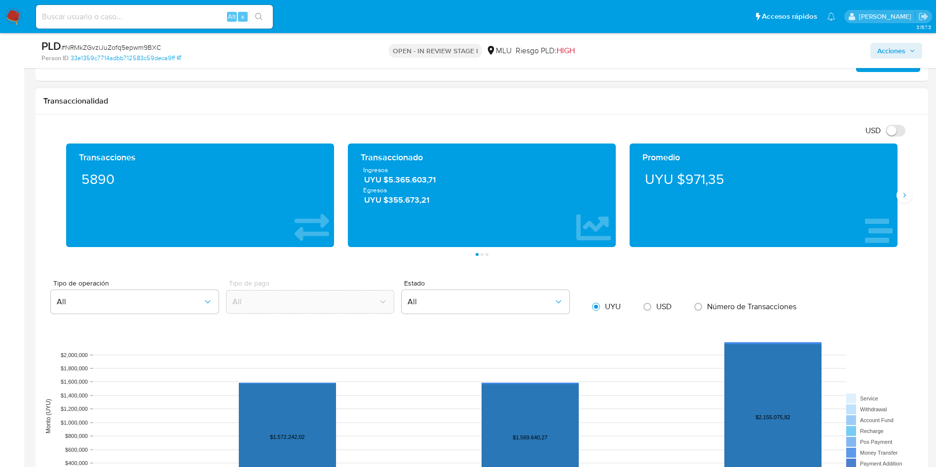
scroll to position [1036, 0]
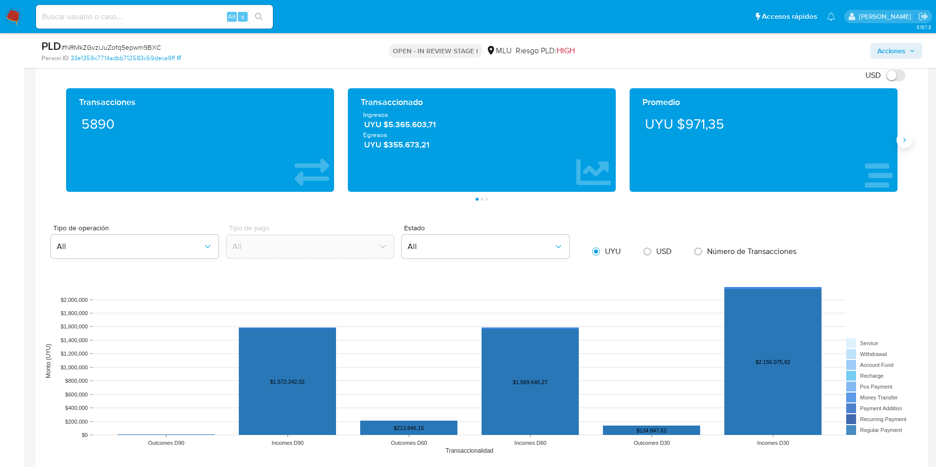
click at [908, 140] on button "Siguiente" at bounding box center [904, 140] width 16 height 16
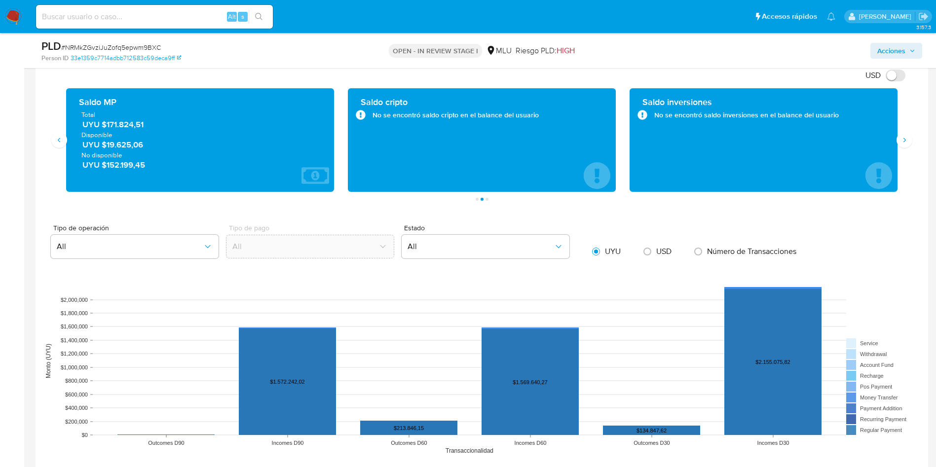
drag, startPoint x: 155, startPoint y: 124, endPoint x: 107, endPoint y: 125, distance: 48.3
click at [107, 125] on span "UYU $171.824,51" at bounding box center [200, 124] width 236 height 11
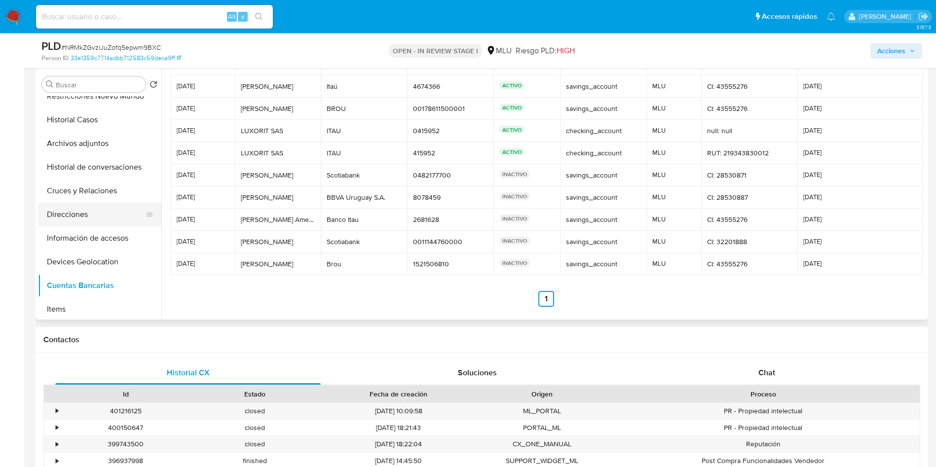
scroll to position [74, 0]
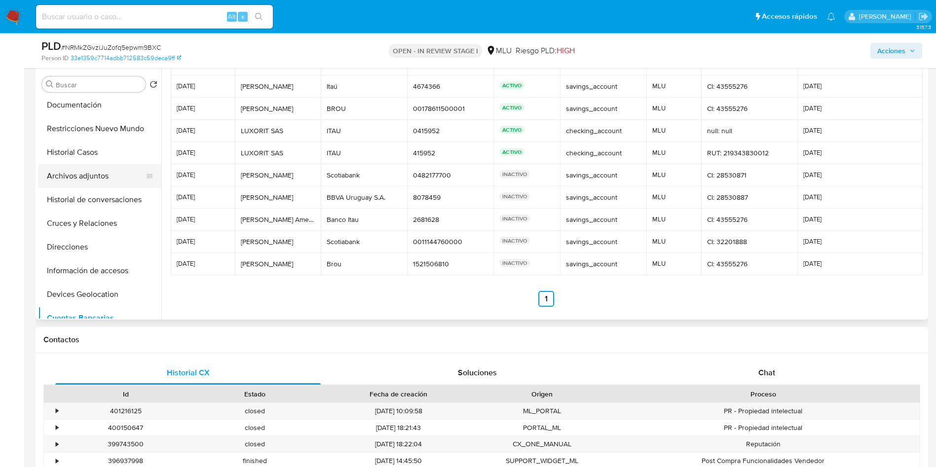
click at [103, 178] on button "Archivos adjuntos" at bounding box center [95, 176] width 115 height 24
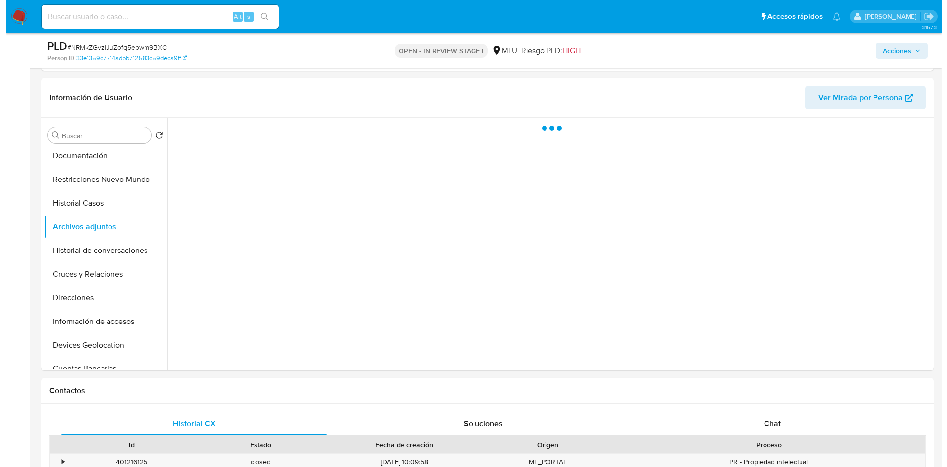
scroll to position [444, 0]
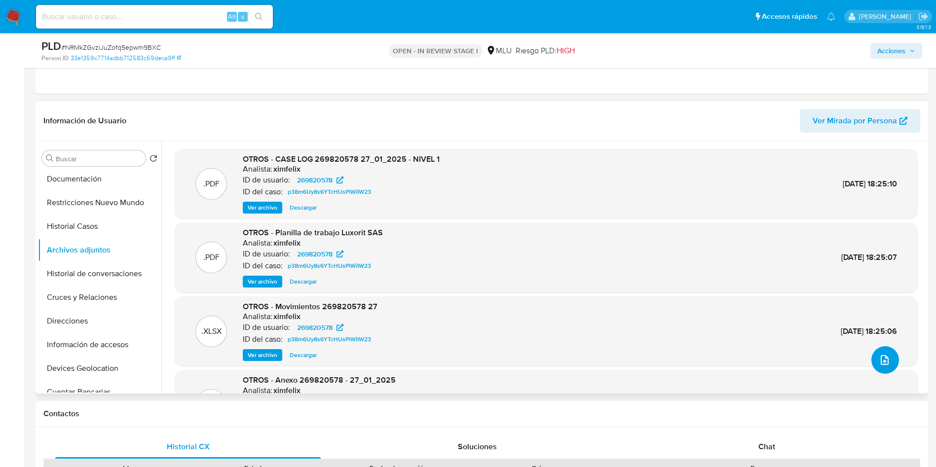
click at [882, 365] on span "upload-file" at bounding box center [884, 360] width 12 height 12
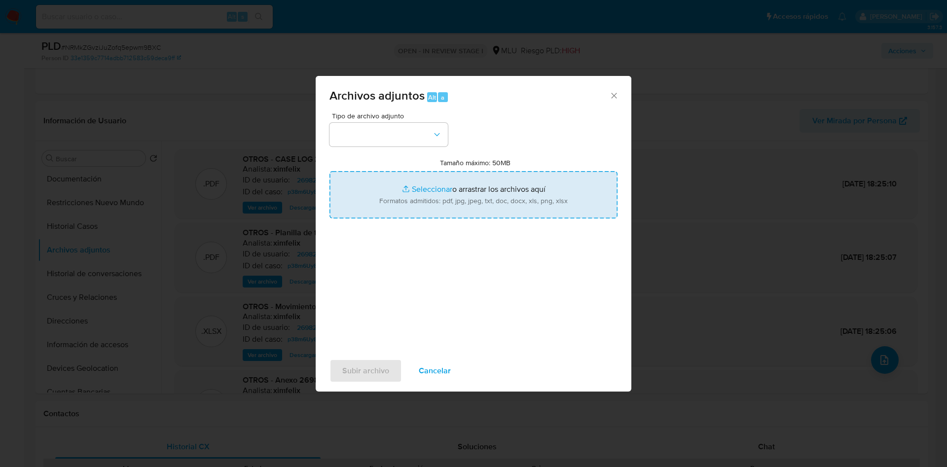
click at [517, 188] on input "Tamaño máximo: 50MB Seleccionar archivos" at bounding box center [473, 194] width 288 height 47
type input "C:\fakepath\Anexos 269820578 - 04_09_2025.pdf"
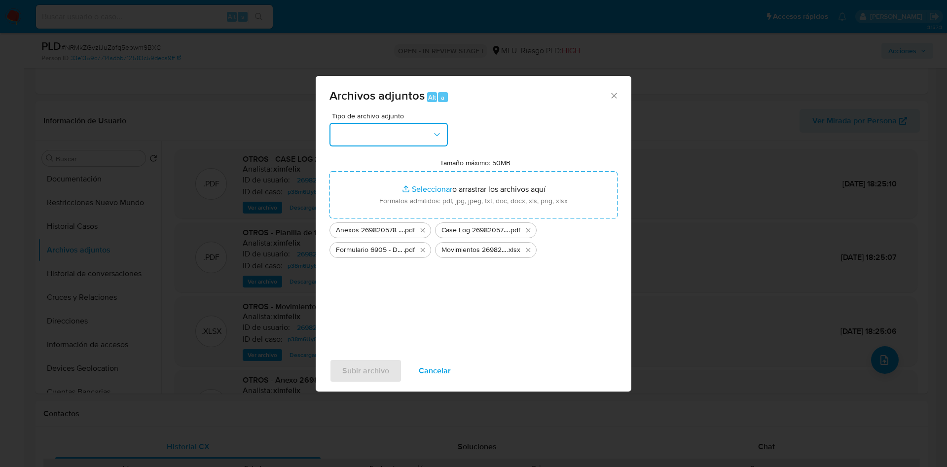
click at [393, 139] on button "button" at bounding box center [388, 135] width 118 height 24
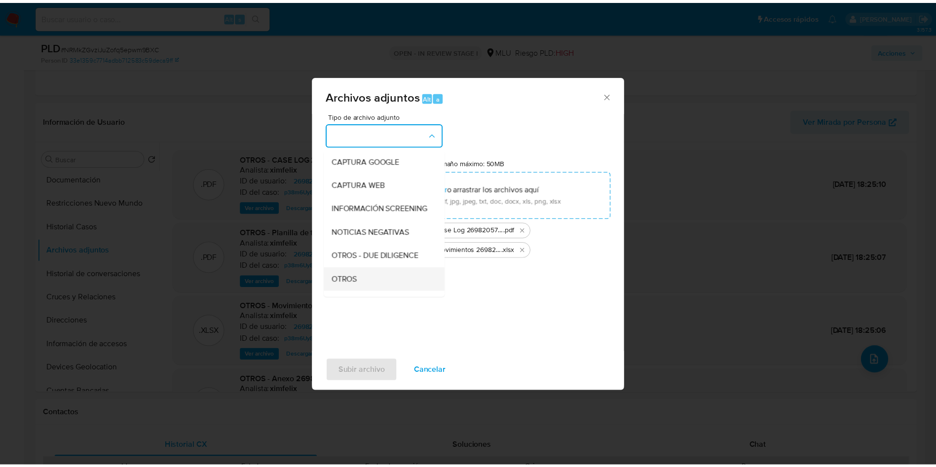
scroll to position [74, 0]
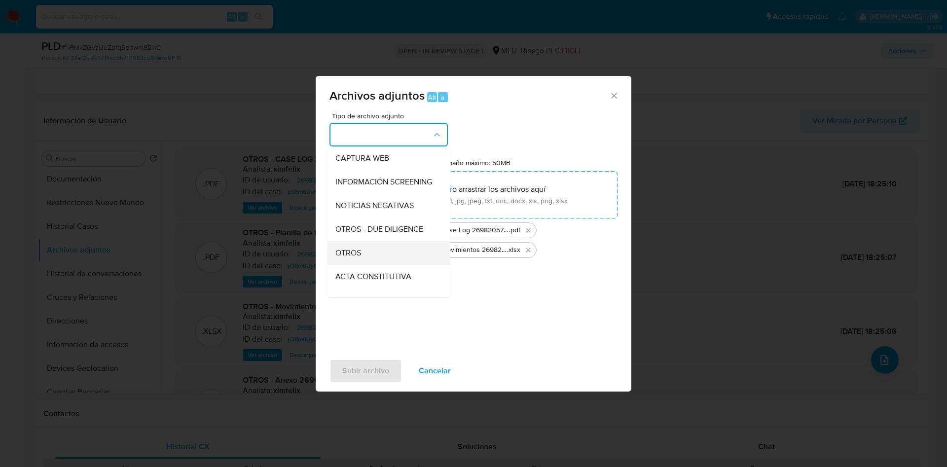
click at [381, 262] on div "OTROS" at bounding box center [385, 253] width 101 height 24
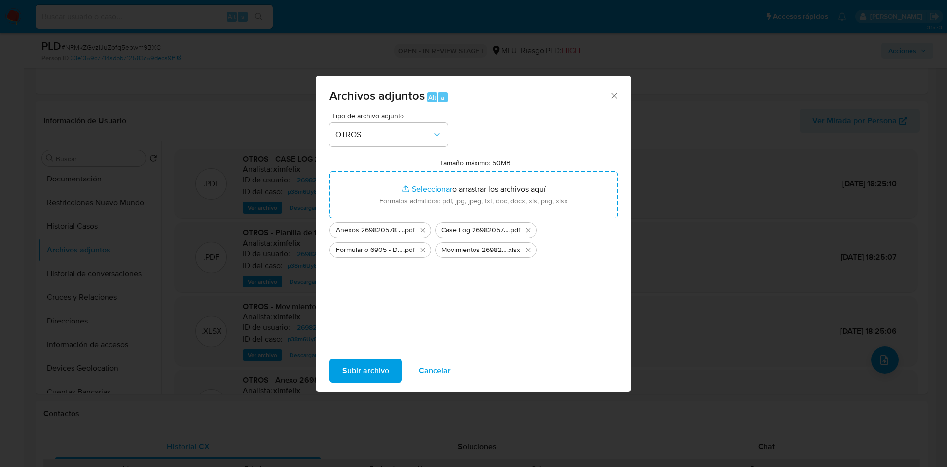
click at [364, 387] on div "Subir archivo Cancelar" at bounding box center [474, 370] width 316 height 37
click at [366, 381] on span "Subir archivo" at bounding box center [365, 371] width 47 height 22
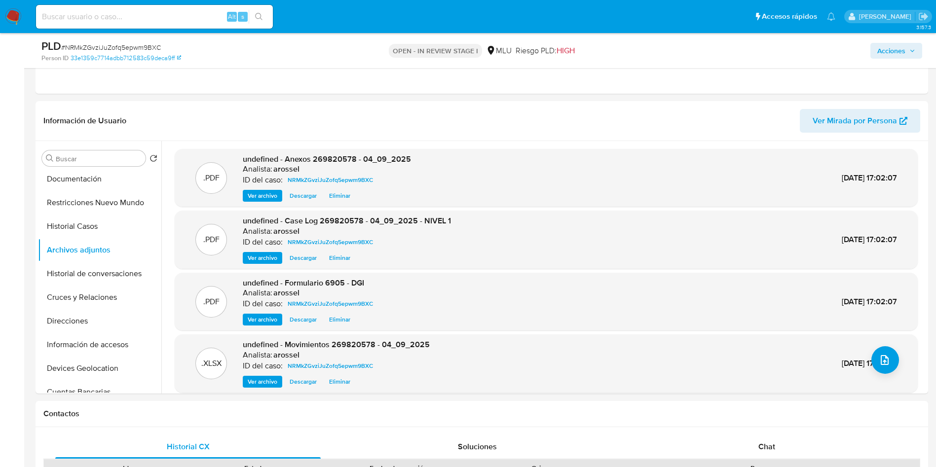
click at [896, 50] on span "Acciones" at bounding box center [891, 51] width 28 height 16
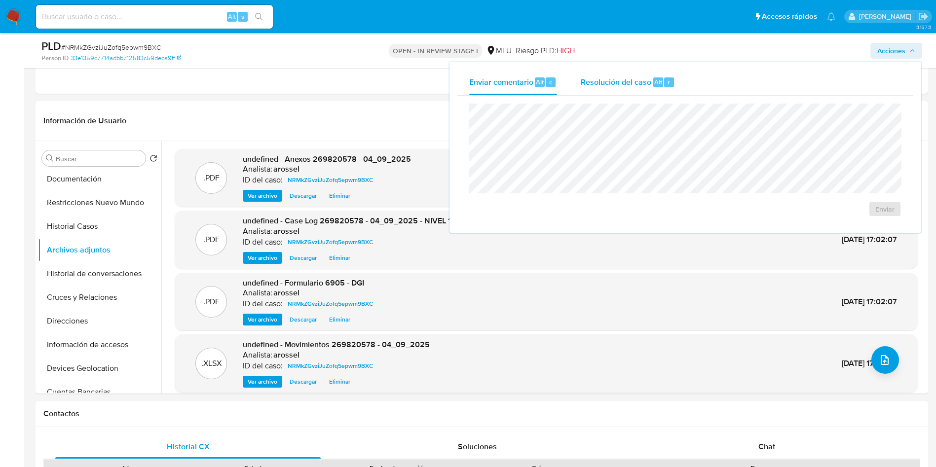
click at [615, 81] on span "Resolución del caso" at bounding box center [615, 81] width 71 height 11
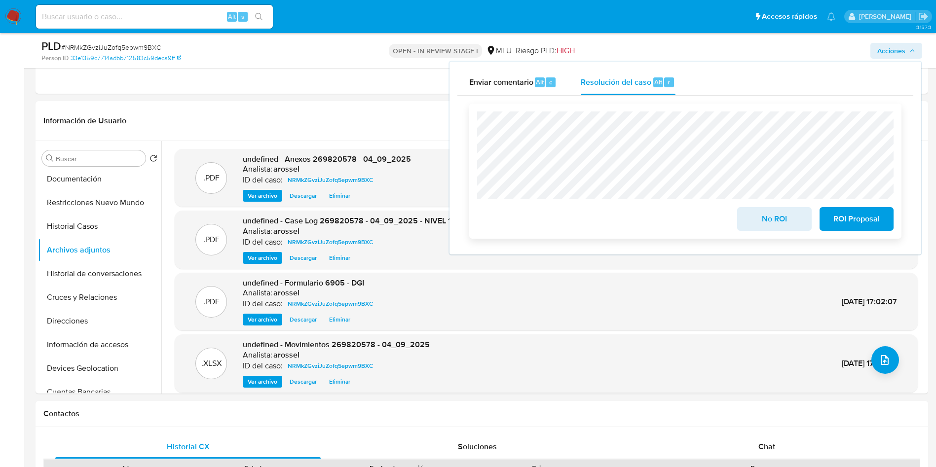
drag, startPoint x: 761, startPoint y: 212, endPoint x: 755, endPoint y: 219, distance: 9.9
click at [760, 213] on span "No ROI" at bounding box center [774, 219] width 48 height 22
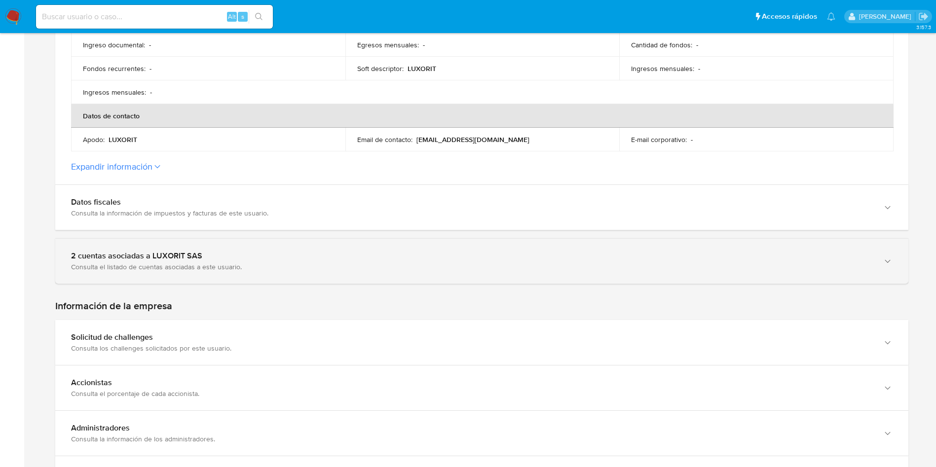
scroll to position [444, 0]
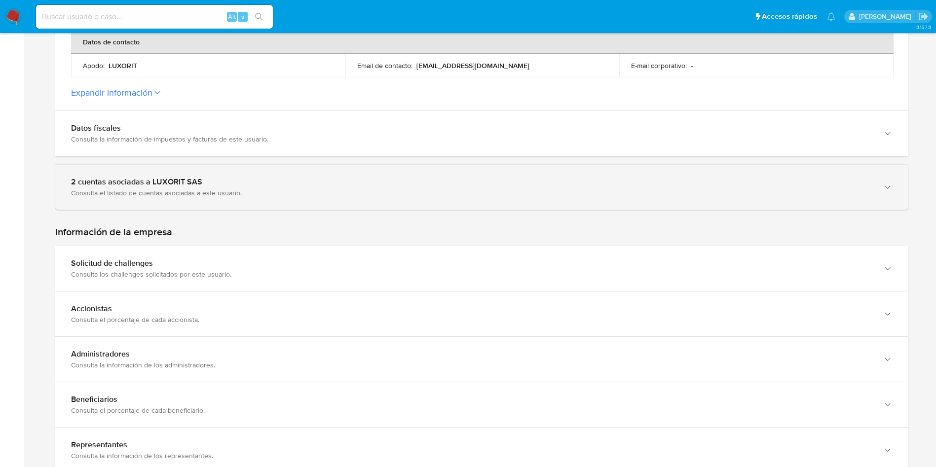
click at [226, 177] on div "2 cuentas asociadas a LUXORIT SAS" at bounding box center [471, 182] width 801 height 10
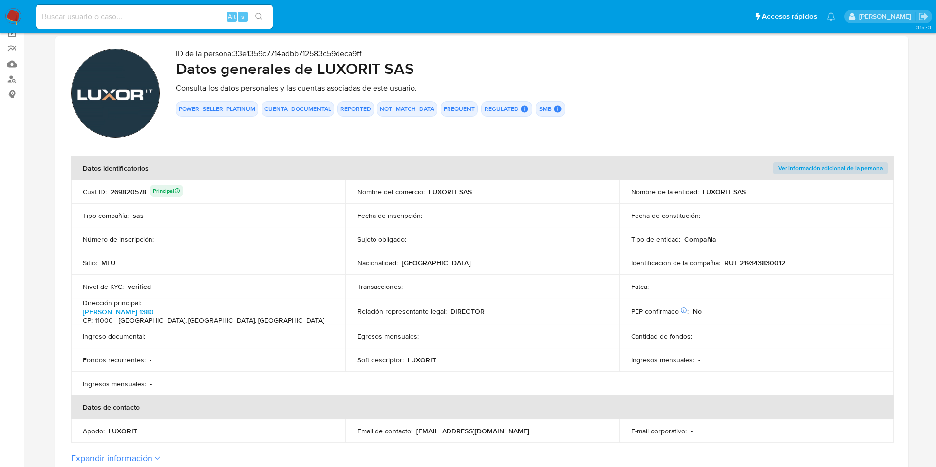
scroll to position [74, 0]
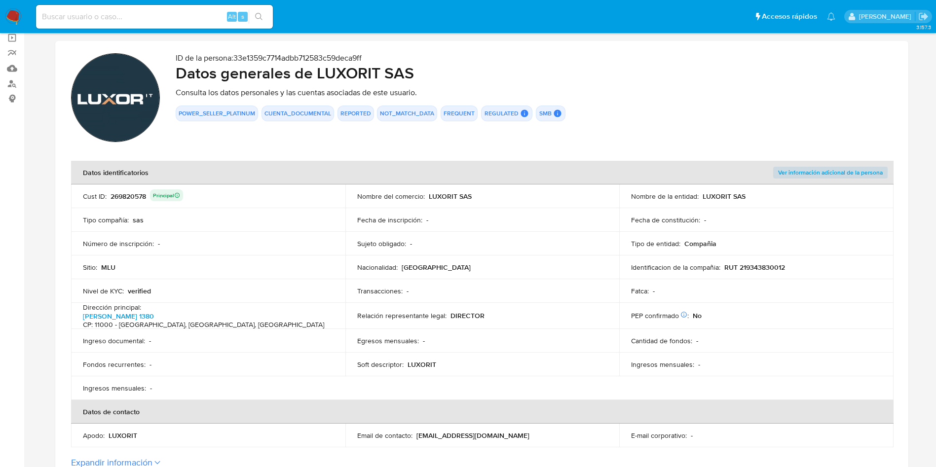
click at [779, 253] on td "Tipo de entidad : Compañia" at bounding box center [756, 244] width 274 height 24
click at [774, 267] on p "RUT 219343830012" at bounding box center [754, 267] width 61 height 9
drag, startPoint x: 774, startPoint y: 267, endPoint x: 711, endPoint y: 283, distance: 65.1
click at [774, 268] on p "RUT 219343830012" at bounding box center [754, 267] width 61 height 9
click at [548, 282] on td "Transacciones : -" at bounding box center [482, 291] width 274 height 24
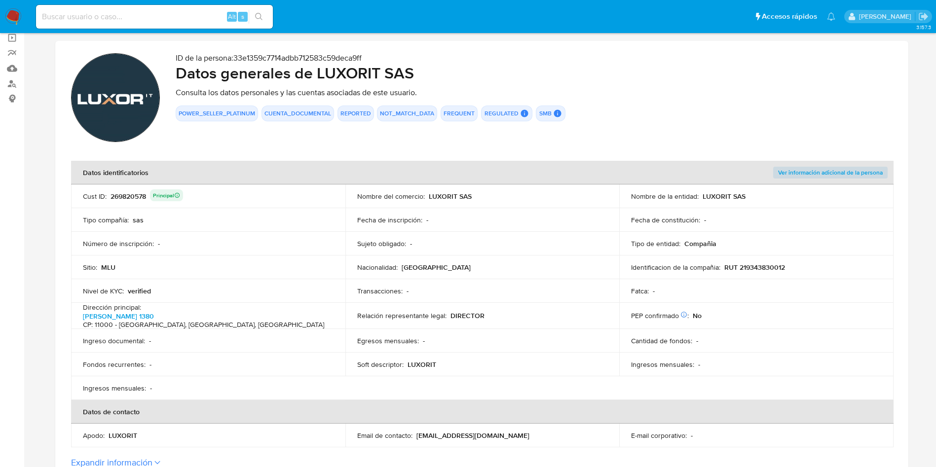
click at [131, 196] on div "269820578 Principal" at bounding box center [146, 196] width 72 height 14
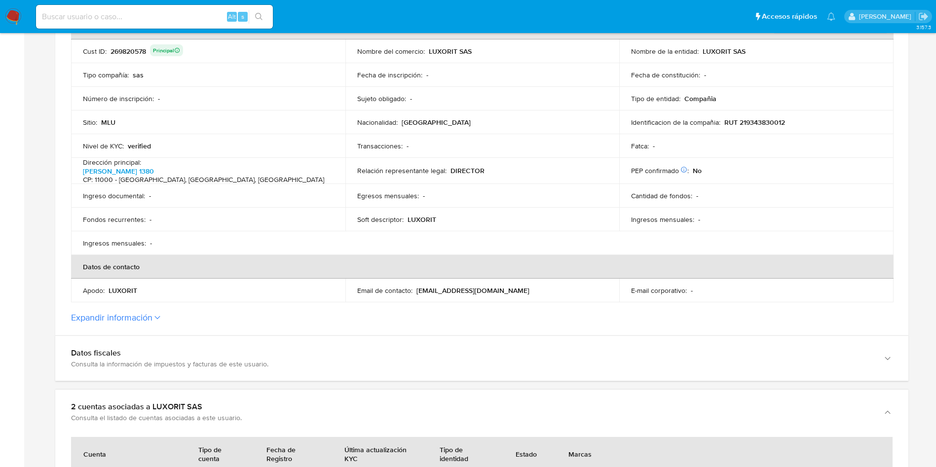
scroll to position [444, 0]
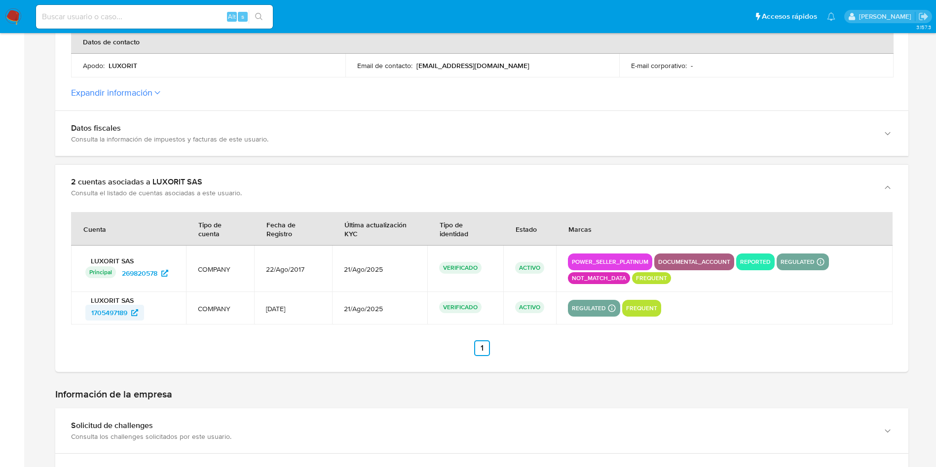
drag, startPoint x: 152, startPoint y: 309, endPoint x: 86, endPoint y: 308, distance: 66.1
click at [86, 308] on div "1705497189" at bounding box center [129, 313] width 89 height 16
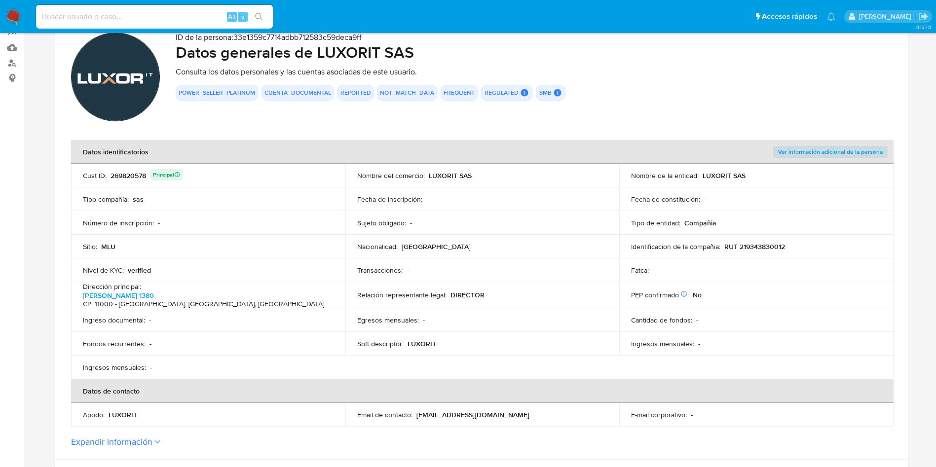
scroll to position [148, 0]
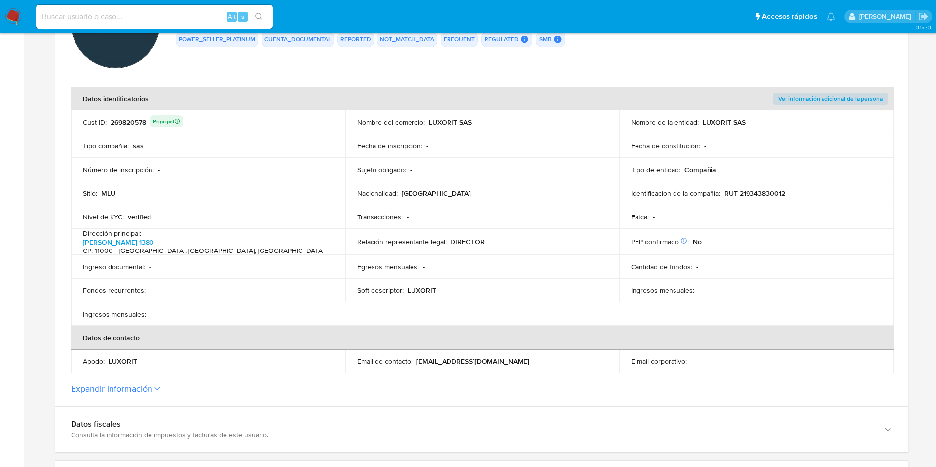
click at [153, 380] on section "ID de la persona : 33e1359c7714adbb712583c59deca9ff Datos generales de LUXORIT …" at bounding box center [481, 186] width 853 height 439
click at [151, 385] on button "Expandir información" at bounding box center [111, 388] width 81 height 11
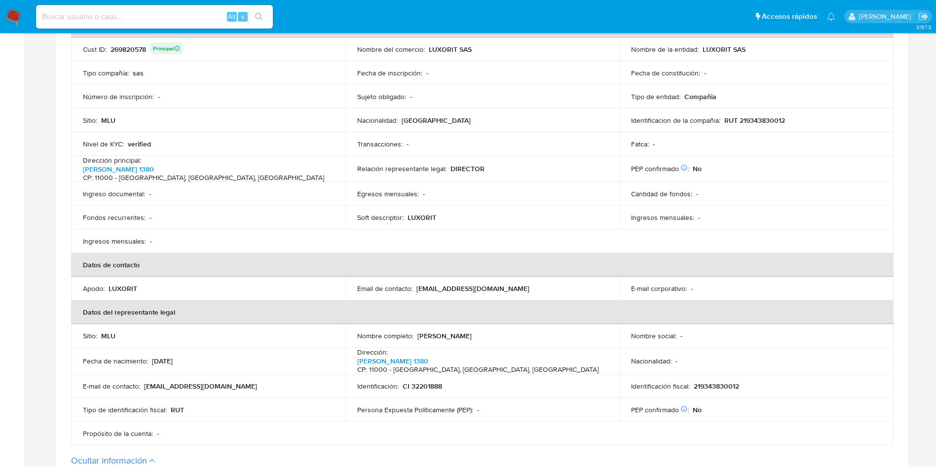
scroll to position [222, 0]
click at [271, 252] on th "Datos de contacto" at bounding box center [482, 264] width 822 height 24
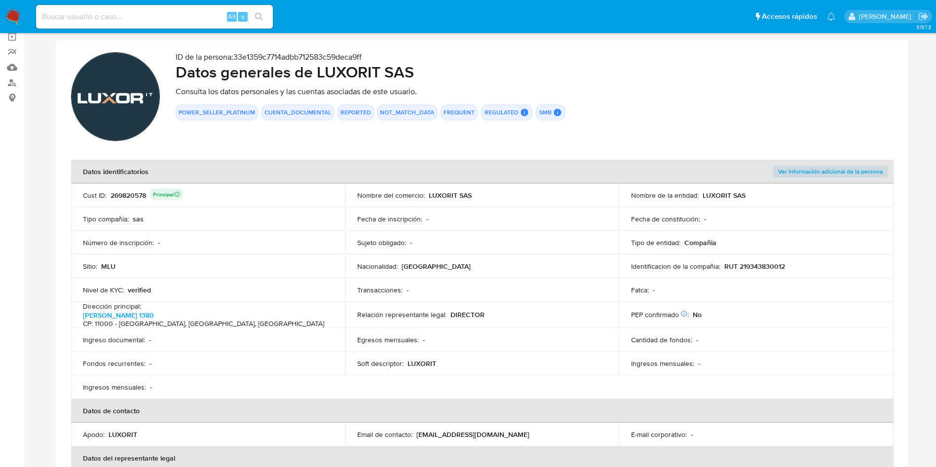
scroll to position [74, 0]
drag, startPoint x: 701, startPoint y: 198, endPoint x: 761, endPoint y: 197, distance: 60.7
click at [761, 197] on div "Nombre de la entidad : LUXORIT SAS" at bounding box center [756, 196] width 251 height 9
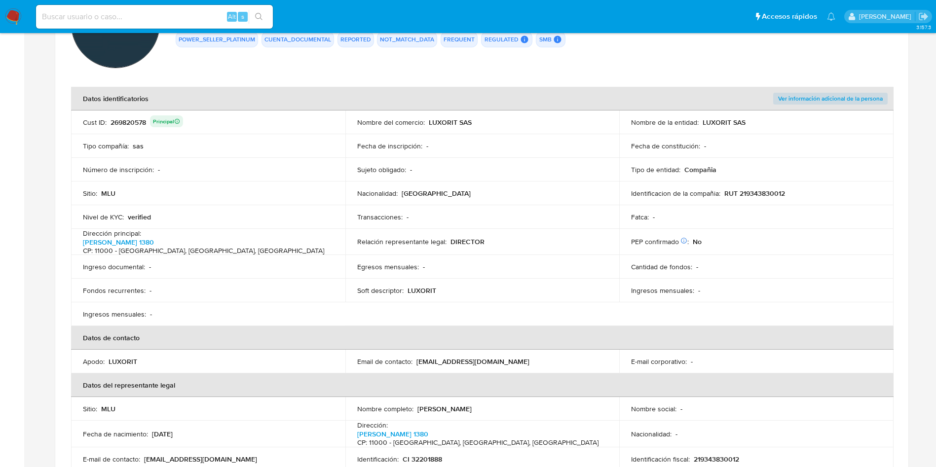
click at [770, 184] on td "Identificacion de la compañia : RUT 219343830012" at bounding box center [756, 193] width 274 height 24
click at [770, 192] on p "RUT 219343830012" at bounding box center [754, 193] width 61 height 9
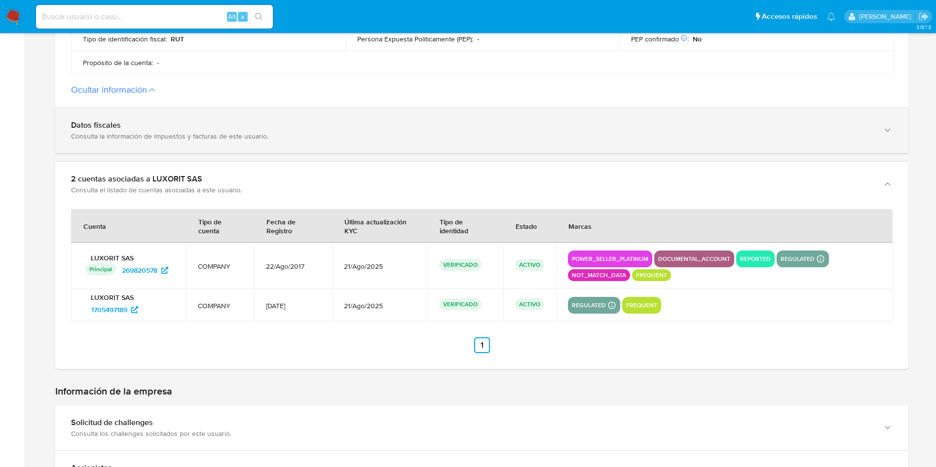
click at [169, 132] on div "Consulta la información de impuestos y facturas de este usuario." at bounding box center [471, 136] width 801 height 9
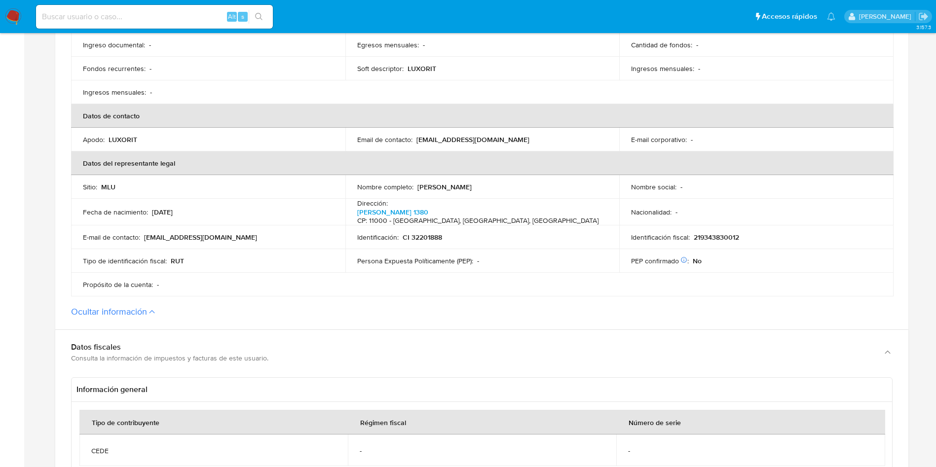
scroll to position [74, 0]
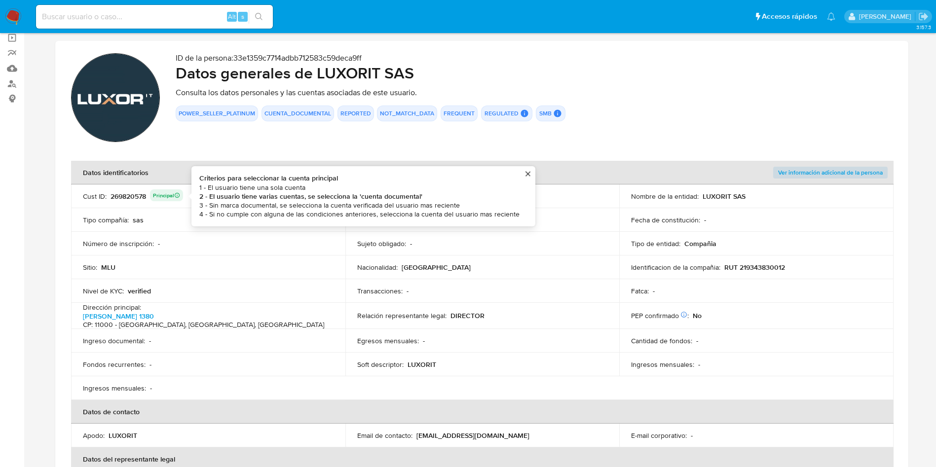
click at [131, 194] on div "269820578 Principal Criterios para seleccionar la cuenta principal 1 - El usuar…" at bounding box center [146, 196] width 72 height 14
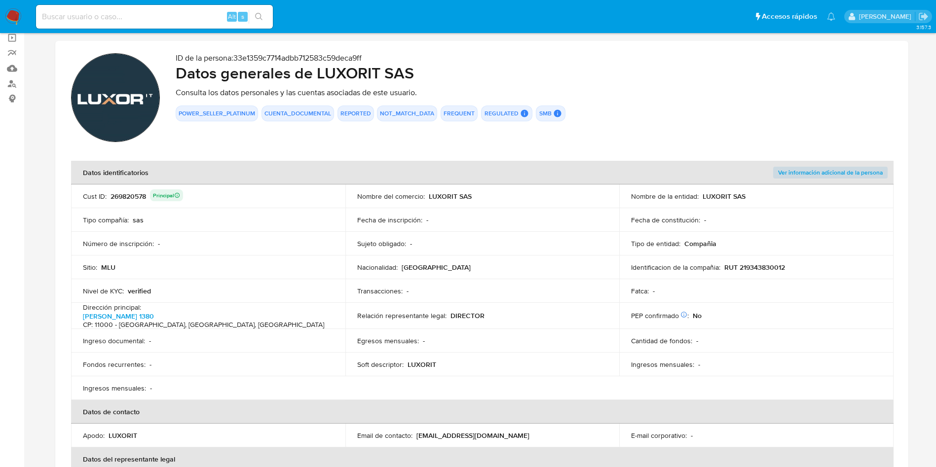
click at [131, 194] on div "269820578 Principal" at bounding box center [146, 196] width 72 height 14
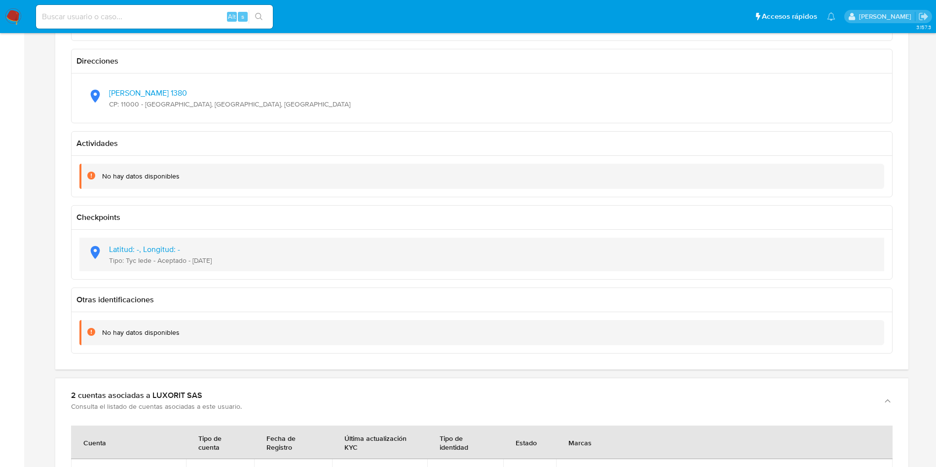
scroll to position [888, 0]
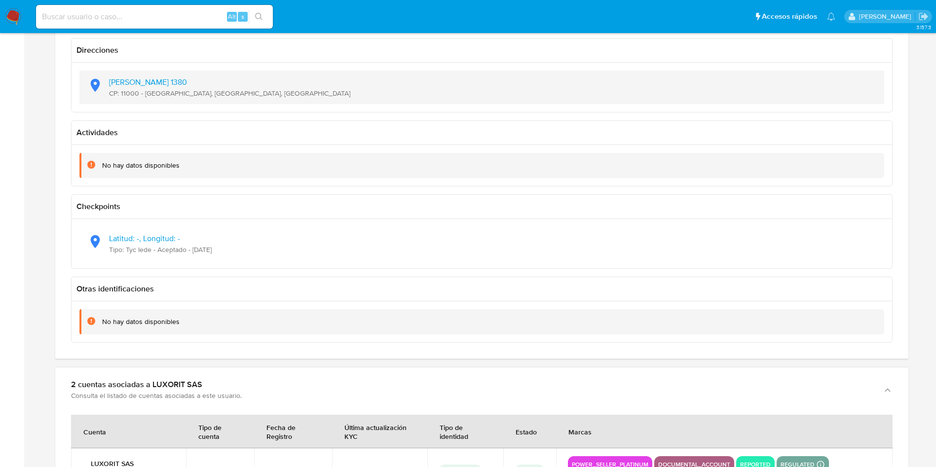
drag, startPoint x: 267, startPoint y: 93, endPoint x: 103, endPoint y: 82, distance: 164.6
click at [103, 82] on div "Zabala 1380 CP: 11000 - Ciudad Vieja, Montevideo, Uruguay" at bounding box center [481, 88] width 789 height 34
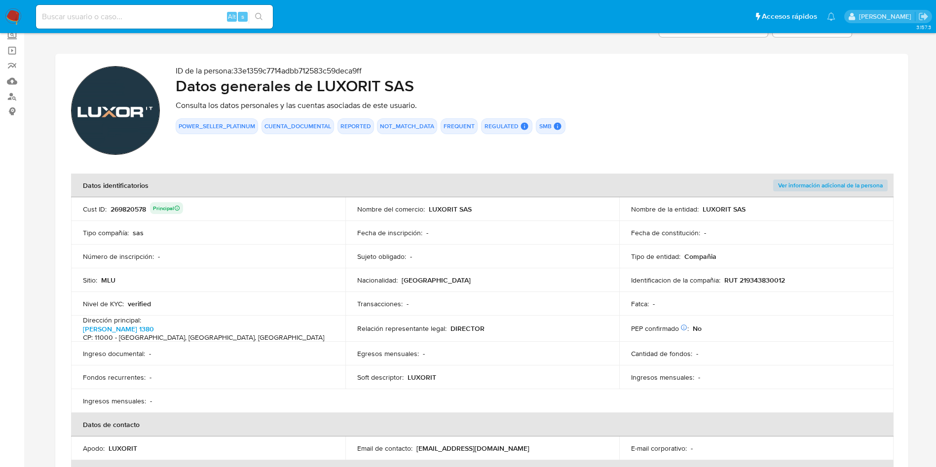
scroll to position [0, 0]
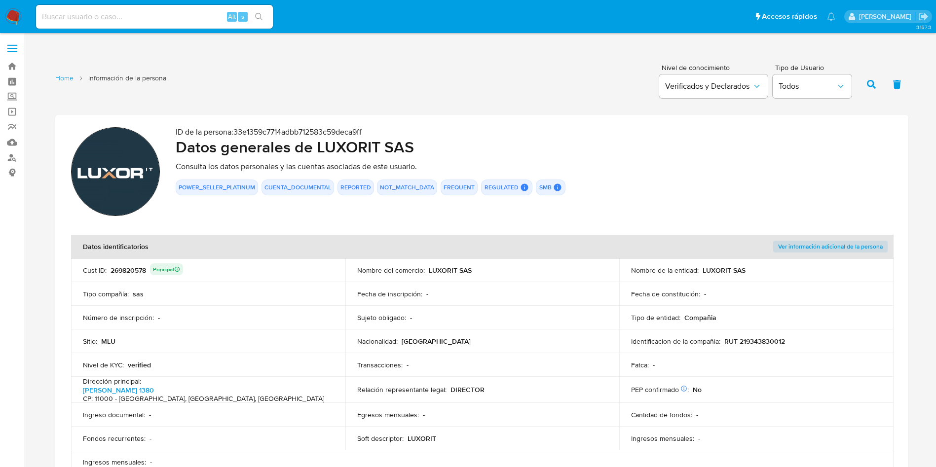
click at [137, 273] on div "269820578 Principal" at bounding box center [146, 270] width 72 height 14
click at [766, 340] on p "RUT 219343830012" at bounding box center [754, 341] width 61 height 9
click at [766, 339] on p "RUT 219343830012" at bounding box center [754, 341] width 61 height 9
click at [136, 266] on div "269820578 Principal" at bounding box center [146, 270] width 72 height 14
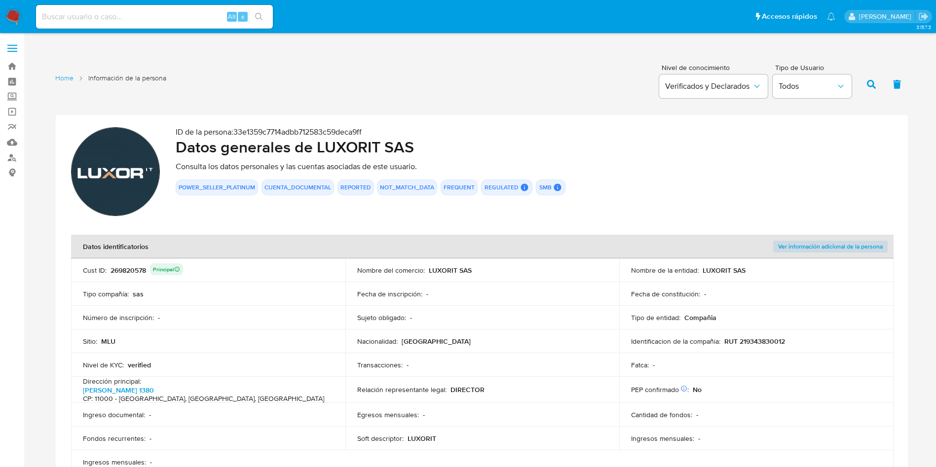
click at [136, 266] on div "269820578 Principal" at bounding box center [146, 270] width 72 height 14
drag, startPoint x: 316, startPoint y: 144, endPoint x: 418, endPoint y: 144, distance: 101.6
click at [418, 144] on h2 "Datos generales de LUXORIT SAS" at bounding box center [534, 147] width 717 height 20
click at [761, 341] on p "RUT 219343830012" at bounding box center [754, 341] width 61 height 9
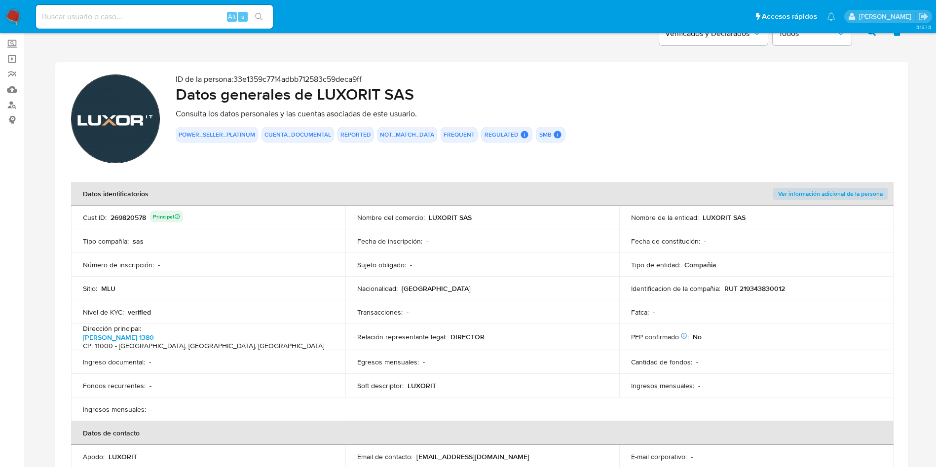
scroll to position [74, 0]
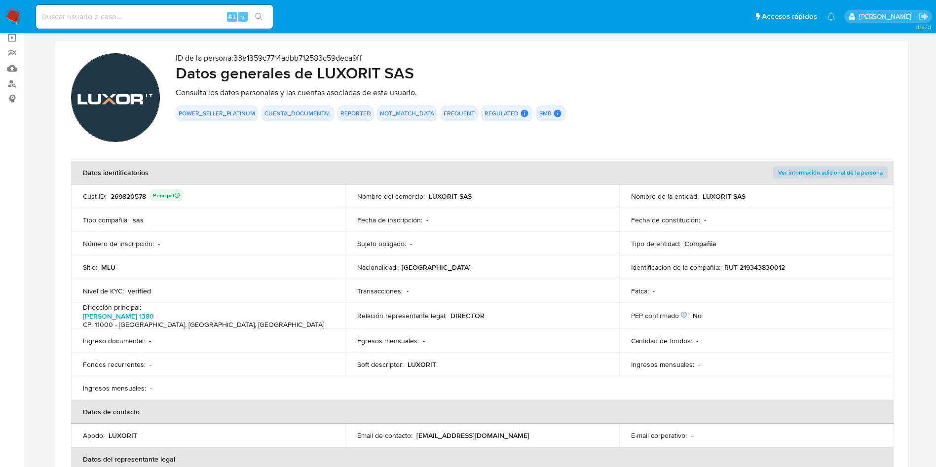
click at [186, 329] on td "Ingreso documental : -" at bounding box center [208, 341] width 274 height 24
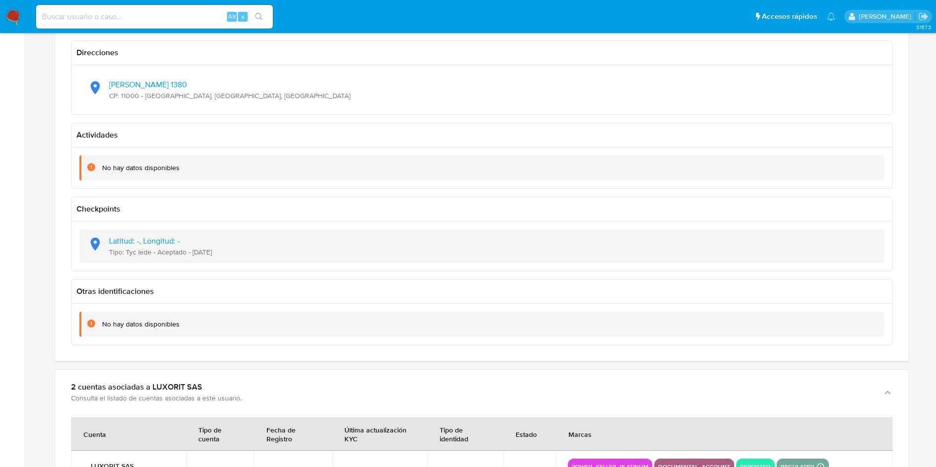
scroll to position [888, 0]
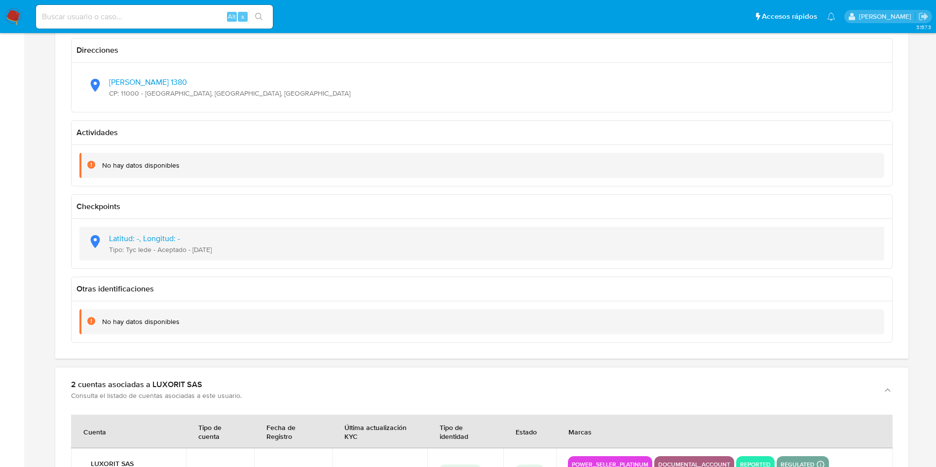
drag, startPoint x: 232, startPoint y: 249, endPoint x: 191, endPoint y: 250, distance: 41.5
click at [191, 250] on div "Latitud: -, Longitud: - Tipo: Tyc Iede - Aceptado - 01/03/2024" at bounding box center [481, 244] width 789 height 34
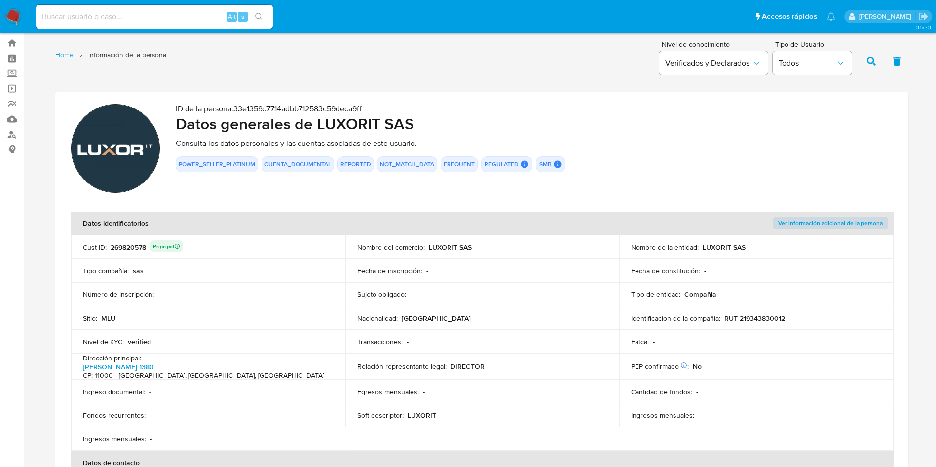
scroll to position [0, 0]
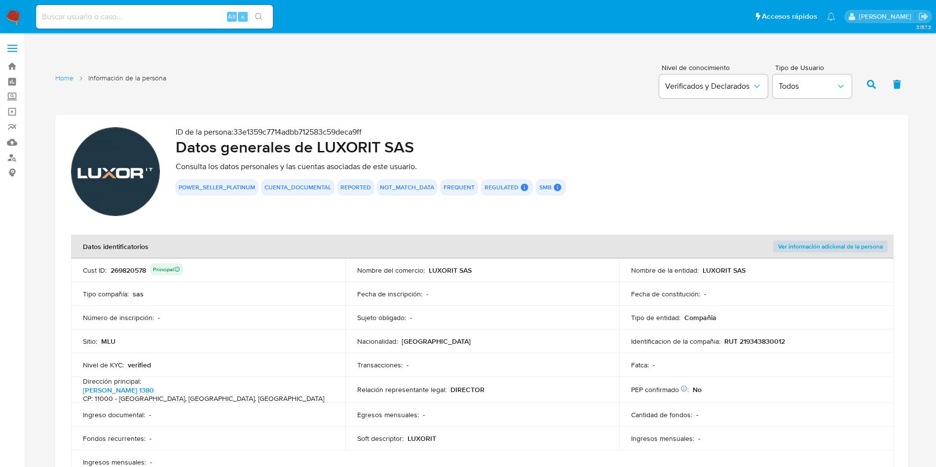
drag, startPoint x: 475, startPoint y: 269, endPoint x: 427, endPoint y: 272, distance: 48.5
click at [427, 272] on div "Nombre del comercio : LUXORIT SAS" at bounding box center [482, 270] width 251 height 9
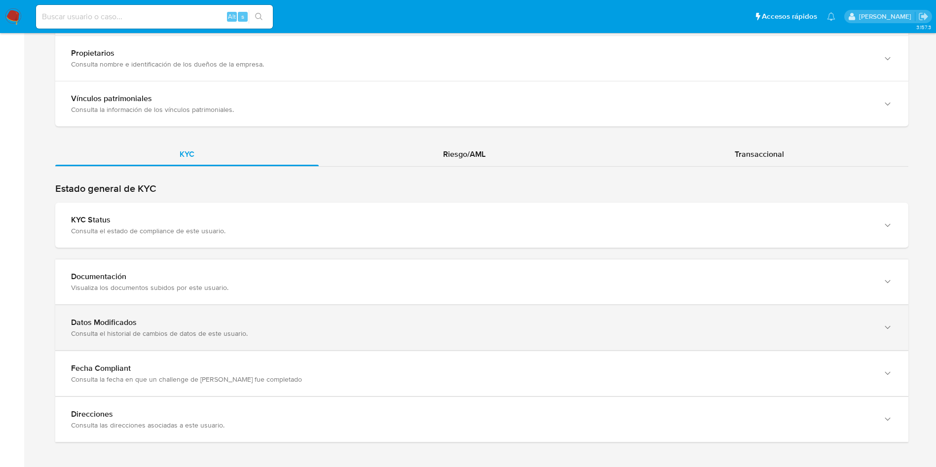
click at [265, 318] on div "Datos Modificados" at bounding box center [471, 323] width 801 height 10
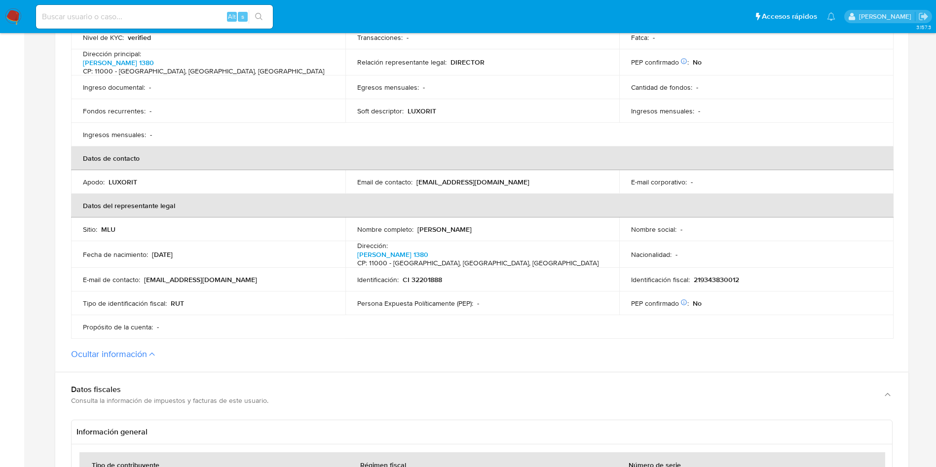
scroll to position [180, 0]
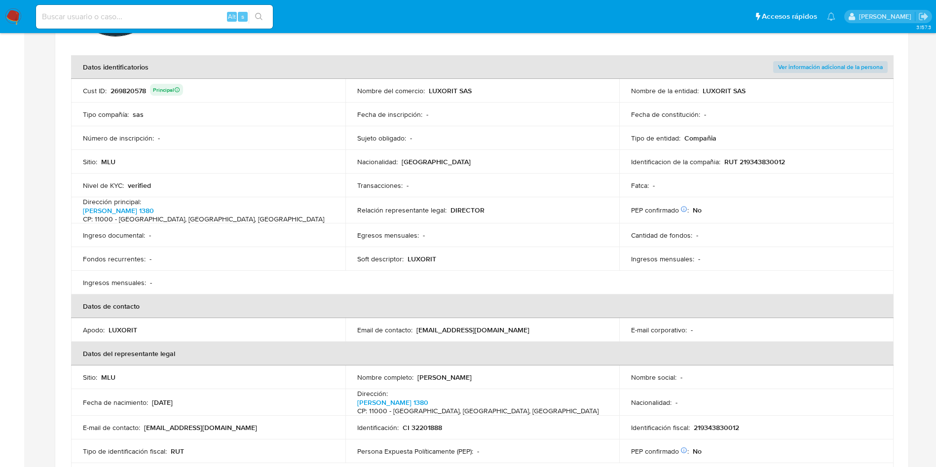
click at [760, 164] on p "RUT 219343830012" at bounding box center [754, 161] width 61 height 9
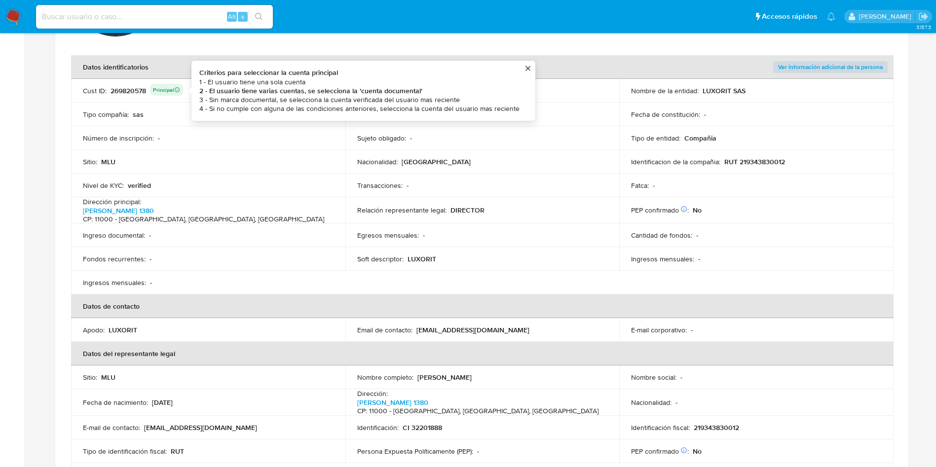
click at [140, 90] on div "269820578 Principal Criterios para seleccionar la cuenta principal 1 - El usuar…" at bounding box center [146, 91] width 72 height 14
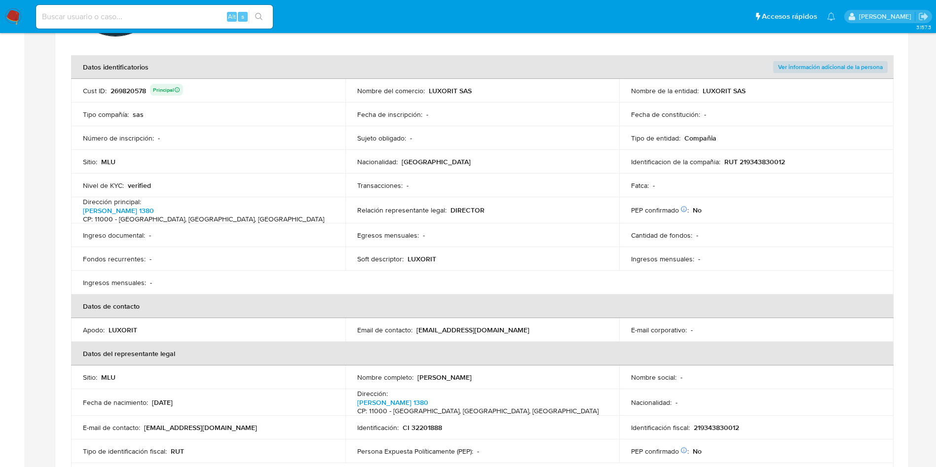
click at [132, 93] on div "269820578 Principal" at bounding box center [146, 91] width 72 height 14
click at [187, 169] on td "Sitio : MLU" at bounding box center [208, 162] width 274 height 24
drag, startPoint x: 427, startPoint y: 93, endPoint x: 486, endPoint y: 92, distance: 59.2
click at [486, 92] on div "Nombre del comercio : LUXORIT SAS" at bounding box center [482, 90] width 251 height 9
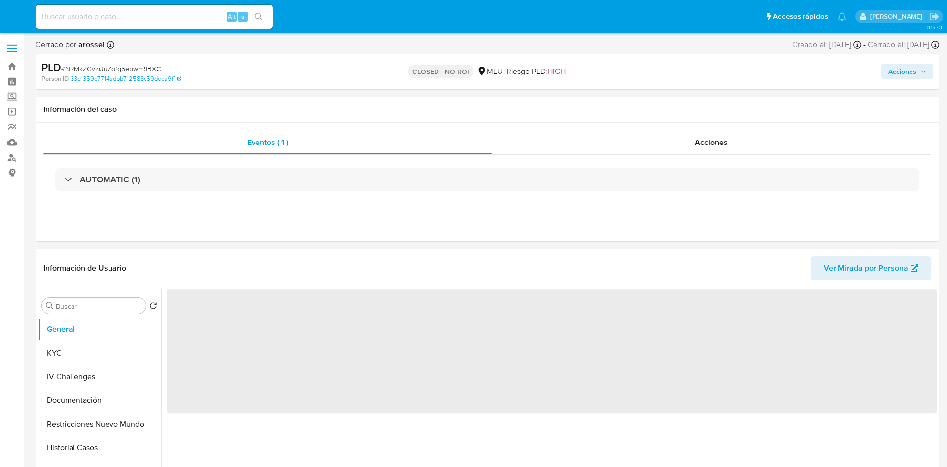
select select "10"
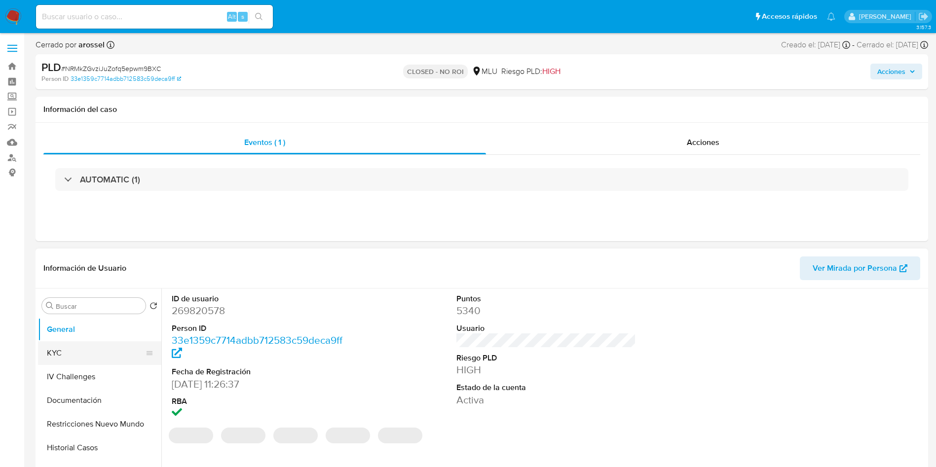
click at [75, 358] on button "KYC" at bounding box center [95, 353] width 115 height 24
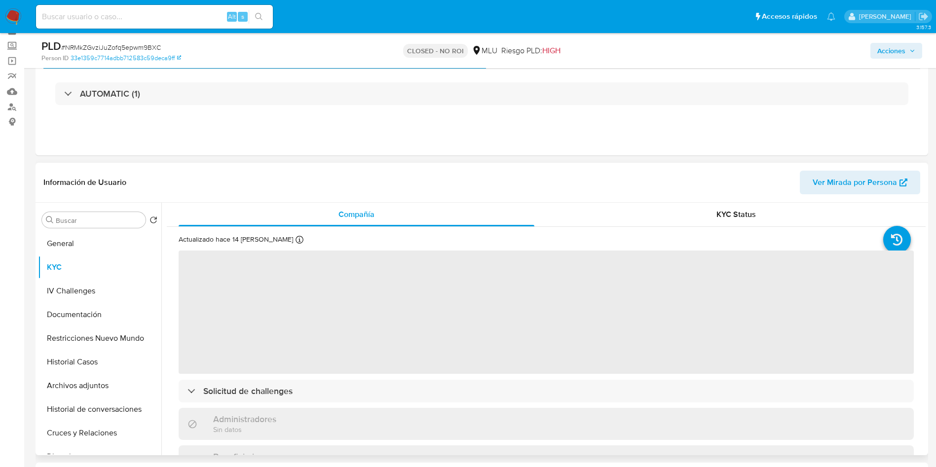
scroll to position [74, 0]
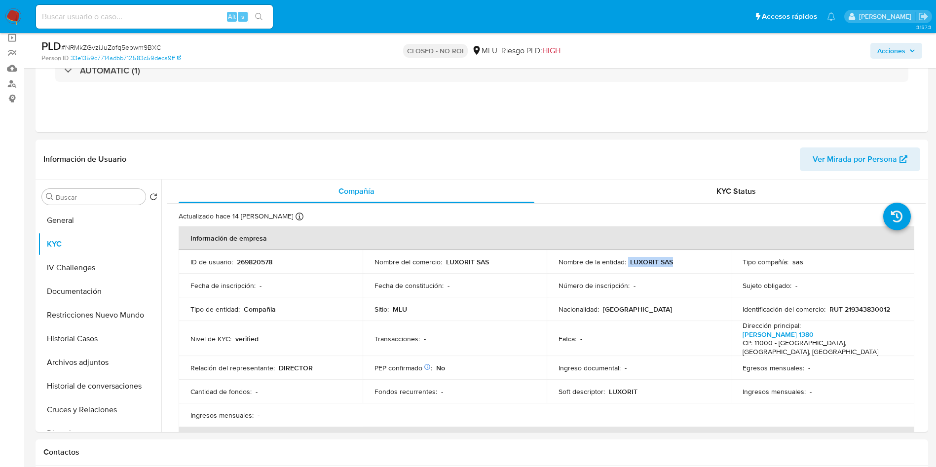
drag, startPoint x: 626, startPoint y: 257, endPoint x: 395, endPoint y: 22, distance: 329.2
click at [723, 267] on td "Nombre de la entidad : LUXORIT SAS" at bounding box center [638, 262] width 184 height 24
copy div "LUXORIT SAS"
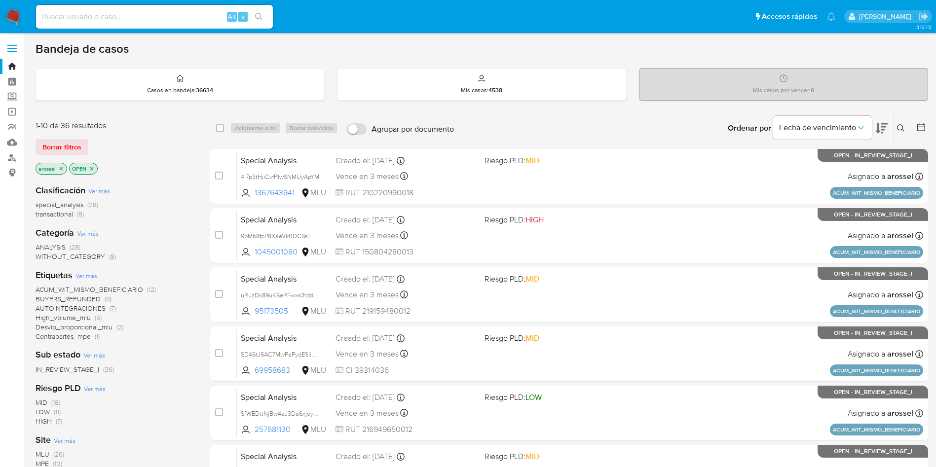
click at [156, 16] on input at bounding box center [154, 16] width 237 height 13
paste input "HNjWqvJcaY3FU15QVZAgosby"
type input "HNjWqvJcaY3FU15QVZAgosby"
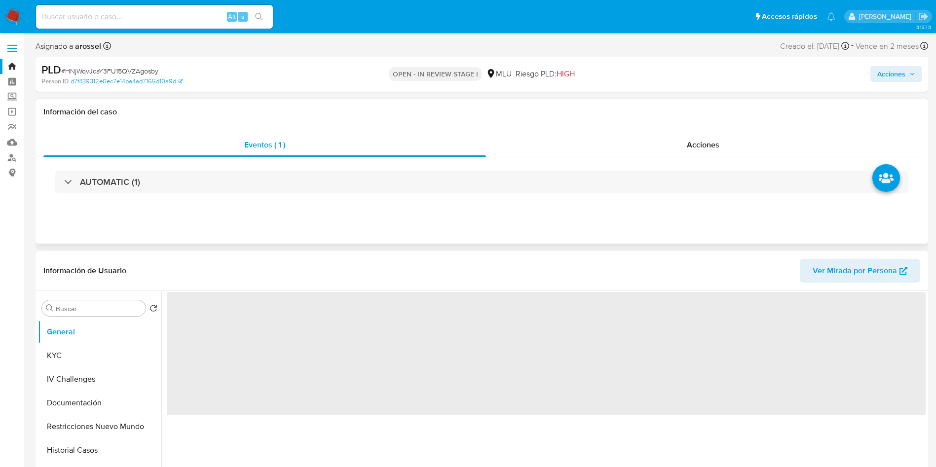
scroll to position [74, 0]
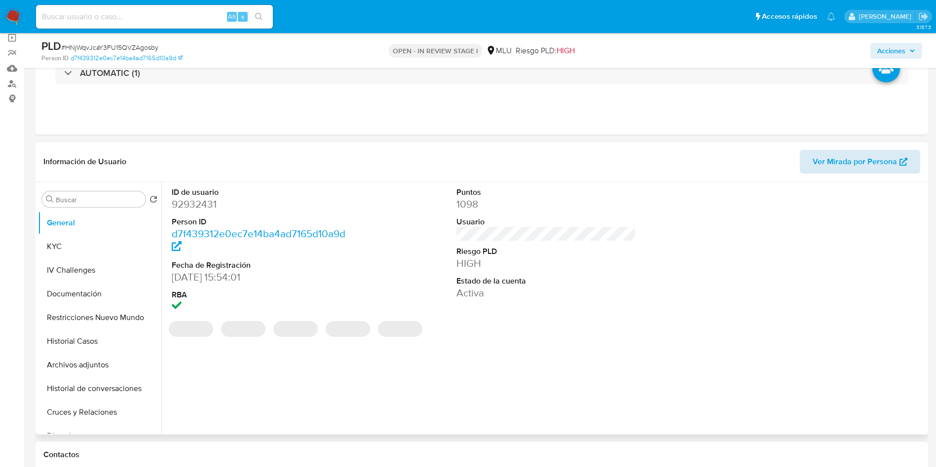
select select "10"
click at [867, 154] on span "Ver Mirada por Persona" at bounding box center [854, 162] width 84 height 24
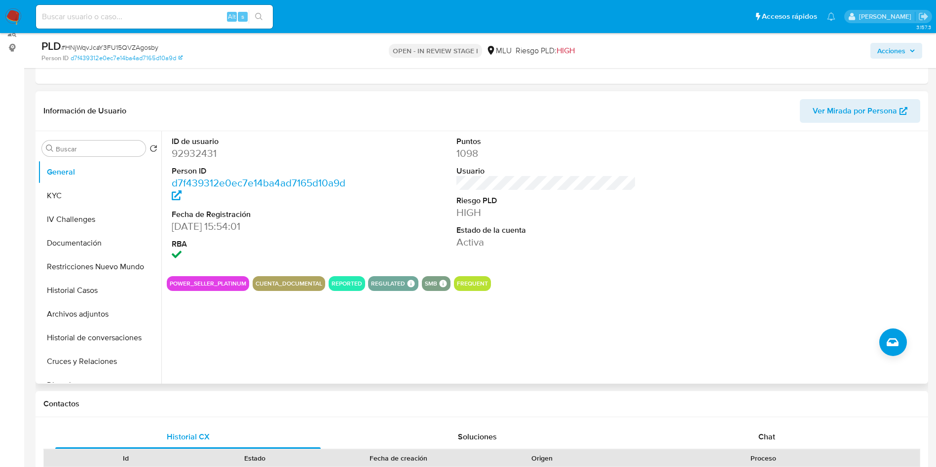
scroll to position [148, 0]
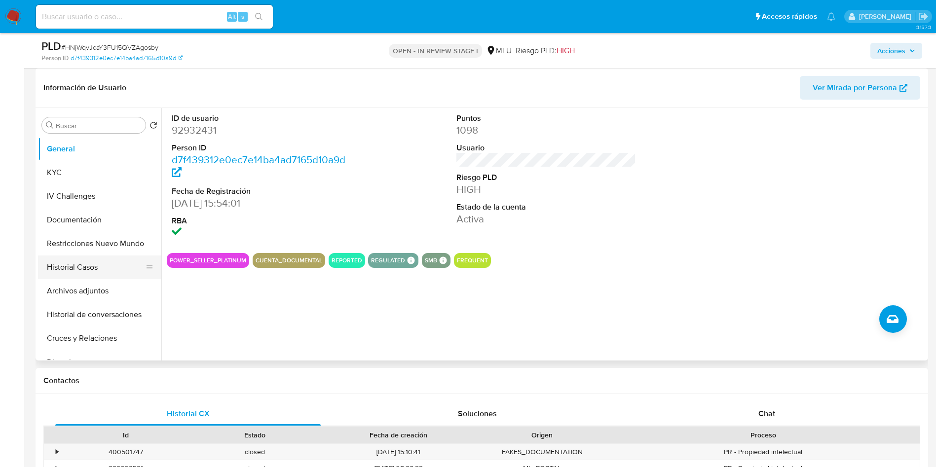
click at [85, 266] on button "Historial Casos" at bounding box center [95, 267] width 115 height 24
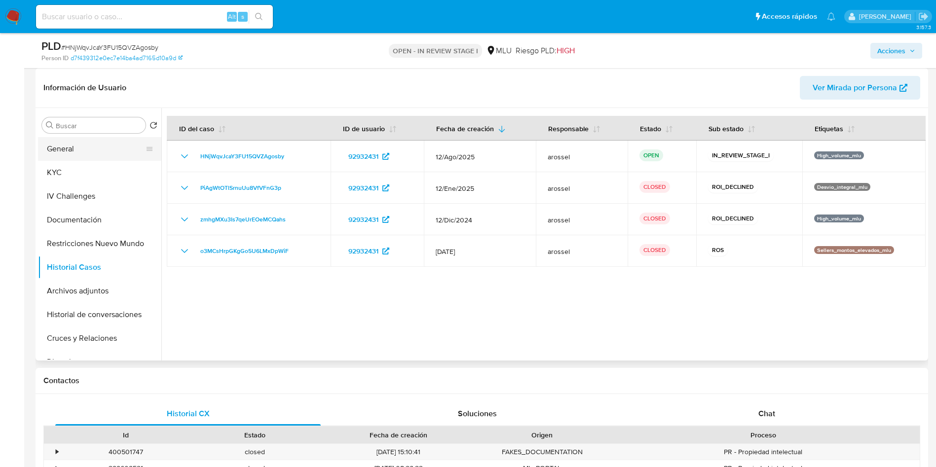
click at [76, 153] on button "General" at bounding box center [95, 149] width 115 height 24
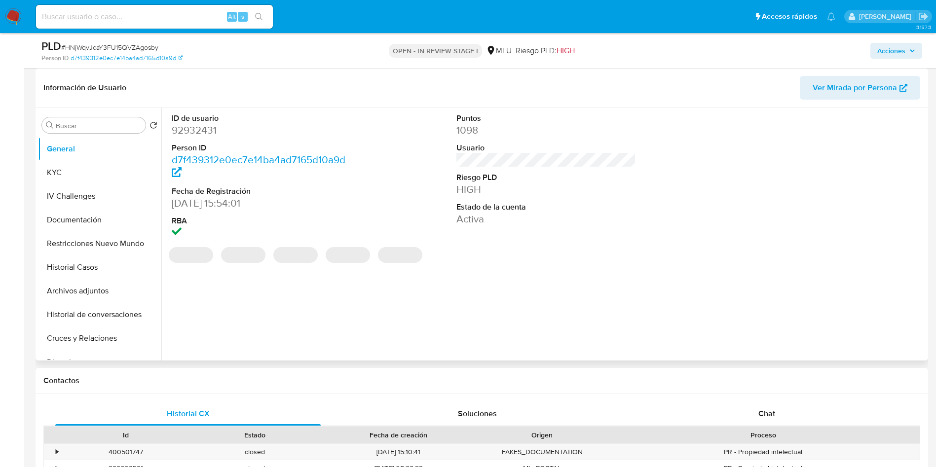
click at [210, 130] on dd "92932431" at bounding box center [262, 130] width 180 height 14
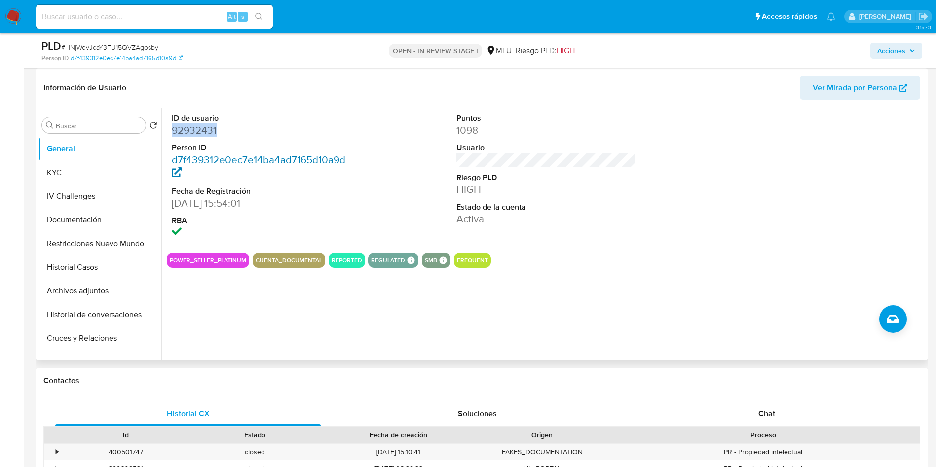
copy dd "92932431"
click at [96, 264] on button "Historial Casos" at bounding box center [95, 267] width 115 height 24
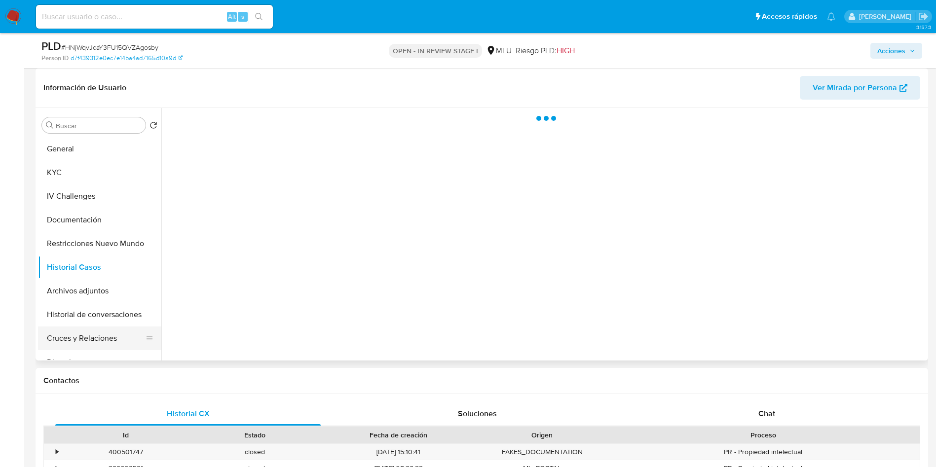
click at [99, 345] on button "Cruces y Relaciones" at bounding box center [95, 338] width 115 height 24
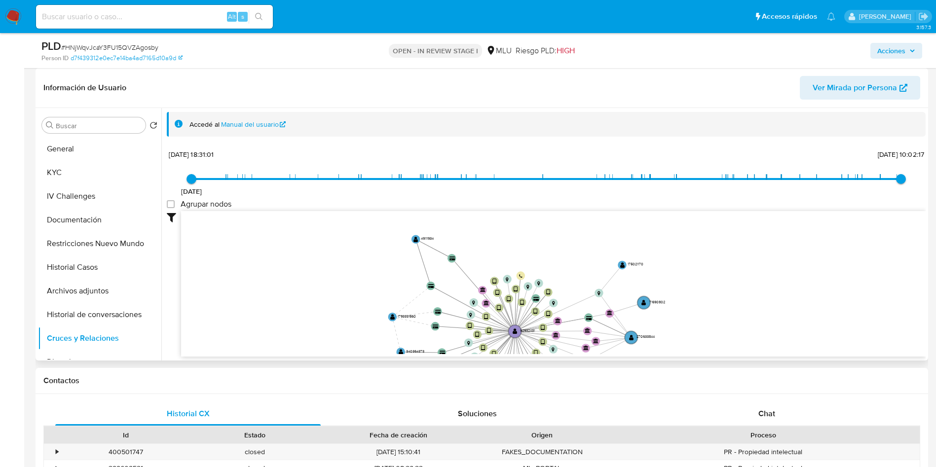
drag, startPoint x: 355, startPoint y: 277, endPoint x: 350, endPoint y: 342, distance: 65.8
click at [356, 345] on icon "device-5a3dd590196e8c2bdf2f4241  user-92932431  92932431 device-6350d5a908813…" at bounding box center [553, 282] width 744 height 143
drag, startPoint x: 93, startPoint y: 147, endPoint x: 90, endPoint y: 156, distance: 9.2
click at [92, 147] on button "General" at bounding box center [95, 149] width 115 height 24
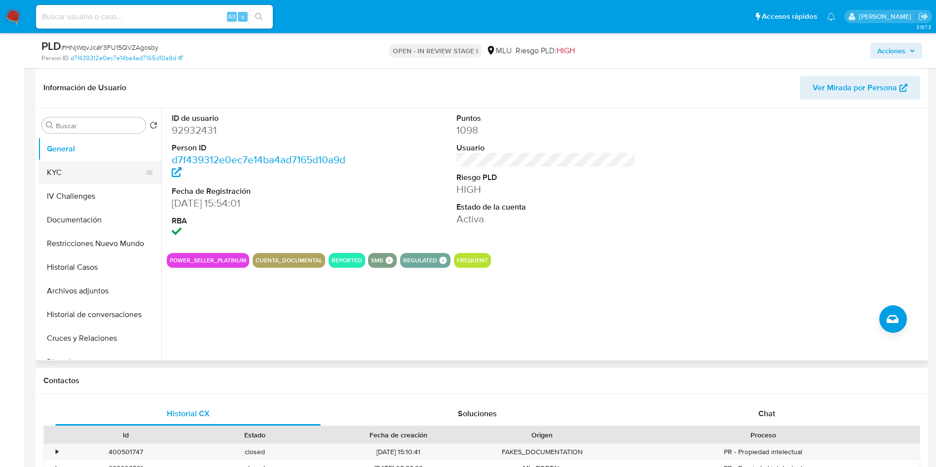
click at [77, 168] on button "KYC" at bounding box center [95, 173] width 115 height 24
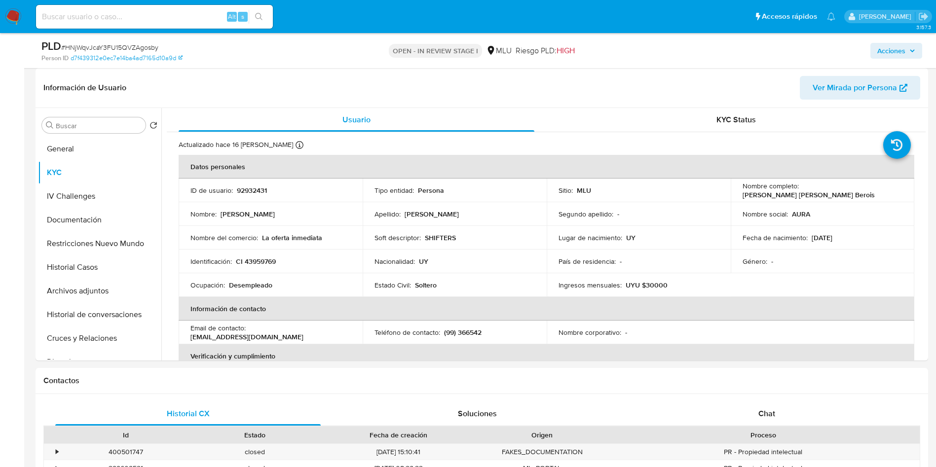
click at [141, 48] on span "# HNjWqvJcaY3FU15QVZAgosby" at bounding box center [109, 47] width 97 height 10
copy span "HNjWqvJcaY3FU15QVZAgosby"
click at [97, 273] on button "Historial Casos" at bounding box center [95, 267] width 115 height 24
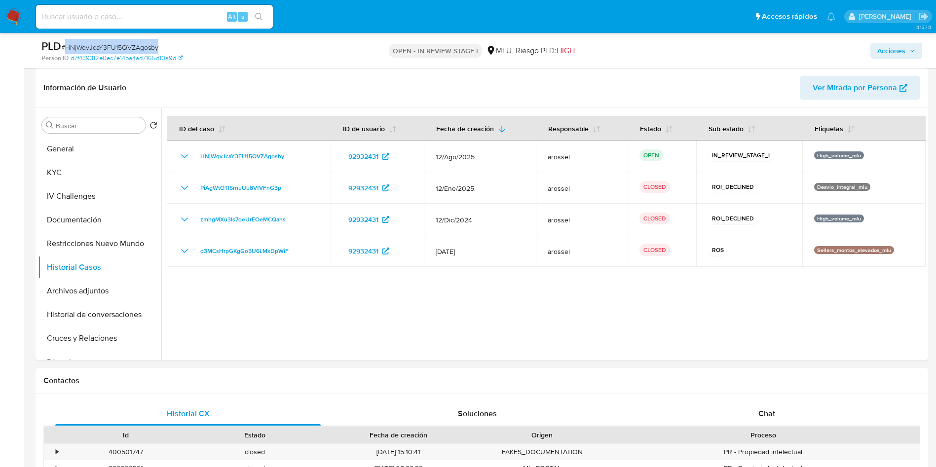
drag, startPoint x: 118, startPoint y: 333, endPoint x: 189, endPoint y: 41, distance: 300.5
click at [117, 334] on button "Cruces y Relaciones" at bounding box center [99, 338] width 123 height 24
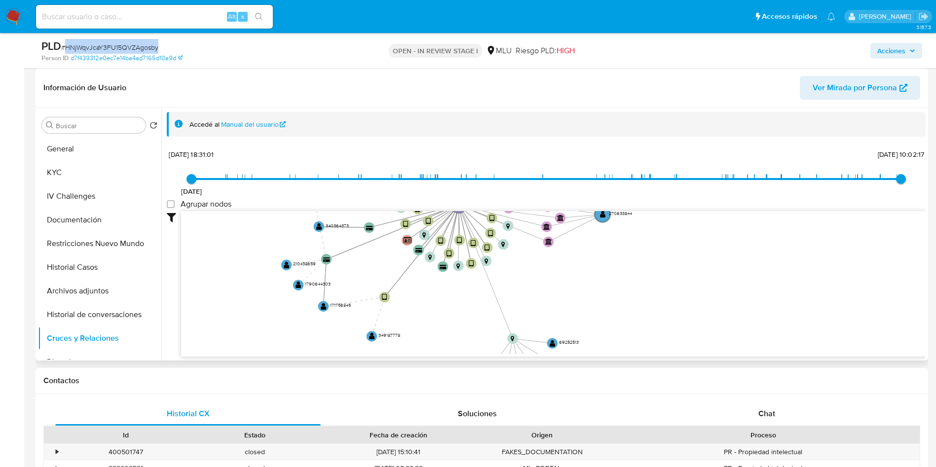
drag, startPoint x: 371, startPoint y: 246, endPoint x: 235, endPoint y: 208, distance: 141.4
click at [338, 201] on div "1/6/2021 1/6/2021, 18:31:01 4/9/2025, 10:02:17 Agrupar nodos Filtros Confianza …" at bounding box center [546, 252] width 758 height 210
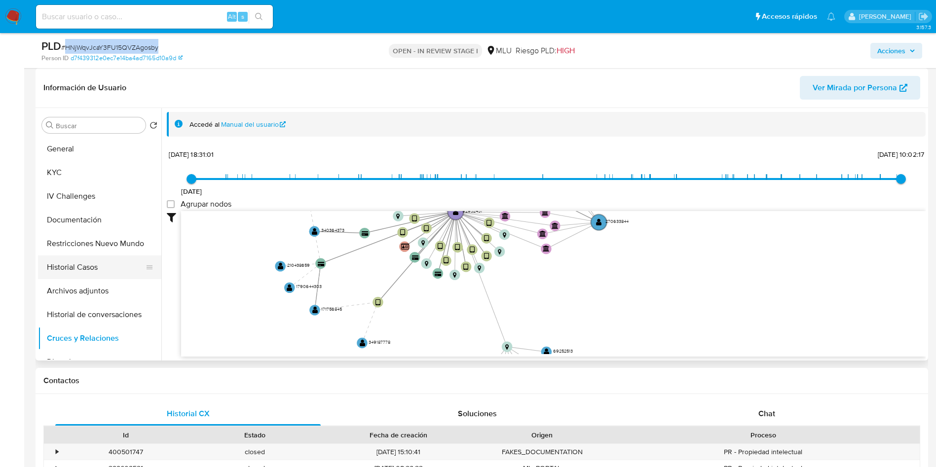
click at [91, 265] on button "Historial Casos" at bounding box center [95, 267] width 115 height 24
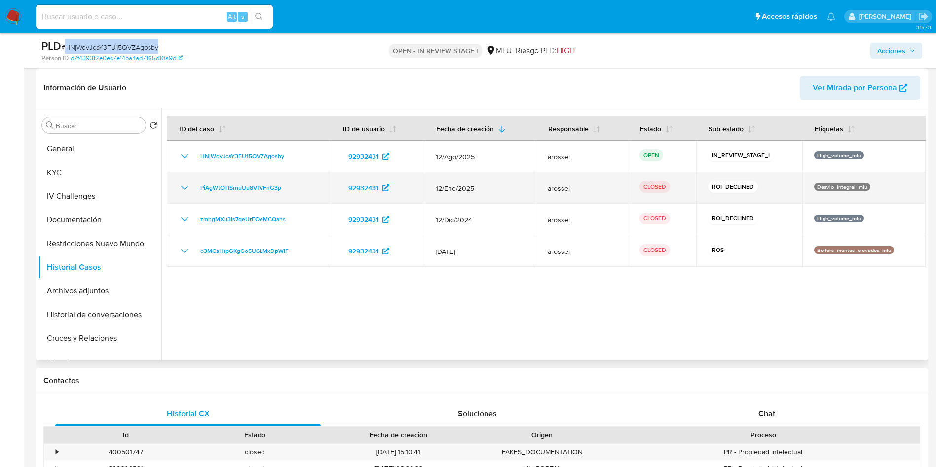
click at [186, 191] on icon "Mostrar/Ocultar" at bounding box center [185, 188] width 12 height 12
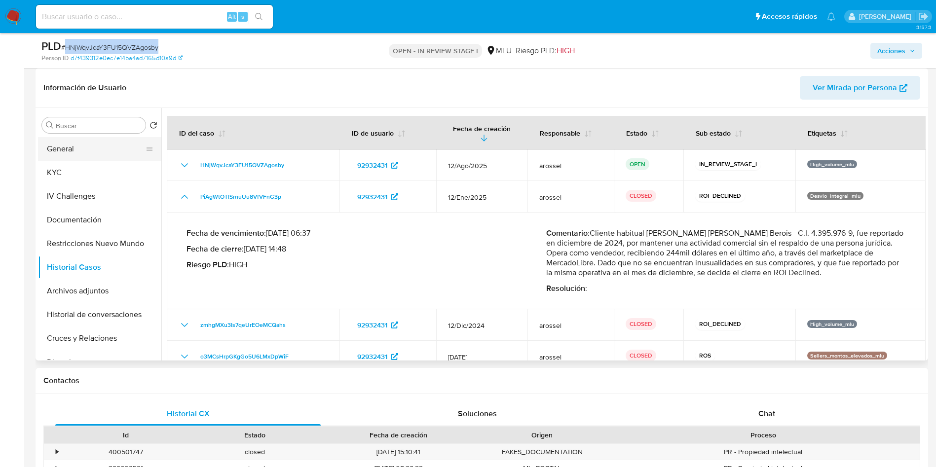
click at [94, 151] on button "General" at bounding box center [95, 149] width 115 height 24
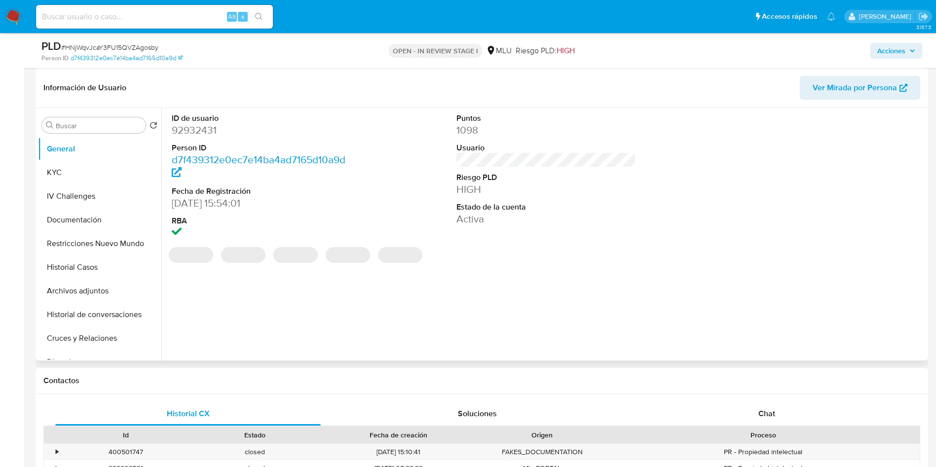
click at [207, 136] on dd "92932431" at bounding box center [262, 130] width 180 height 14
copy dd "92932431"
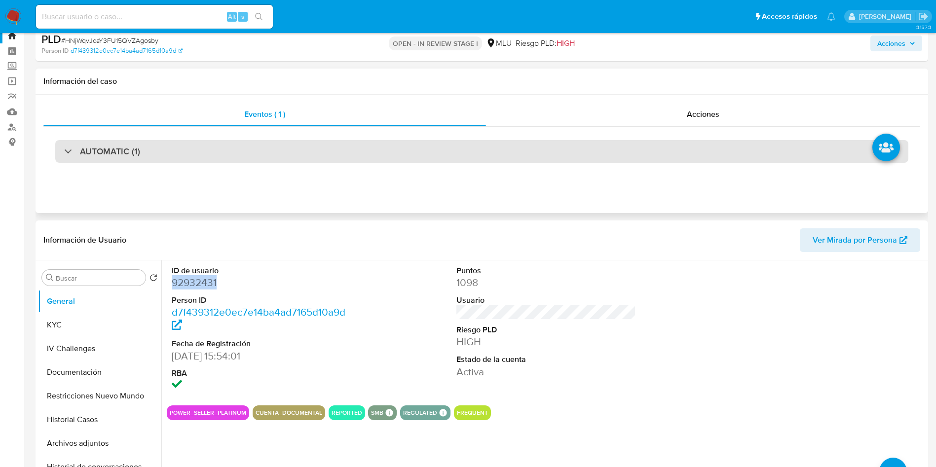
scroll to position [0, 0]
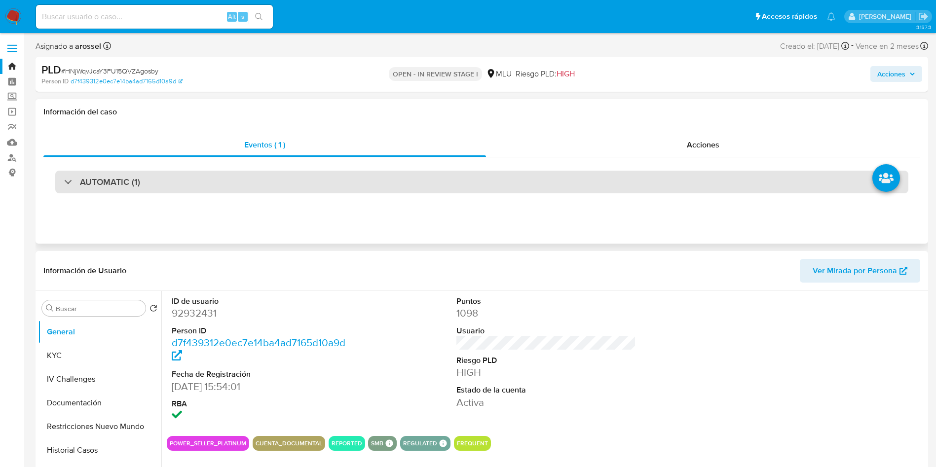
click at [193, 180] on div "AUTOMATIC (1)" at bounding box center [481, 182] width 853 height 23
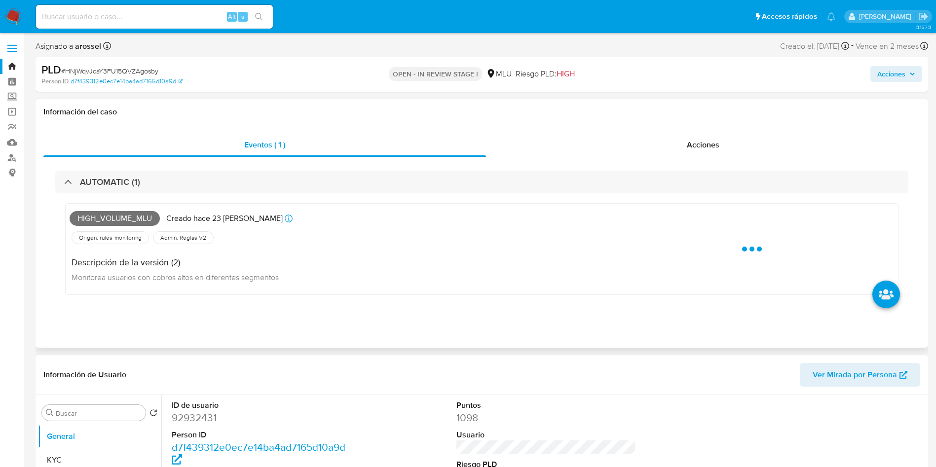
click at [122, 224] on span "High_volume_mlu" at bounding box center [115, 218] width 90 height 15
click at [121, 218] on span "High_volume_mlu" at bounding box center [115, 218] width 90 height 15
copy span "High_volume_mlu"
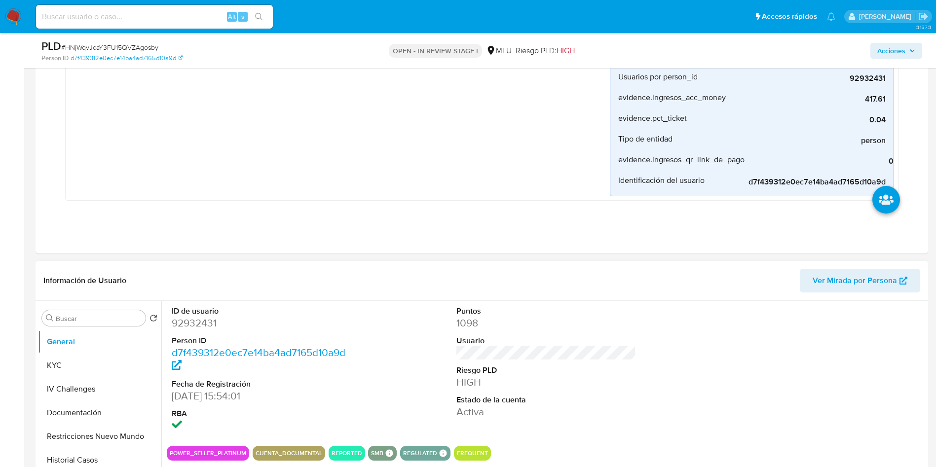
scroll to position [592, 0]
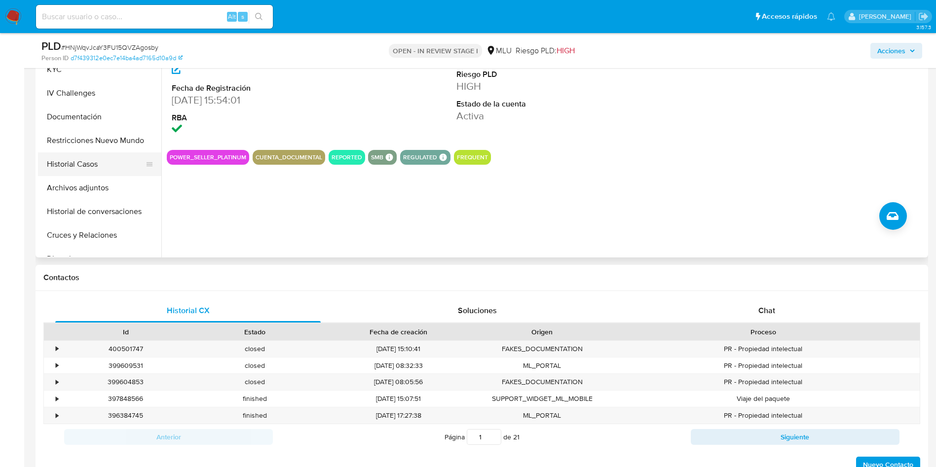
click at [101, 162] on button "Historial Casos" at bounding box center [95, 164] width 115 height 24
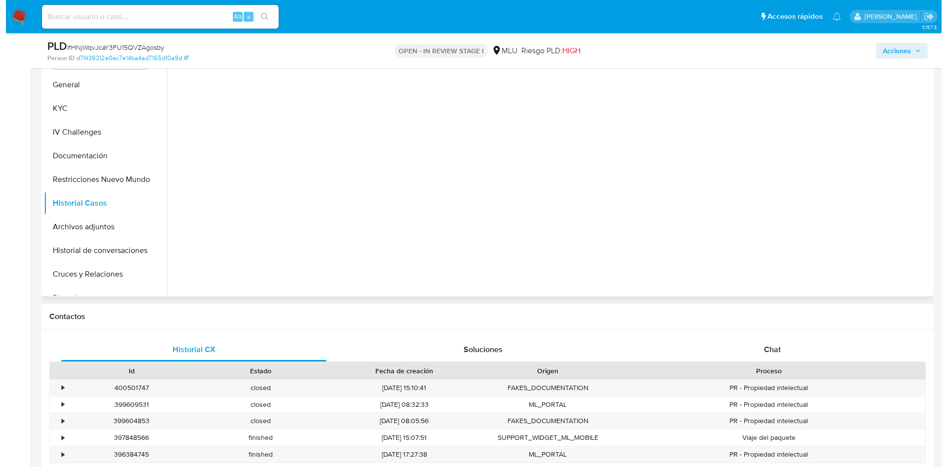
scroll to position [518, 0]
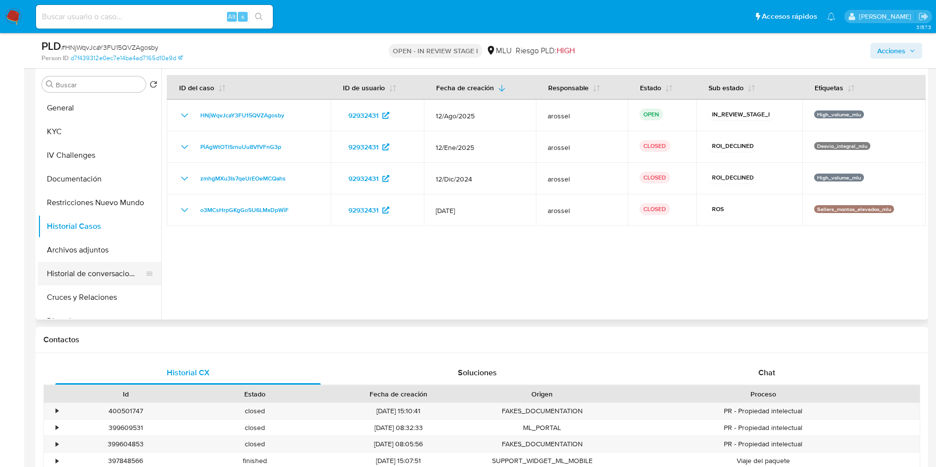
click at [131, 272] on button "Historial de conversaciones" at bounding box center [95, 274] width 115 height 24
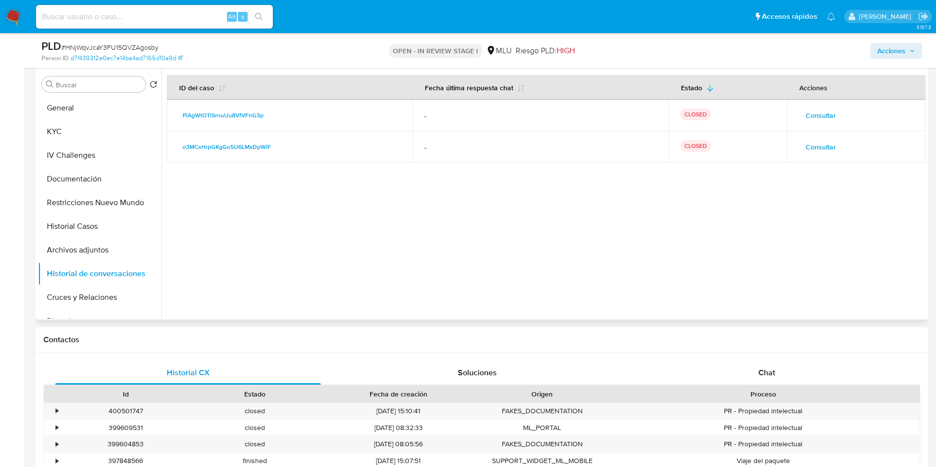
click at [826, 141] on span "Consultar" at bounding box center [820, 147] width 30 height 14
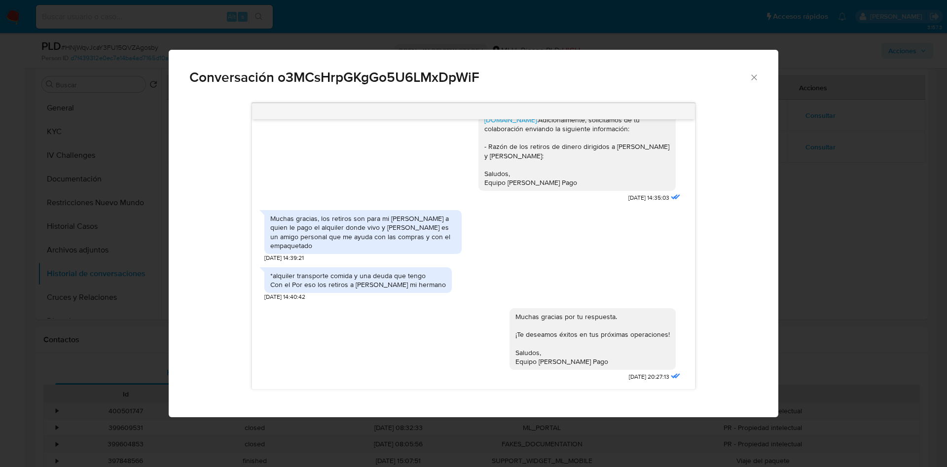
scroll to position [660, 0]
click at [867, 220] on div "Conversación o3MCsHrpGKgGo5U6LMxDpWiF https://www.mercadolibre.com.uy/ayuda/Tra…" at bounding box center [473, 233] width 947 height 467
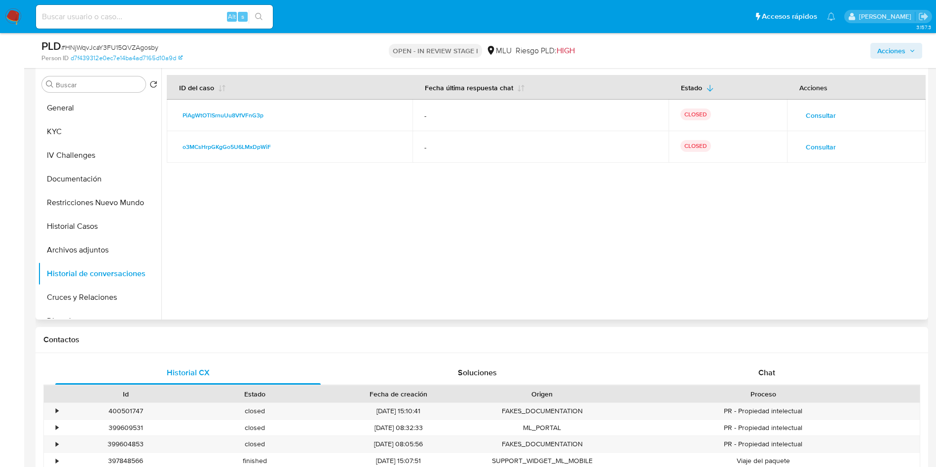
click at [820, 105] on td "Consultar" at bounding box center [856, 116] width 139 height 32
click at [814, 121] on span "Consultar" at bounding box center [820, 115] width 30 height 14
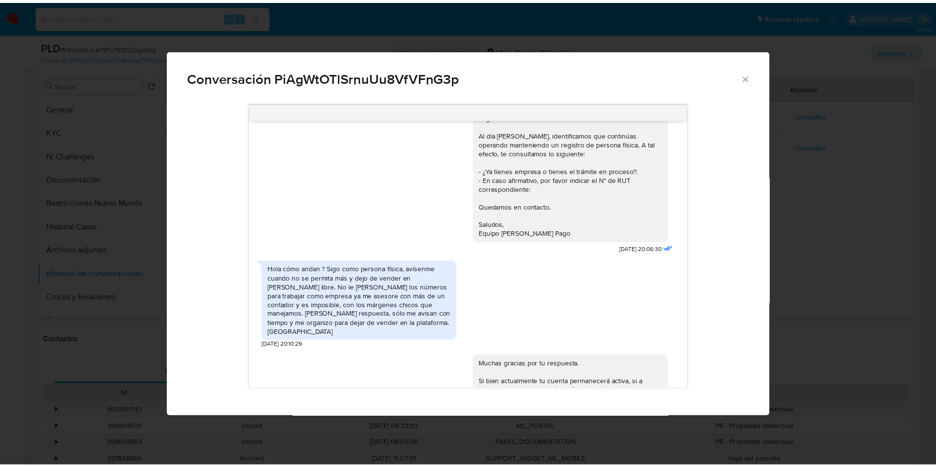
scroll to position [148, 0]
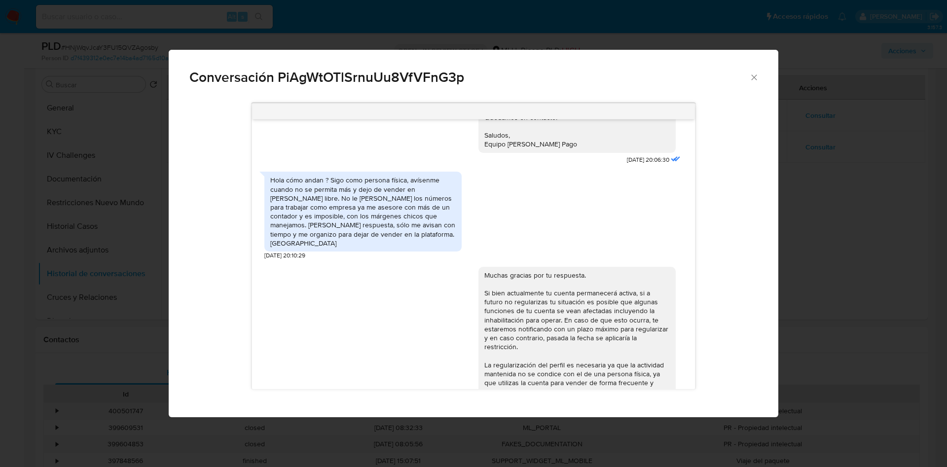
click at [431, 201] on div "Hola cómo andan ? Sigo como persona física, avísenme cuando no se permita más y…" at bounding box center [362, 212] width 185 height 72
click at [403, 220] on div "Hola cómo andan ? Sigo como persona física, avísenme cuando no se permita más y…" at bounding box center [362, 212] width 185 height 72
click at [388, 217] on div "Hola cómo andan ? Sigo como persona física, avísenme cuando no se permita más y…" at bounding box center [362, 212] width 185 height 72
click at [401, 239] on div "Hola cómo andan ? Sigo como persona física, avísenme cuando no se permita más y…" at bounding box center [362, 212] width 197 height 80
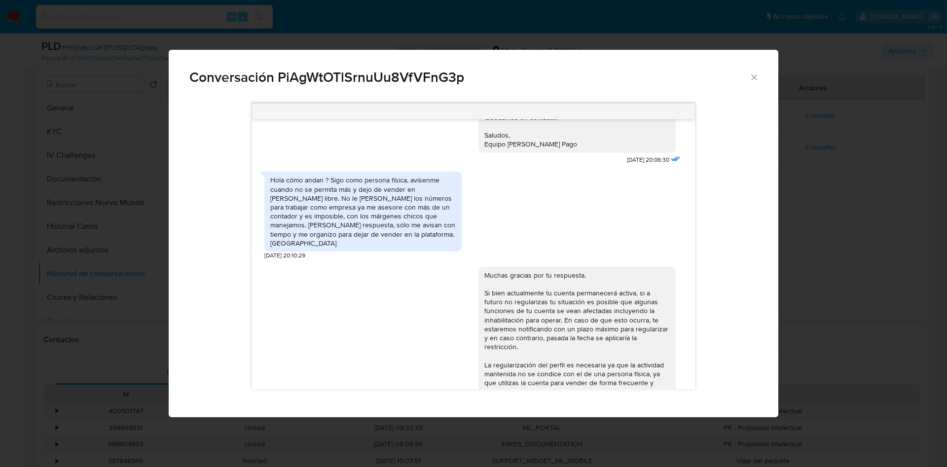
click at [386, 218] on div "Hola cómo andan ? Sigo como persona física, avísenme cuando no se permita más y…" at bounding box center [362, 212] width 185 height 72
click at [806, 171] on div "Conversación PiAgWtOTlSrnuUu8VfVFnG3p Buenas tardes, Ruben. Te contactamos ya q…" at bounding box center [473, 233] width 947 height 467
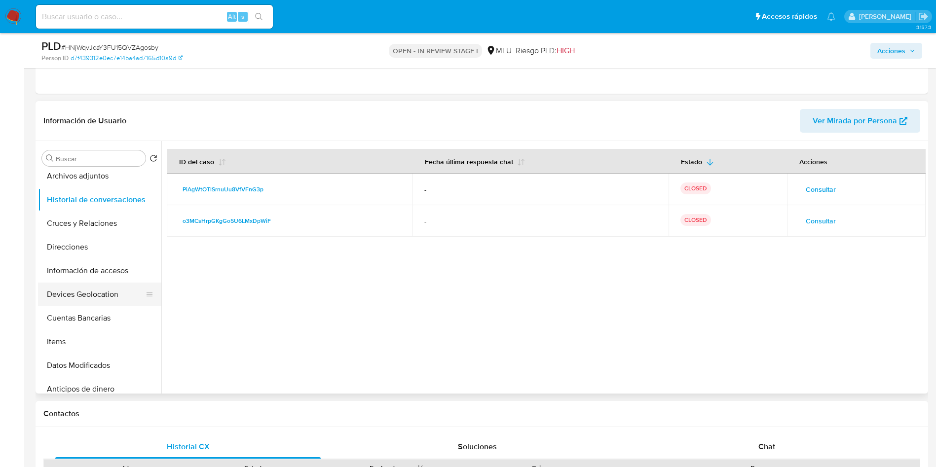
click at [104, 296] on button "Devices Geolocation" at bounding box center [95, 295] width 115 height 24
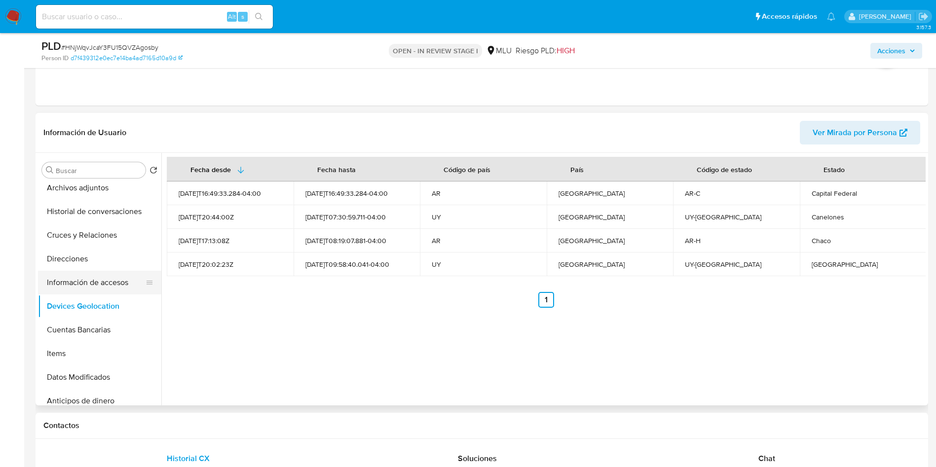
click at [92, 277] on button "Información de accesos" at bounding box center [95, 283] width 115 height 24
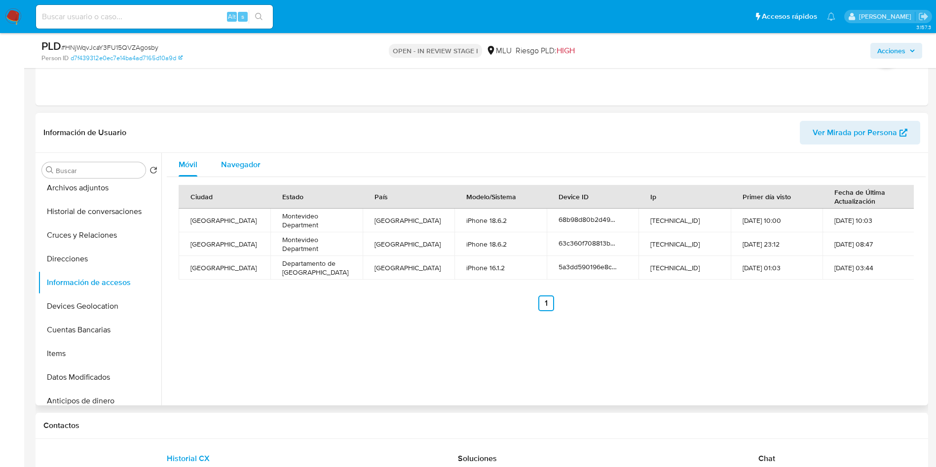
click at [232, 161] on span "Navegador" at bounding box center [240, 164] width 39 height 11
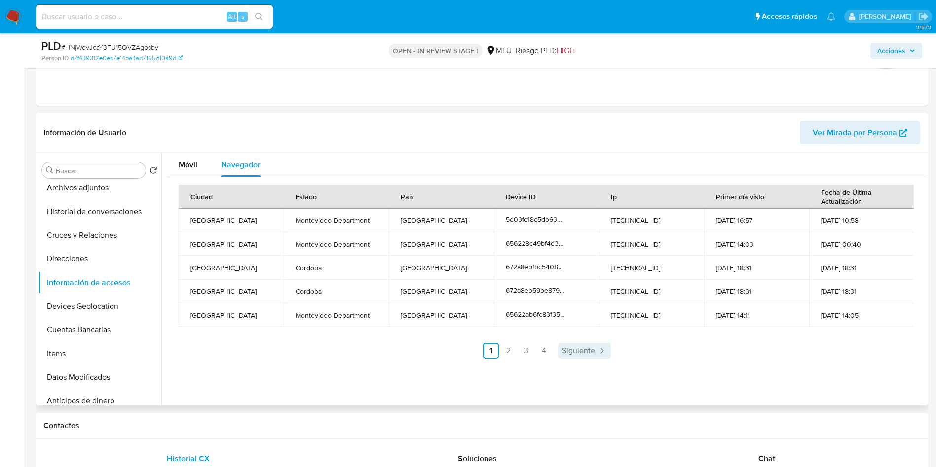
click at [588, 352] on span "Siguiente" at bounding box center [578, 351] width 33 height 8
click at [588, 352] on span "Siguiente" at bounding box center [604, 351] width 33 height 8
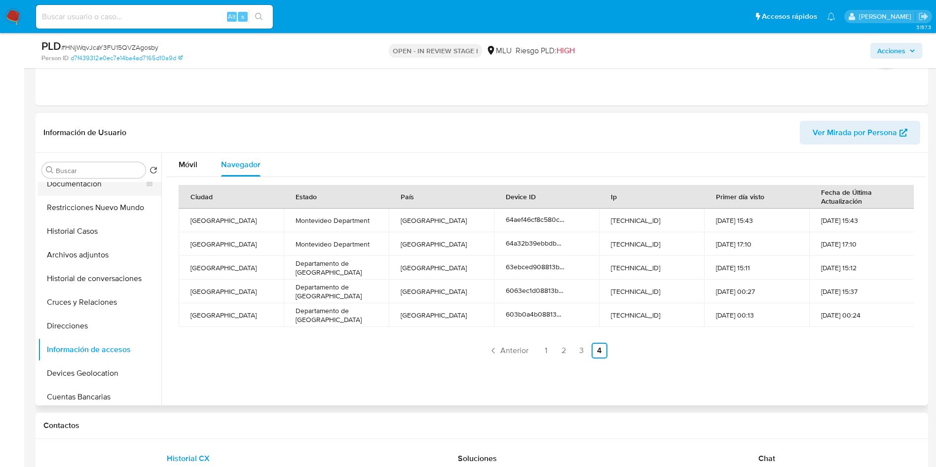
scroll to position [0, 0]
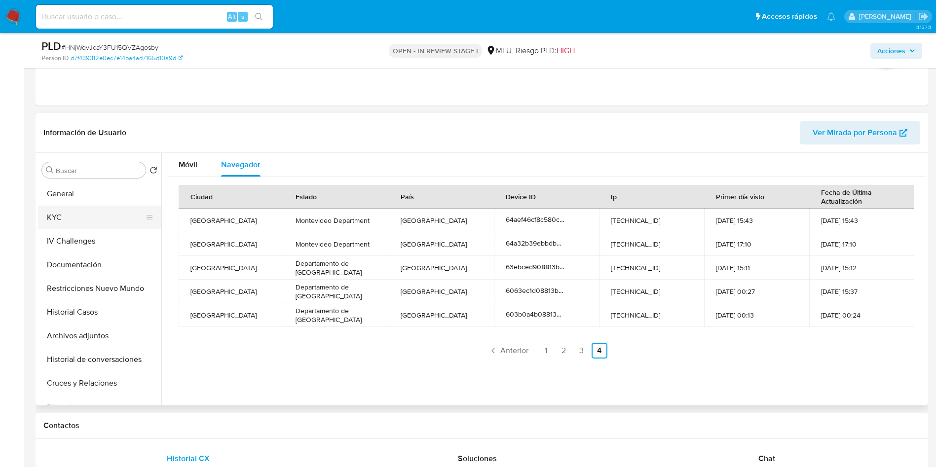
click at [97, 208] on button "KYC" at bounding box center [95, 218] width 115 height 24
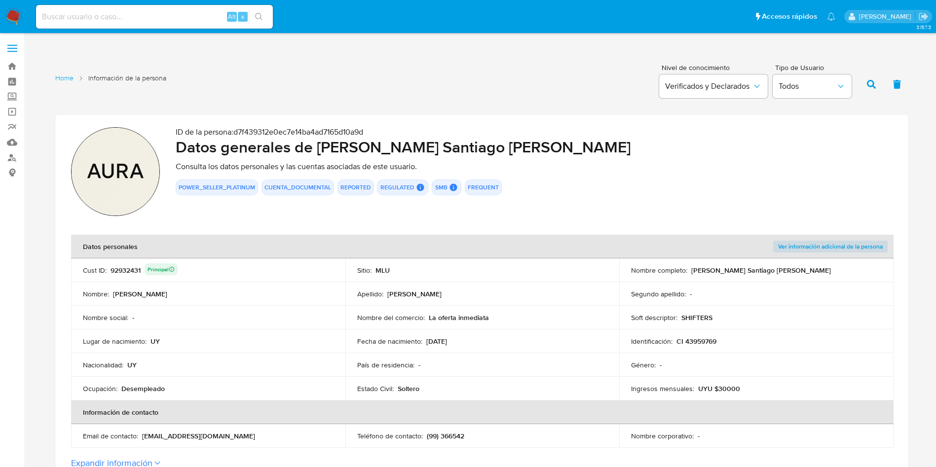
click at [123, 270] on div "92932431 Principal" at bounding box center [143, 270] width 67 height 14
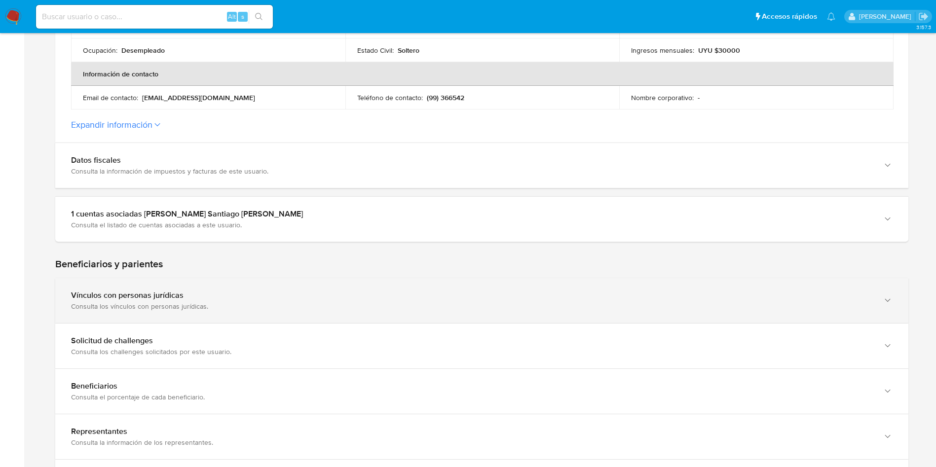
scroll to position [370, 0]
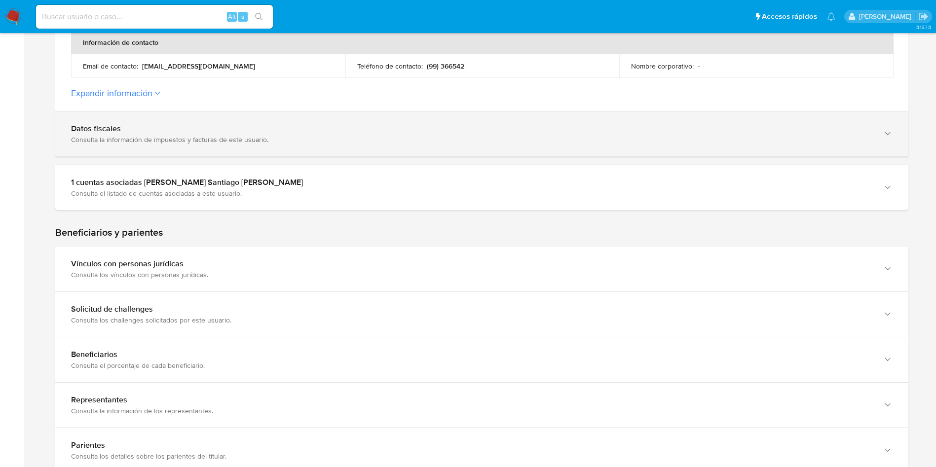
click at [176, 143] on div "Consulta la información de impuestos y facturas de este usuario." at bounding box center [471, 139] width 801 height 9
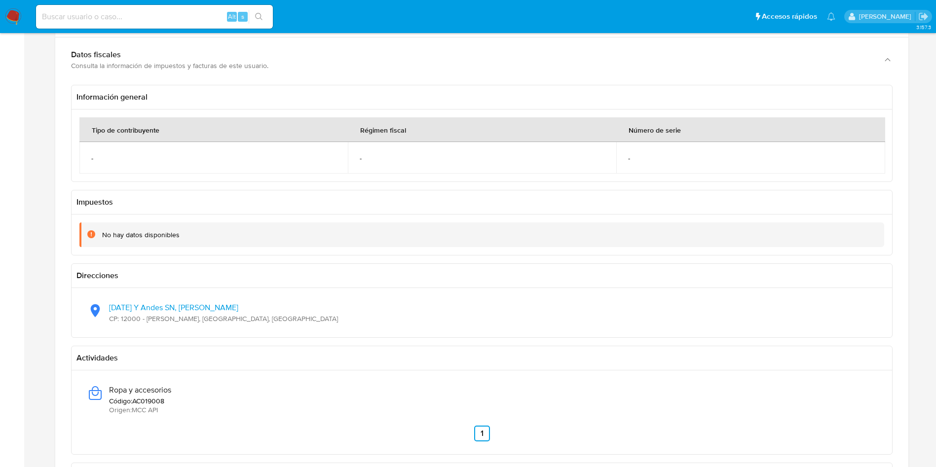
scroll to position [518, 0]
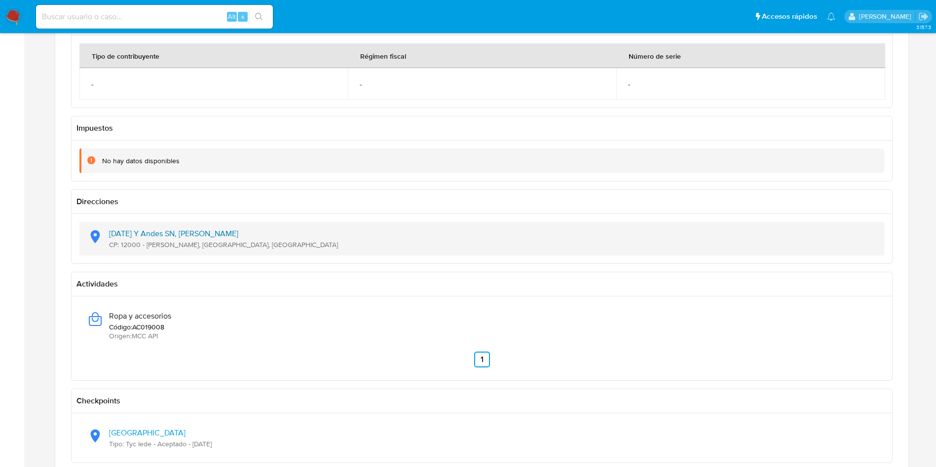
drag, startPoint x: 256, startPoint y: 246, endPoint x: 113, endPoint y: 237, distance: 143.3
click at [109, 237] on div "[DATE] Y Andes SN, [PERSON_NAME] CP: 12000 - [PERSON_NAME], [GEOGRAPHIC_DATA], …" at bounding box center [481, 239] width 789 height 34
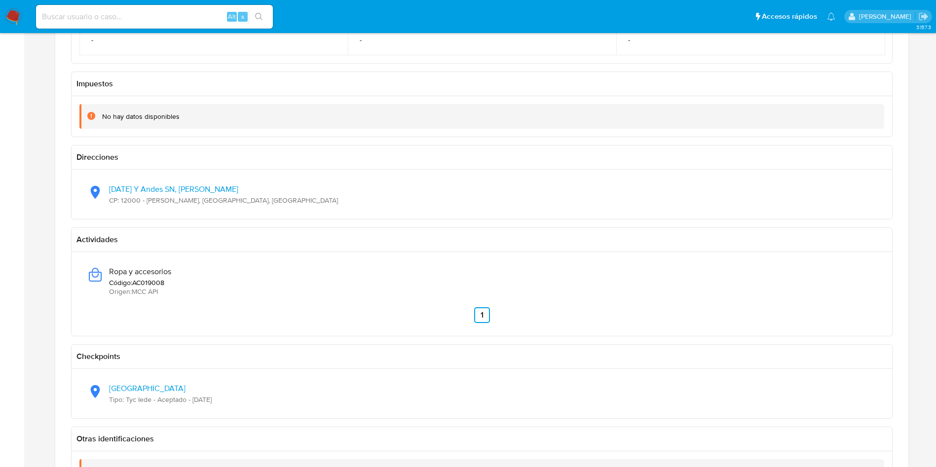
scroll to position [592, 0]
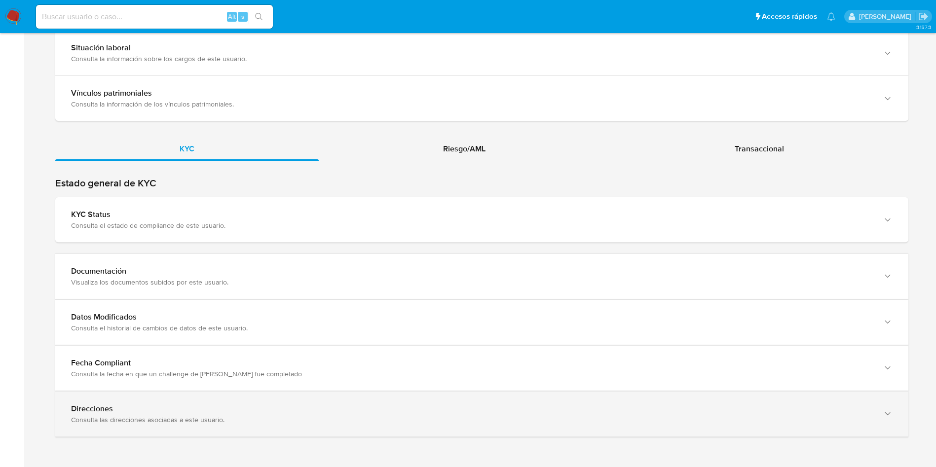
drag, startPoint x: 200, startPoint y: 418, endPoint x: 204, endPoint y: 411, distance: 8.0
click at [200, 419] on div "Consulta las direcciones asociadas a este usuario." at bounding box center [471, 419] width 801 height 9
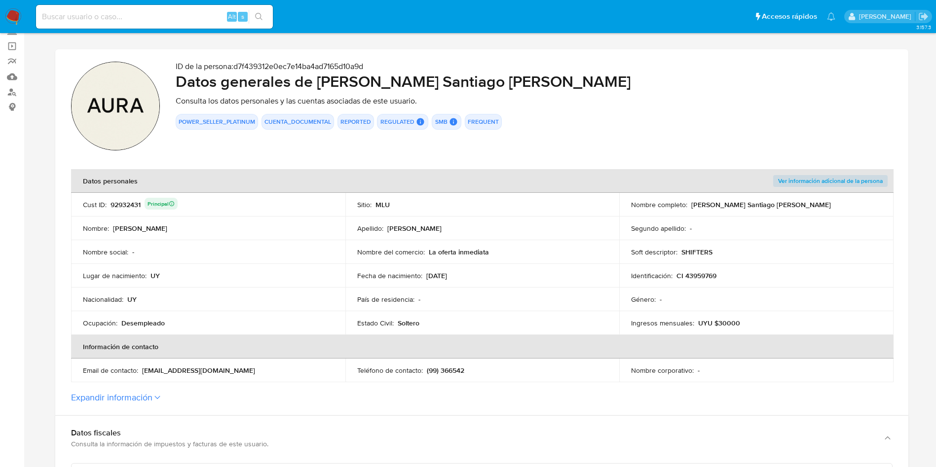
scroll to position [0, 0]
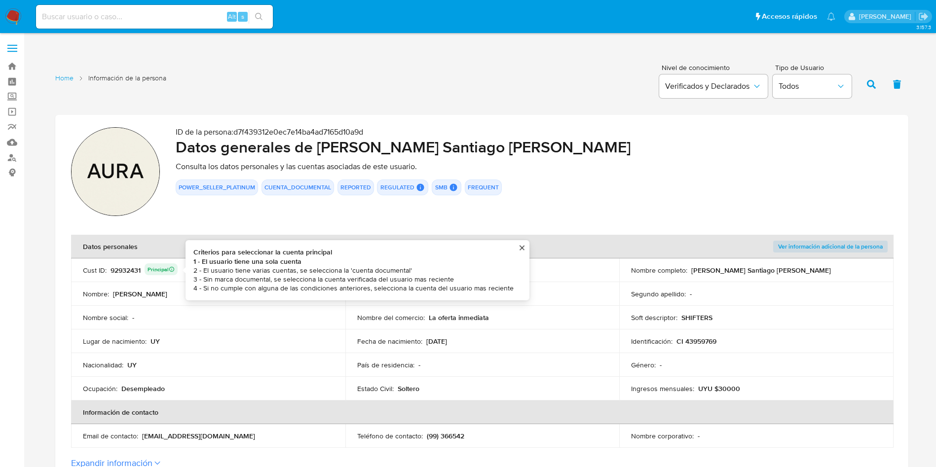
click at [137, 271] on div "92932431 Principal Criterios para seleccionar la cuenta principal 1 - El usuari…" at bounding box center [143, 270] width 67 height 14
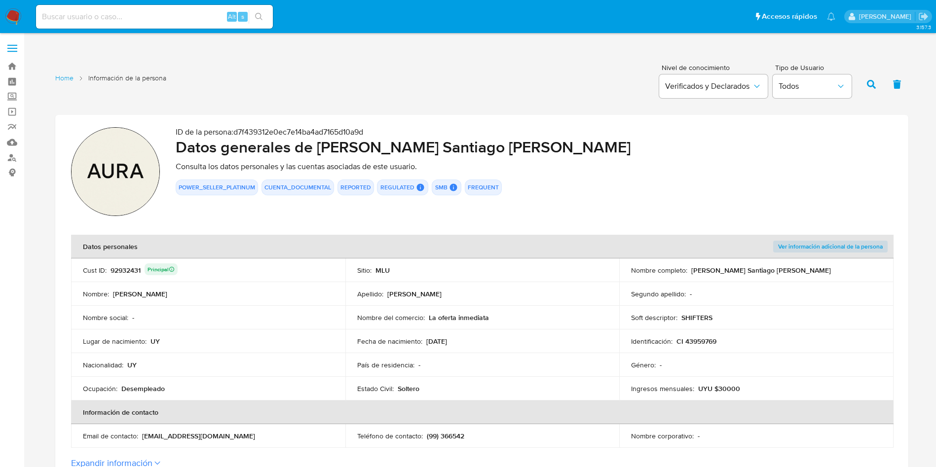
click at [137, 271] on div "92932431 Principal" at bounding box center [143, 270] width 67 height 14
click at [320, 144] on h2 "Datos generales [PERSON_NAME] Santiago [PERSON_NAME]" at bounding box center [534, 147] width 717 height 20
click at [333, 145] on h2 "Datos generales [PERSON_NAME] Santiago [PERSON_NAME]" at bounding box center [534, 147] width 717 height 20
drag, startPoint x: 317, startPoint y: 145, endPoint x: 360, endPoint y: 11, distance: 140.2
click at [520, 140] on h2 "Datos generales [PERSON_NAME] Santiago [PERSON_NAME]" at bounding box center [534, 147] width 717 height 20
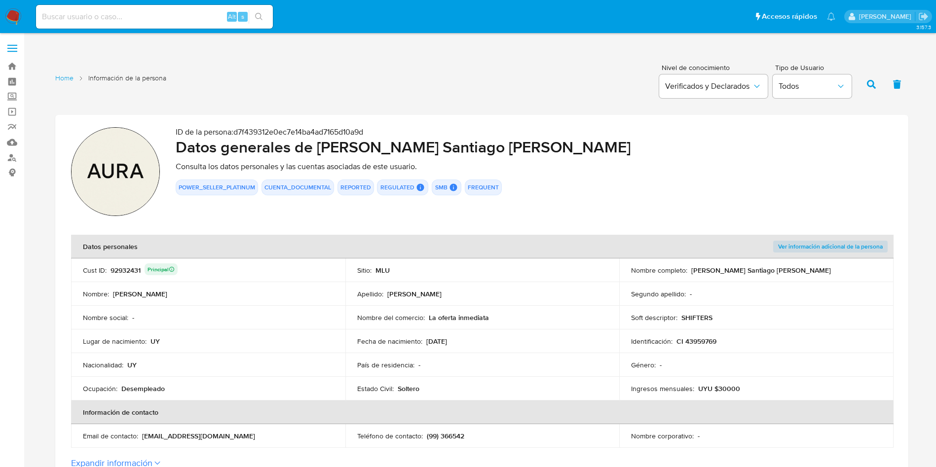
click at [696, 339] on p "CI 43959769" at bounding box center [696, 341] width 40 height 9
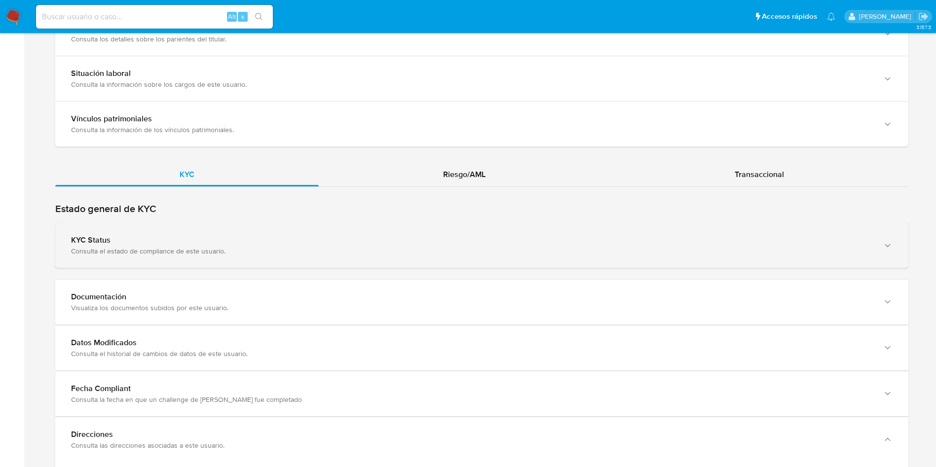
click at [279, 243] on div "KYC Status" at bounding box center [471, 240] width 801 height 10
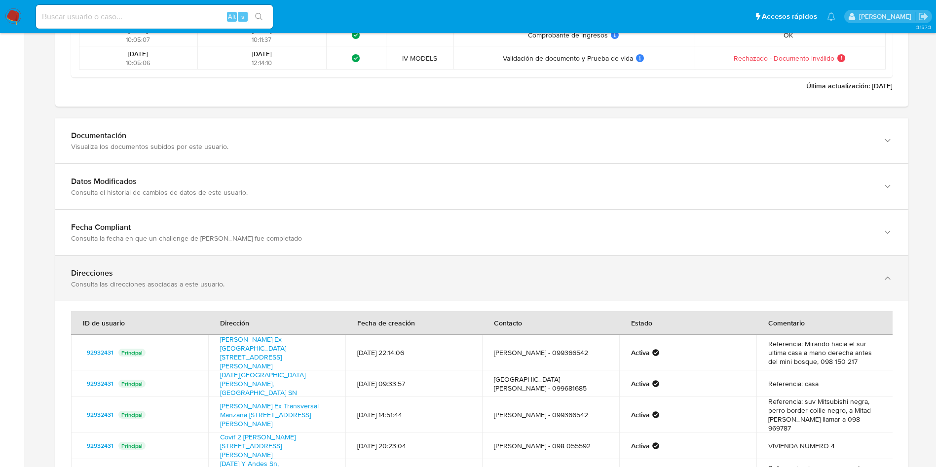
scroll to position [1923, 0]
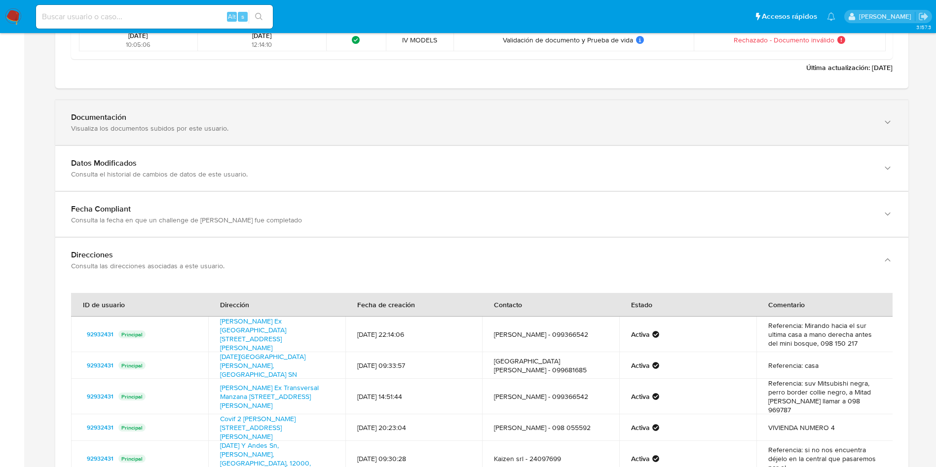
click at [261, 131] on div "Visualiza los documentos subidos por este usuario." at bounding box center [471, 128] width 801 height 9
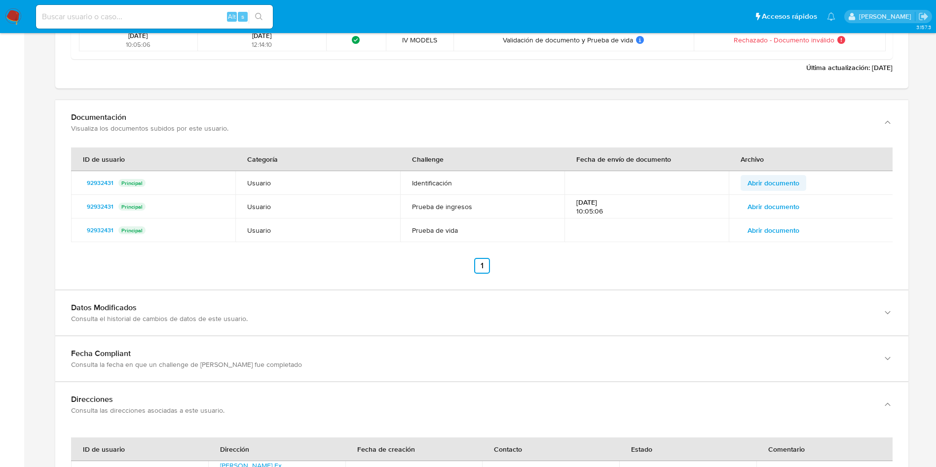
click at [777, 186] on span "Abrir documento" at bounding box center [773, 183] width 52 height 14
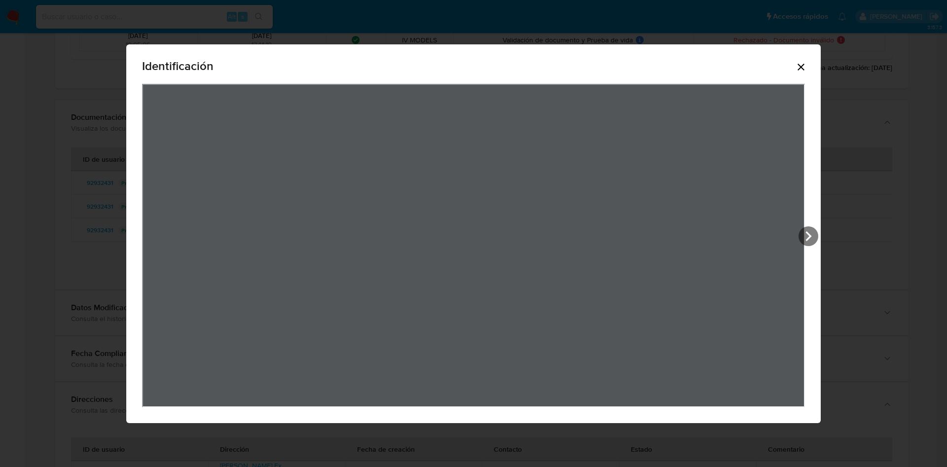
click at [814, 64] on div "Identificación" at bounding box center [473, 233] width 694 height 379
click at [804, 64] on icon "Cerrar" at bounding box center [800, 67] width 7 height 7
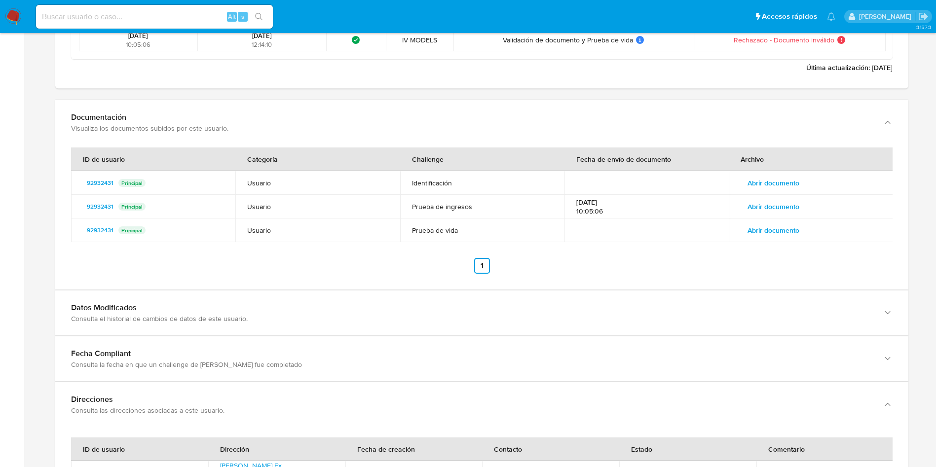
click at [790, 202] on span "Abrir documento" at bounding box center [773, 207] width 52 height 14
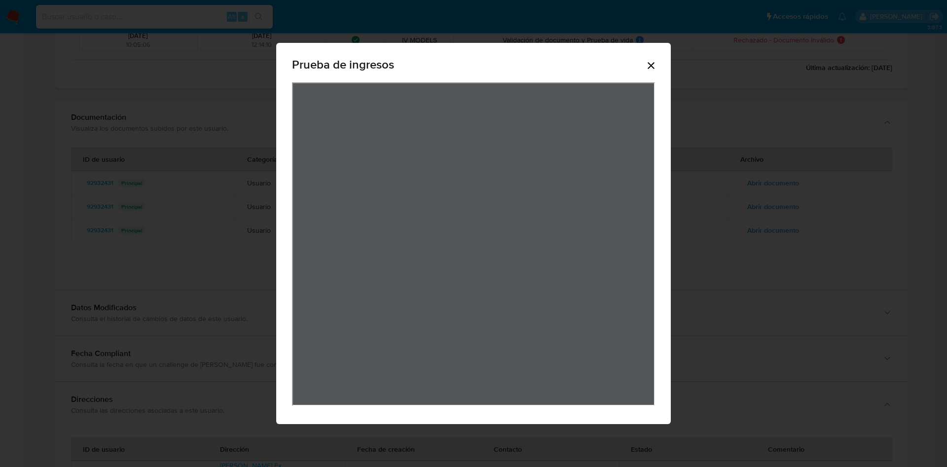
click at [654, 60] on icon "Cerrar" at bounding box center [651, 66] width 12 height 12
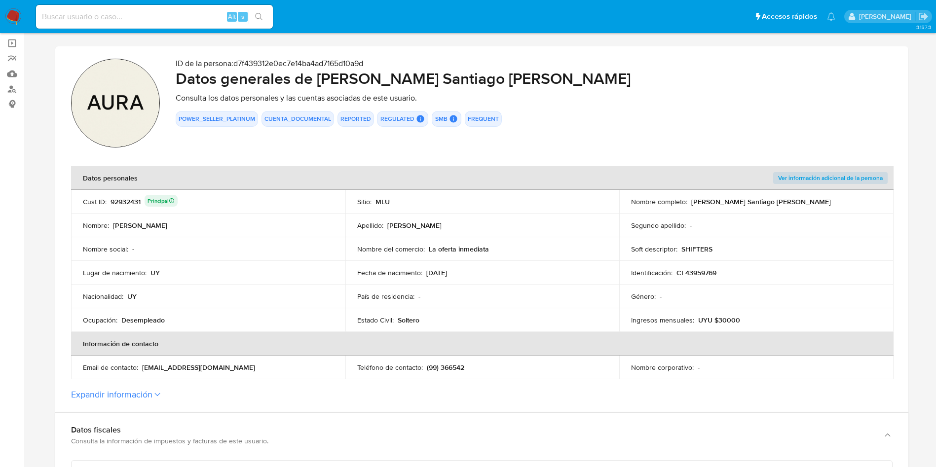
scroll to position [148, 0]
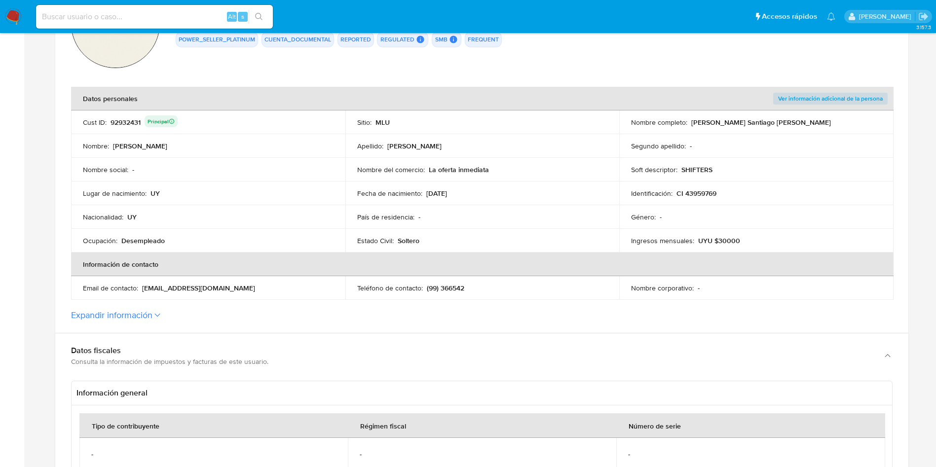
click at [144, 317] on button "Expandir información" at bounding box center [111, 315] width 81 height 11
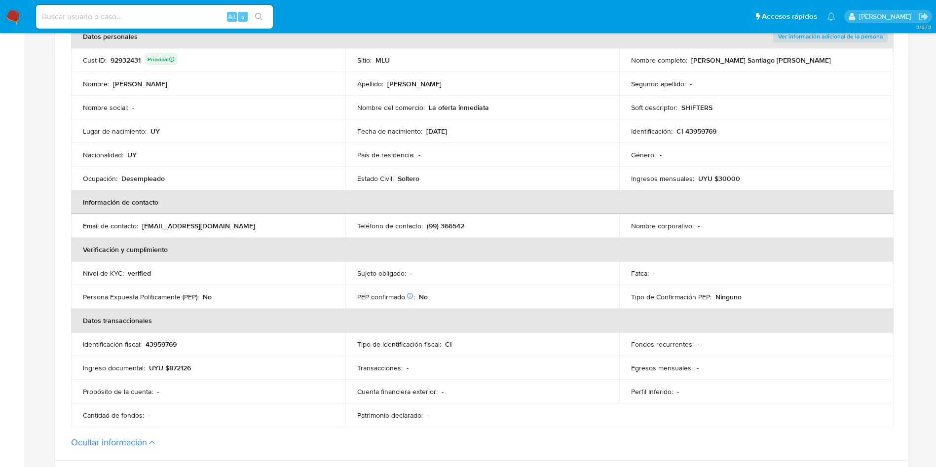
scroll to position [296, 0]
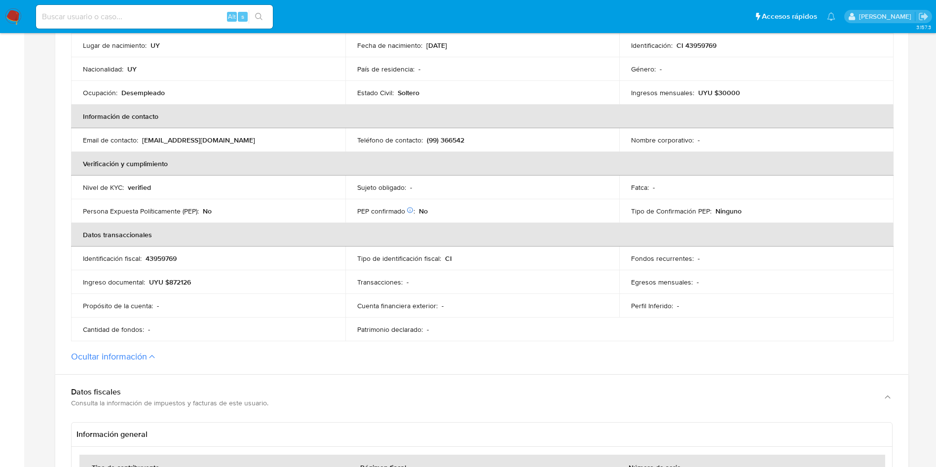
click at [427, 279] on div "Transacciones : -" at bounding box center [482, 282] width 251 height 9
click at [625, 262] on td "Fondos recurrentes : -" at bounding box center [756, 259] width 274 height 24
click at [607, 310] on div "Cuenta financiera exterior : -" at bounding box center [482, 305] width 251 height 9
click at [180, 281] on p "UYU $872126" at bounding box center [170, 282] width 42 height 9
drag, startPoint x: 180, startPoint y: 281, endPoint x: 195, endPoint y: 307, distance: 30.3
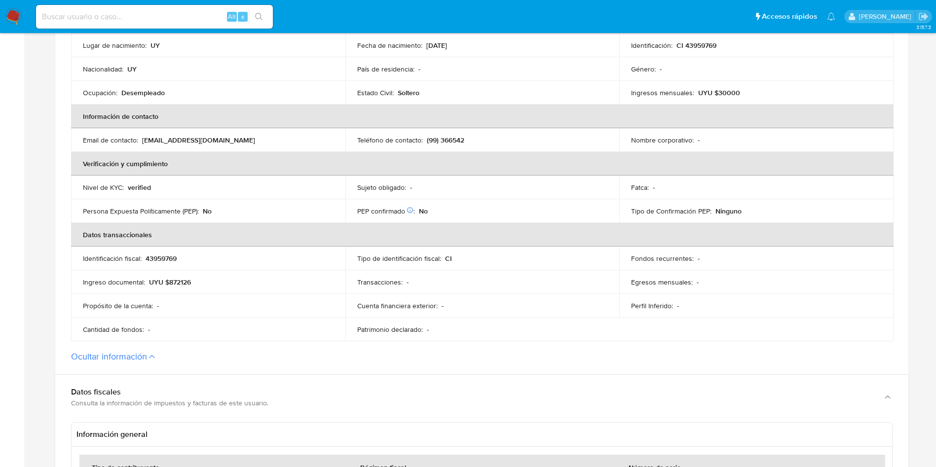
click at [180, 280] on p "UYU $872126" at bounding box center [170, 282] width 42 height 9
click at [184, 281] on p "UYU $872126" at bounding box center [170, 282] width 42 height 9
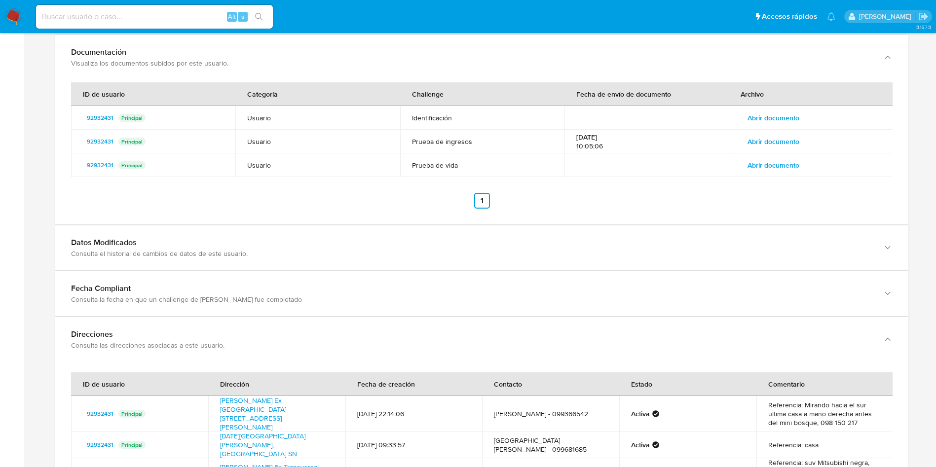
scroll to position [2181, 0]
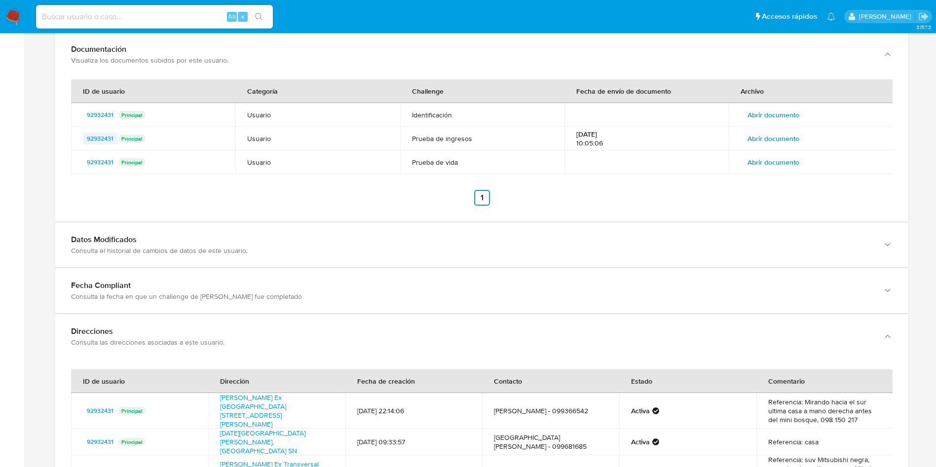
click at [106, 133] on span "92932431" at bounding box center [100, 139] width 27 height 12
click at [797, 137] on span "Abrir documento" at bounding box center [773, 139] width 52 height 14
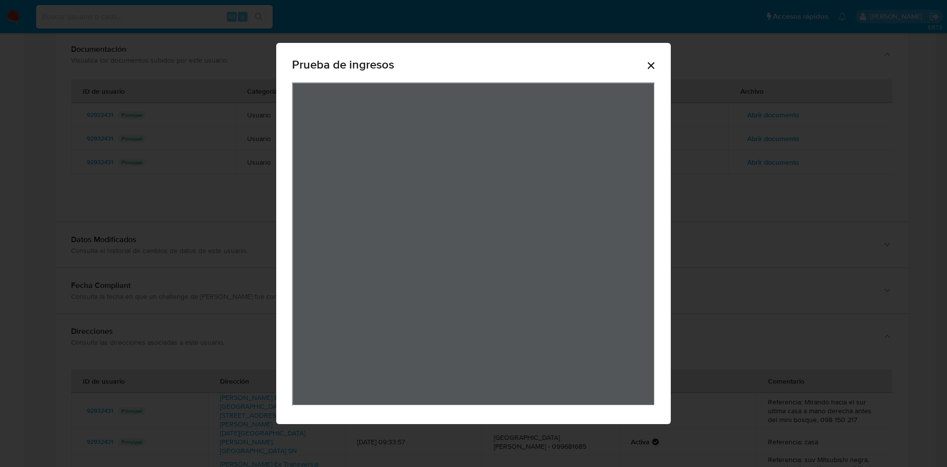
click at [659, 64] on div "Prueba de ingresos" at bounding box center [473, 234] width 395 height 382
click at [655, 66] on icon "Cerrar" at bounding box center [651, 66] width 12 height 12
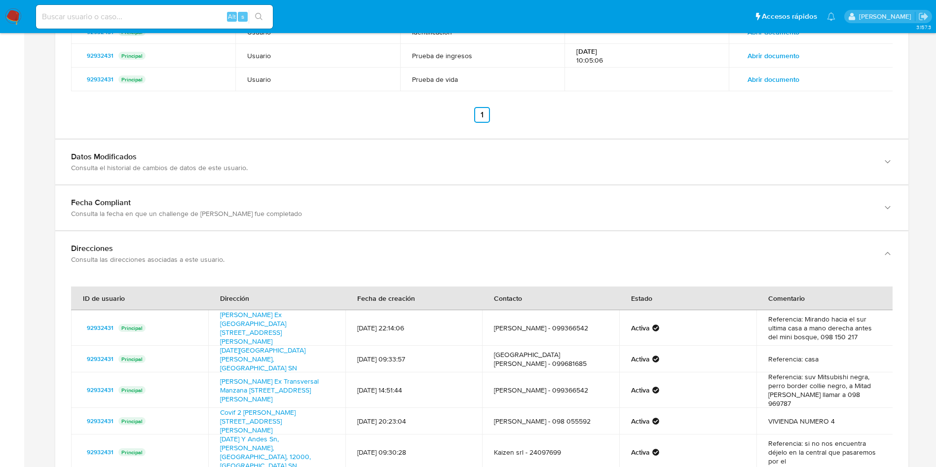
scroll to position [2329, 0]
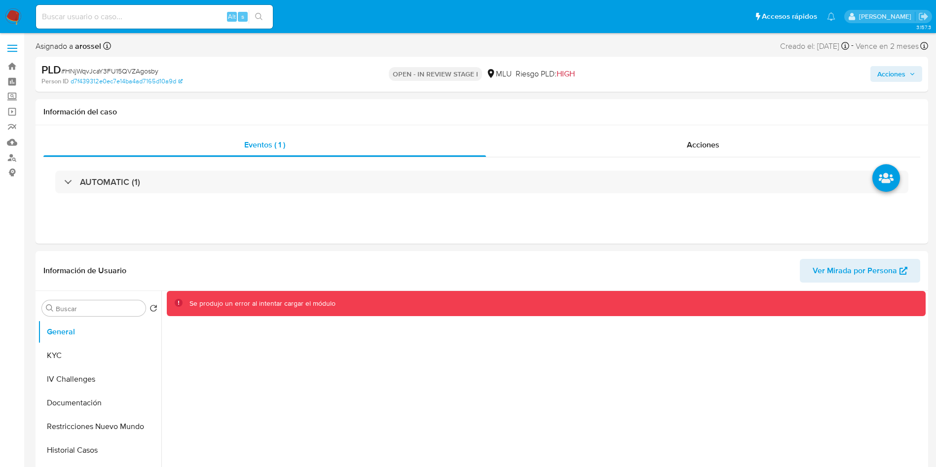
select select "10"
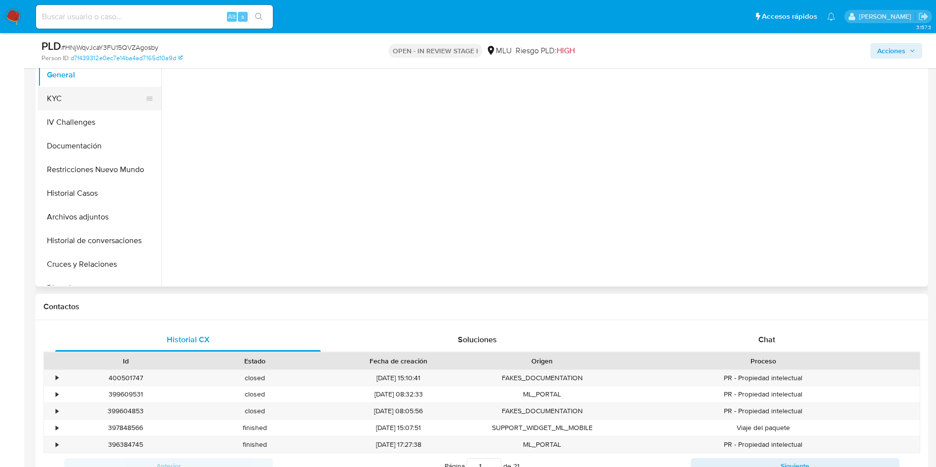
click at [99, 99] on button "KYC" at bounding box center [95, 99] width 115 height 24
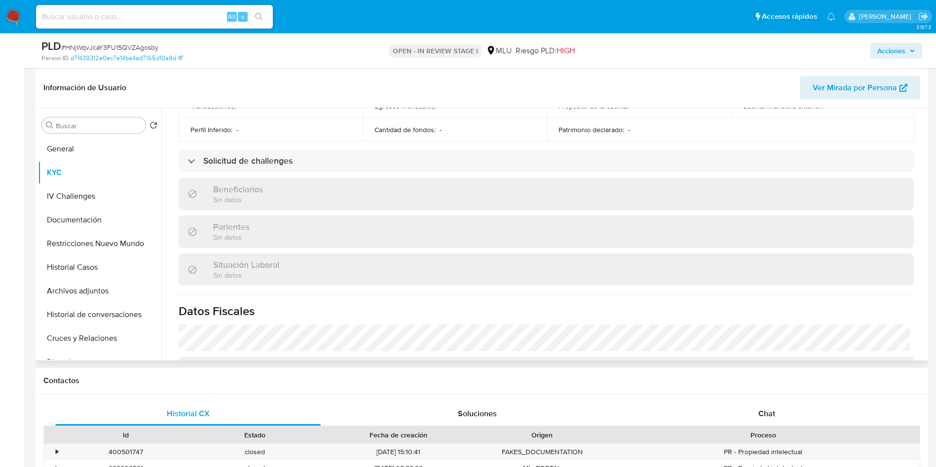
scroll to position [338, 0]
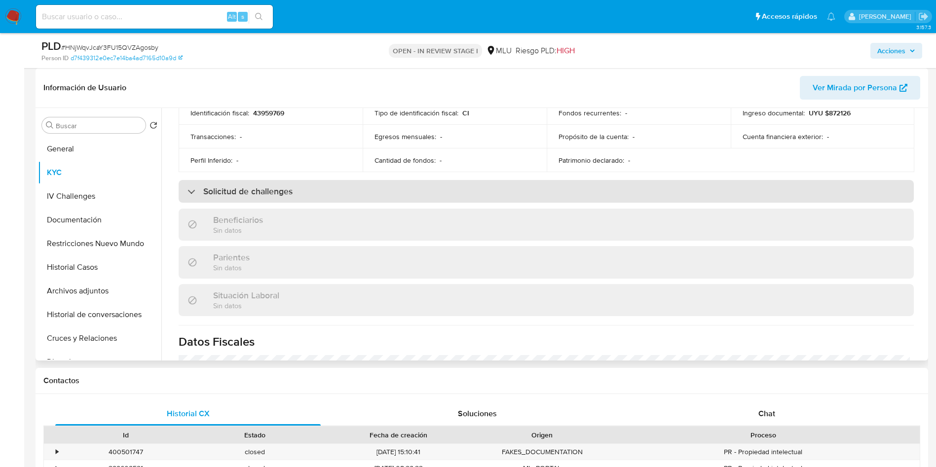
click at [301, 199] on div "Solicitud de challenges" at bounding box center [546, 191] width 735 height 23
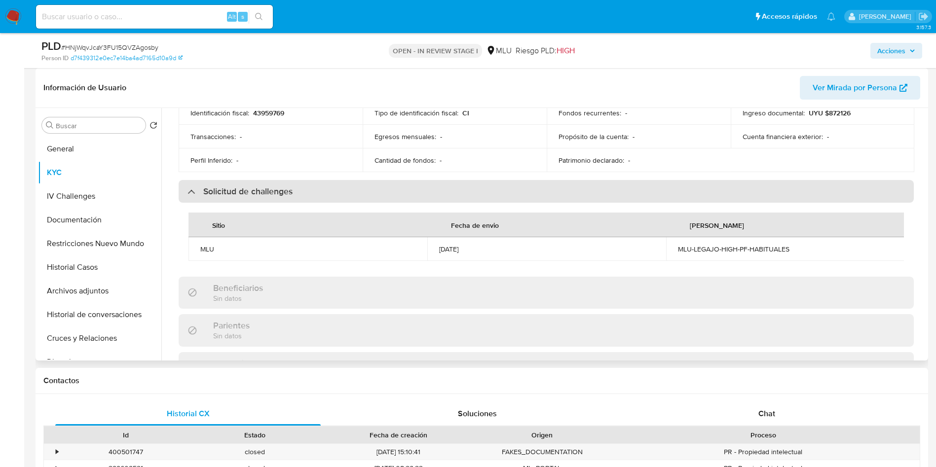
click at [301, 199] on div "Solicitud de challenges" at bounding box center [546, 191] width 735 height 23
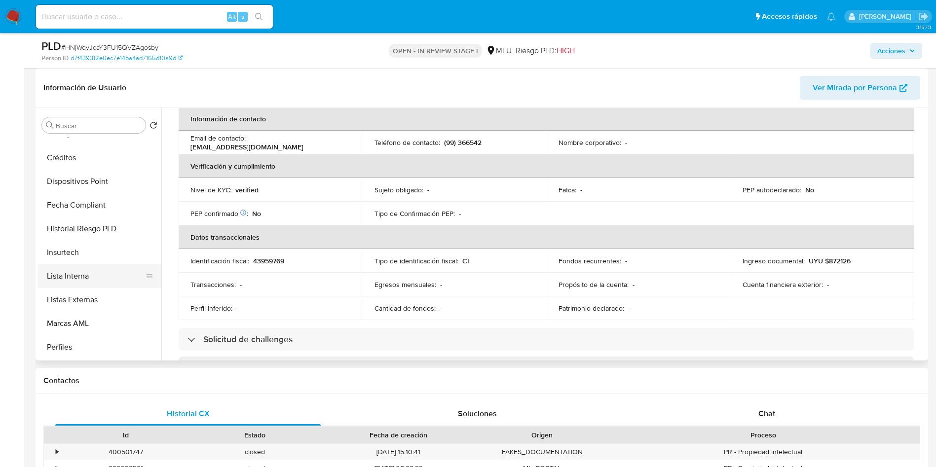
scroll to position [440, 0]
click at [93, 278] on button "Perfiles" at bounding box center [99, 277] width 123 height 24
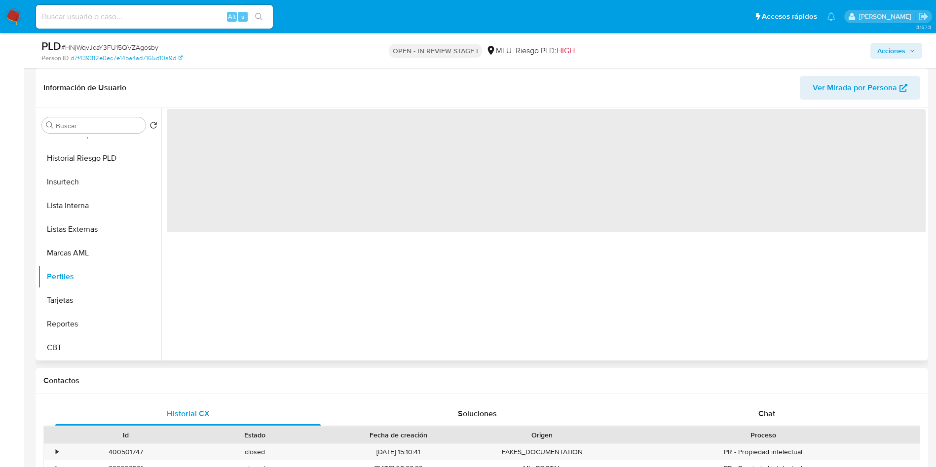
scroll to position [0, 0]
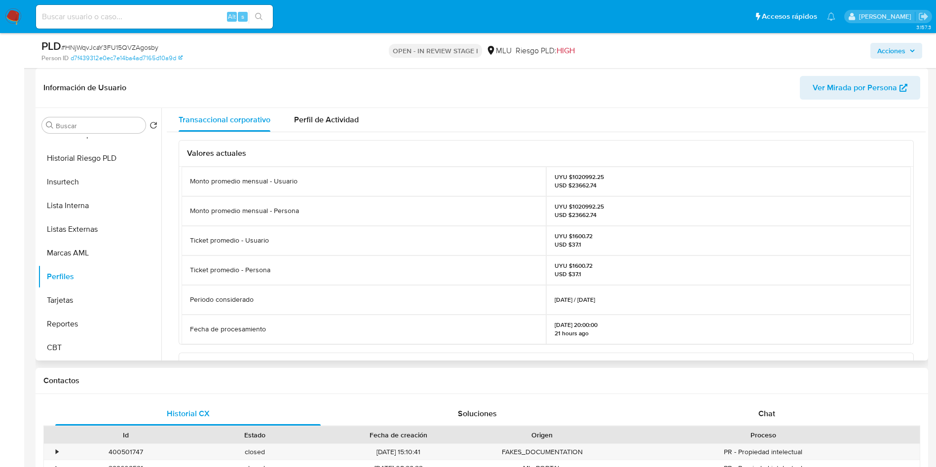
click at [579, 186] on p "UYU $1020992.25 USD $23662.74" at bounding box center [578, 181] width 49 height 16
click at [579, 175] on p "UYU $1020992.25 USD $23662.74" at bounding box center [578, 181] width 49 height 16
click at [580, 174] on p "UYU $1020992.25 USD $23662.74" at bounding box center [578, 181] width 49 height 16
copy p "1020992.25"
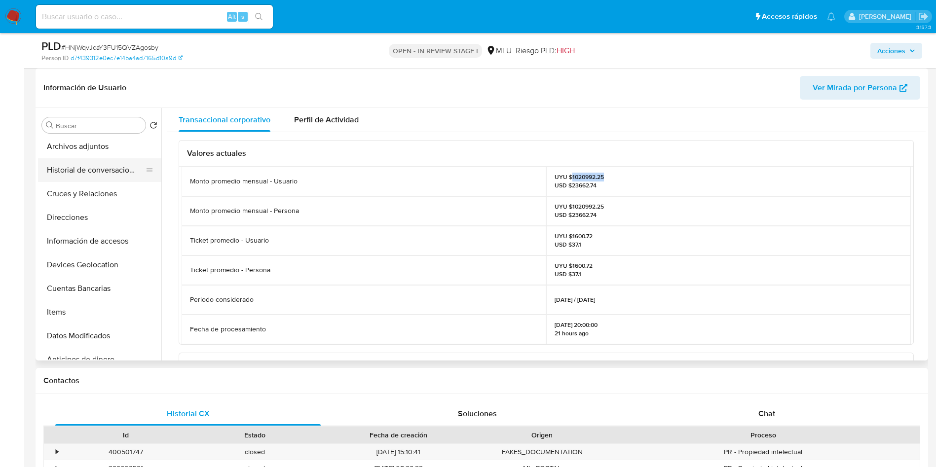
click at [80, 169] on button "Historial de conversaciones" at bounding box center [95, 170] width 115 height 24
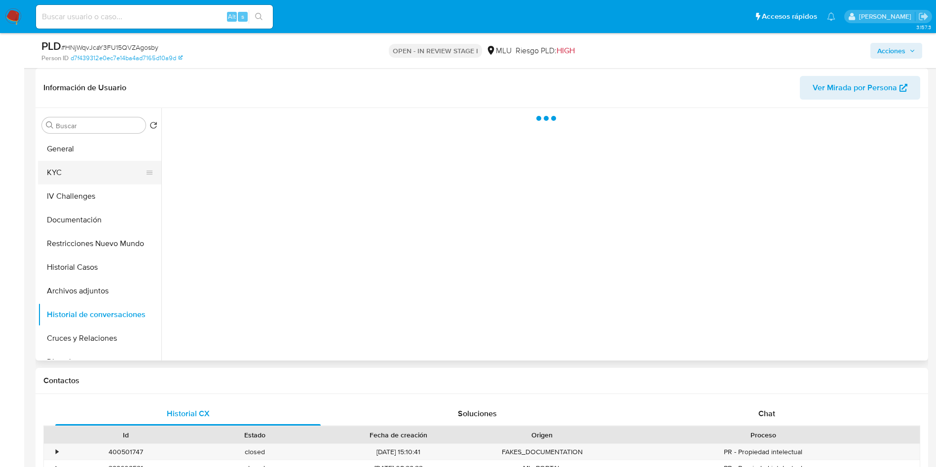
click at [84, 176] on button "KYC" at bounding box center [95, 173] width 115 height 24
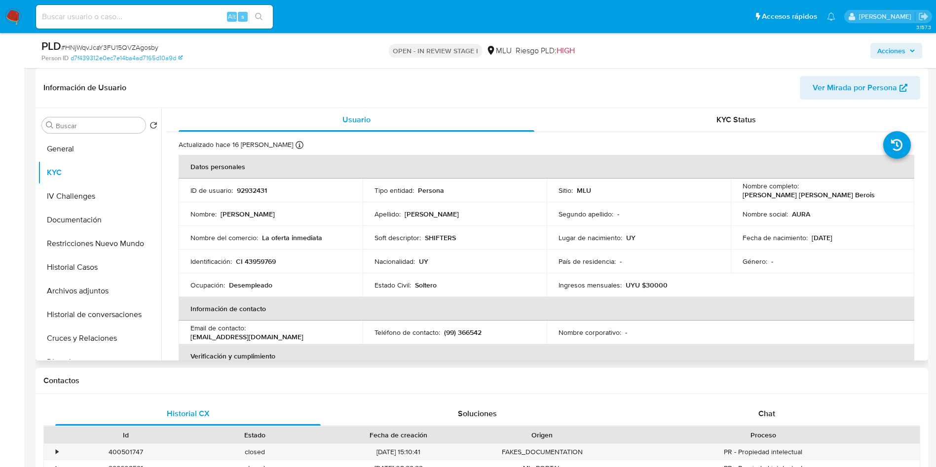
click at [247, 263] on p "CI 43959769" at bounding box center [256, 261] width 40 height 9
click at [257, 285] on p "Desempleado" at bounding box center [250, 285] width 43 height 9
copy p "Desempleado"
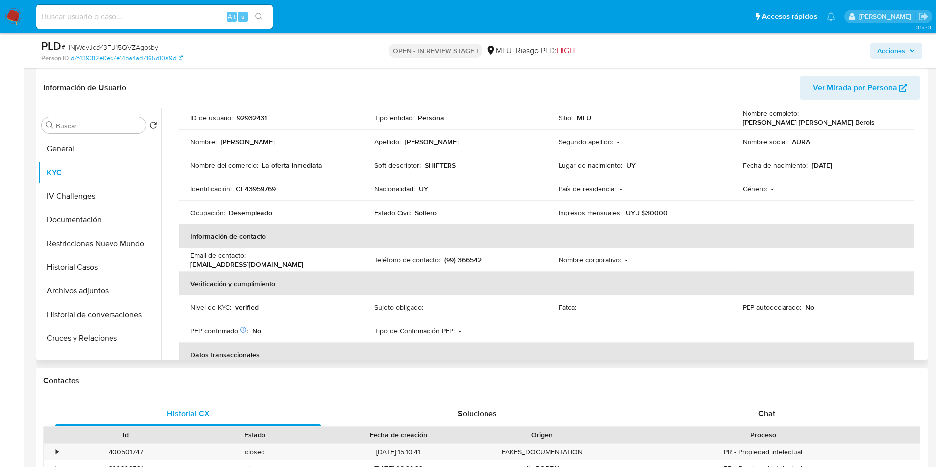
scroll to position [42, 0]
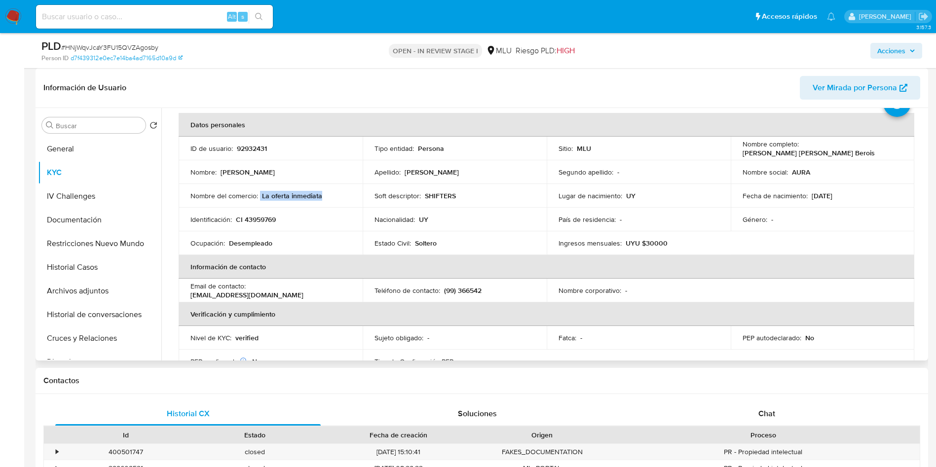
drag, startPoint x: 331, startPoint y: 195, endPoint x: 259, endPoint y: 195, distance: 72.0
click at [259, 195] on div "Nombre del comercio : La oferta inmediata" at bounding box center [270, 195] width 160 height 9
copy div "La oferta inmediata"
click at [449, 200] on p "SHIFTERS" at bounding box center [440, 195] width 31 height 9
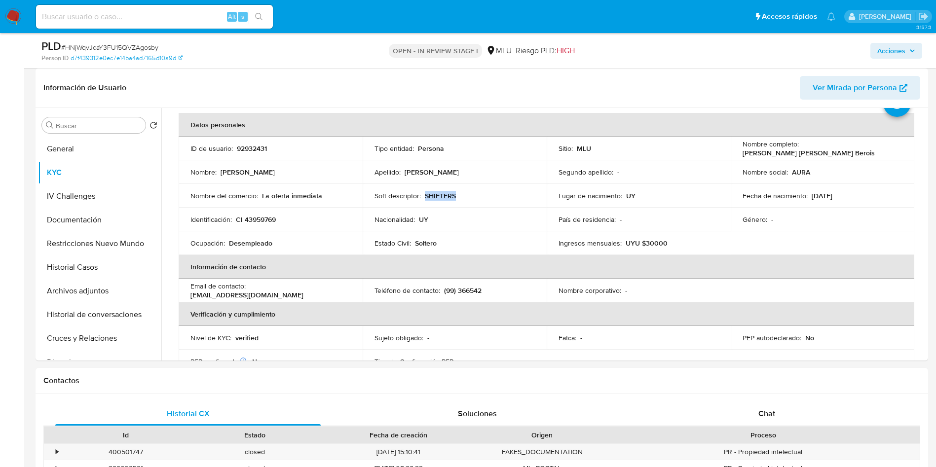
copy p "SHIFTERS"
drag, startPoint x: 797, startPoint y: 179, endPoint x: 791, endPoint y: 171, distance: 9.8
click at [797, 178] on td "Nombre social : AURA" at bounding box center [822, 172] width 184 height 24
click at [93, 269] on button "Historial Casos" at bounding box center [95, 267] width 115 height 24
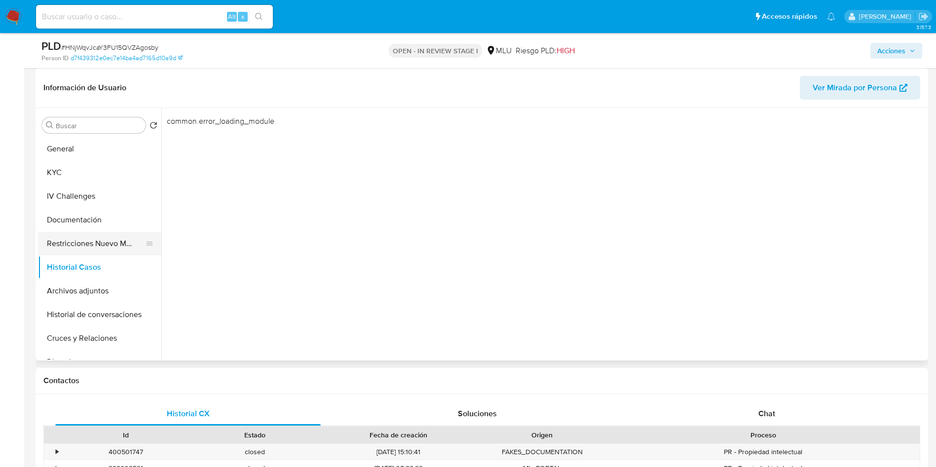
scroll to position [74, 0]
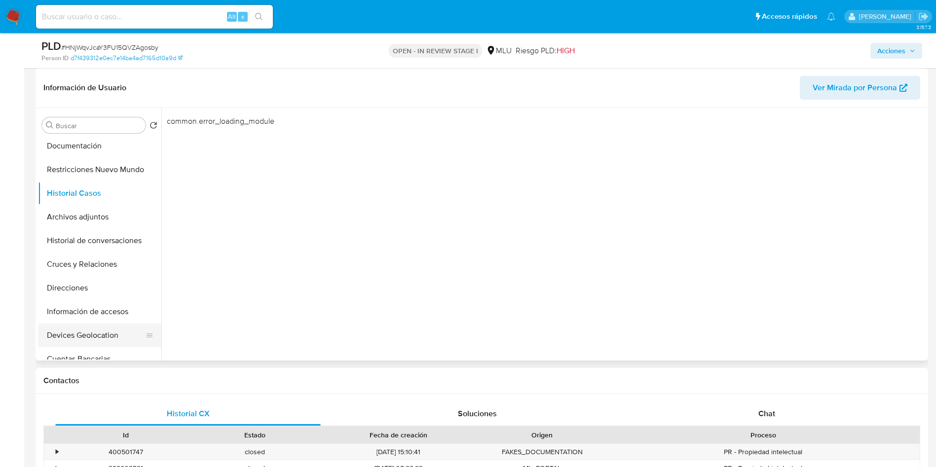
click at [109, 335] on button "Devices Geolocation" at bounding box center [95, 336] width 115 height 24
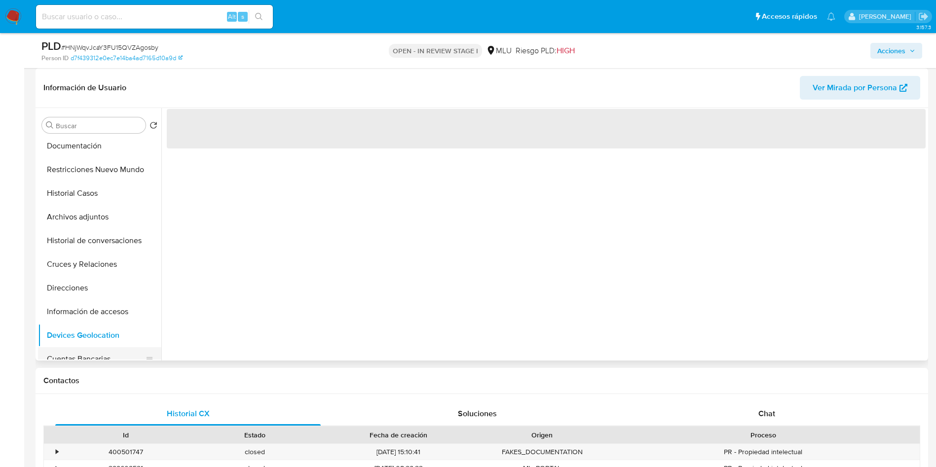
click at [109, 347] on button "Cuentas Bancarias" at bounding box center [95, 359] width 115 height 24
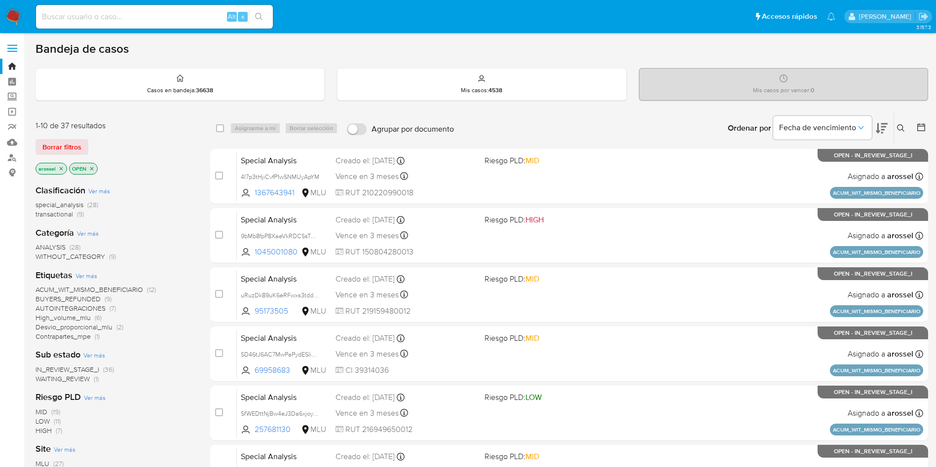
click at [69, 379] on span "WAITING_REVIEW" at bounding box center [63, 379] width 54 height 10
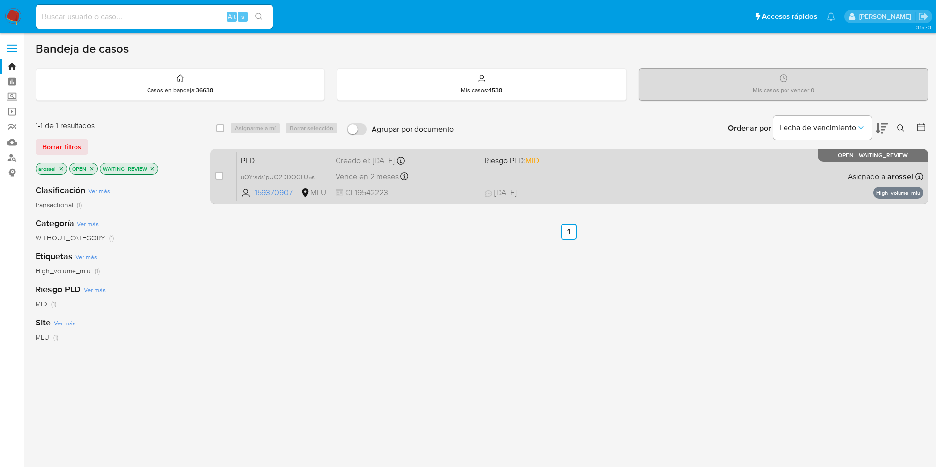
click at [509, 171] on div "PLD uOYrads1pUO2DDQQLU5sTlGy 159370907 MLU Riesgo PLD: MID Creado el: [DATE] Cr…" at bounding box center [580, 176] width 686 height 50
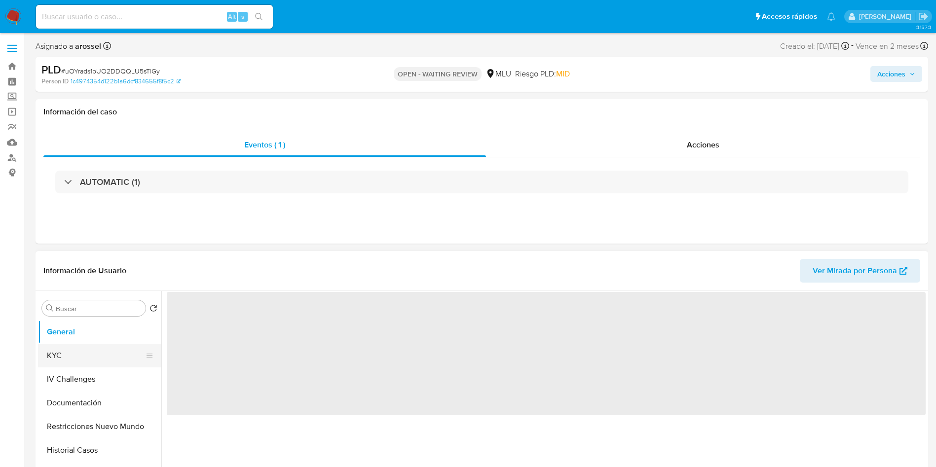
click at [102, 353] on button "KYC" at bounding box center [95, 356] width 115 height 24
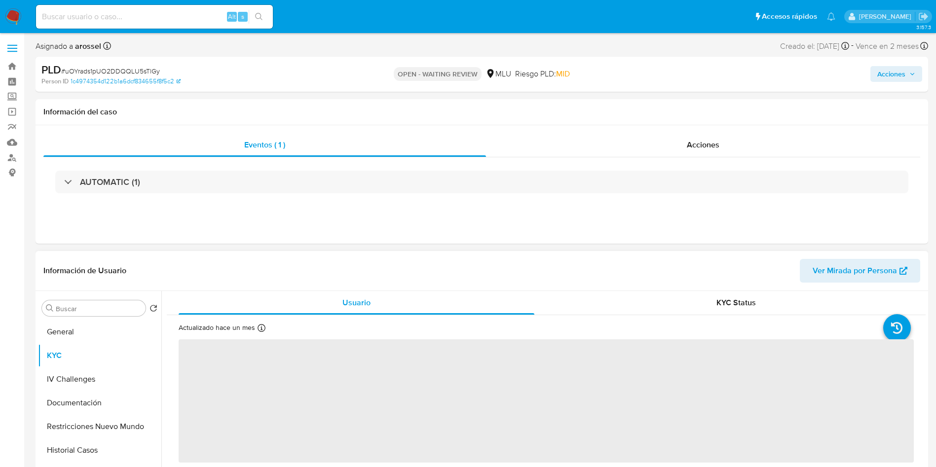
select select "10"
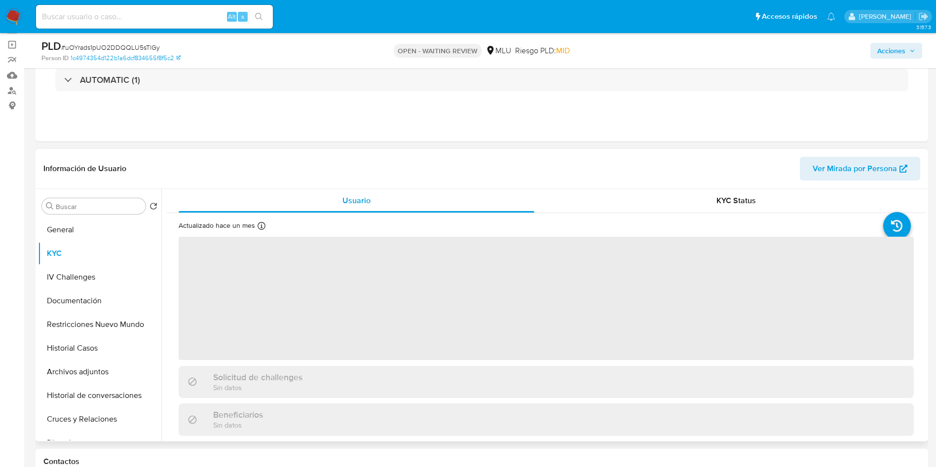
scroll to position [74, 0]
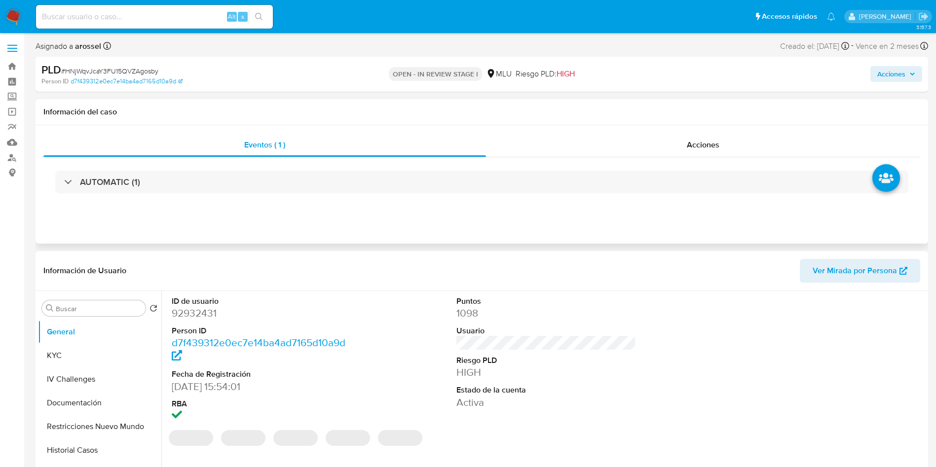
select select "10"
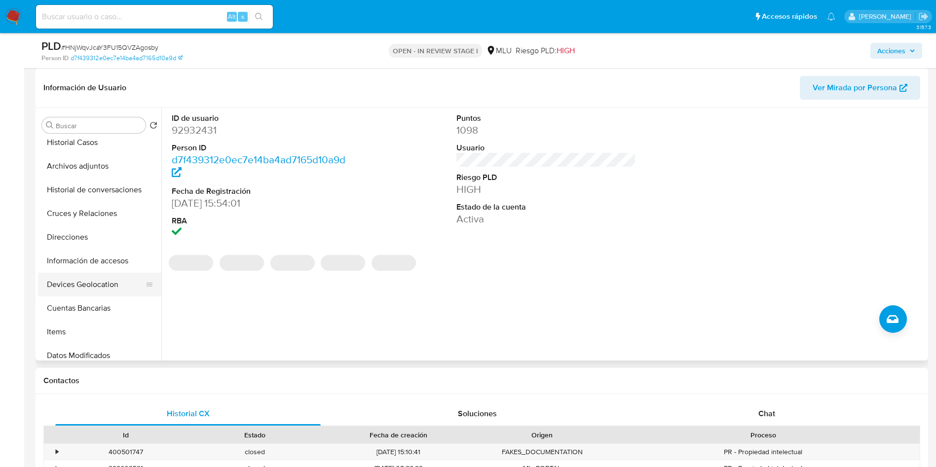
scroll to position [148, 0]
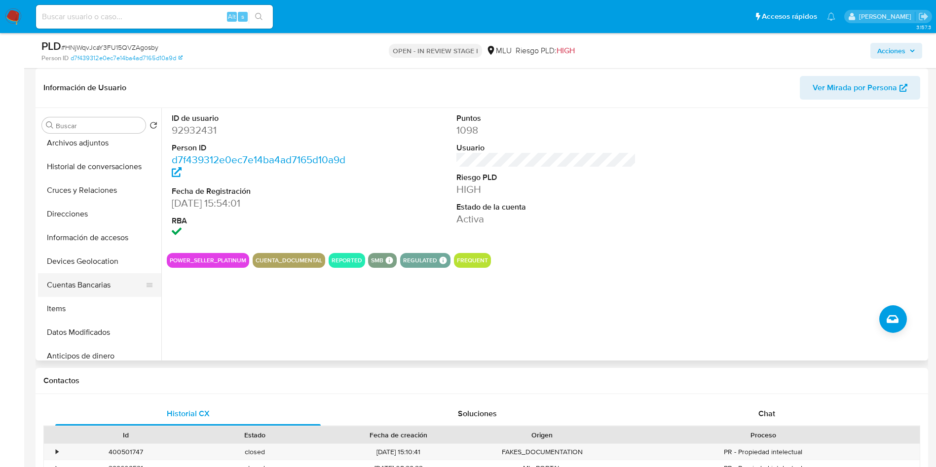
click at [101, 278] on button "Cuentas Bancarias" at bounding box center [95, 285] width 115 height 24
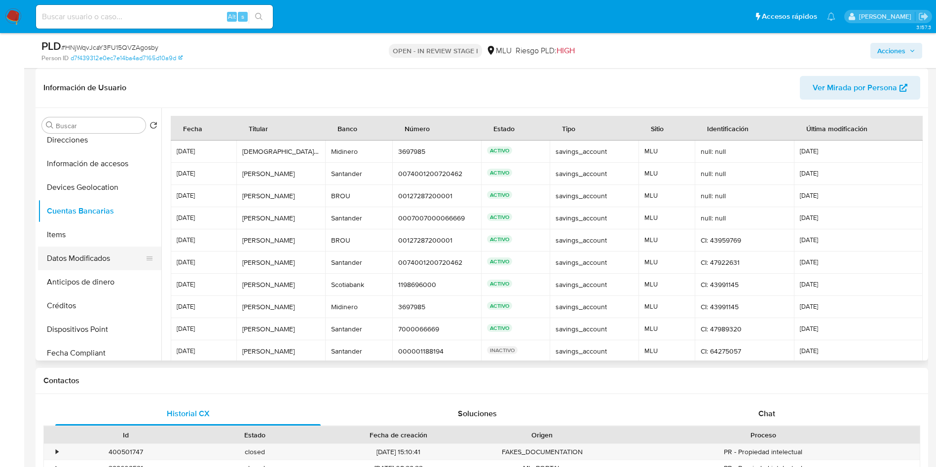
click at [87, 269] on button "Datos Modificados" at bounding box center [95, 259] width 115 height 24
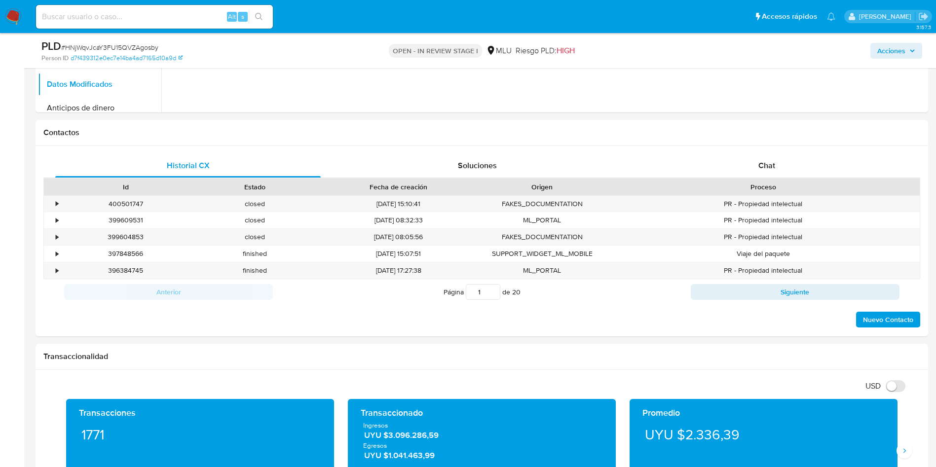
scroll to position [444, 0]
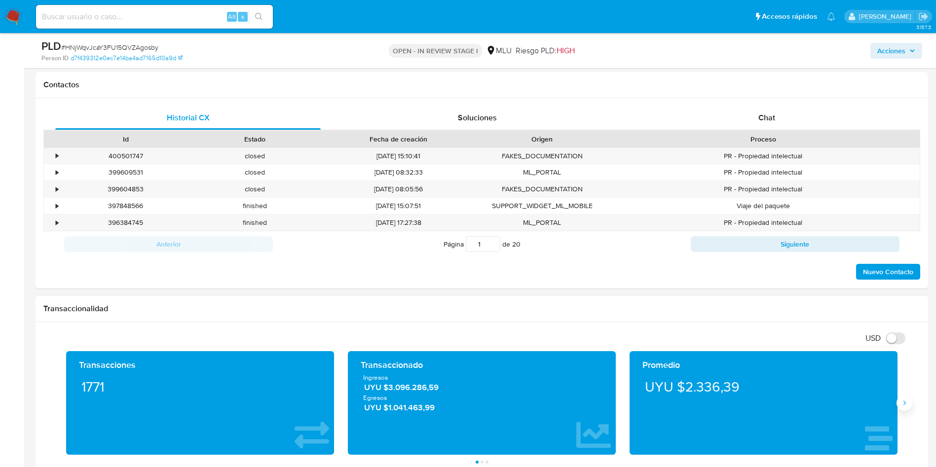
click at [903, 399] on icon "Siguiente" at bounding box center [904, 403] width 8 height 8
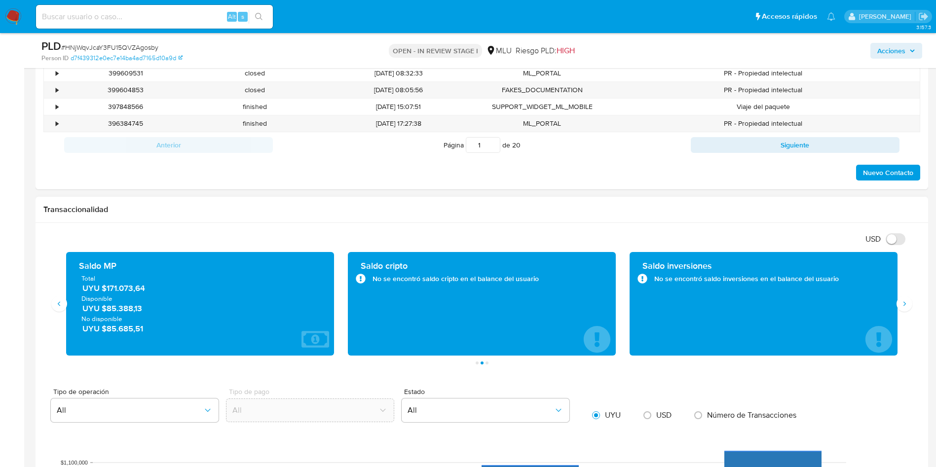
scroll to position [592, 0]
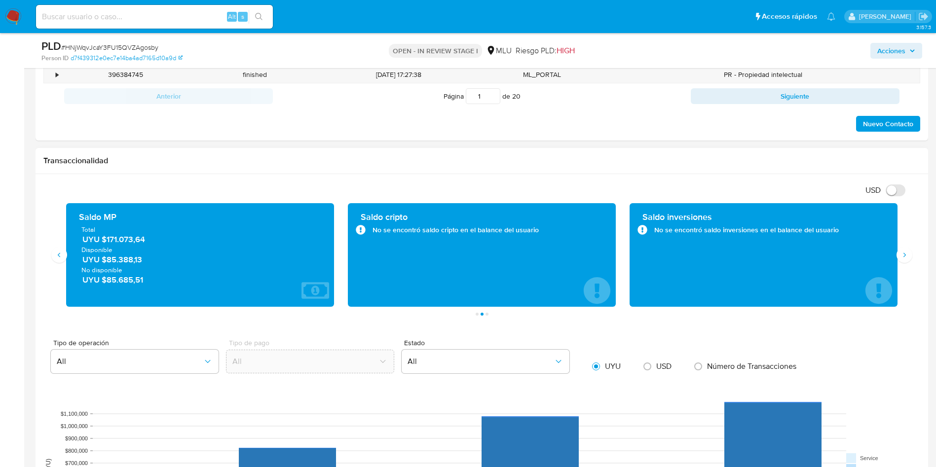
drag, startPoint x: 166, startPoint y: 242, endPoint x: 108, endPoint y: 243, distance: 57.7
click at [108, 243] on span "UYU $171.073,64" at bounding box center [200, 239] width 236 height 11
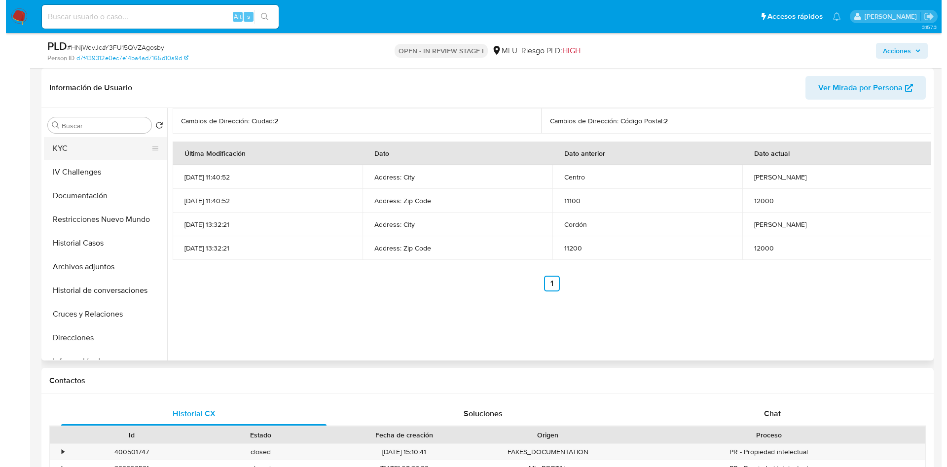
scroll to position [0, 0]
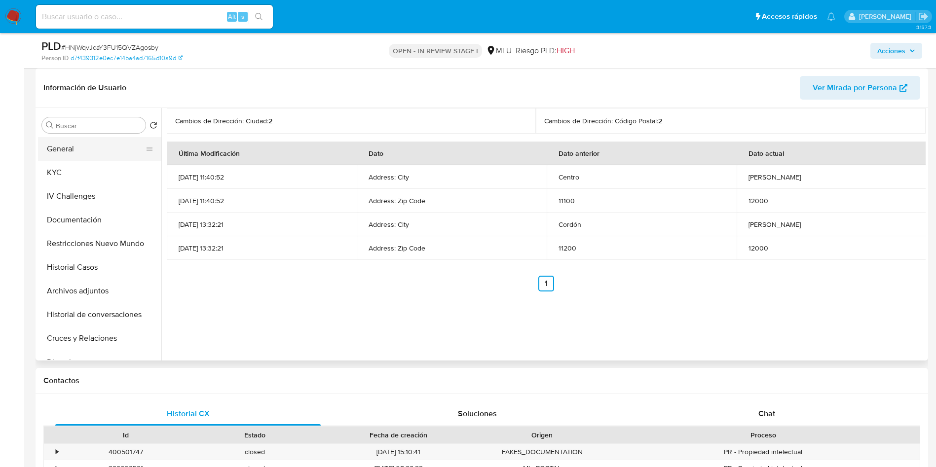
click at [88, 144] on button "General" at bounding box center [95, 149] width 115 height 24
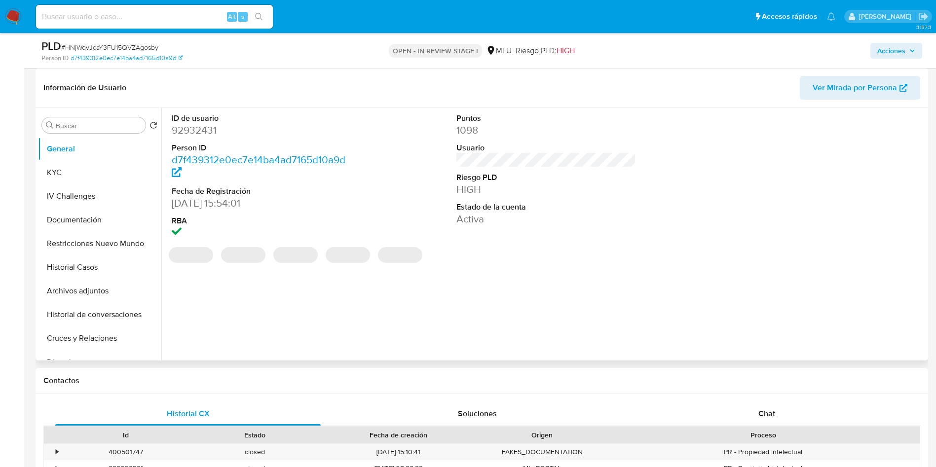
click at [205, 129] on dd "92932431" at bounding box center [262, 130] width 180 height 14
copy dd "92932431"
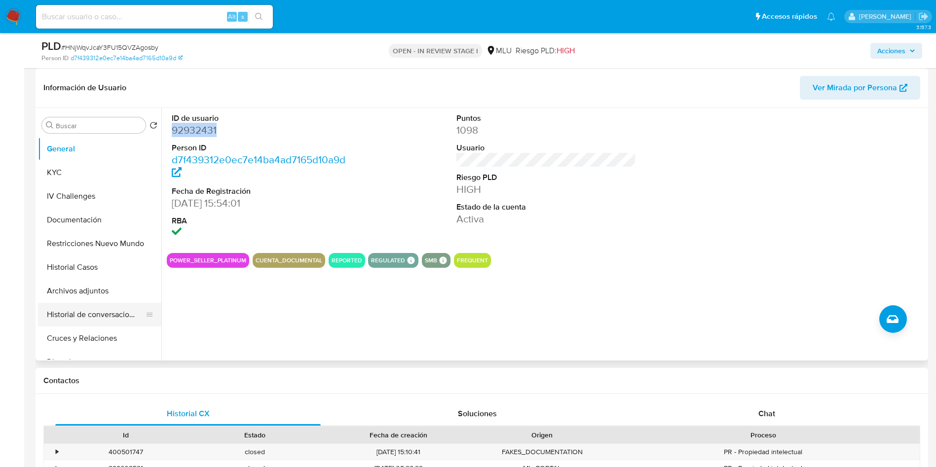
click at [119, 309] on button "Historial de conversaciones" at bounding box center [95, 315] width 115 height 24
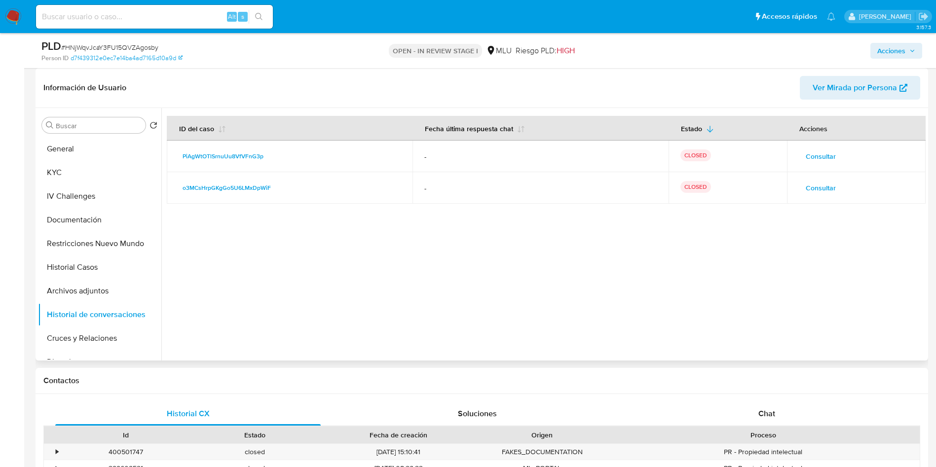
click at [823, 157] on span "Consultar" at bounding box center [820, 156] width 30 height 14
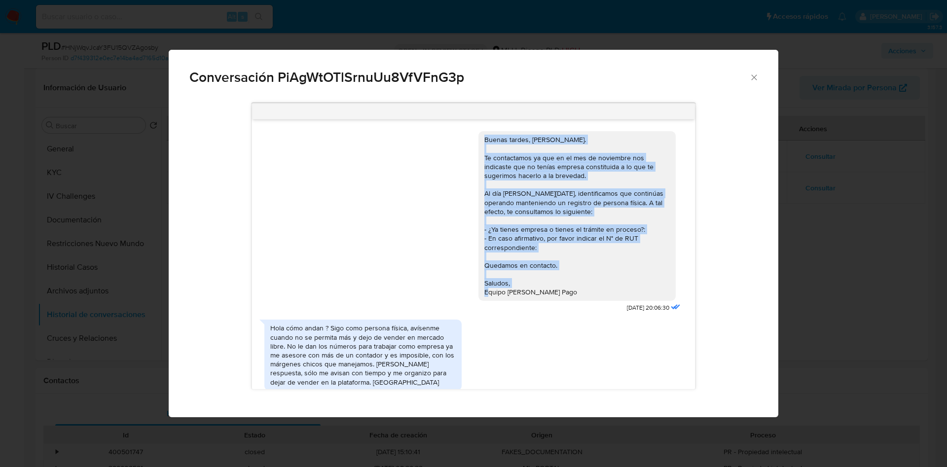
drag, startPoint x: 557, startPoint y: 291, endPoint x: 461, endPoint y: 137, distance: 182.0
click at [461, 137] on div "Buenas tardes, Ruben. Te contactamos ya que en el mes de noviembre nos indicast…" at bounding box center [473, 219] width 418 height 190
copy div "Buenas tardes, Ruben. Te contactamos ya que en el mes de noviembre nos indicast…"
click at [909, 285] on div "Conversación PiAgWtOTlSrnuUu8VfVFnG3p Buenas tardes, Ruben. Te contactamos ya q…" at bounding box center [473, 233] width 947 height 467
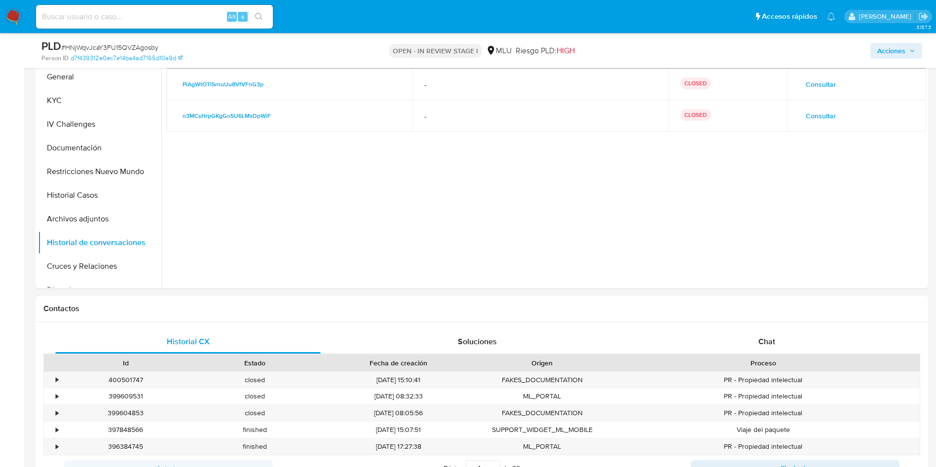
scroll to position [370, 0]
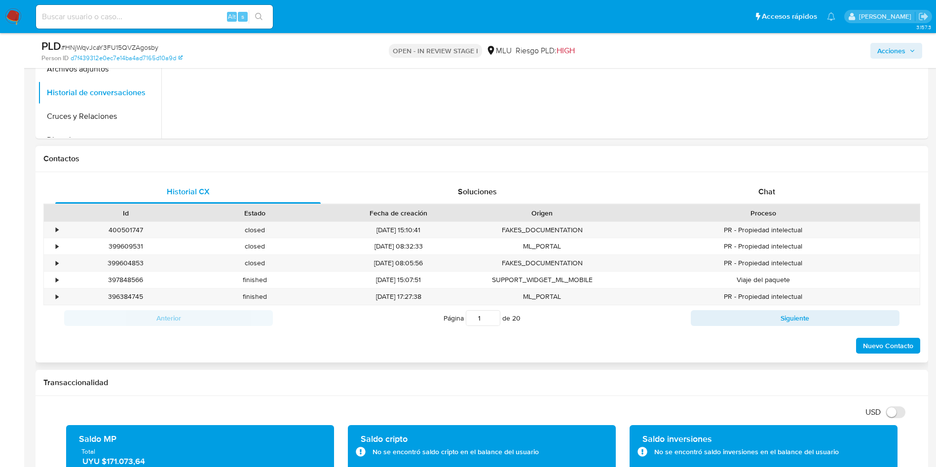
drag, startPoint x: 824, startPoint y: 194, endPoint x: 766, endPoint y: 206, distance: 58.4
click at [823, 194] on div "Chat" at bounding box center [766, 192] width 265 height 24
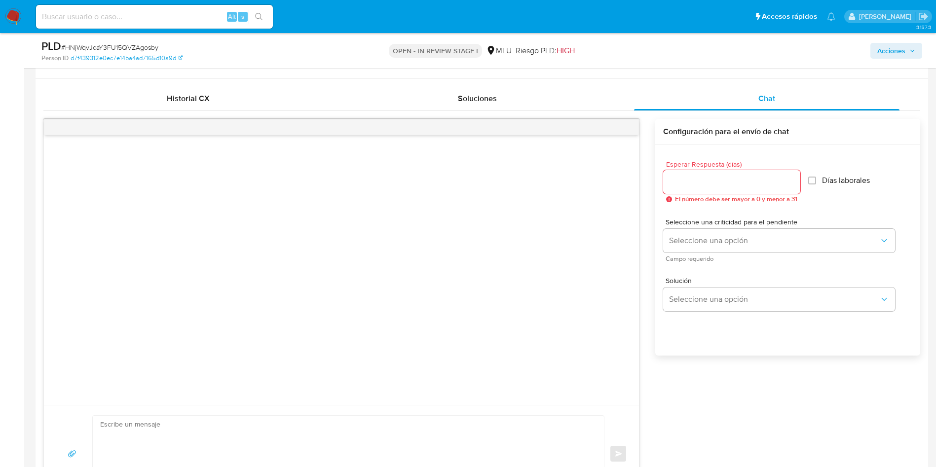
scroll to position [518, 0]
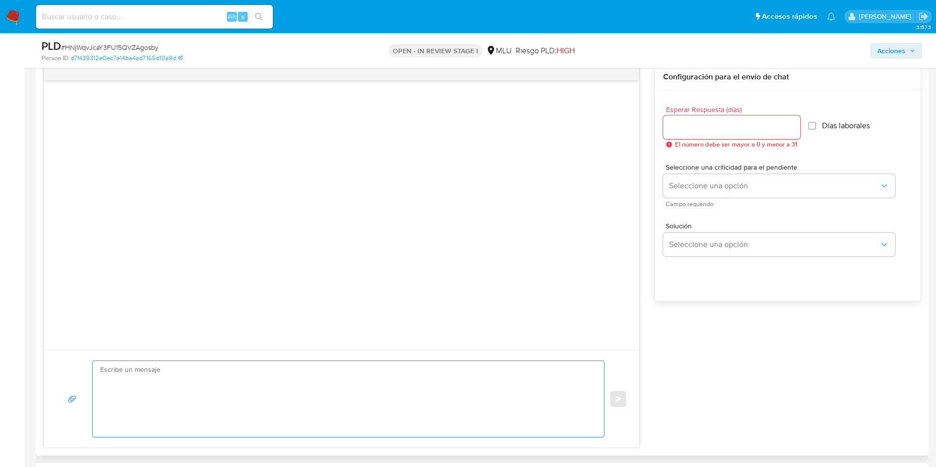
click at [429, 374] on textarea at bounding box center [345, 399] width 491 height 76
paste textarea "Buenas tardes, Ruben. Te contactamos ya que en el mes de noviembre nos indicast…"
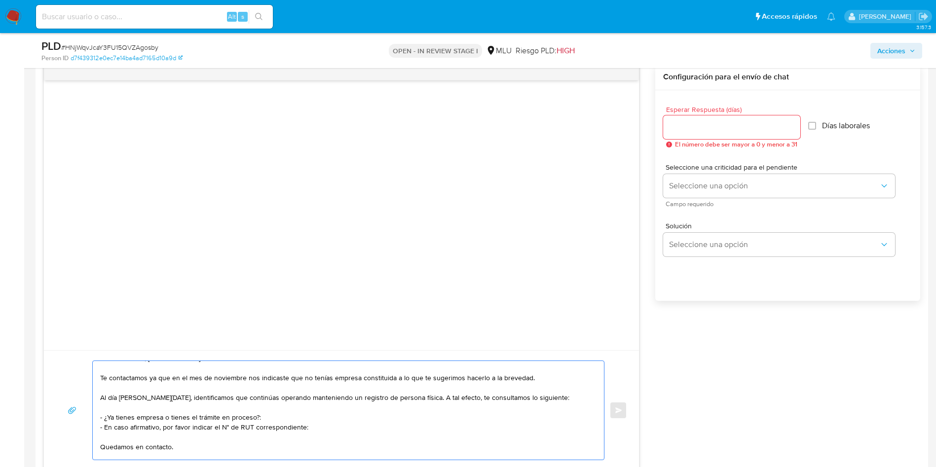
scroll to position [0, 0]
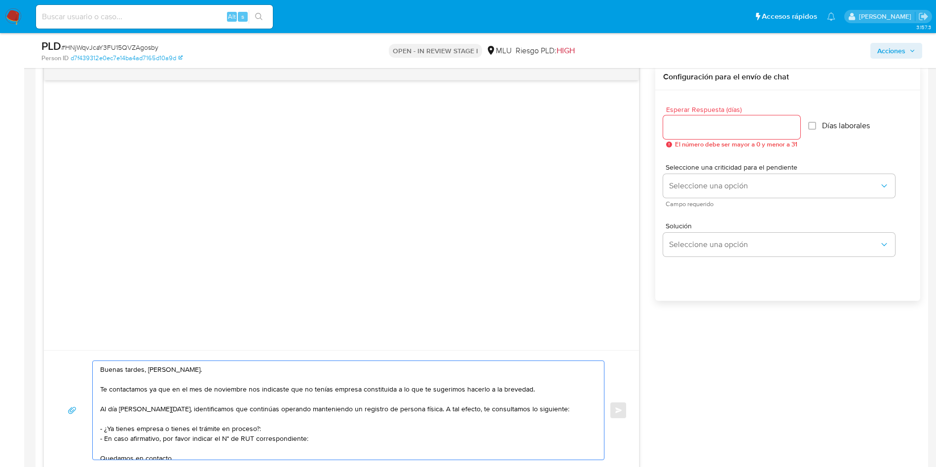
click at [156, 369] on textarea "Buenas tardes, Ruben. Te contactamos ya que en el mes de noviembre nos indicast…" at bounding box center [345, 410] width 491 height 99
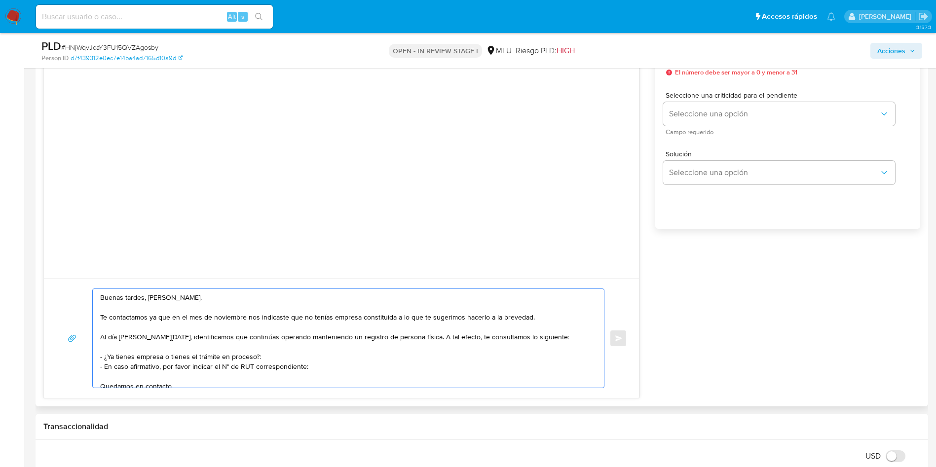
scroll to position [592, 0]
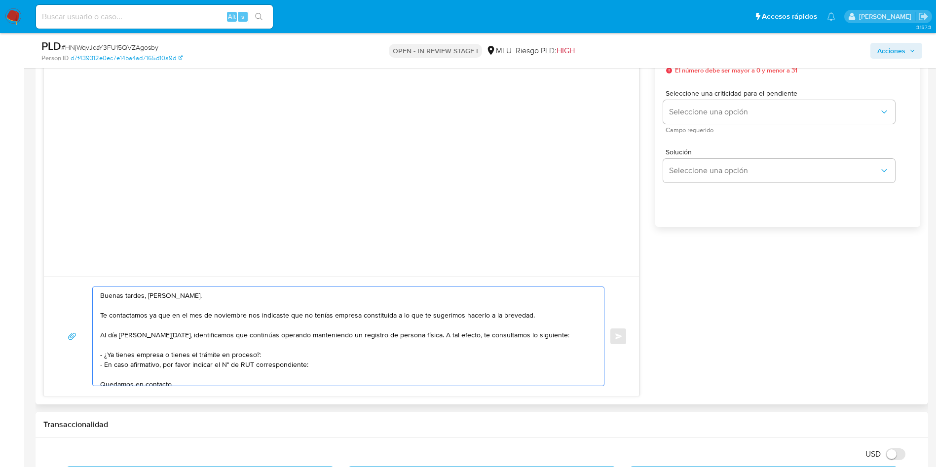
click at [234, 315] on textarea "Buenas tardes, Ruben. Te contactamos ya que en el mes de noviembre nos indicast…" at bounding box center [345, 336] width 491 height 99
click at [193, 319] on textarea "Buenas tardes, Ruben. Te contactamos ya que en el mes de noviembre nos indicast…" at bounding box center [345, 336] width 491 height 99
drag, startPoint x: 171, startPoint y: 319, endPoint x: 248, endPoint y: 313, distance: 76.6
click at [248, 313] on textarea "Buenas tardes, Ruben. Te contactamos ya que en el mes de noviembre nos indicast…" at bounding box center [345, 336] width 491 height 99
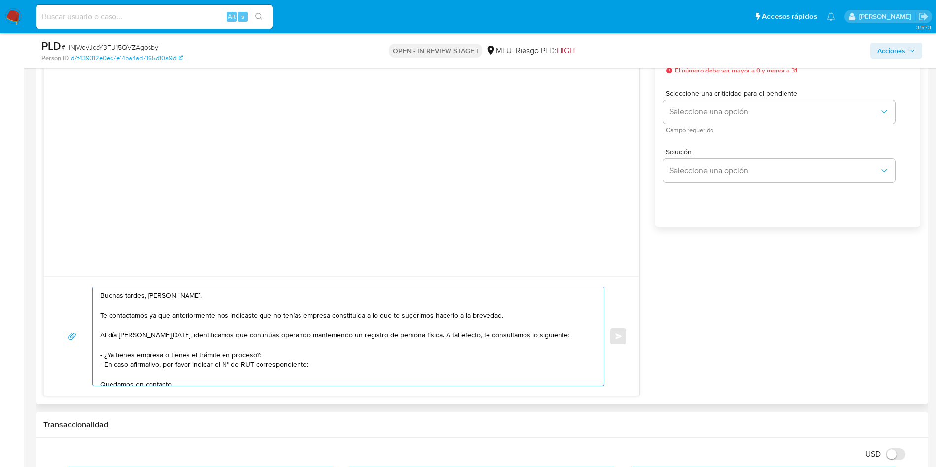
click at [271, 315] on textarea "Buenas tardes, Ruben. Te contactamos ya que anteriormente nos indicaste que no …" at bounding box center [345, 336] width 491 height 99
drag, startPoint x: 399, startPoint y: 313, endPoint x: 537, endPoint y: 313, distance: 137.6
click at [537, 313] on textarea "Buenas tardes, Ruben. Te contactamos ya que anteriormente nos indicaste que con…" at bounding box center [345, 336] width 491 height 99
click at [274, 319] on textarea "Buenas tardes, Ruben. Te contactamos ya que anteriormente nos indicaste que con…" at bounding box center [345, 336] width 491 height 99
click at [295, 316] on textarea "Buenas tardes, Ruben. Te contactamos ya que anteriormente nos indicaste que con…" at bounding box center [345, 336] width 491 height 99
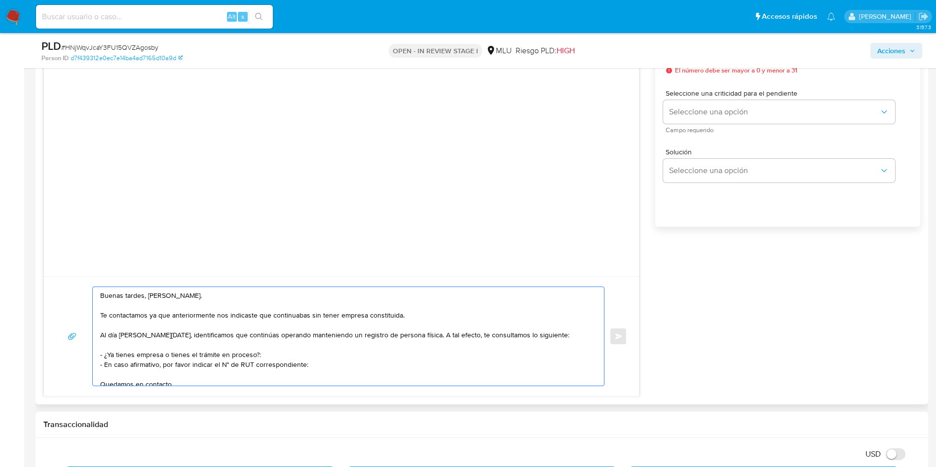
click at [325, 317] on textarea "Buenas tardes, Ruben. Te contactamos ya que anteriormente nos indicaste que con…" at bounding box center [345, 336] width 491 height 99
click at [156, 333] on textarea "Buenas tardes, Ruben. Te contactamos ya que anteriormente nos indicaste que con…" at bounding box center [345, 336] width 491 height 99
click at [282, 334] on textarea "Buenas tardes, Ruben. Te contactamos ya que anteriormente nos indicaste que con…" at bounding box center [345, 336] width 491 height 99
click at [385, 333] on textarea "Buenas tardes, Ruben. Te contactamos ya que anteriormente nos indicaste que con…" at bounding box center [345, 336] width 491 height 99
click at [181, 359] on textarea "Buenas tardes, Ruben. Te contactamos ya que anteriormente nos indicaste que con…" at bounding box center [345, 336] width 491 height 99
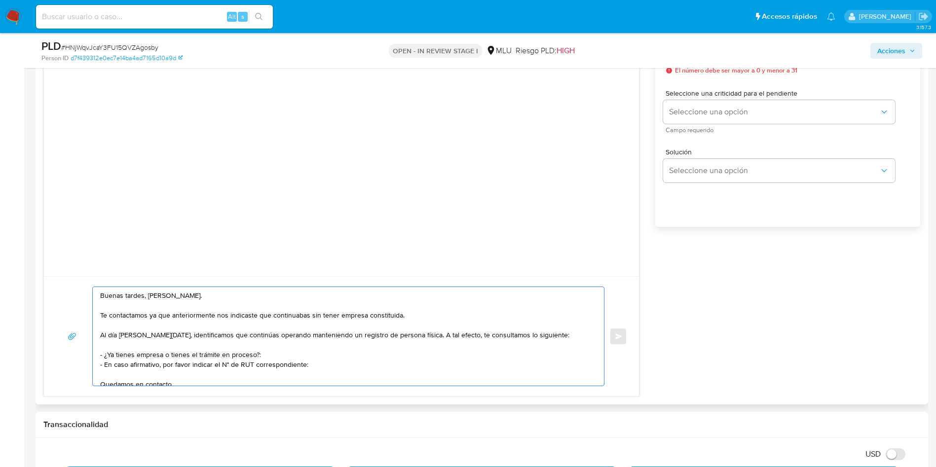
click at [212, 349] on textarea "Buenas tardes, Ruben. Te contactamos ya que anteriormente nos indicaste que con…" at bounding box center [345, 336] width 491 height 99
click at [224, 368] on textarea "Buenas tardes, Ruben. Te contactamos ya que anteriormente nos indicaste que con…" at bounding box center [345, 336] width 491 height 99
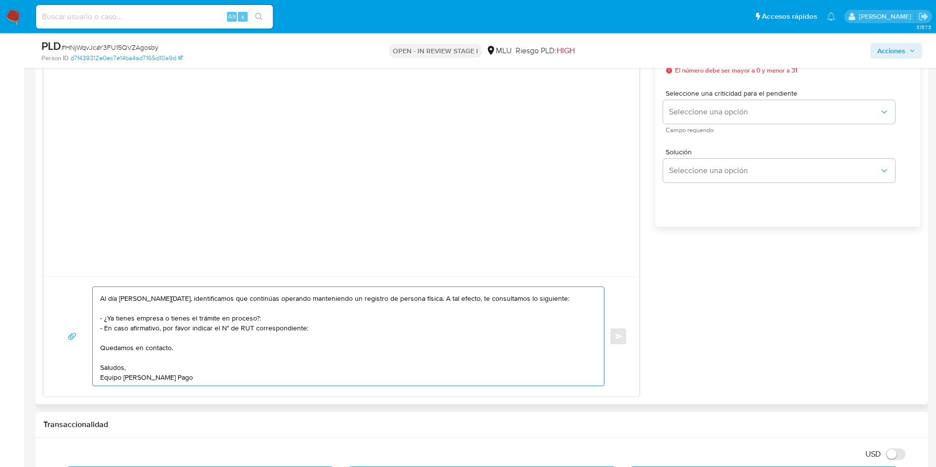
click at [219, 353] on textarea "Buenas tardes, Ruben. Te contactamos ya que anteriormente nos indicaste que con…" at bounding box center [345, 336] width 491 height 99
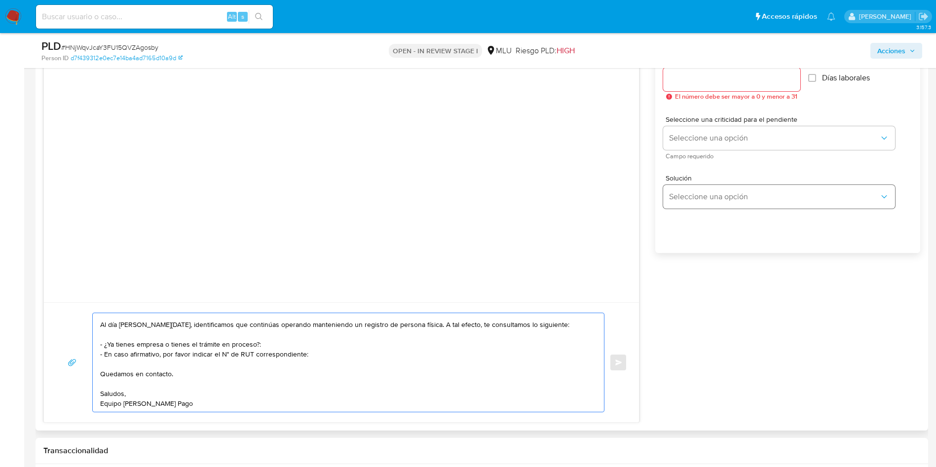
scroll to position [518, 0]
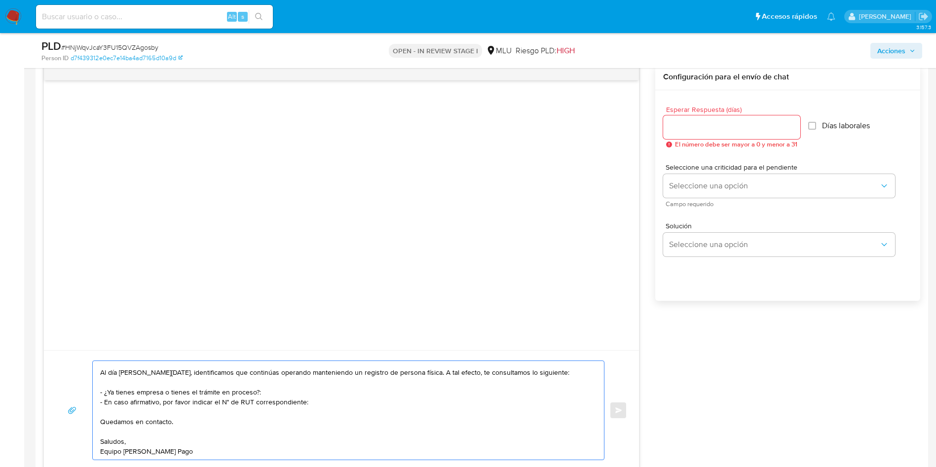
type textarea "Buenas tardes, Ruben. Te contactamos ya que anteriormente nos indicaste que con…"
click at [712, 123] on input "Esperar Respuesta (días)" at bounding box center [731, 127] width 137 height 13
type input "3"
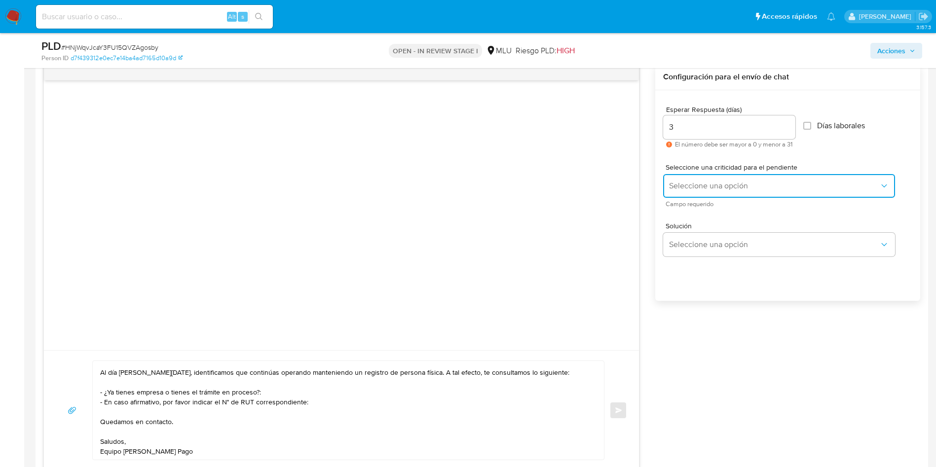
click at [686, 190] on span "Seleccione una opción" at bounding box center [774, 186] width 210 height 10
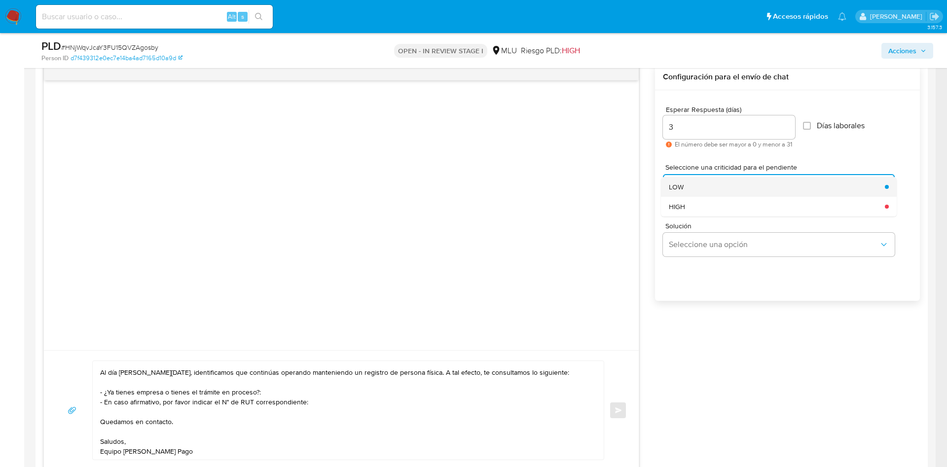
click at [688, 189] on div "LOW" at bounding box center [774, 187] width 210 height 20
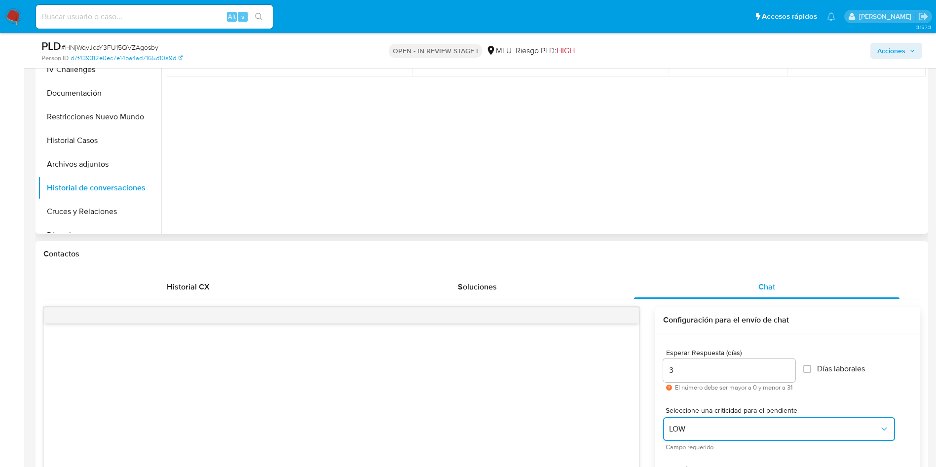
scroll to position [74, 0]
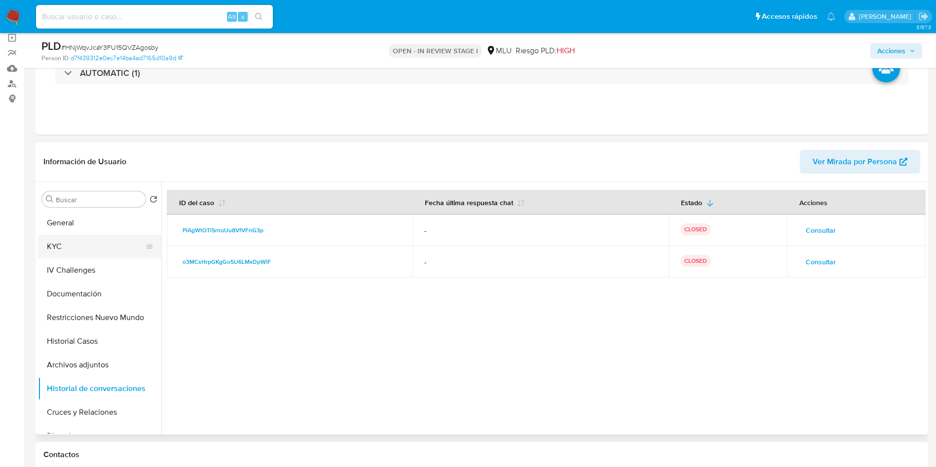
click at [95, 239] on button "KYC" at bounding box center [95, 247] width 115 height 24
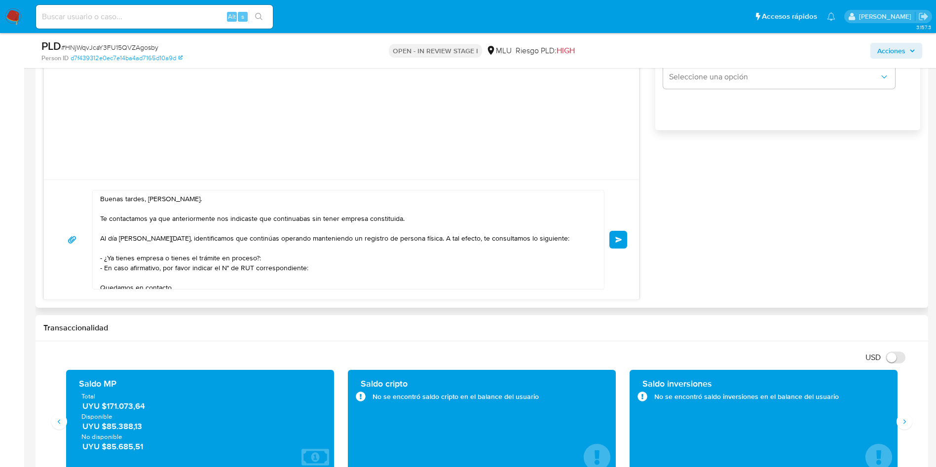
scroll to position [666, 0]
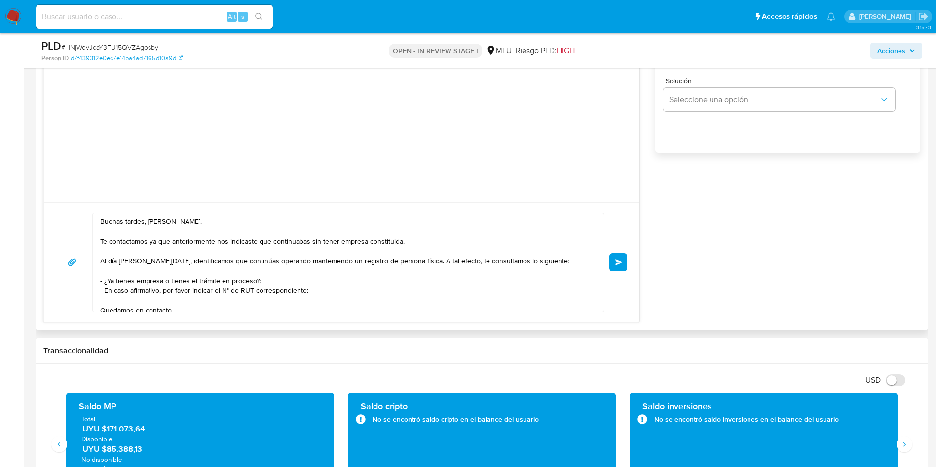
click at [618, 258] on button "Enviar" at bounding box center [618, 262] width 18 height 18
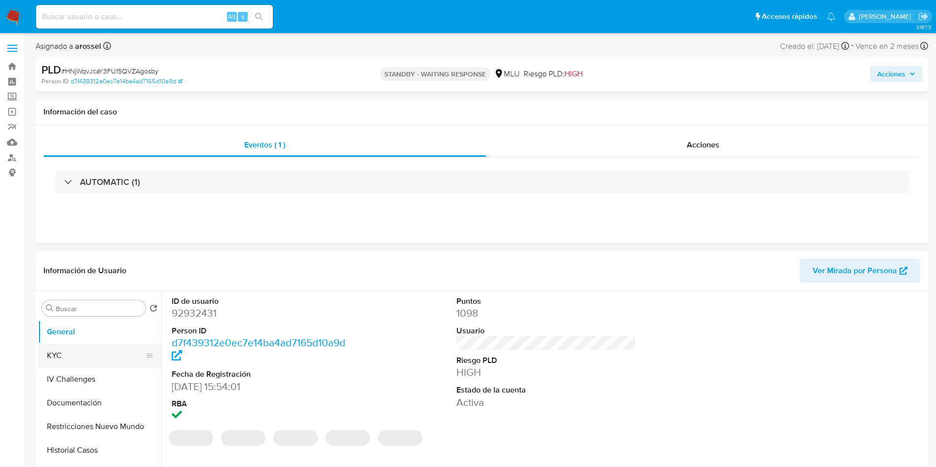
select select "10"
drag, startPoint x: 80, startPoint y: 351, endPoint x: 91, endPoint y: 342, distance: 14.3
click at [80, 352] on button "KYC" at bounding box center [99, 356] width 123 height 24
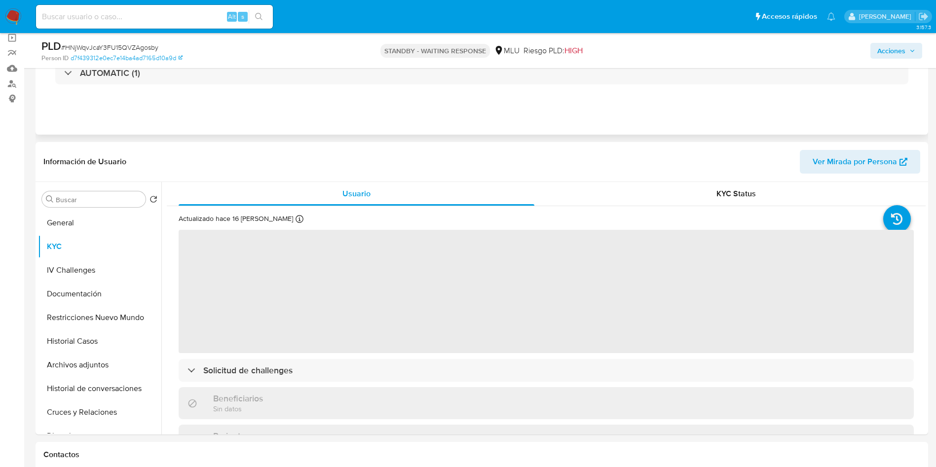
scroll to position [148, 0]
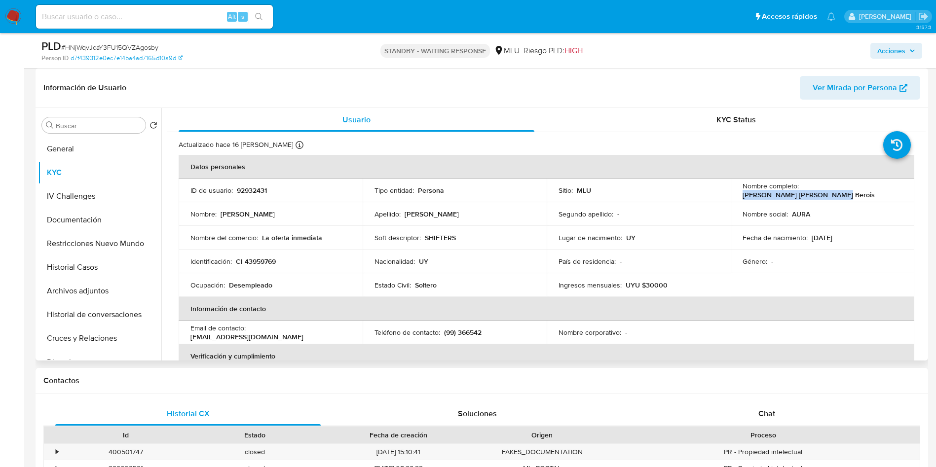
drag, startPoint x: 799, startPoint y: 189, endPoint x: 892, endPoint y: 190, distance: 92.7
click at [892, 190] on div "Nombre completo : [PERSON_NAME] [PERSON_NAME] Berois" at bounding box center [822, 190] width 160 height 18
copy p "[PERSON_NAME] [PERSON_NAME] Berois"
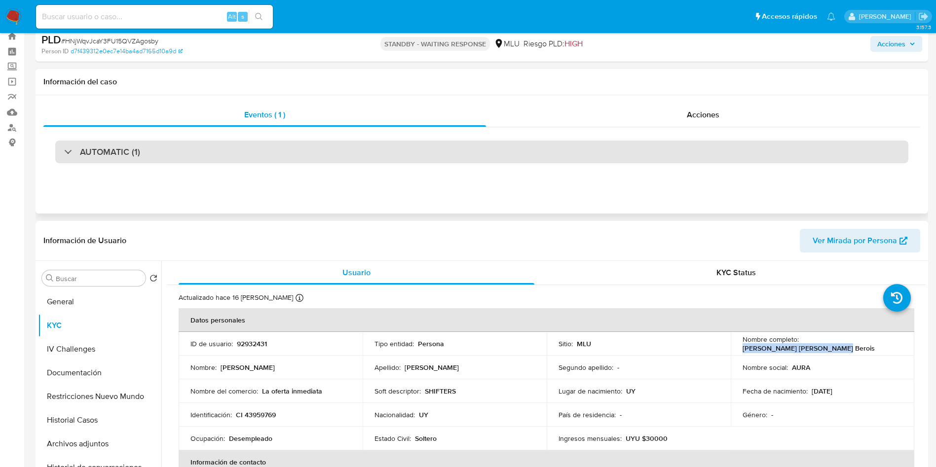
scroll to position [0, 0]
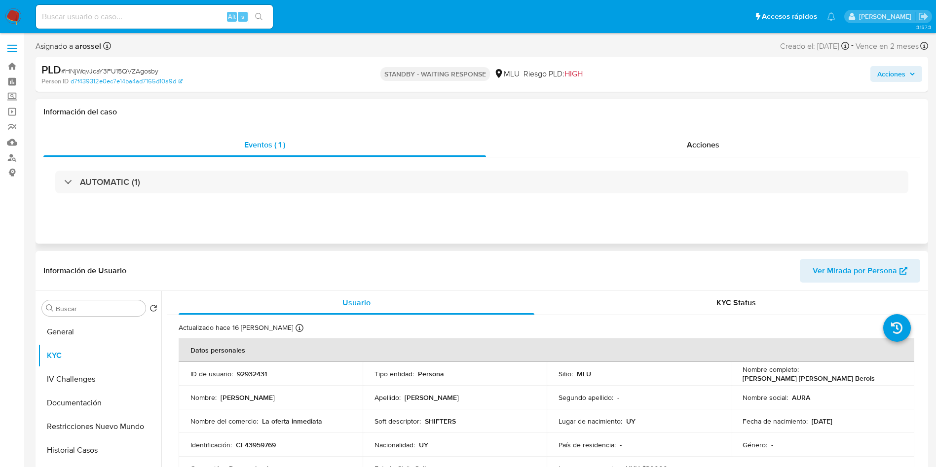
click at [161, 193] on div "AUTOMATIC (1)" at bounding box center [481, 181] width 876 height 49
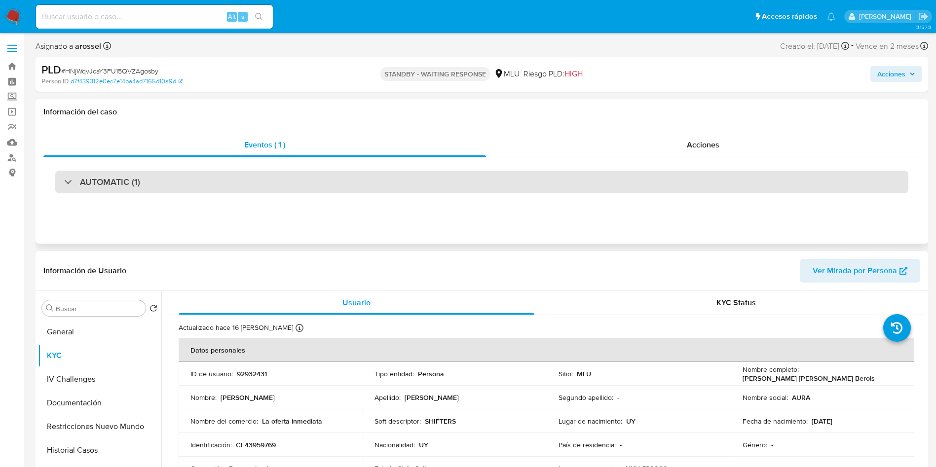
drag, startPoint x: 144, startPoint y: 176, endPoint x: 143, endPoint y: 182, distance: 6.5
click at [144, 176] on div "AUTOMATIC (1)" at bounding box center [481, 182] width 853 height 23
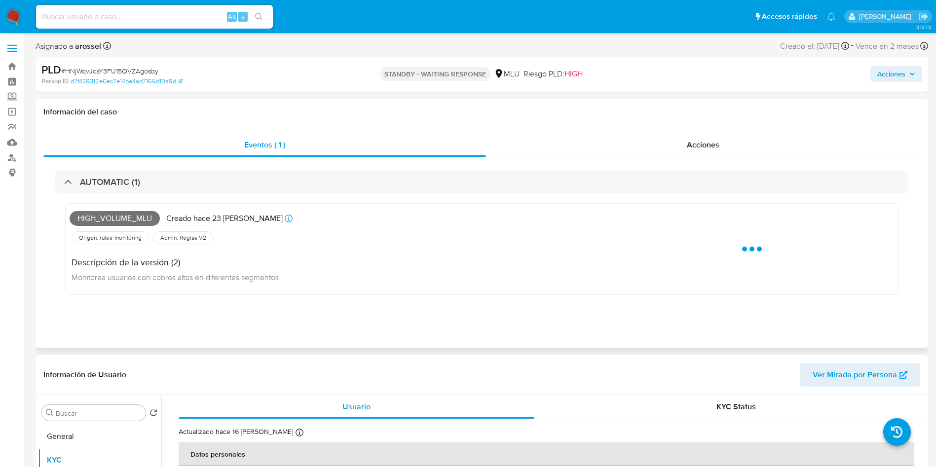
click at [119, 217] on span "High_volume_mlu" at bounding box center [115, 218] width 90 height 15
copy span "High_volume_mlu"
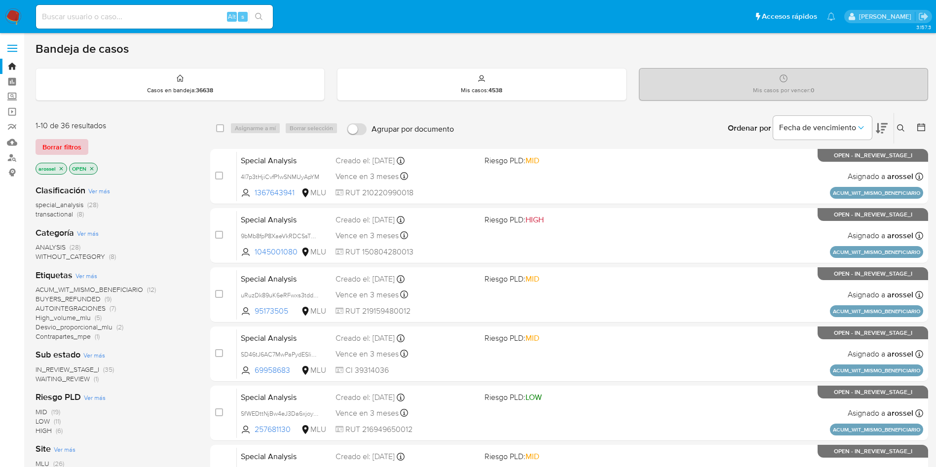
click at [76, 147] on span "Borrar filtros" at bounding box center [61, 147] width 39 height 14
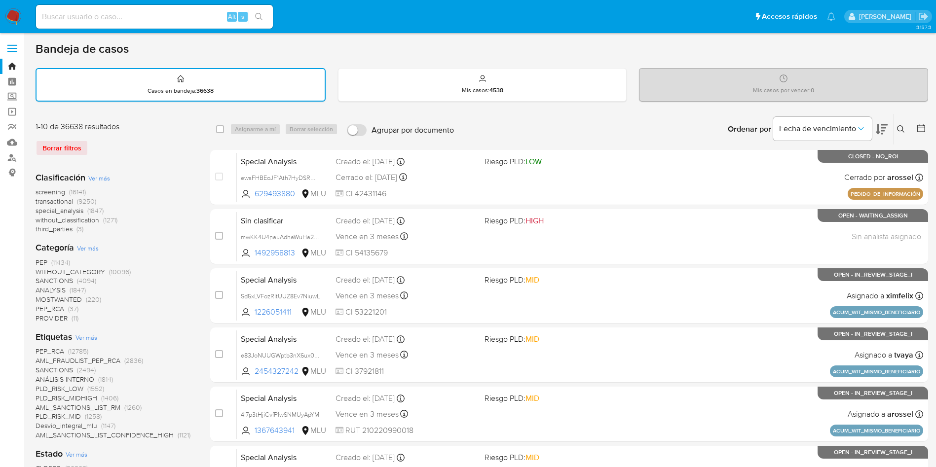
click at [918, 130] on icon at bounding box center [921, 128] width 10 height 10
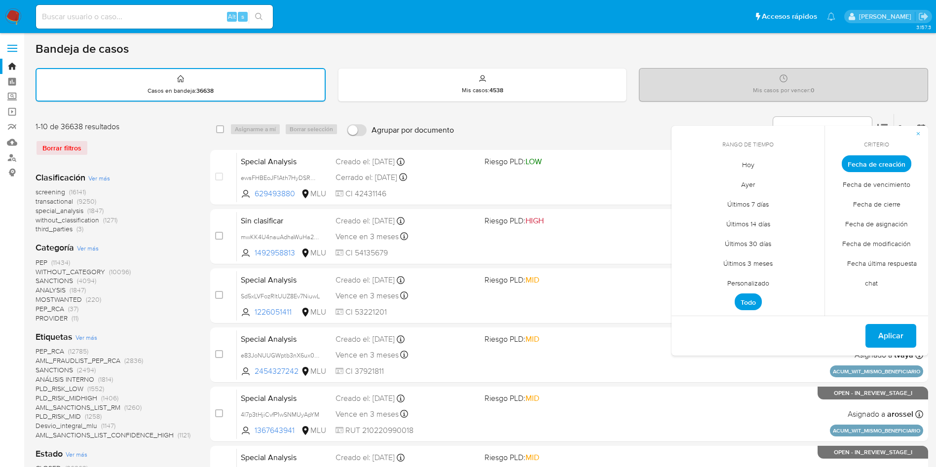
click at [740, 164] on span "Hoy" at bounding box center [747, 164] width 33 height 20
click at [879, 209] on span "Fecha de cierre" at bounding box center [876, 204] width 68 height 20
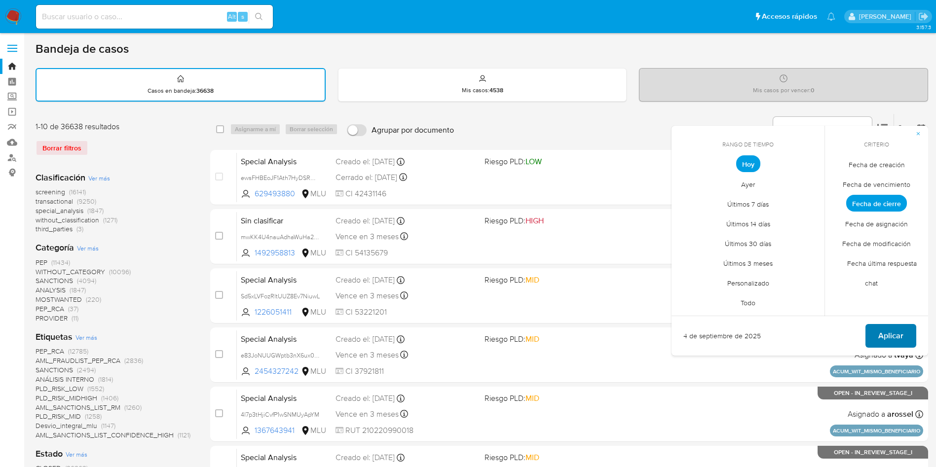
click at [885, 339] on span "Aplicar" at bounding box center [890, 336] width 25 height 22
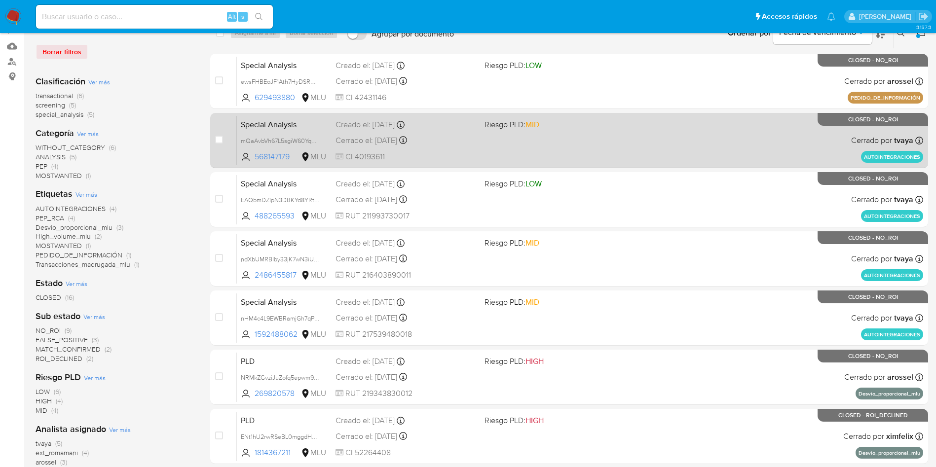
scroll to position [74, 0]
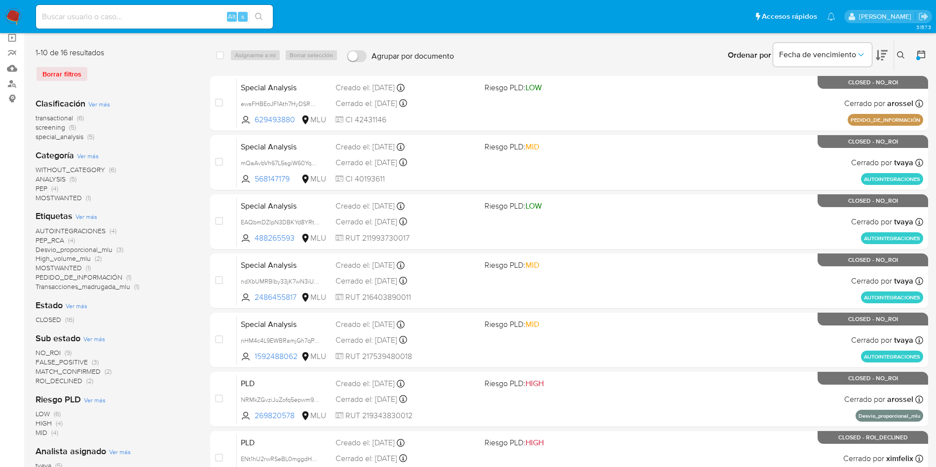
click at [915, 51] on div at bounding box center [919, 55] width 18 height 31
click at [922, 51] on icon at bounding box center [921, 54] width 8 height 8
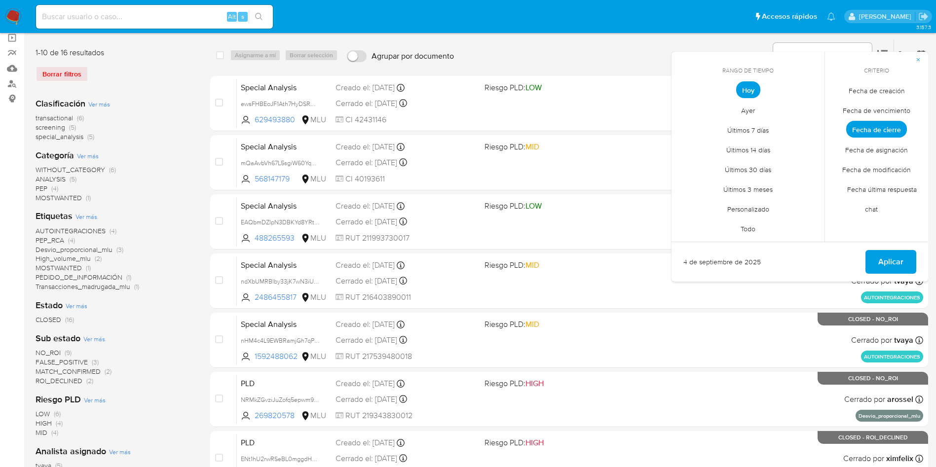
click at [748, 210] on span "Personalizado" at bounding box center [748, 209] width 63 height 20
click at [687, 139] on button "1" at bounding box center [689, 145] width 16 height 16
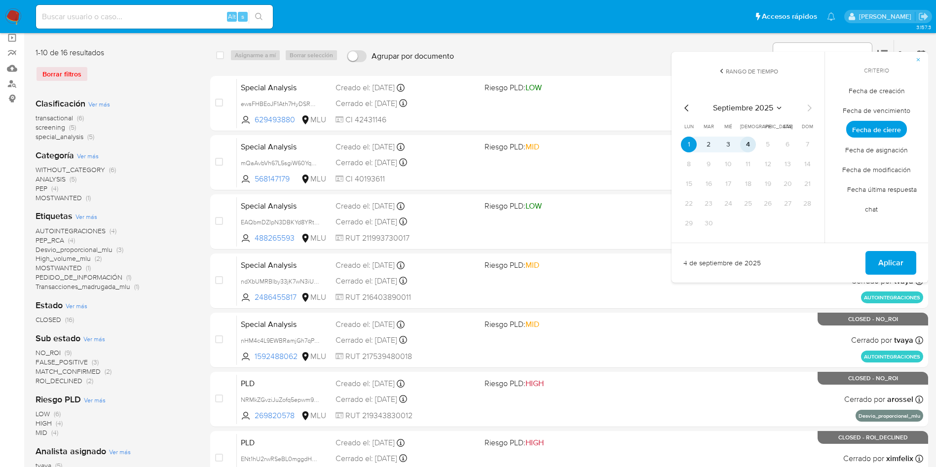
click at [747, 143] on button "4" at bounding box center [748, 145] width 16 height 16
click at [883, 263] on span "Aplicar" at bounding box center [890, 263] width 25 height 22
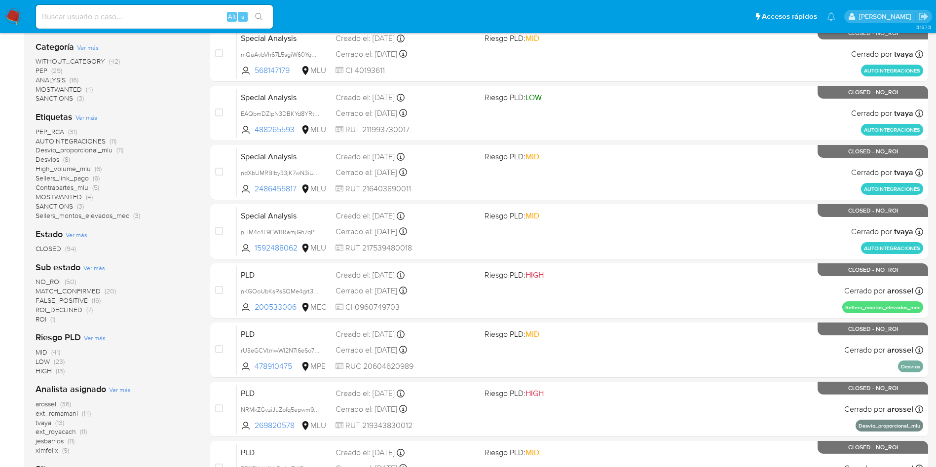
scroll to position [313, 0]
